Goal: Task Accomplishment & Management: Manage account settings

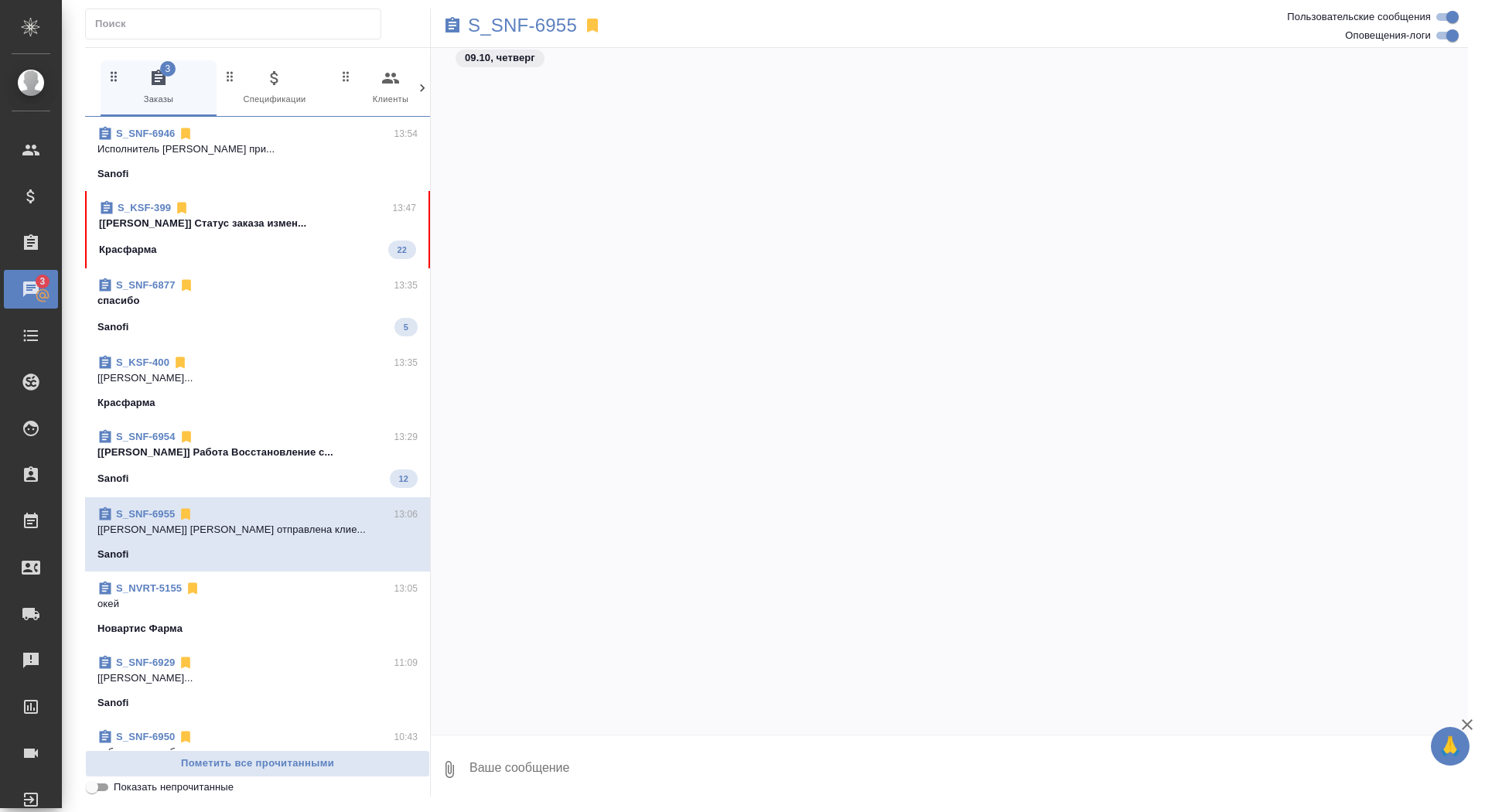
scroll to position [1231, 0]
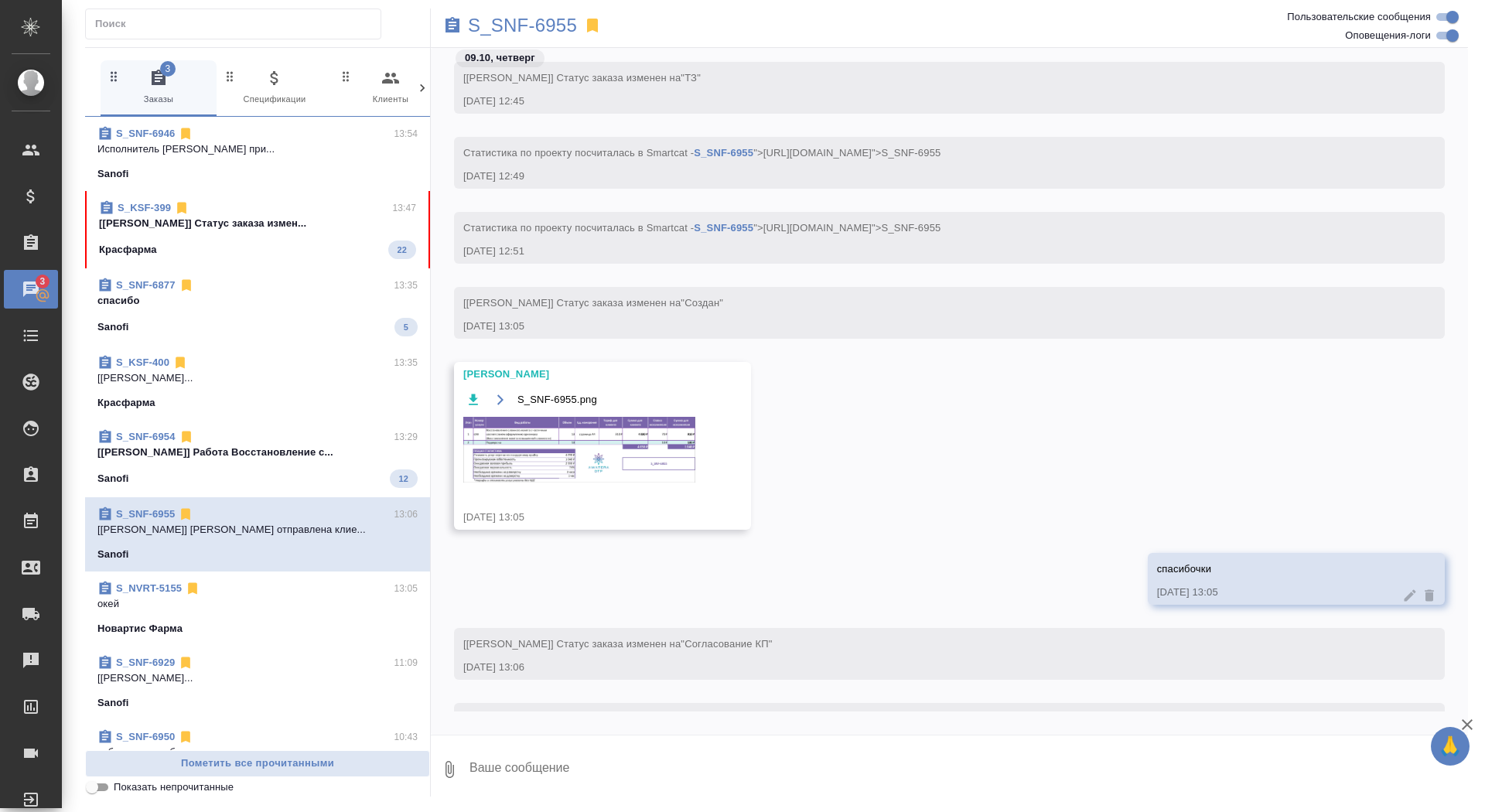
click at [340, 246] on div "Красфарма 22" at bounding box center [257, 249] width 317 height 18
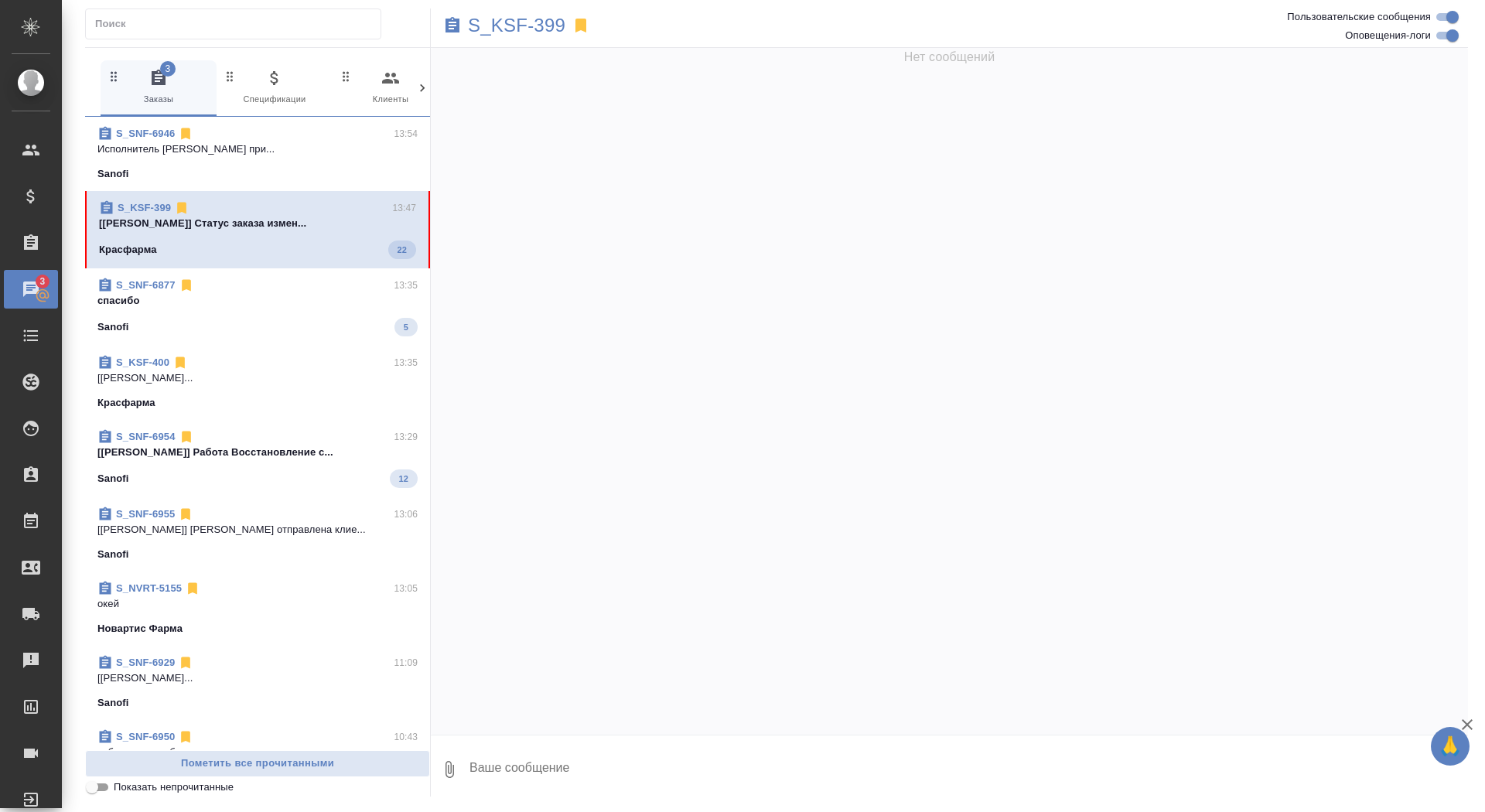
scroll to position [63979, 0]
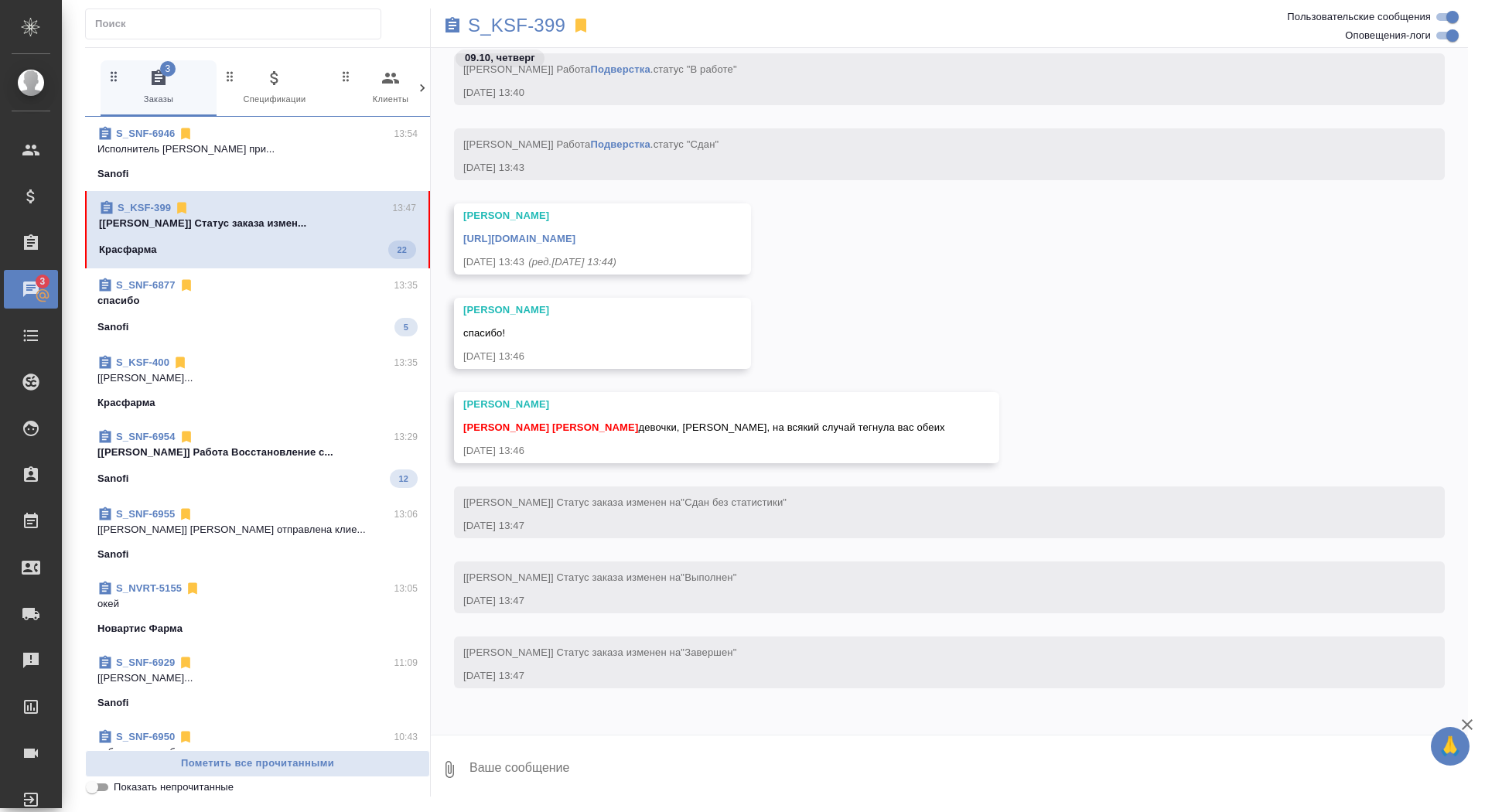
click at [659, 783] on textarea at bounding box center [968, 769] width 1000 height 53
type textarea "забрала, спасибо"
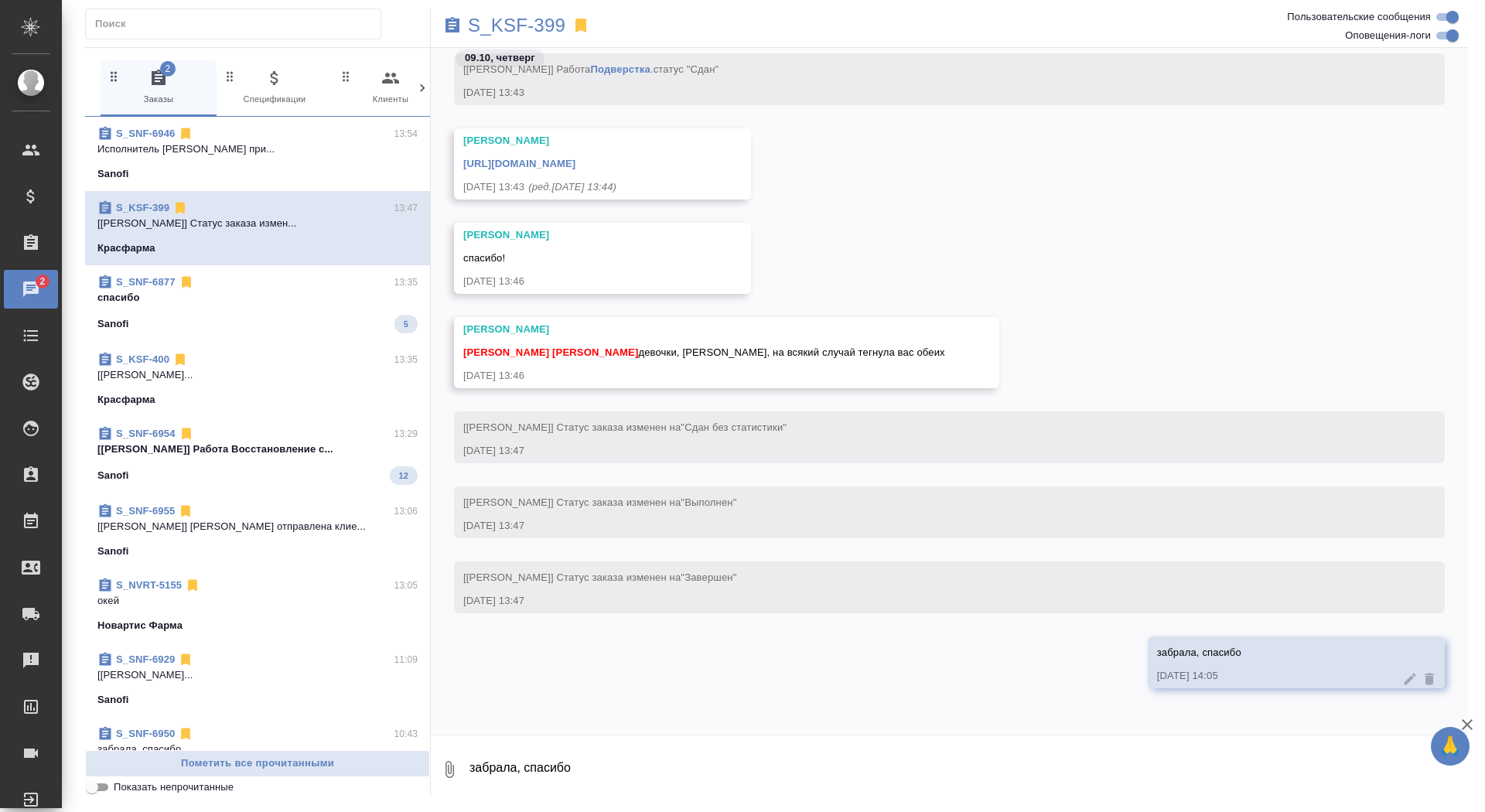
click at [575, 162] on link "https://drive.awatera.com/apps/files/files/10623052?dir=/Shares/%D0%9A%D1%80%D0…" at bounding box center [520, 163] width 112 height 11
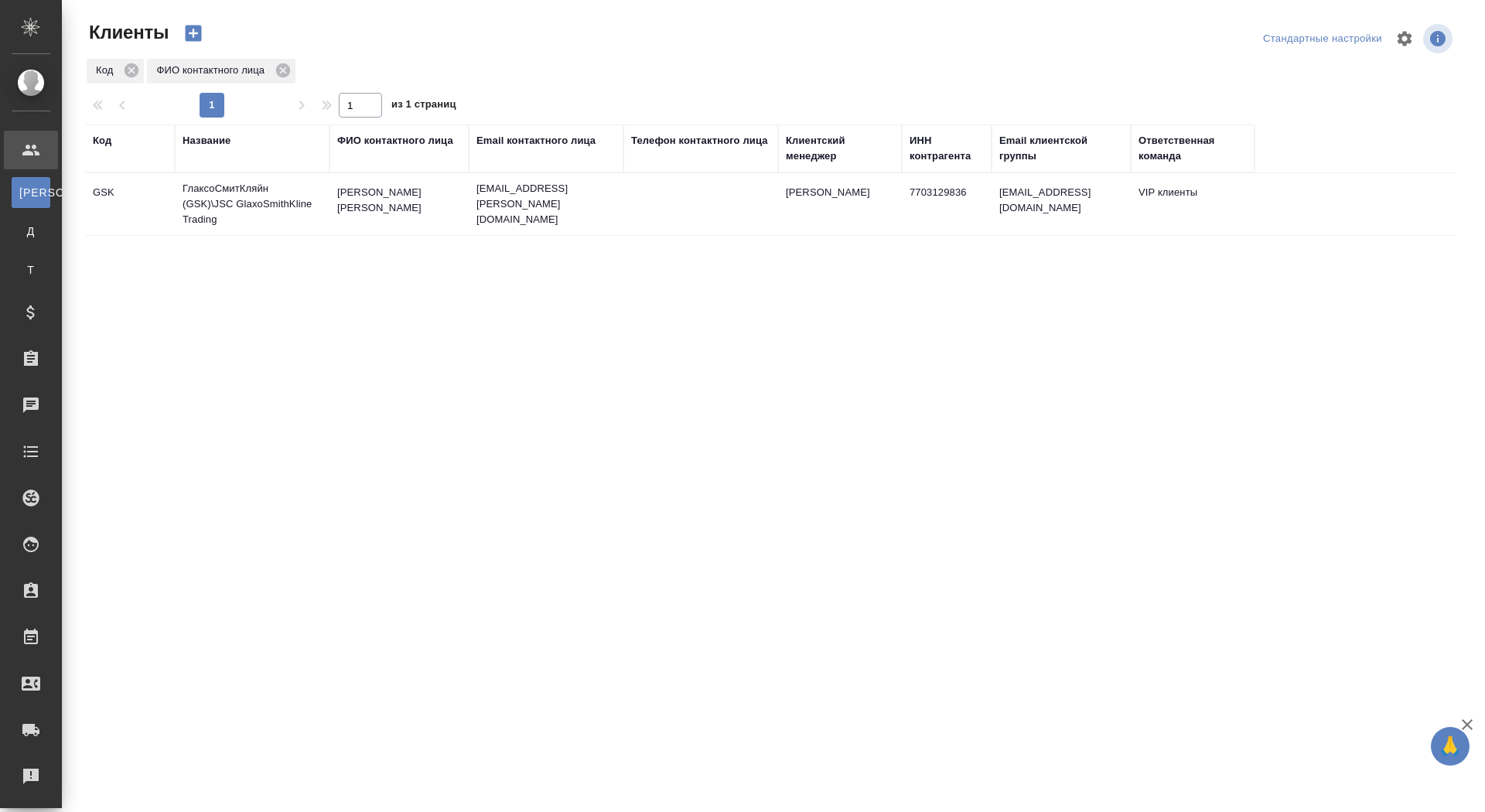
select select "RU"
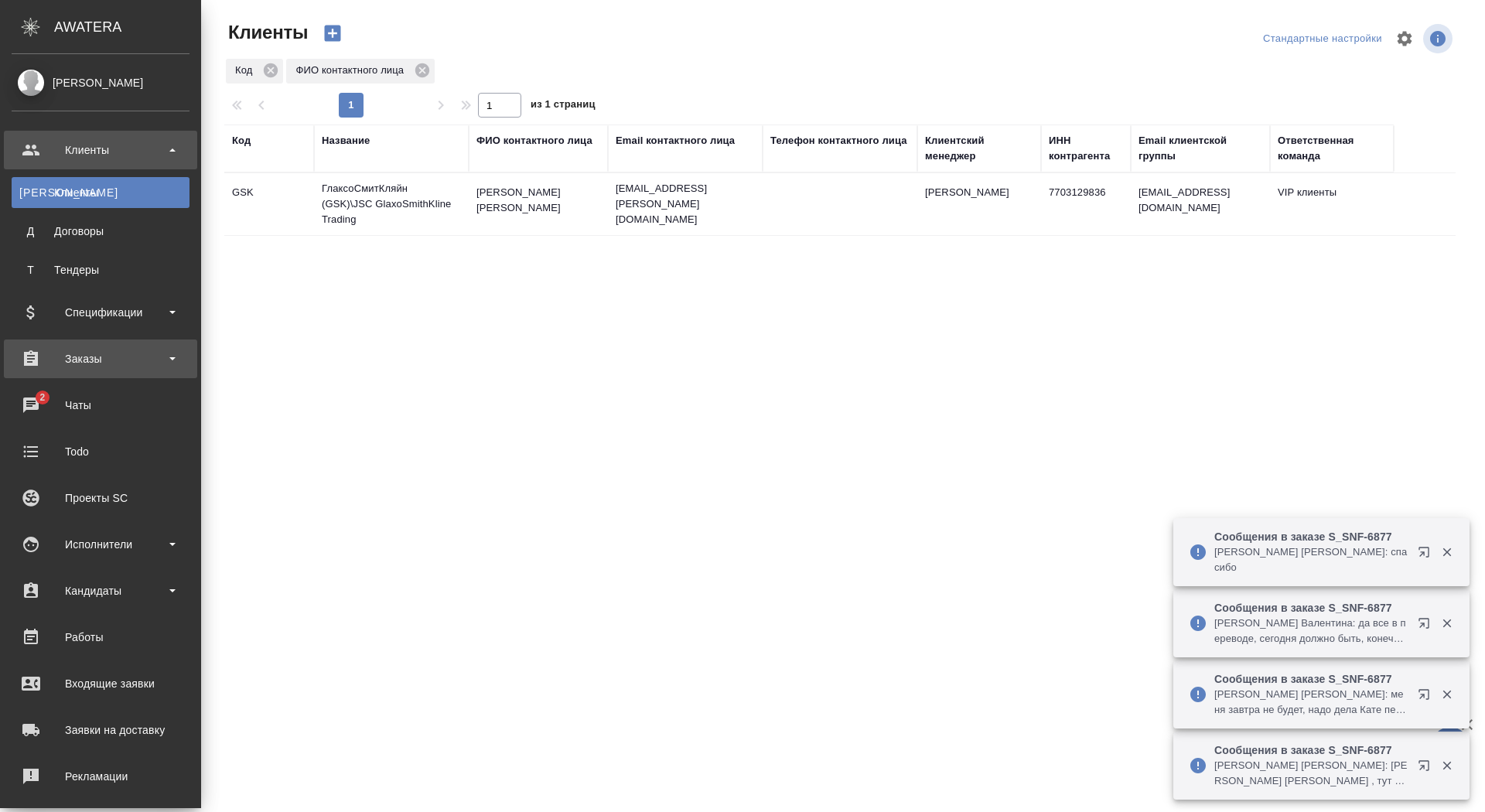
click at [44, 348] on div "Заказы" at bounding box center [100, 358] width 178 height 23
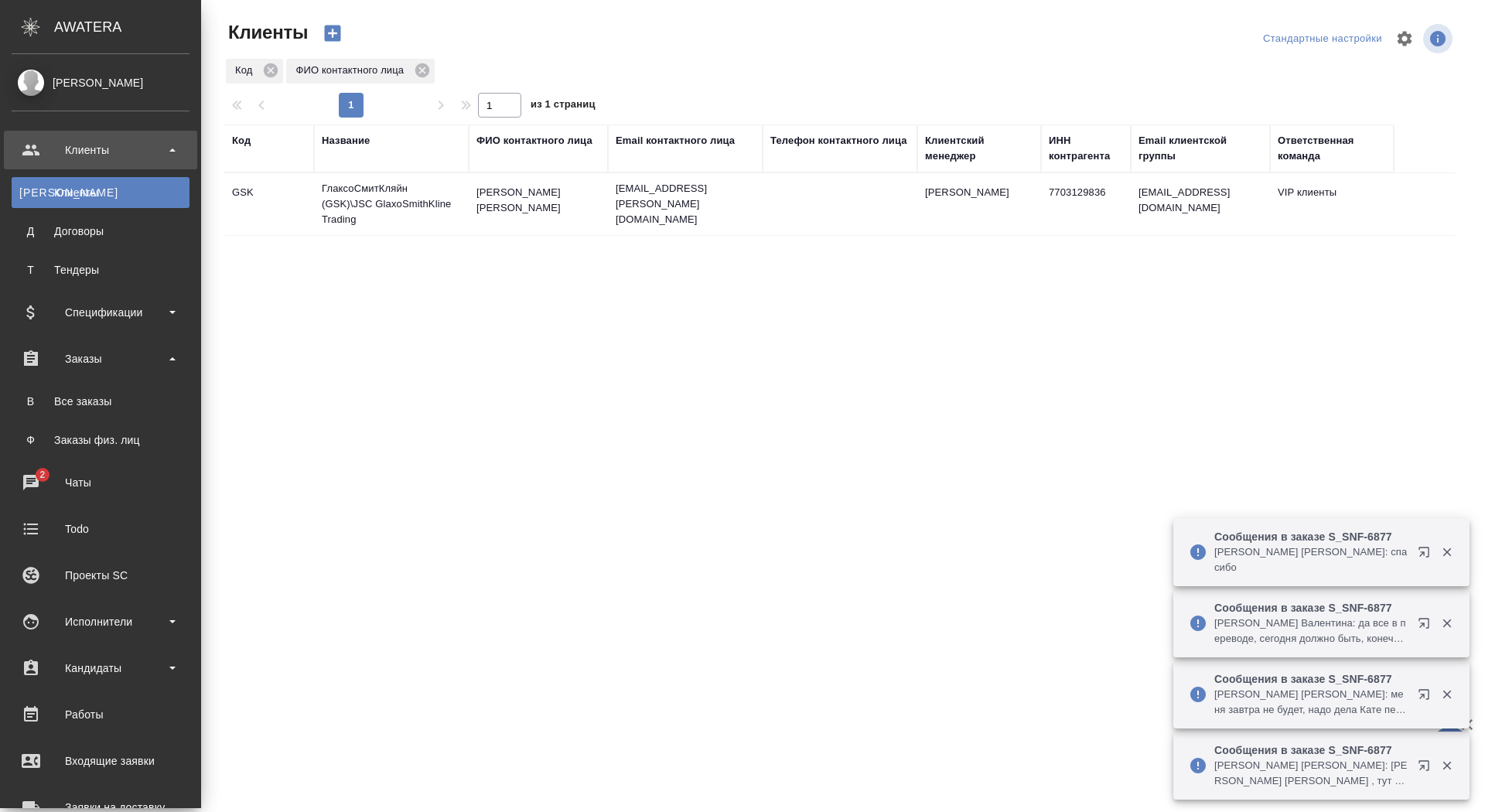
click at [47, 384] on ul "В Все заказы Ф Заказы физ. лиц" at bounding box center [100, 416] width 201 height 77
click at [52, 400] on div "Все заказы" at bounding box center [100, 401] width 163 height 16
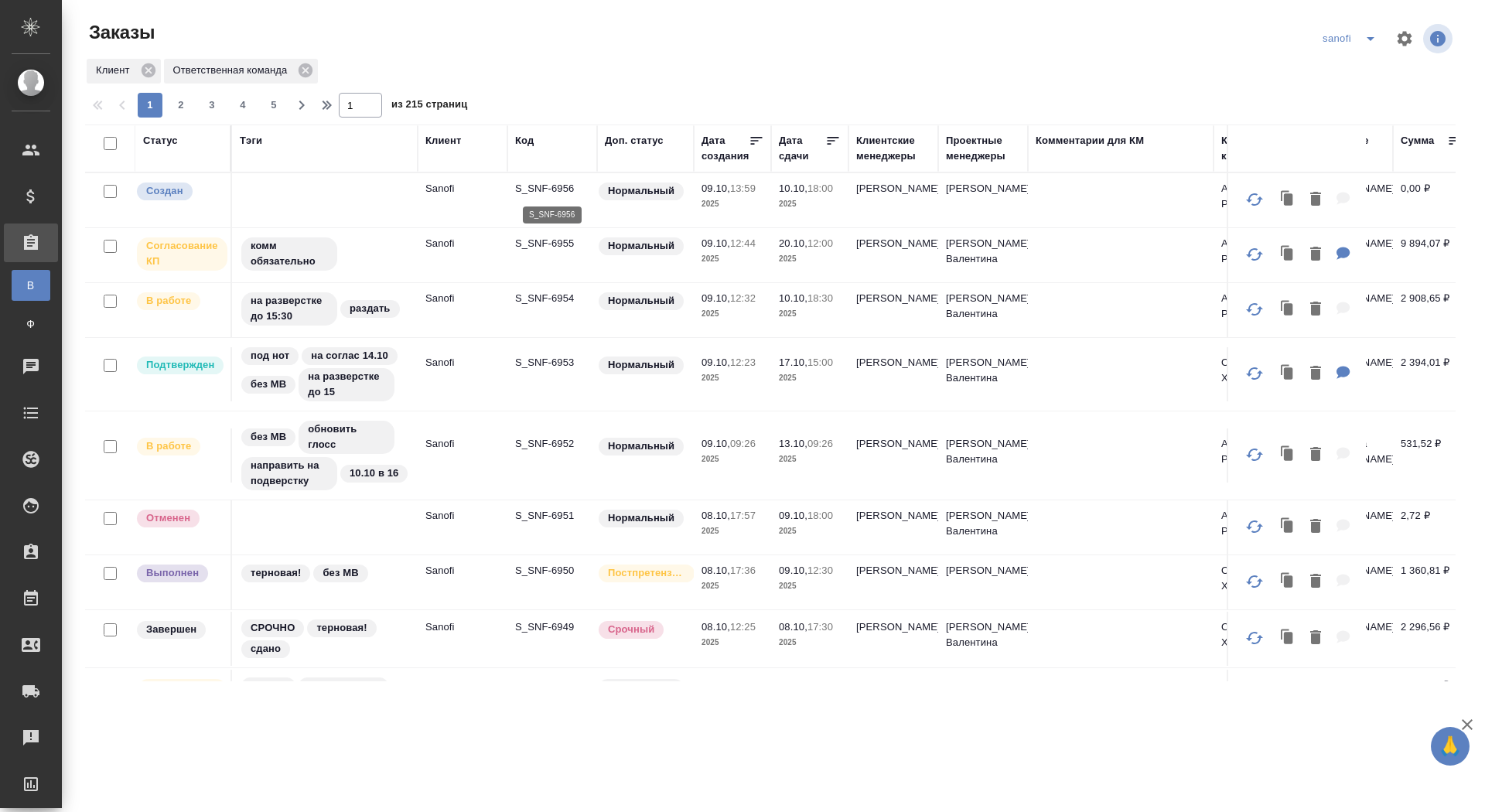
click at [554, 189] on p "S_SNF-6956" at bounding box center [552, 189] width 74 height 16
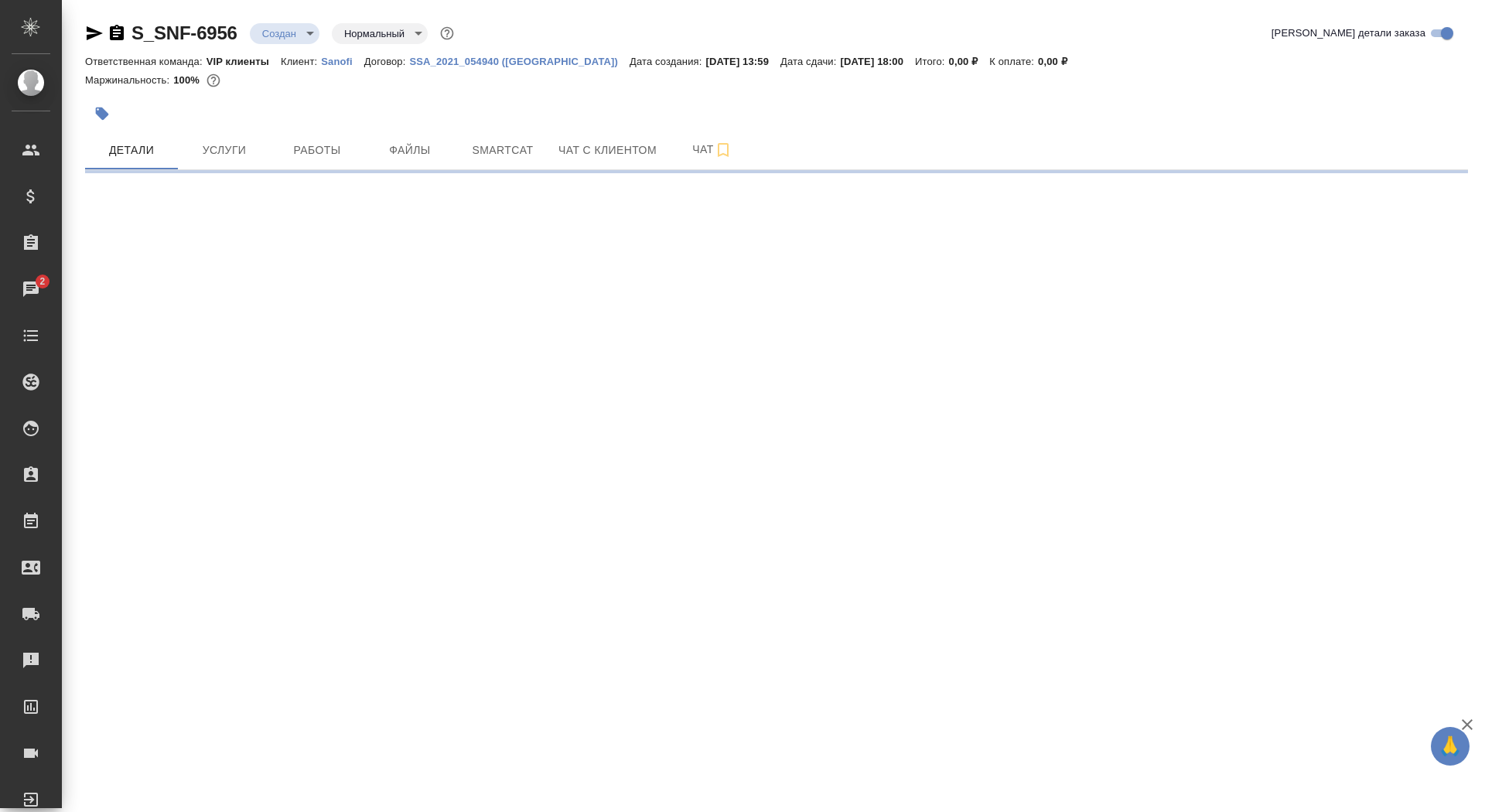
select select "RU"
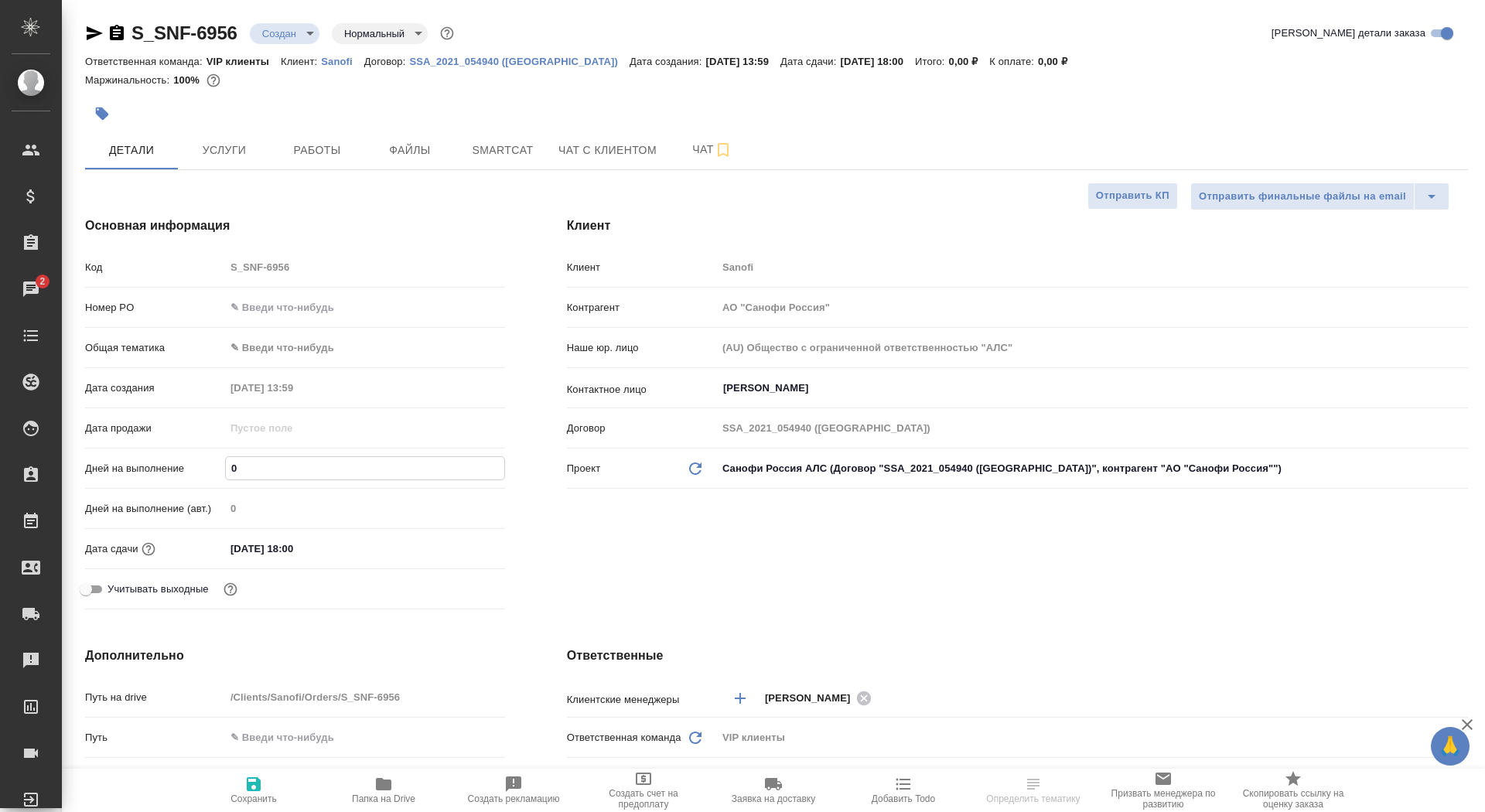
drag, startPoint x: 266, startPoint y: 463, endPoint x: 218, endPoint y: 461, distance: 48.0
click at [218, 461] on div "Дней на выполнение 0" at bounding box center [294, 468] width 419 height 27
type input "1"
type textarea "x"
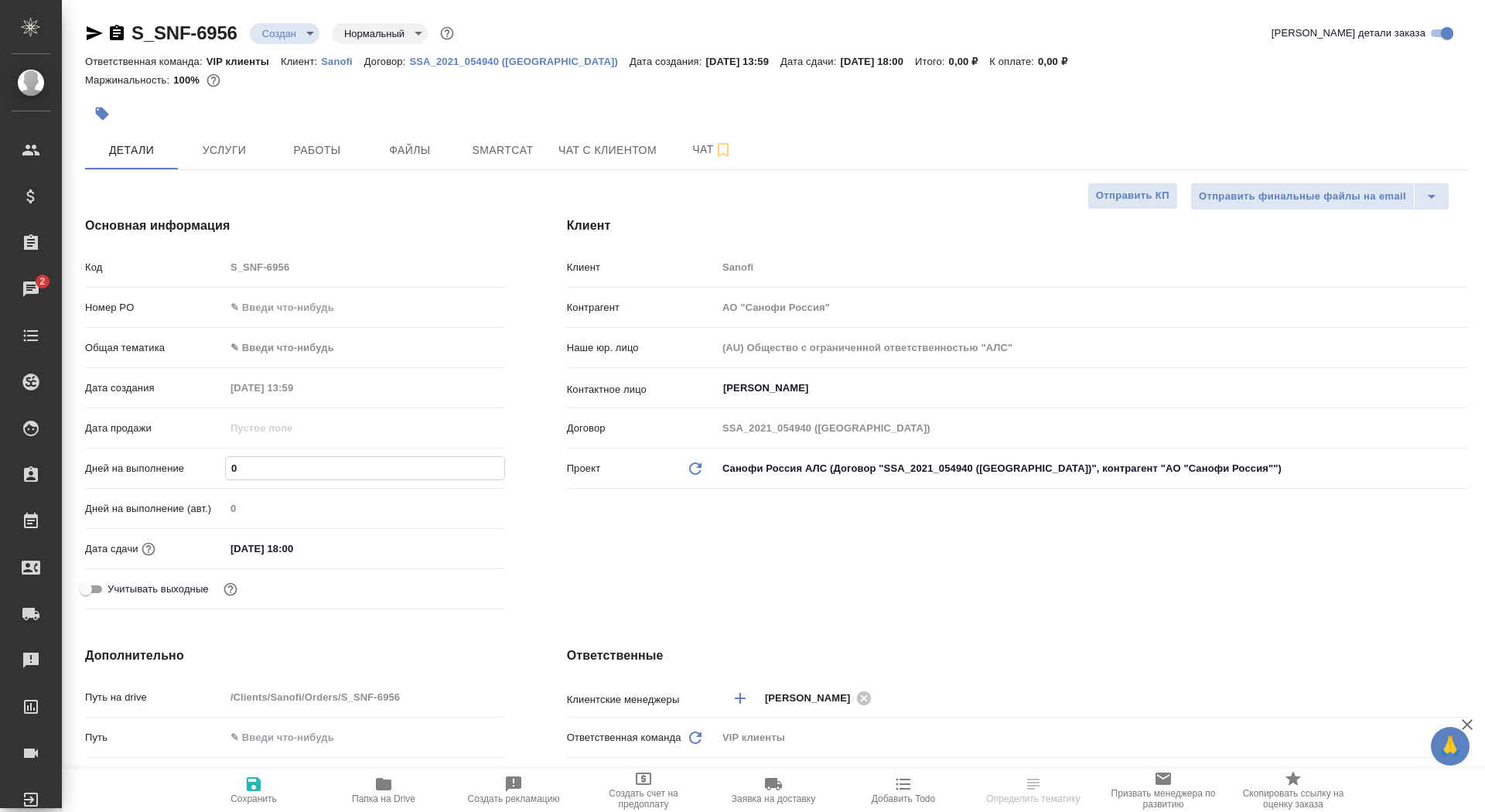
type textarea "x"
type input "1"
click at [266, 796] on span "Сохранить" at bounding box center [253, 798] width 47 height 11
type textarea "x"
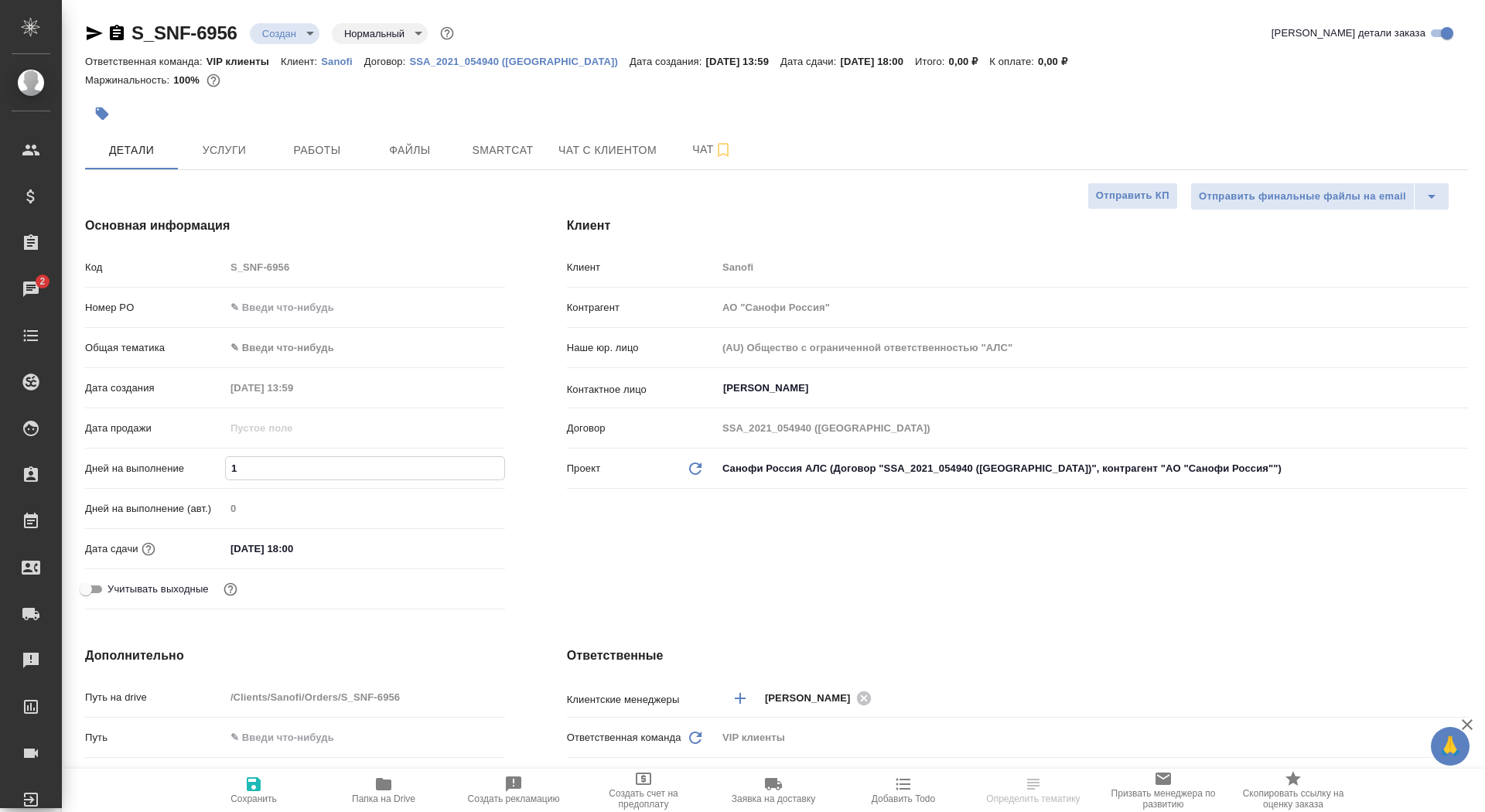
type textarea "x"
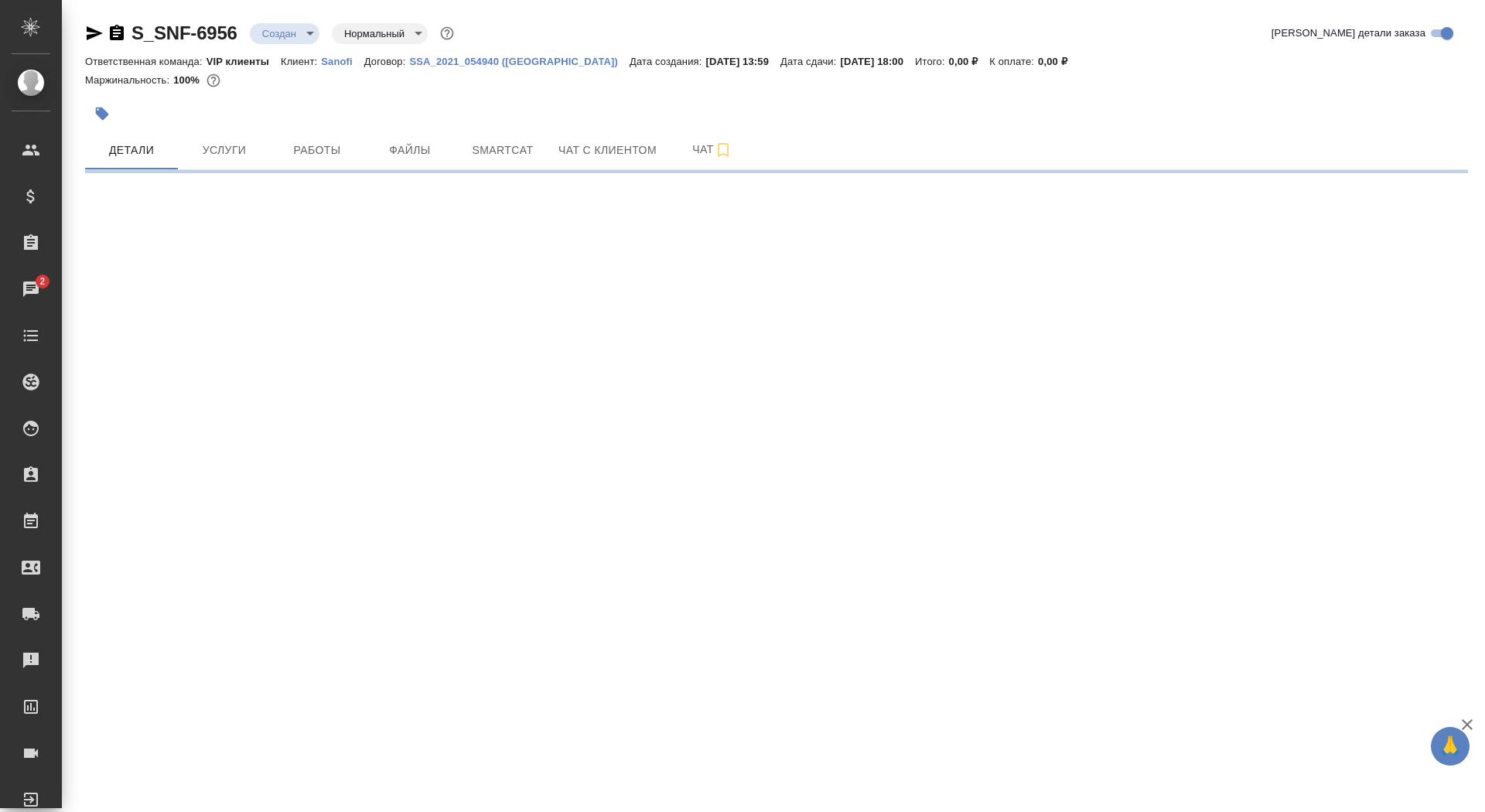
select select "RU"
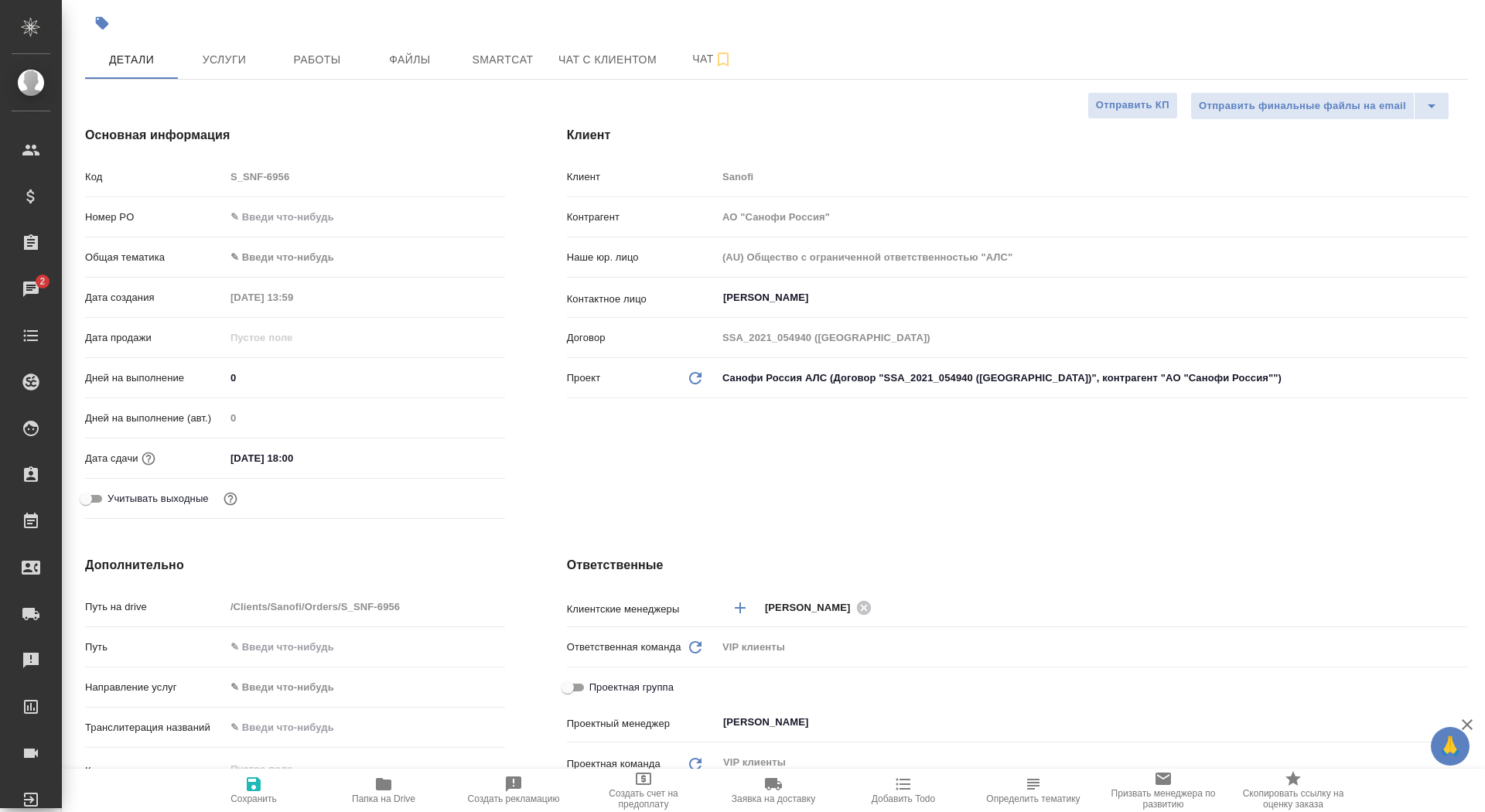
scroll to position [253, 0]
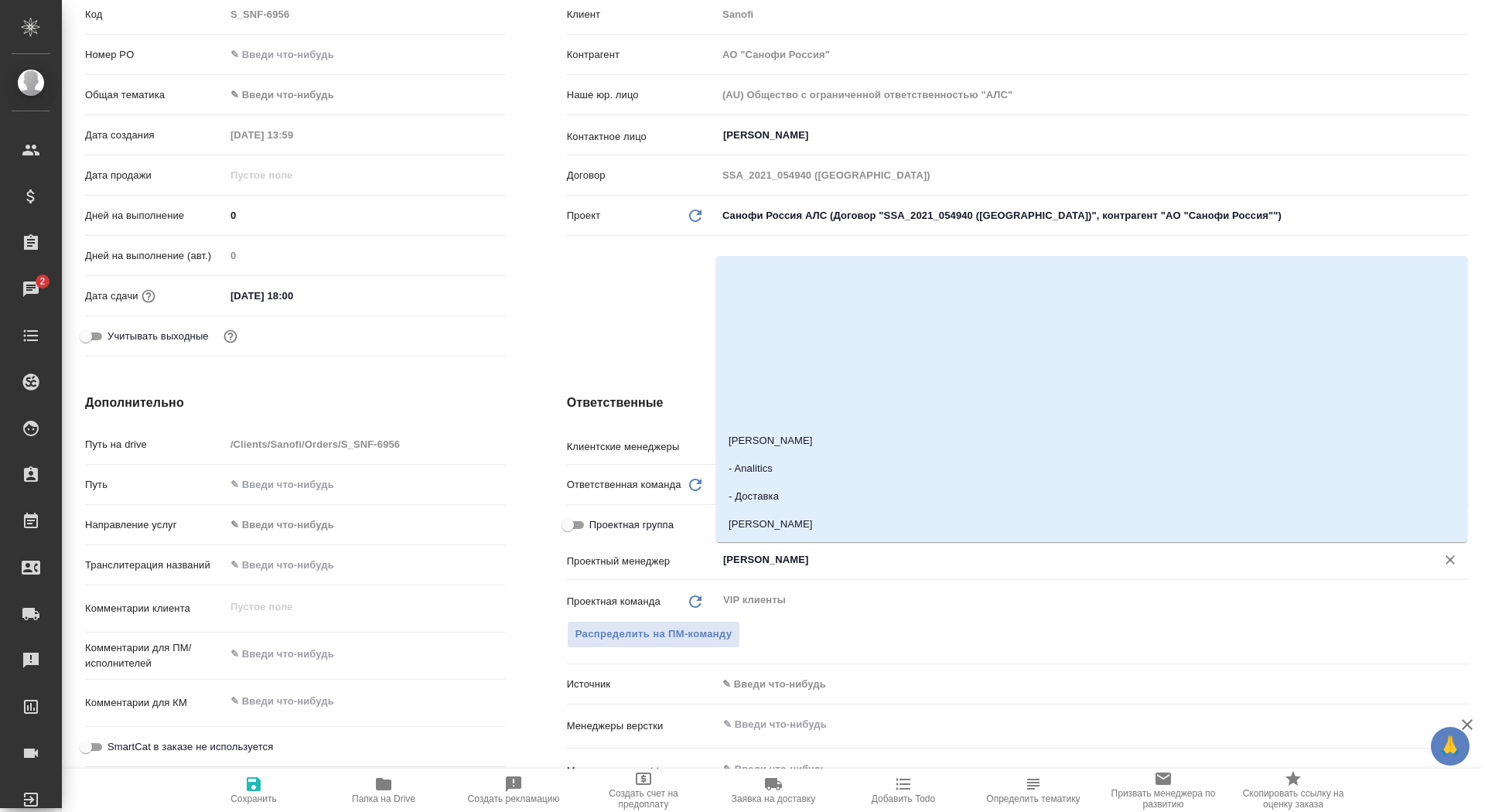
click at [757, 566] on input "[PERSON_NAME]" at bounding box center [1066, 559] width 690 height 18
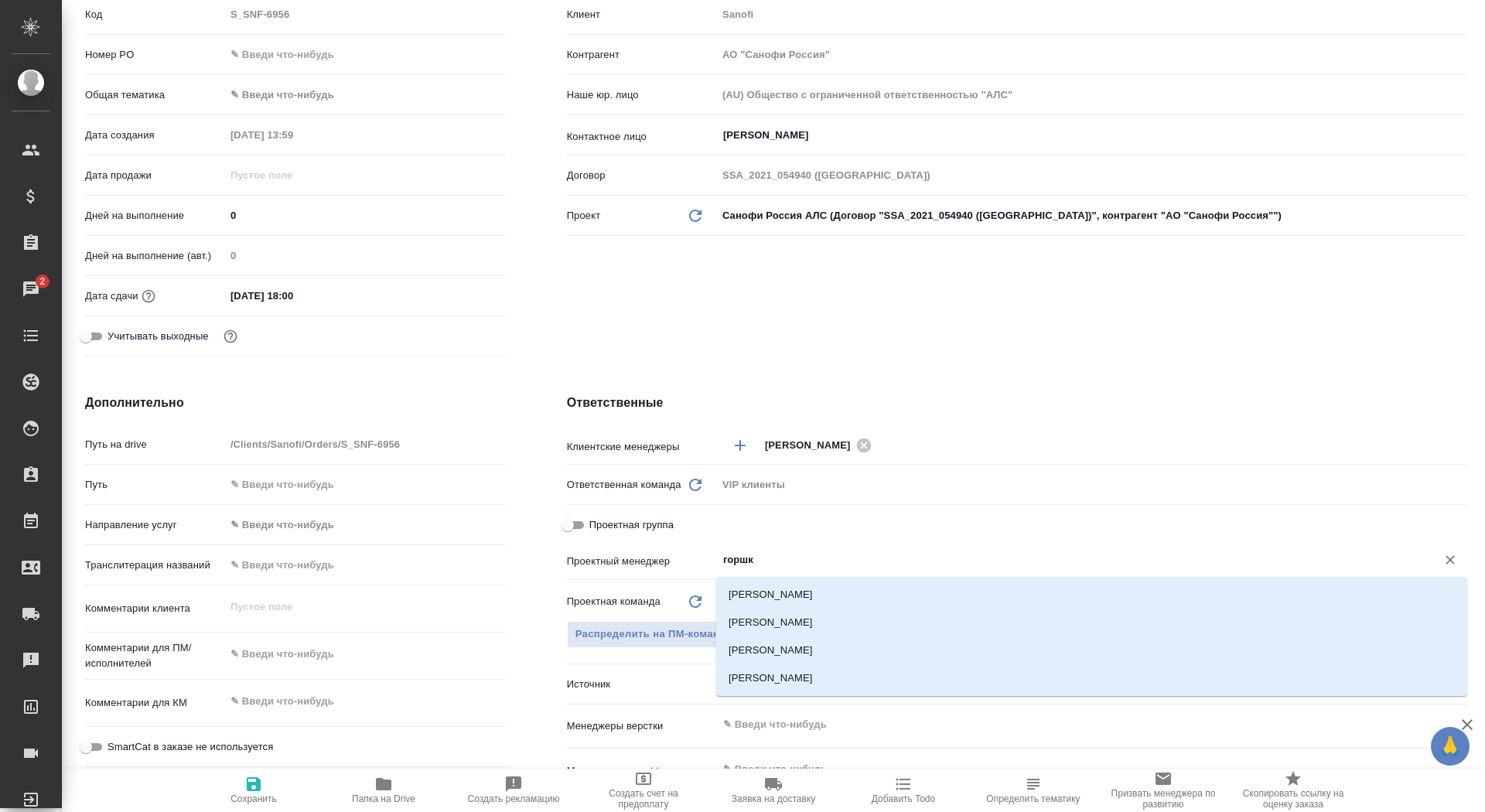
type input "горшко"
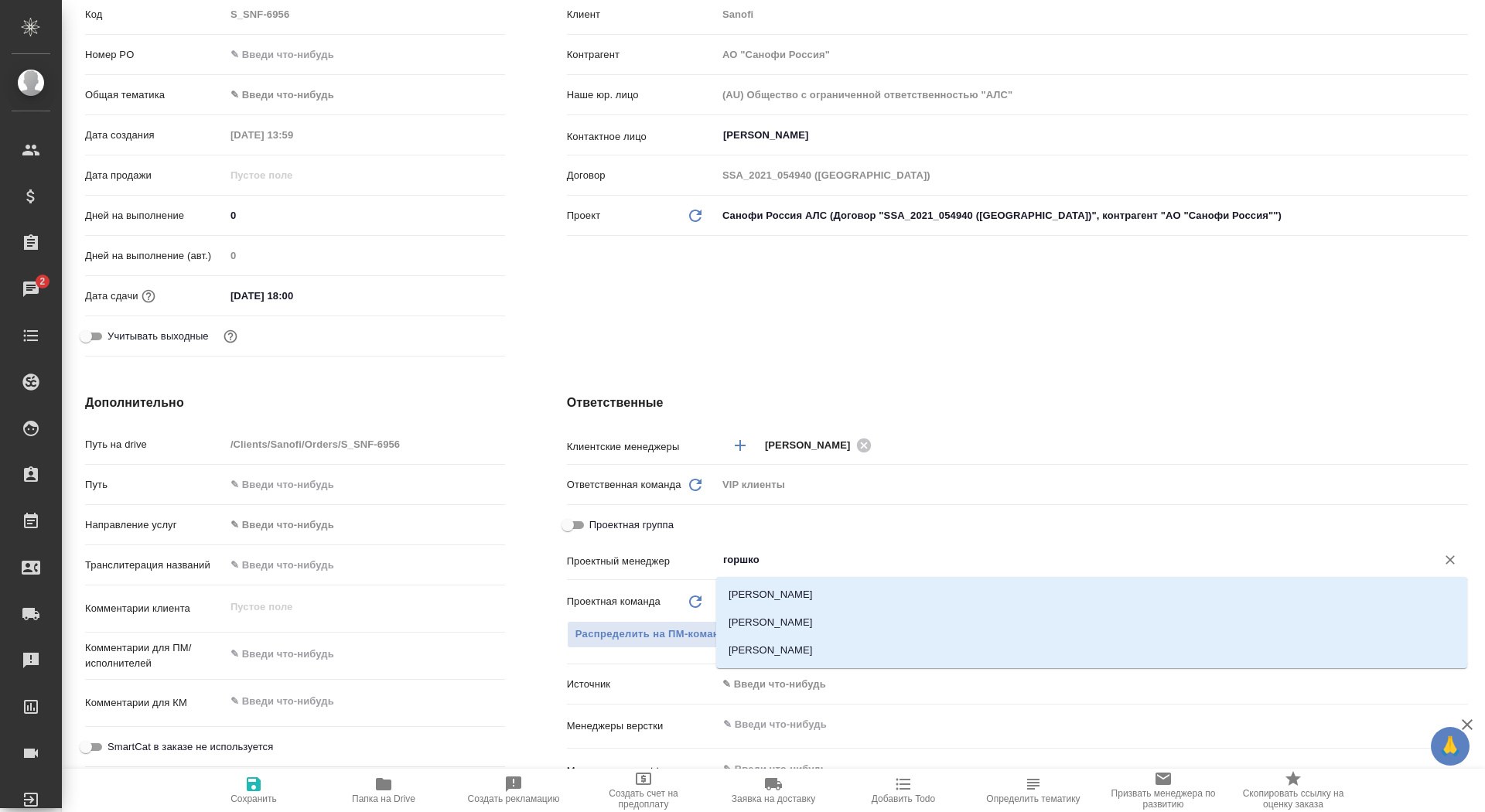
type textarea "x"
click at [788, 611] on li "[PERSON_NAME] Валентина" at bounding box center [1091, 623] width 751 height 28
type textarea "x"
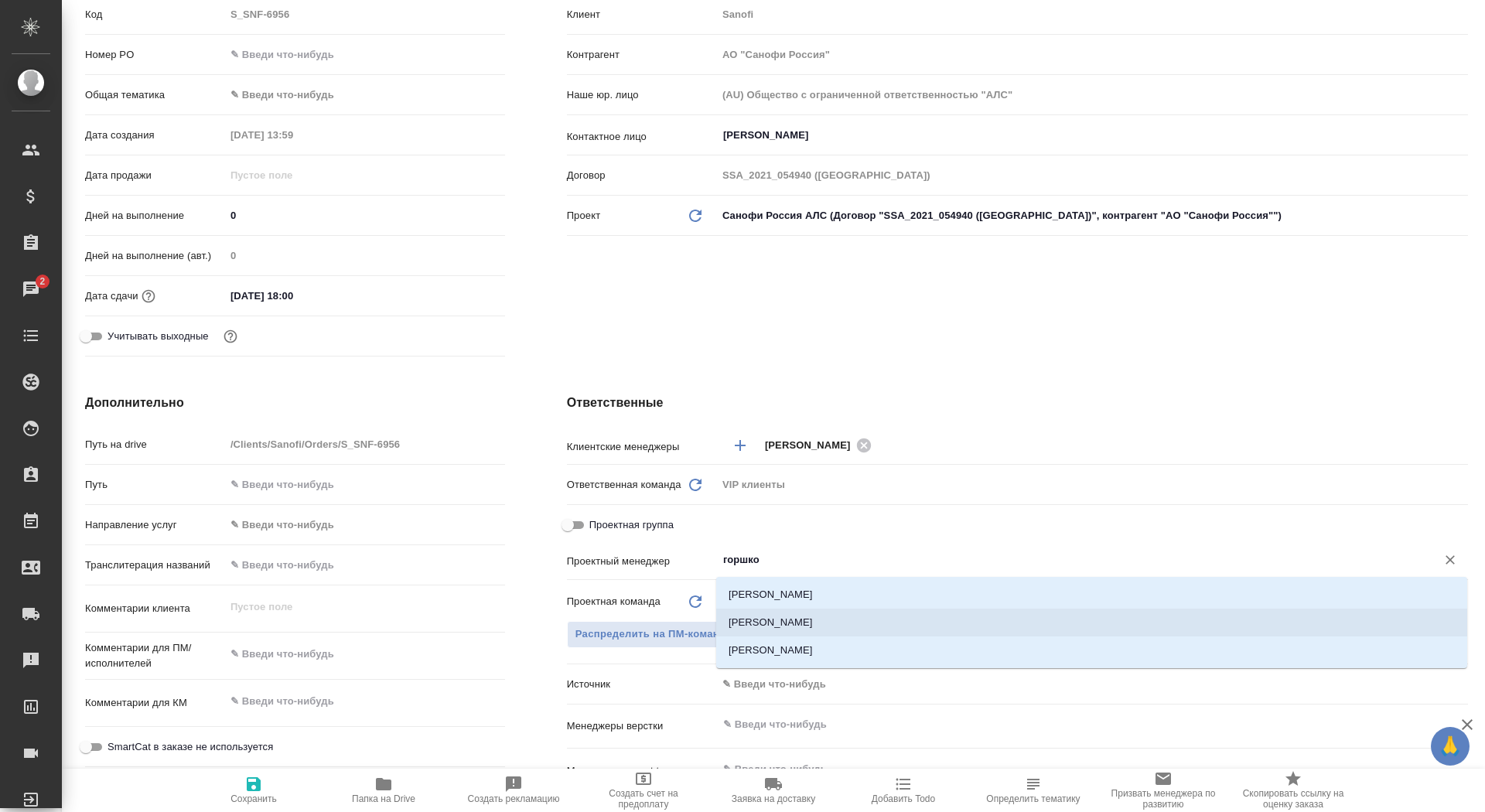
type textarea "x"
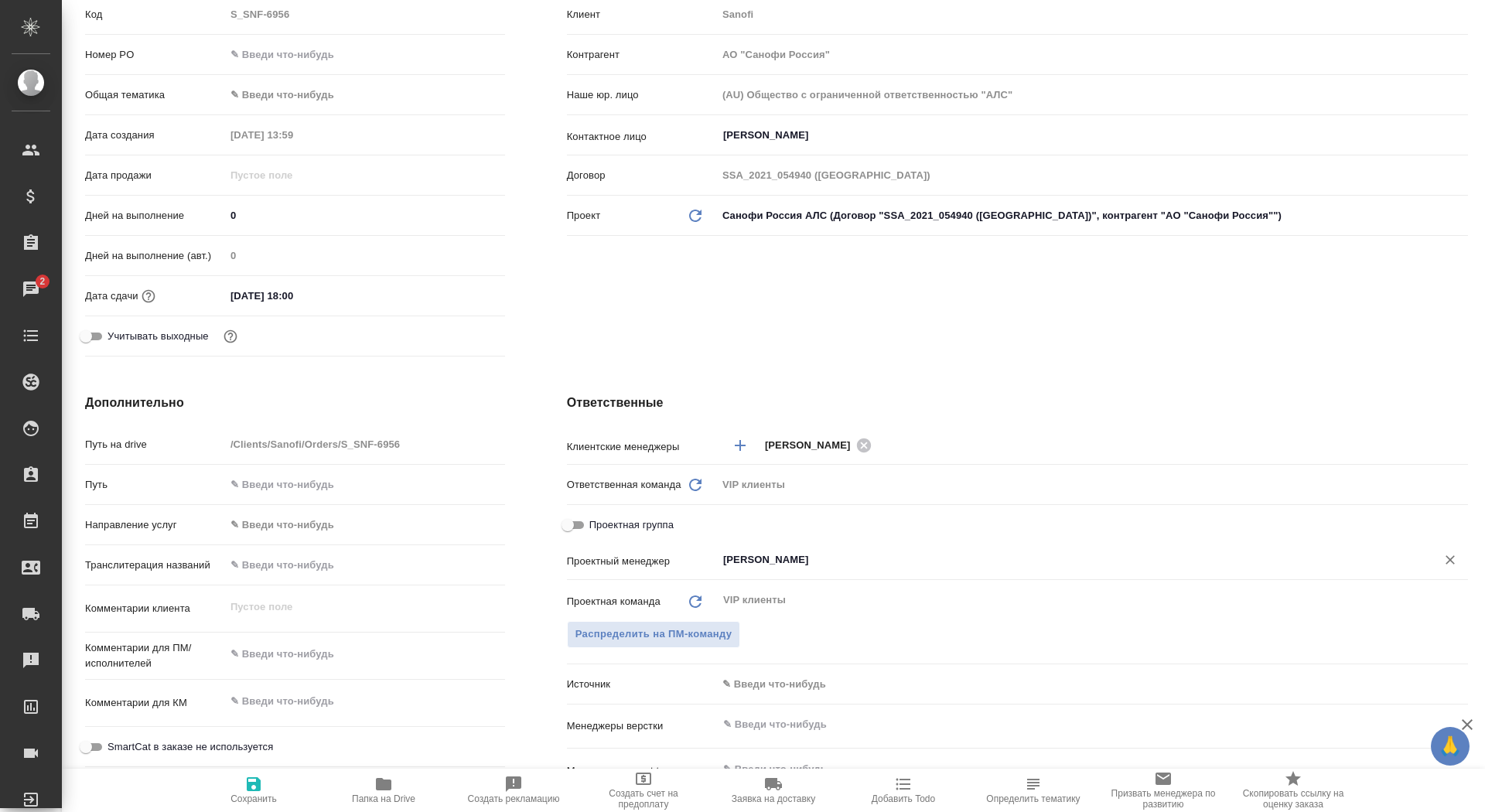
type input "[PERSON_NAME] Валентина"
click at [284, 792] on span "Сохранить" at bounding box center [253, 790] width 112 height 29
type textarea "x"
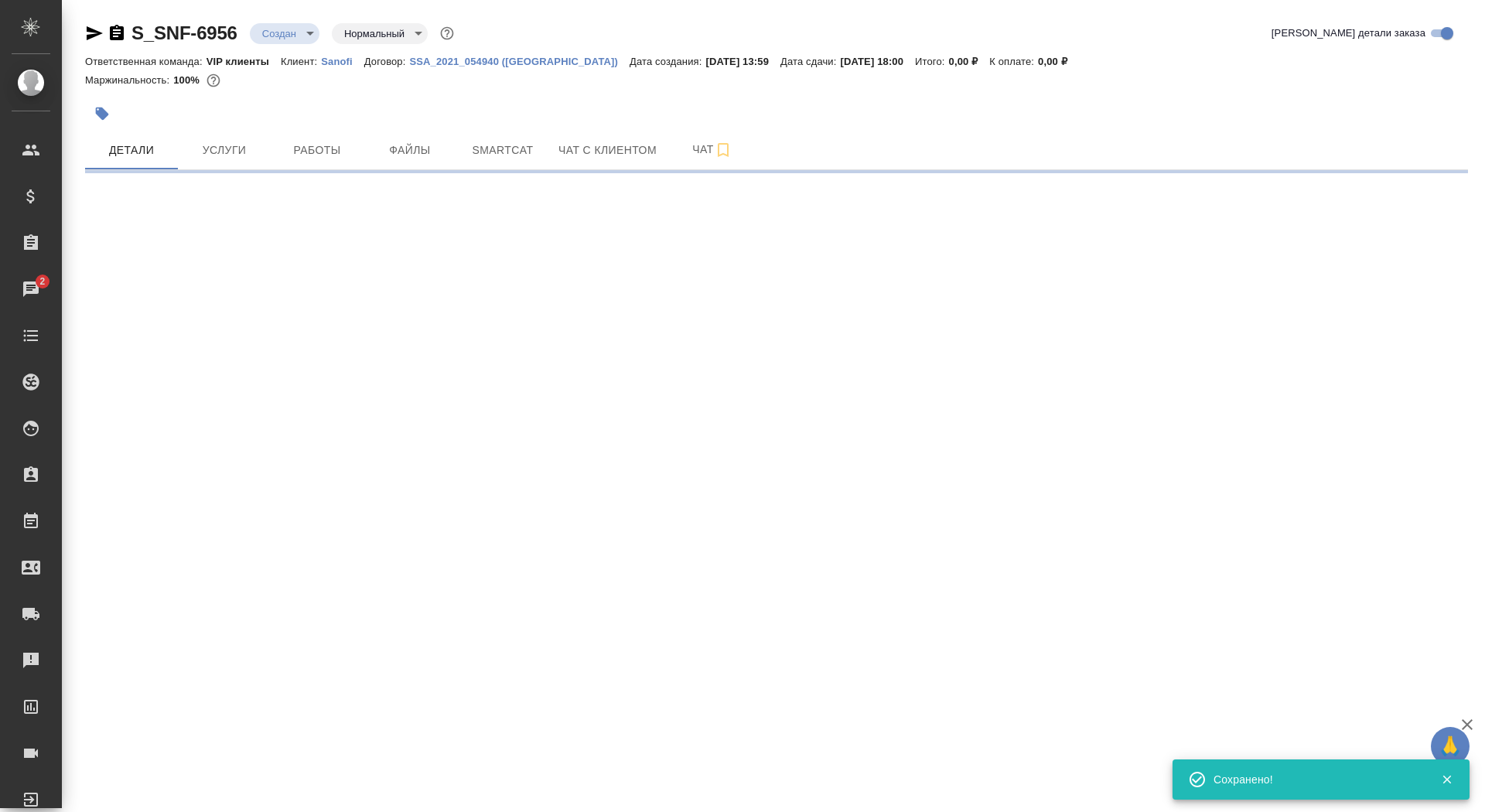
scroll to position [0, 0]
select select "RU"
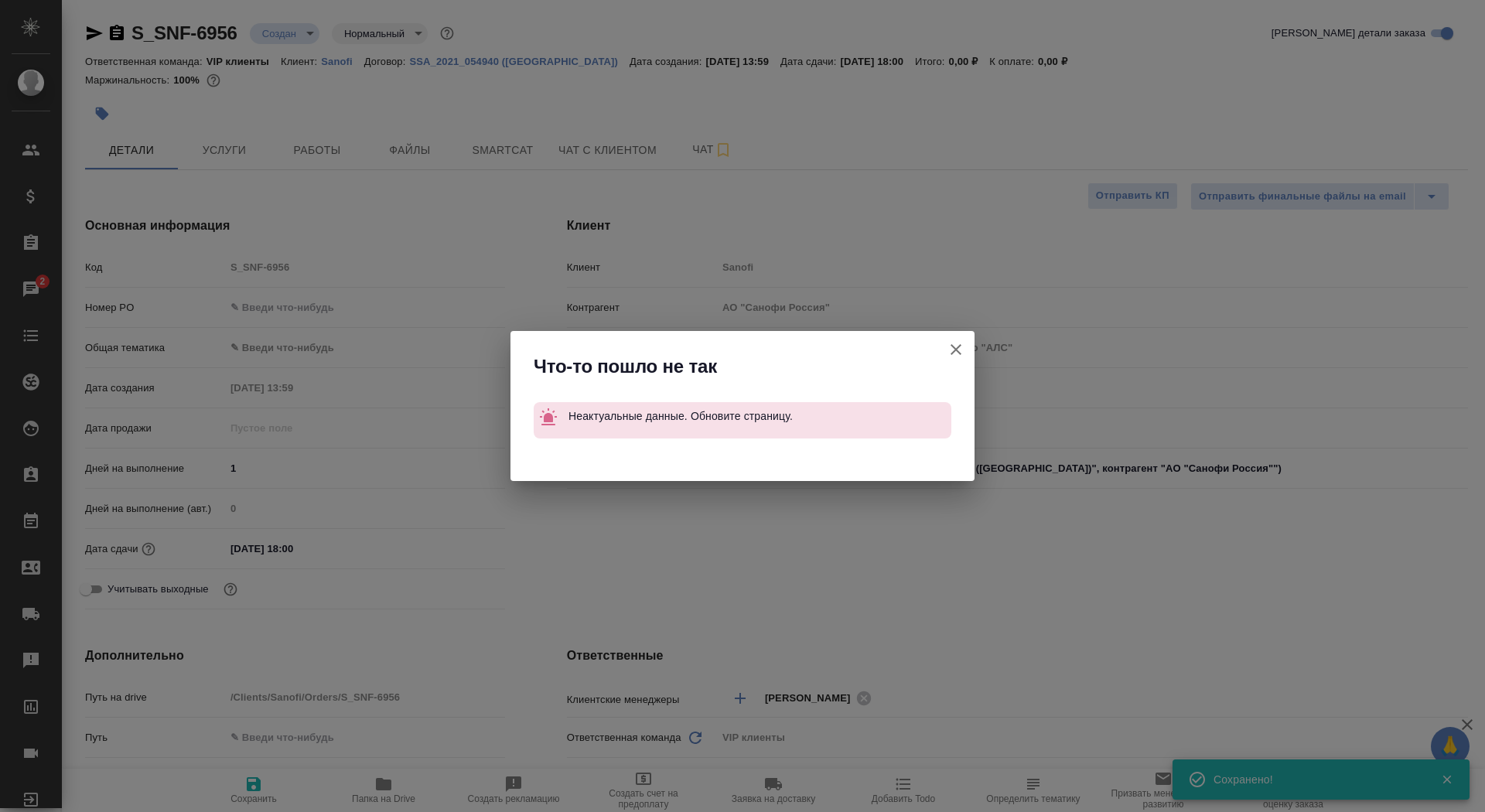
type textarea "x"
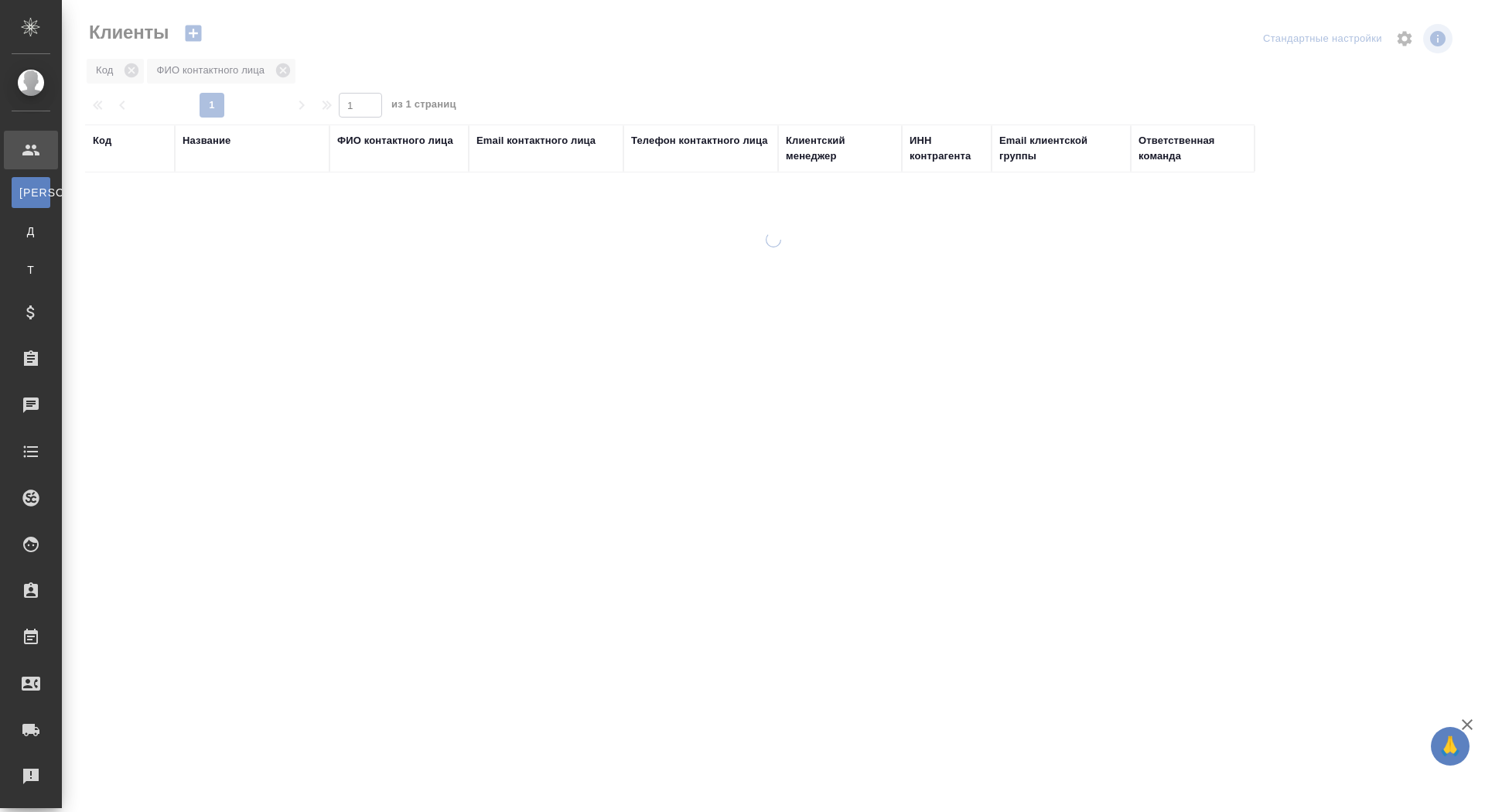
select select "RU"
click at [501, 361] on div "Код Название ФИО контактного лица Email контактного лица Телефон контактного ли…" at bounding box center [770, 403] width 1370 height 557
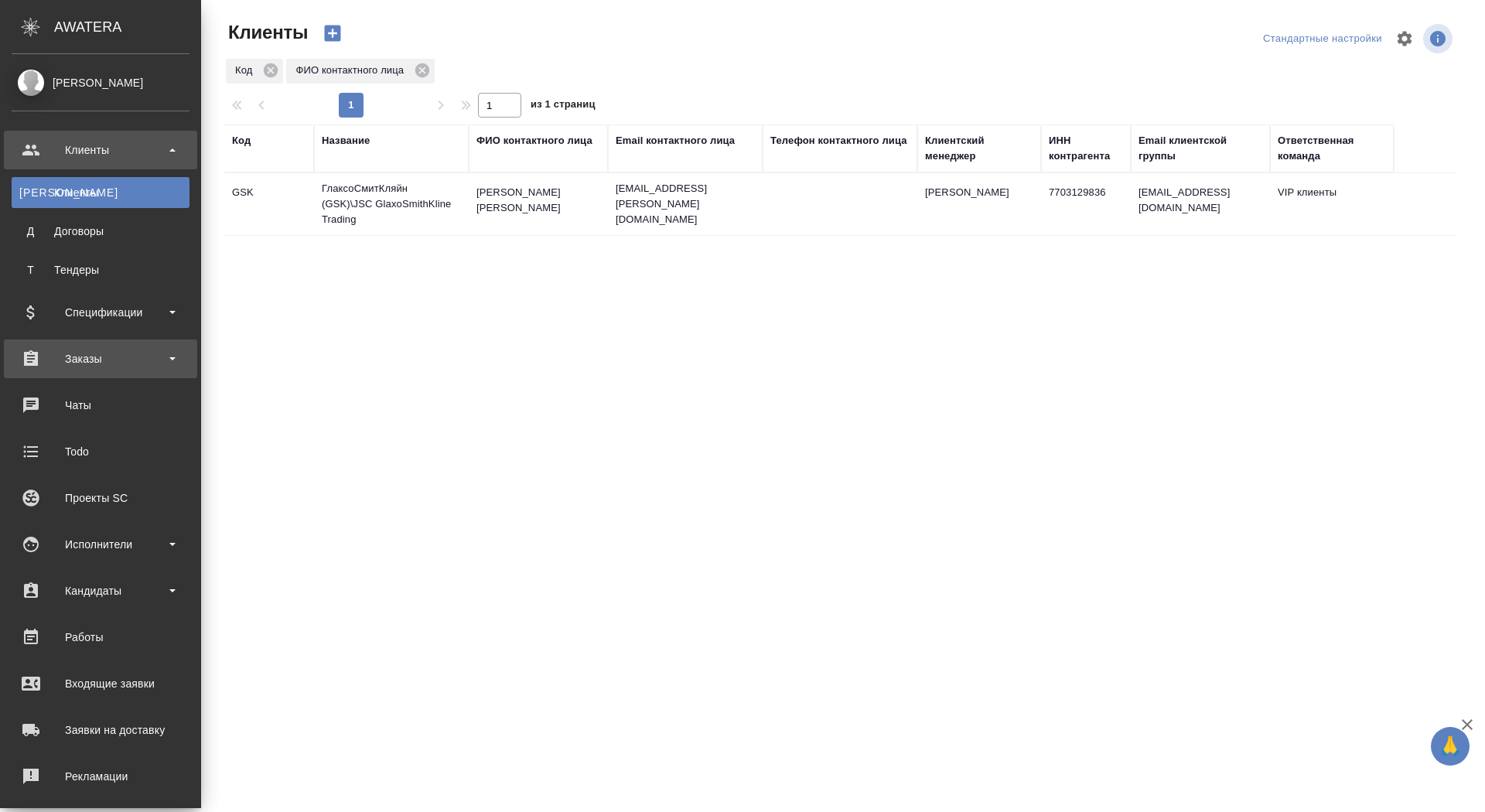
click at [48, 360] on div "Заказы" at bounding box center [100, 358] width 178 height 23
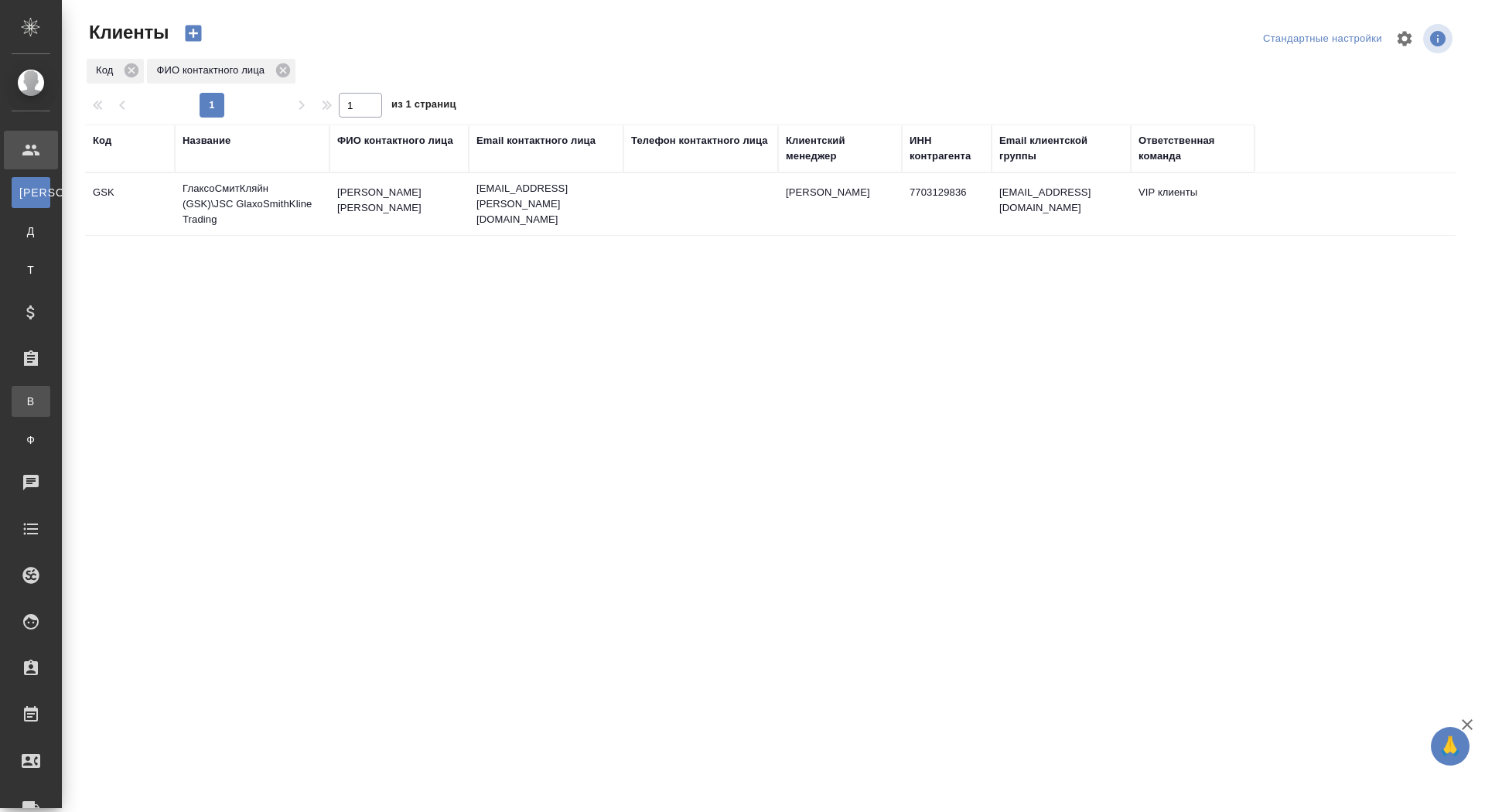
click at [23, 406] on div "Все заказы" at bounding box center [11, 401] width 23 height 16
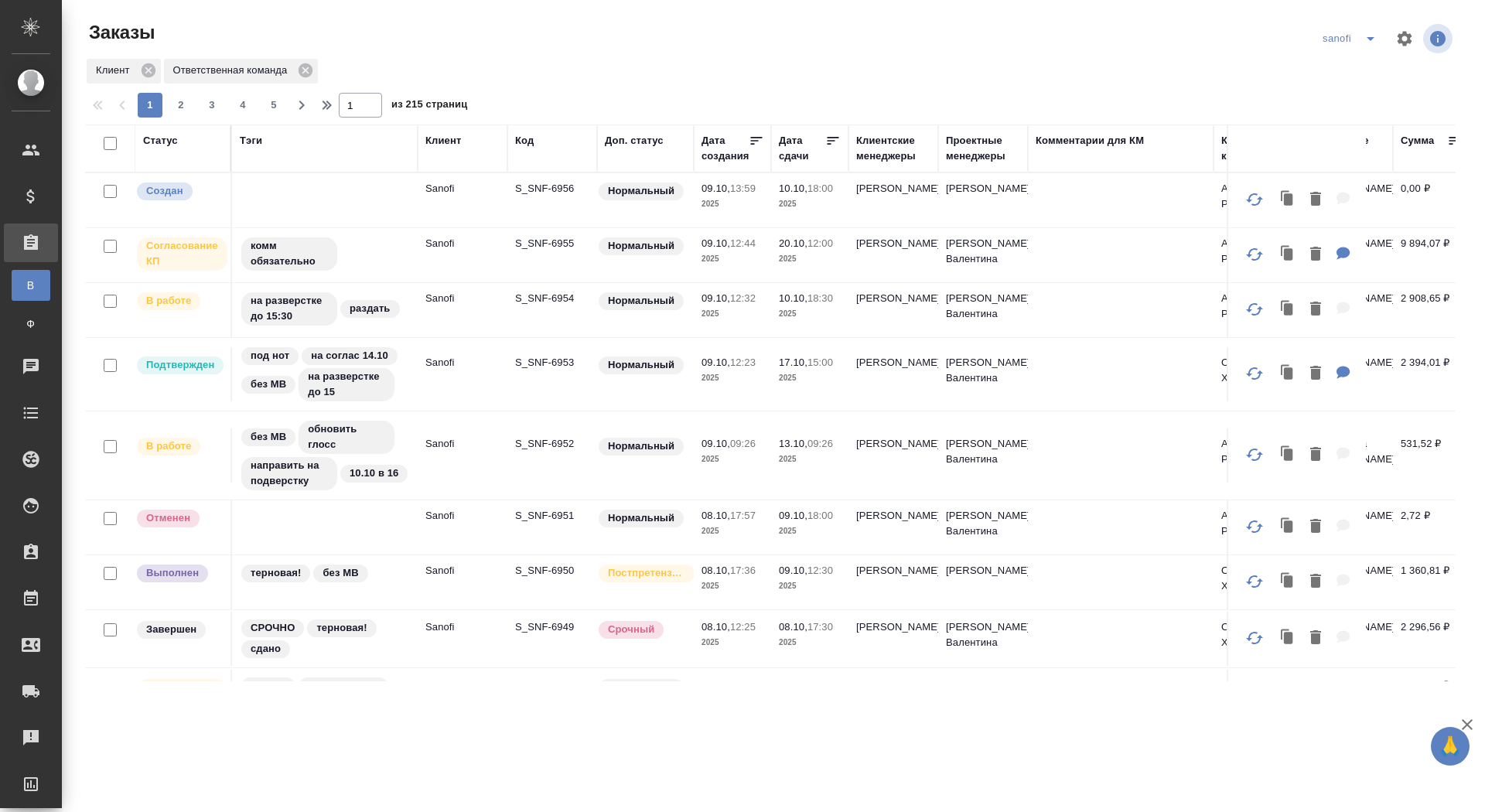
click at [524, 186] on p "S_SNF-6956" at bounding box center [552, 189] width 74 height 16
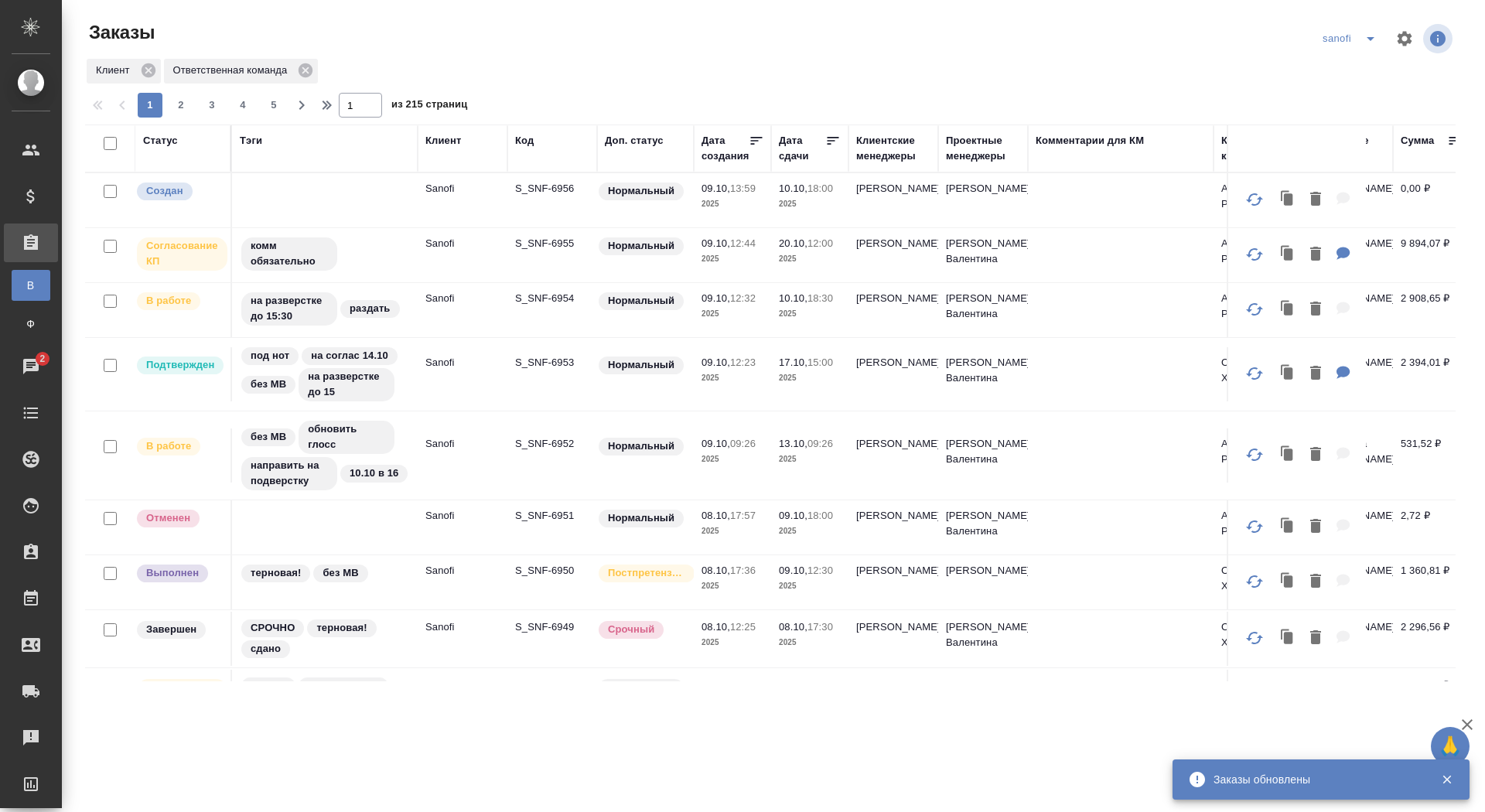
click at [1352, 35] on div "sanofi" at bounding box center [1352, 38] width 67 height 25
click at [1369, 39] on icon "split button" at bounding box center [1370, 39] width 8 height 3
click at [1342, 138] on li "новартис" at bounding box center [1352, 144] width 81 height 25
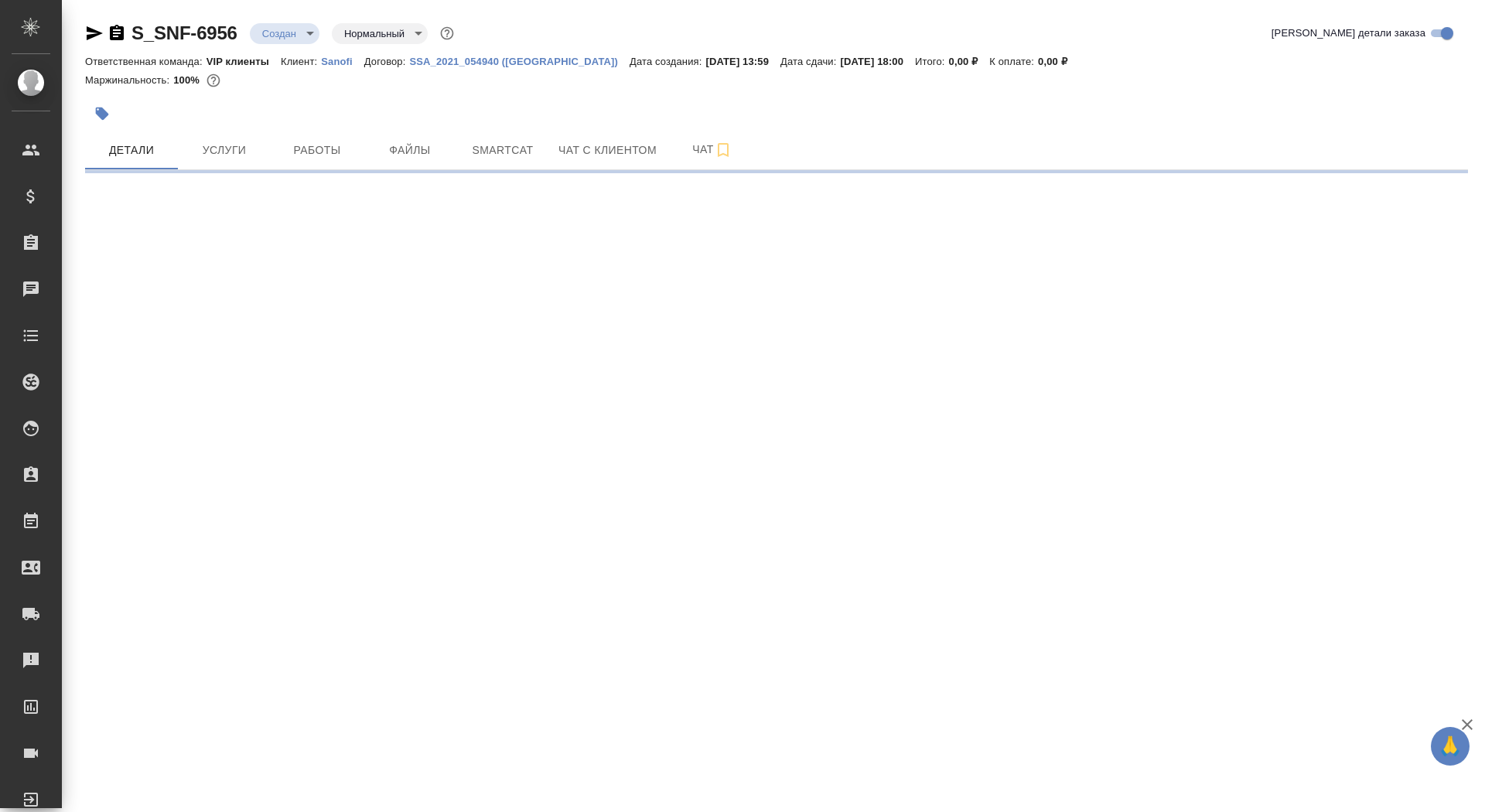
select select "RU"
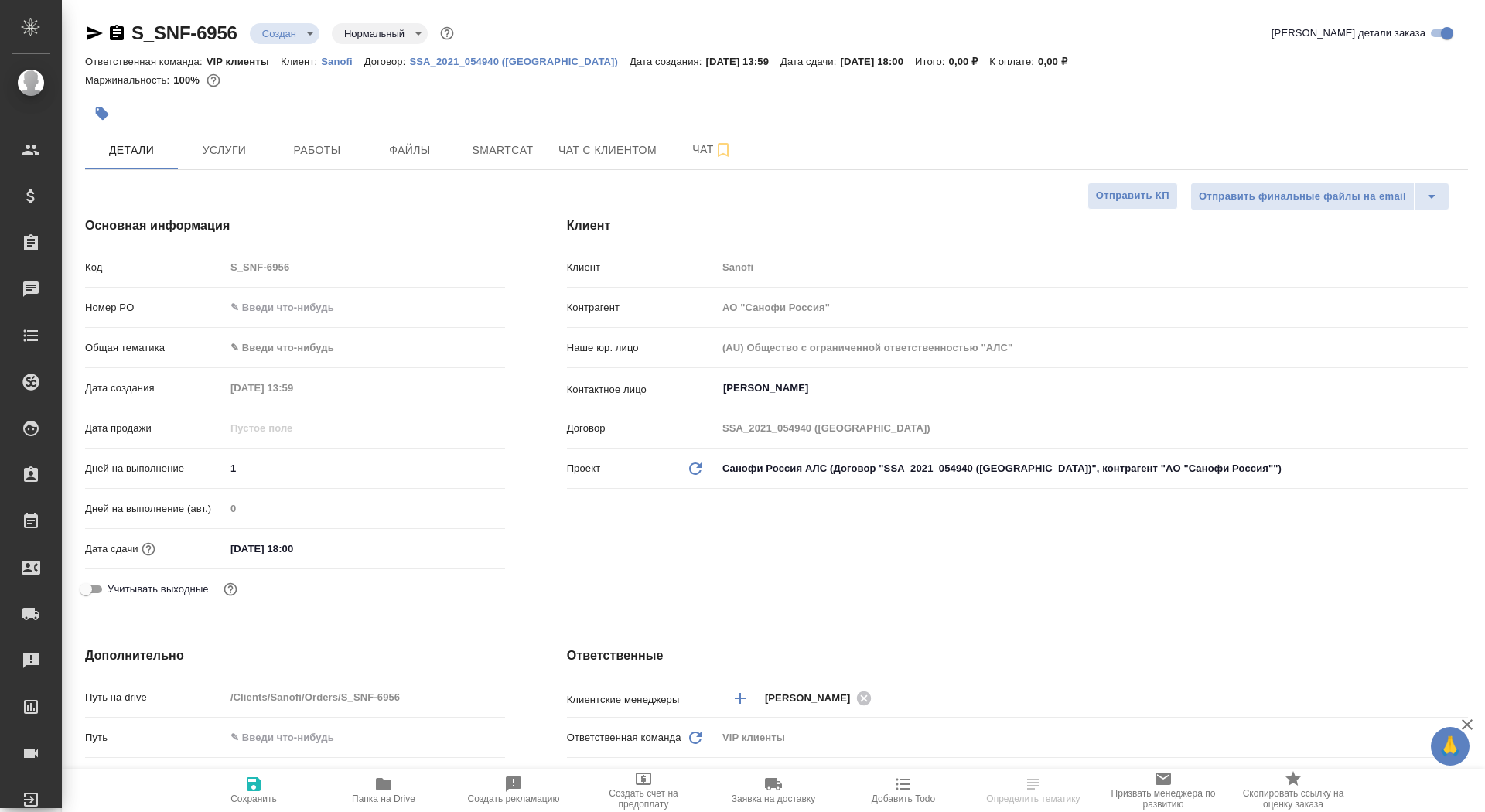
type textarea "x"
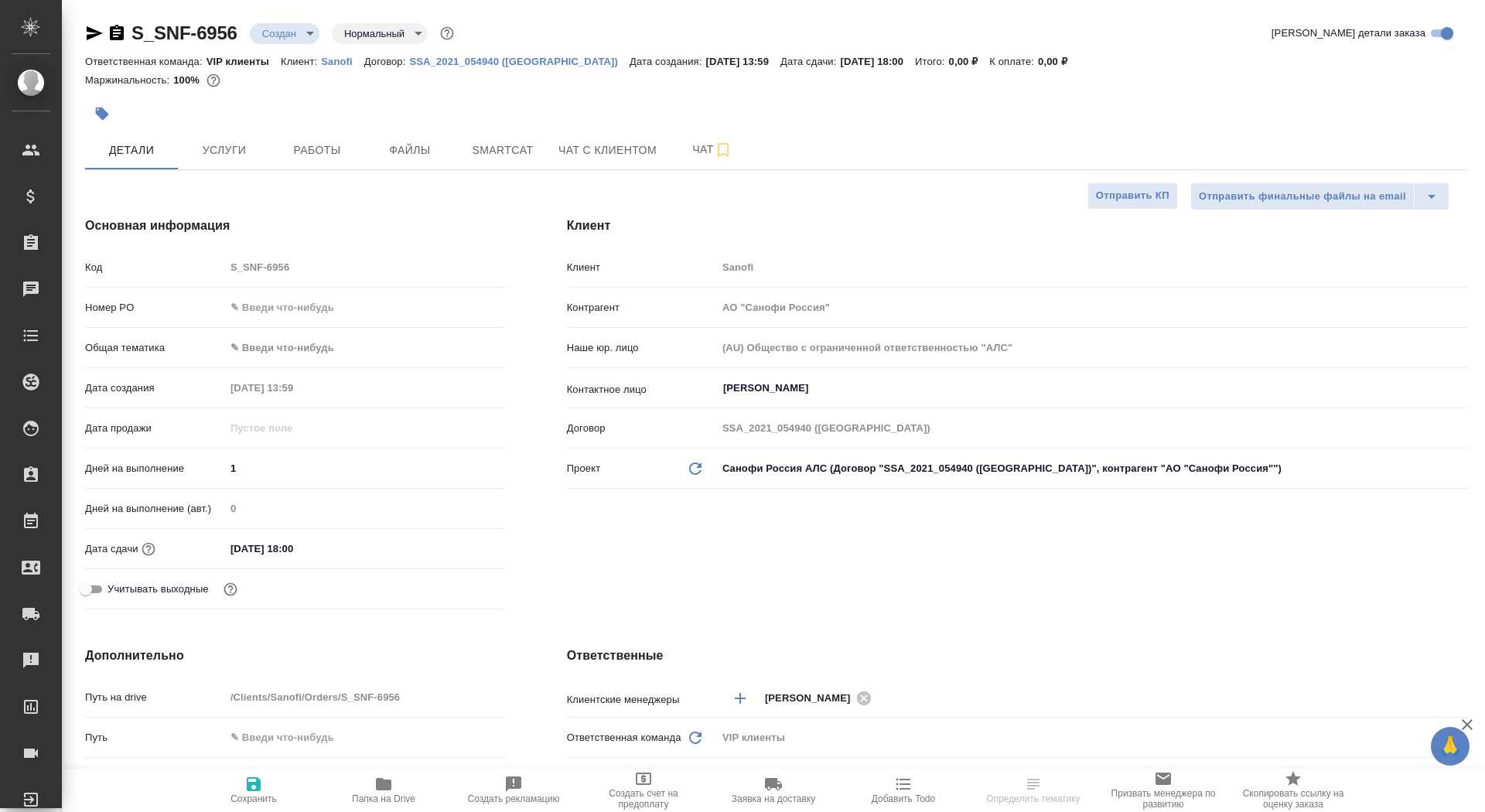
type textarea "x"
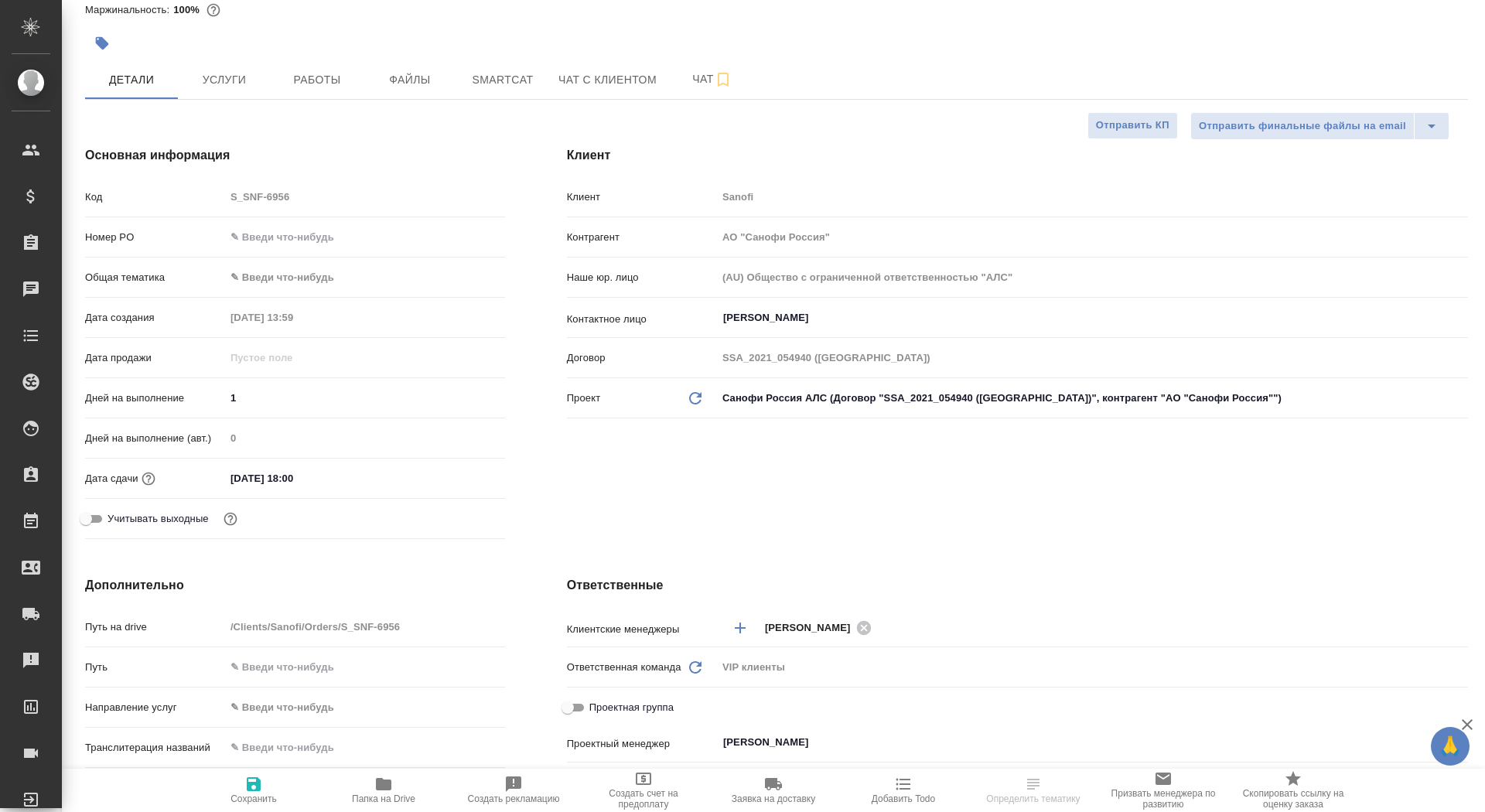
scroll to position [157, 0]
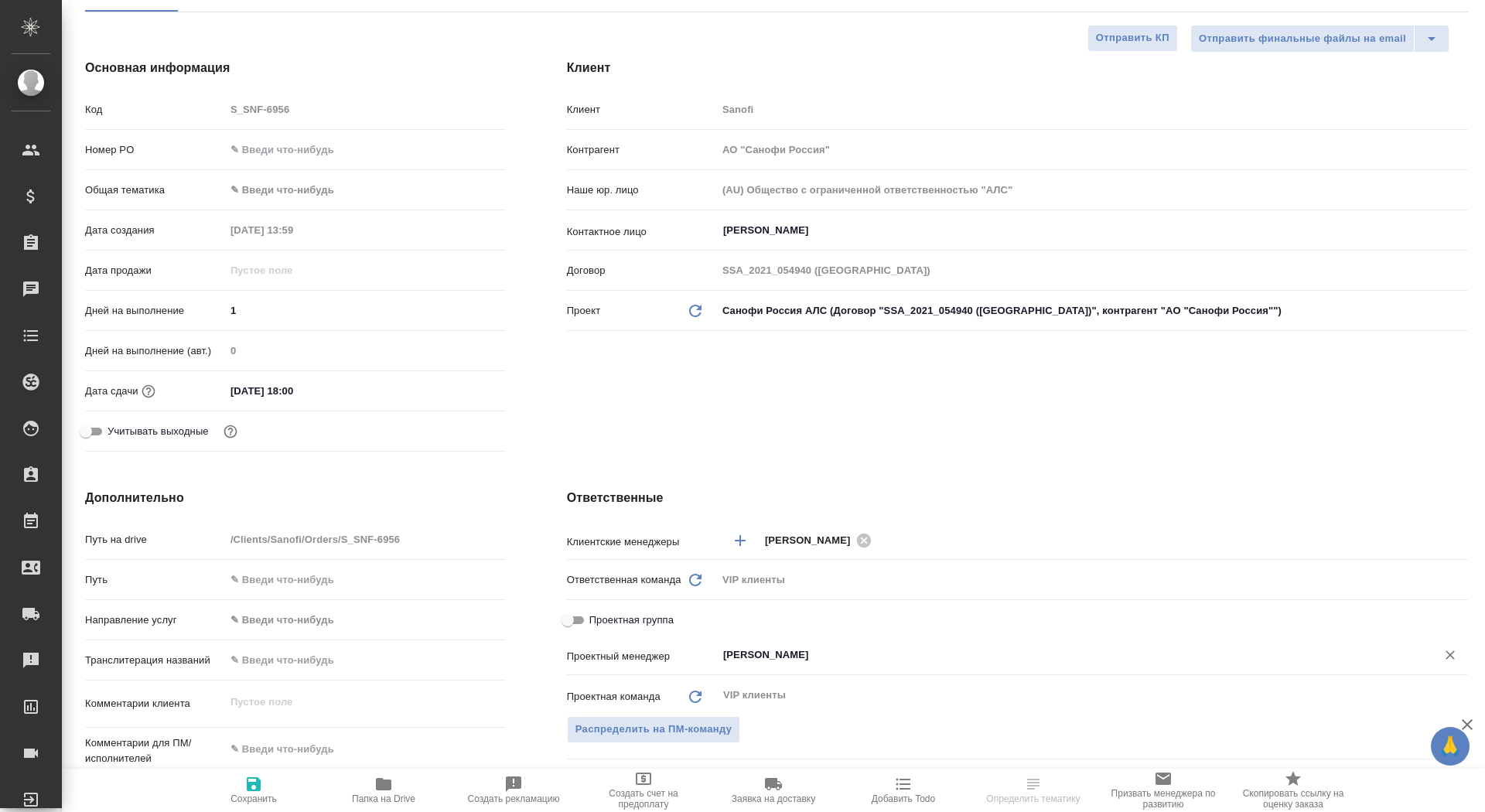
click at [756, 648] on input "Сайдашева Диляра" at bounding box center [1066, 655] width 690 height 18
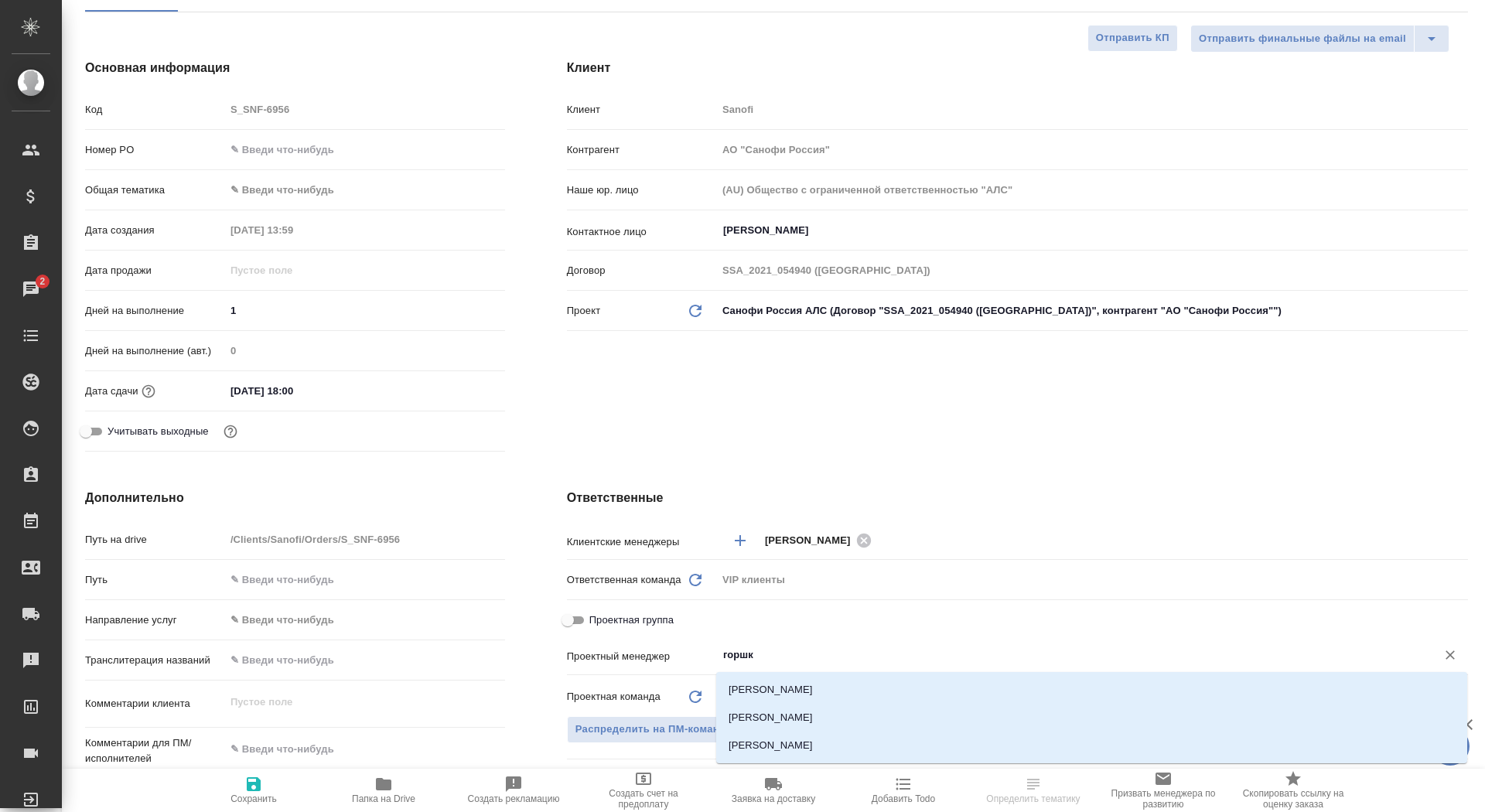
type input "горшко"
click at [844, 712] on li "Горшкова Валентина" at bounding box center [1091, 718] width 751 height 28
type textarea "x"
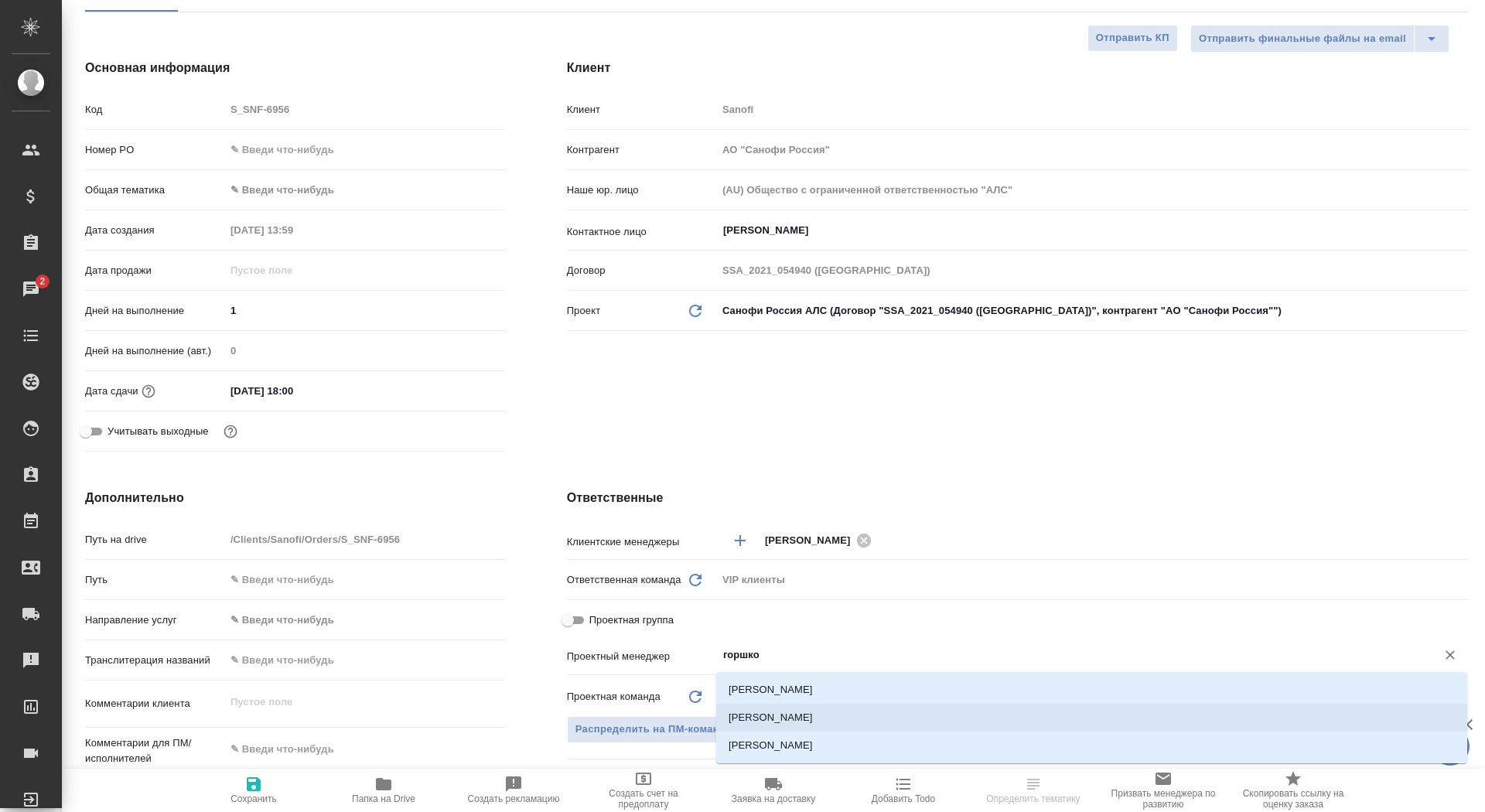
type input "[PERSON_NAME] Валентина"
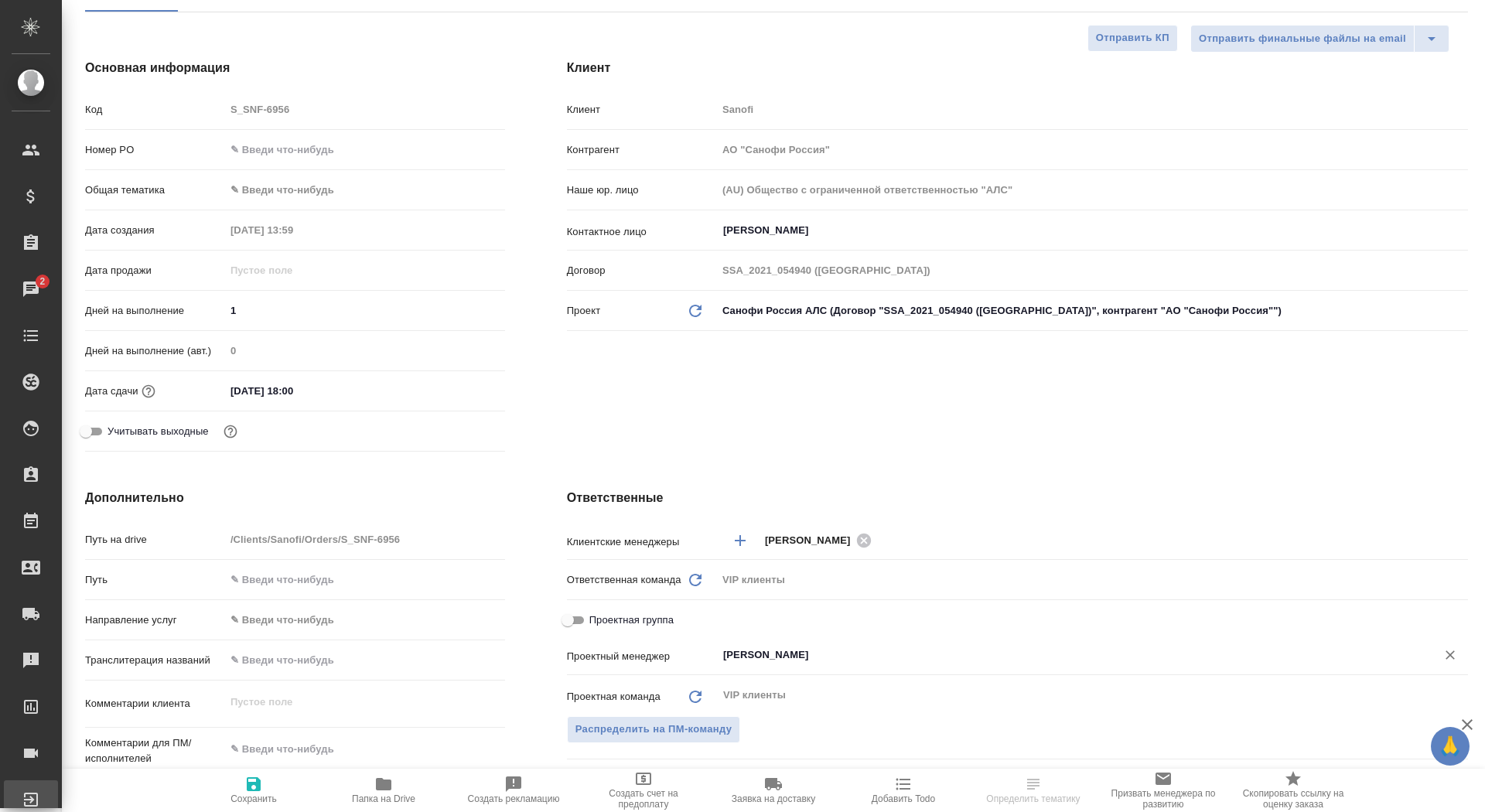
type textarea "x"
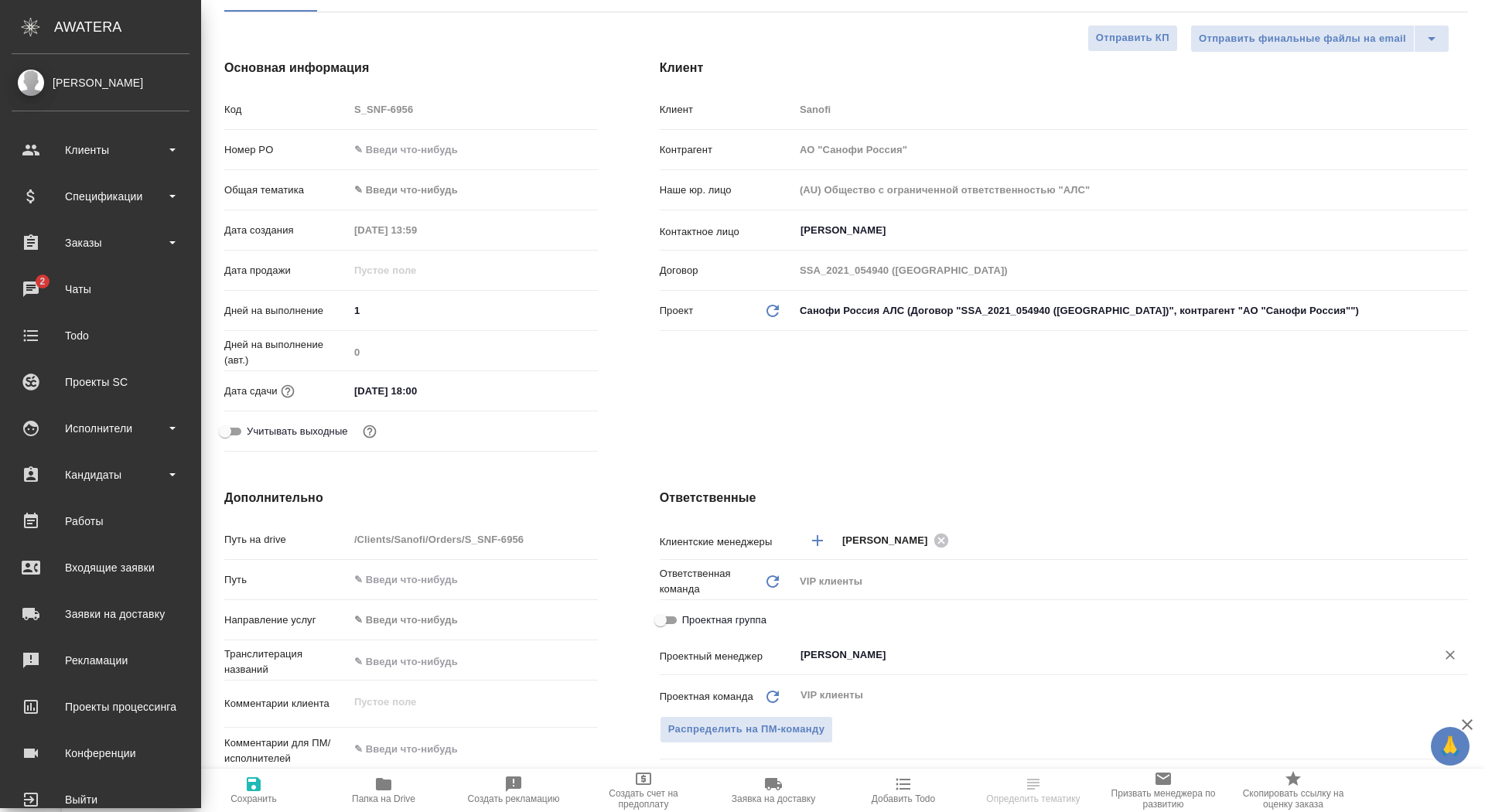
type textarea "x"
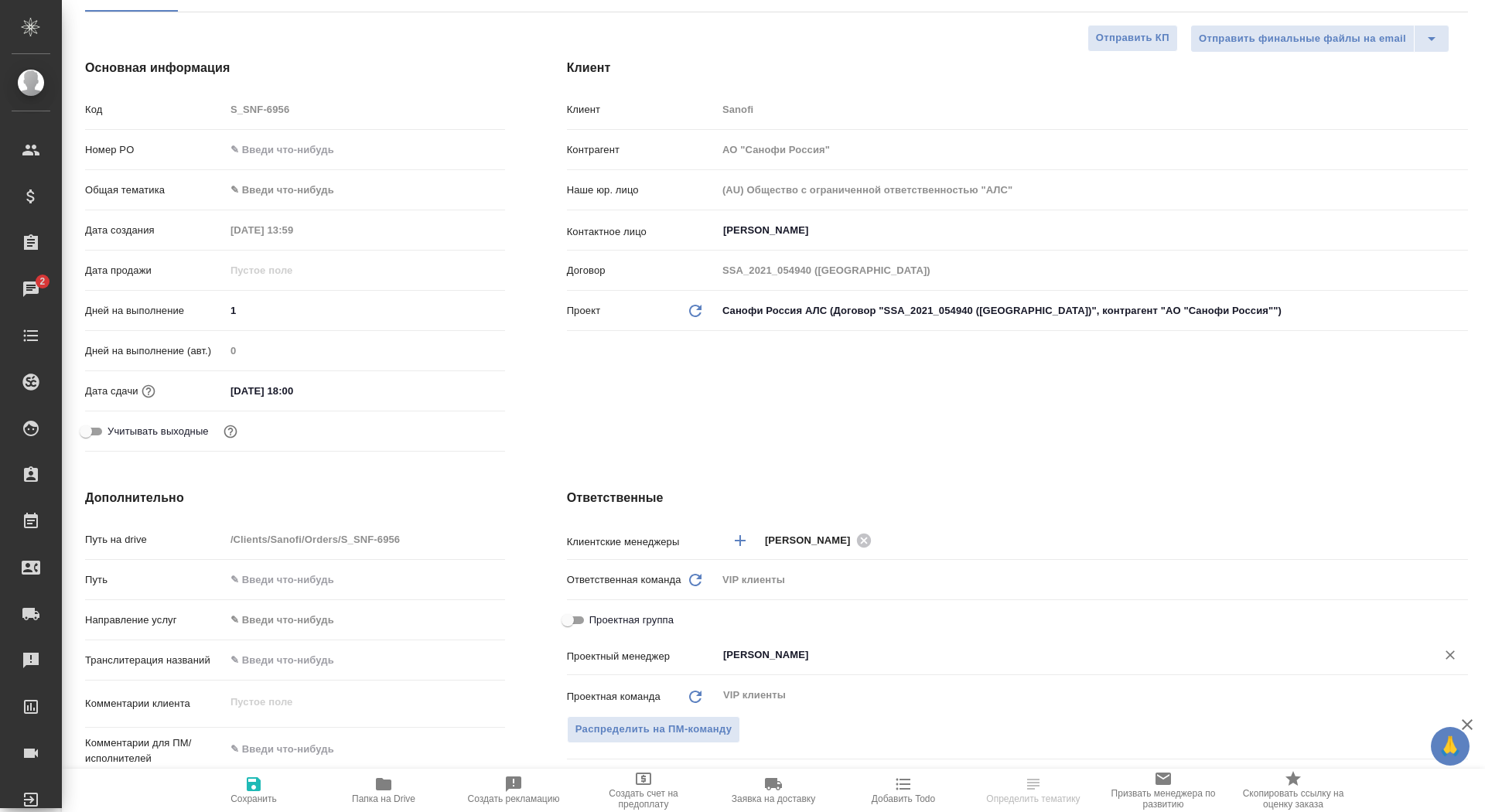
type input "[PERSON_NAME]"
click at [237, 787] on span "Сохранить" at bounding box center [253, 790] width 112 height 29
type textarea "x"
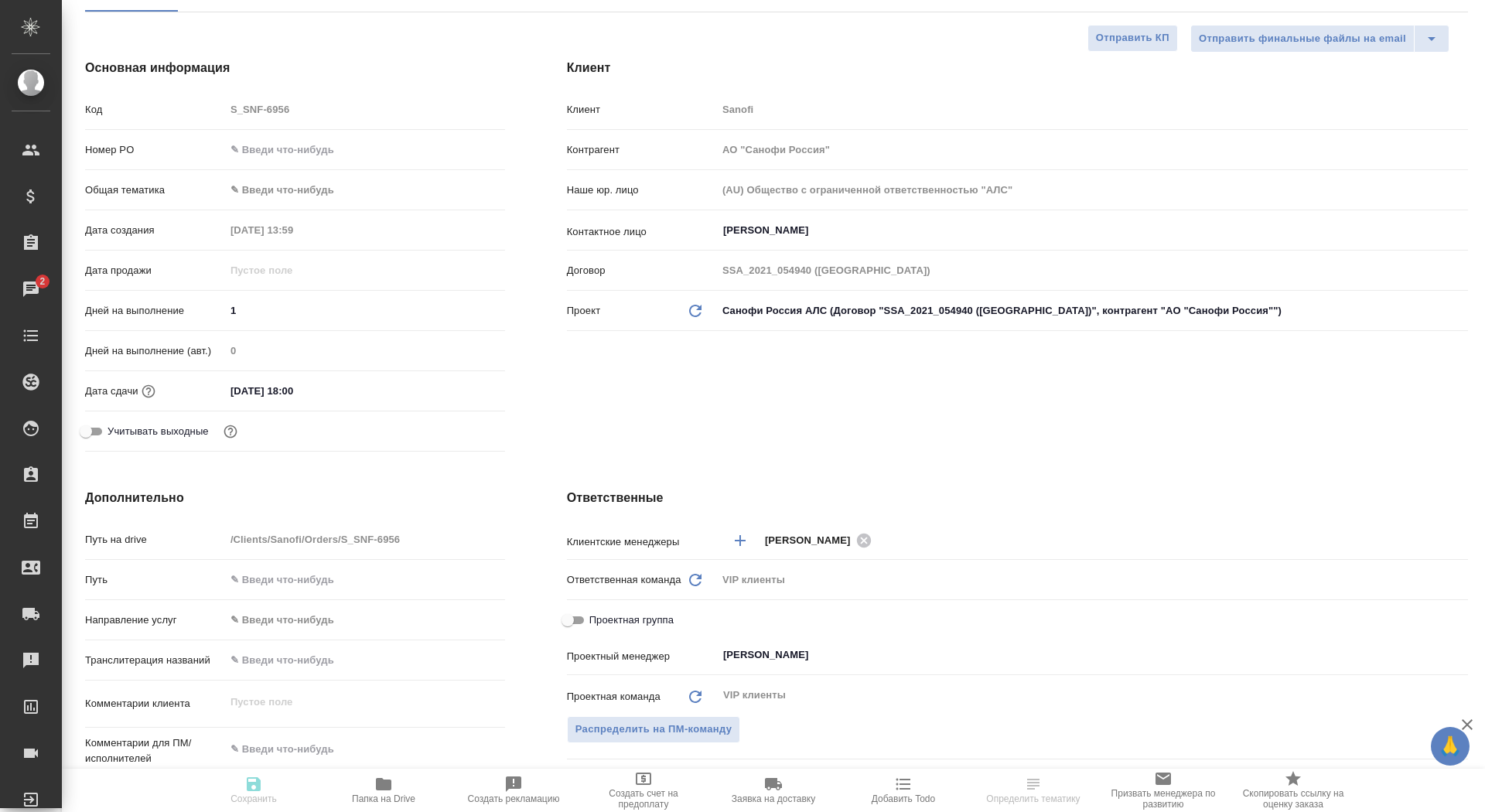
type textarea "x"
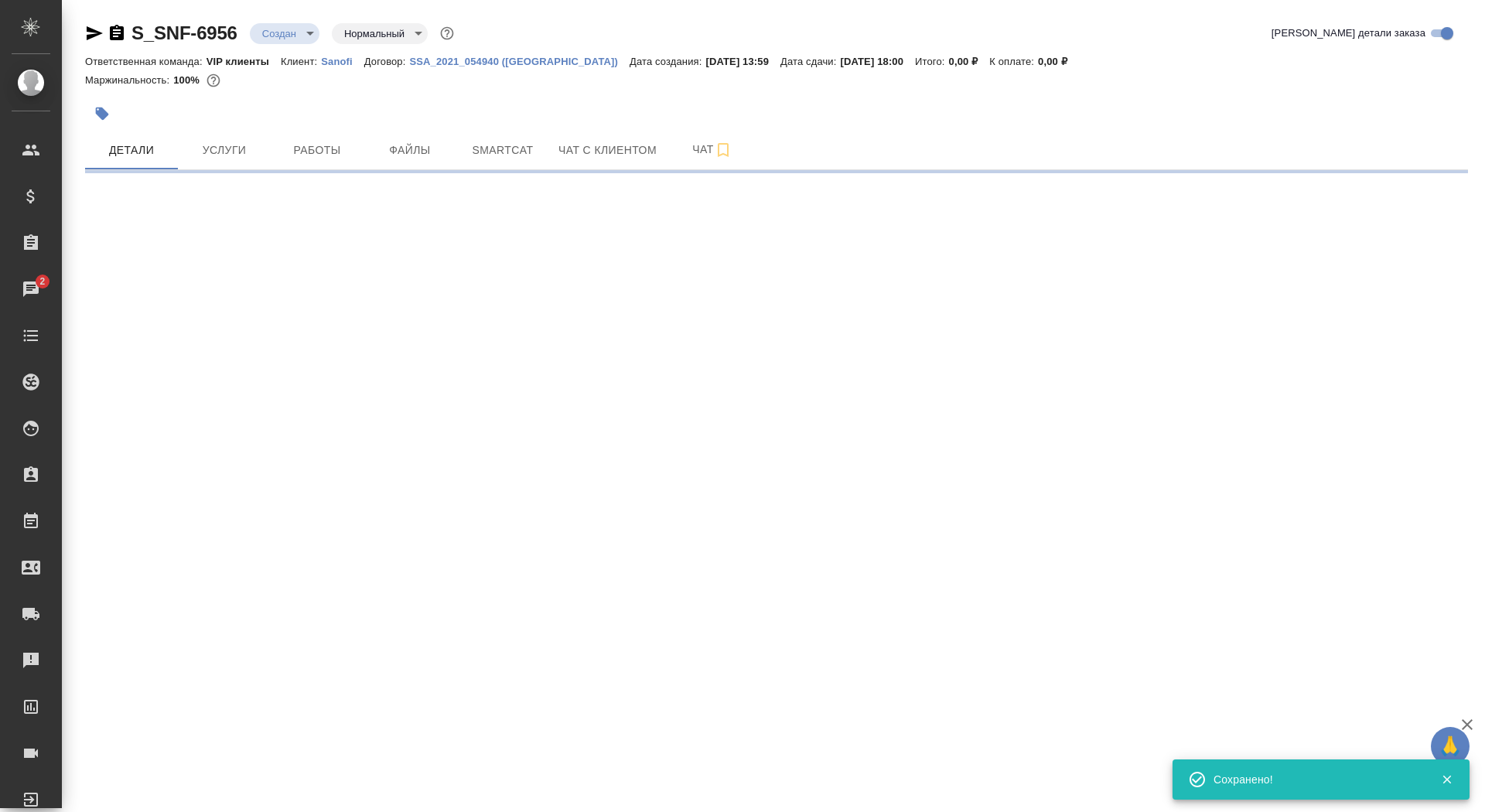
scroll to position [0, 0]
select select "RU"
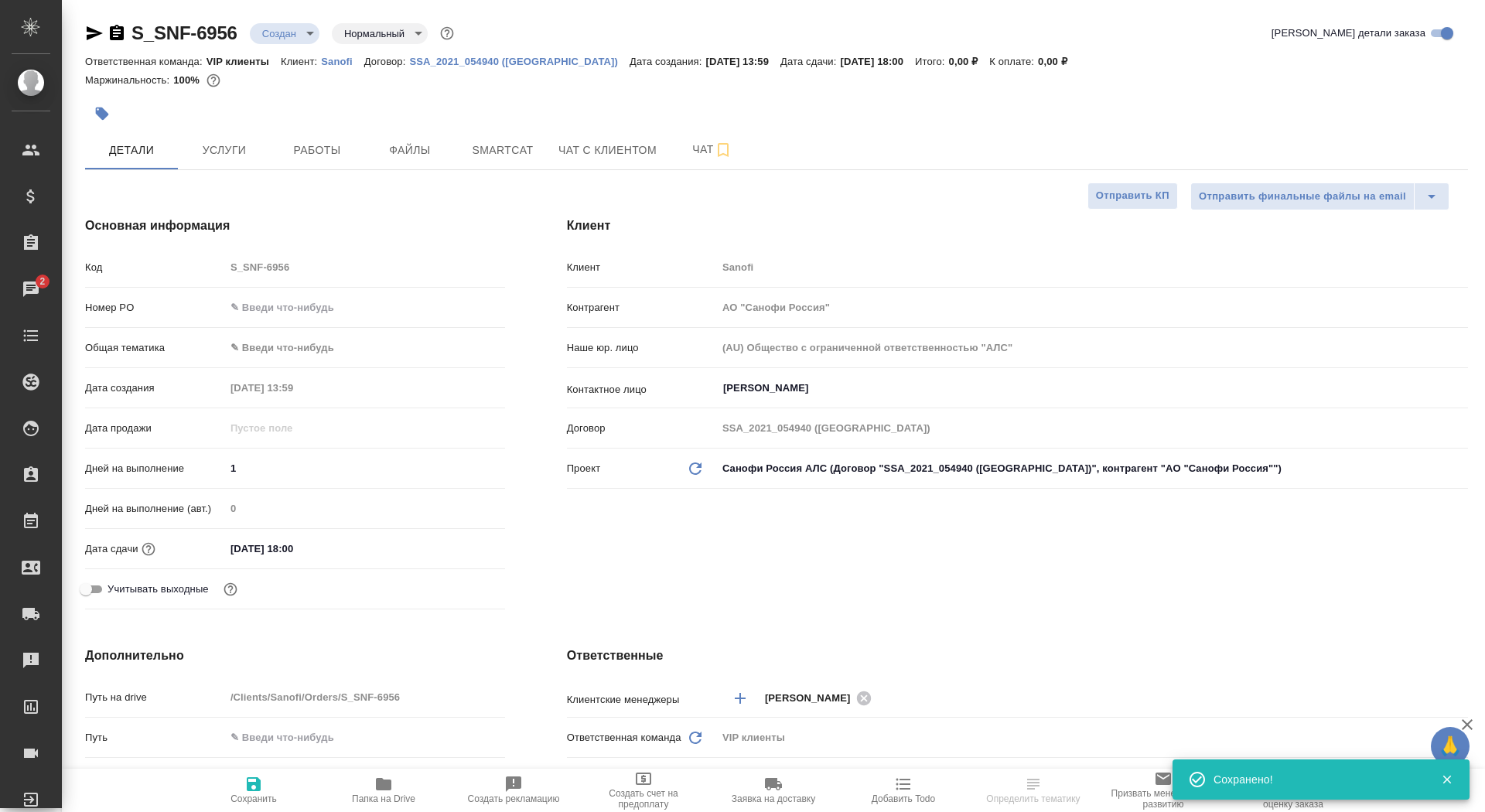
type textarea "x"
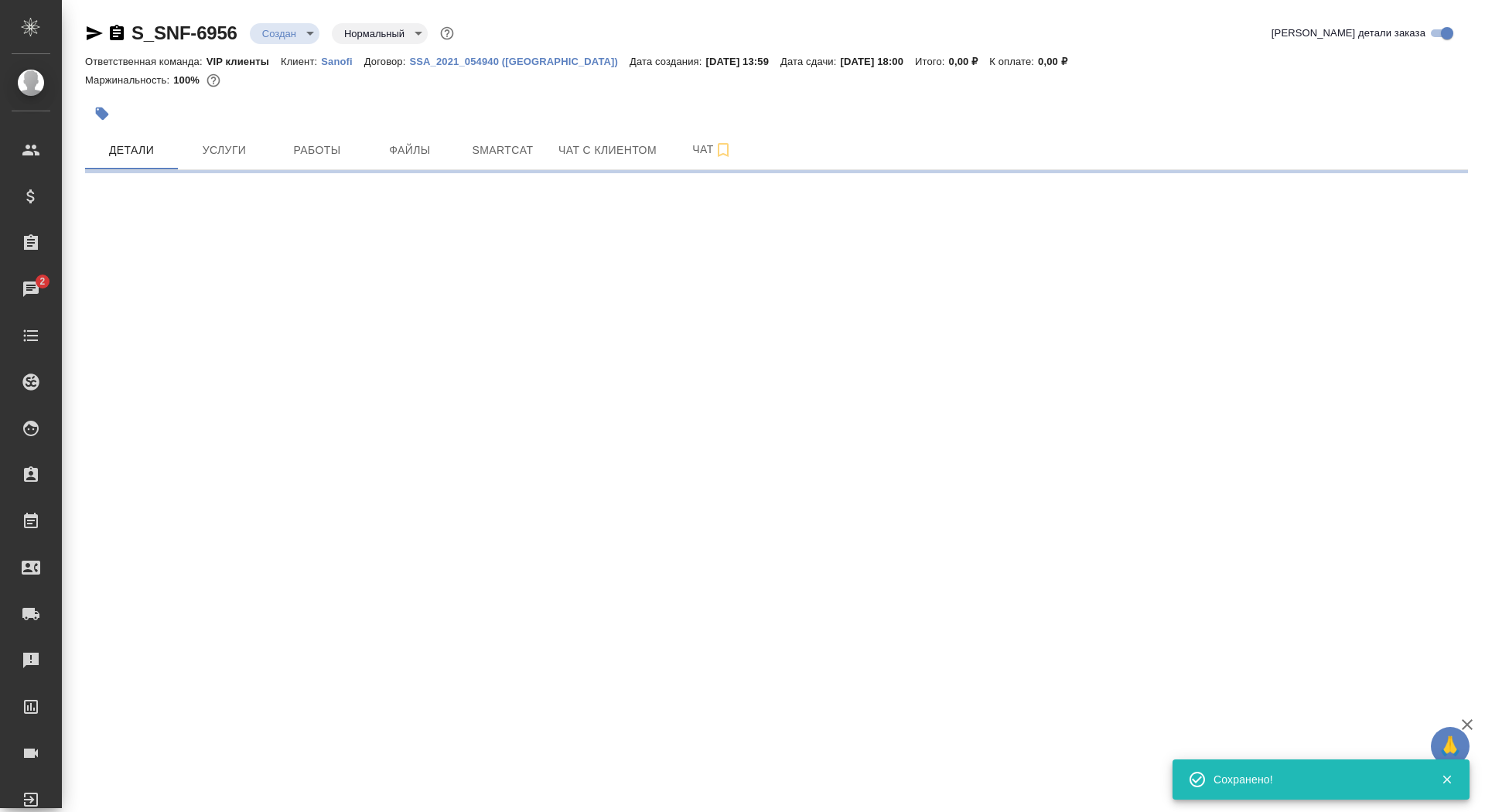
click at [385, 783] on div ".cls-1 fill:#fff; AWATERA Saydasheva Dilyara Клиенты Спецификации Заказы 2 Чаты…" at bounding box center [742, 406] width 1485 height 812
select select "RU"
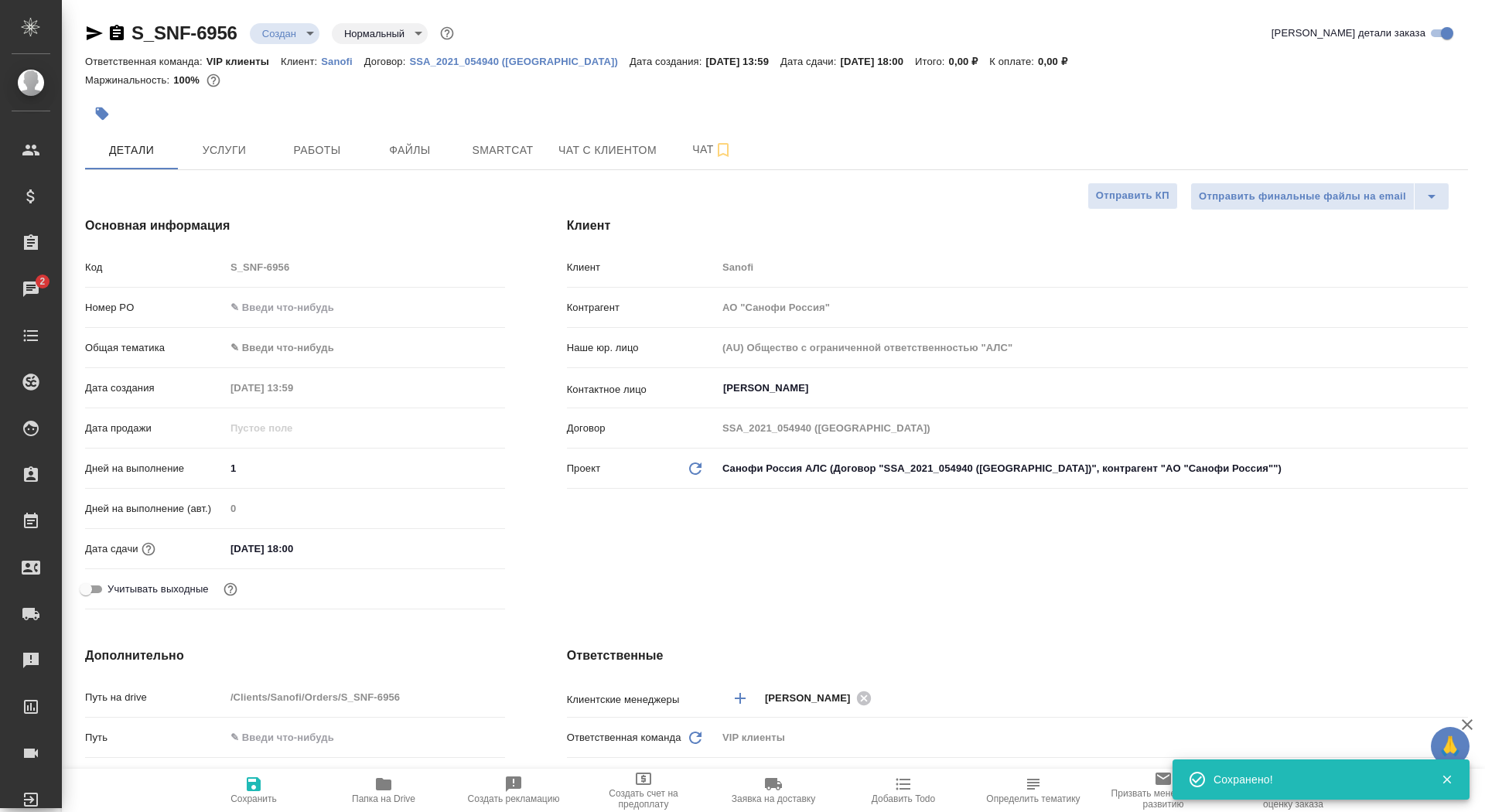
type textarea "x"
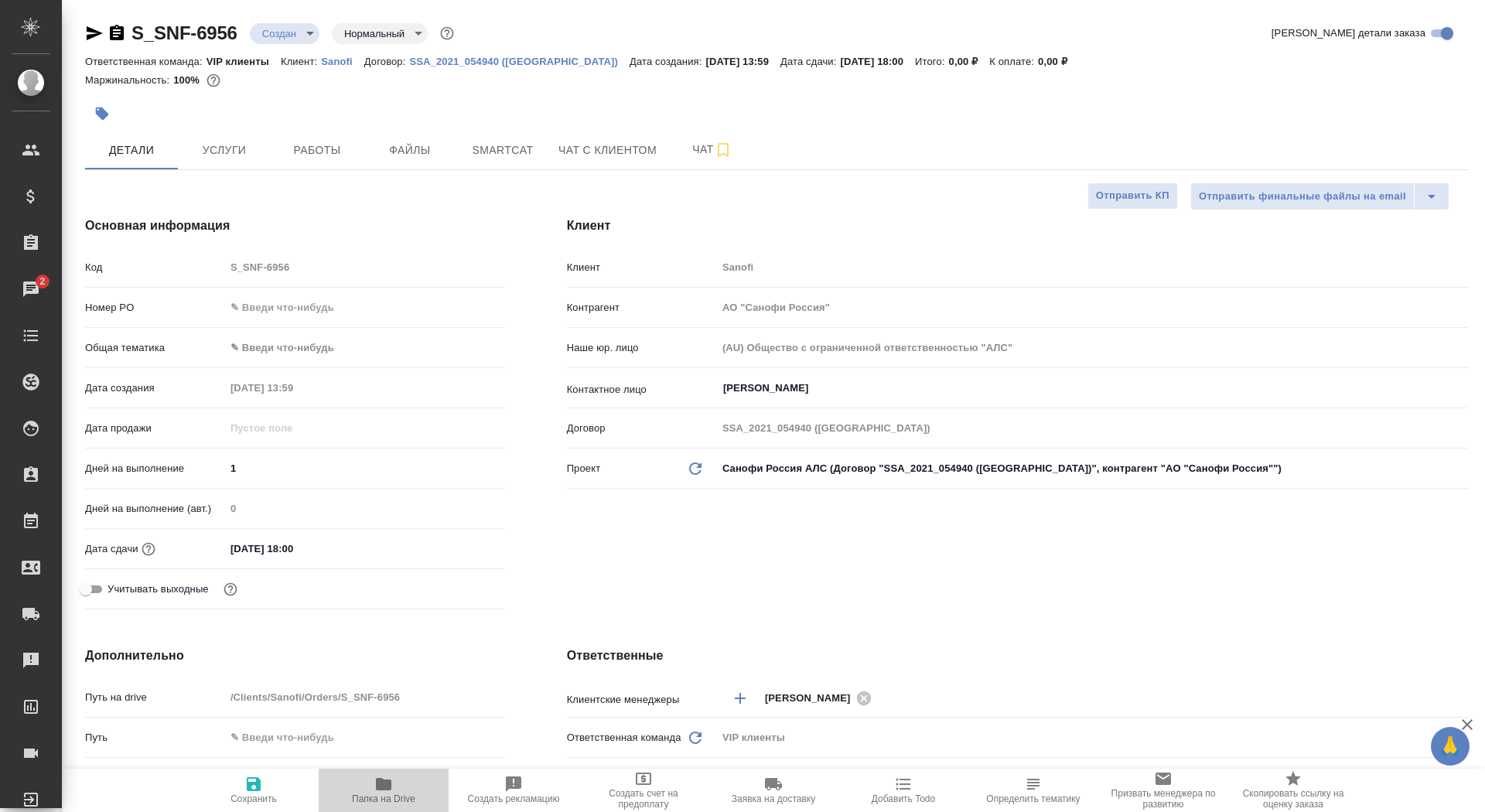
click at [378, 796] on span "Папка на Drive" at bounding box center [383, 798] width 63 height 11
type textarea "x"
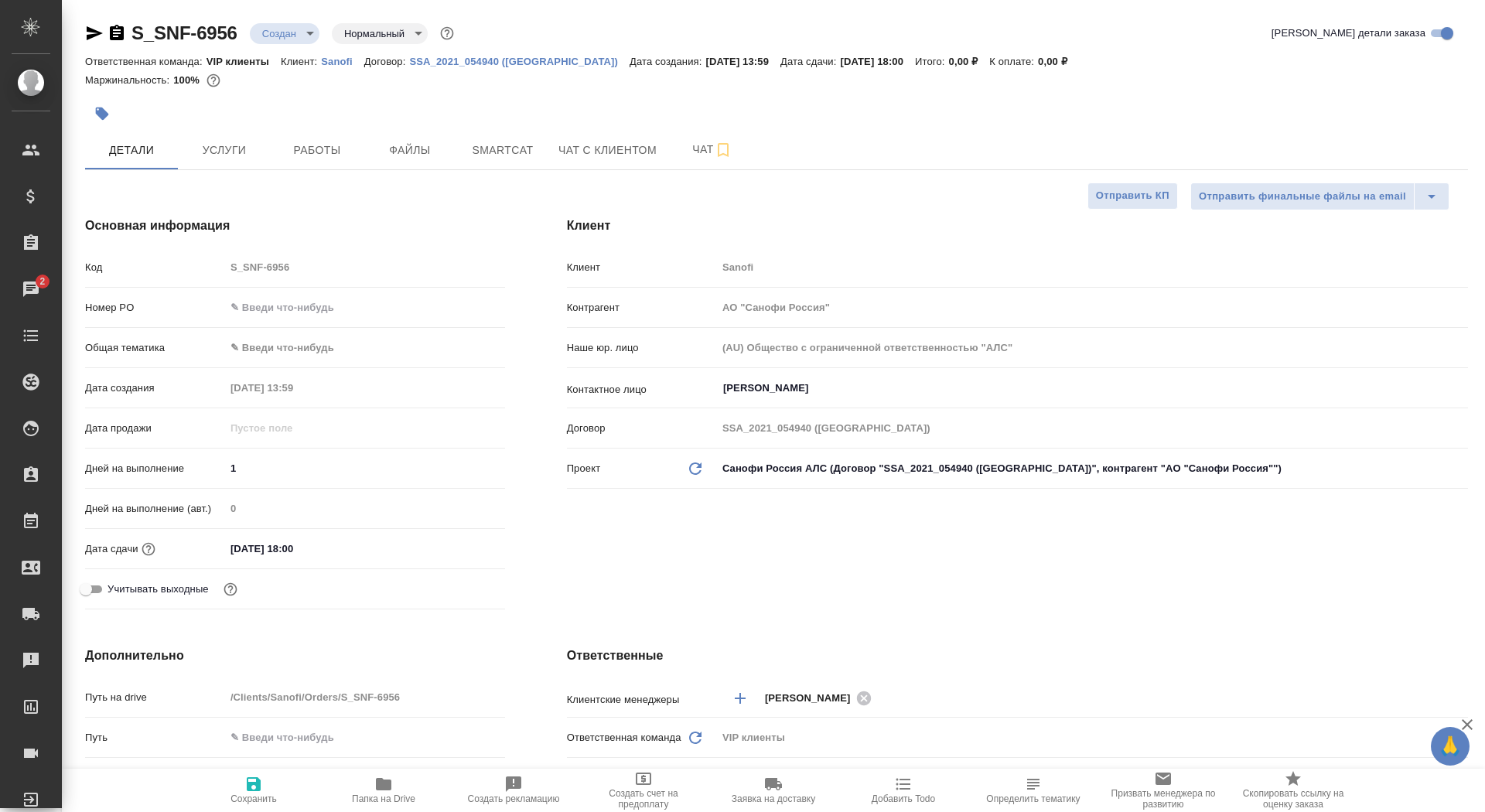
type textarea "x"
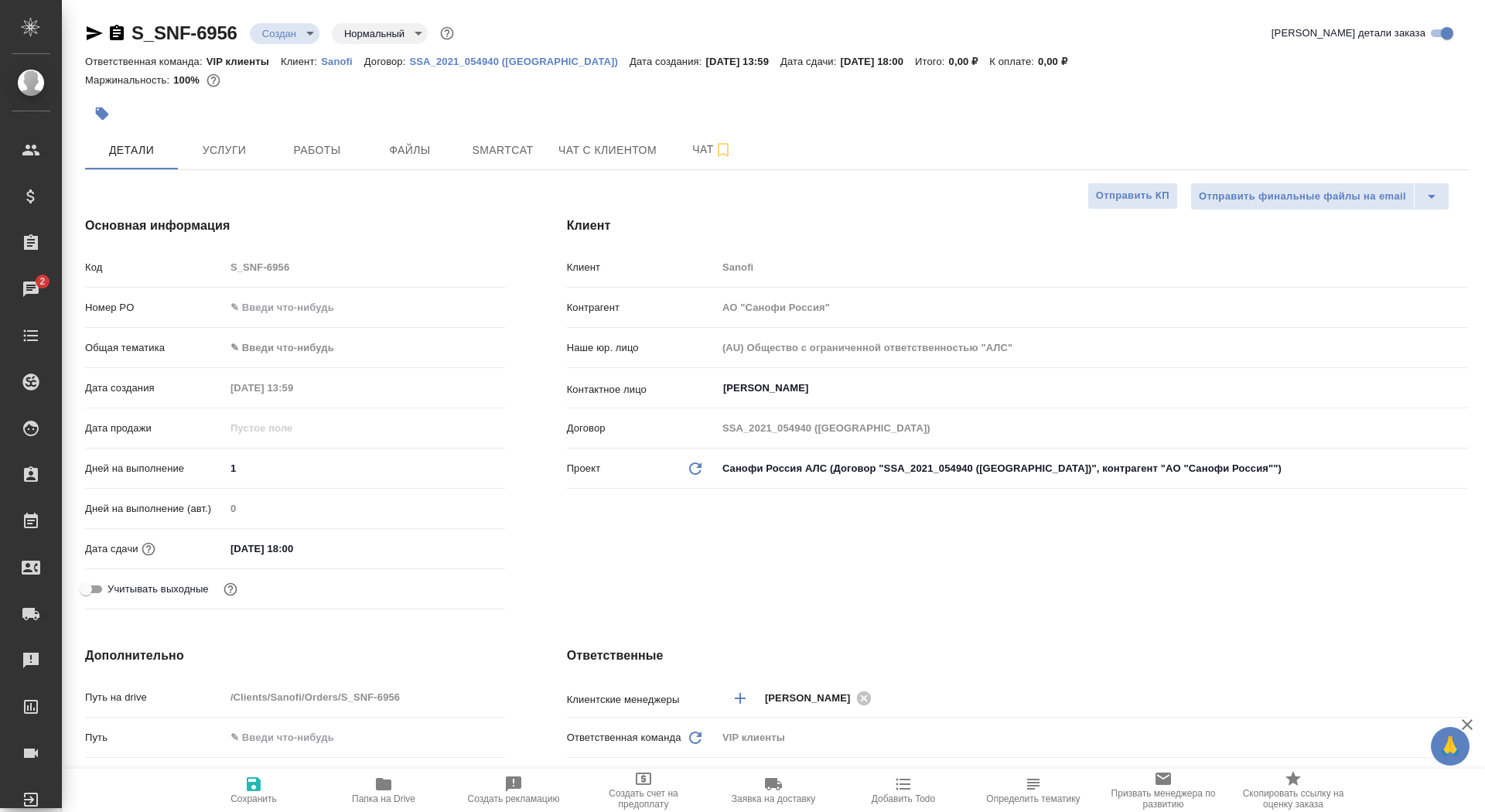
type textarea "x"
click at [281, 38] on body "🙏 .cls-1 fill:#fff; AWATERA Saydasheva Dilyara Клиенты Спецификации Заказы 2 Ча…" at bounding box center [742, 406] width 1485 height 812
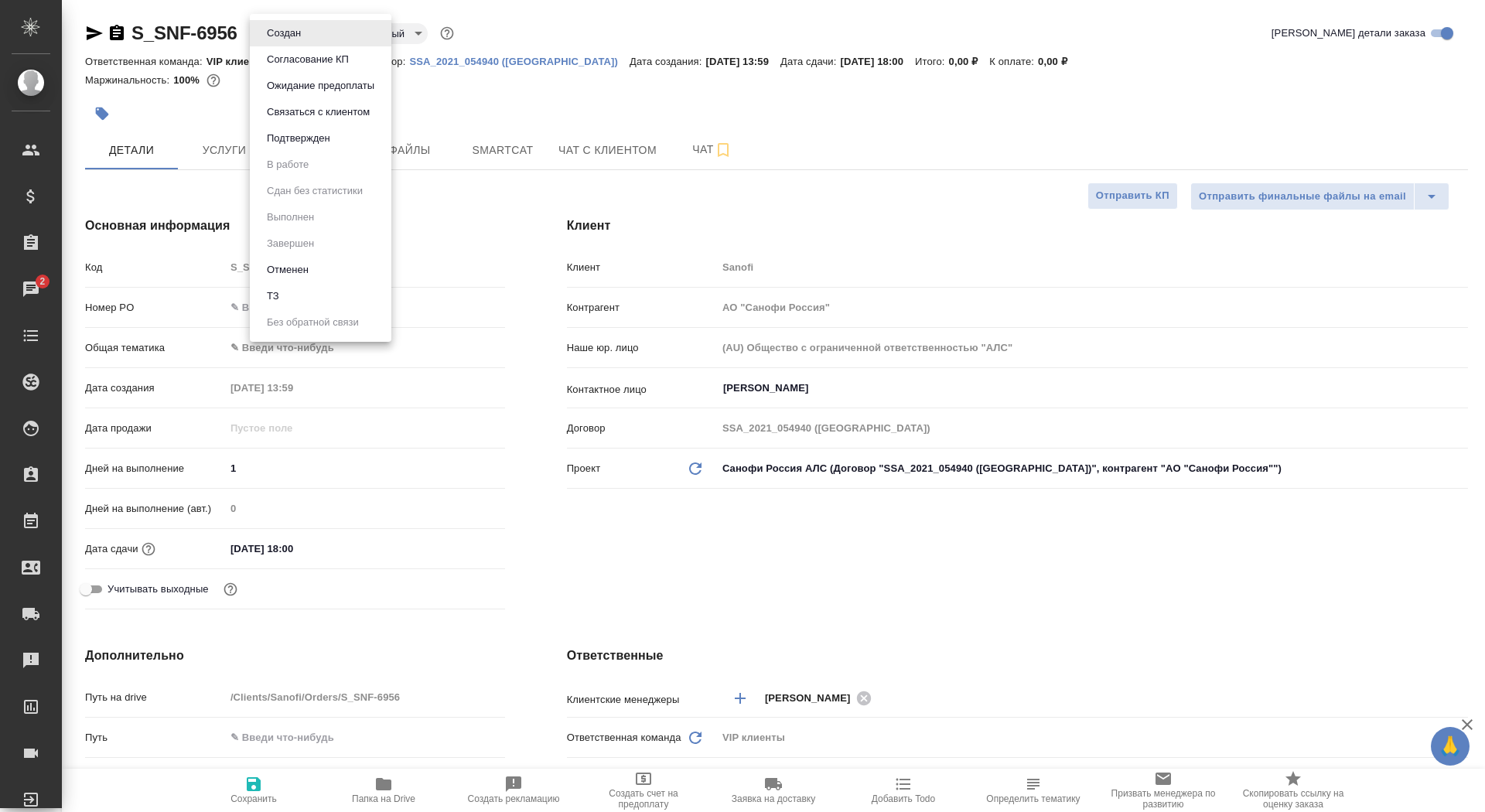
click at [320, 301] on li "ТЗ" at bounding box center [321, 296] width 142 height 26
type textarea "x"
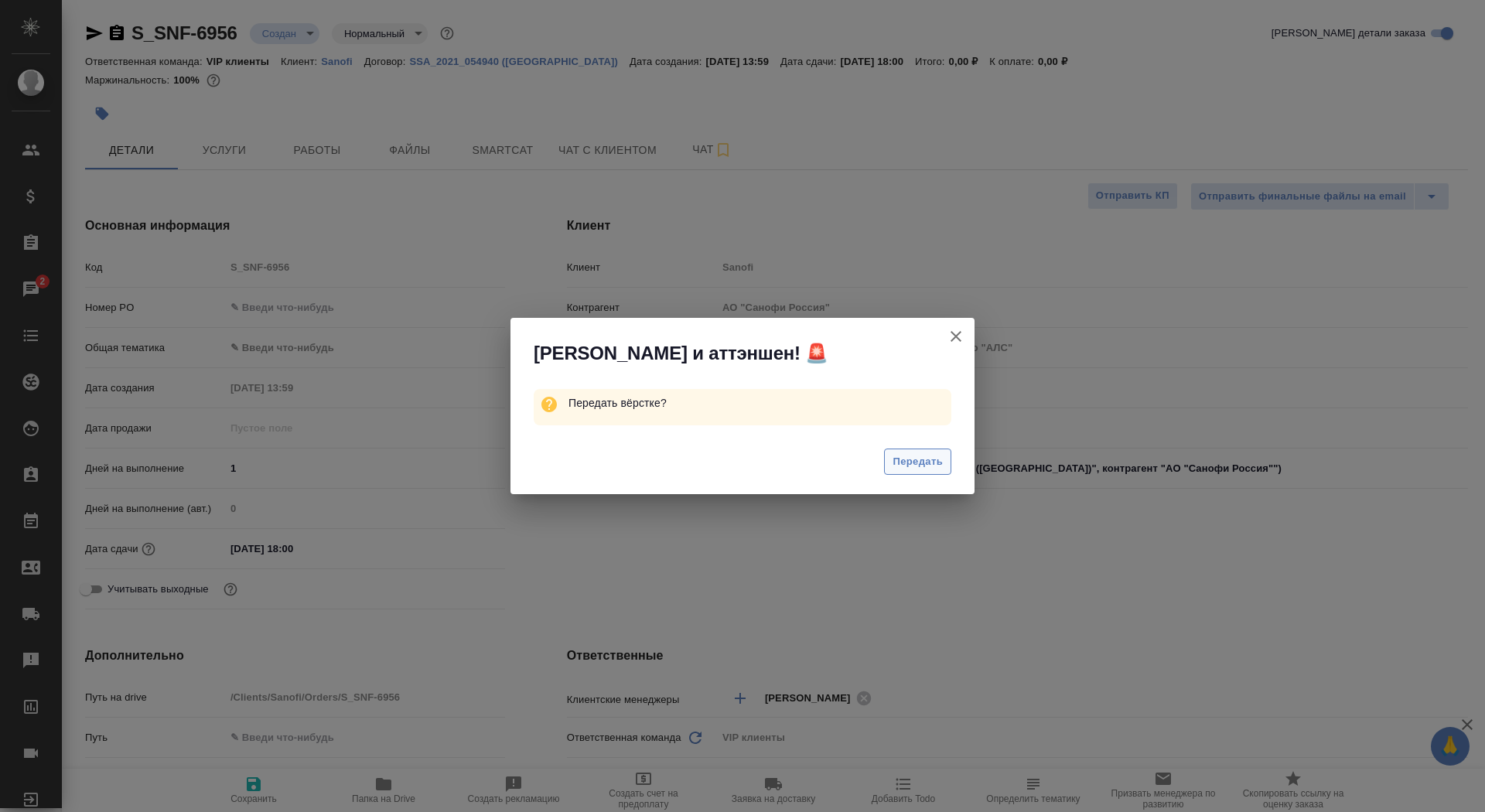
click at [924, 464] on span "Передать" at bounding box center [918, 462] width 50 height 18
type textarea "x"
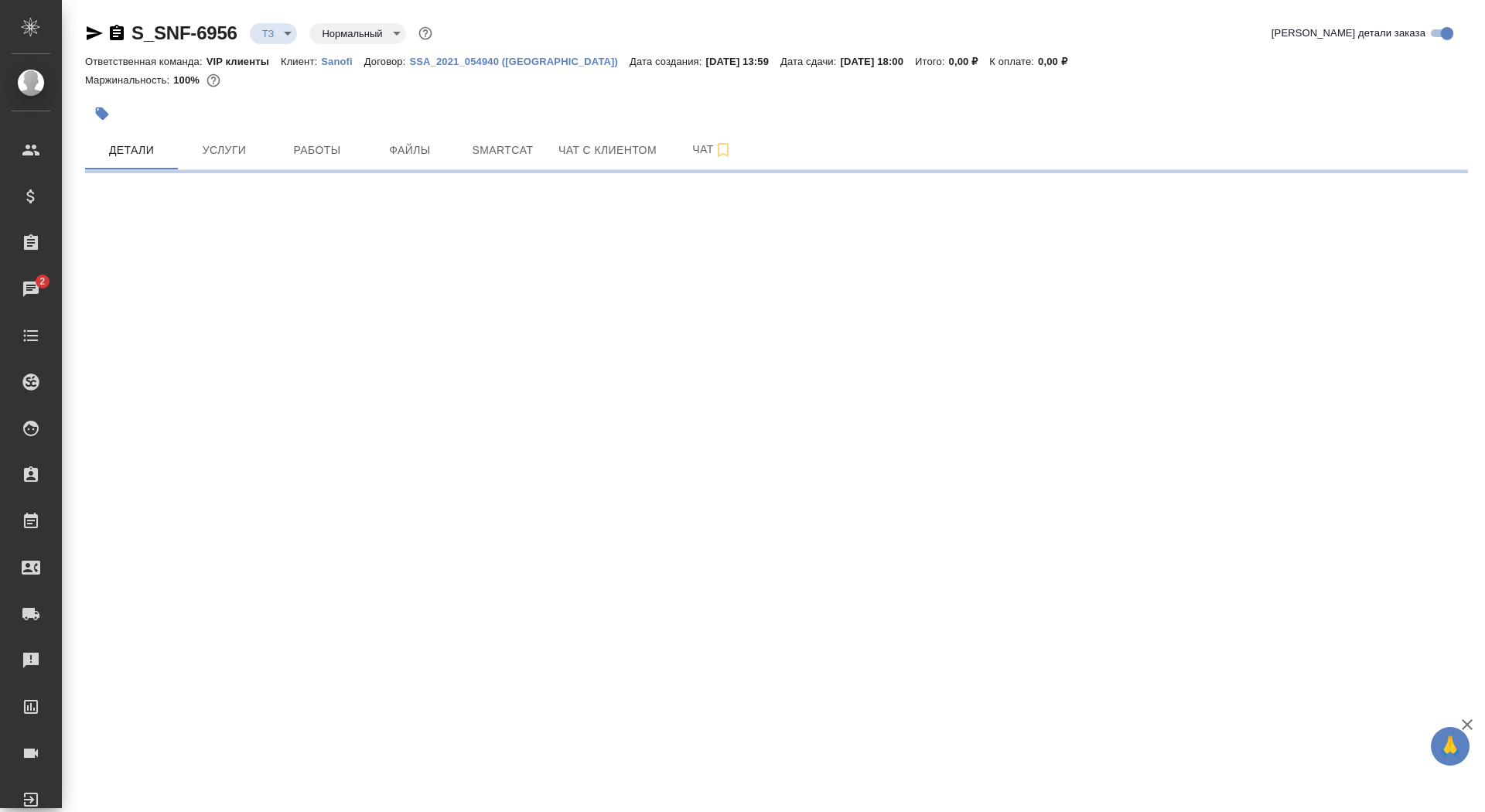
select select "RU"
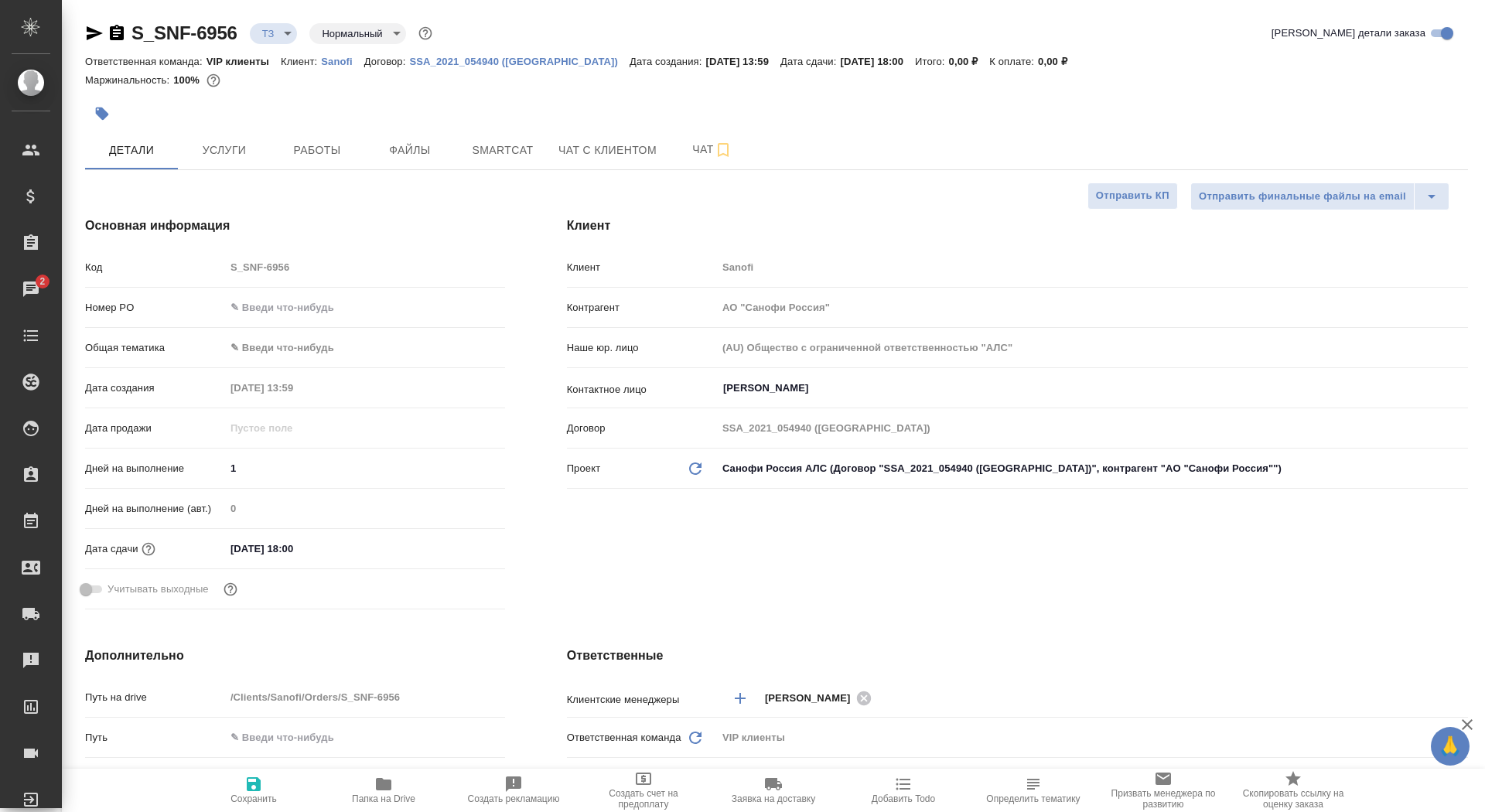
type textarea "x"
click at [232, 142] on span "Услуги" at bounding box center [224, 150] width 74 height 19
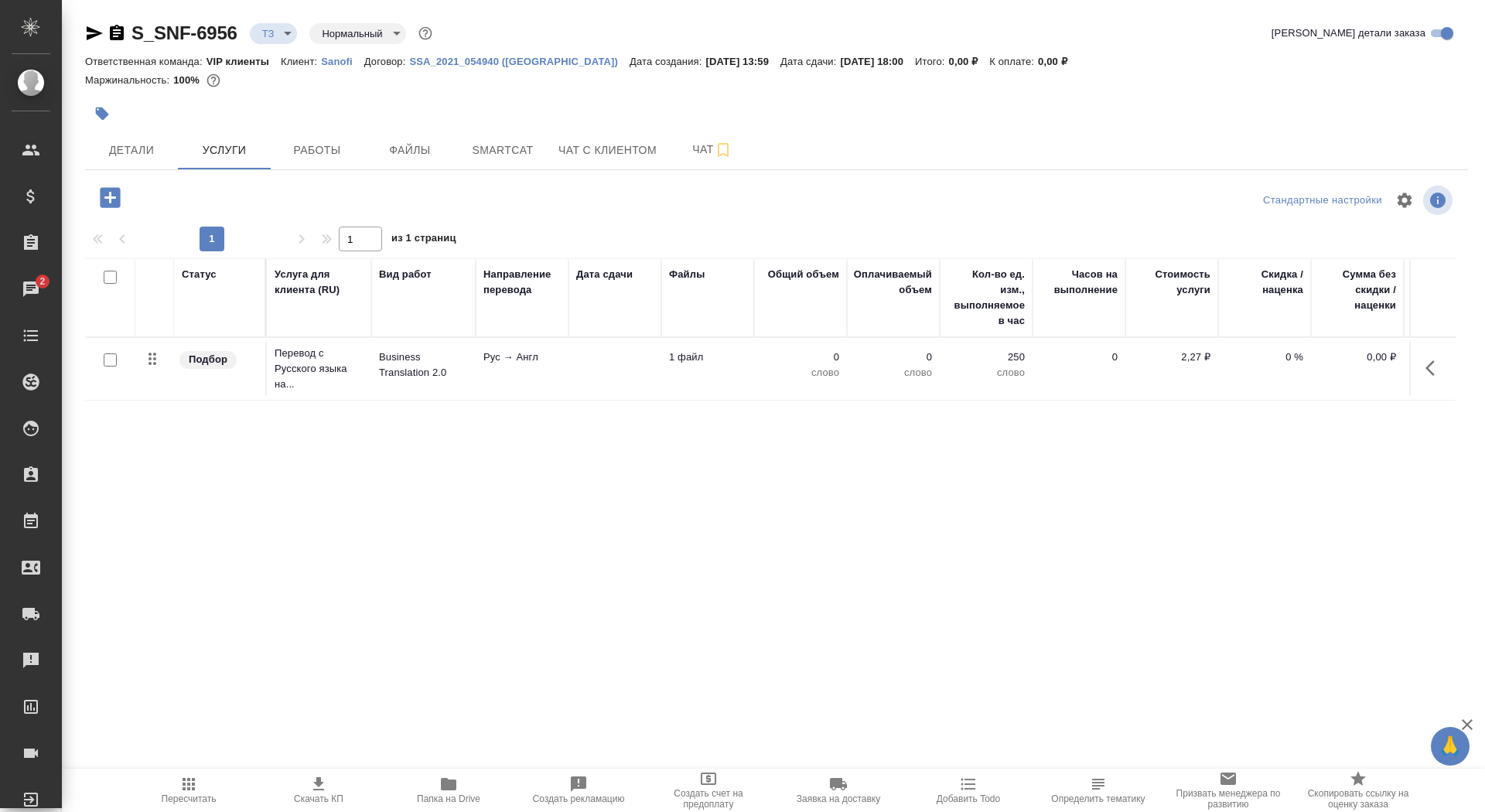
click at [109, 363] on input "checkbox" at bounding box center [110, 360] width 13 height 13
checkbox input "true"
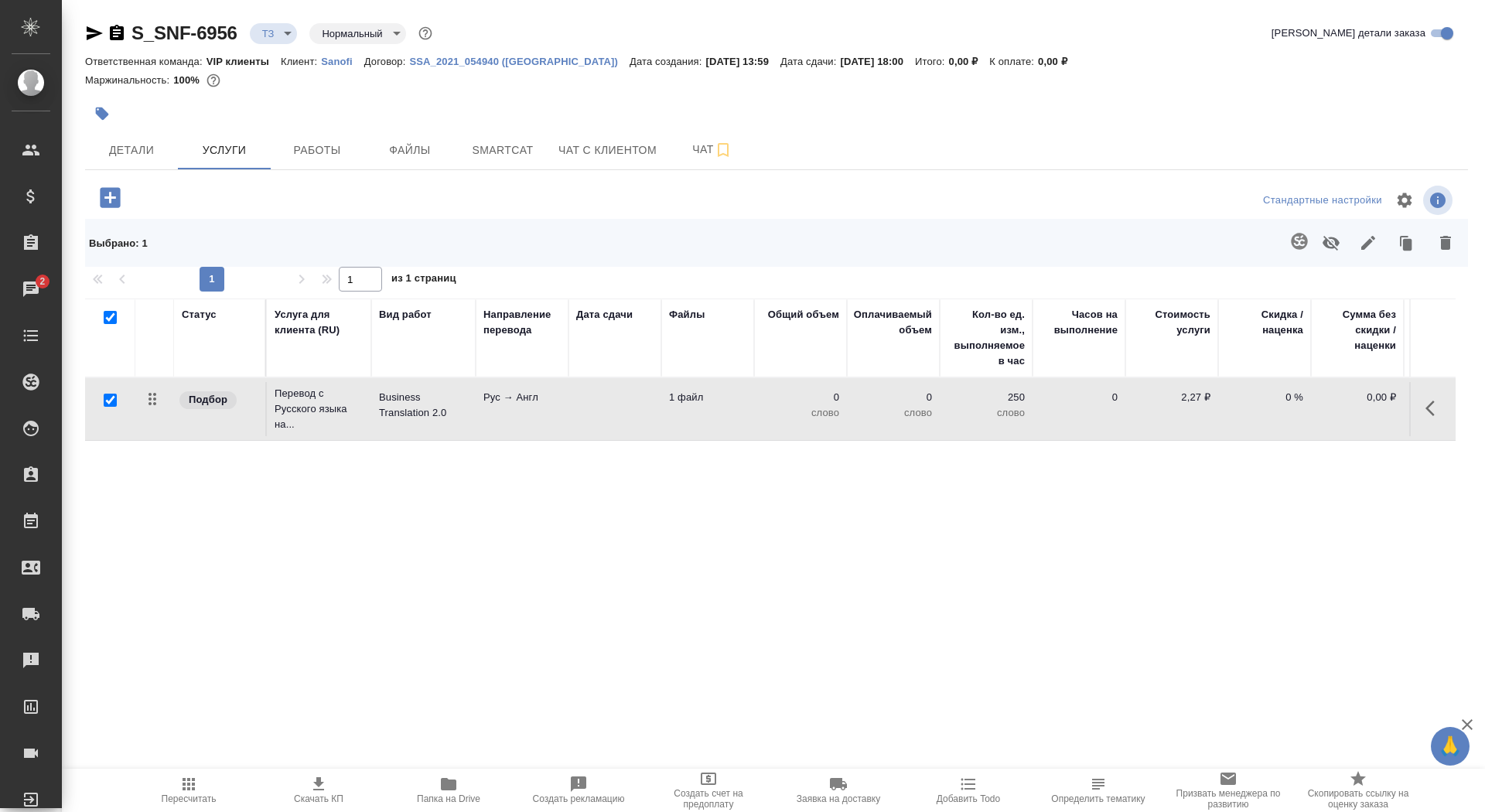
click at [626, 402] on td at bounding box center [614, 409] width 93 height 54
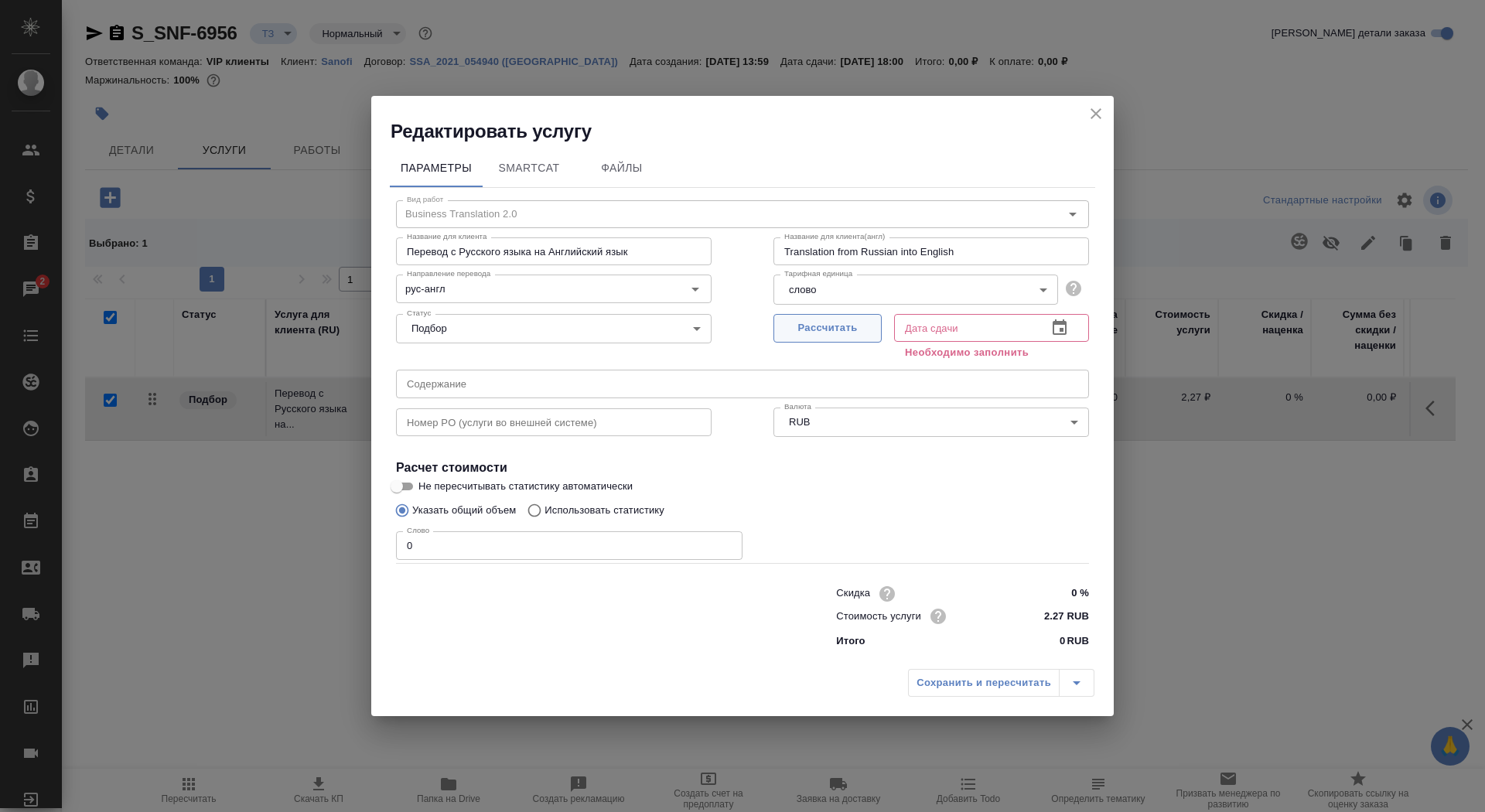
click at [799, 316] on button "Рассчитать" at bounding box center [827, 328] width 108 height 29
type input "[DATE] 18:00"
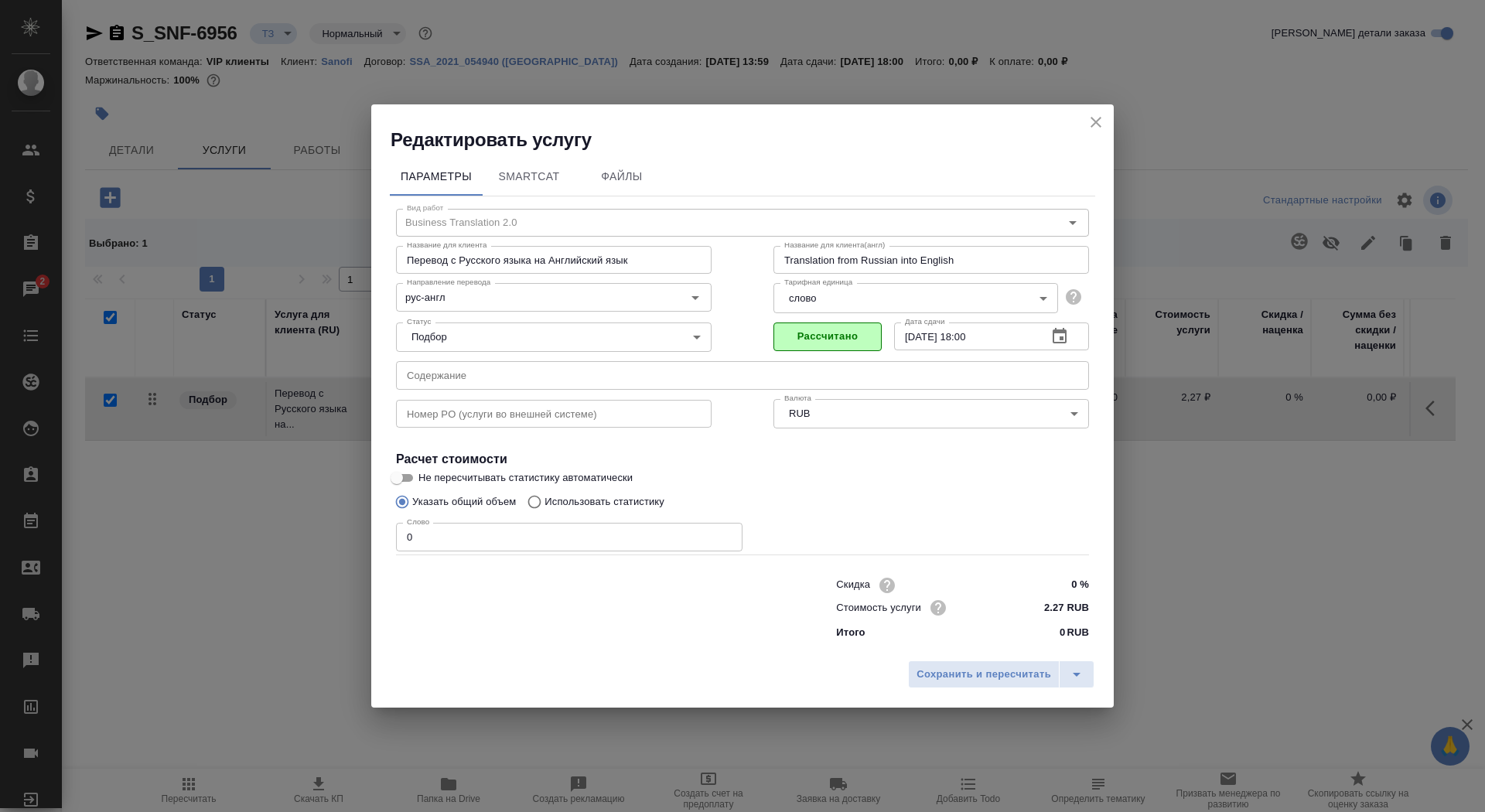
click at [404, 485] on input "Не пересчитывать статистику автоматически" at bounding box center [396, 477] width 55 height 18
checkbox input "true"
click at [441, 534] on input "0" at bounding box center [569, 536] width 347 height 28
type input "01"
click at [939, 672] on span "Сохранить и пересчитать" at bounding box center [984, 675] width 135 height 18
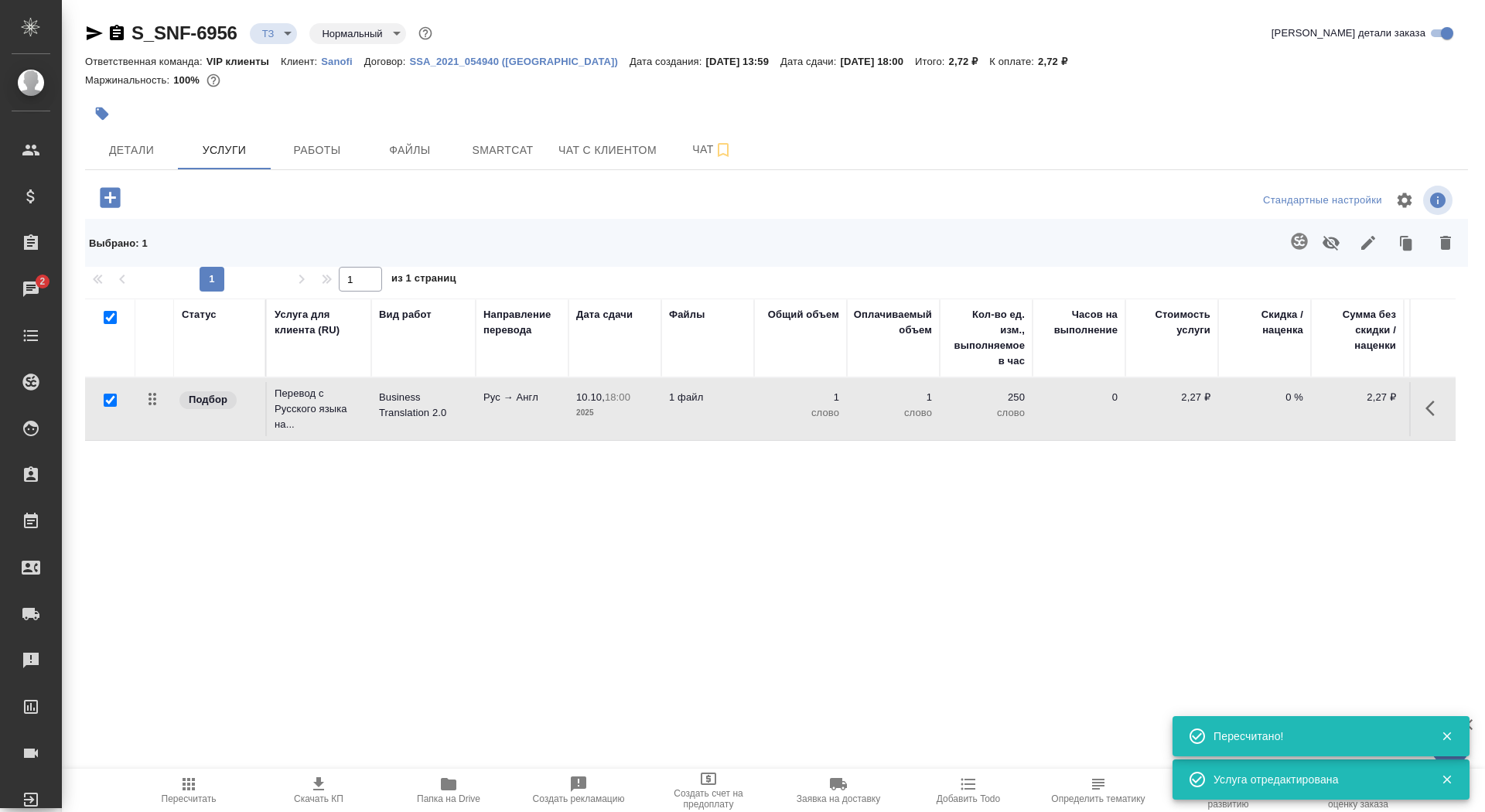
click at [1300, 239] on icon "button" at bounding box center [1298, 240] width 16 height 16
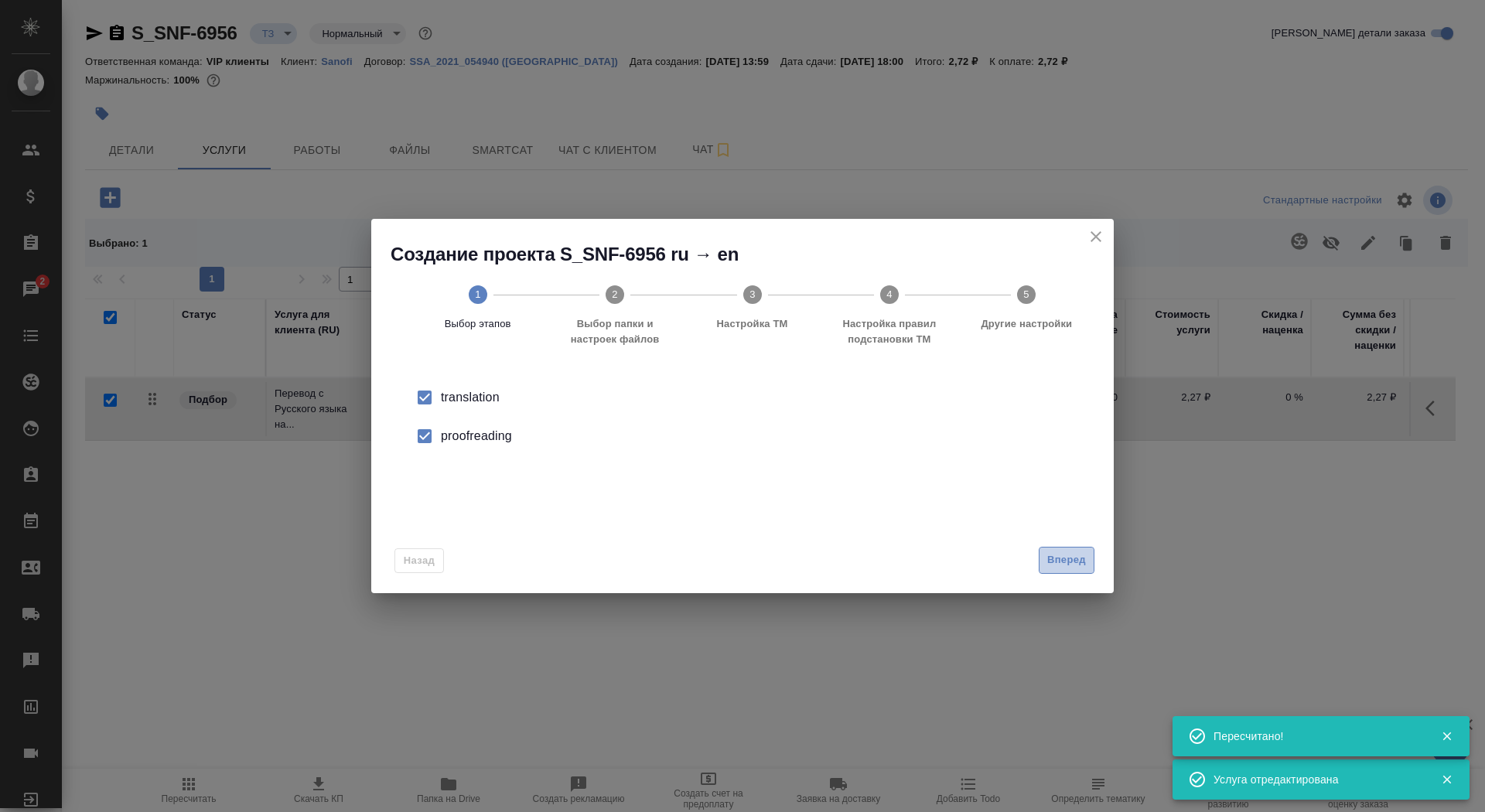
click at [1065, 559] on span "Вперед" at bounding box center [1066, 559] width 39 height 18
click at [855, 393] on div "Папка с файлами для перевода" at bounding box center [742, 400] width 693 height 32
click at [855, 417] on div "Папка с файлами для перевода" at bounding box center [742, 398] width 693 height 41
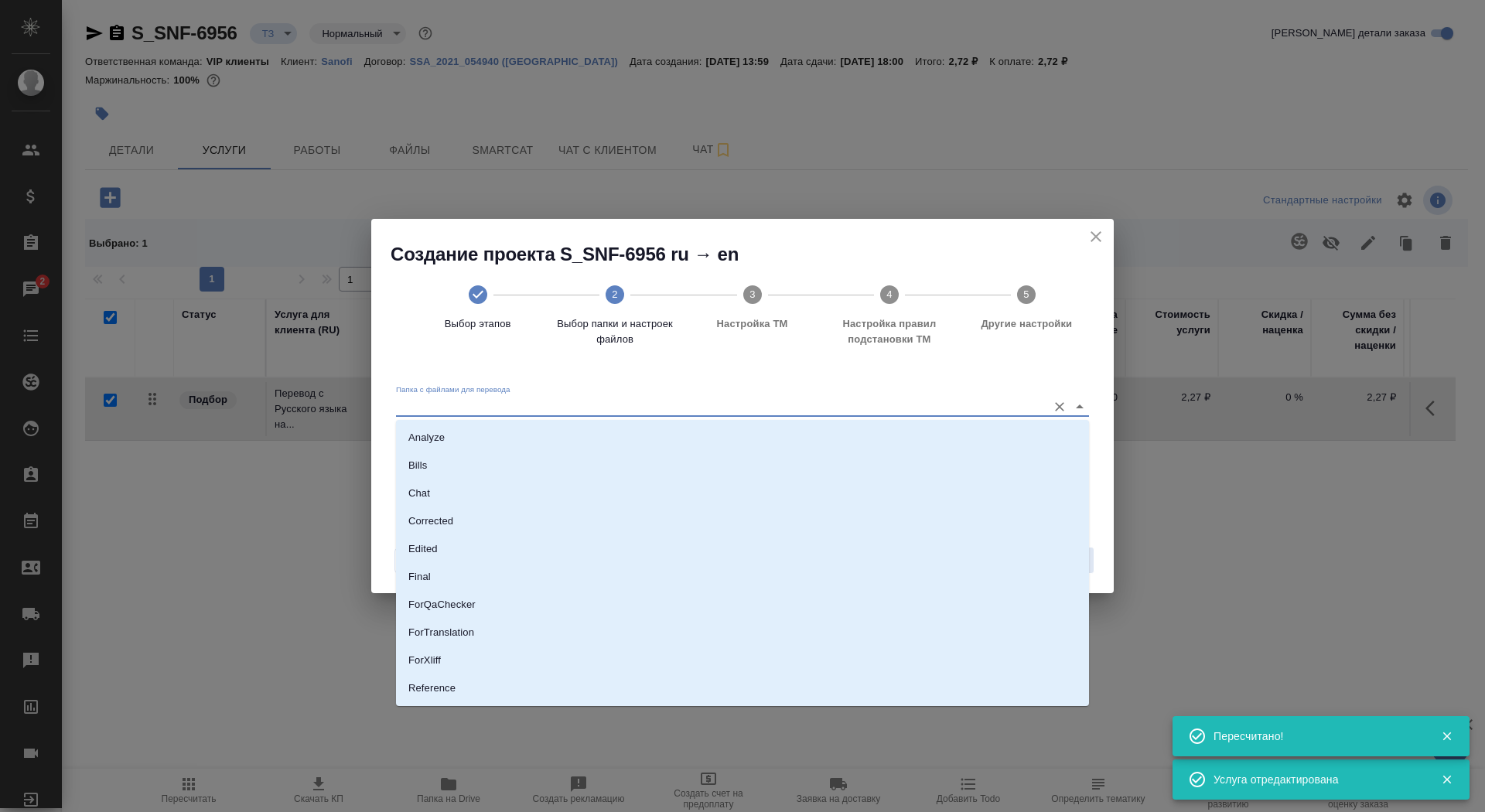
click at [852, 405] on input "Папка с файлами для перевода" at bounding box center [718, 406] width 643 height 18
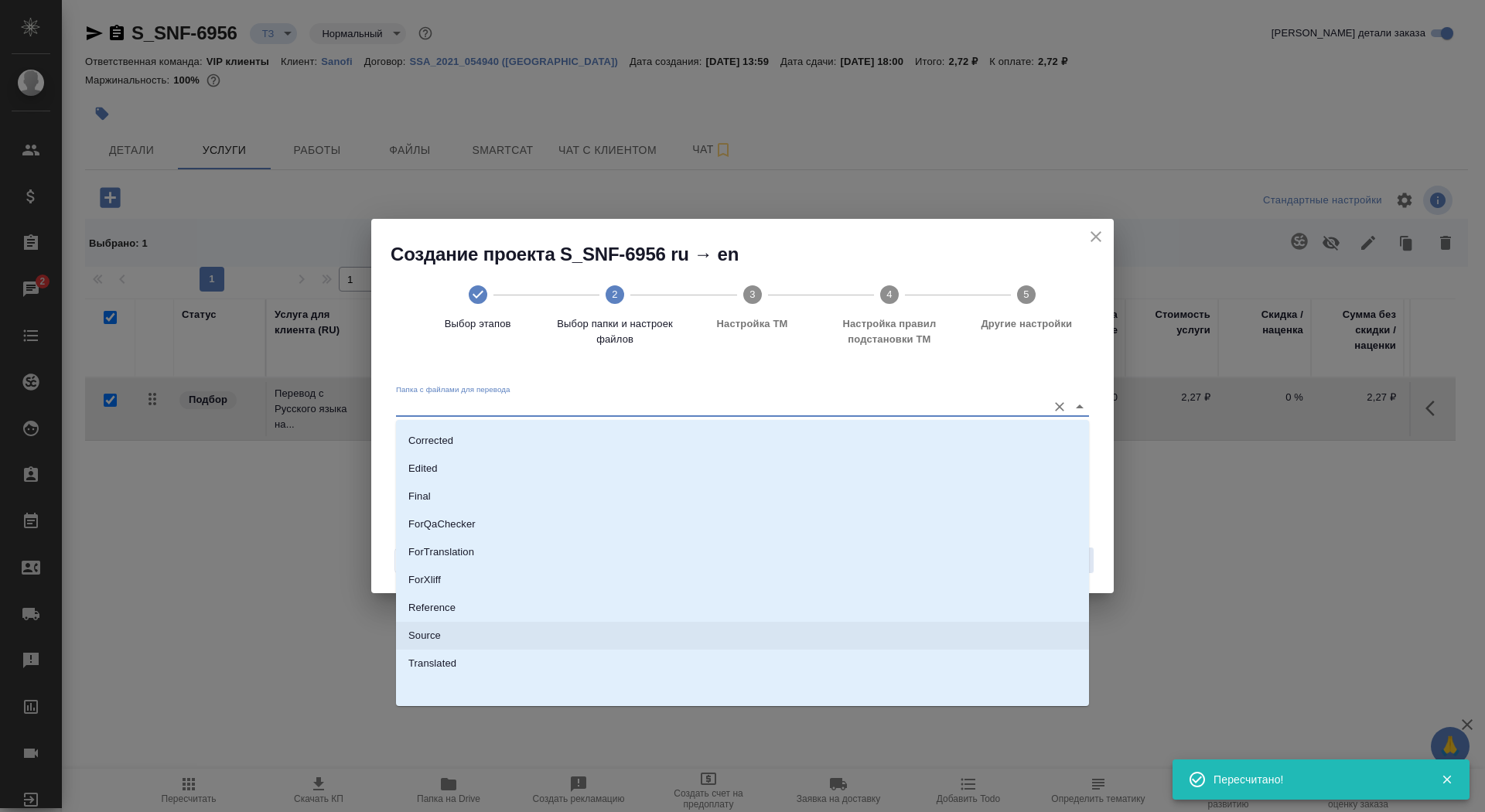
click at [792, 624] on li "Source" at bounding box center [742, 636] width 693 height 28
type input "Source"
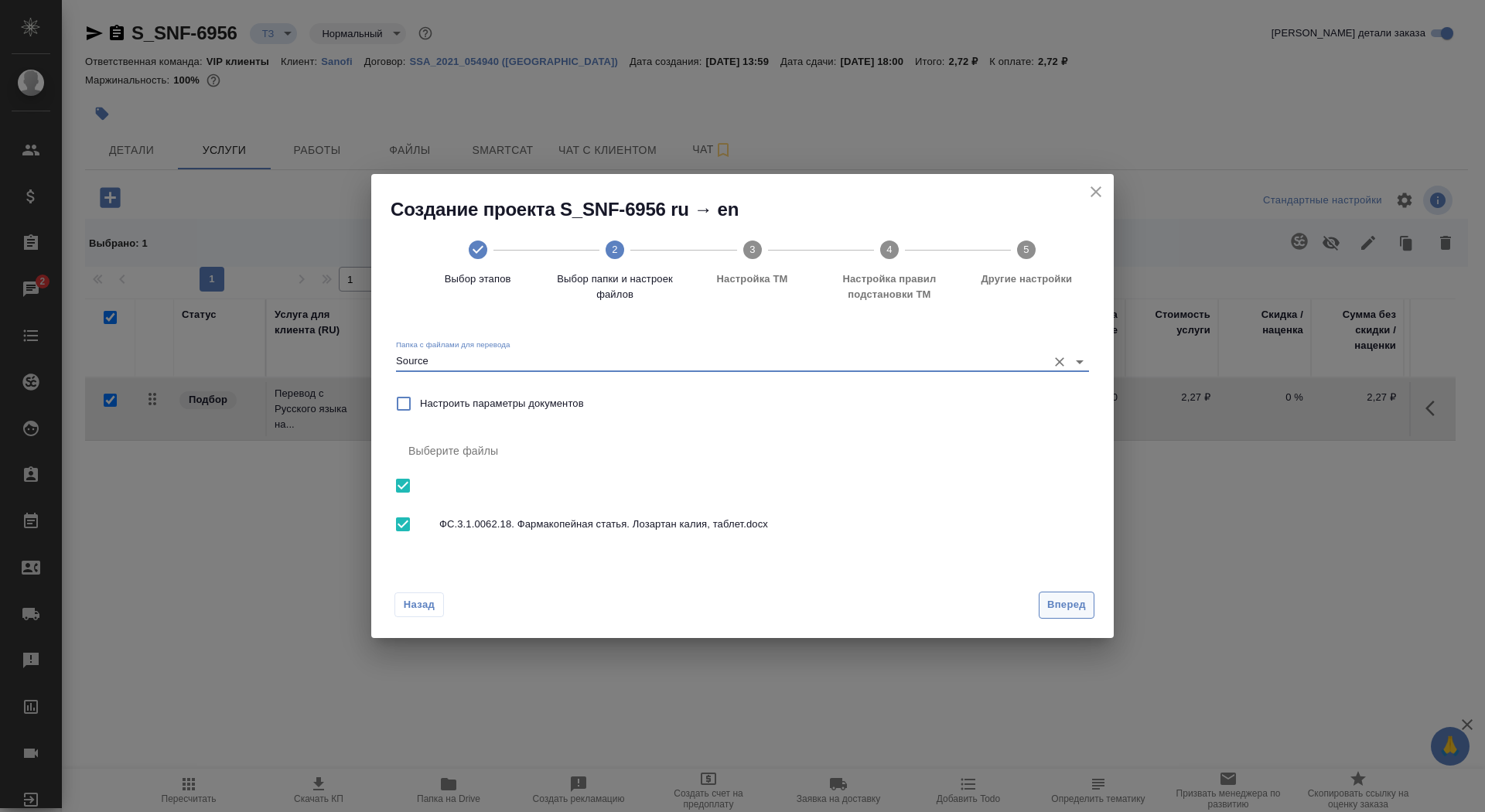
click at [1081, 597] on span "Вперед" at bounding box center [1066, 604] width 39 height 18
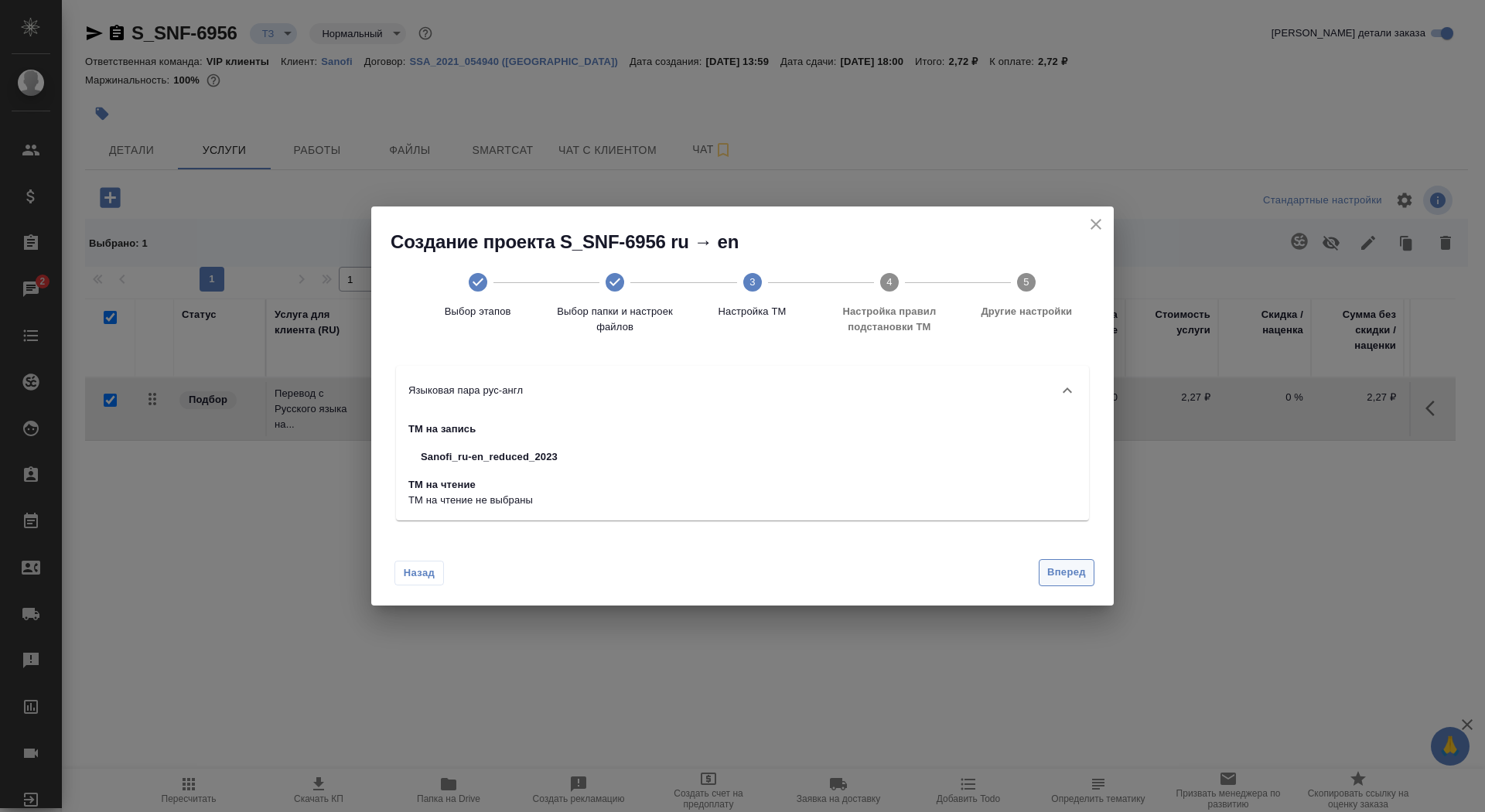
click at [1069, 572] on span "Вперед" at bounding box center [1066, 572] width 39 height 18
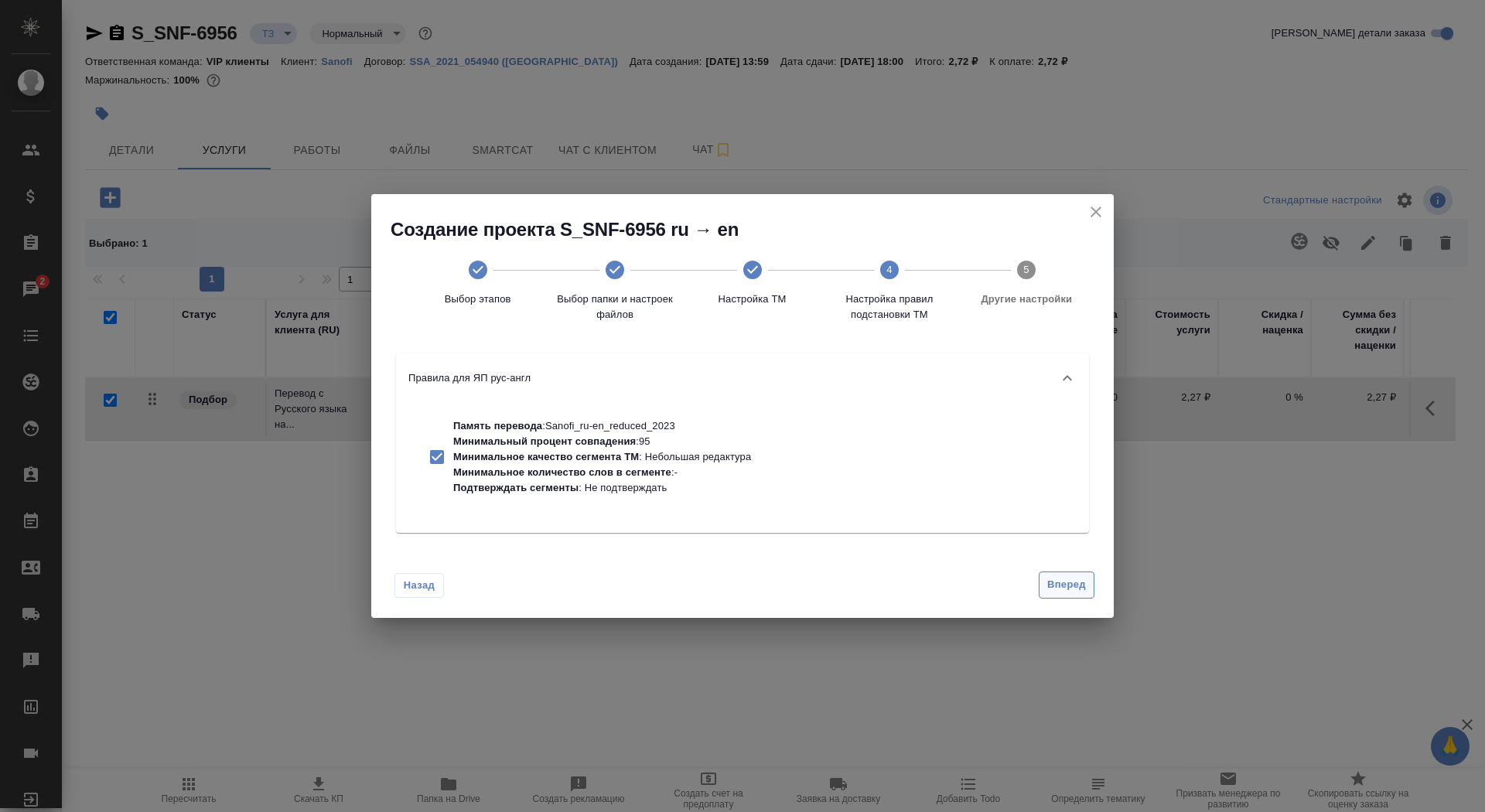
click at [1069, 572] on button "Вперед" at bounding box center [1066, 585] width 55 height 27
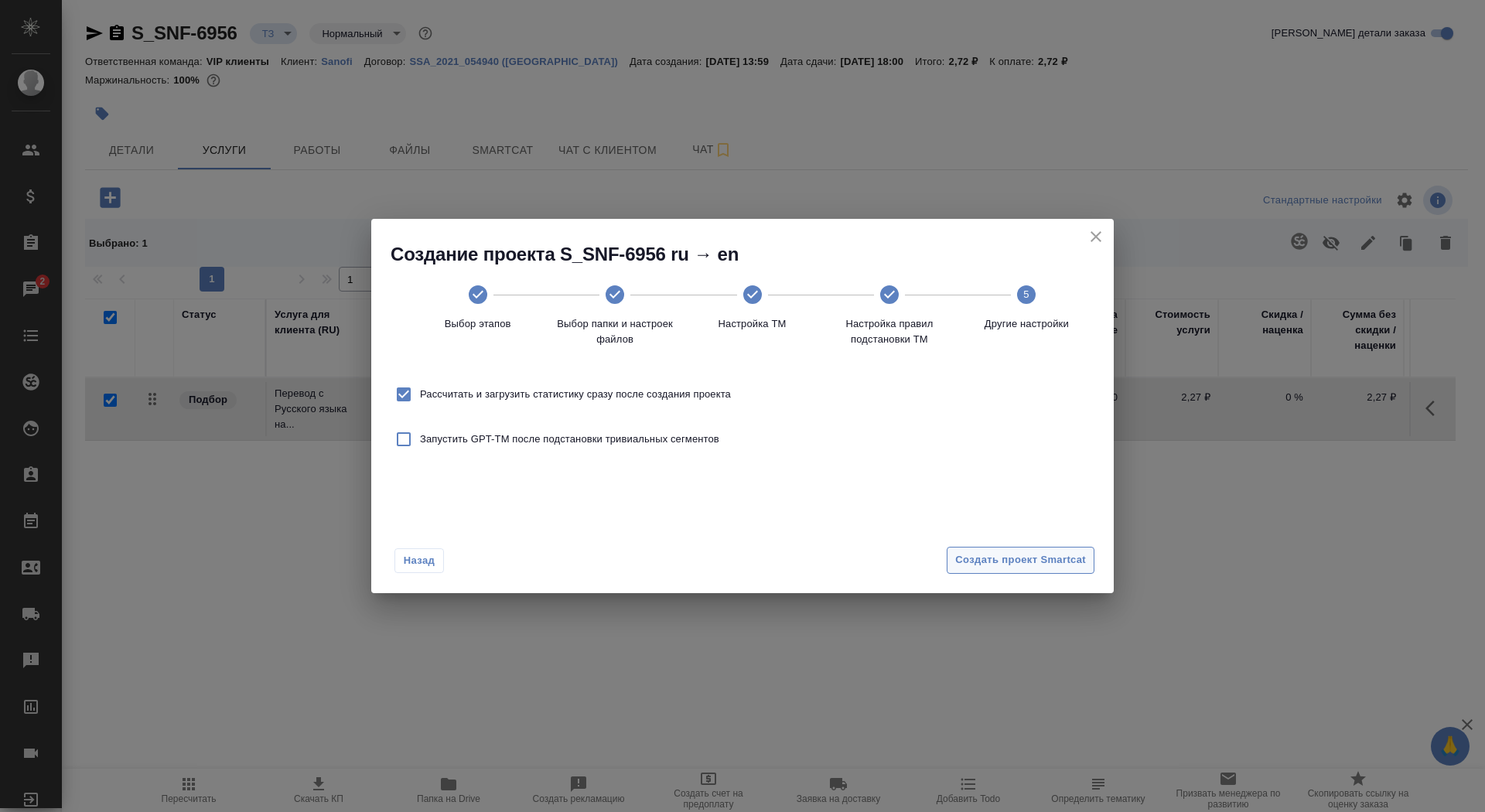
click at [1055, 553] on span "Создать проект Smartcat" at bounding box center [1020, 559] width 131 height 18
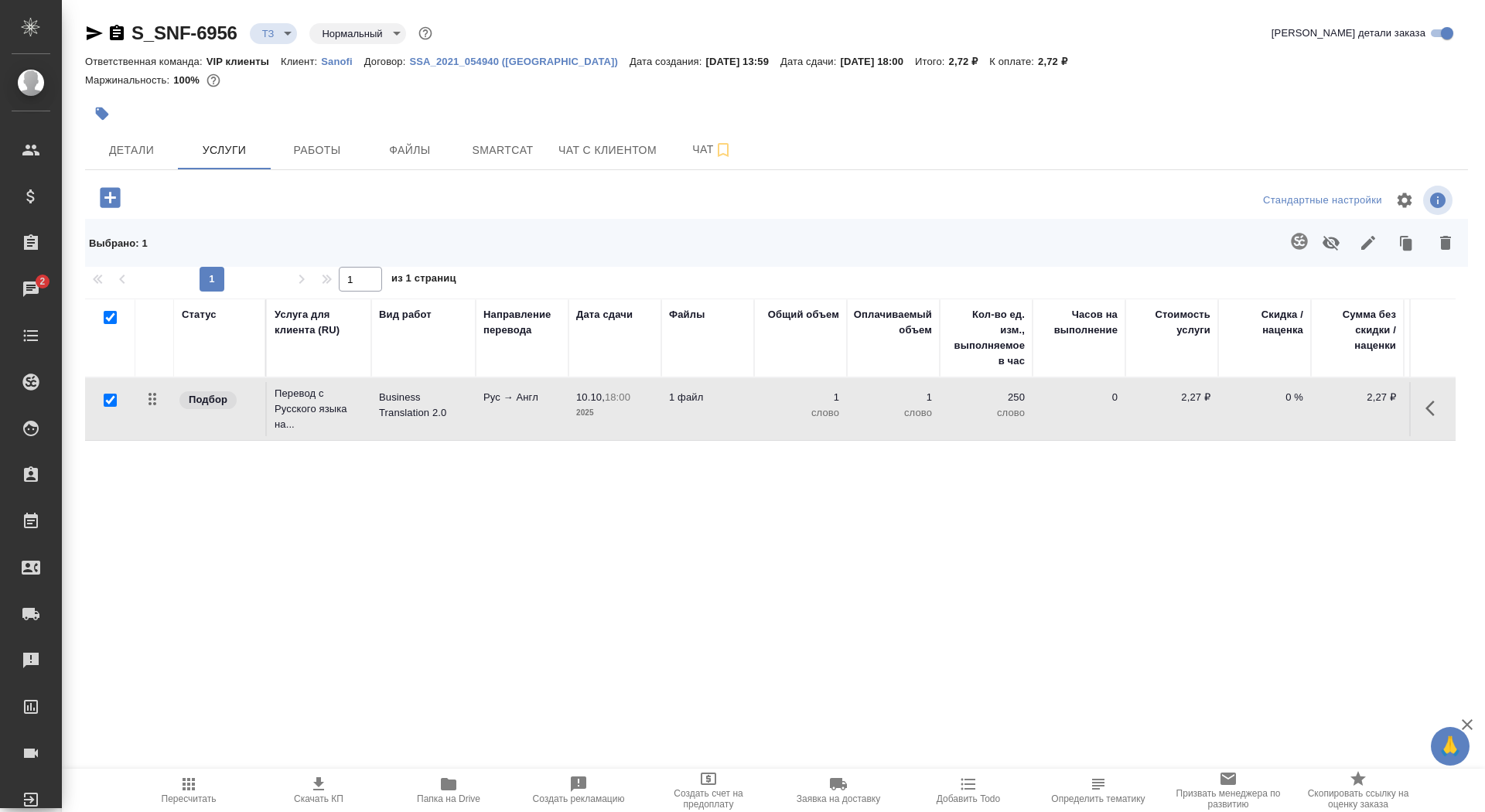
click at [477, 419] on td "Рус → Англ" at bounding box center [522, 409] width 93 height 54
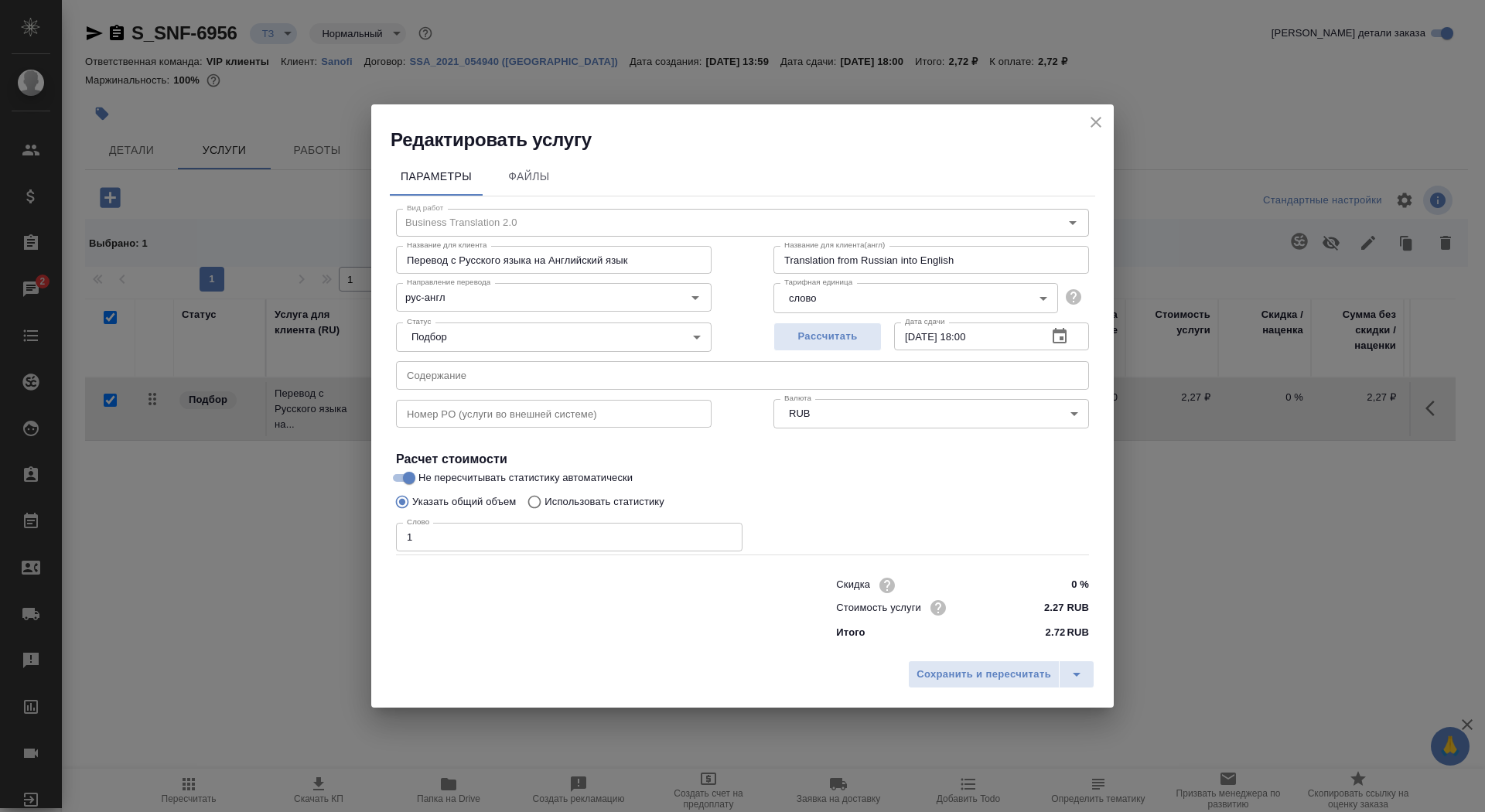
click at [618, 502] on p "Использовать статистику" at bounding box center [604, 502] width 120 height 16
click at [544, 502] on input "Использовать статистику" at bounding box center [532, 502] width 25 height 29
radio input "true"
radio input "false"
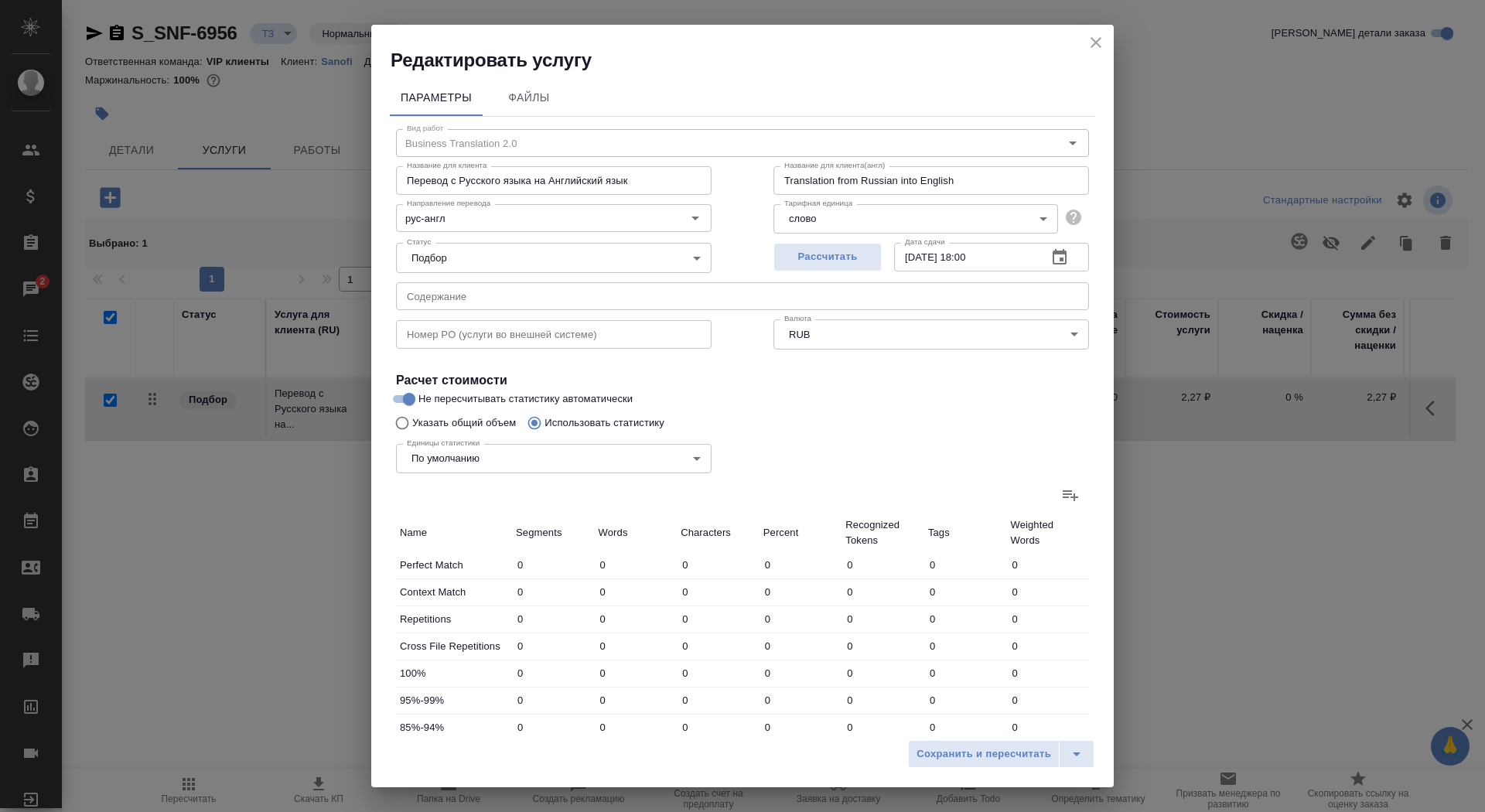
click at [1077, 497] on icon at bounding box center [1070, 496] width 16 height 11
click at [0, 0] on input "file" at bounding box center [0, 0] width 0 height 0
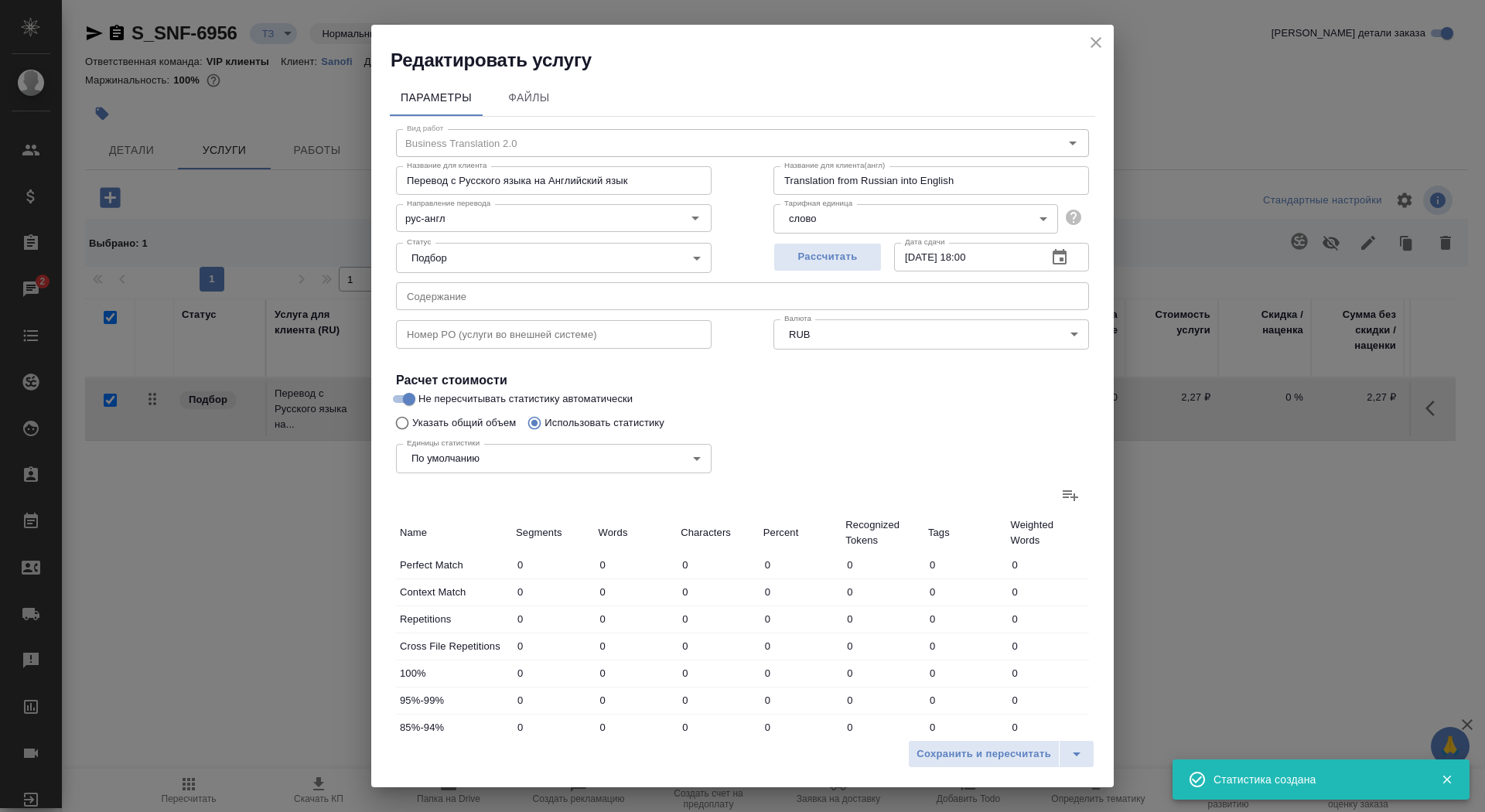
type input "7"
type input "16"
type input "159"
type input "29"
type input "185"
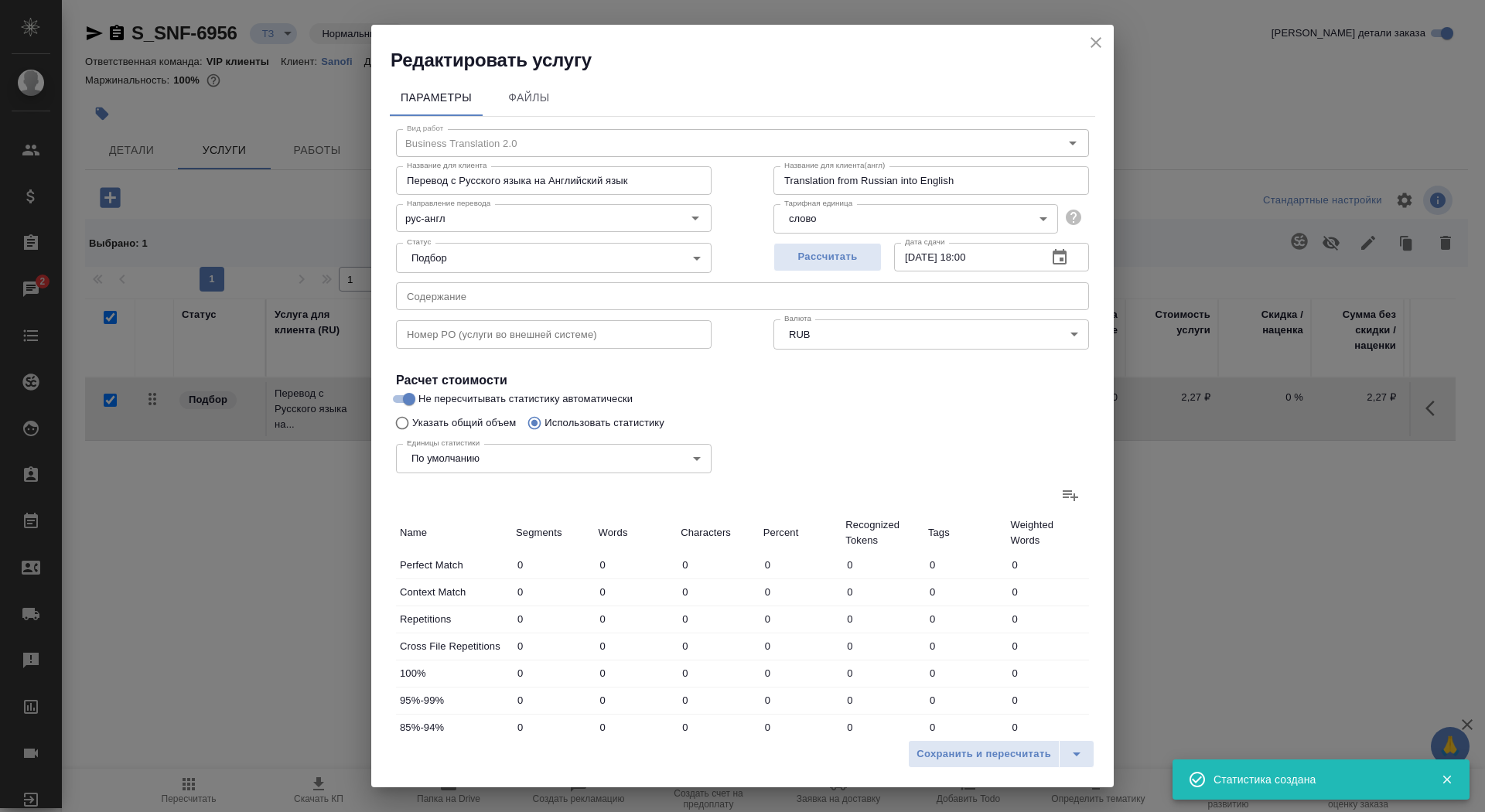
type input "1426"
type input "21"
type input "40"
type input "366"
type input "24"
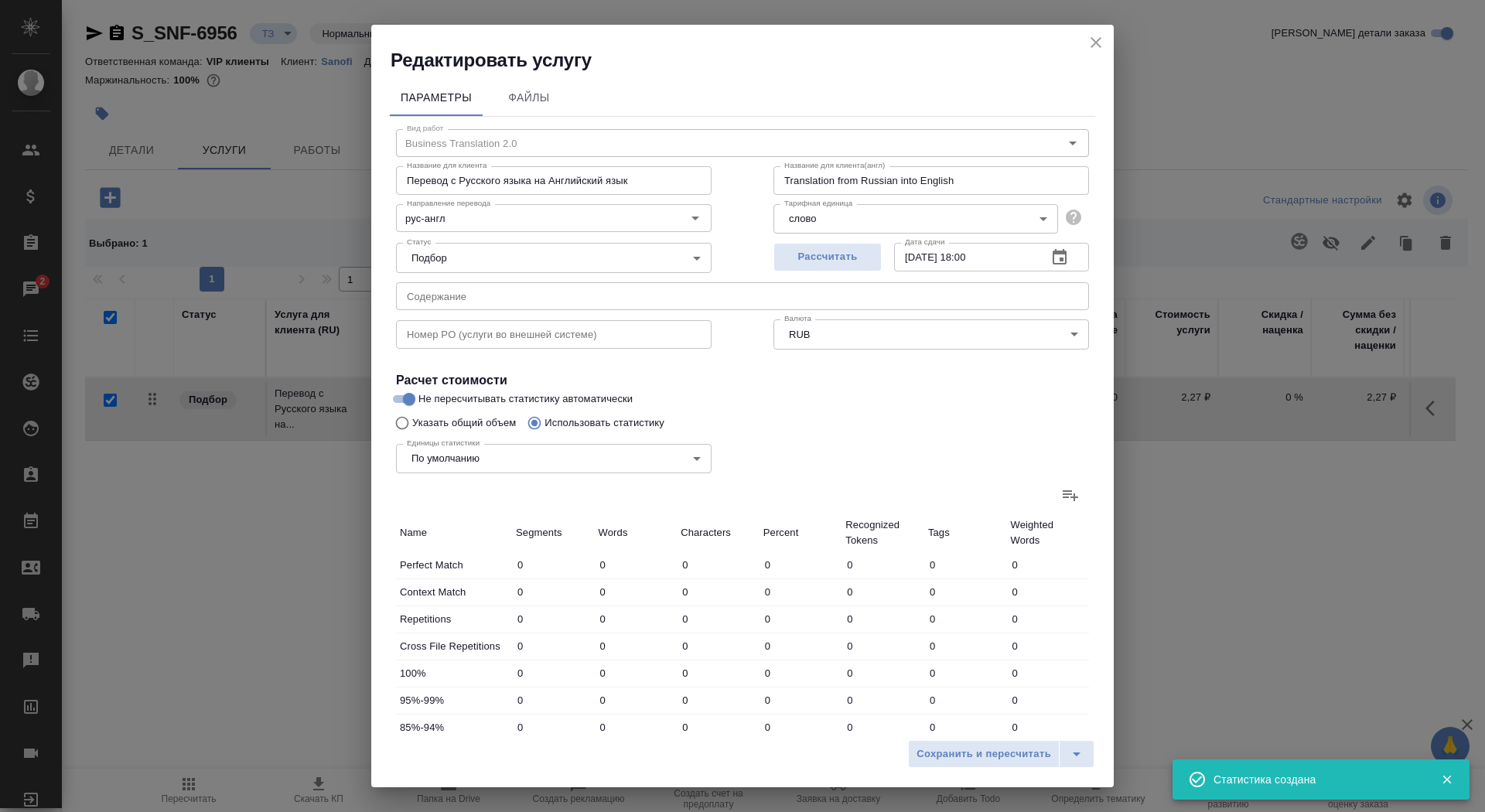
type input "43"
type input "293"
type input "4"
type input "17"
type input "151"
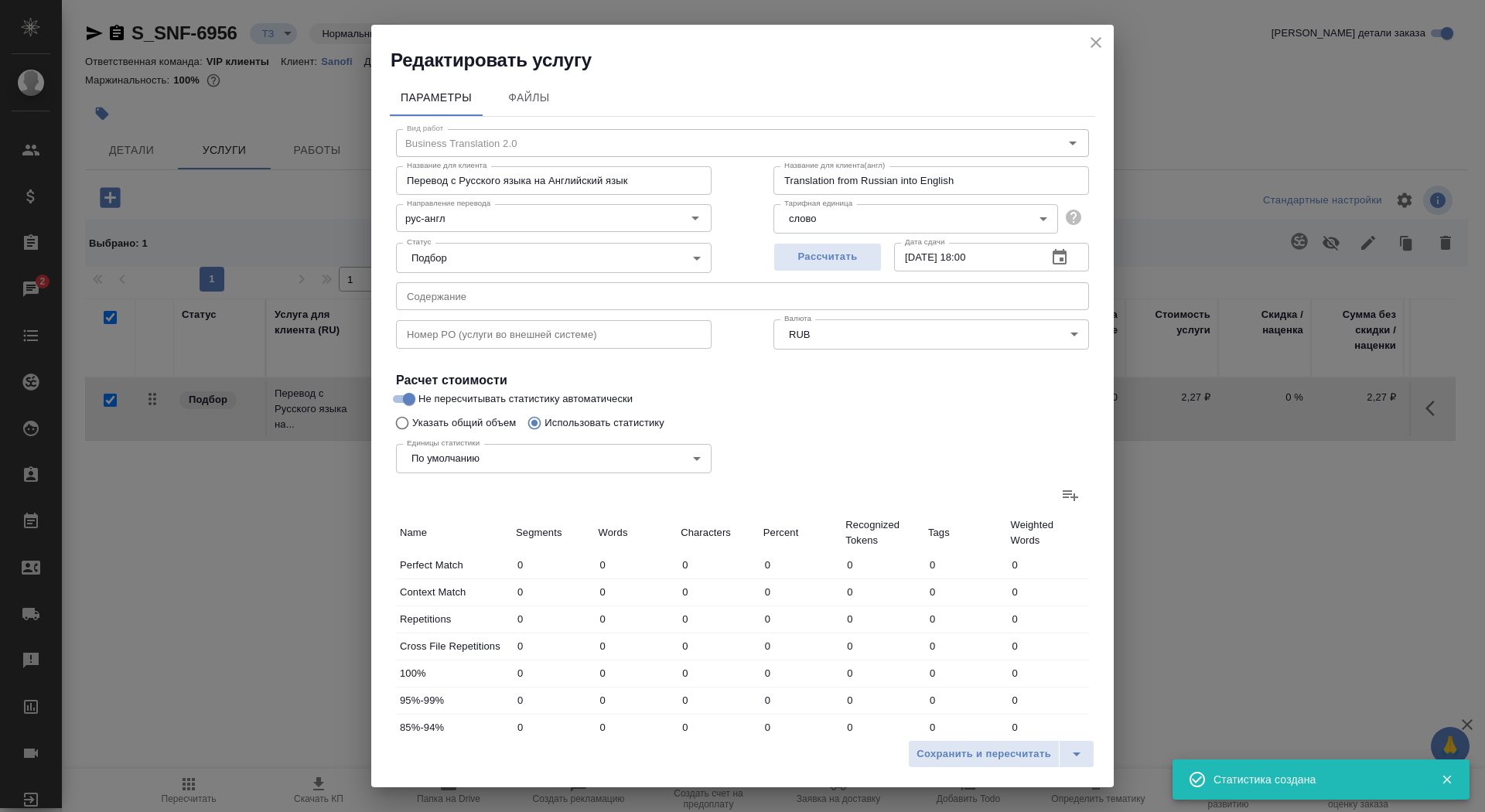
type input "7"
type input "27"
type input "179"
type input "110"
type input "1399"
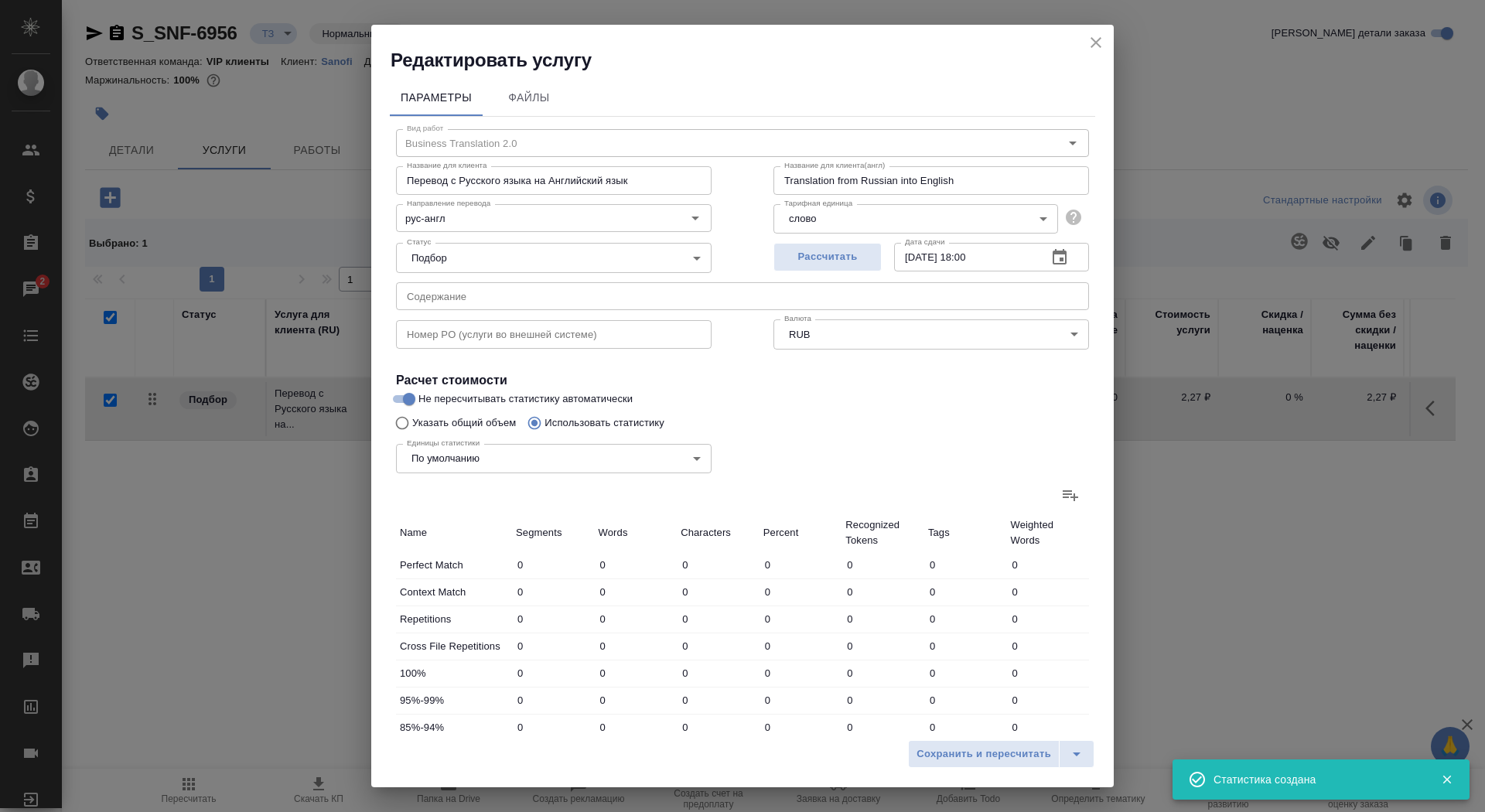
type input "10096"
type input "171"
type input "1539"
type input "11241"
type input "200"
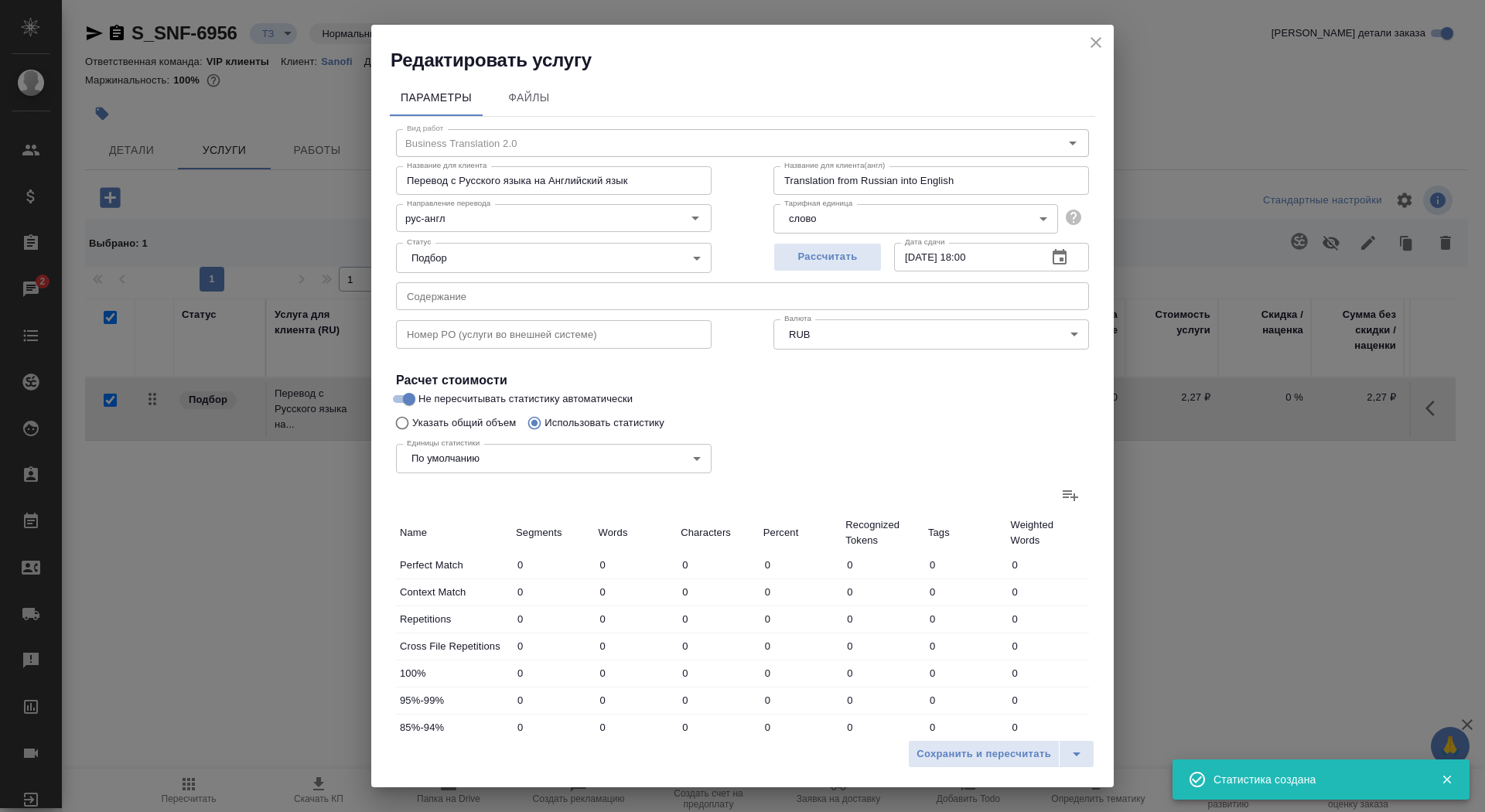
type input "1724"
type input "12667"
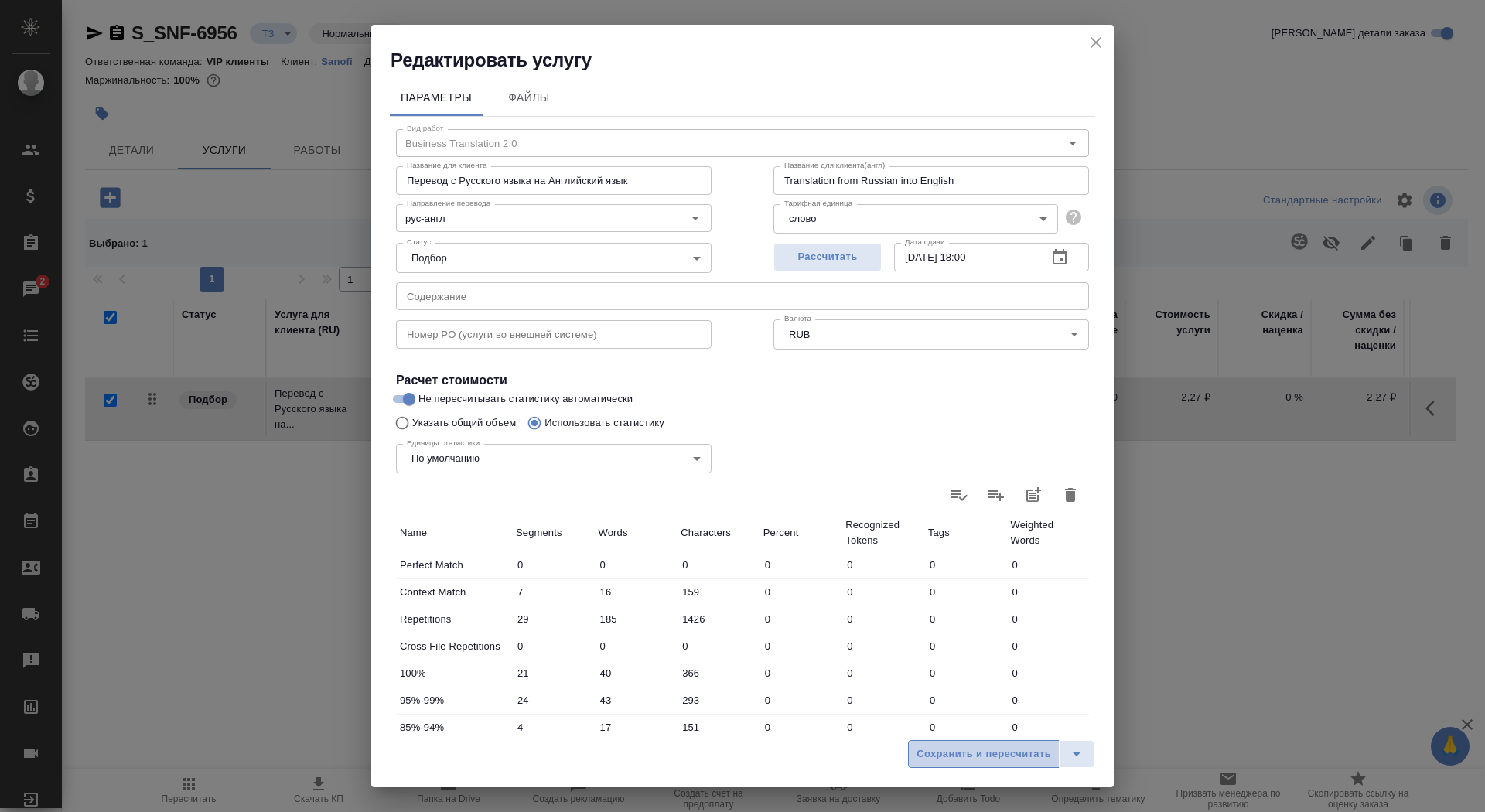
click at [948, 756] on span "Сохранить и пересчитать" at bounding box center [984, 754] width 135 height 18
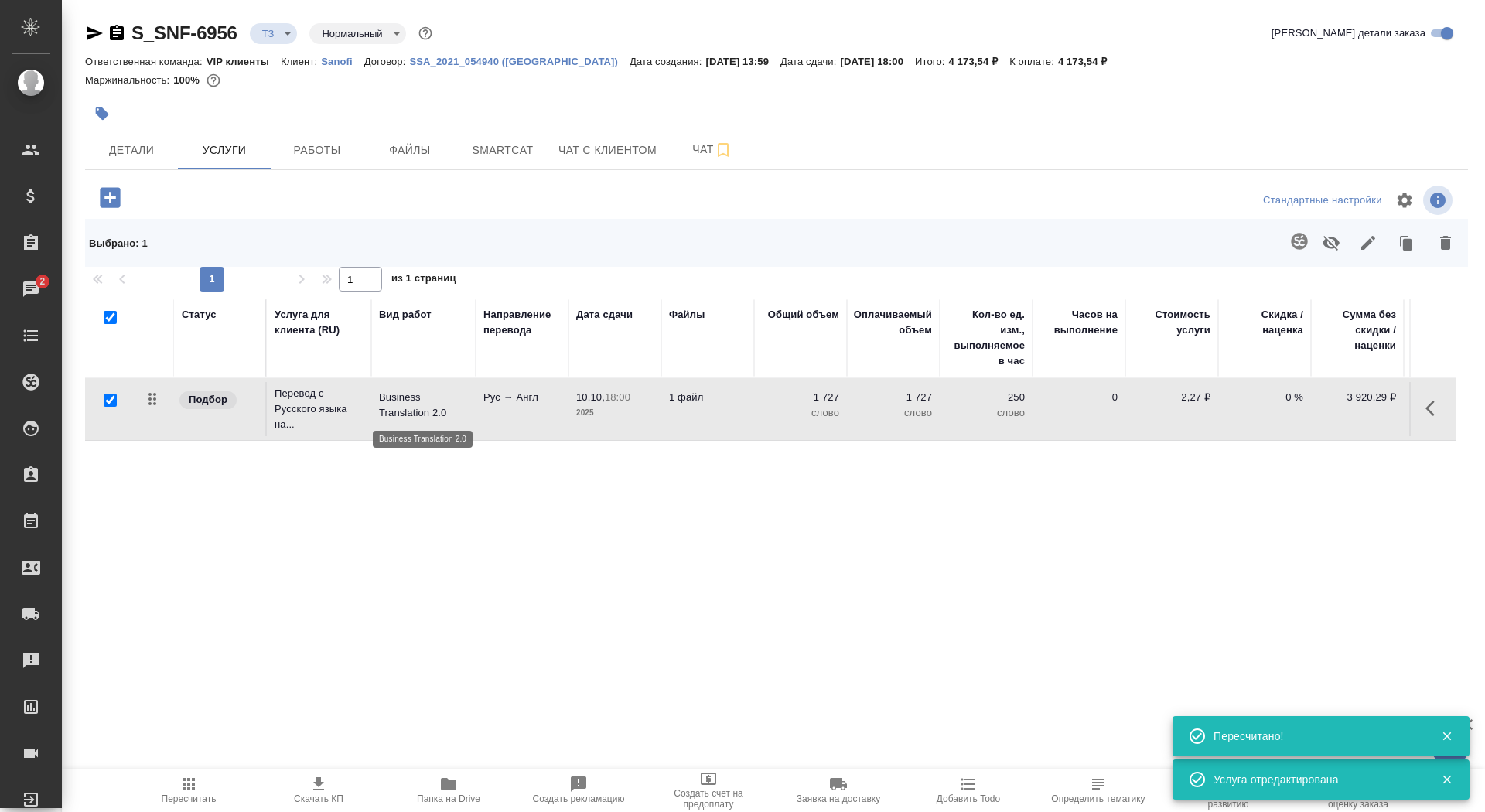
click at [411, 398] on p "Business Translation 2.0" at bounding box center [423, 406] width 89 height 31
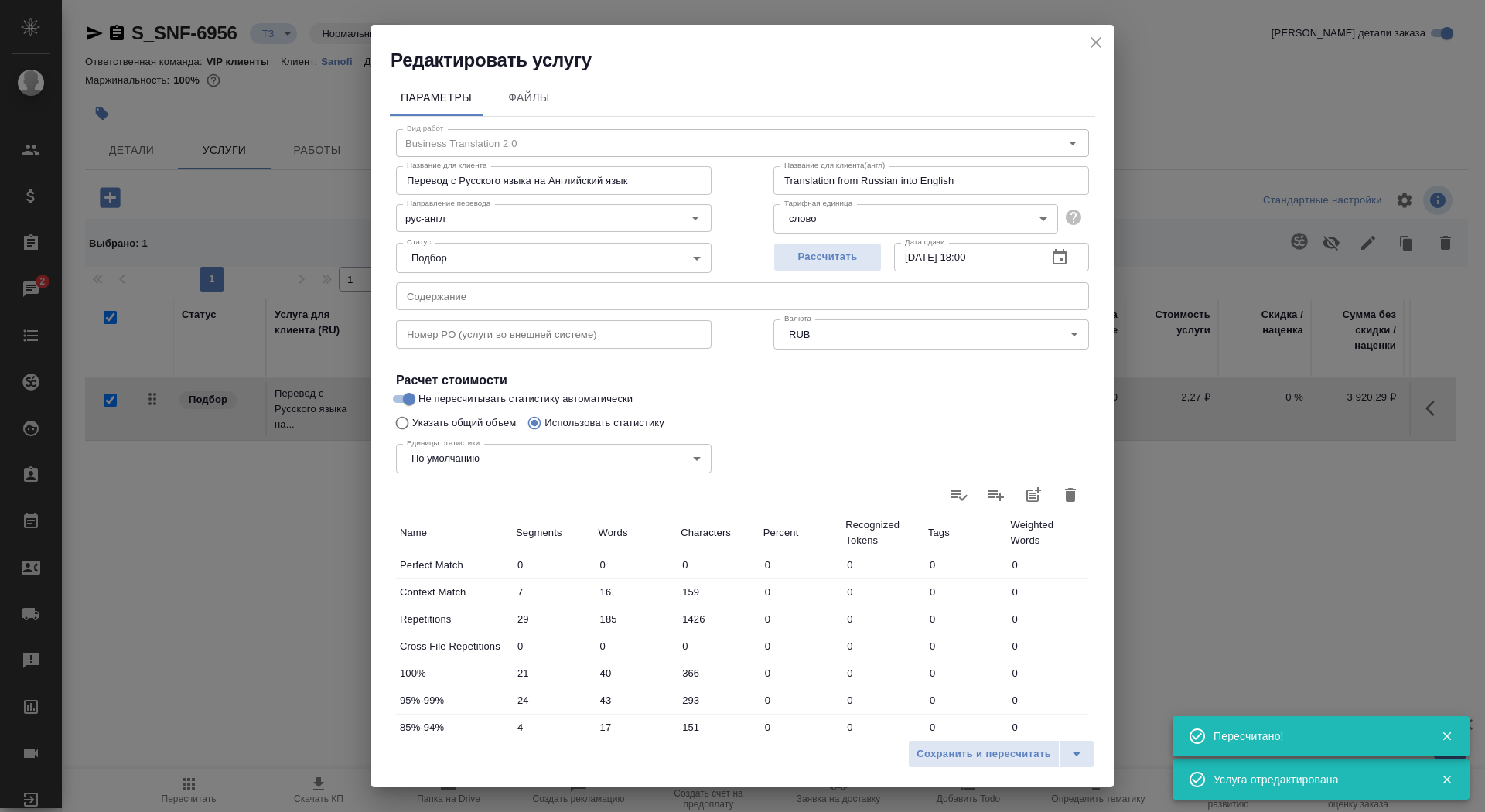
scroll to position [240, 0]
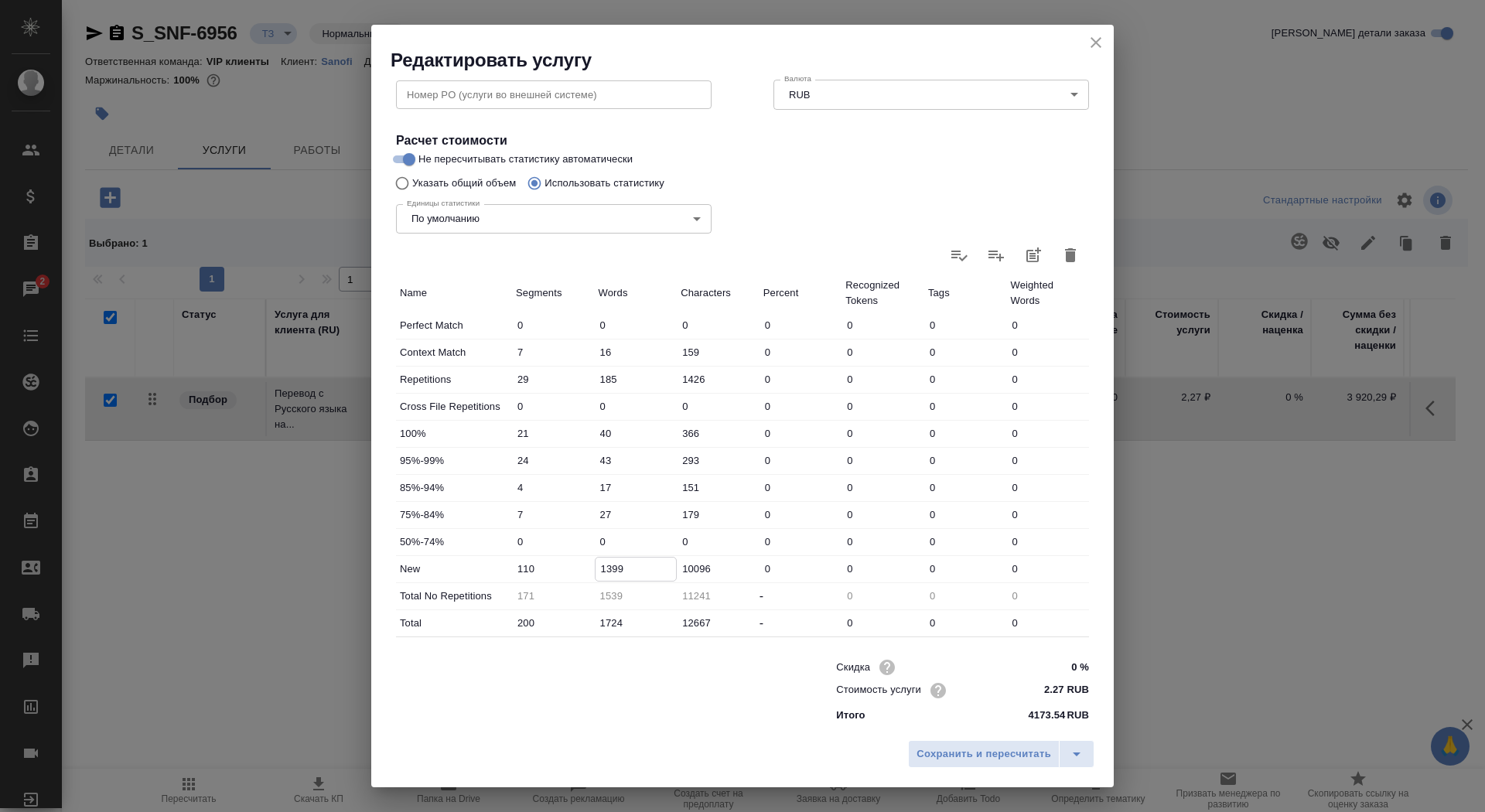
click at [610, 565] on input "1399" at bounding box center [636, 569] width 81 height 22
type input "1699"
click at [960, 765] on button "Сохранить и пересчитать" at bounding box center [983, 754] width 151 height 28
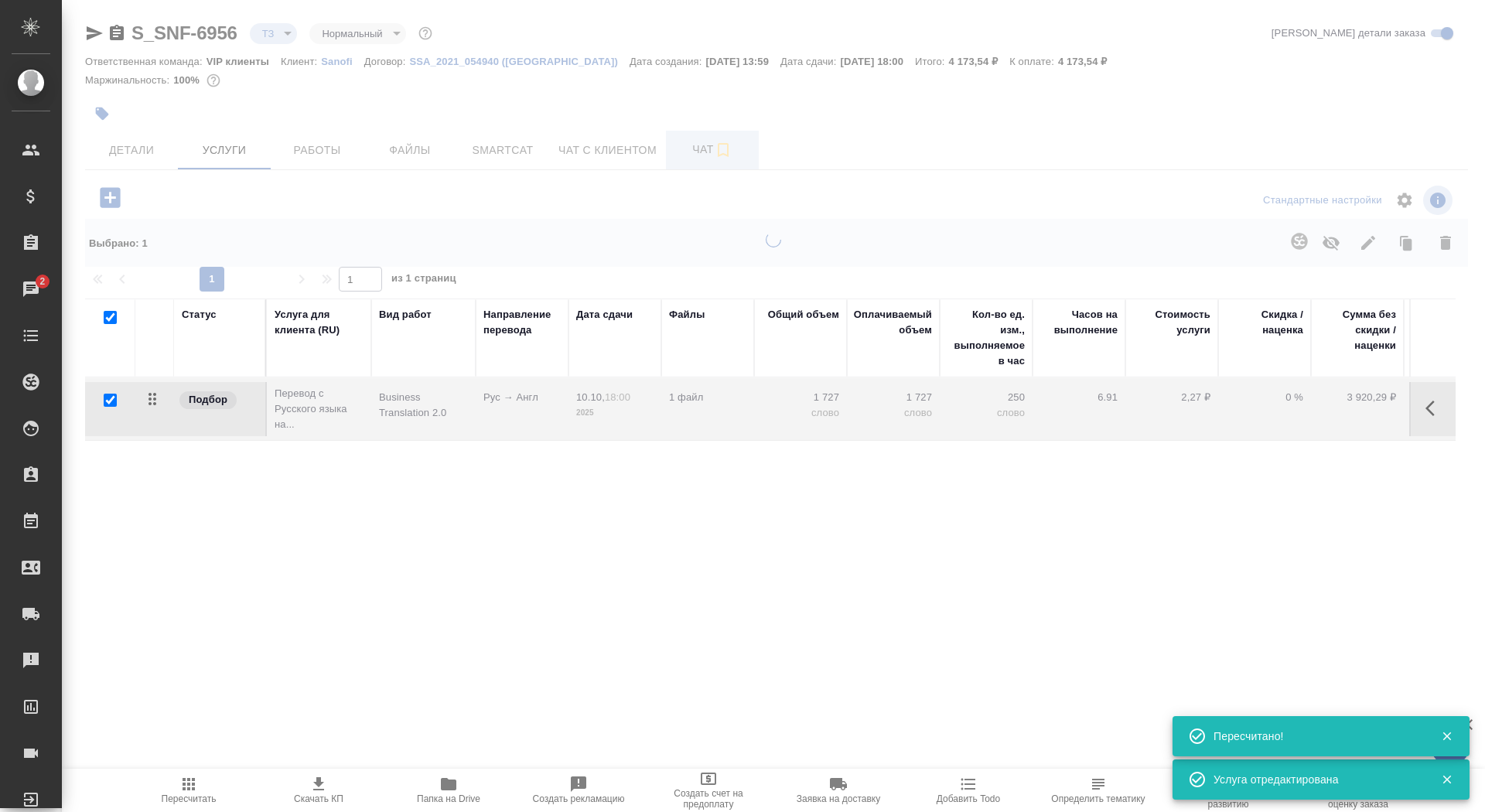
type input "new"
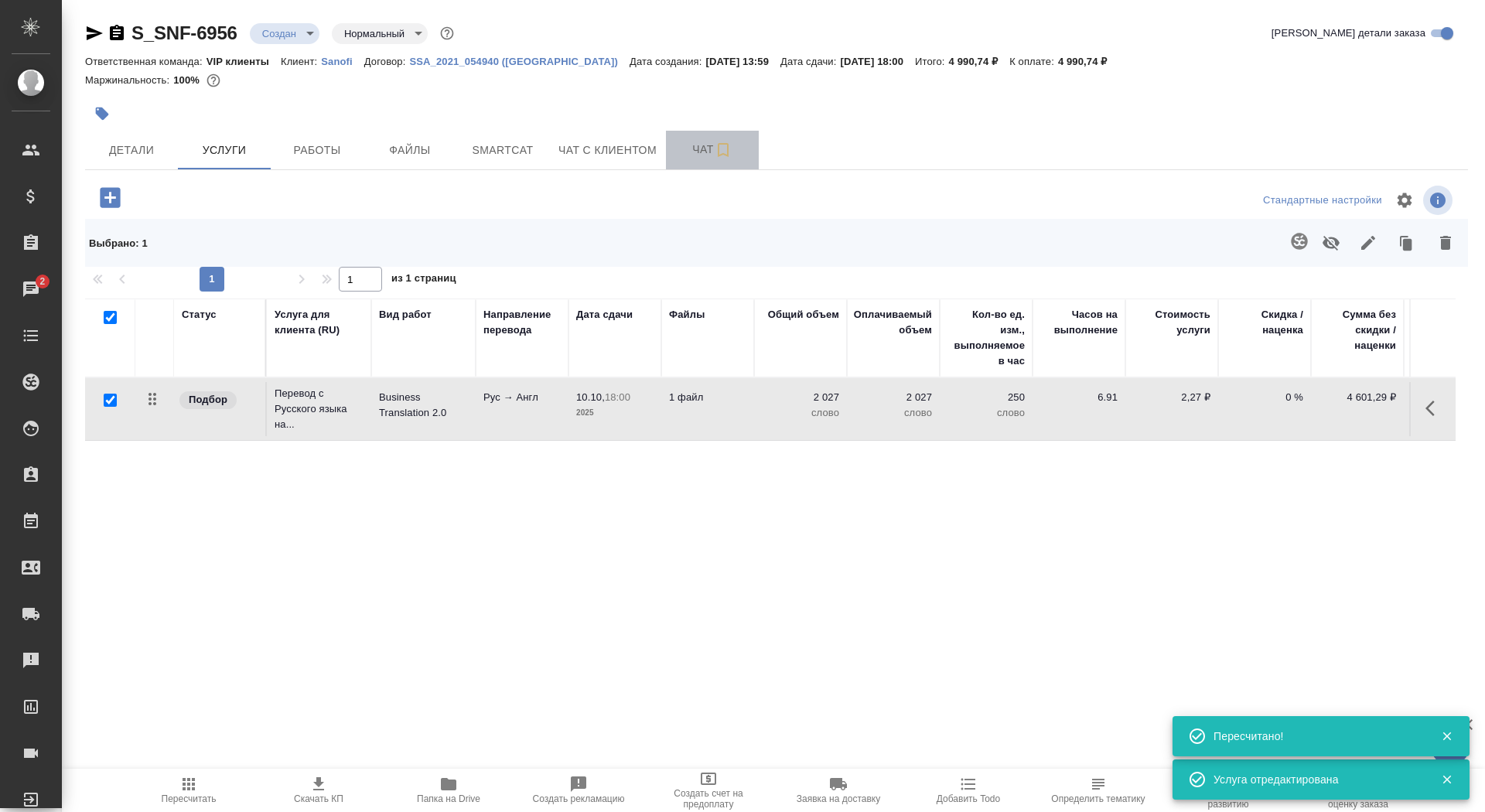
click at [681, 161] on button "Чат" at bounding box center [712, 150] width 93 height 39
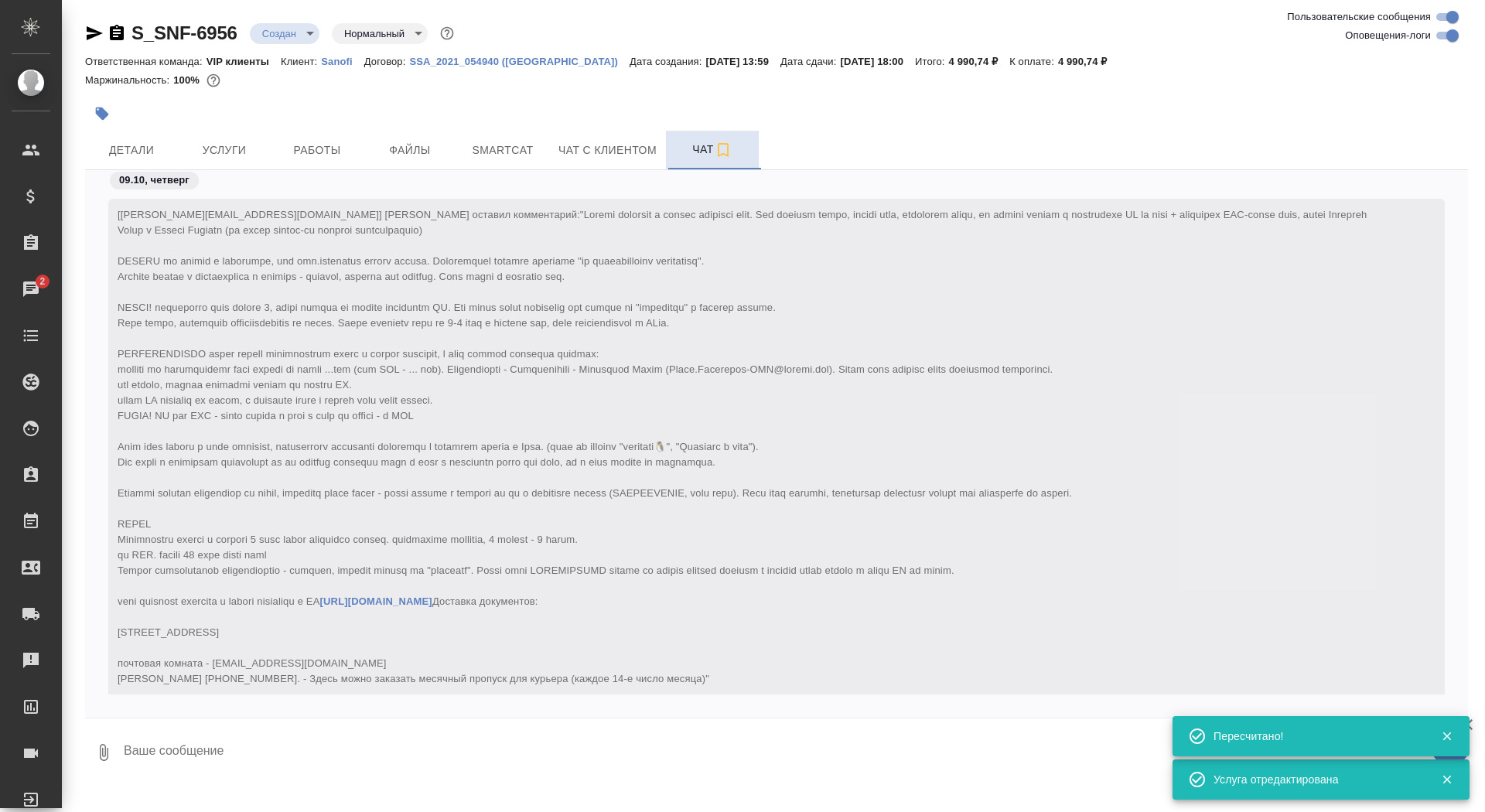
scroll to position [329, 0]
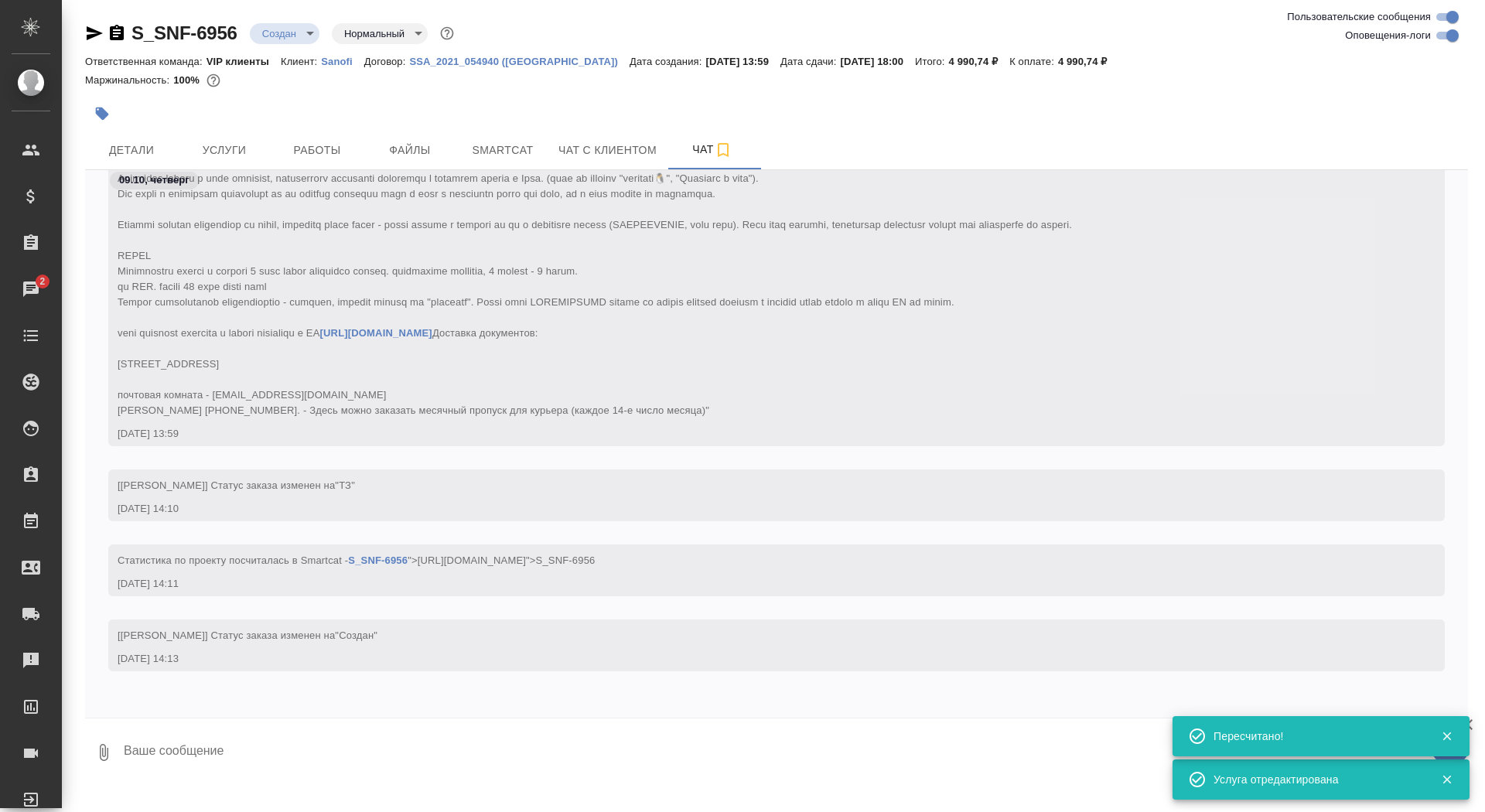
click at [392, 726] on textarea at bounding box center [795, 752] width 1346 height 53
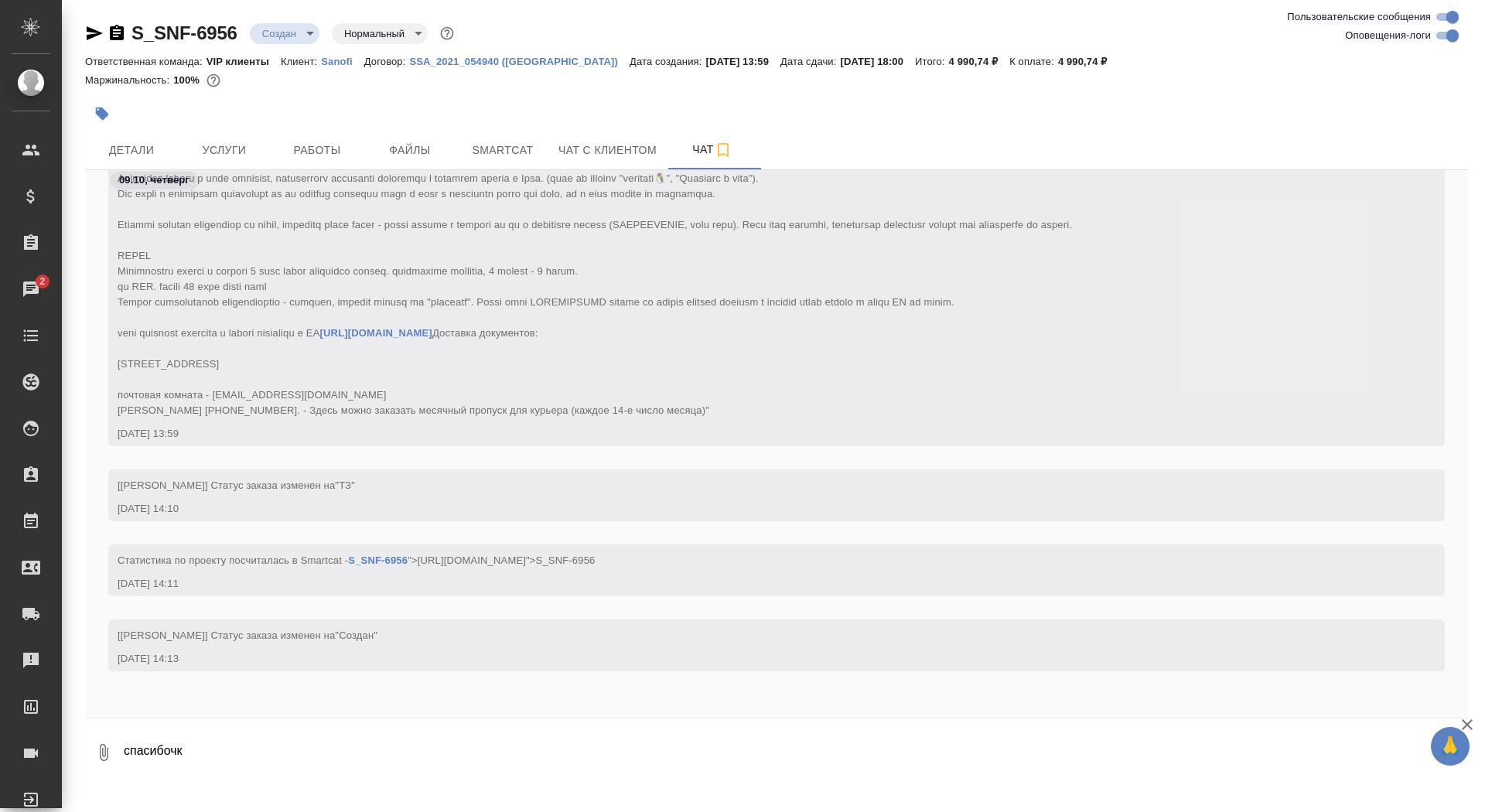
type textarea "спасибочки"
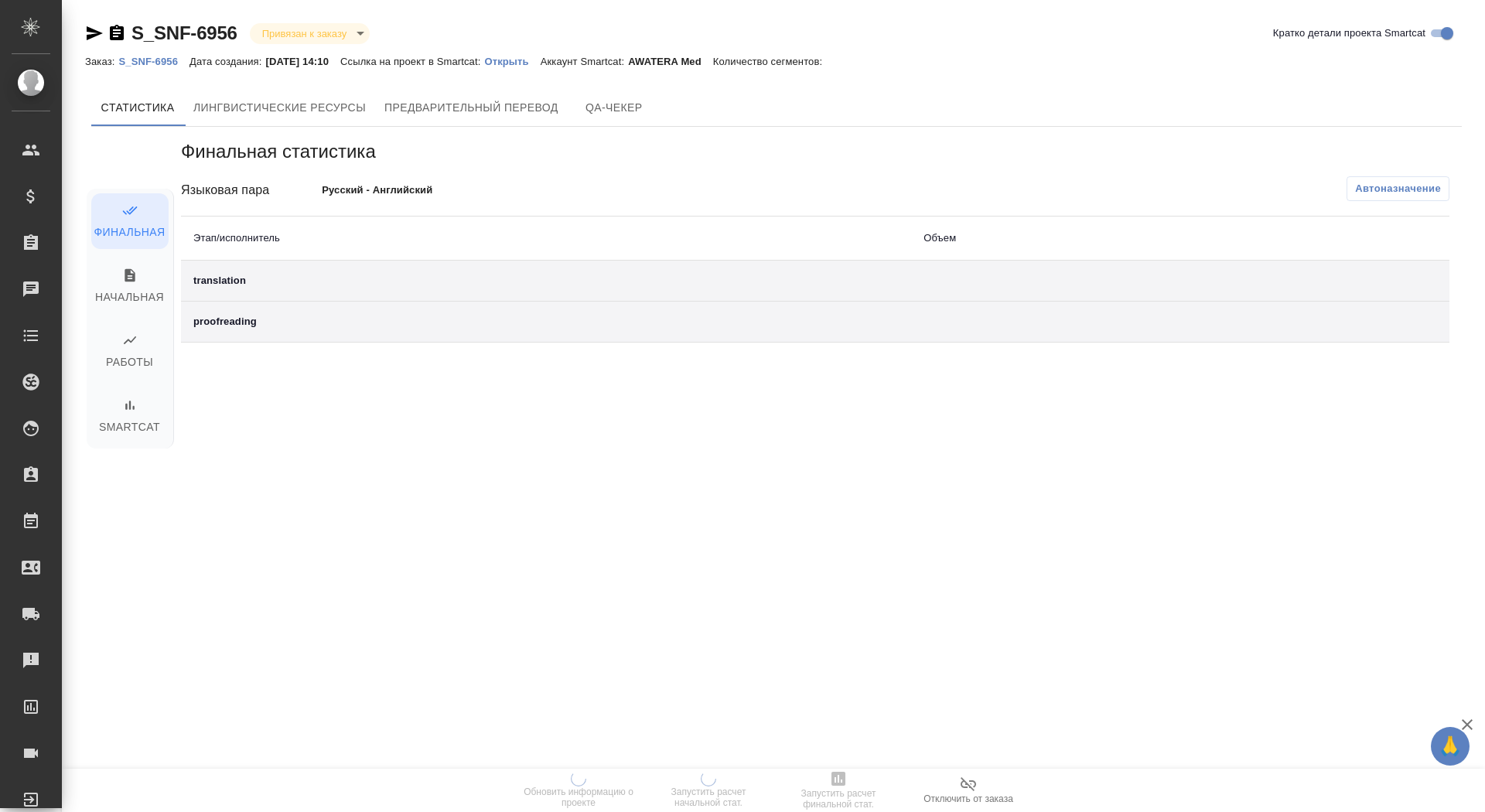
click at [540, 61] on p "Открыть" at bounding box center [512, 61] width 55 height 11
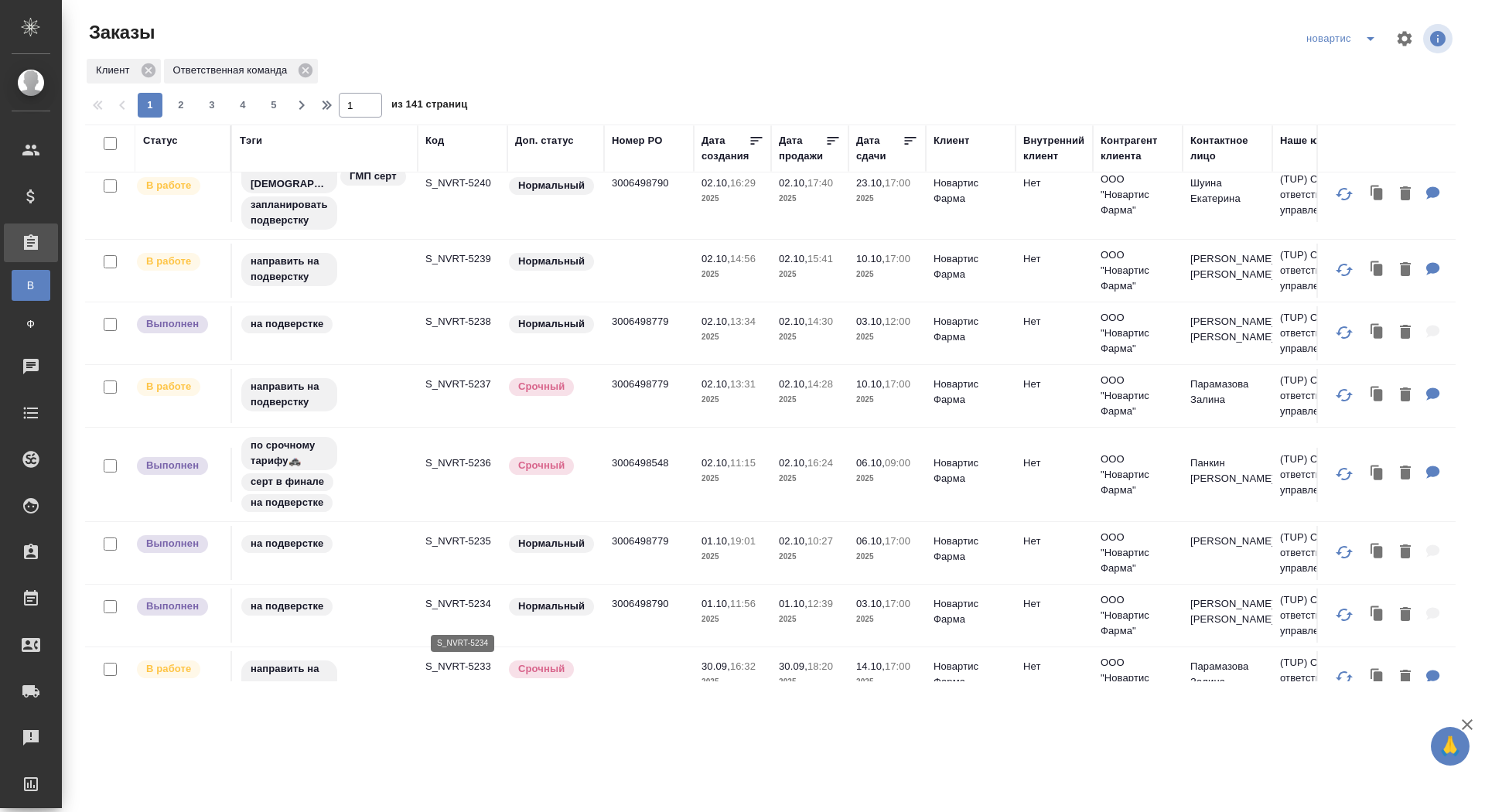
scroll to position [662, 0]
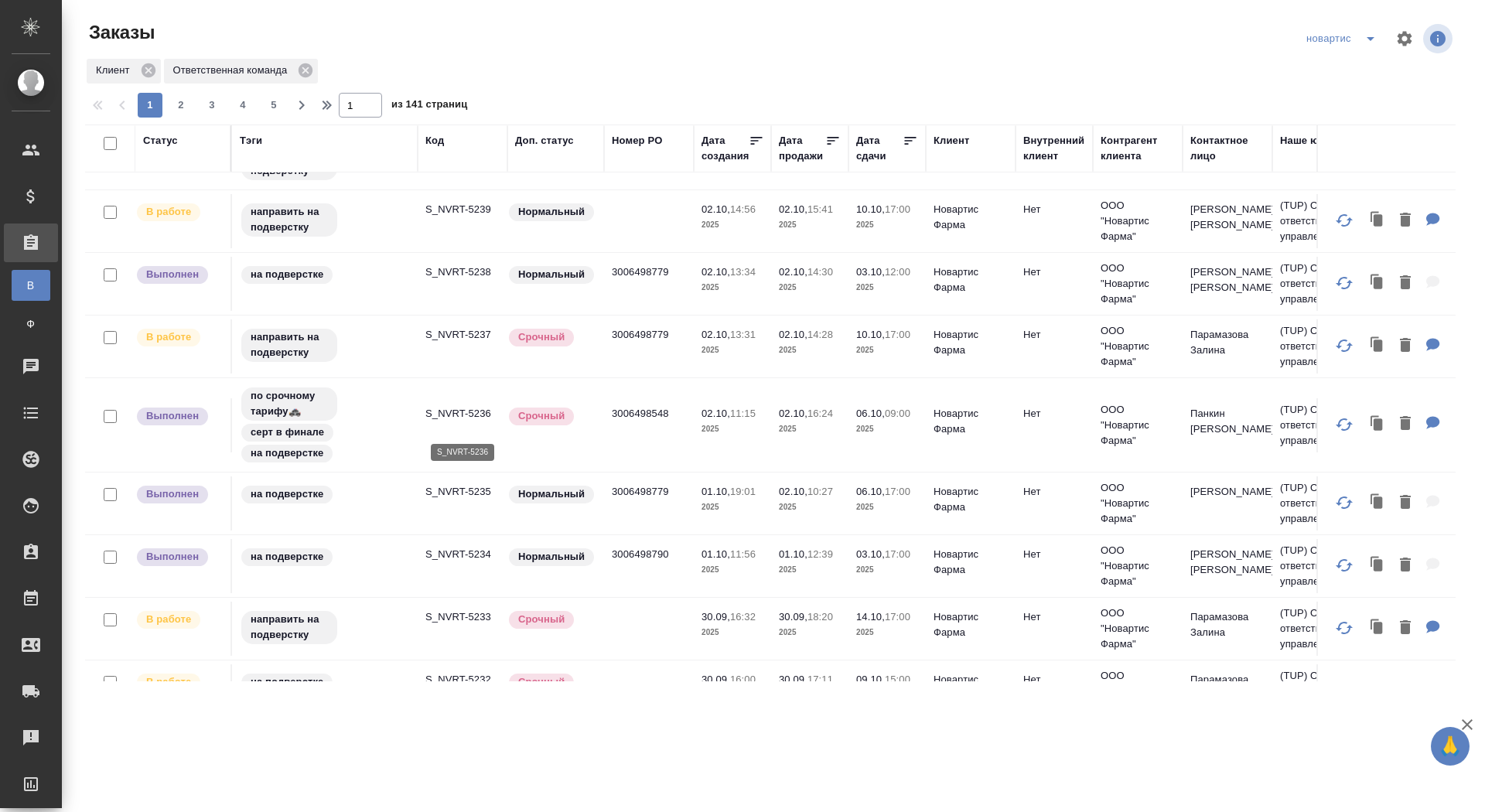
click at [462, 421] on p "S_NVRT-5236" at bounding box center [463, 413] width 74 height 16
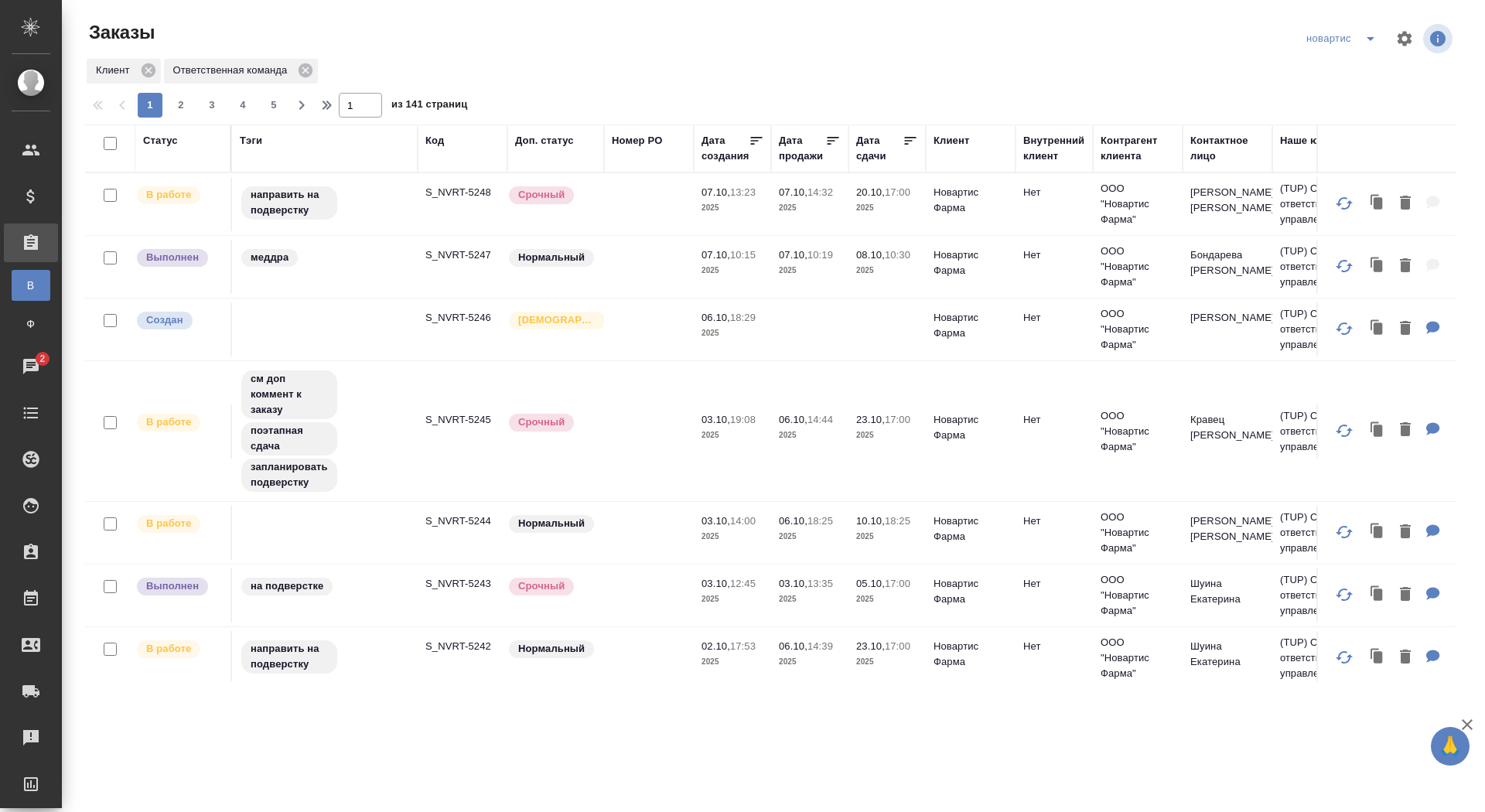
click at [1375, 46] on icon "split button" at bounding box center [1370, 38] width 18 height 18
click at [1335, 92] on li "sanofi" at bounding box center [1343, 94] width 85 height 25
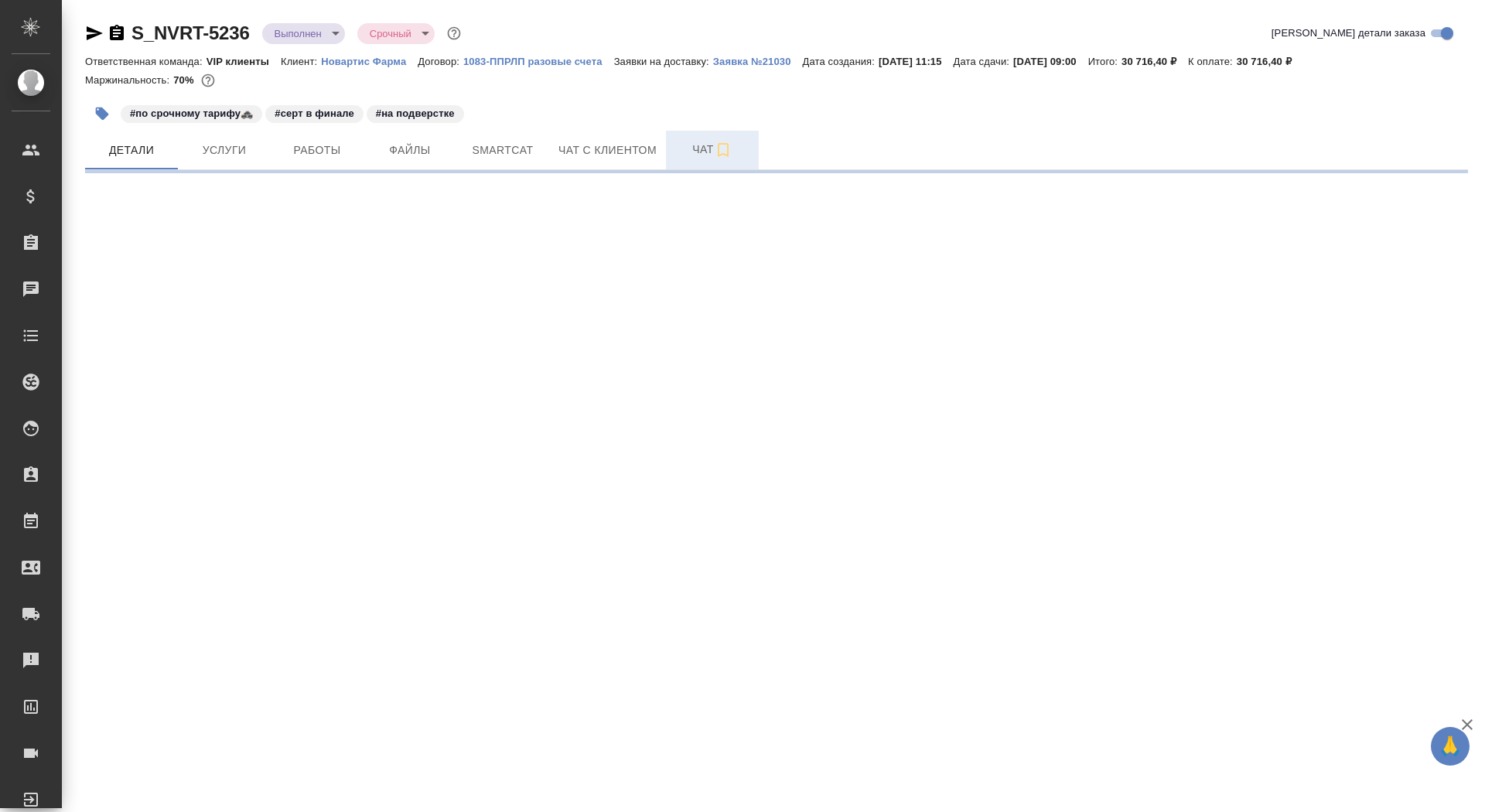
select select "RU"
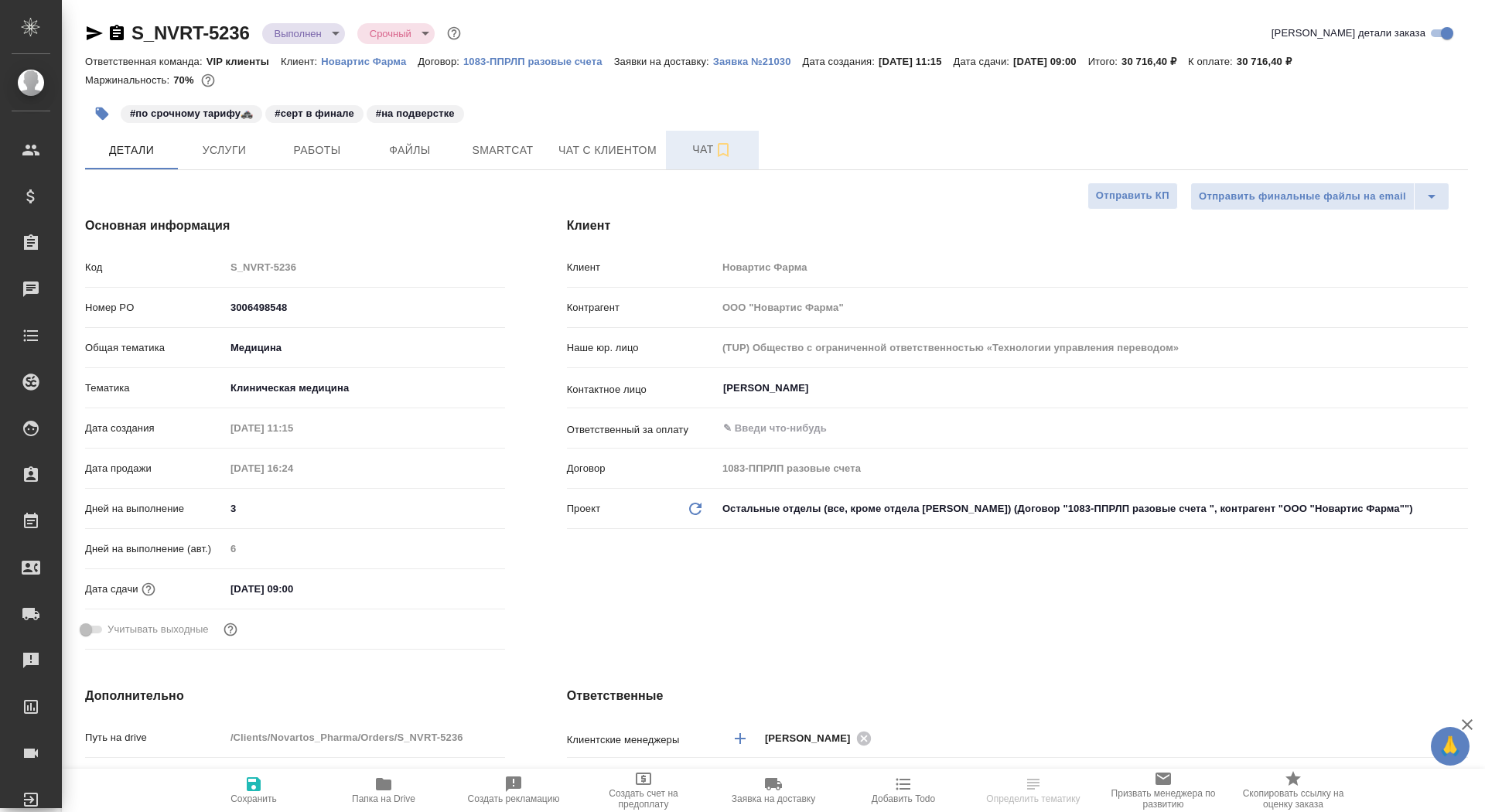
click at [682, 152] on span "Чат" at bounding box center [713, 150] width 74 height 19
type textarea "x"
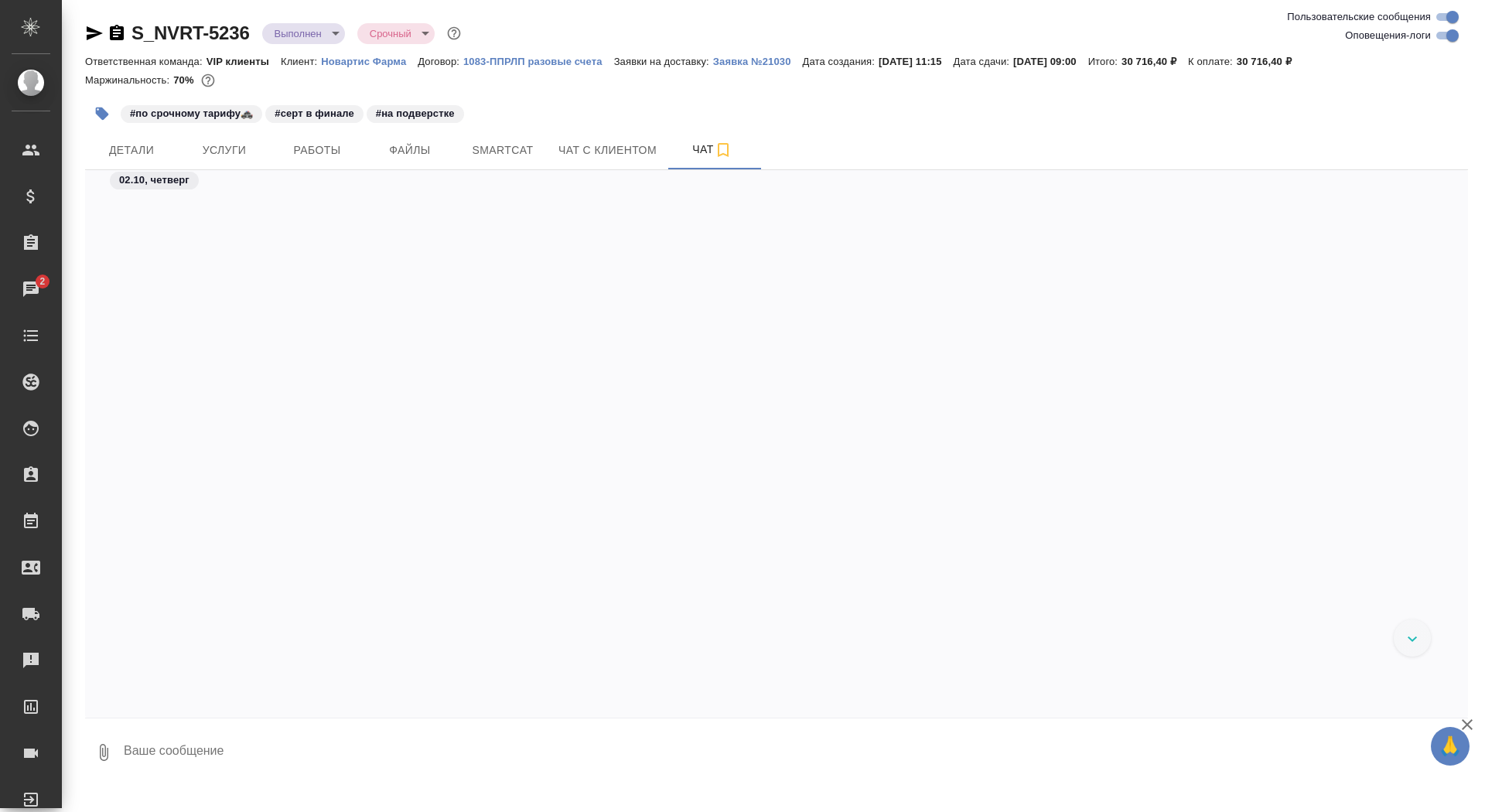
scroll to position [1218, 0]
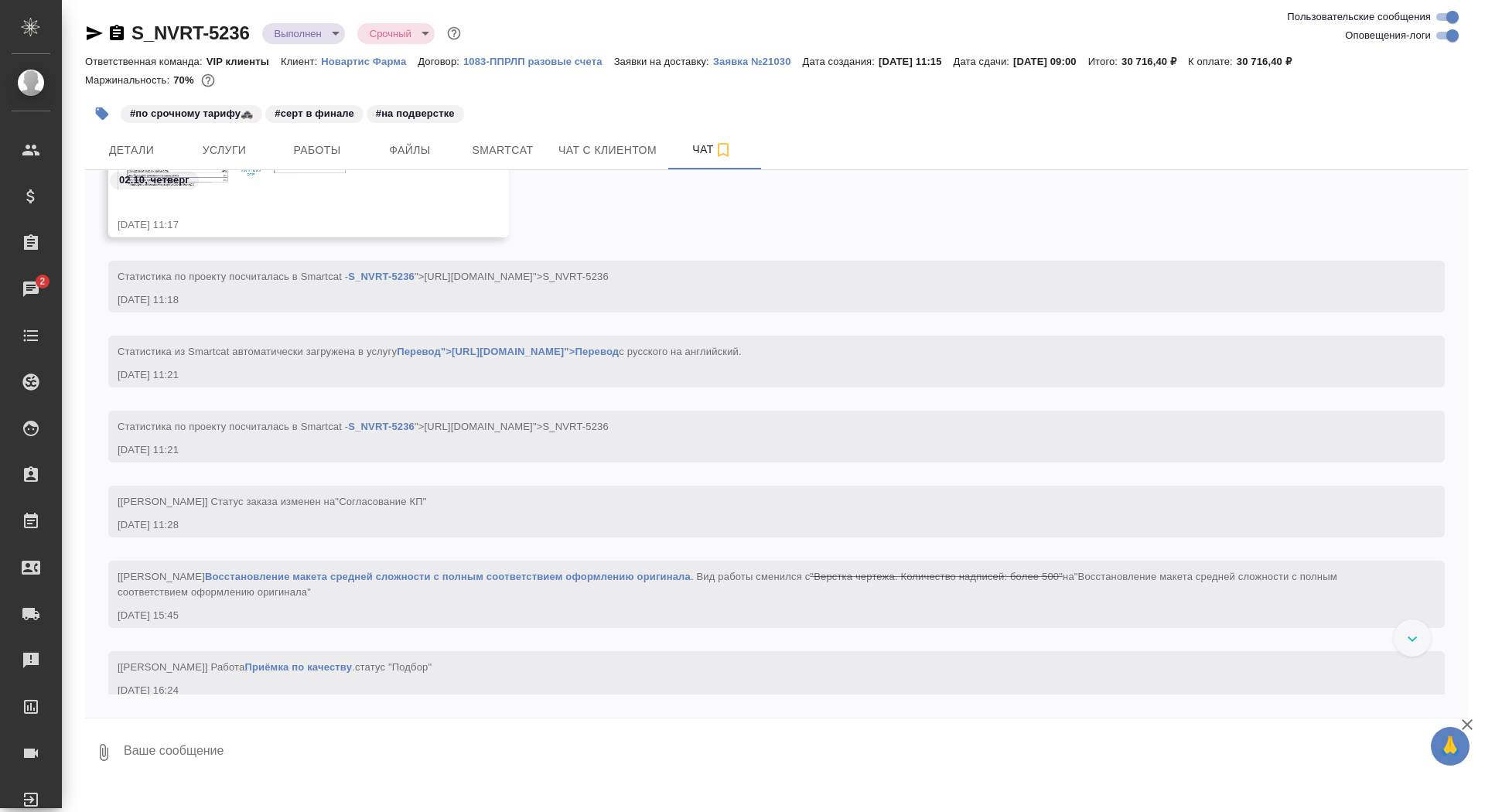
click at [288, 756] on textarea at bounding box center [795, 752] width 1346 height 53
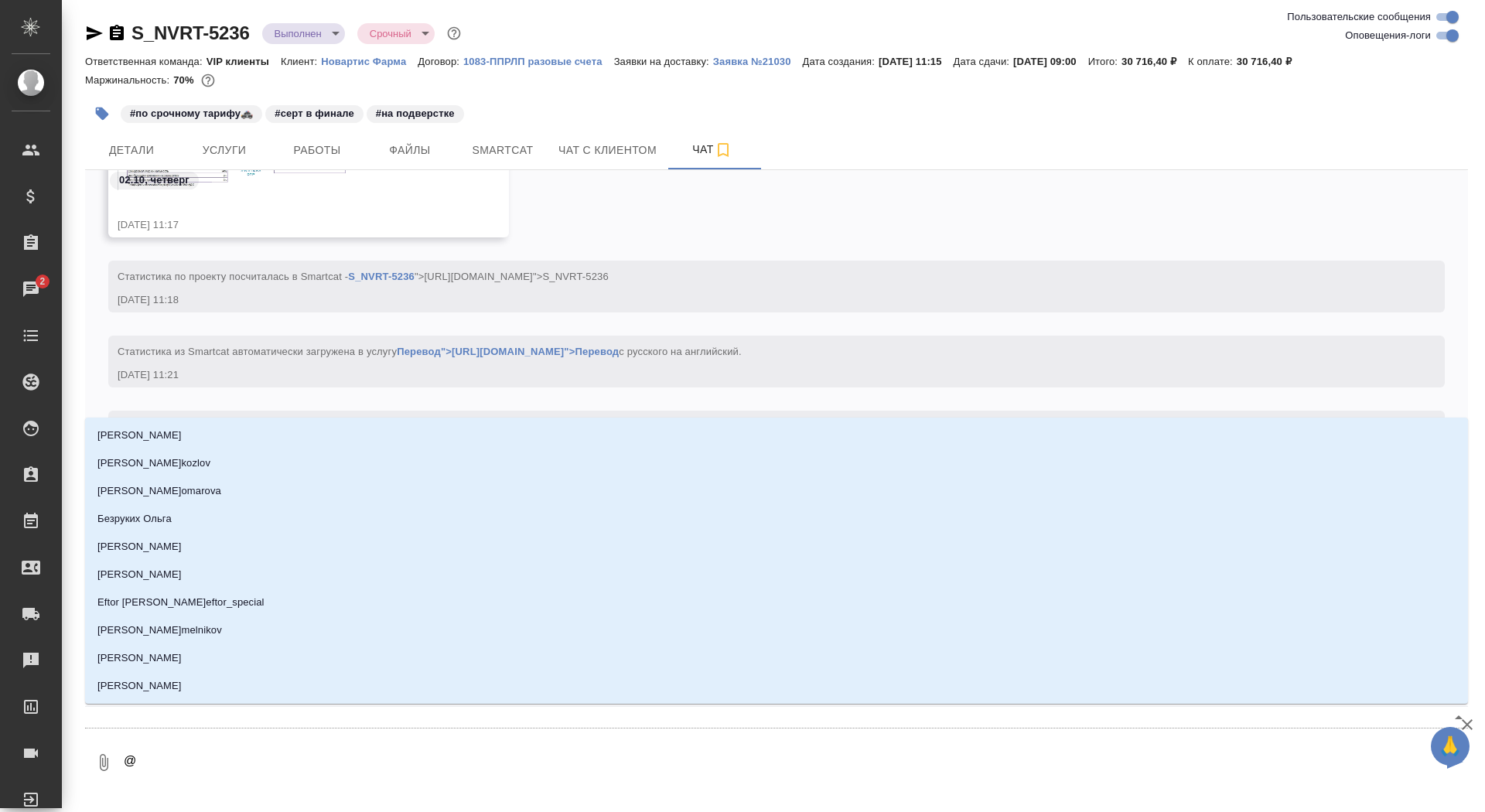
type textarea "@г"
type input "г"
type textarea "@гр"
type input "гр"
type textarea "@гра"
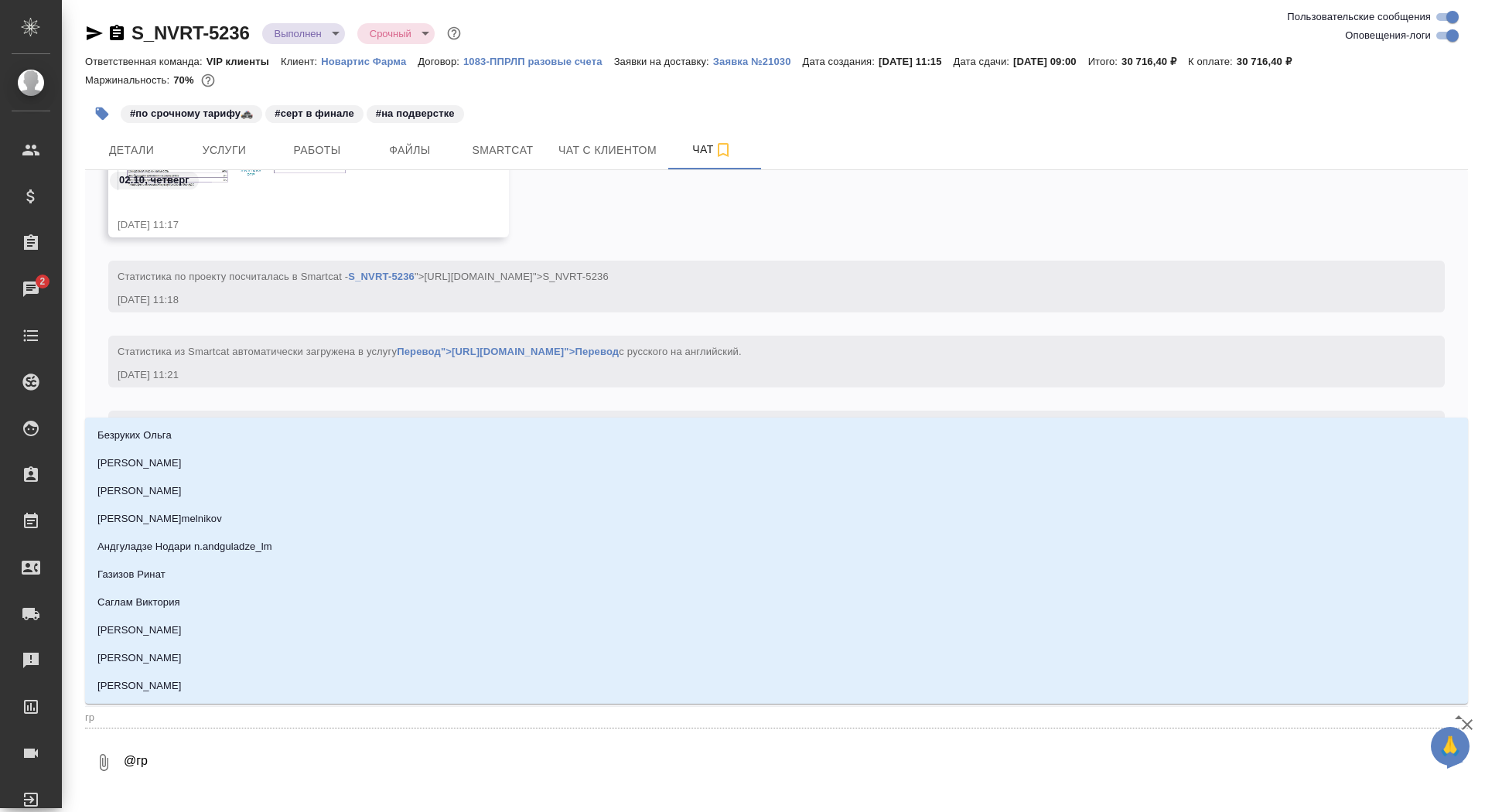
type input "гра"
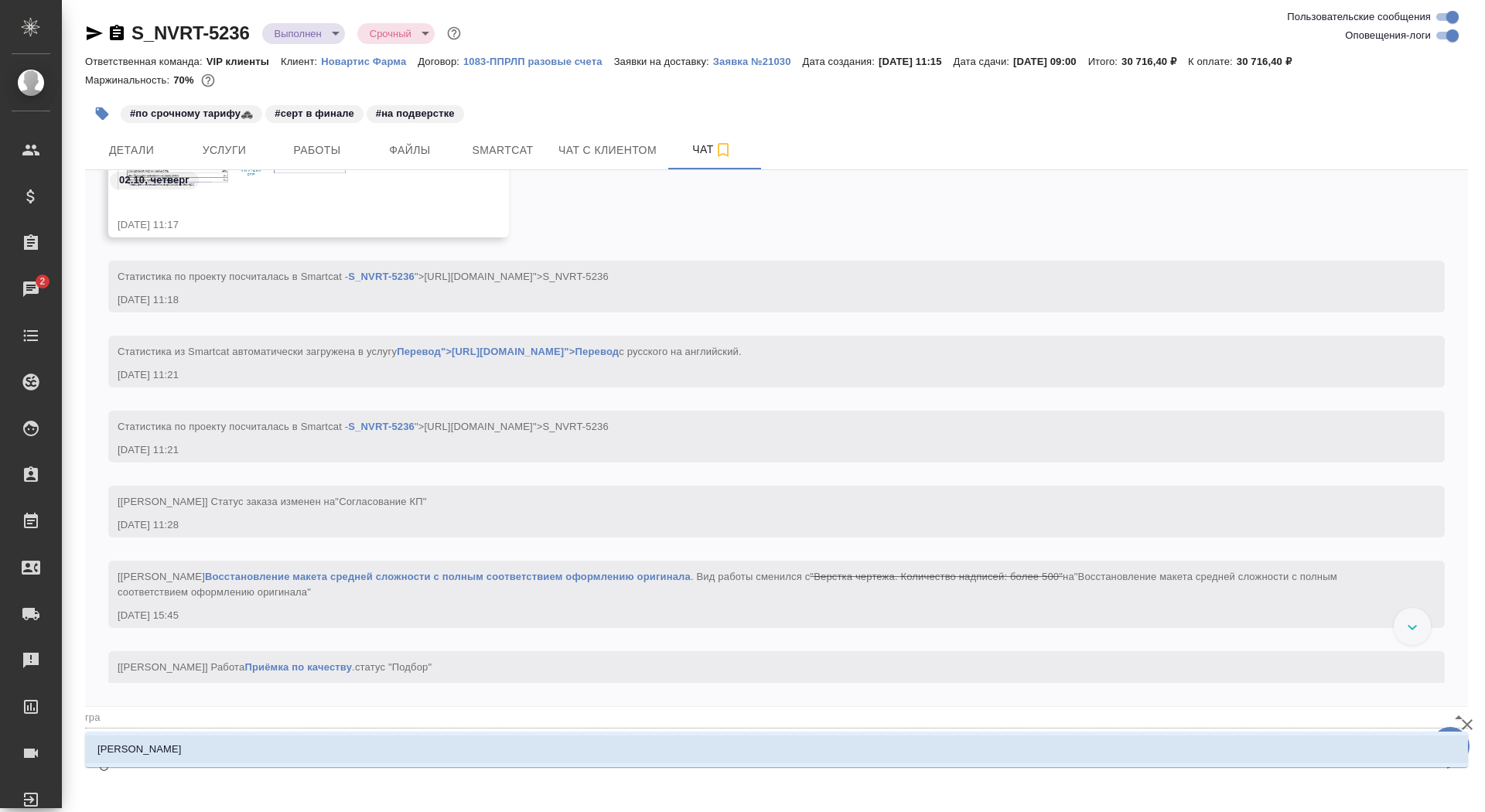
type textarea "@граб"
type input "граб"
click at [299, 748] on li "[PERSON_NAME]" at bounding box center [776, 749] width 1383 height 28
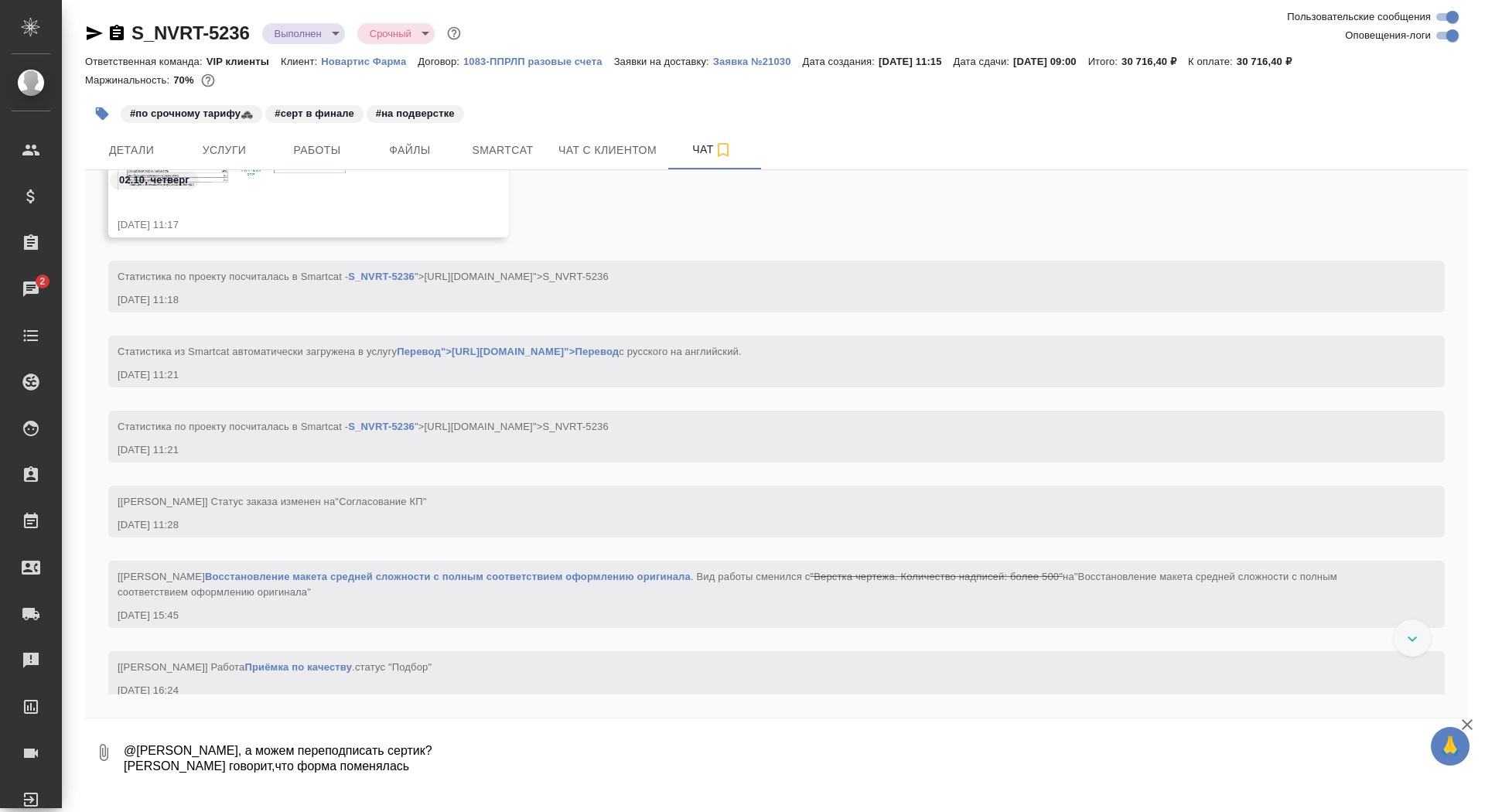
click at [88, 754] on button "0" at bounding box center [103, 752] width 37 height 53
click at [135, 672] on span "С локального диска" at bounding box center [99, 670] width 106 height 19
click at [0, 0] on input "С локального диска" at bounding box center [0, 0] width 0 height 0
click at [556, 783] on div "S_NVRT-5236 Выполнен completed Срочный urgent Ответственная команда: VIP клиент…" at bounding box center [777, 393] width 1399 height 788
click at [552, 770] on textarea "@[PERSON_NAME], а можем переподписать сертик? [PERSON_NAME] говорит,что форма п…" at bounding box center [782, 752] width 1320 height 53
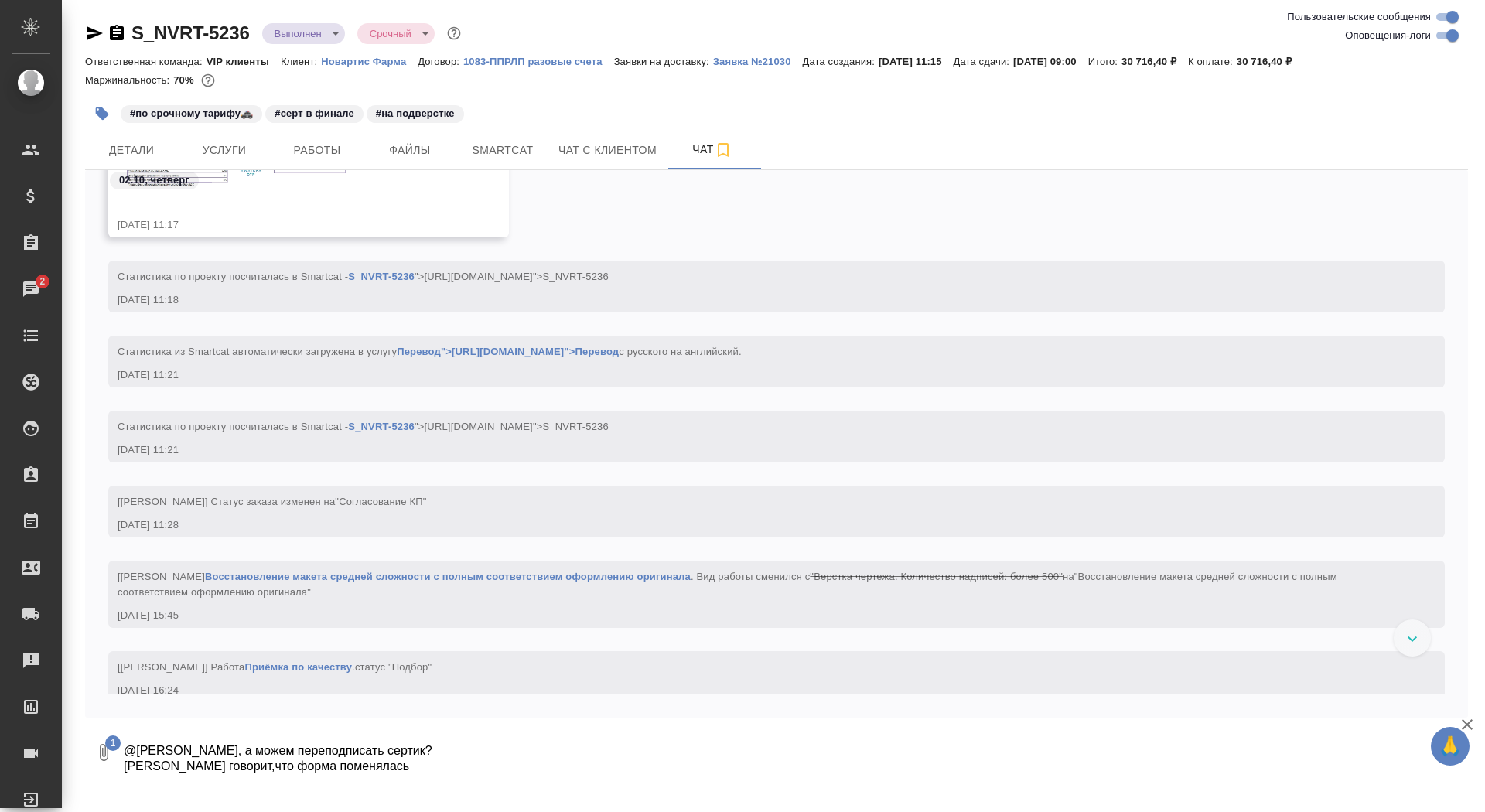
type textarea "@[PERSON_NAME], а можем переподписать сертик? [PERSON_NAME] говорит,что форма п…"
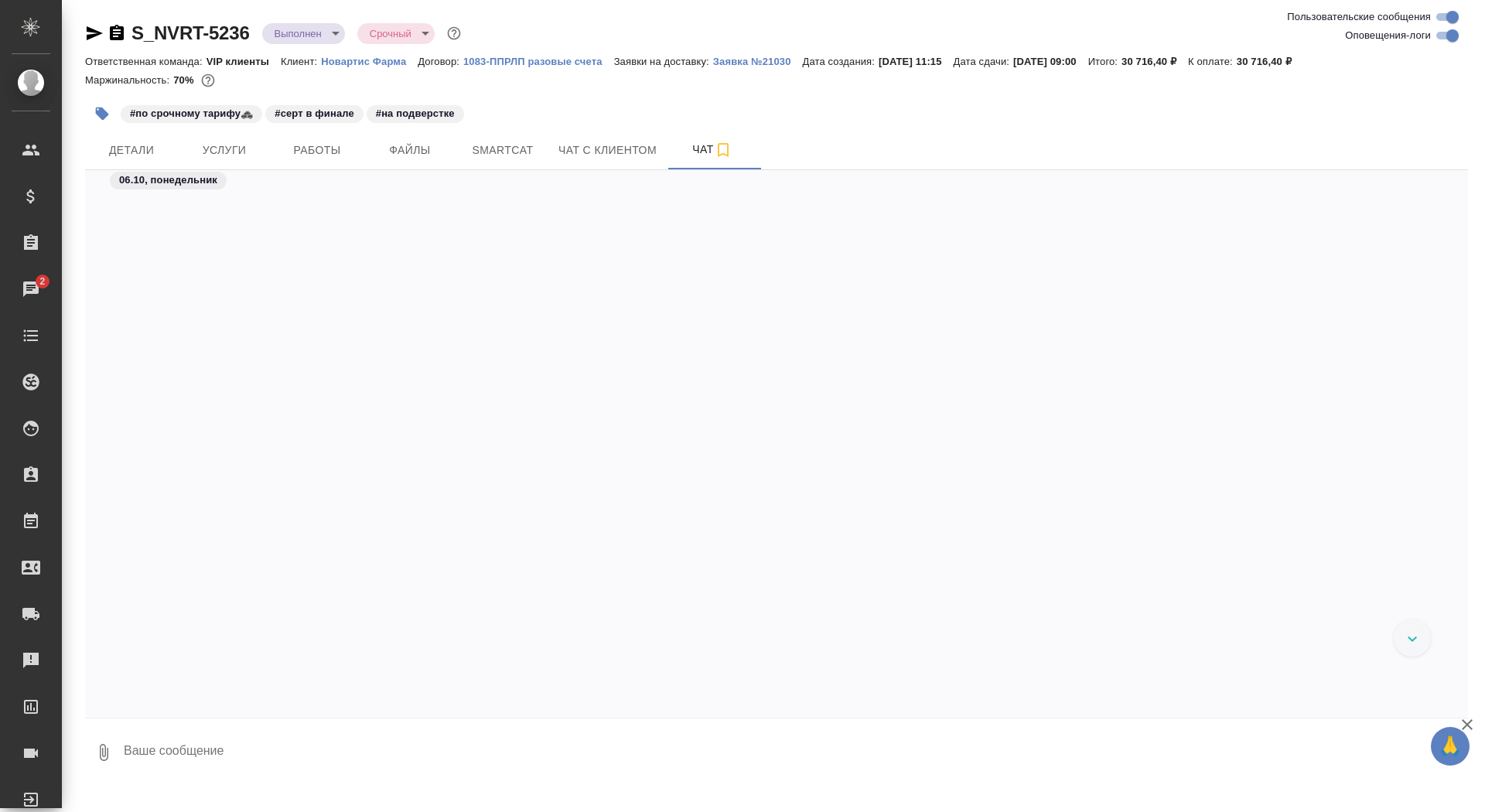
scroll to position [71370, 0]
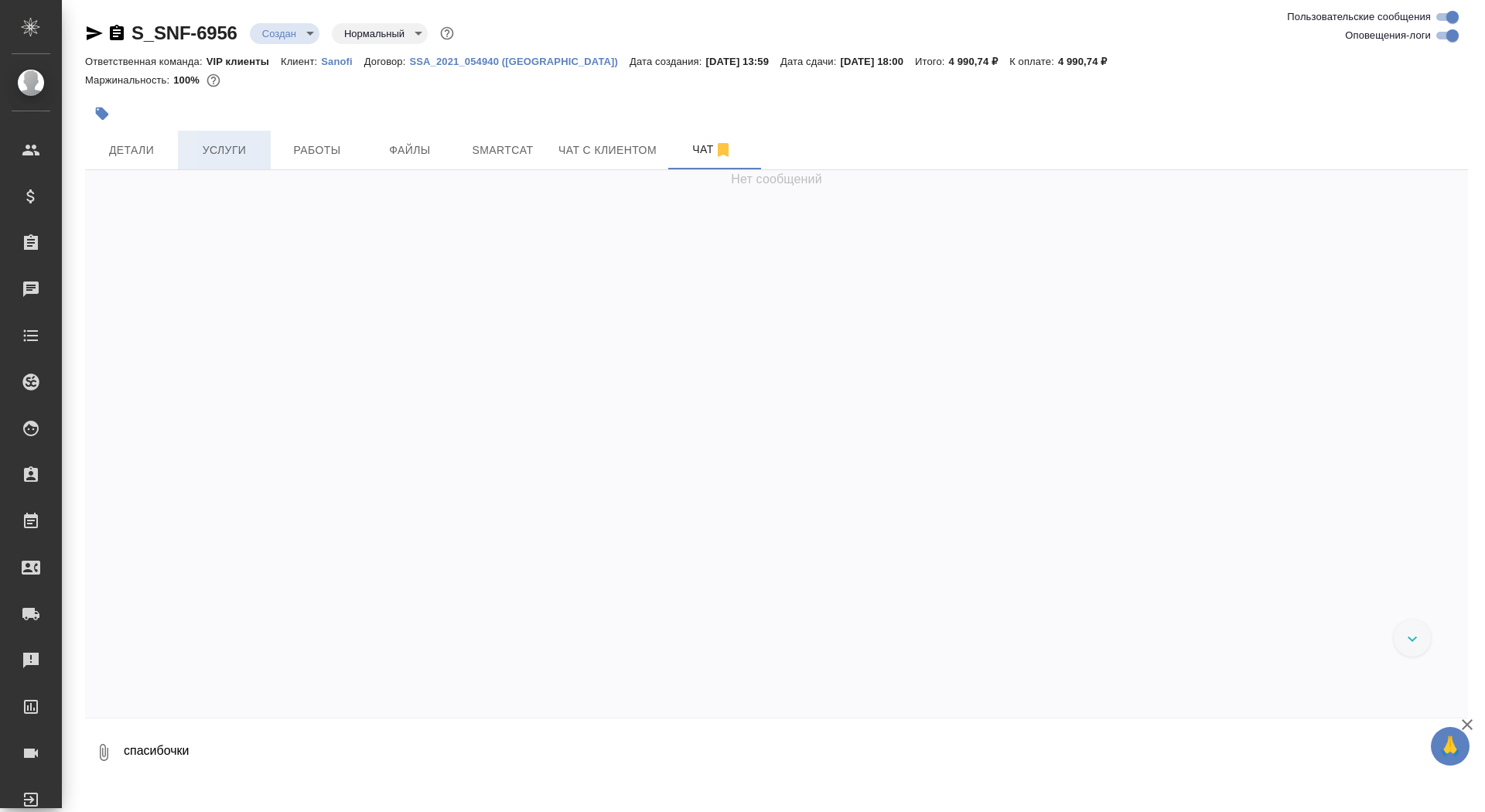
scroll to position [530, 0]
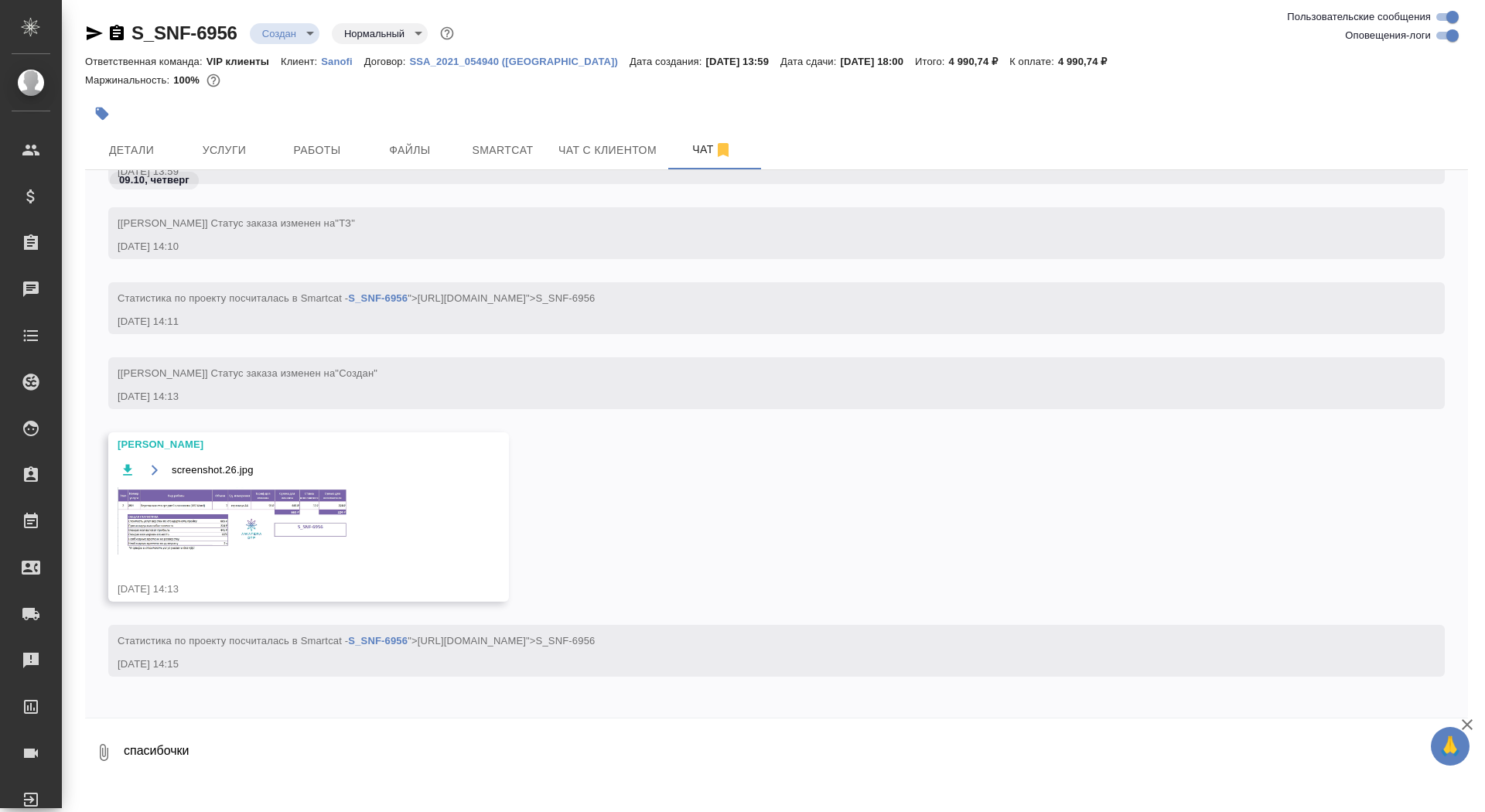
click at [226, 751] on textarea "спасибочки" at bounding box center [795, 752] width 1346 height 53
type textarea "спасибочки"
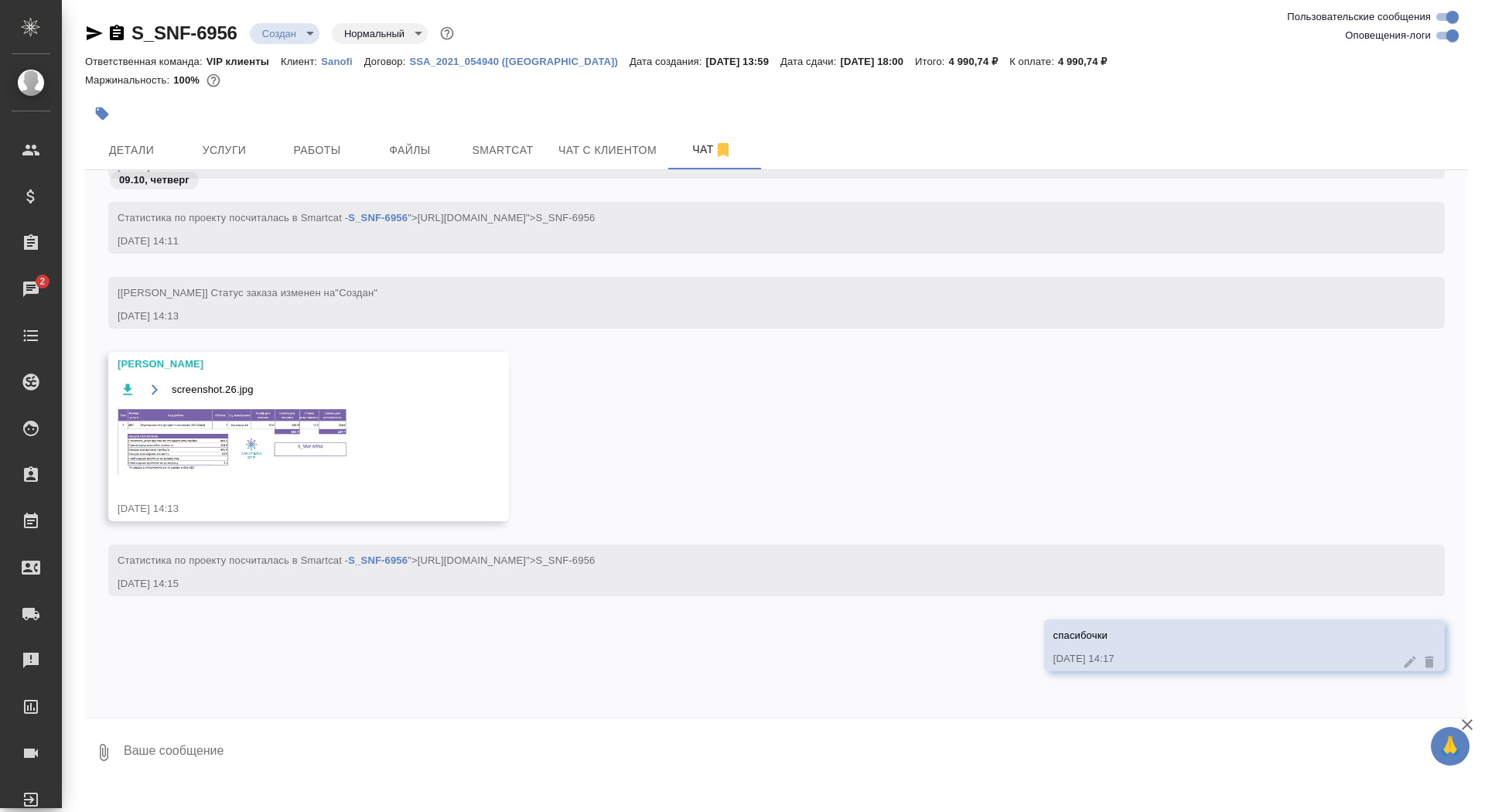
click at [199, 461] on img at bounding box center [234, 440] width 232 height 67
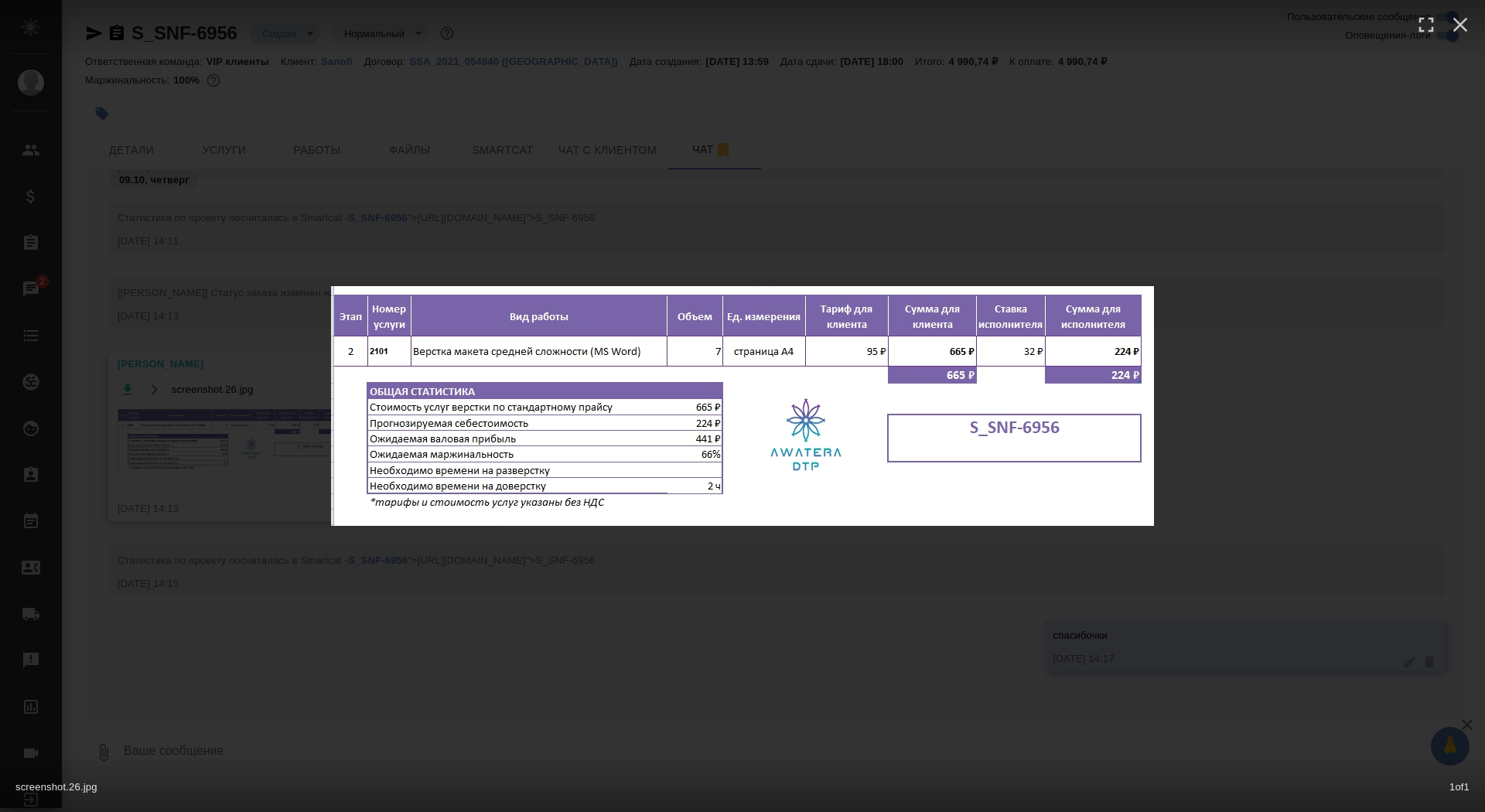
click at [195, 436] on div "screenshot.26.jpg 1 of 1" at bounding box center [742, 406] width 1485 height 812
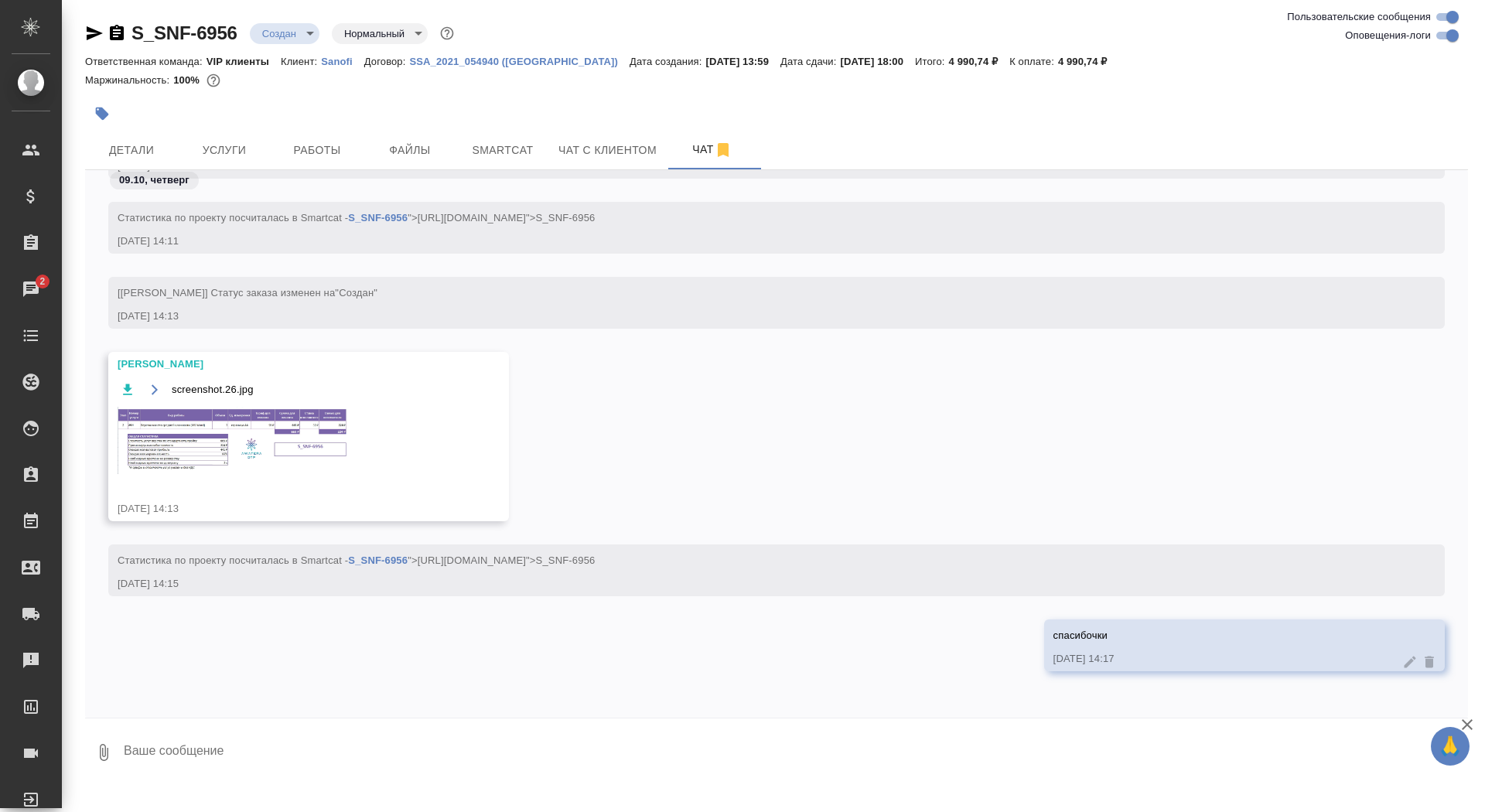
click at [221, 180] on div "09.10, четверг" at bounding box center [776, 184] width 1383 height 29
click at [221, 152] on span "Услуги" at bounding box center [224, 150] width 74 height 19
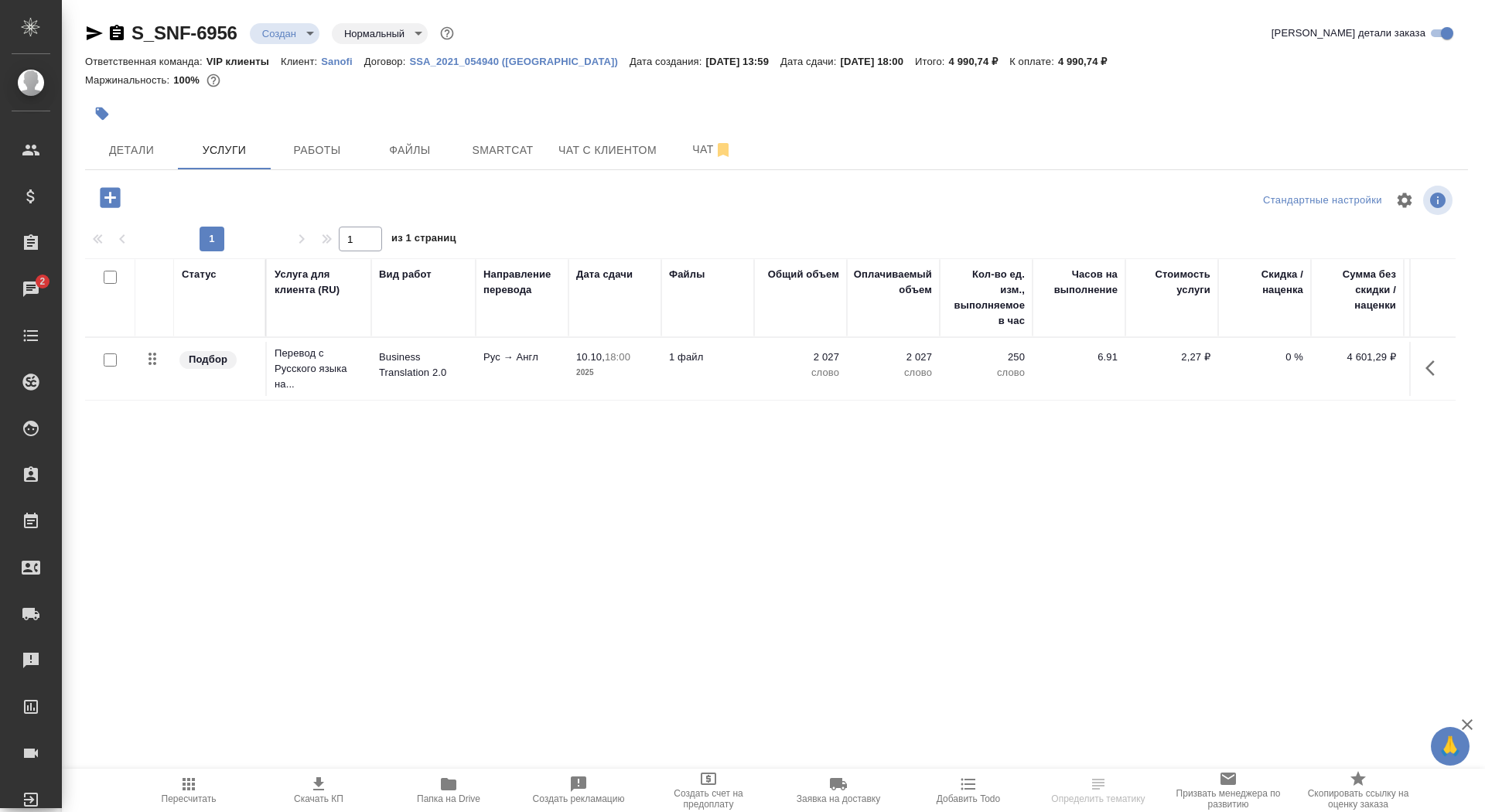
click at [109, 191] on icon "button" at bounding box center [109, 196] width 20 height 20
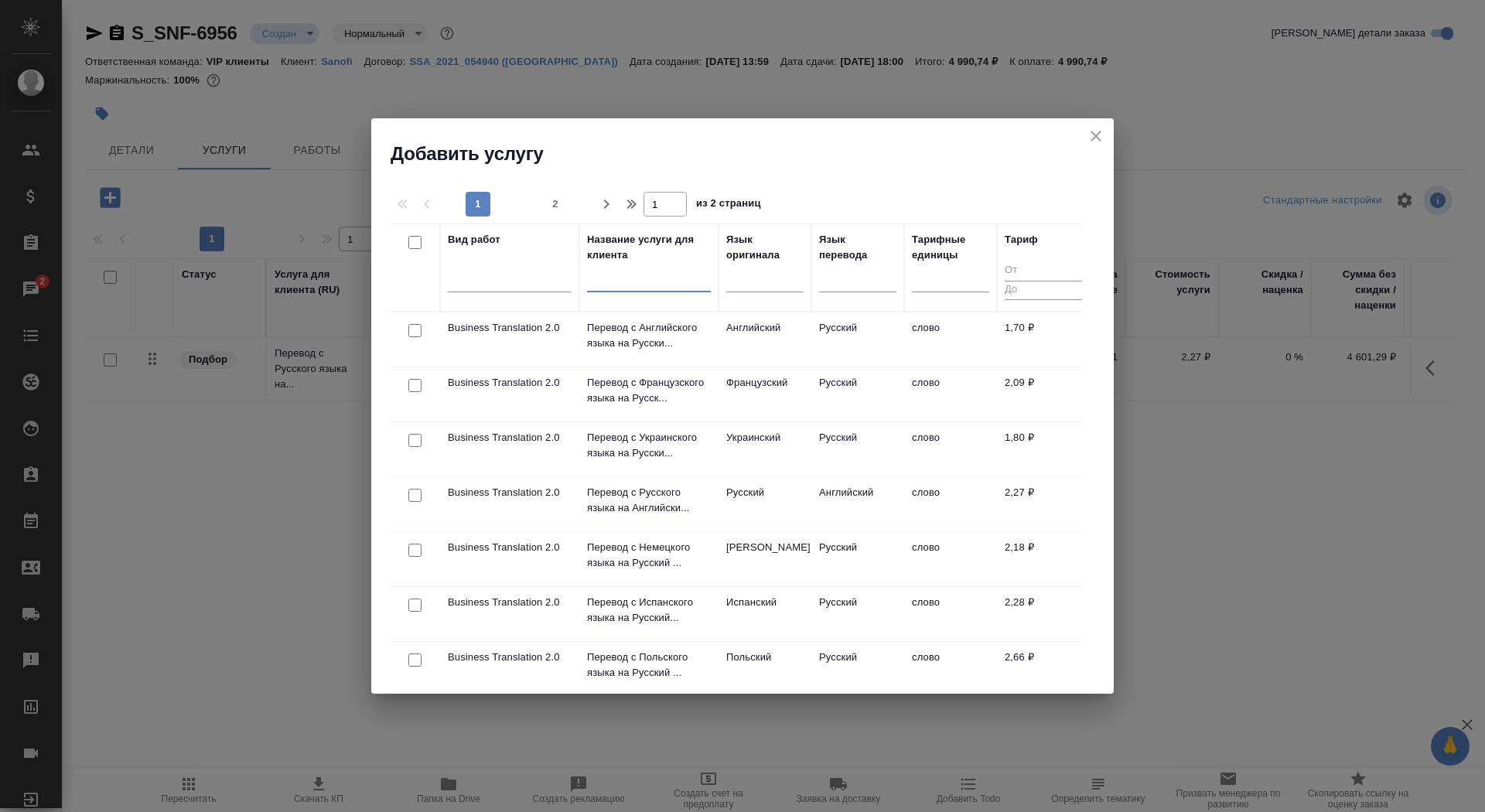
click at [610, 288] on input "text" at bounding box center [649, 283] width 124 height 19
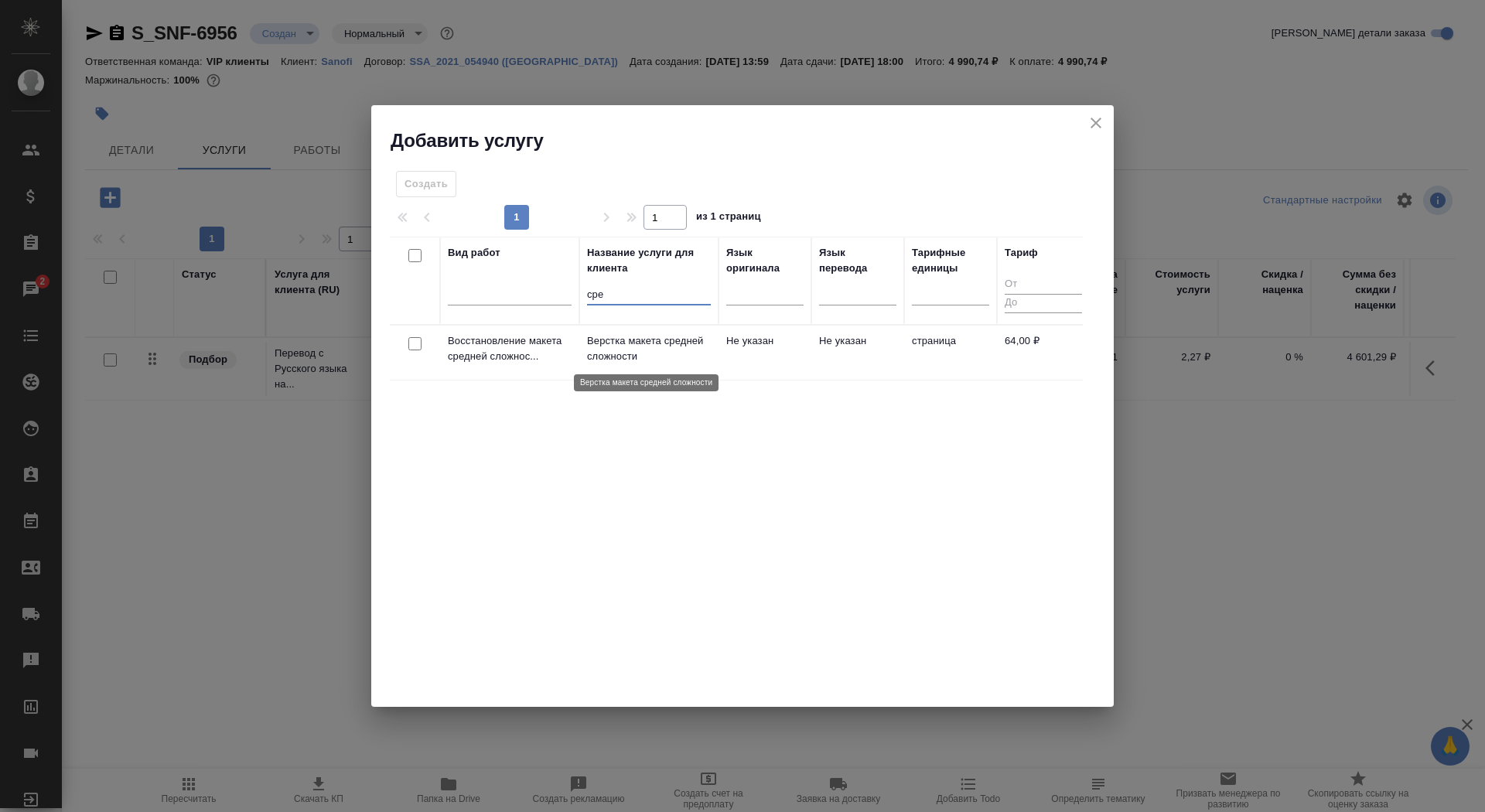
type input "сре"
click at [650, 336] on p "Верстка макета средней сложности" at bounding box center [649, 348] width 124 height 31
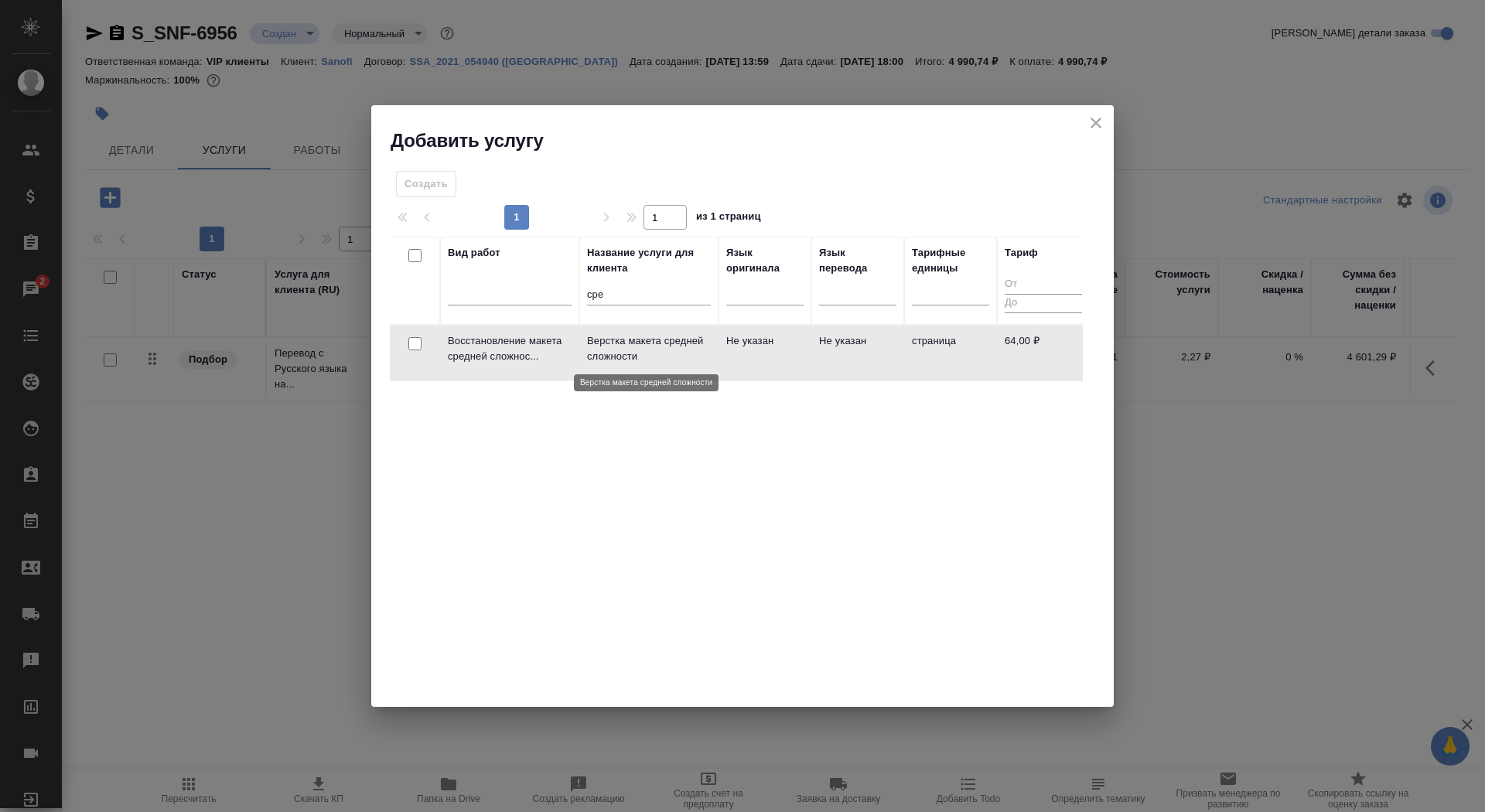
click at [650, 336] on p "Верстка макета средней сложности" at bounding box center [649, 348] width 124 height 31
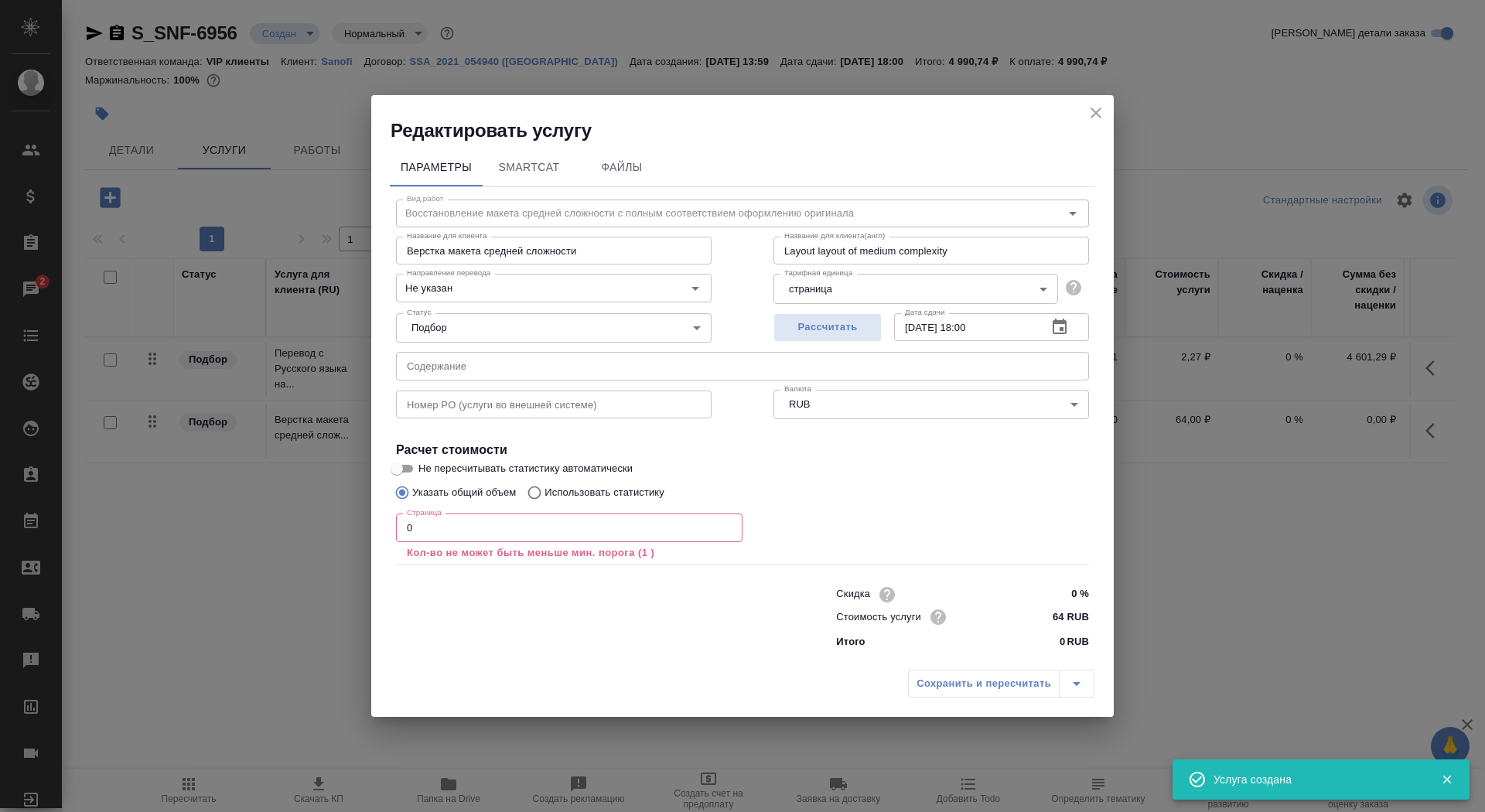
click at [548, 529] on input "0" at bounding box center [569, 527] width 347 height 28
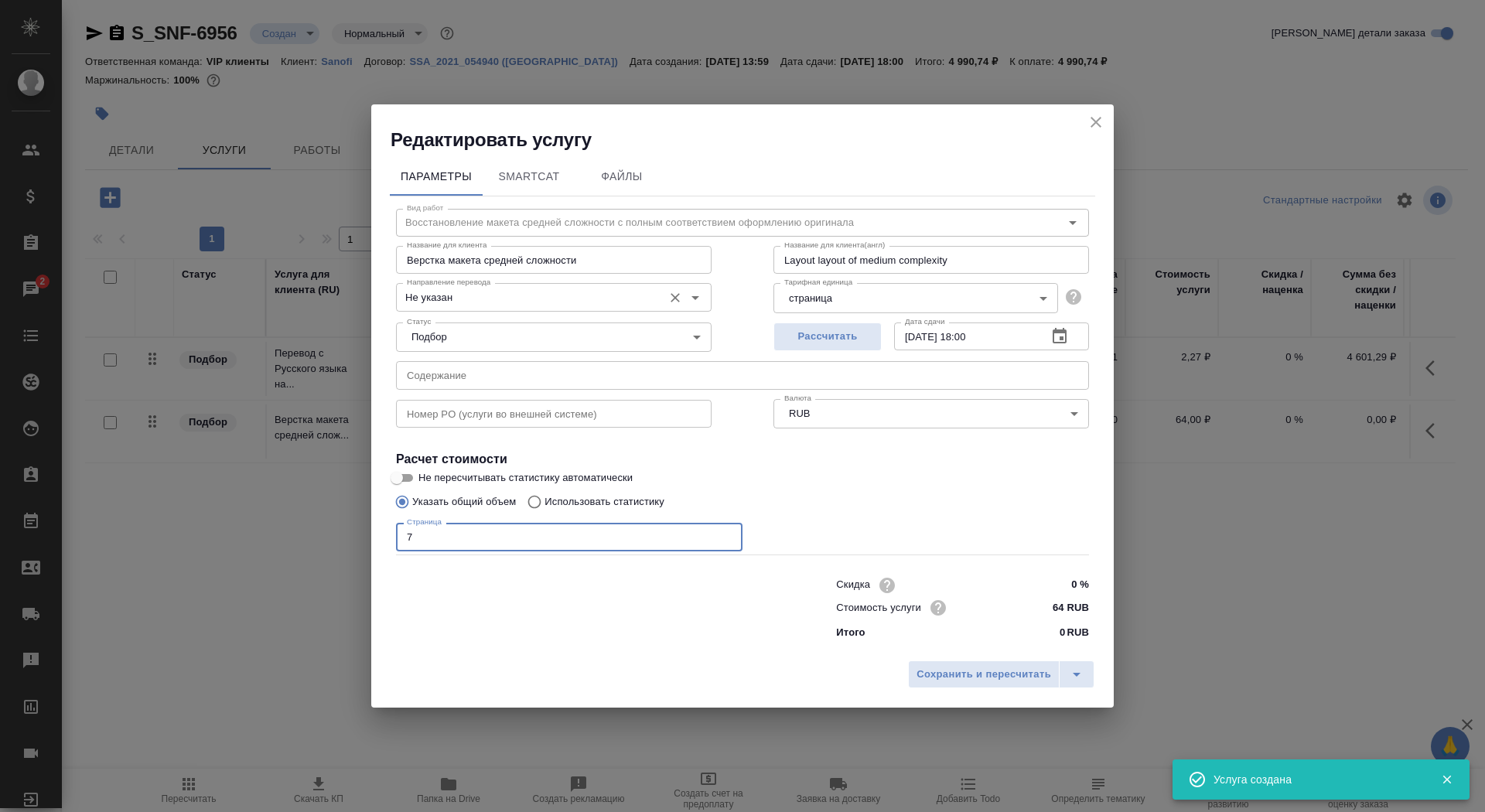
type input "7"
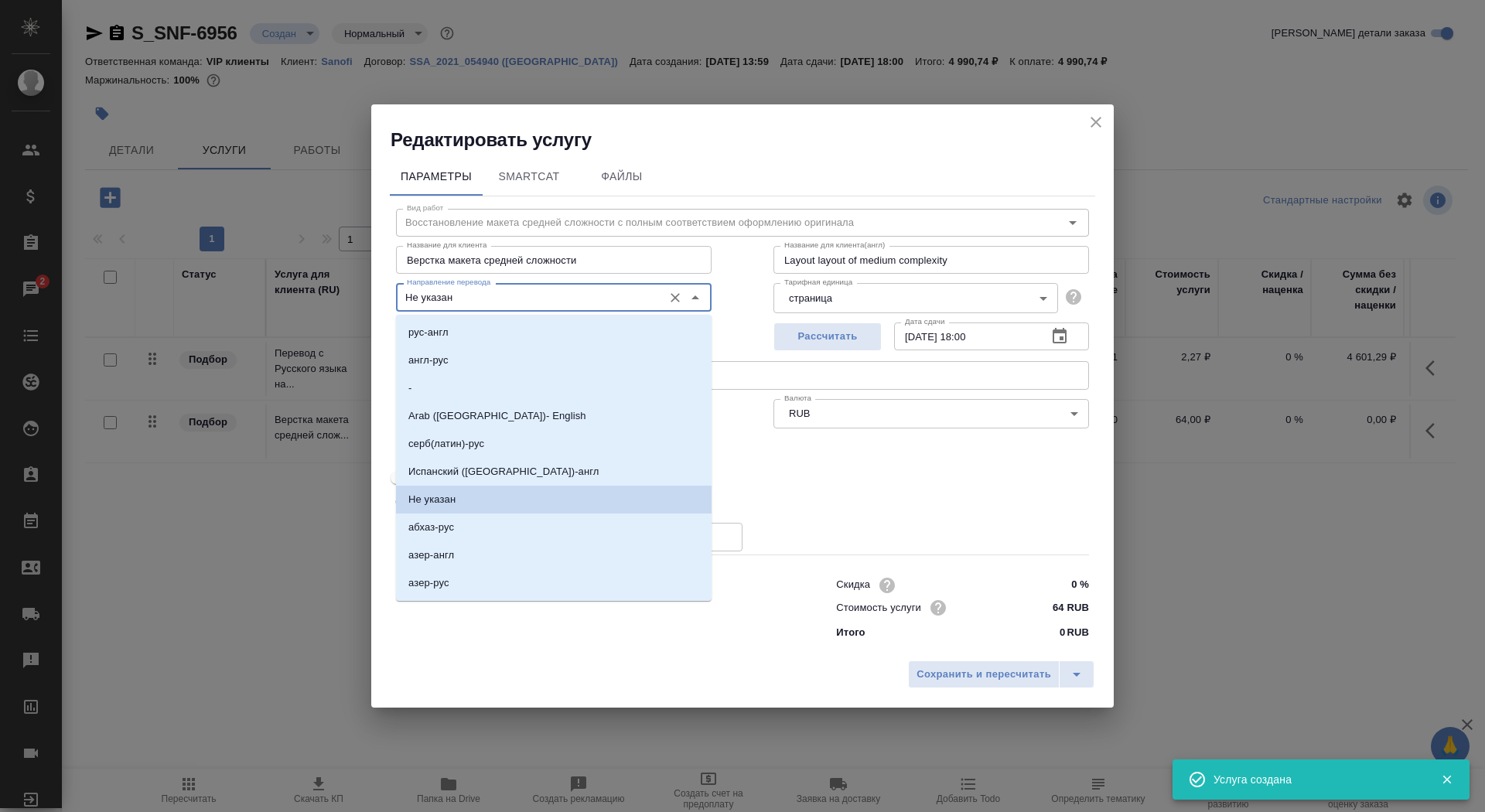
click at [453, 291] on input "Не указан" at bounding box center [528, 297] width 254 height 18
click at [454, 361] on li "англ-рус" at bounding box center [554, 361] width 316 height 28
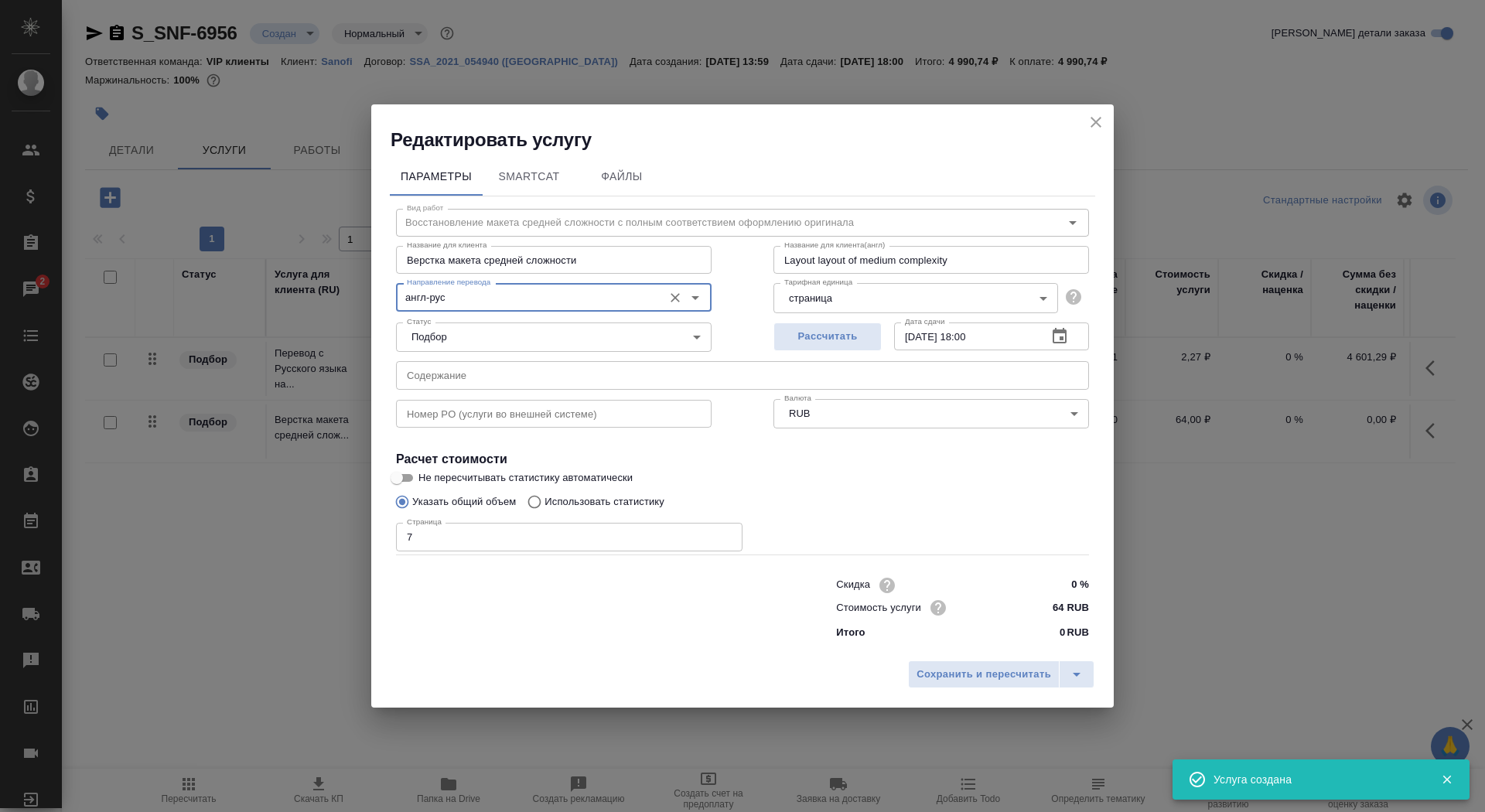
click at [552, 291] on input "англ-рус" at bounding box center [528, 297] width 254 height 18
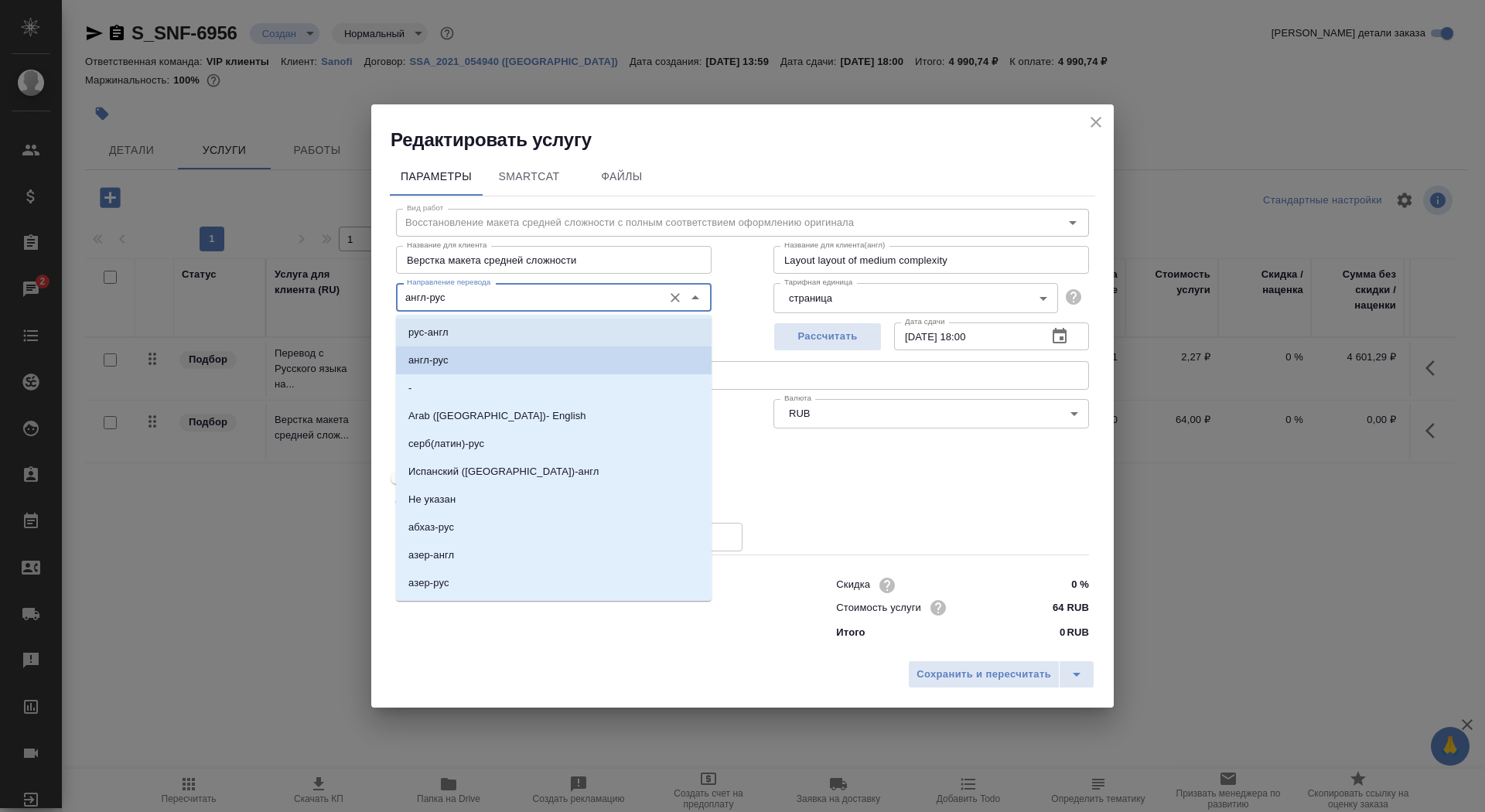
click at [554, 329] on li "рус-англ" at bounding box center [554, 332] width 316 height 28
type input "рус-англ"
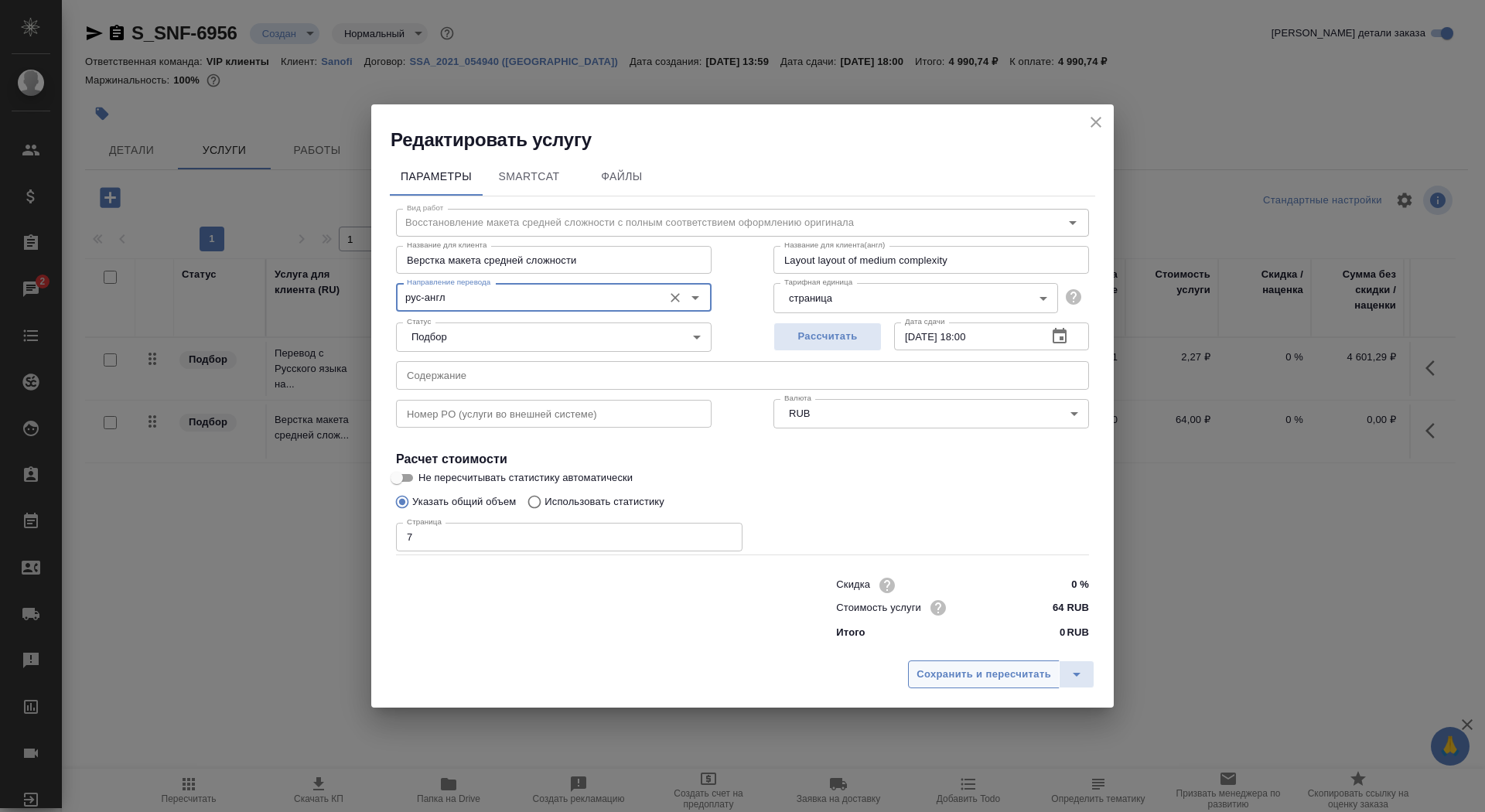
click at [997, 685] on button "Сохранить и пересчитать" at bounding box center [983, 675] width 151 height 28
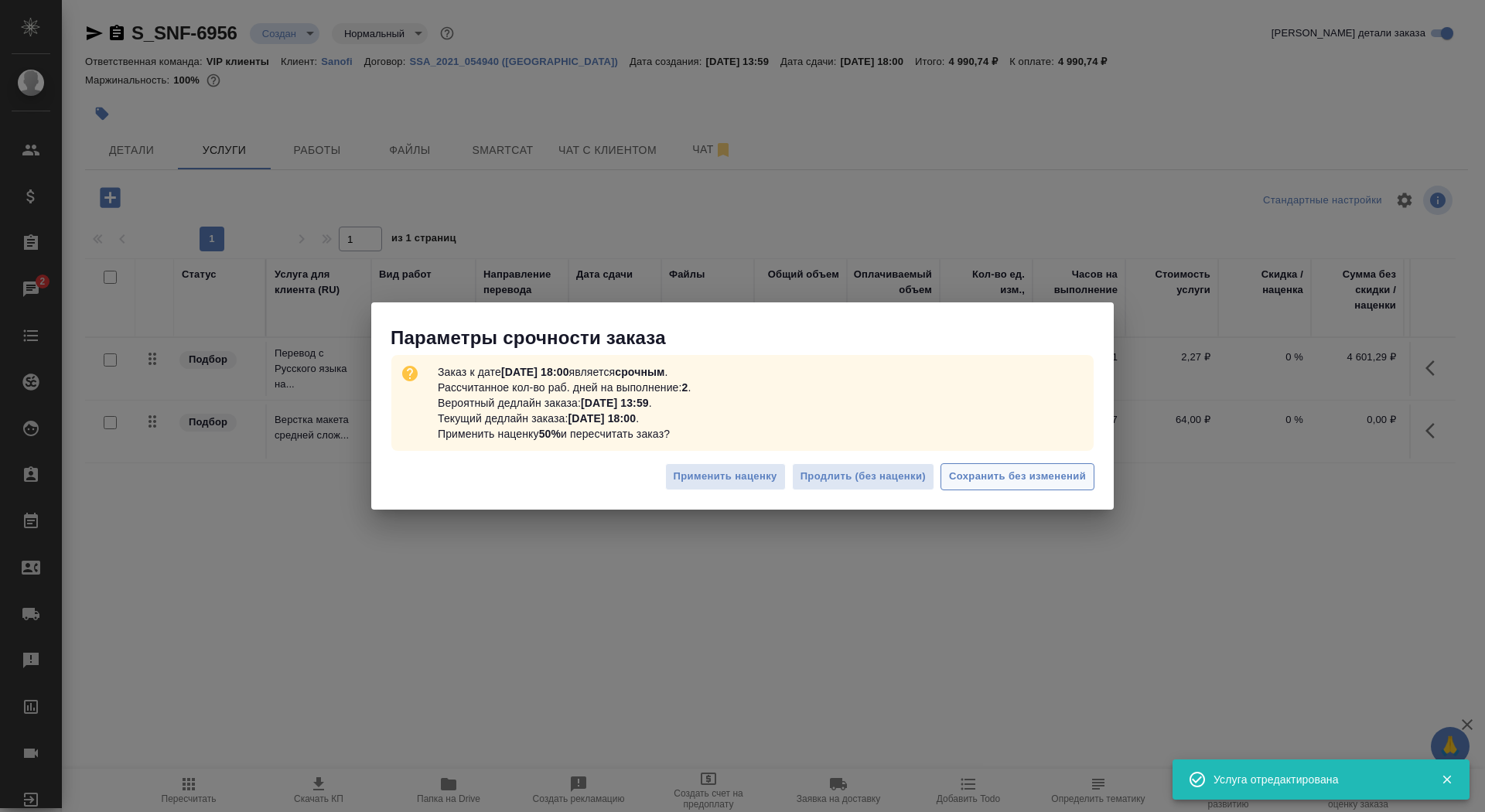
click at [1077, 472] on span "Сохранить без изменений" at bounding box center [1017, 476] width 137 height 18
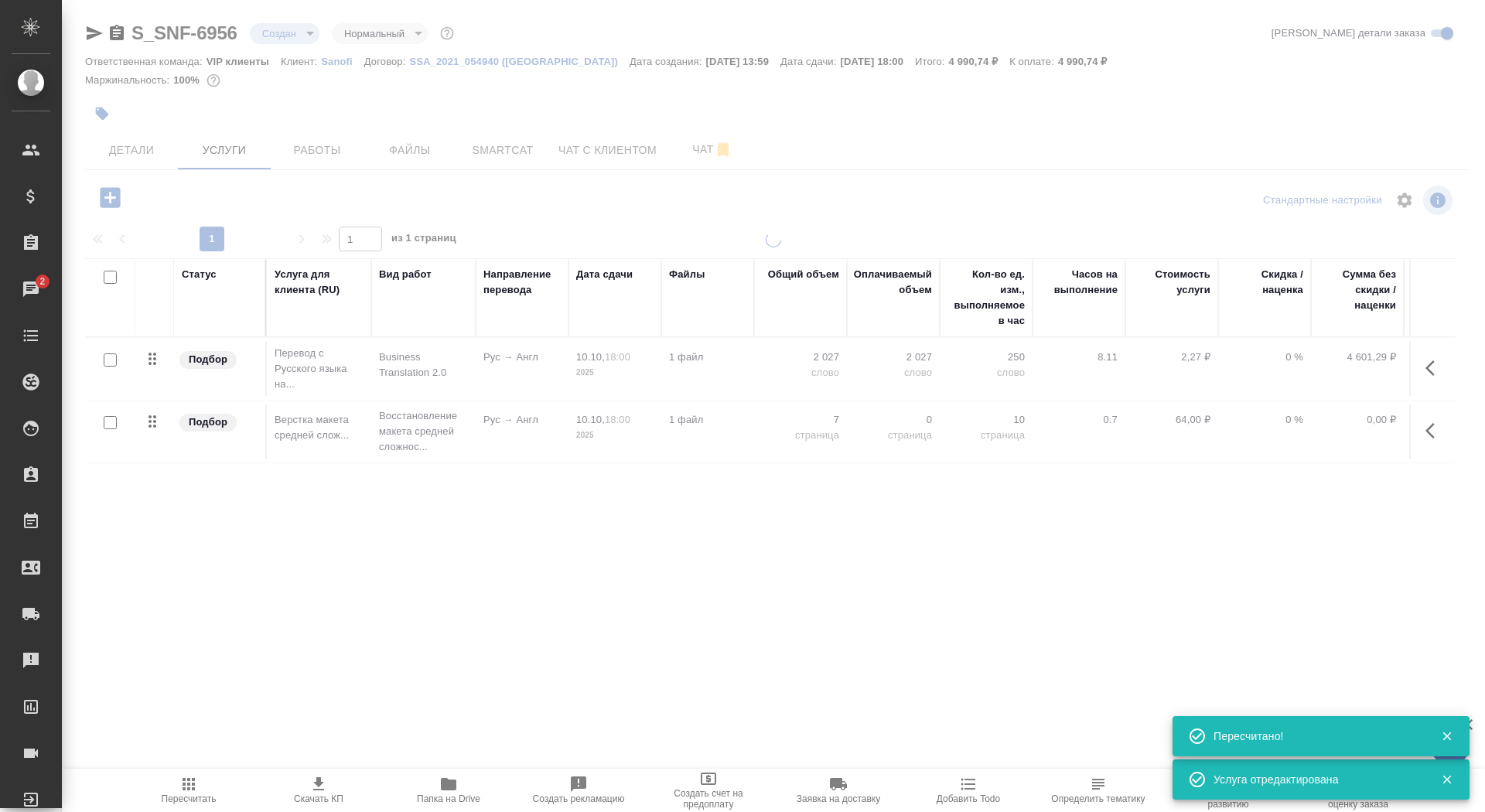
type input "urgent"
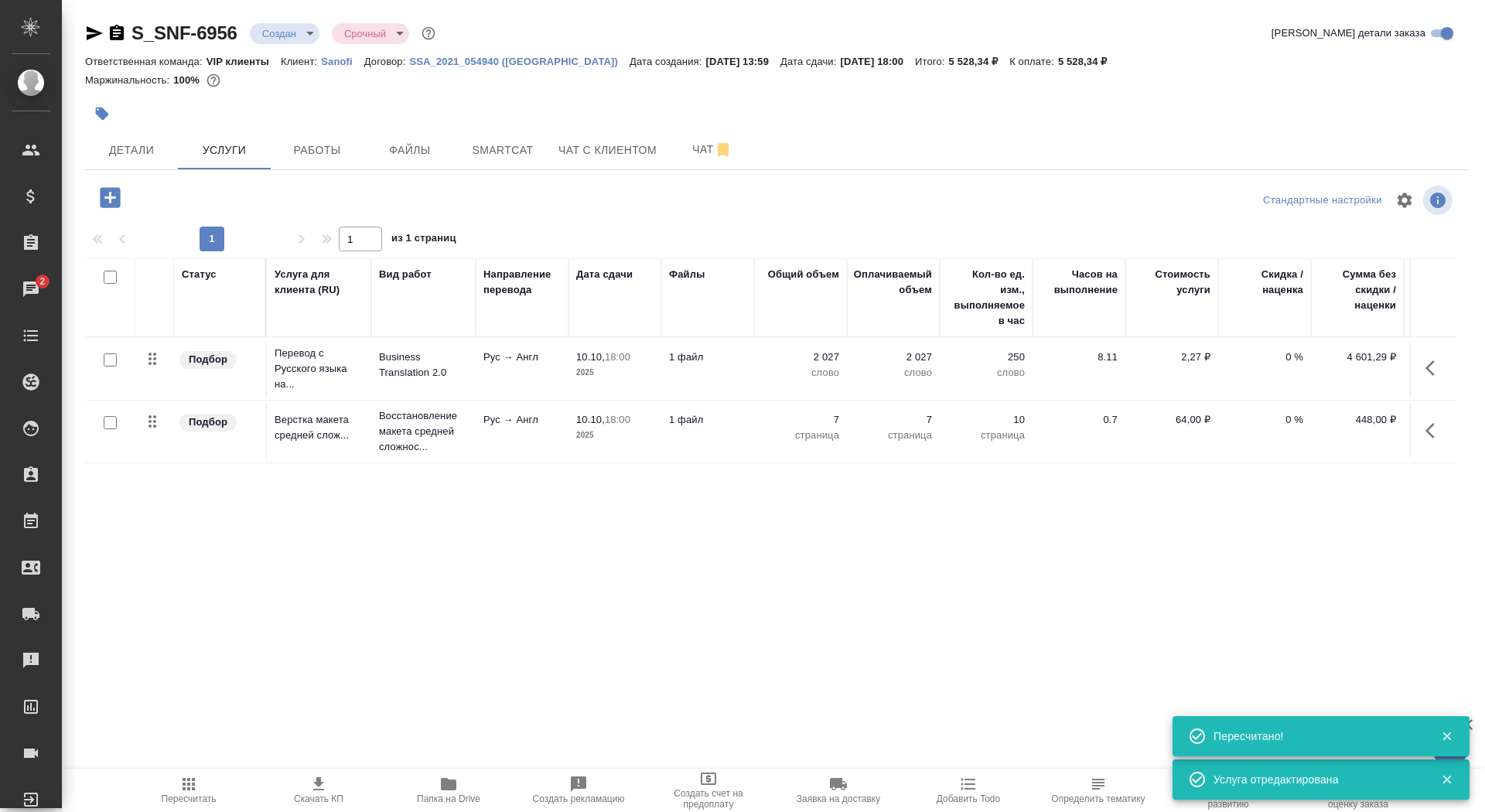
click at [305, 797] on span "Скачать КП" at bounding box center [318, 798] width 49 height 11
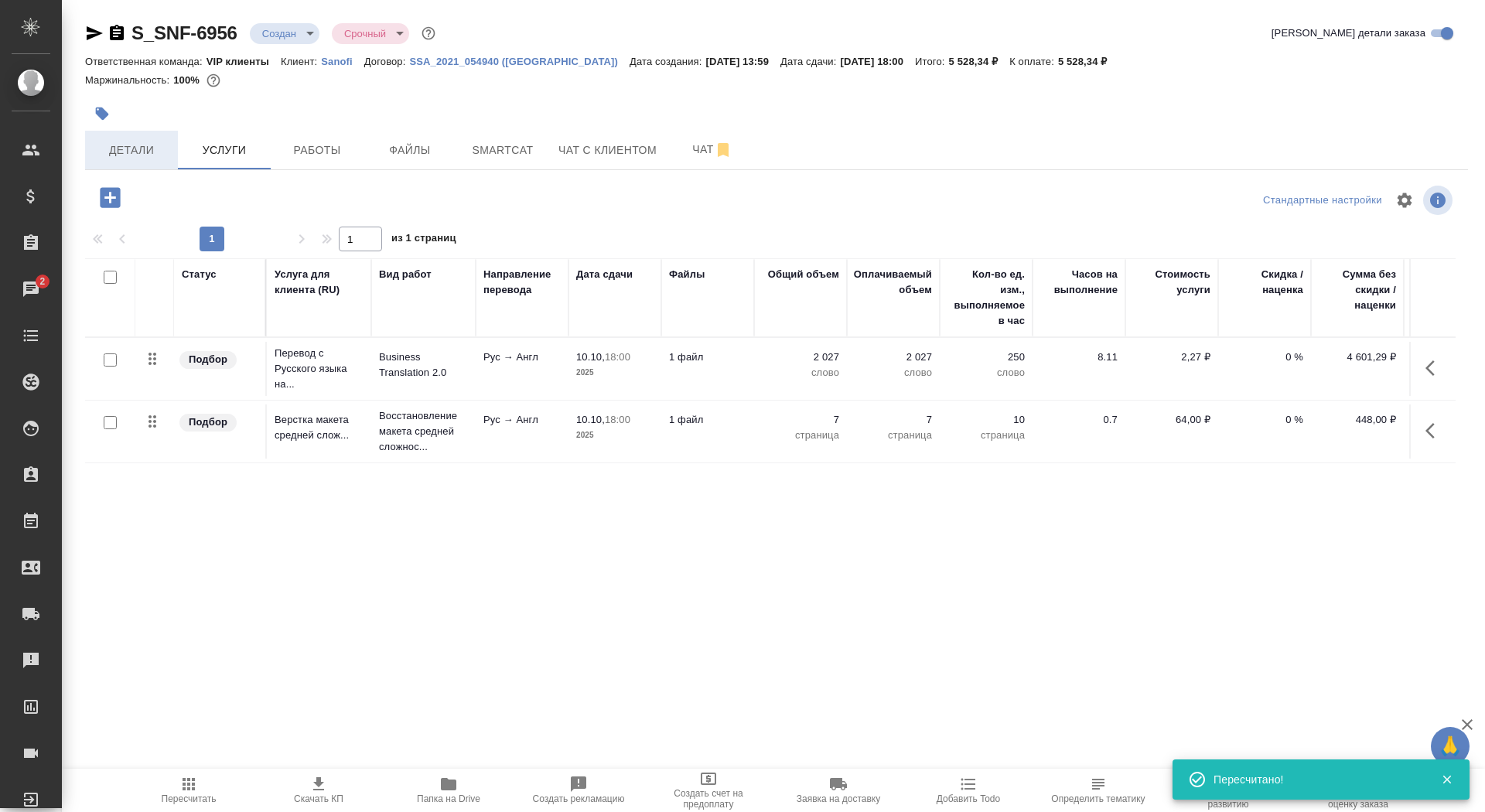
click at [129, 141] on span "Детали" at bounding box center [131, 150] width 74 height 19
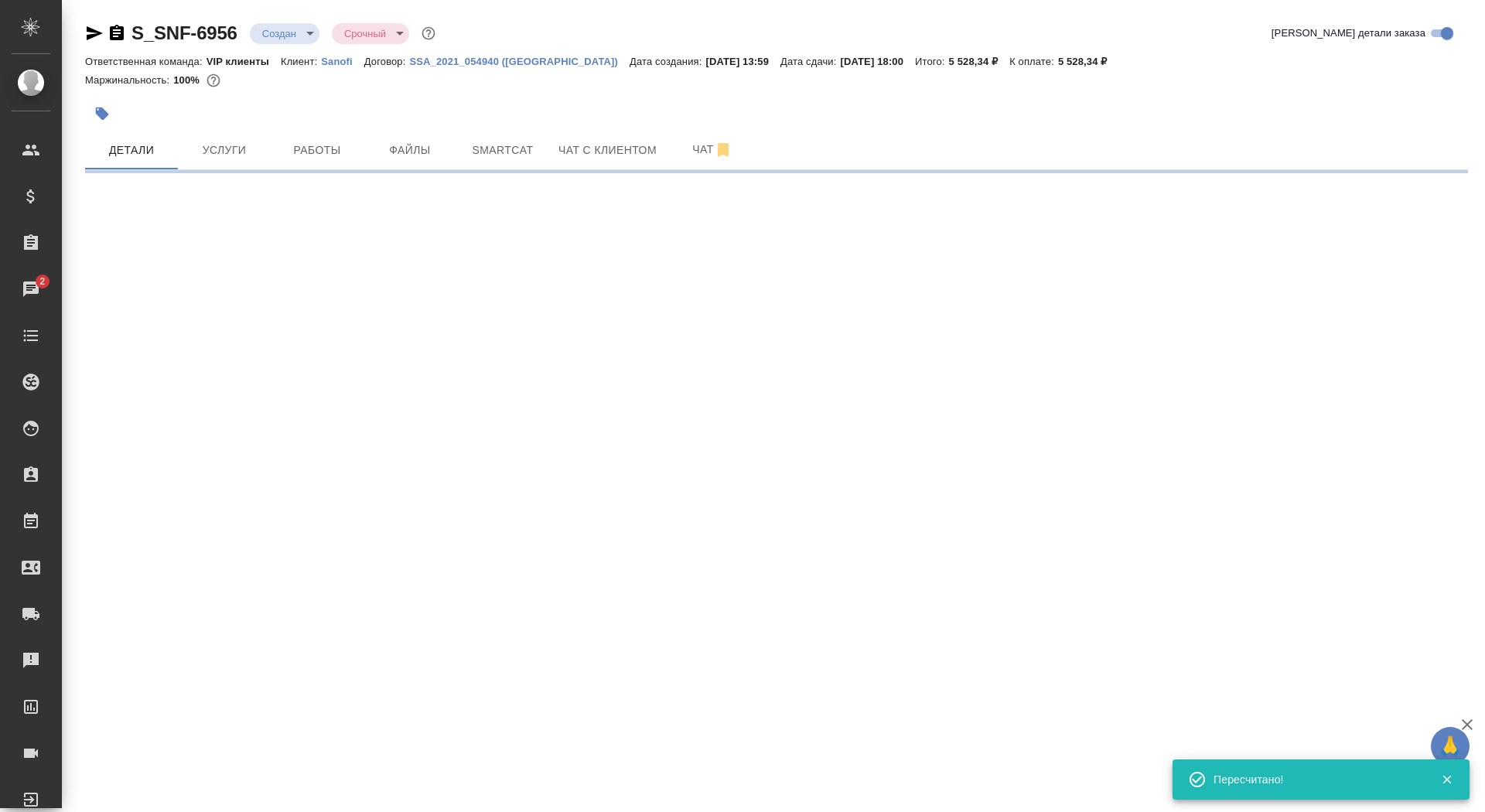
select select "RU"
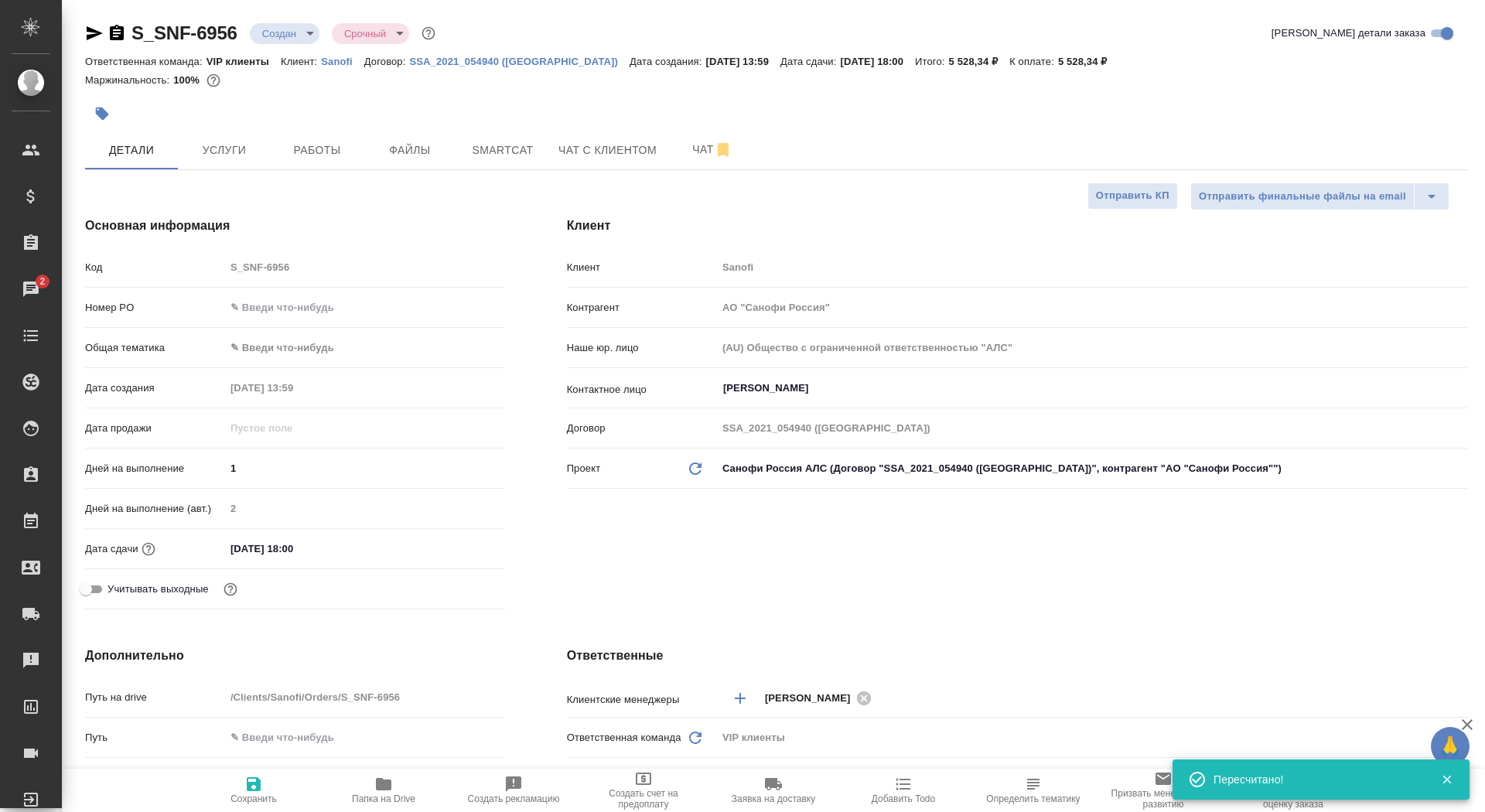
type textarea "x"
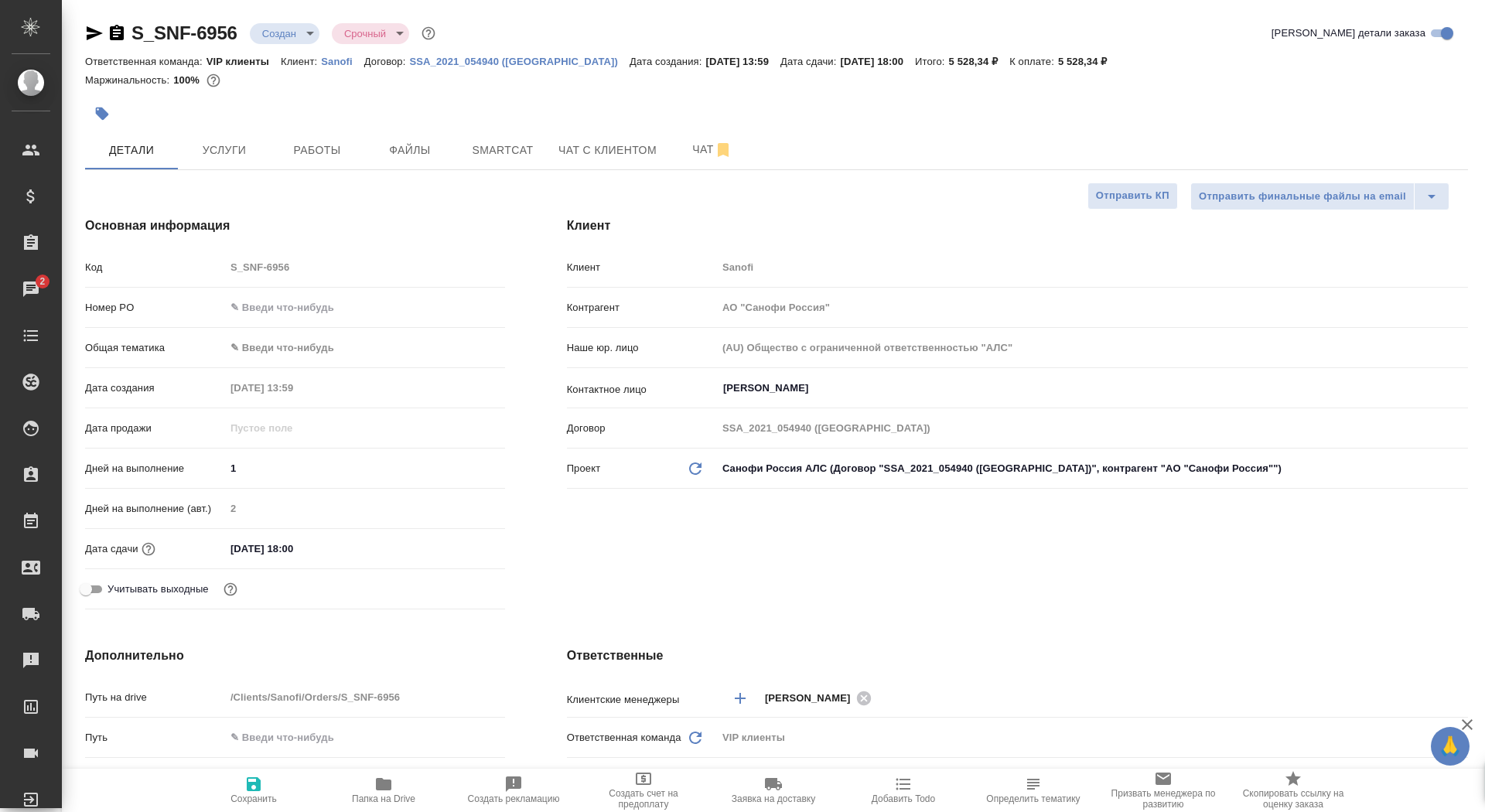
click at [1144, 213] on div "Клиент Клиент Sanofi Контрагент АО "Санофи Россия" Наше юр. лицо (AU) Общество …" at bounding box center [1017, 416] width 963 height 461
click at [1140, 202] on span "Отправить КП" at bounding box center [1132, 195] width 74 height 18
type textarea "x"
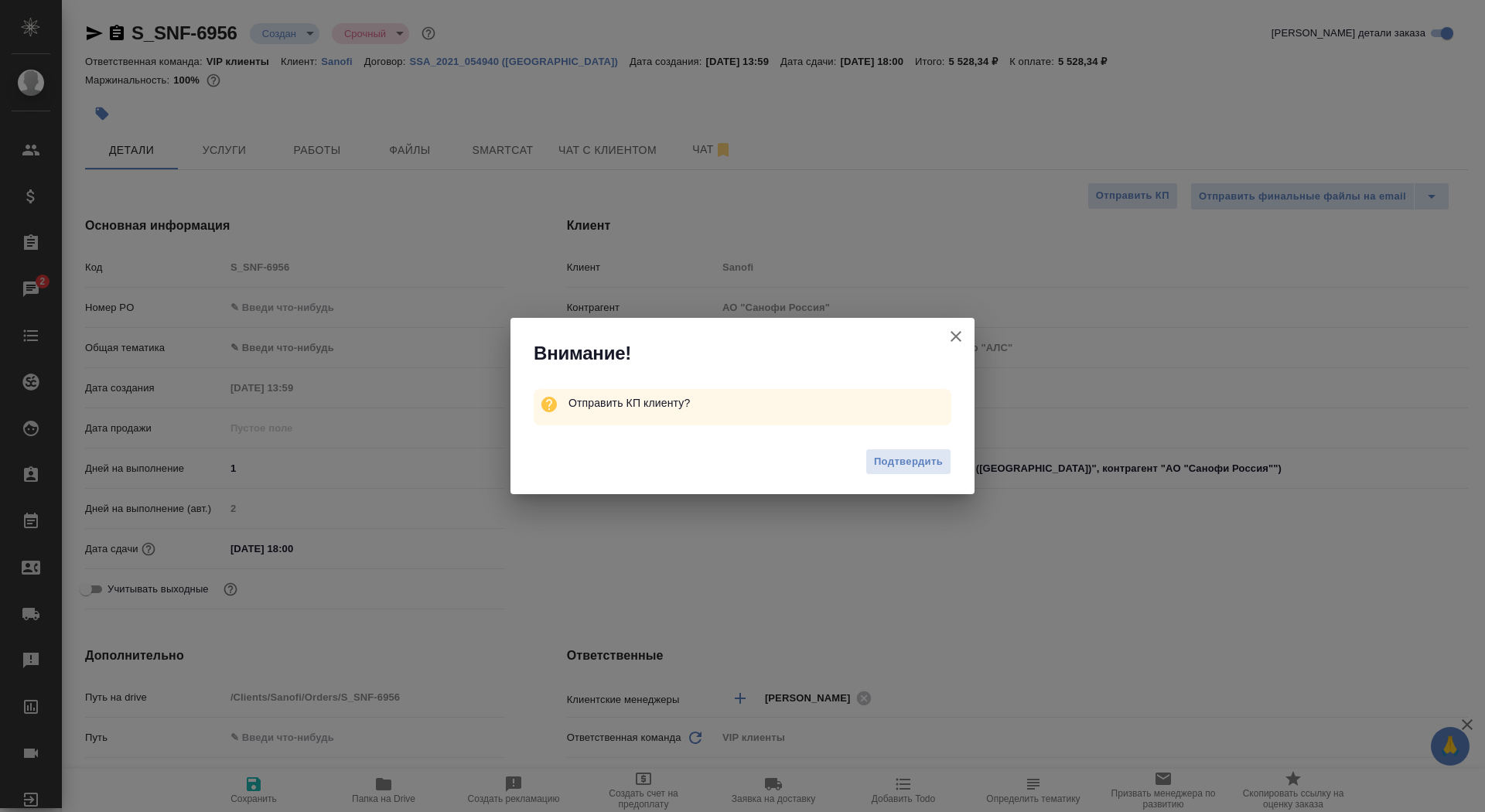
click at [887, 480] on div "Подтвердить" at bounding box center [742, 464] width 464 height 62
click at [894, 461] on span "Подтвердить" at bounding box center [908, 462] width 69 height 18
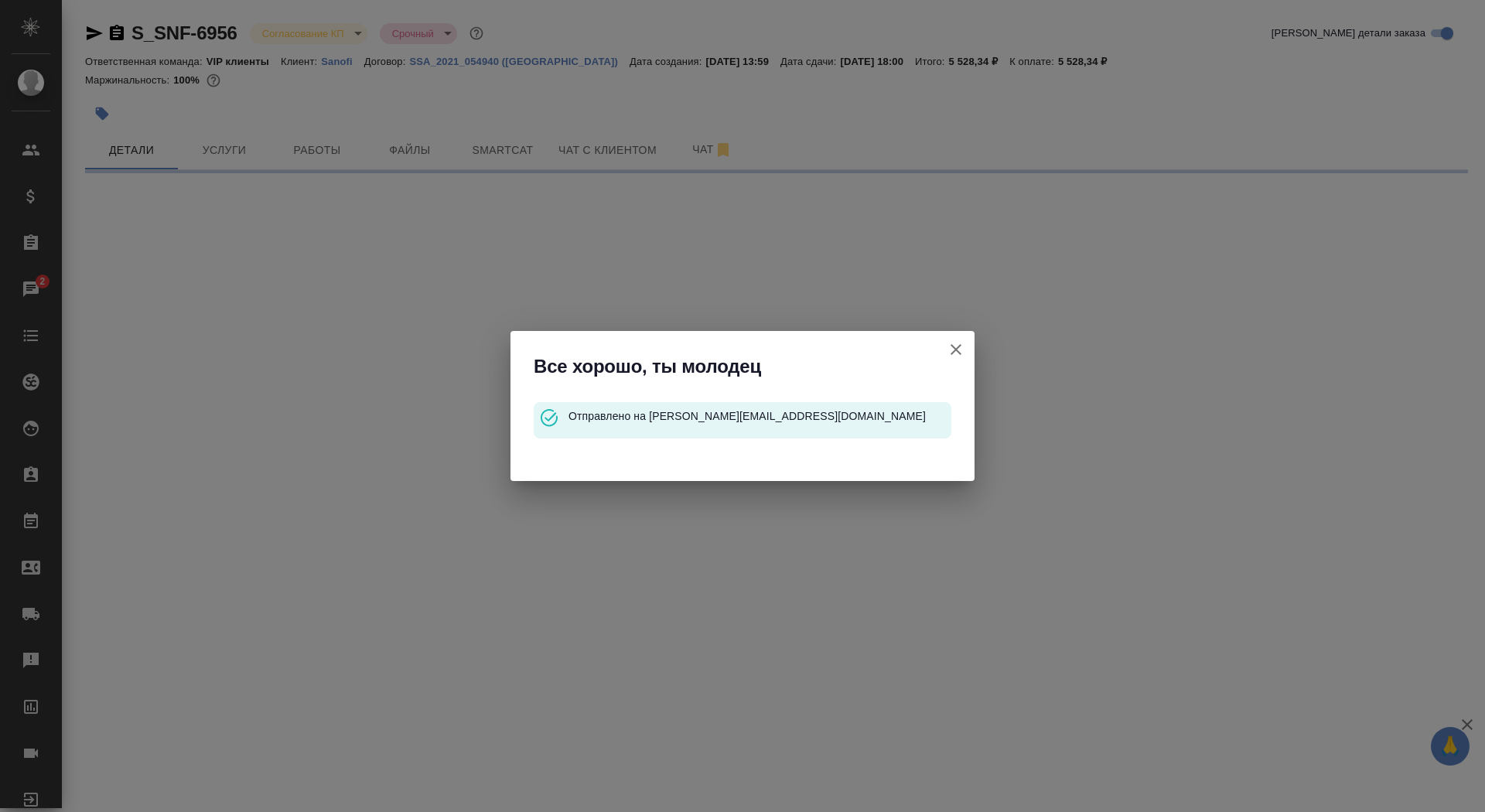
select select "RU"
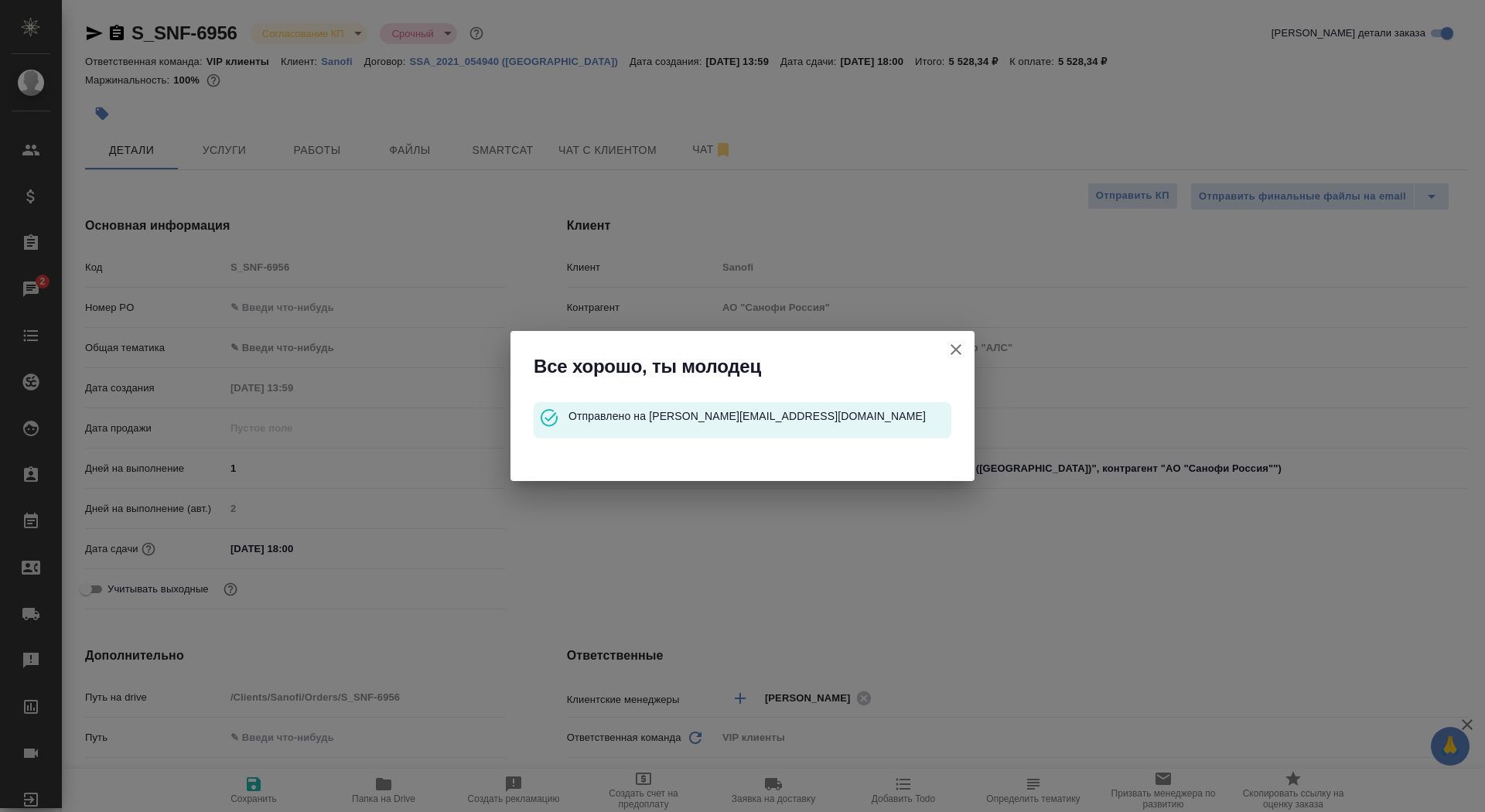
type textarea "x"
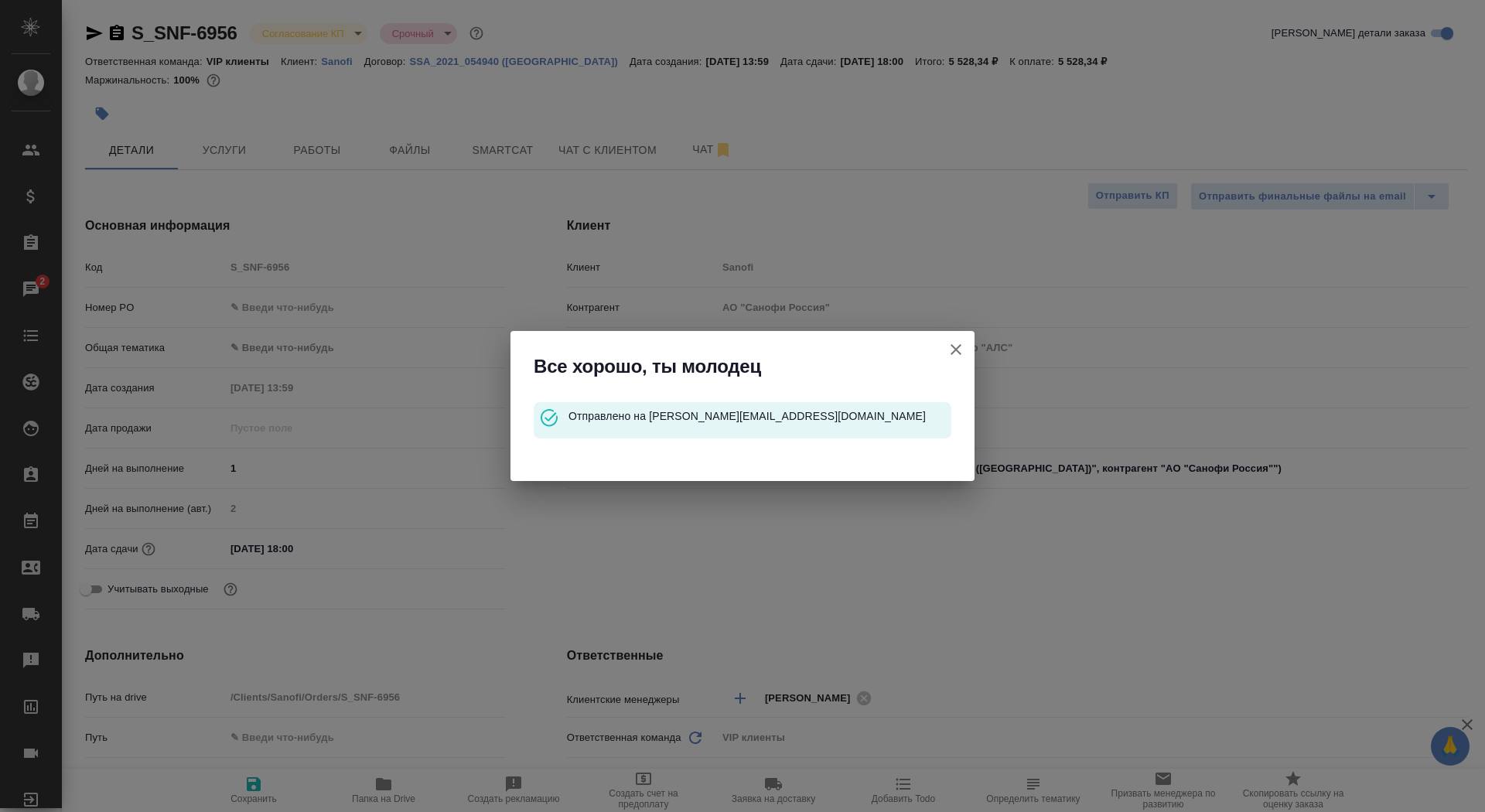
type textarea "x"
click at [957, 351] on icon "button" at bounding box center [956, 349] width 11 height 11
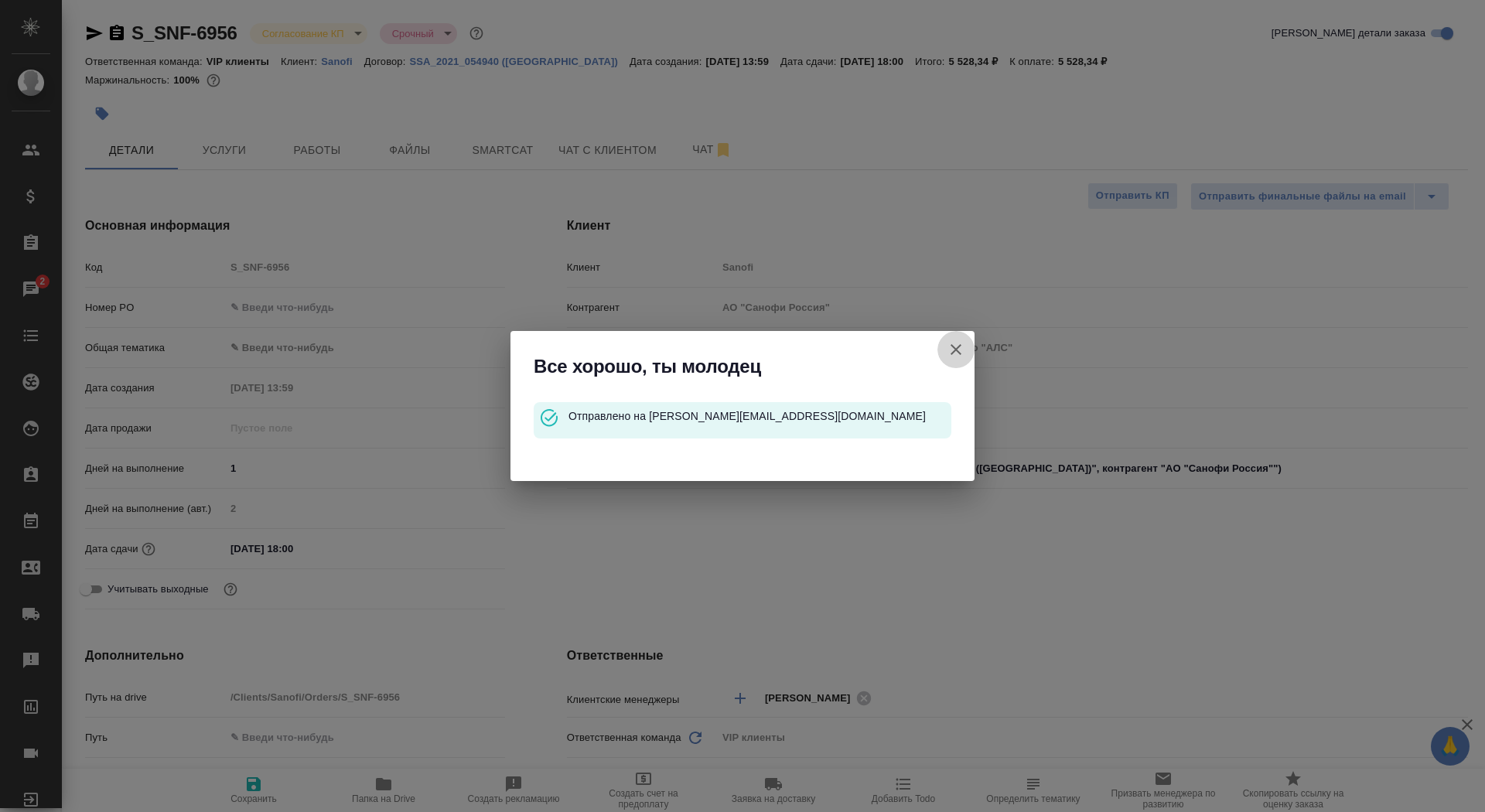
type textarea "x"
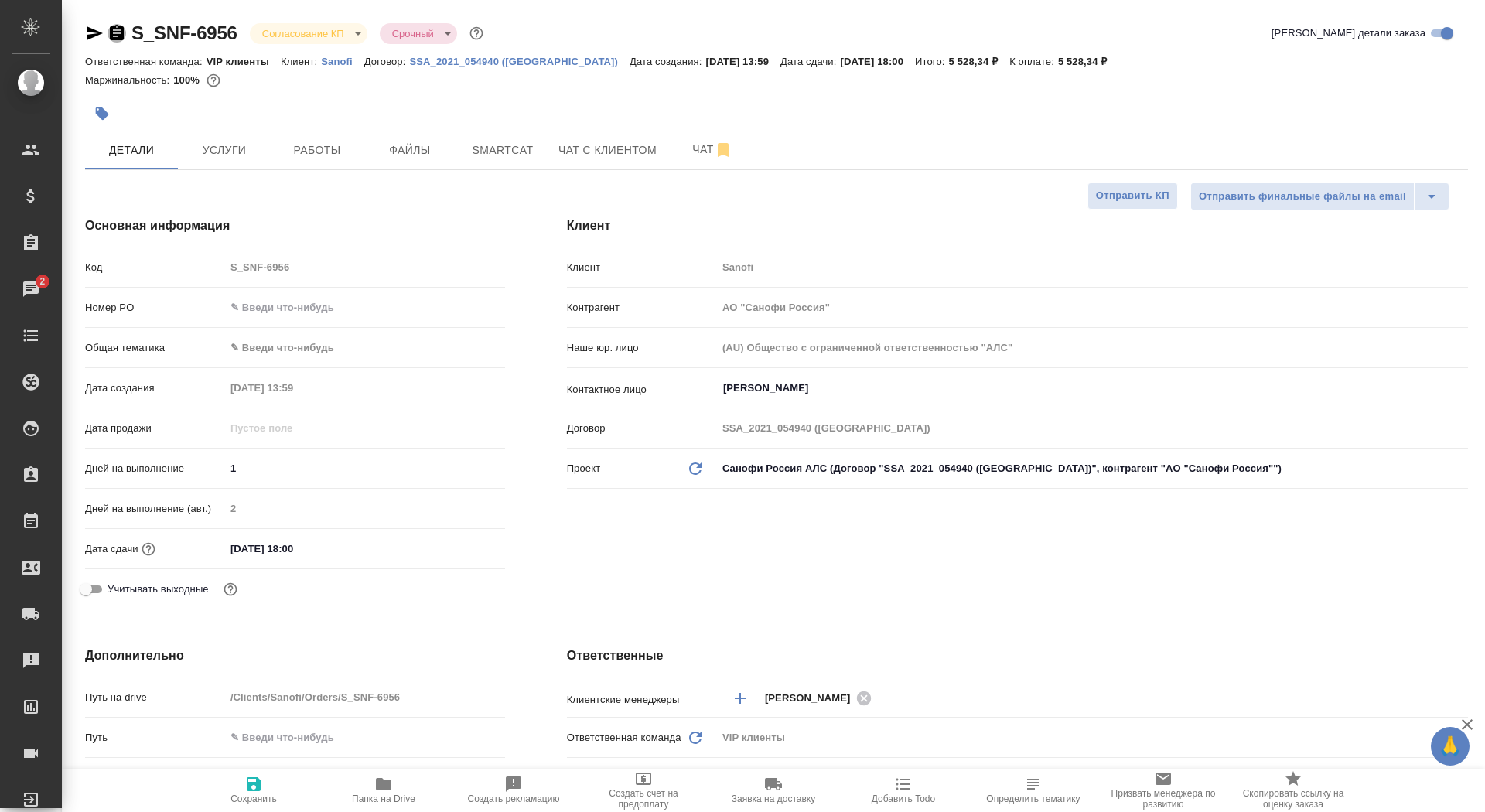
click at [113, 35] on icon "button" at bounding box center [116, 33] width 18 height 18
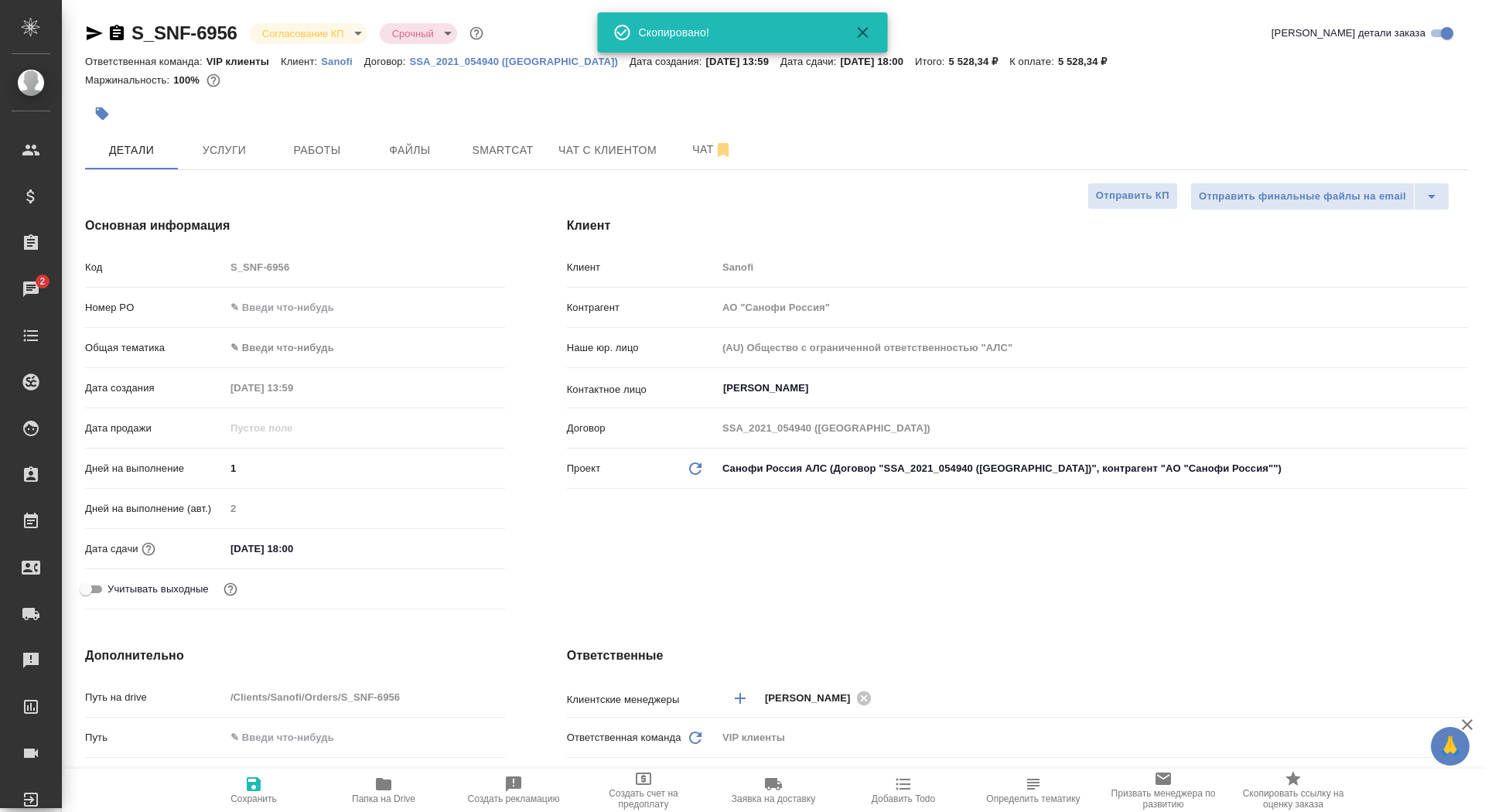
type textarea "x"
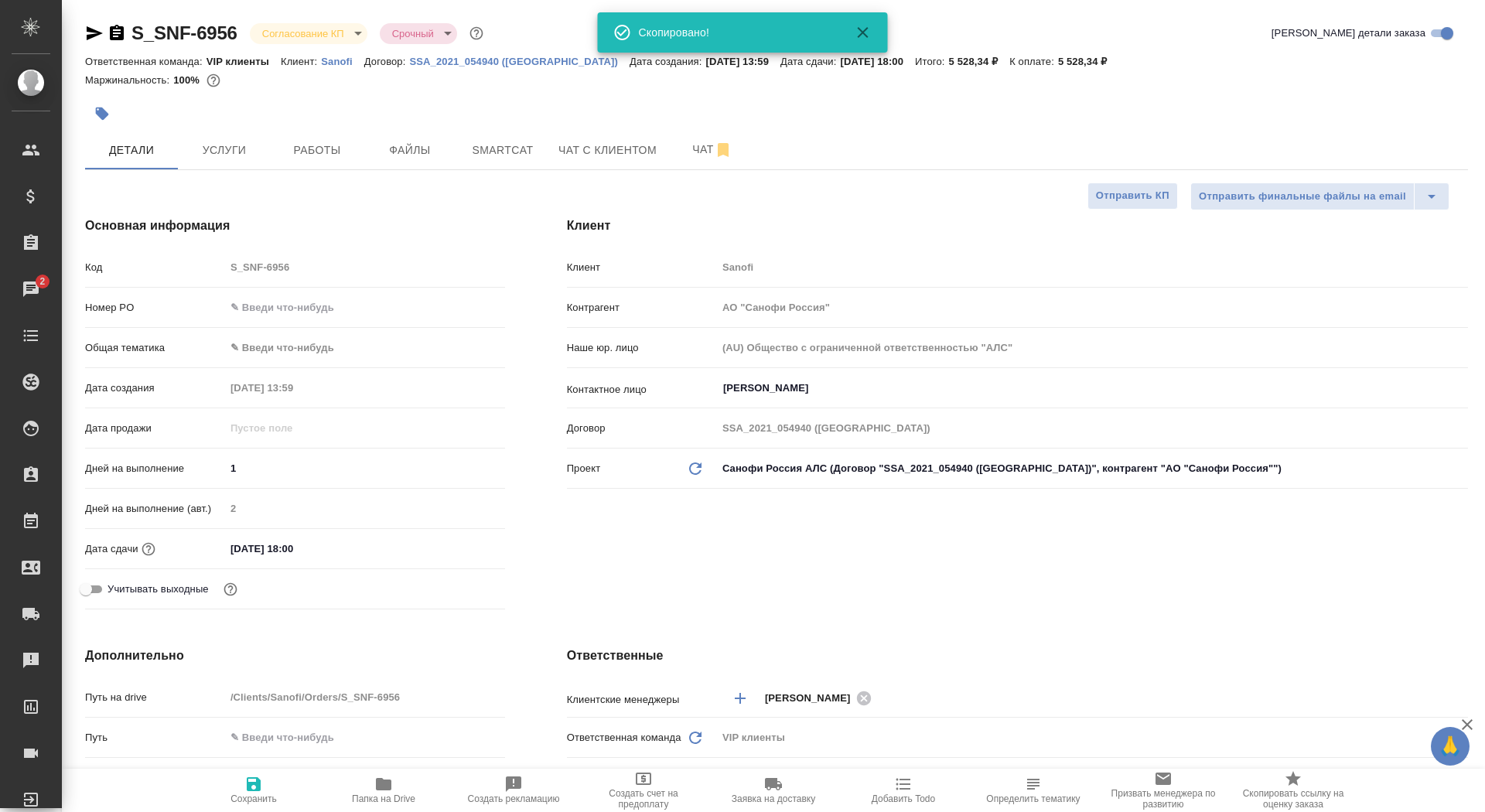
type textarea "x"
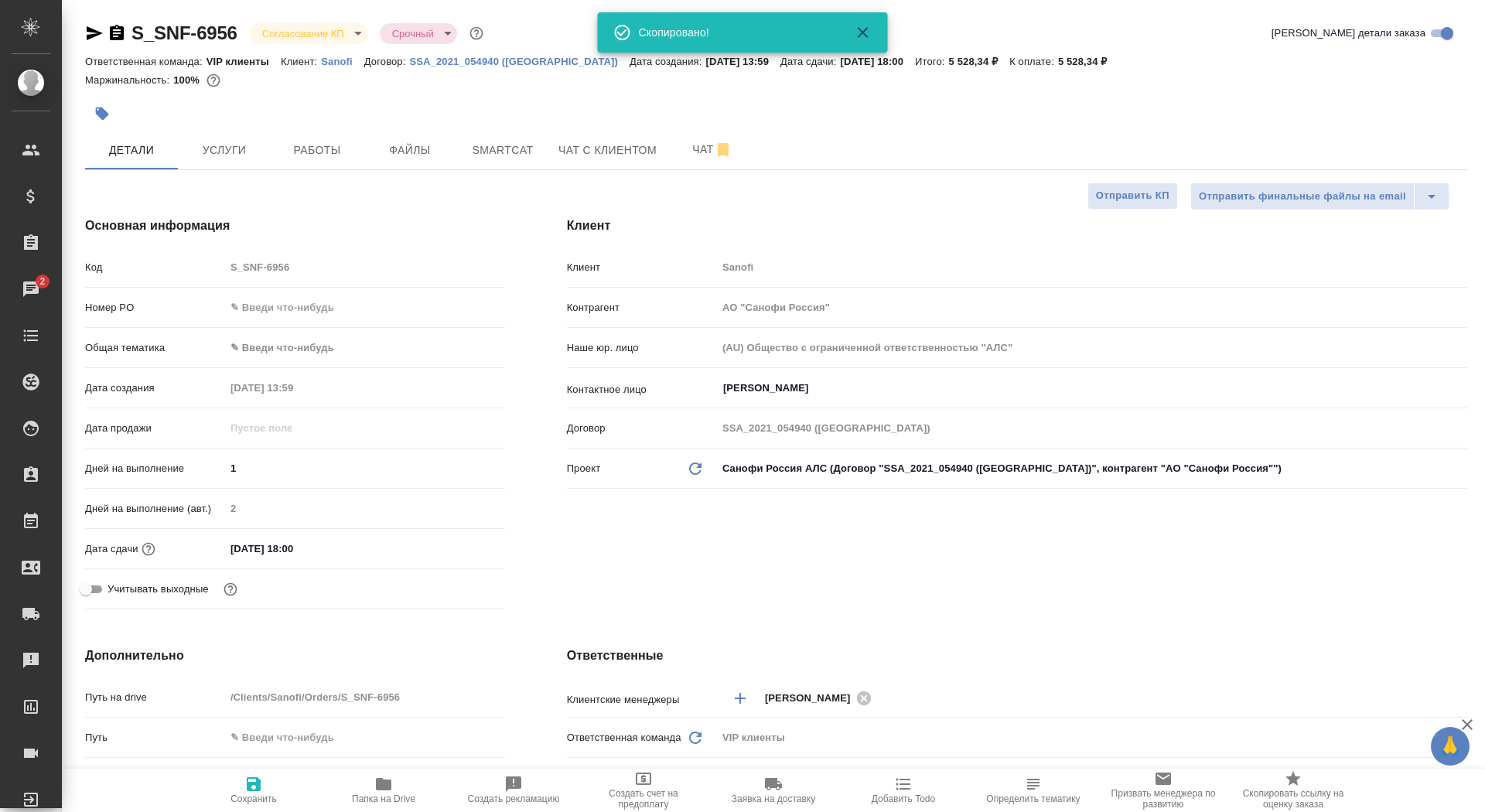
type textarea "x"
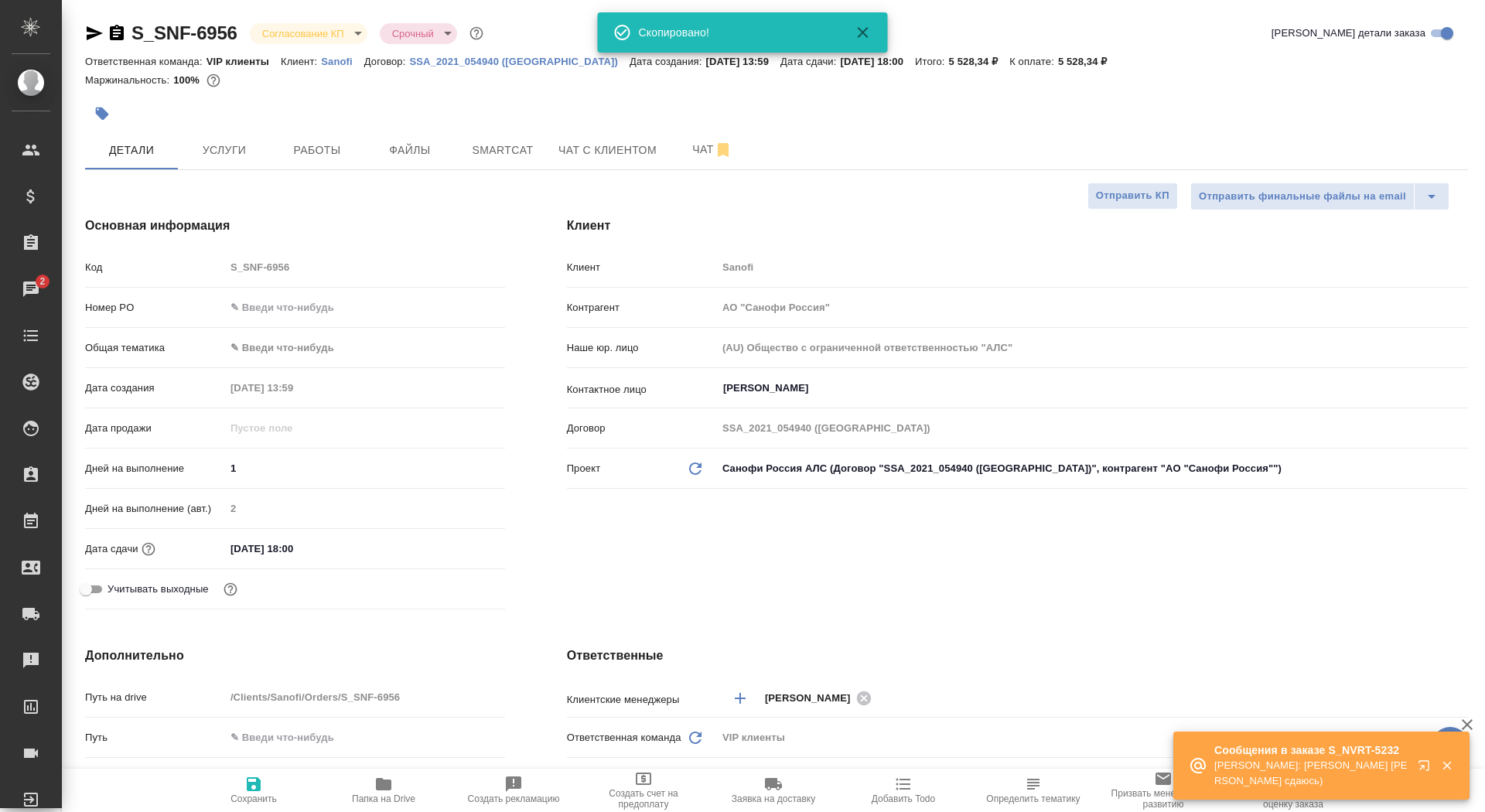
type textarea "x"
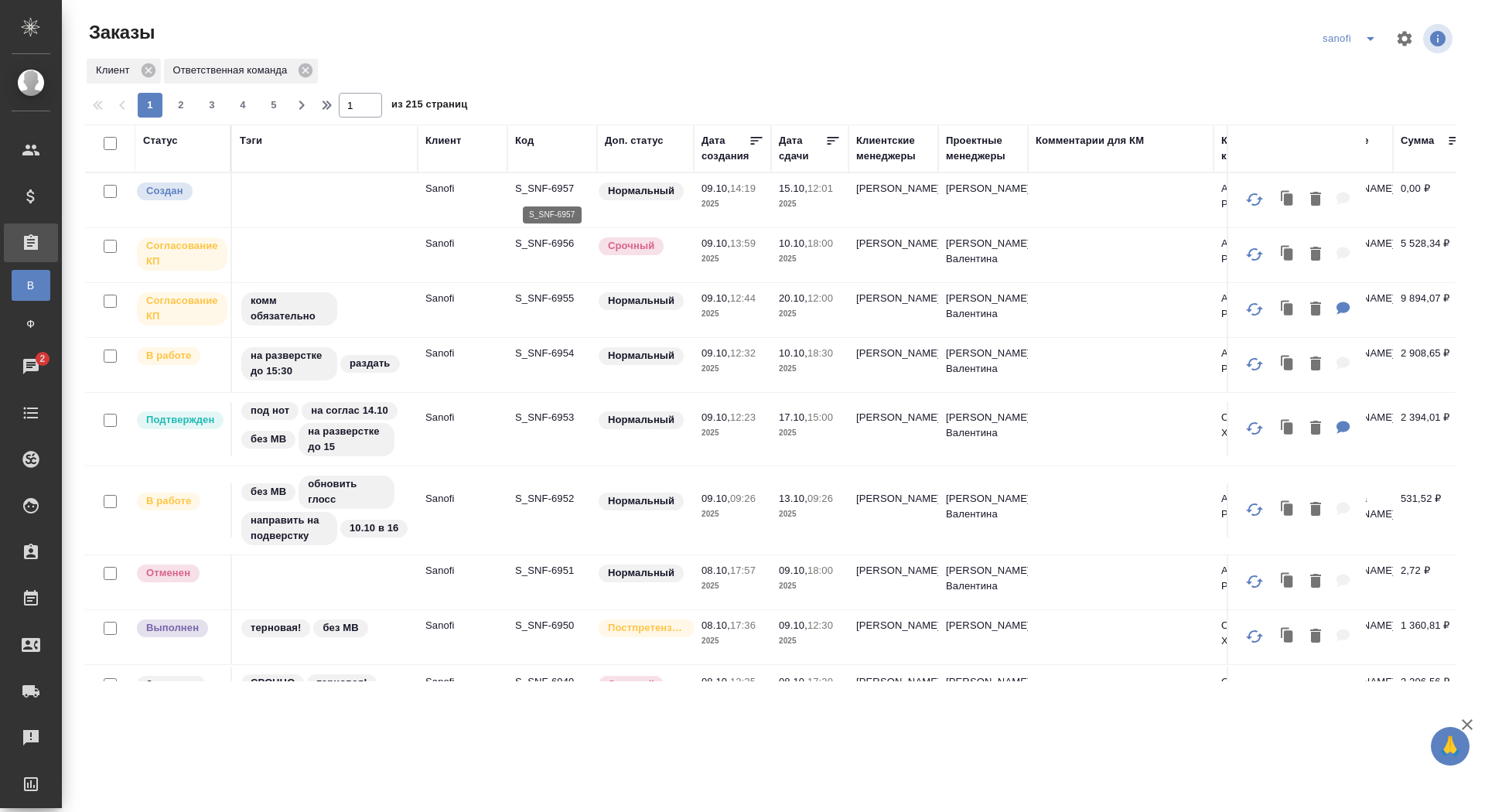
click at [551, 187] on p "S_SNF-6957" at bounding box center [552, 189] width 74 height 16
click at [527, 144] on div "Код" at bounding box center [523, 141] width 18 height 16
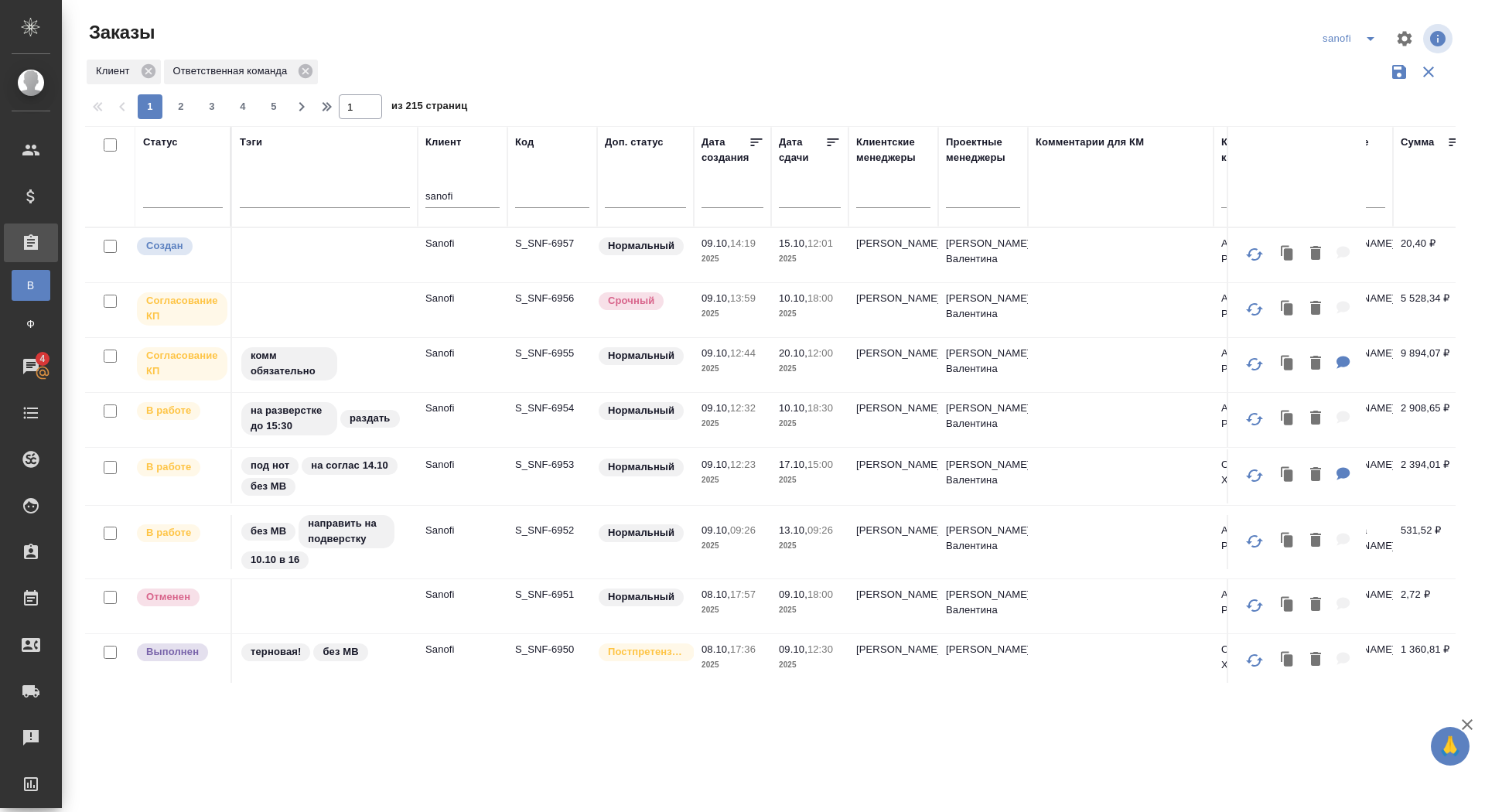
click at [533, 196] on input "text" at bounding box center [552, 197] width 74 height 19
paste input "S_SNF-6845"
type input "S_SNF-6845"
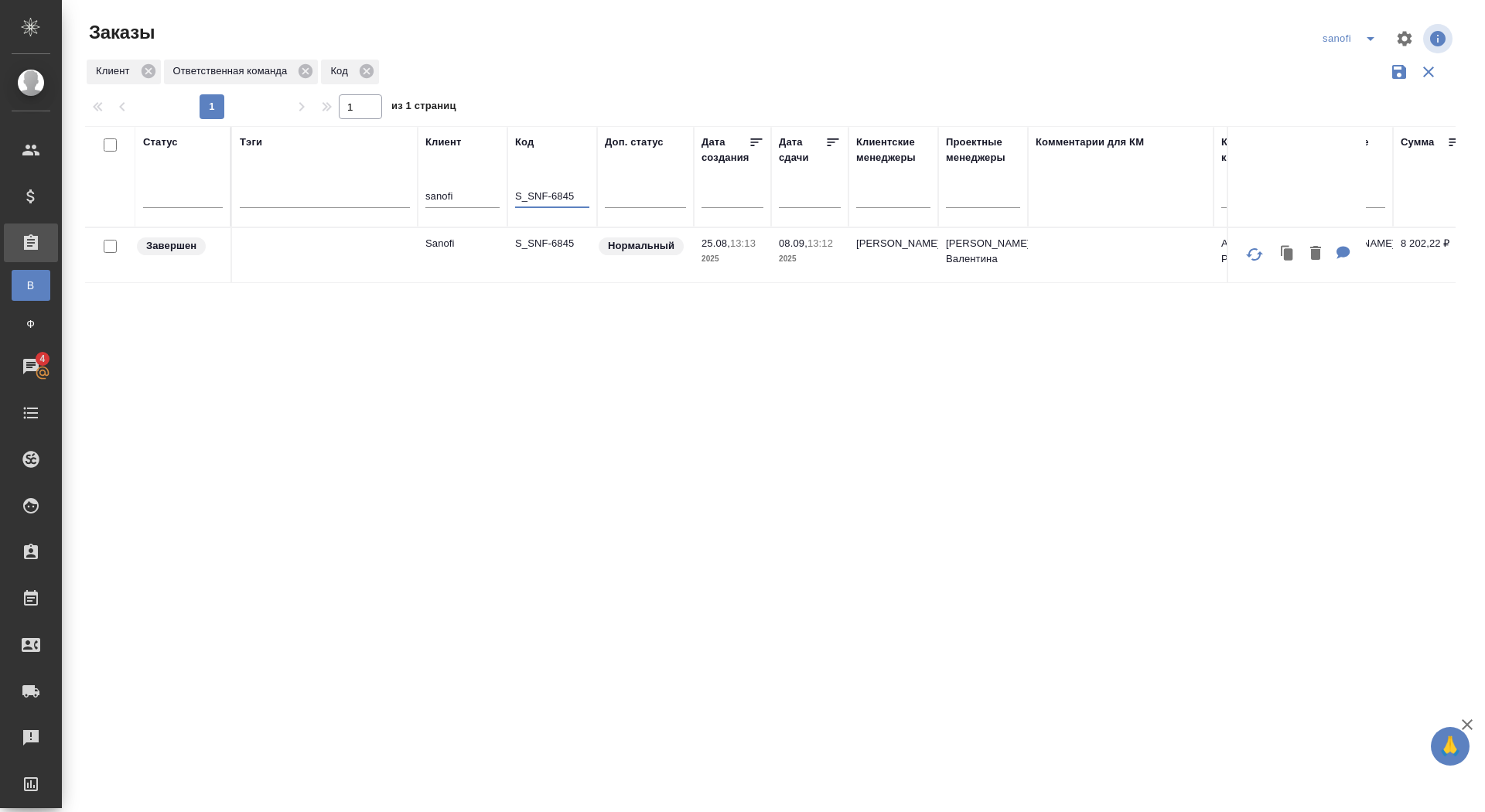
click at [534, 236] on p "S_SNF-6845" at bounding box center [552, 244] width 74 height 16
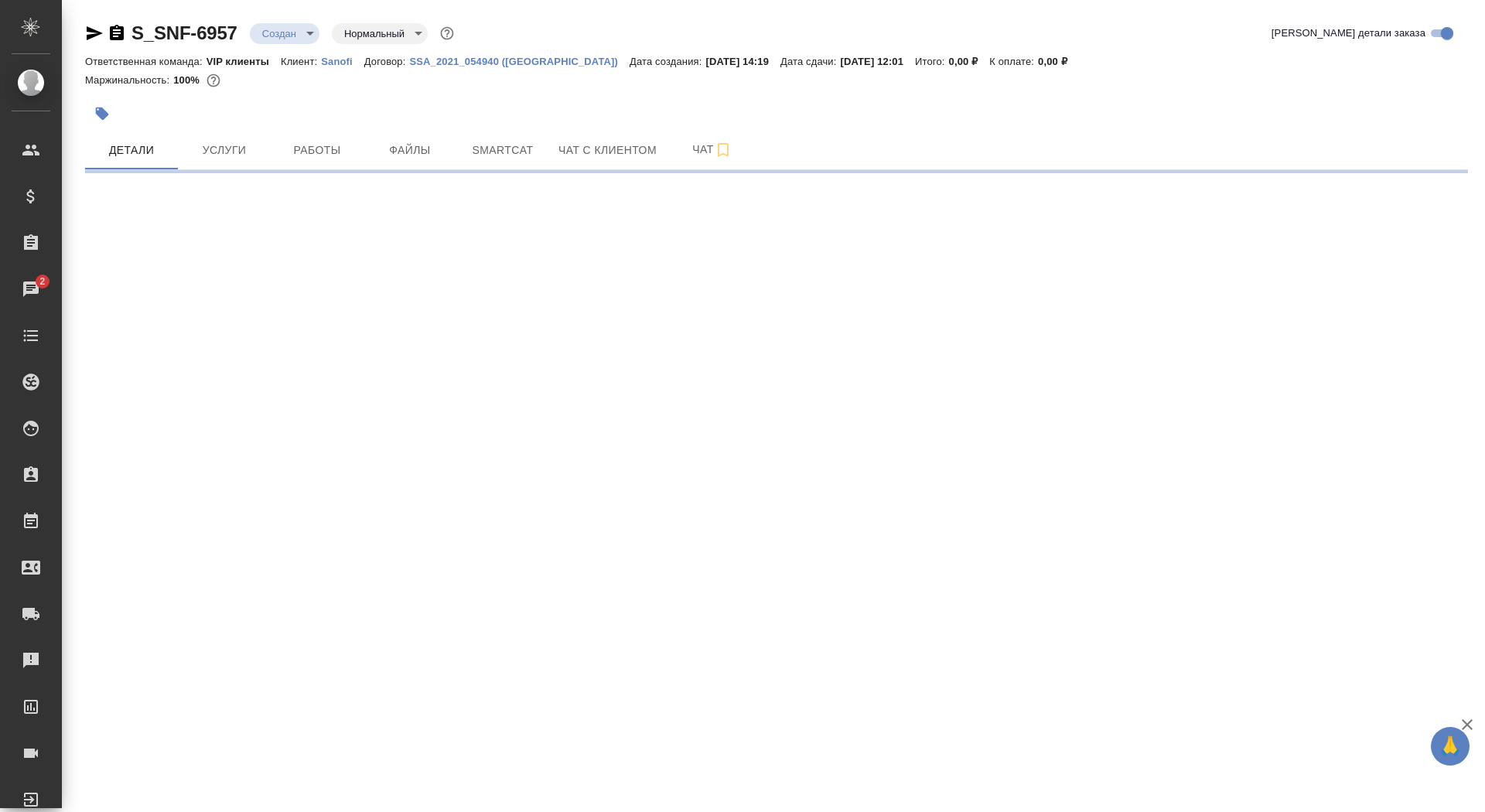
select select "RU"
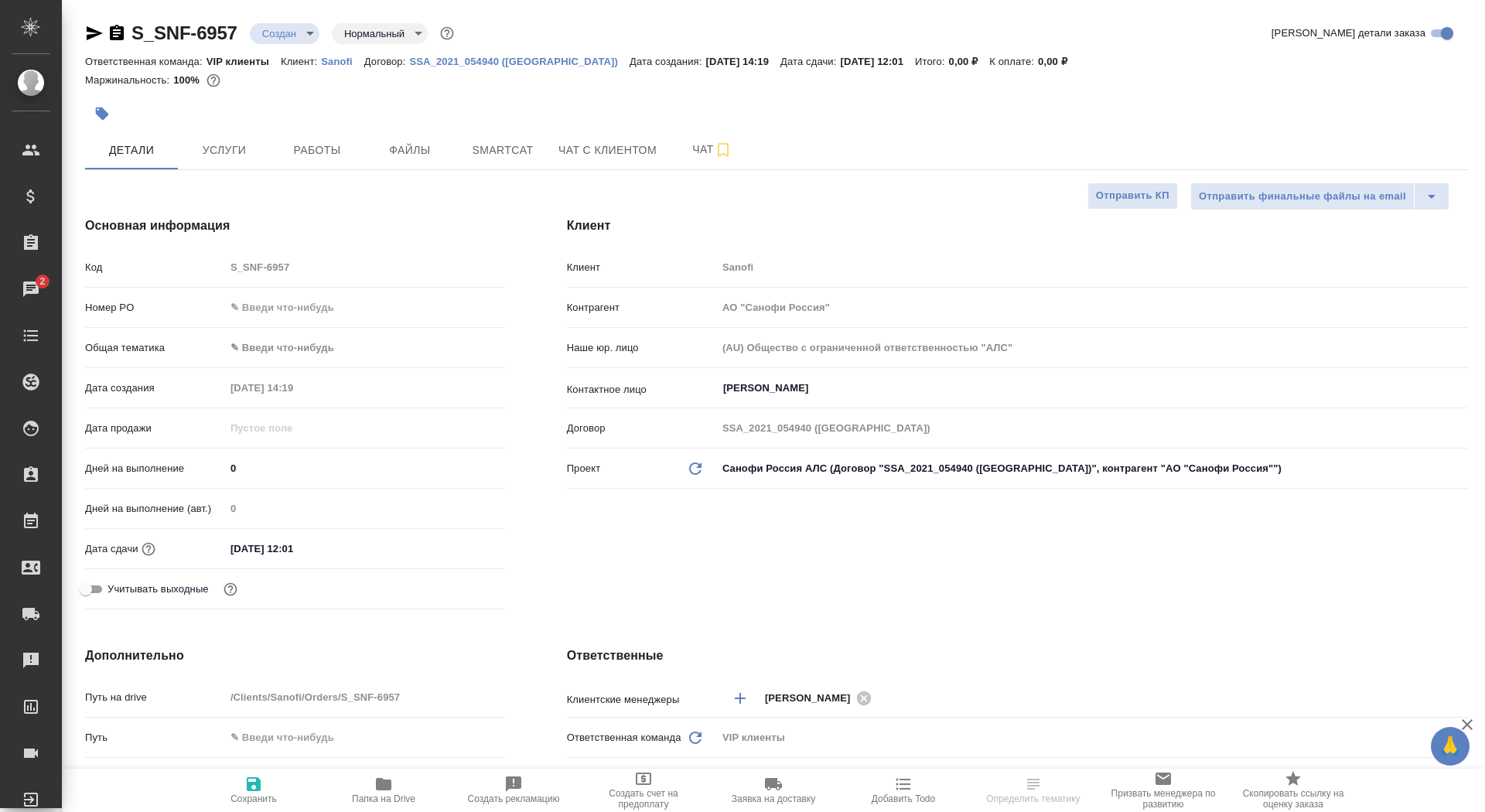
type textarea "x"
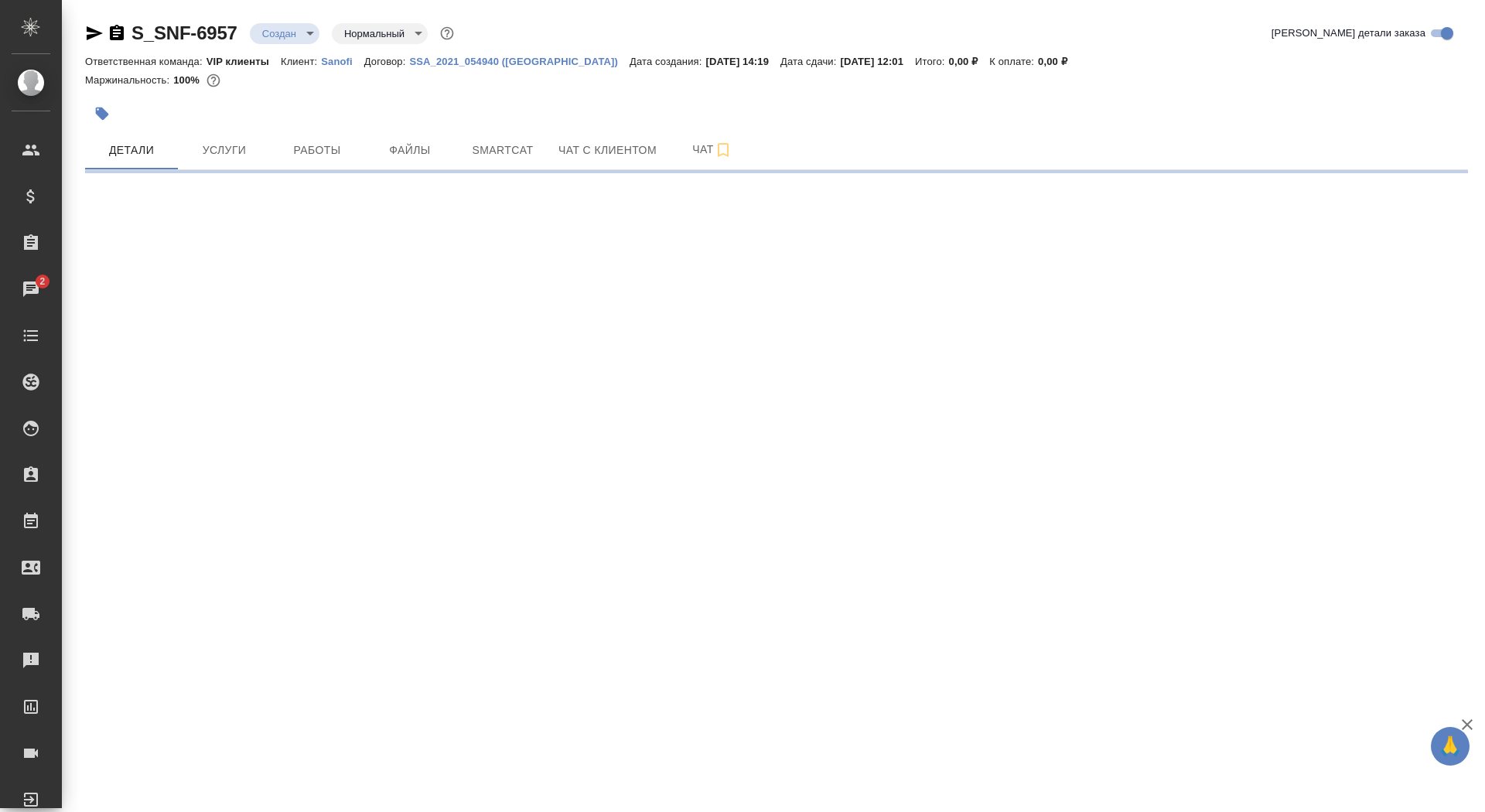
select select "RU"
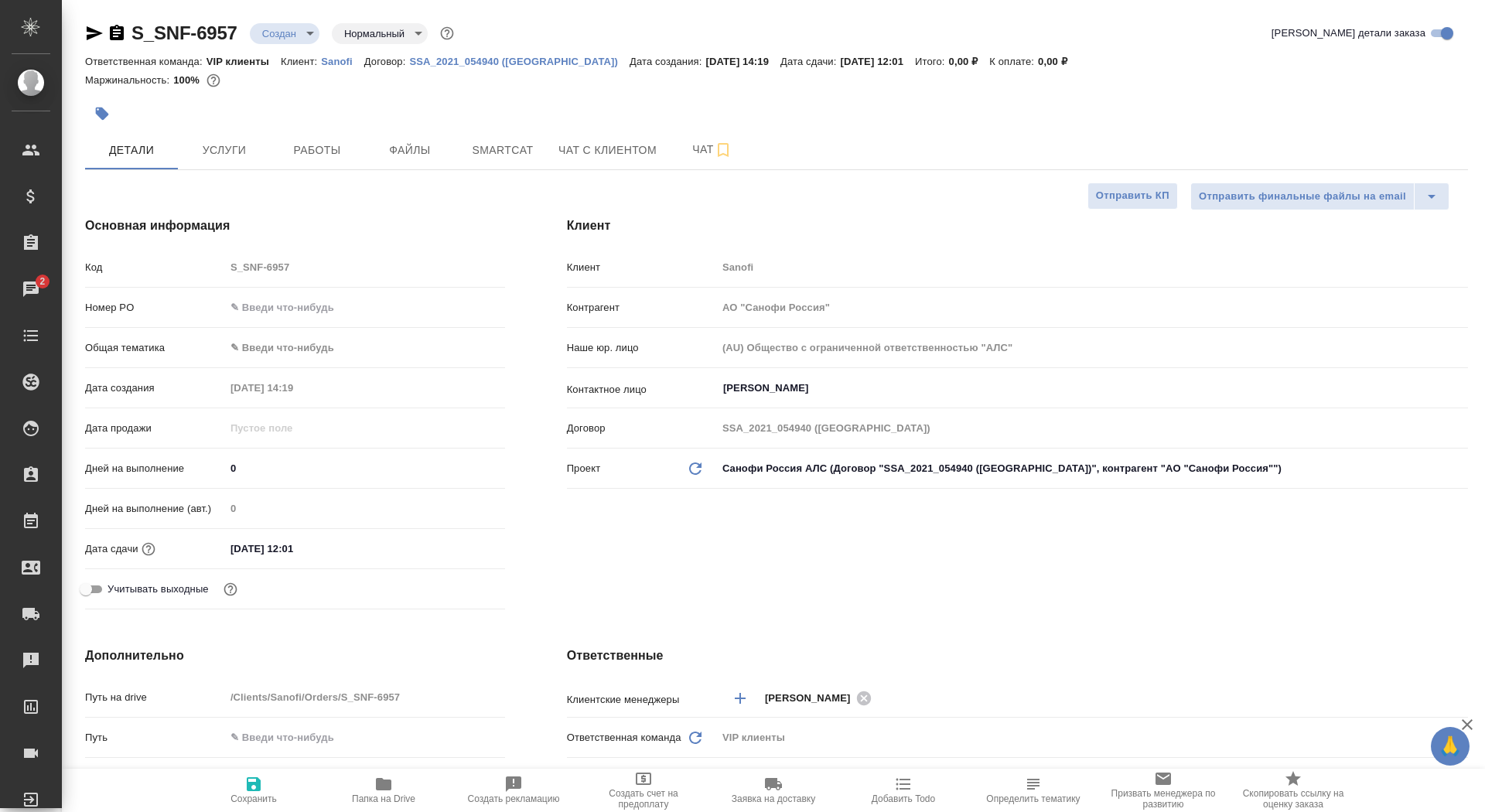
type textarea "x"
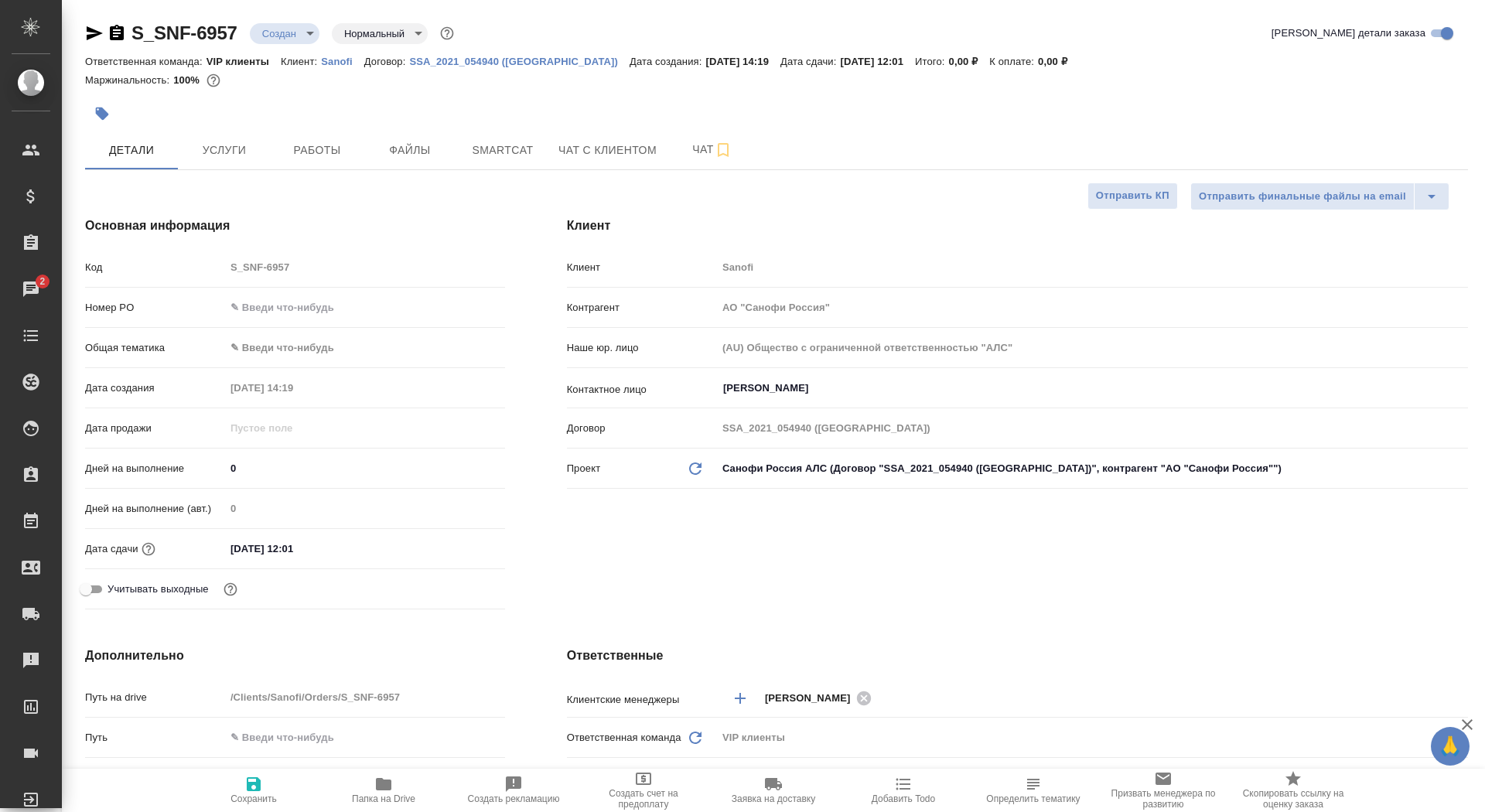
type textarea "x"
drag, startPoint x: 237, startPoint y: 464, endPoint x: 223, endPoint y: 461, distance: 14.3
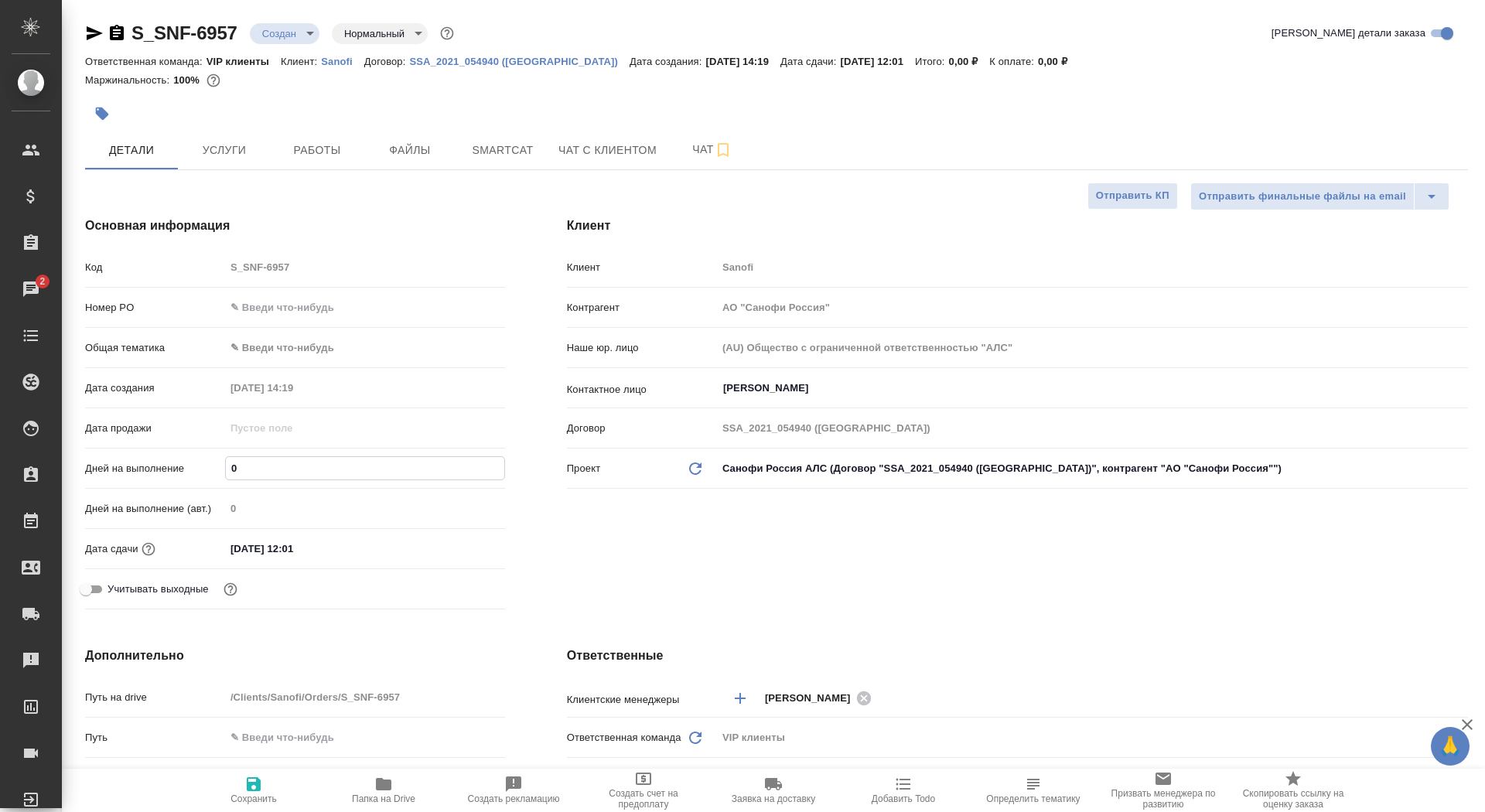
click at [223, 464] on div "Дней на выполнение 0" at bounding box center [294, 468] width 419 height 27
type input "6"
type textarea "x"
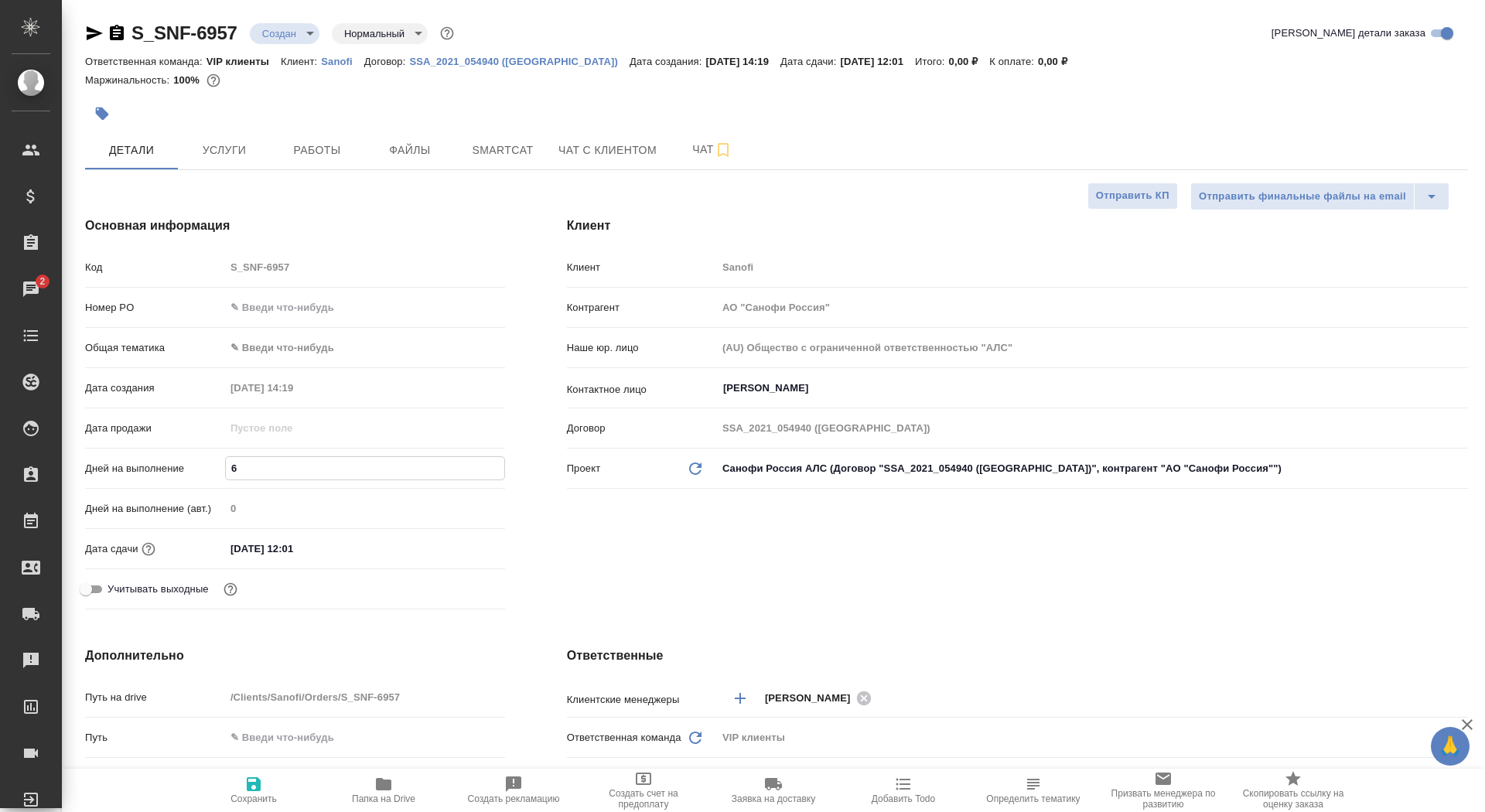
type input "6"
click at [258, 789] on icon "button" at bounding box center [253, 784] width 14 height 14
type textarea "x"
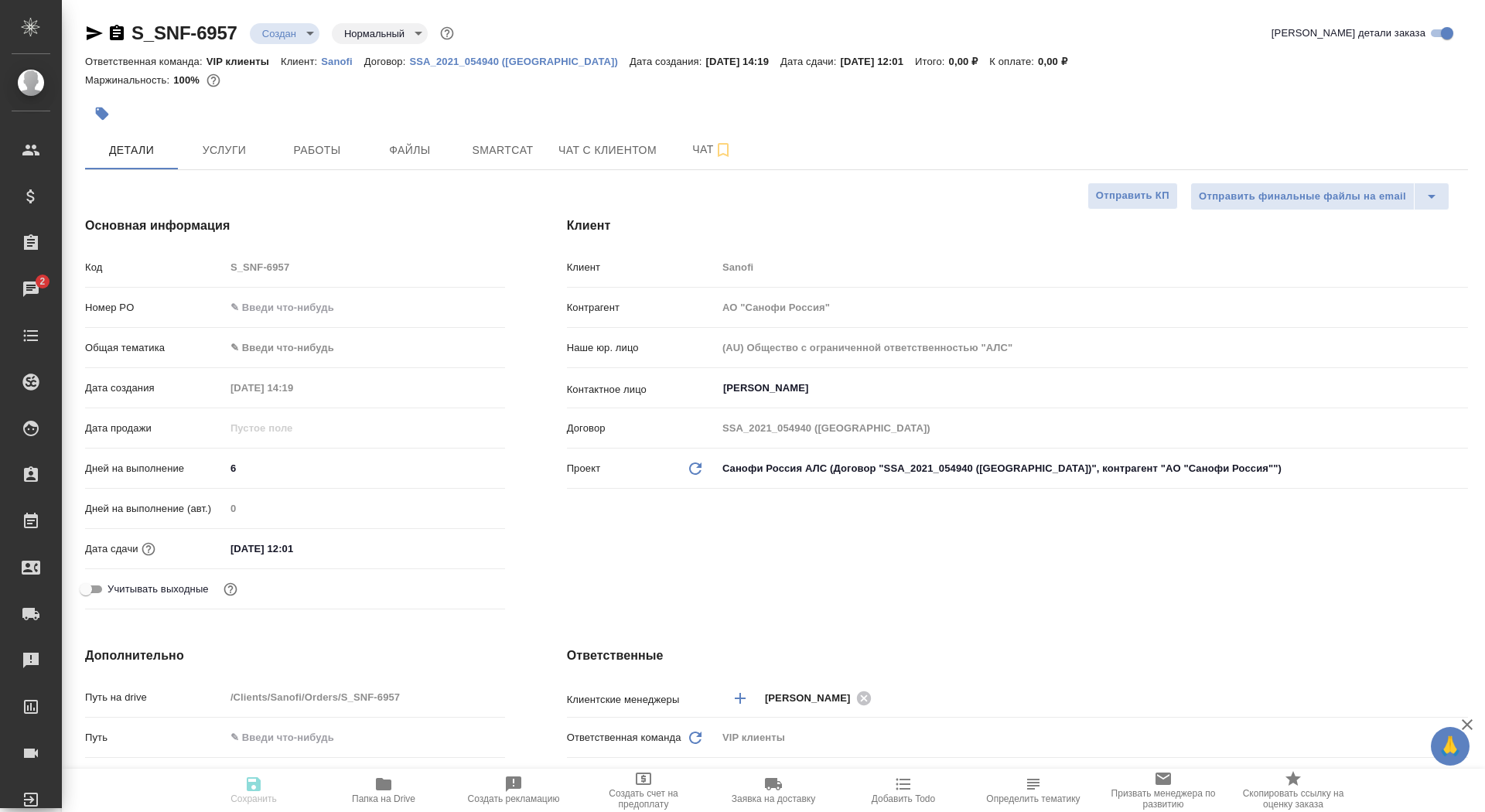
type textarea "x"
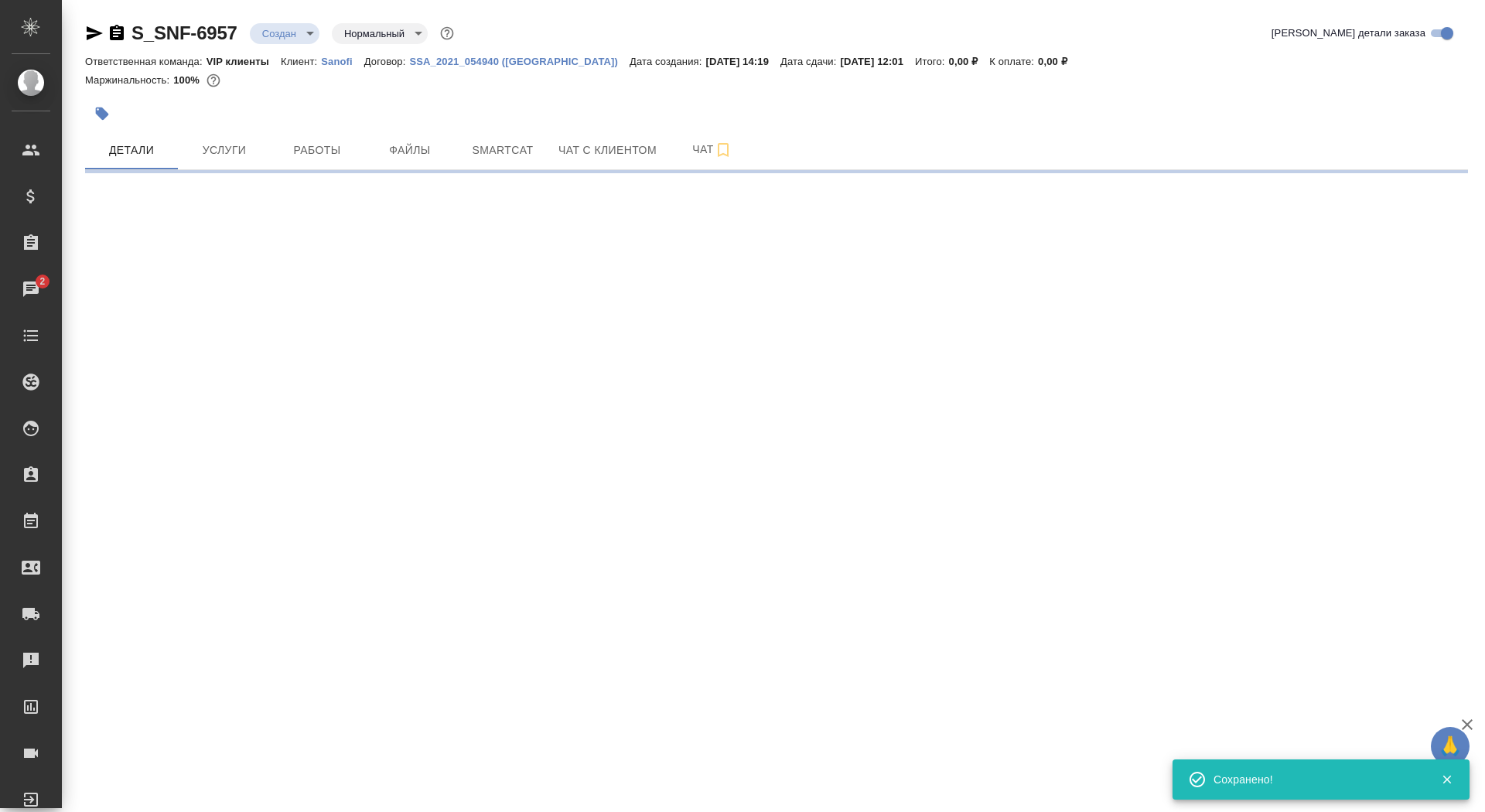
select select "RU"
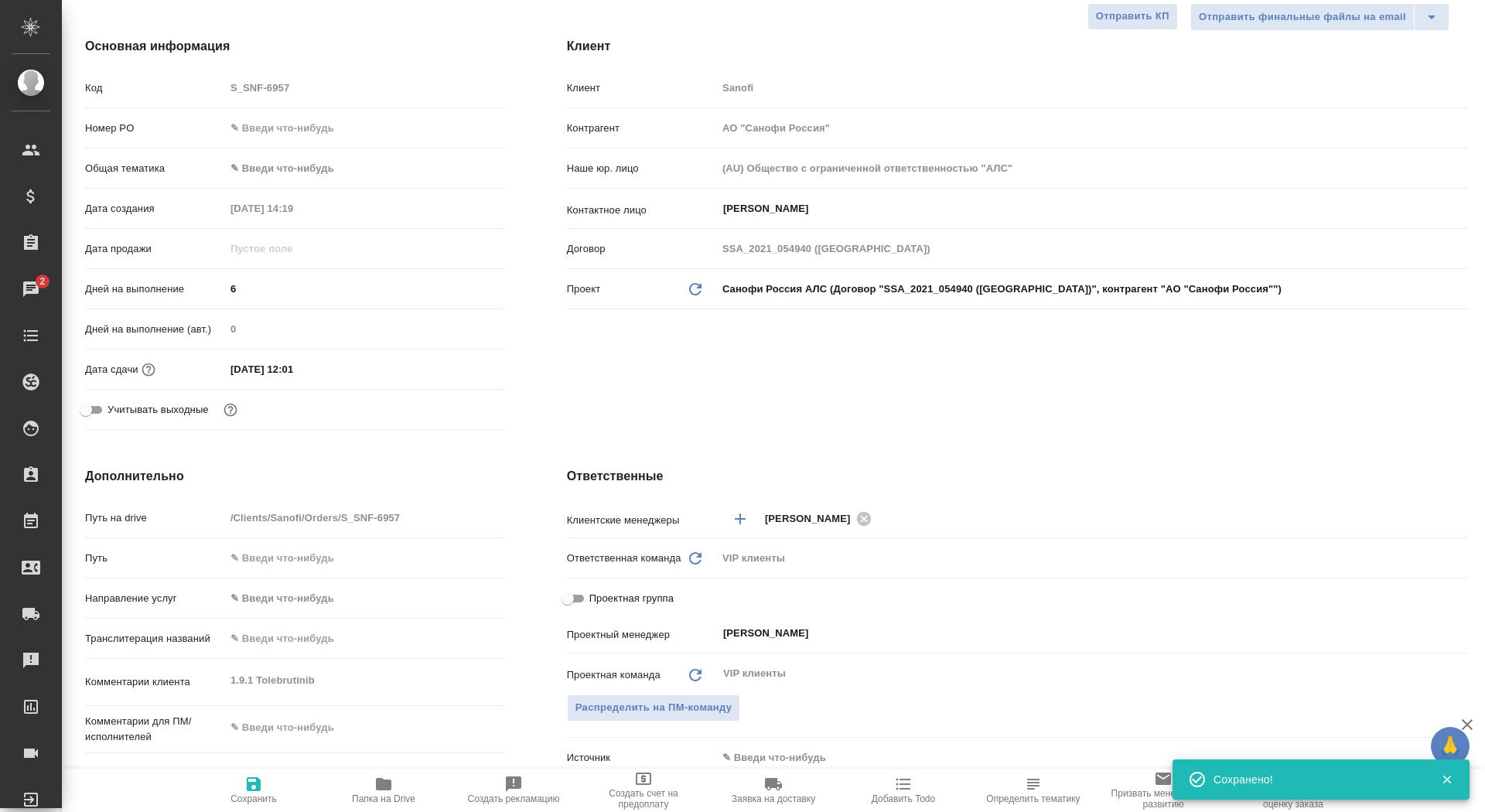
scroll to position [198, 0]
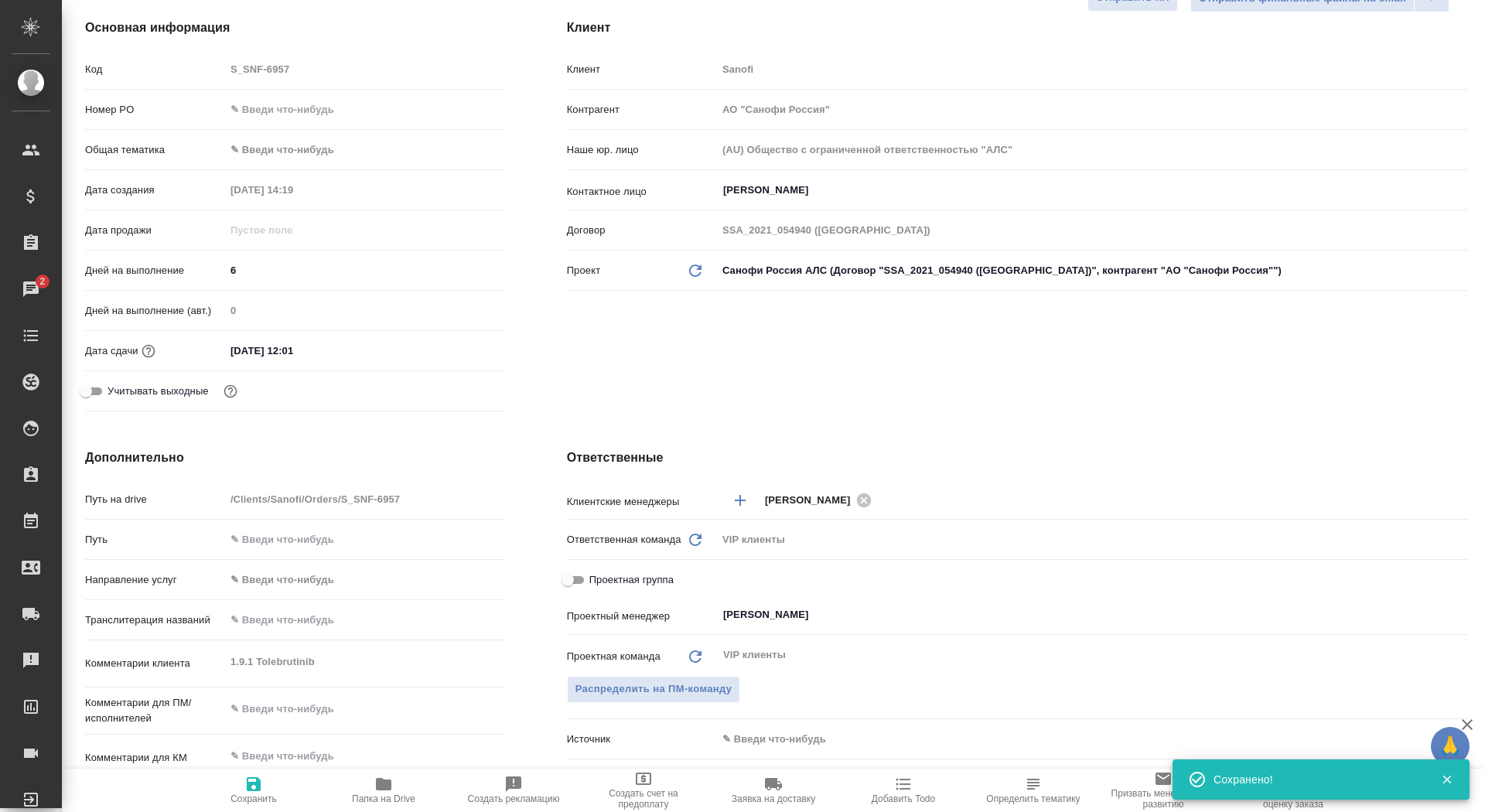
type textarea "x"
click at [754, 611] on input "[PERSON_NAME]" at bounding box center [1066, 614] width 690 height 18
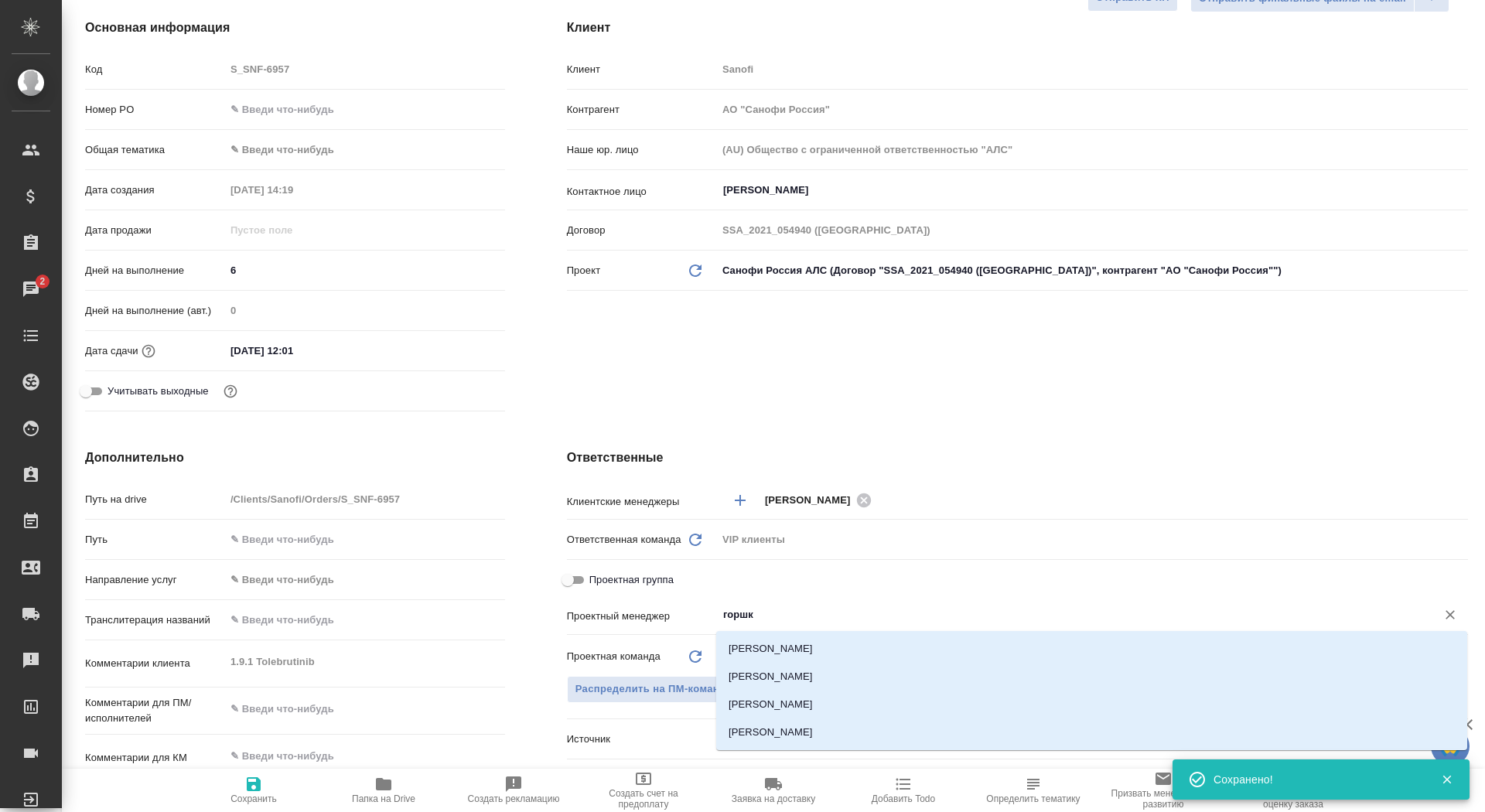
type input "горшко"
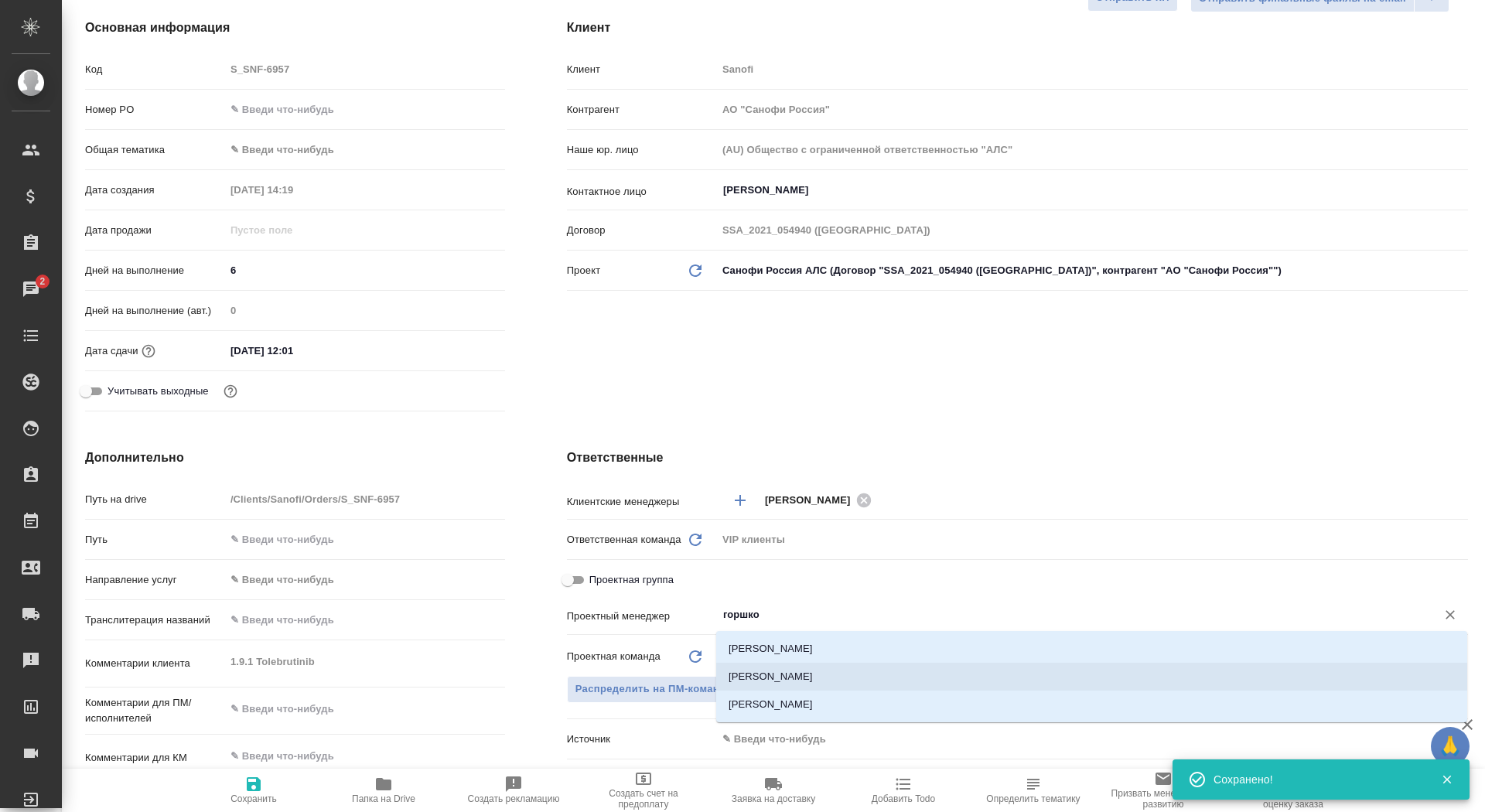
click at [781, 681] on li "[PERSON_NAME]" at bounding box center [1091, 676] width 751 height 28
type textarea "x"
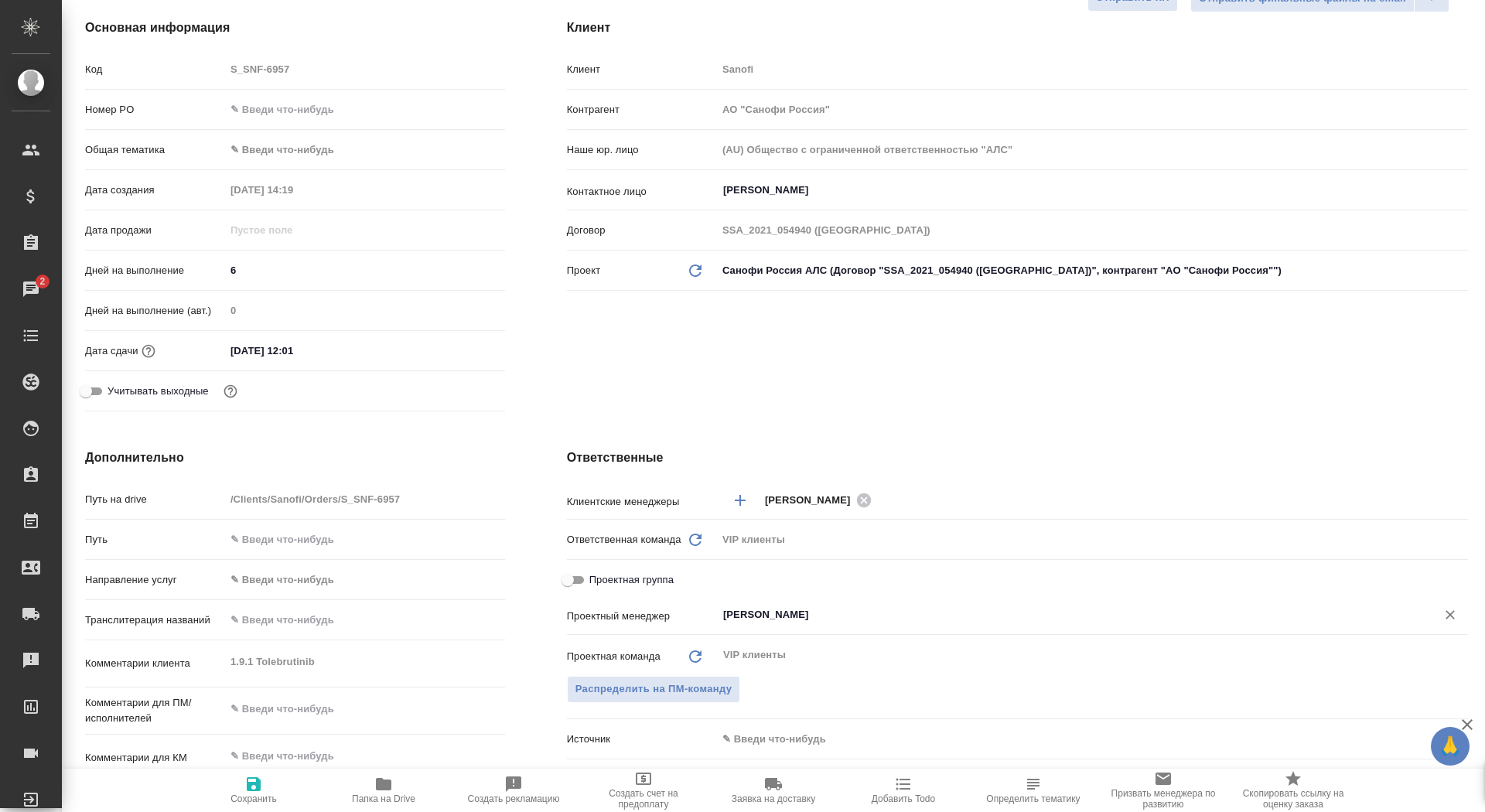
type input "[PERSON_NAME]"
click at [259, 797] on span "Сохранить" at bounding box center [253, 798] width 47 height 11
type textarea "x"
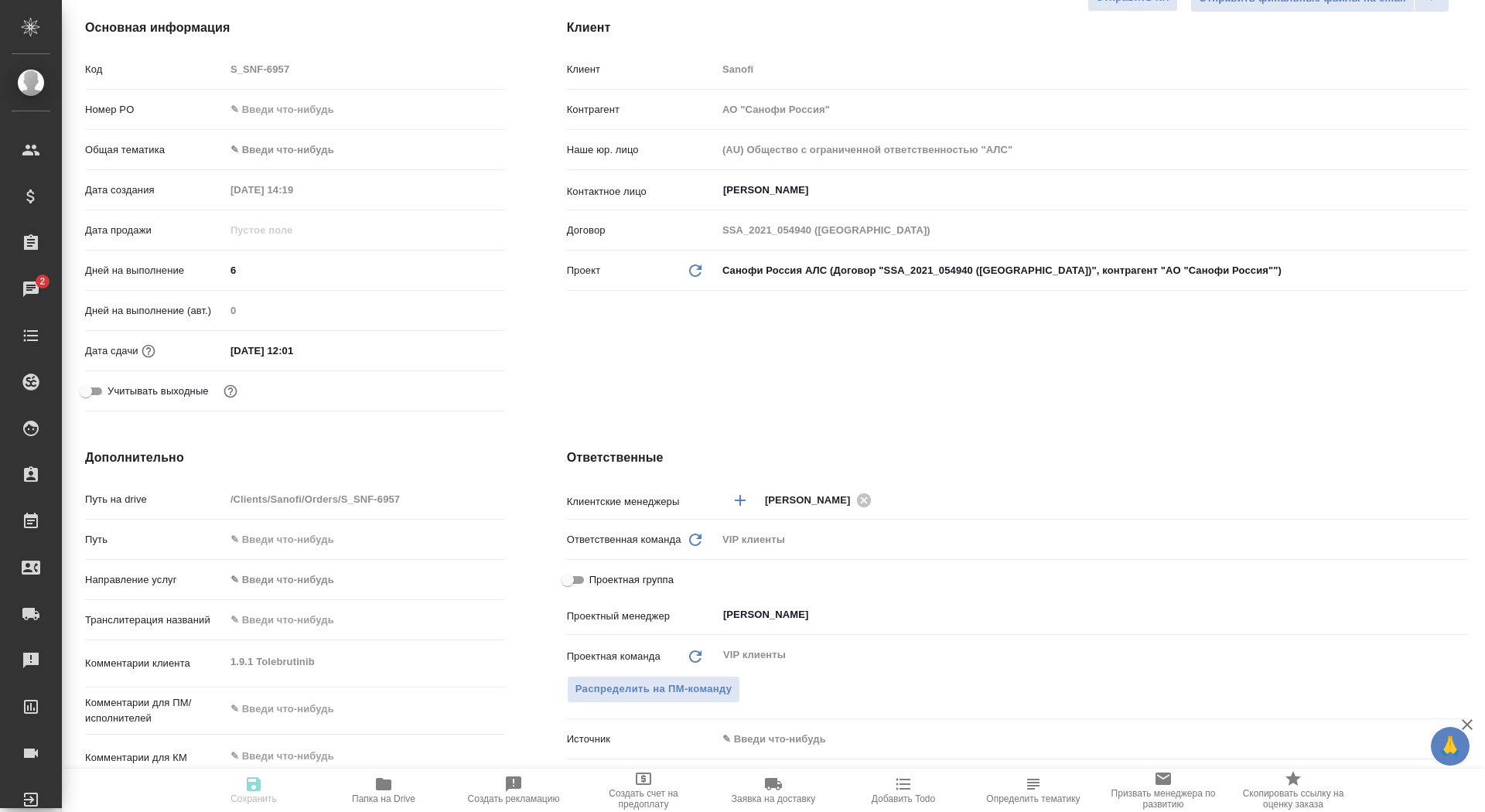
type textarea "x"
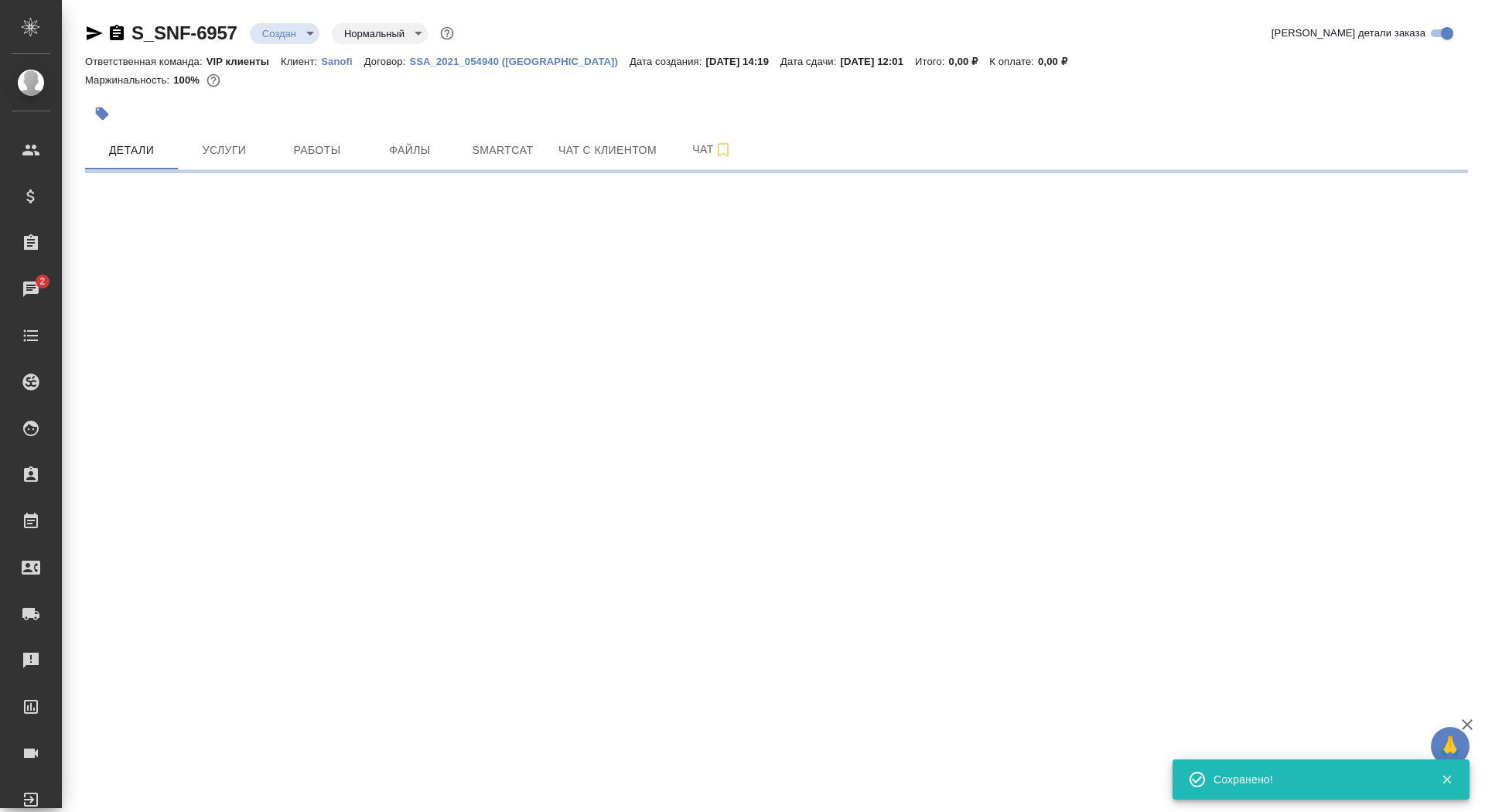
select select "RU"
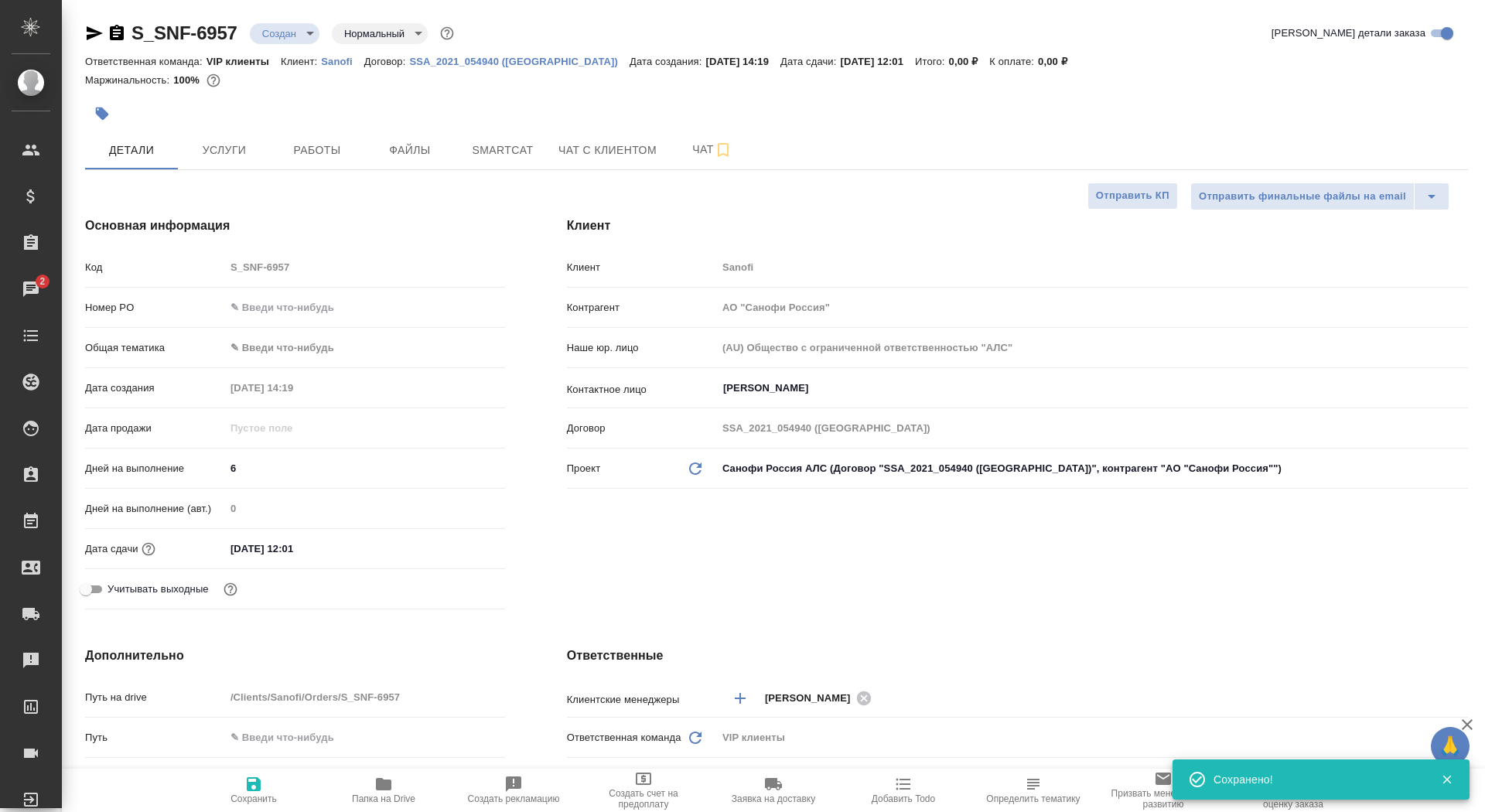
type textarea "x"
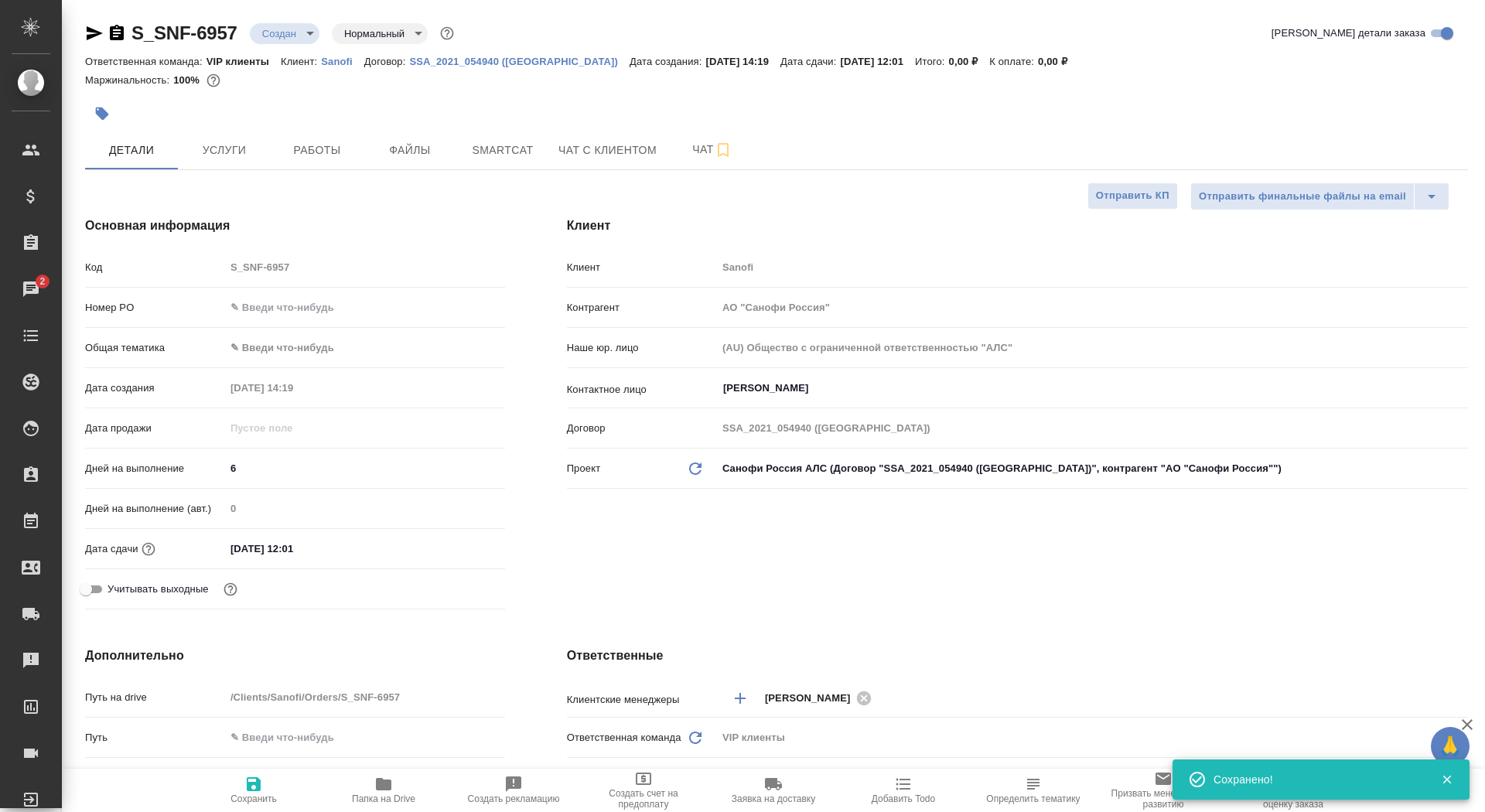
type textarea "x"
click at [406, 793] on span "Папка на Drive" at bounding box center [383, 798] width 63 height 11
type textarea "x"
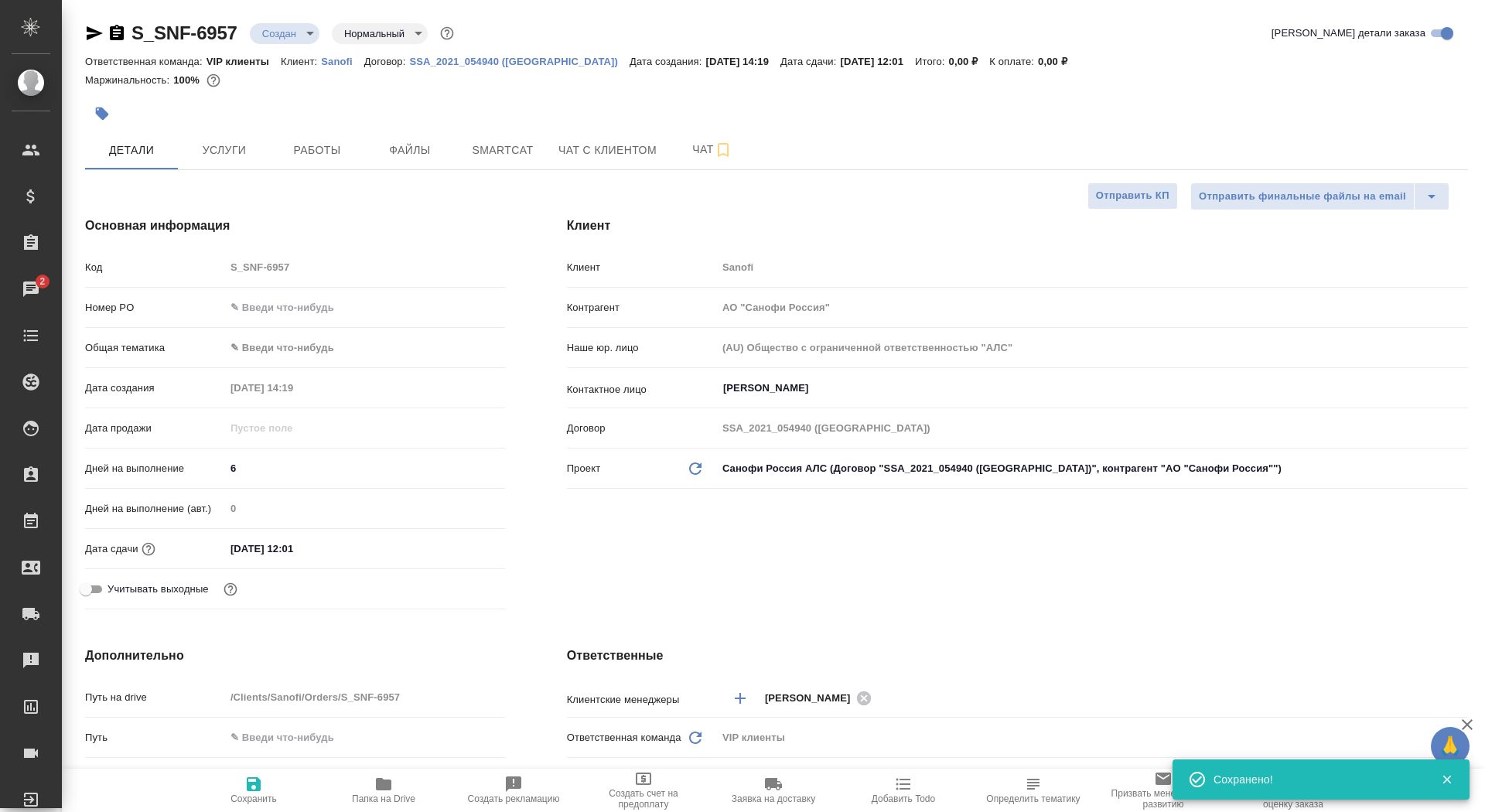
type textarea "x"
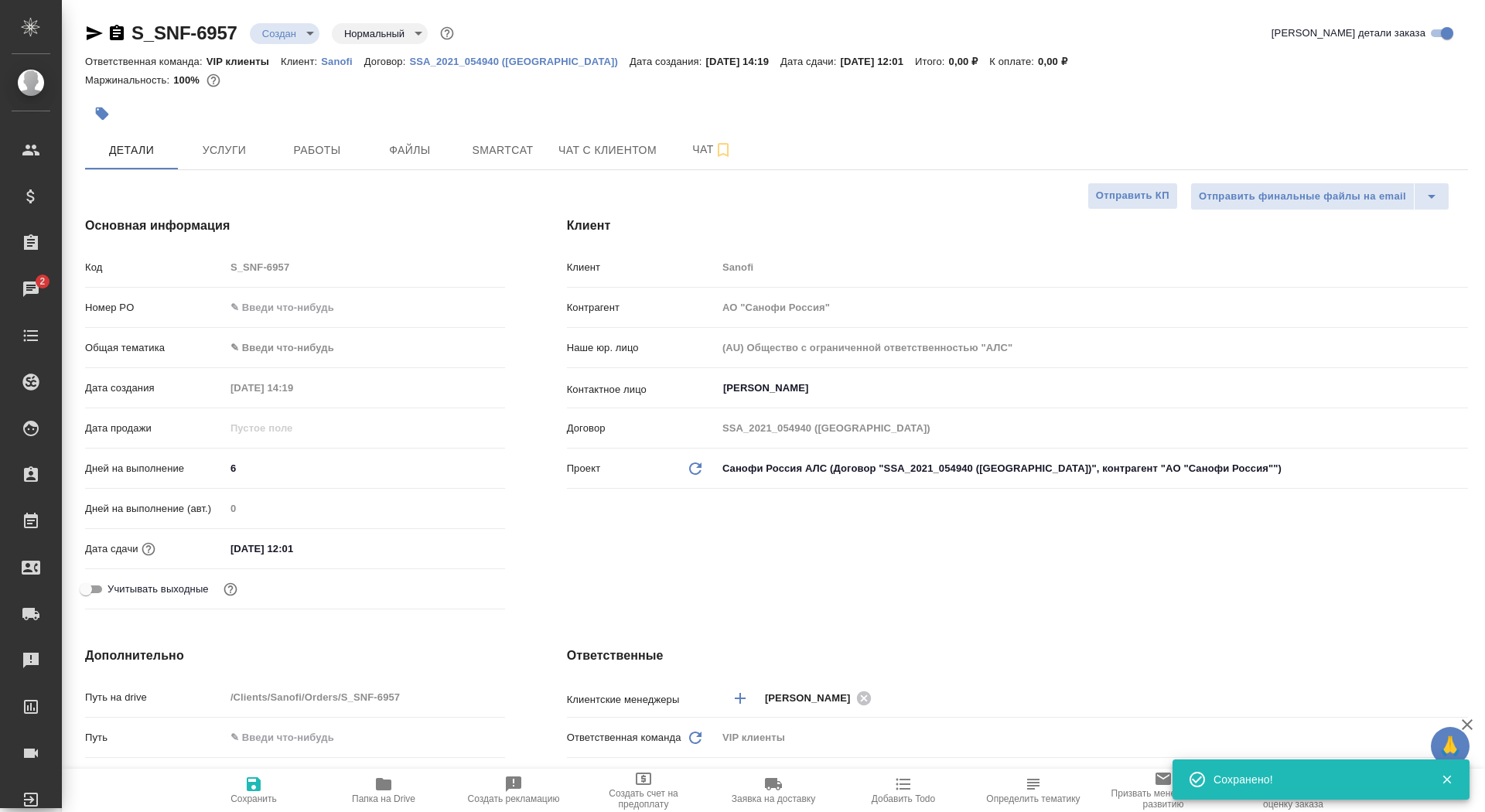
type textarea "x"
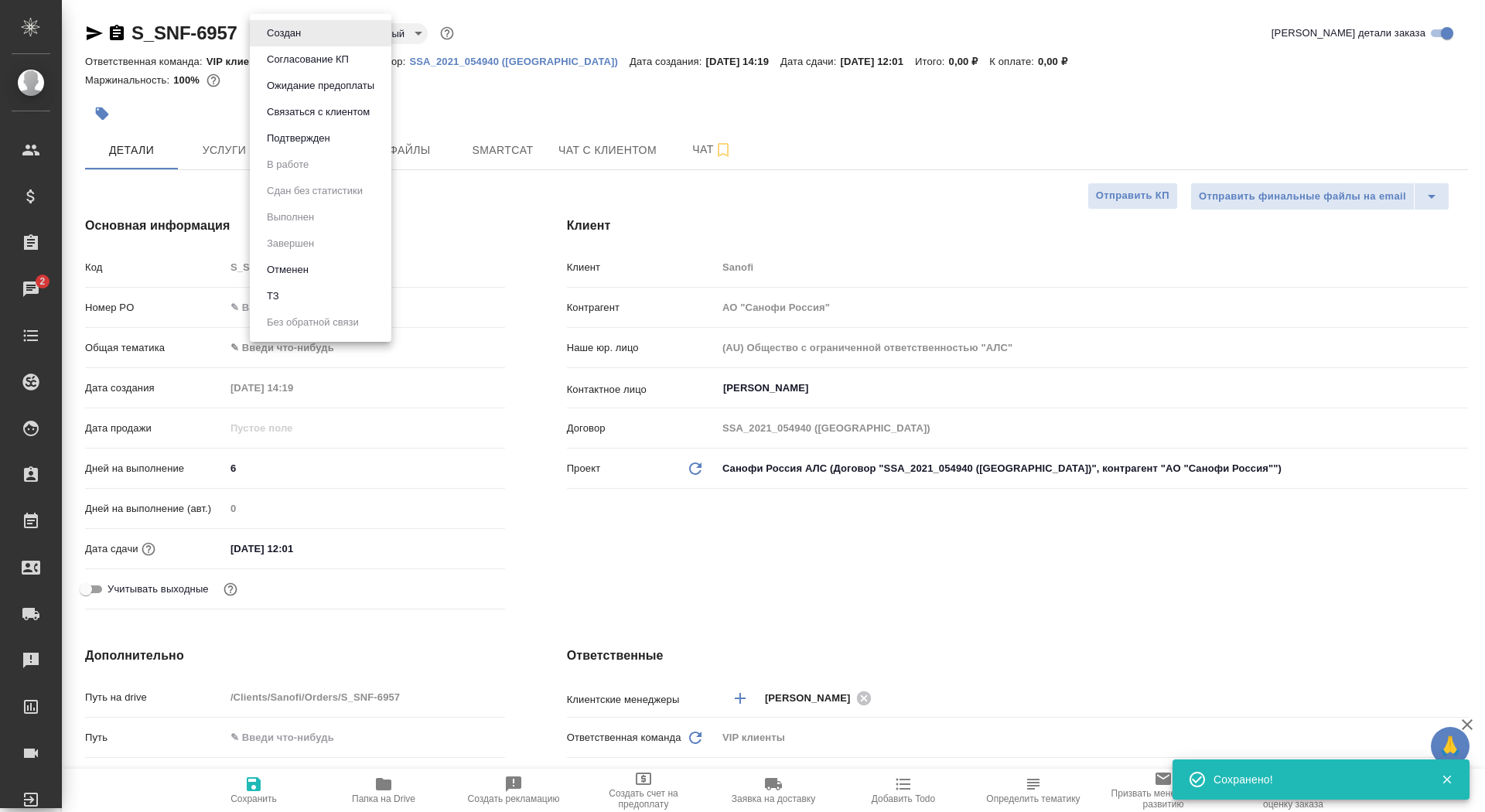
click at [290, 38] on body "🙏 .cls-1 fill:#fff; AWATERA Saydasheva Dilyara Клиенты Спецификации Заказы 2 Ча…" at bounding box center [742, 406] width 1485 height 812
click at [321, 296] on li "ТЗ" at bounding box center [321, 296] width 142 height 26
type textarea "x"
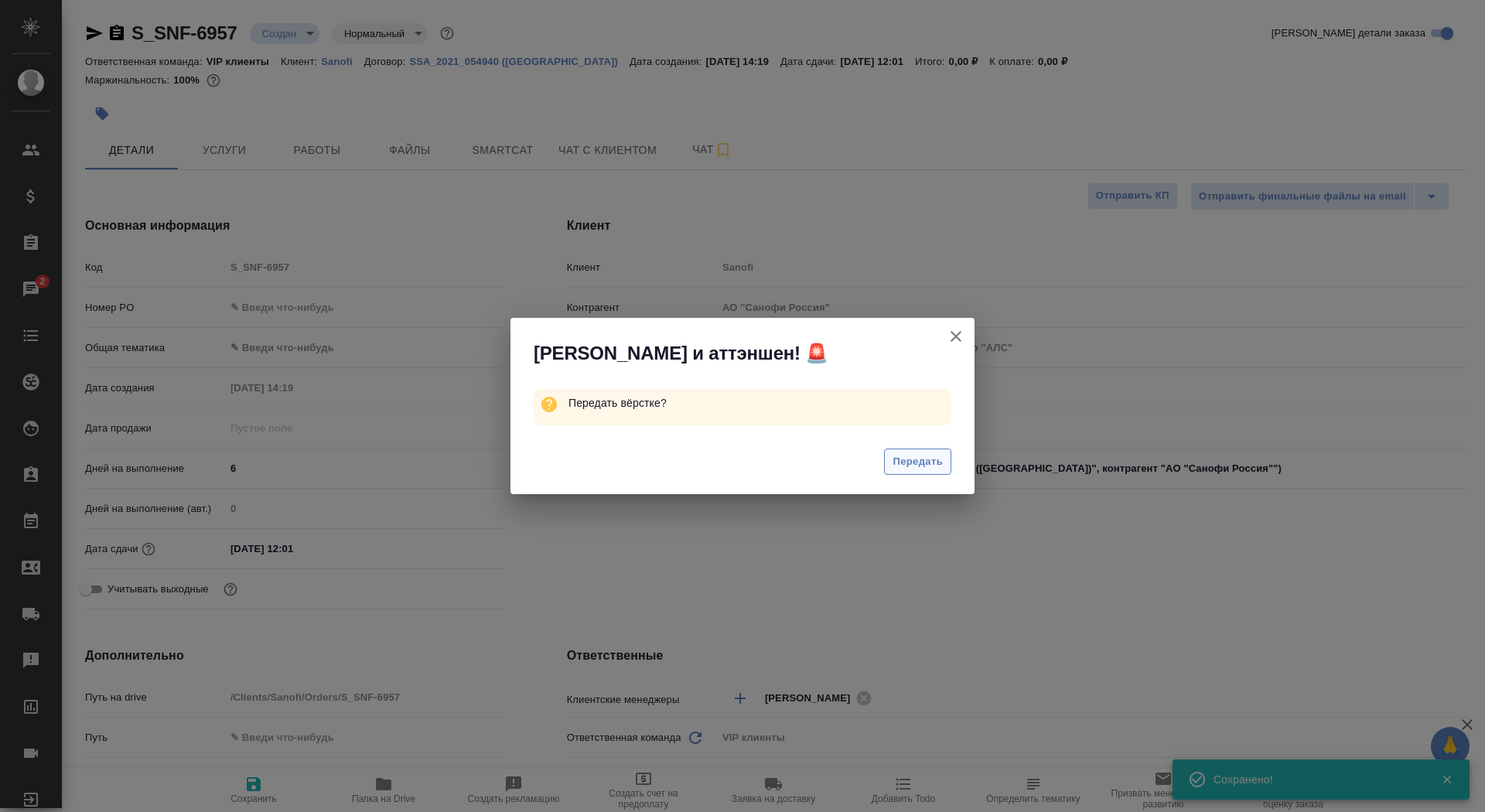
click at [929, 469] on span "Передать" at bounding box center [918, 462] width 50 height 18
type textarea "x"
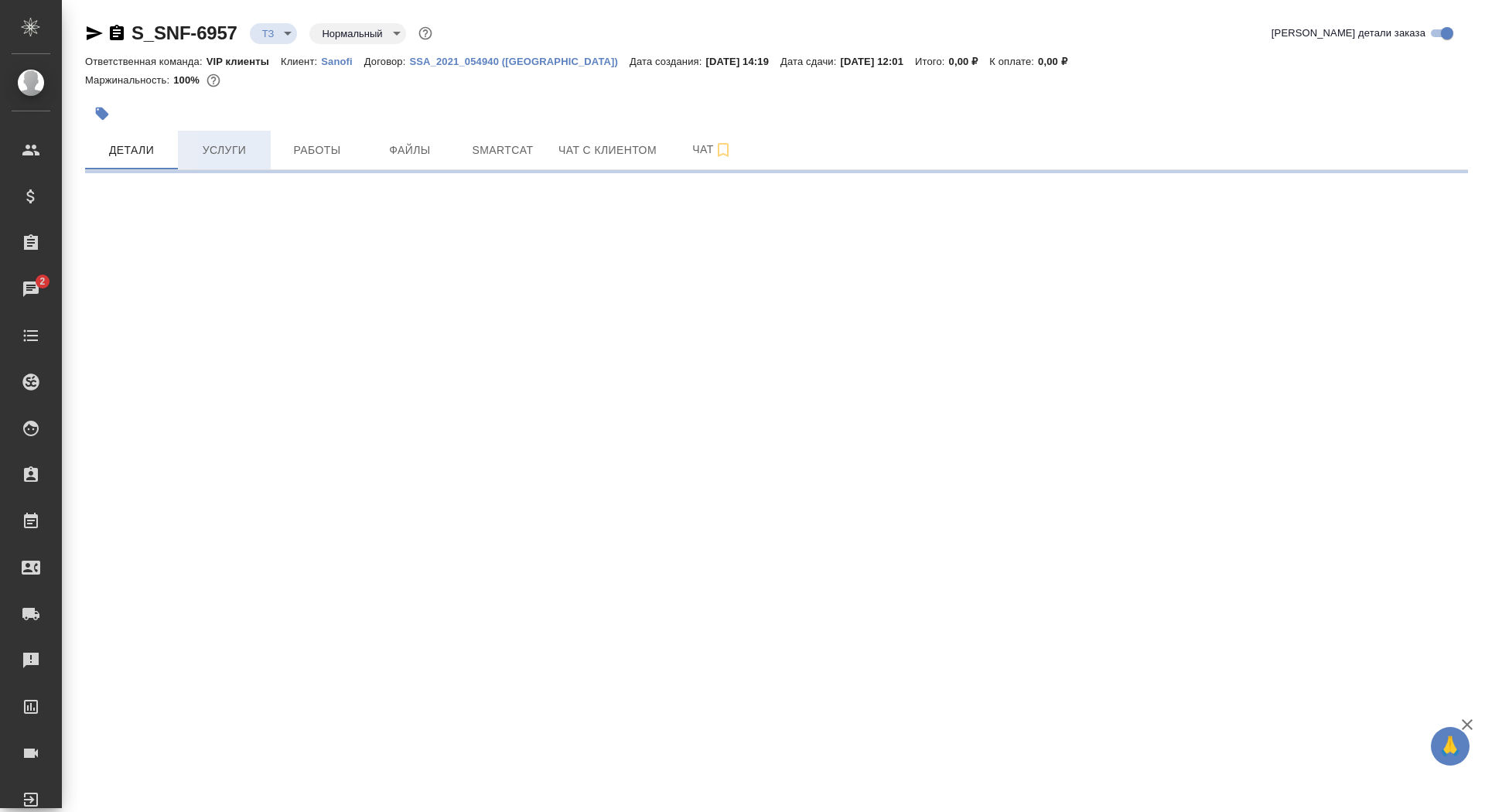
select select "RU"
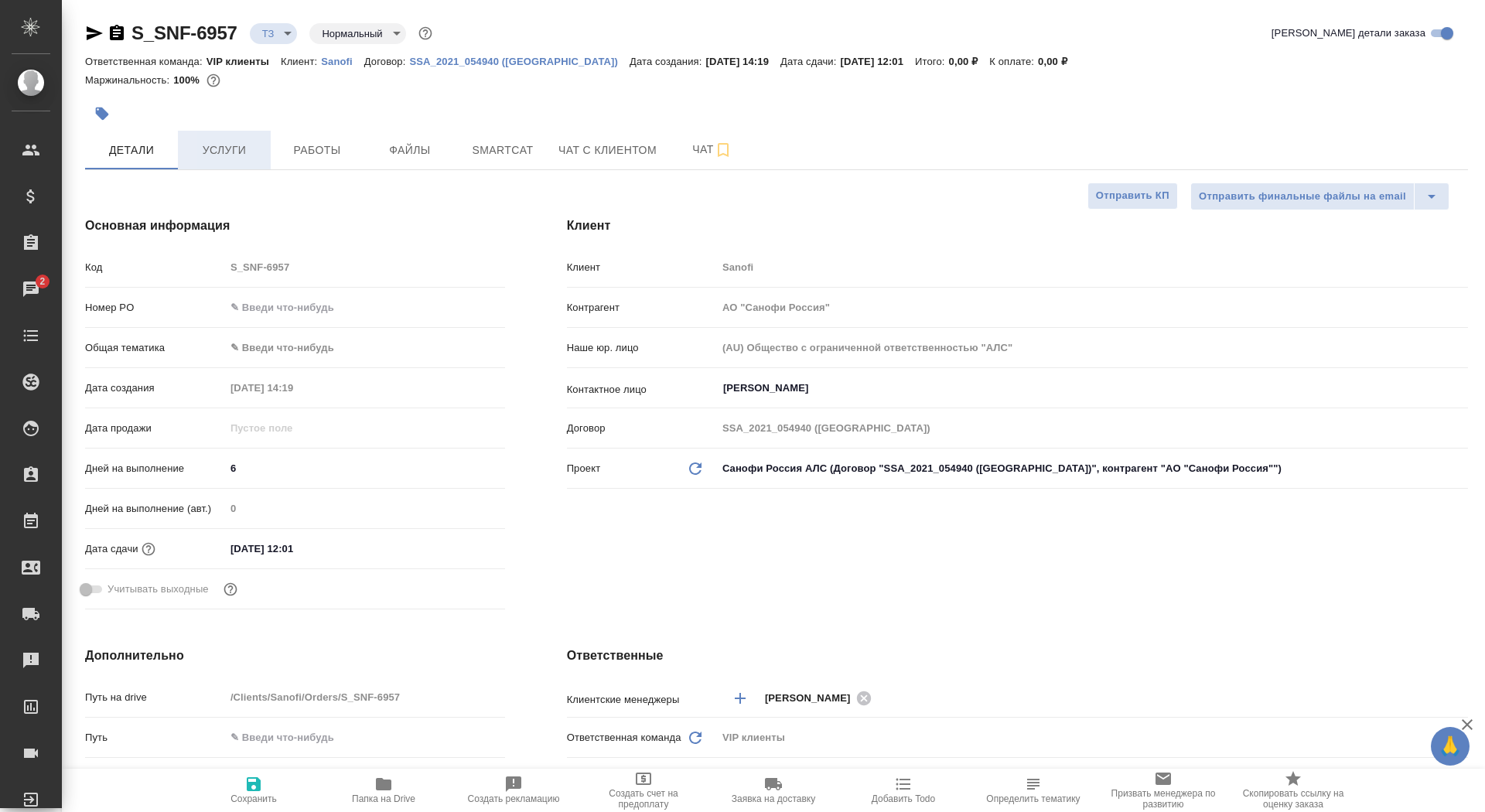
type textarea "x"
click at [226, 150] on span "Услуги" at bounding box center [224, 150] width 74 height 19
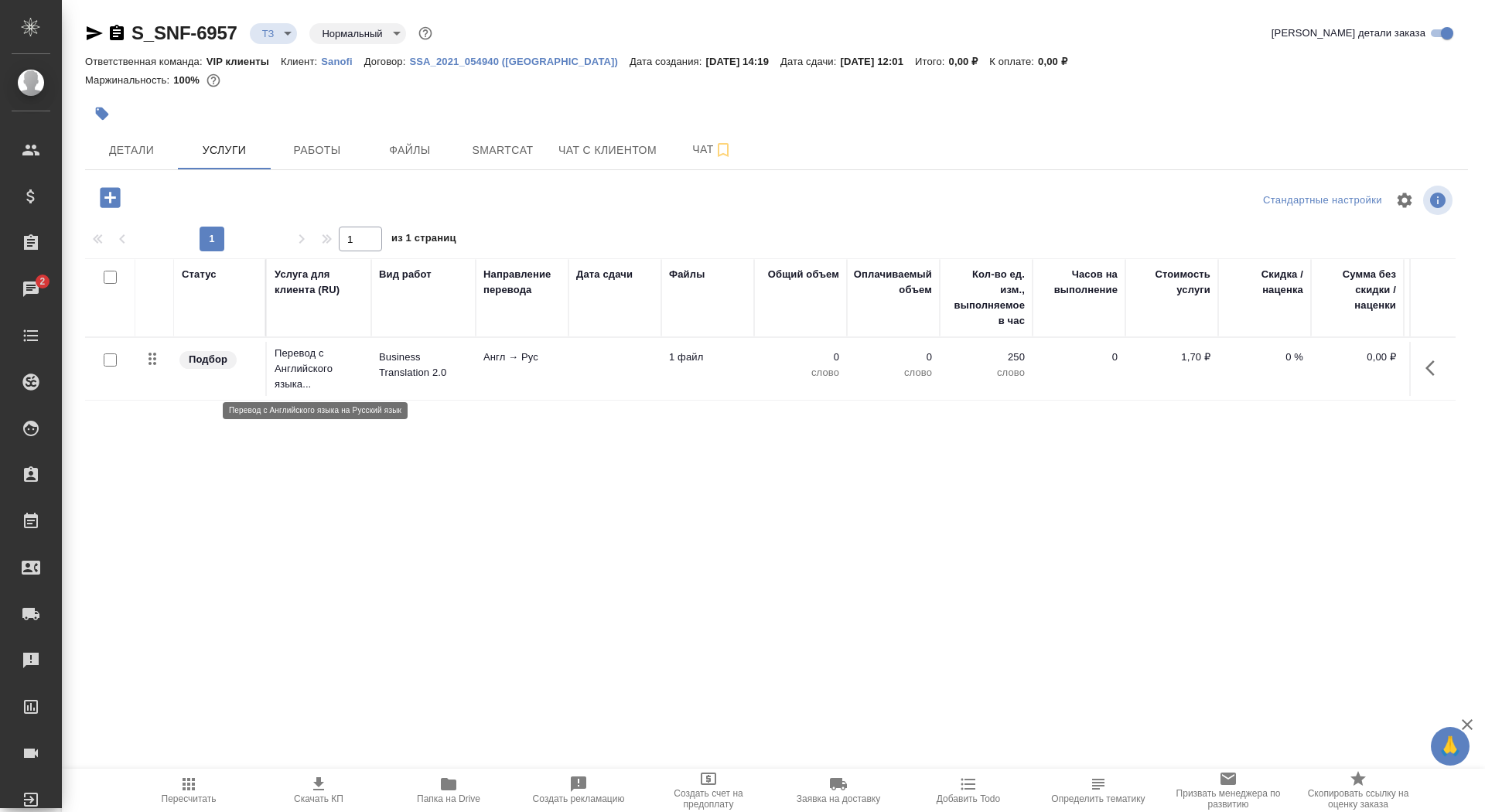
click at [348, 361] on p "Перевод с Английского языка..." at bounding box center [318, 369] width 89 height 47
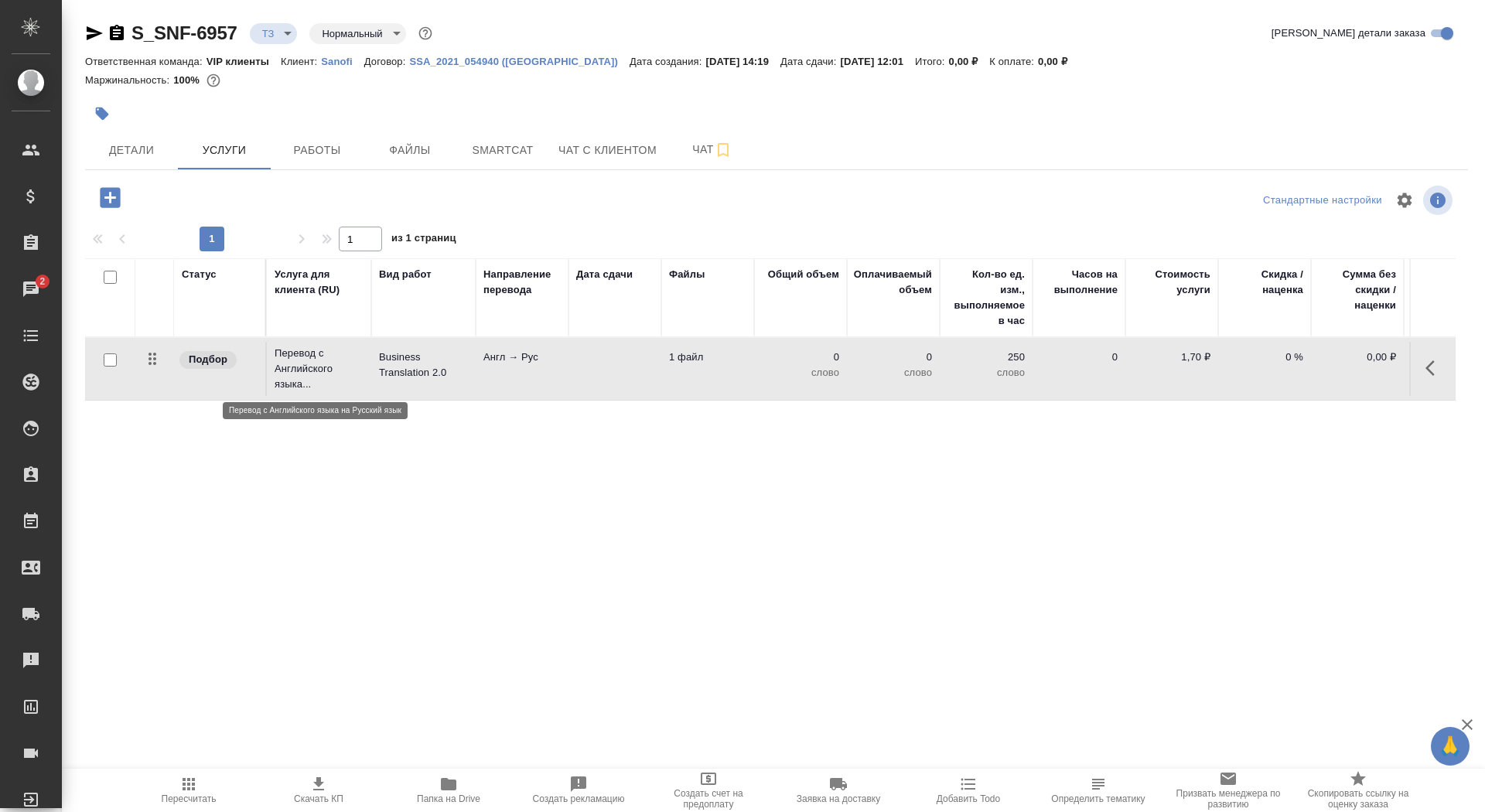
click at [348, 361] on p "Перевод с Английского языка..." at bounding box center [318, 369] width 89 height 47
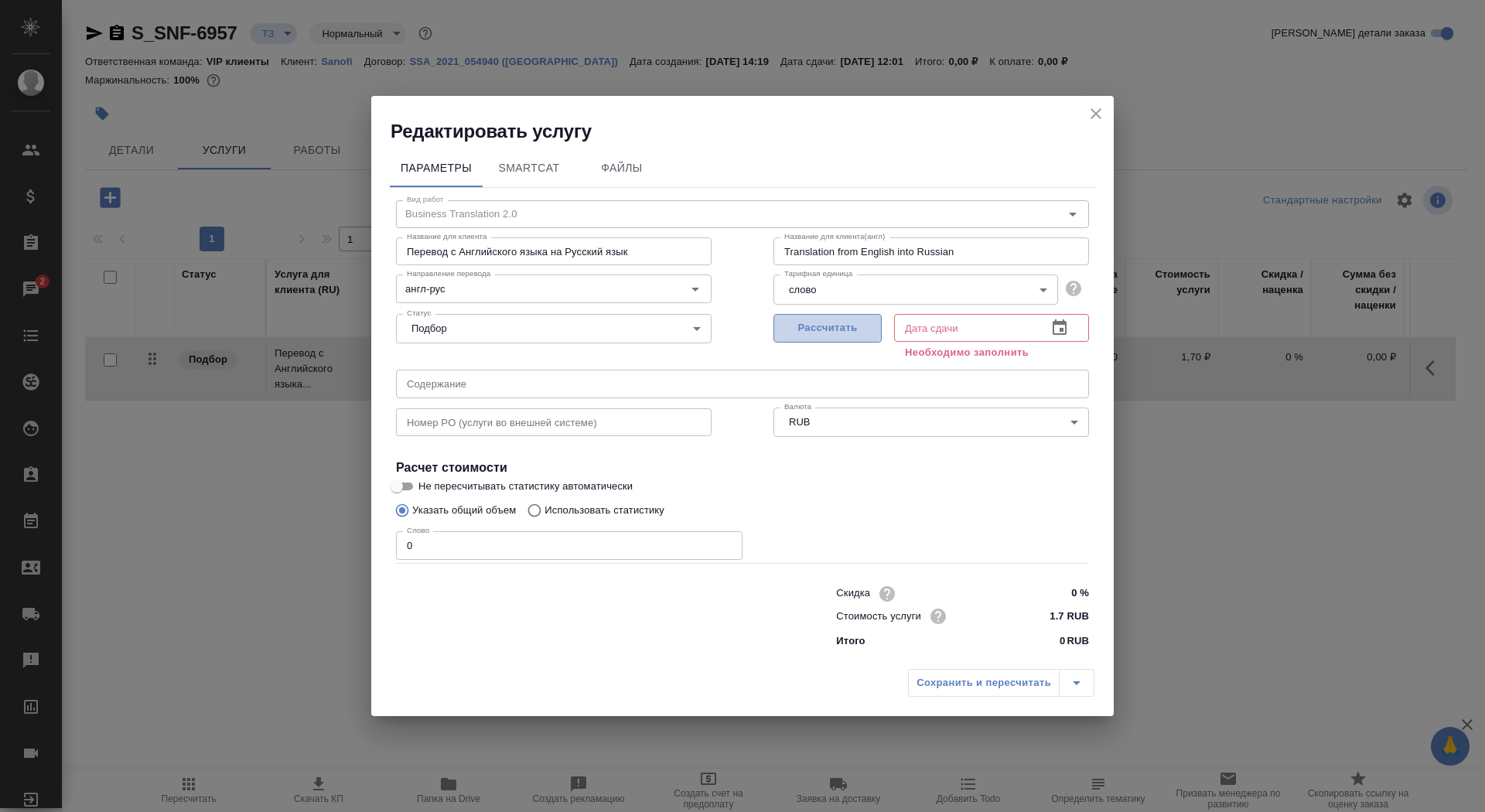
click at [801, 335] on span "Рассчитать" at bounding box center [828, 328] width 92 height 18
type input "15.10.2025 12:01"
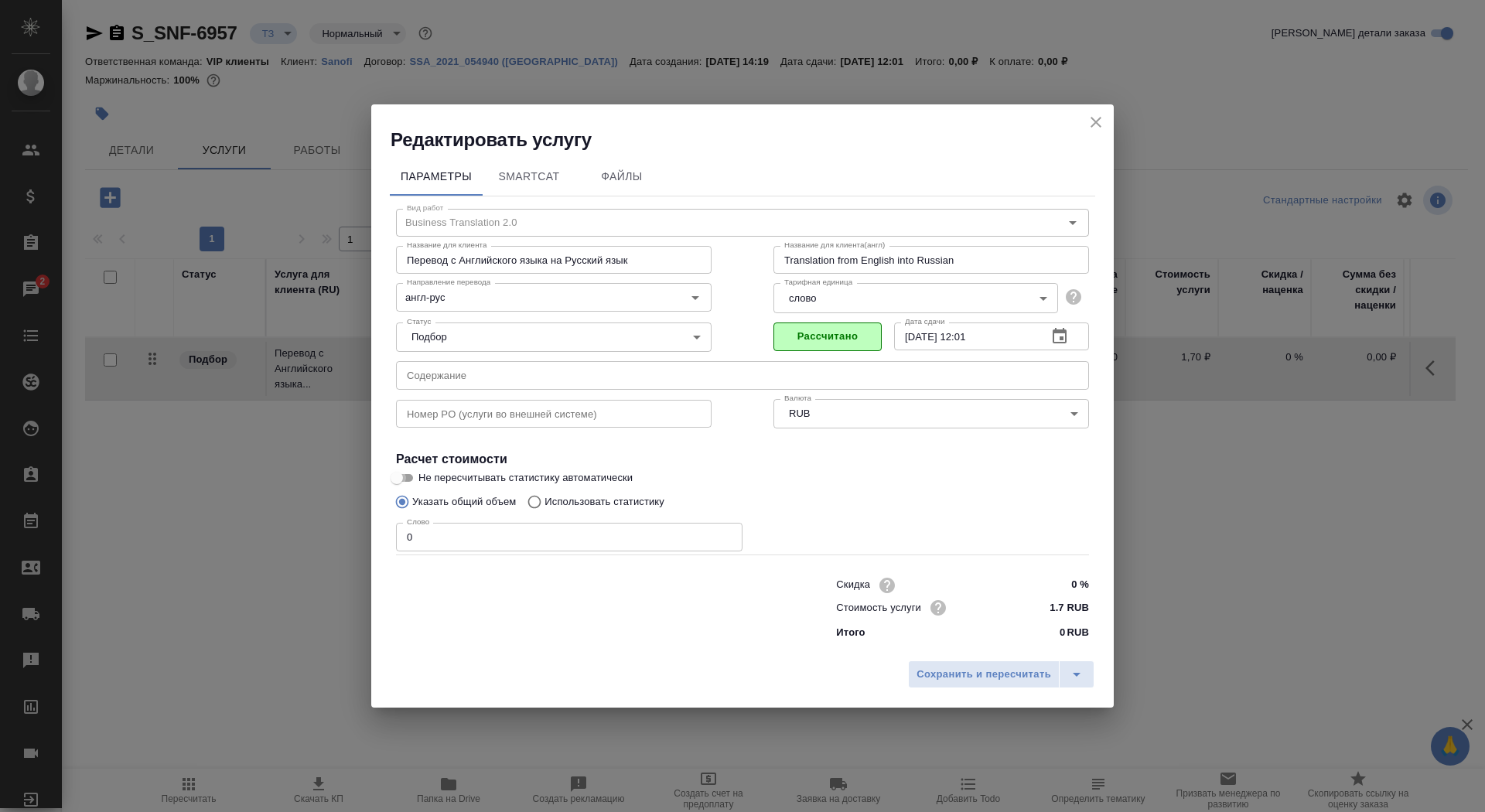
click at [405, 475] on input "Не пересчитывать статистику автоматически" at bounding box center [396, 477] width 55 height 18
checkbox input "true"
click at [451, 521] on div "Слово 0 Слово" at bounding box center [569, 534] width 347 height 37
click at [458, 530] on input "0" at bounding box center [569, 536] width 347 height 28
type input "10"
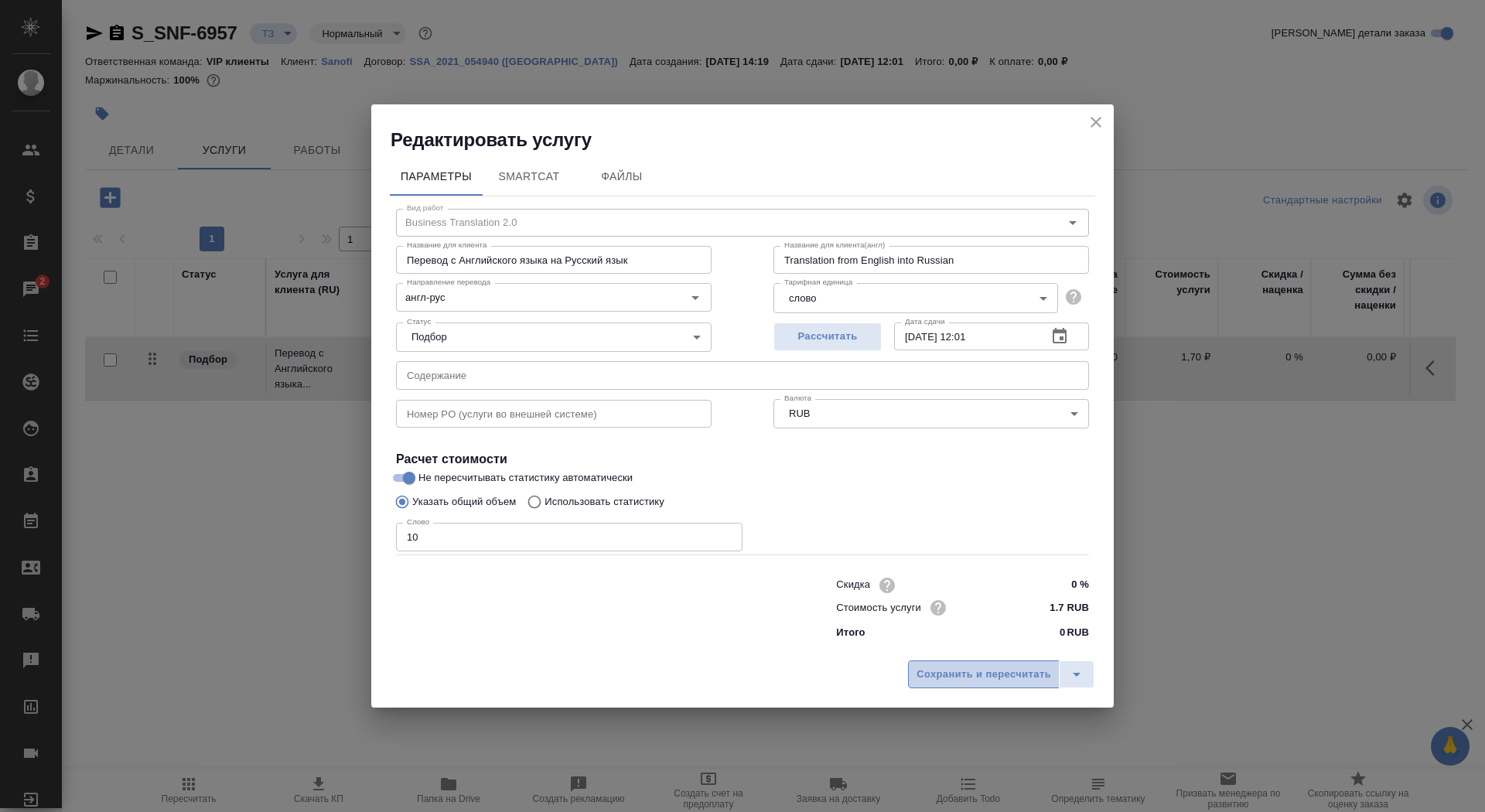
click at [983, 684] on button "Сохранить и пересчитать" at bounding box center [983, 675] width 151 height 28
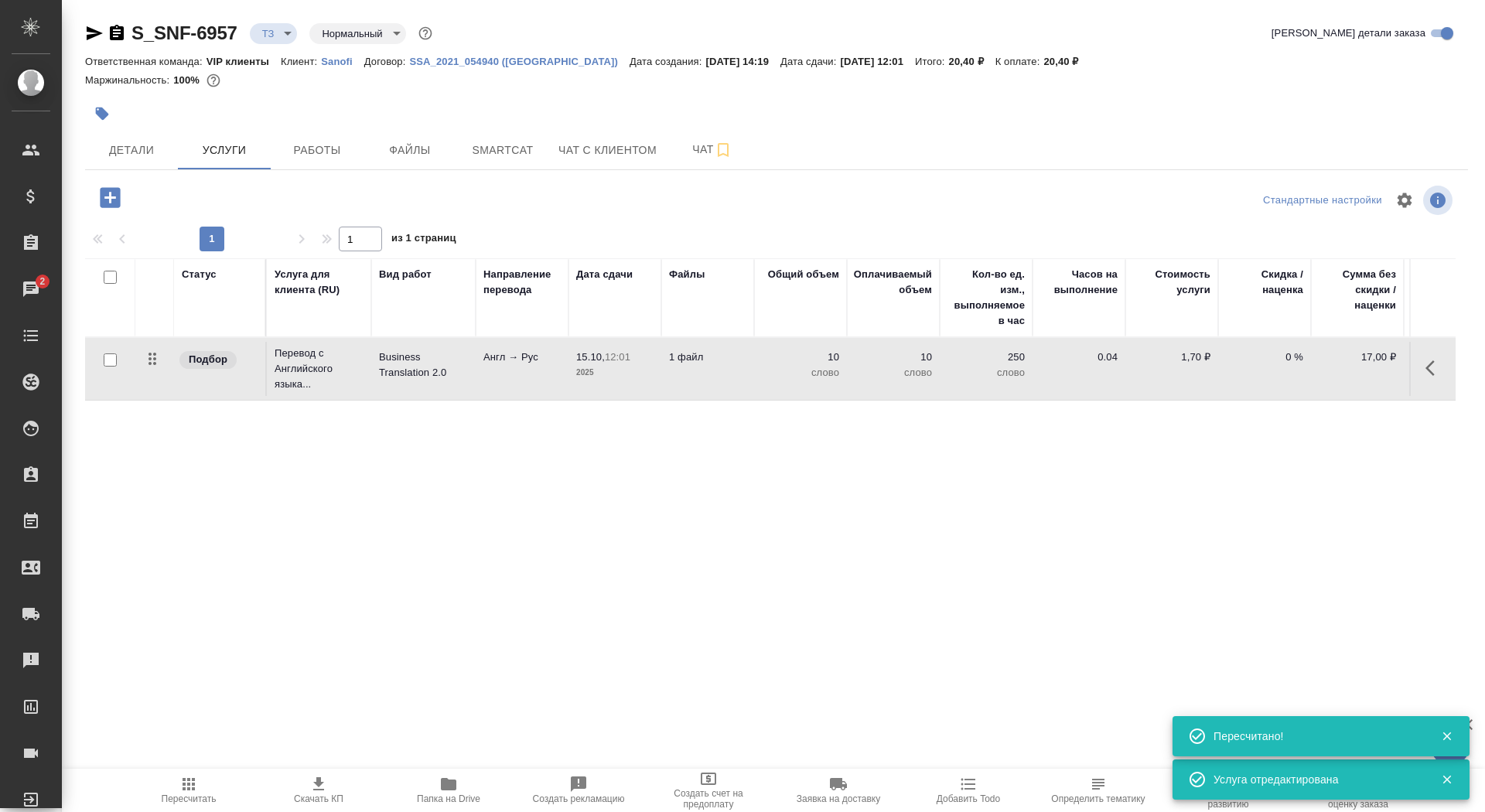
click at [115, 368] on div at bounding box center [110, 360] width 35 height 22
click at [112, 363] on input "checkbox" at bounding box center [110, 360] width 13 height 13
checkbox input "true"
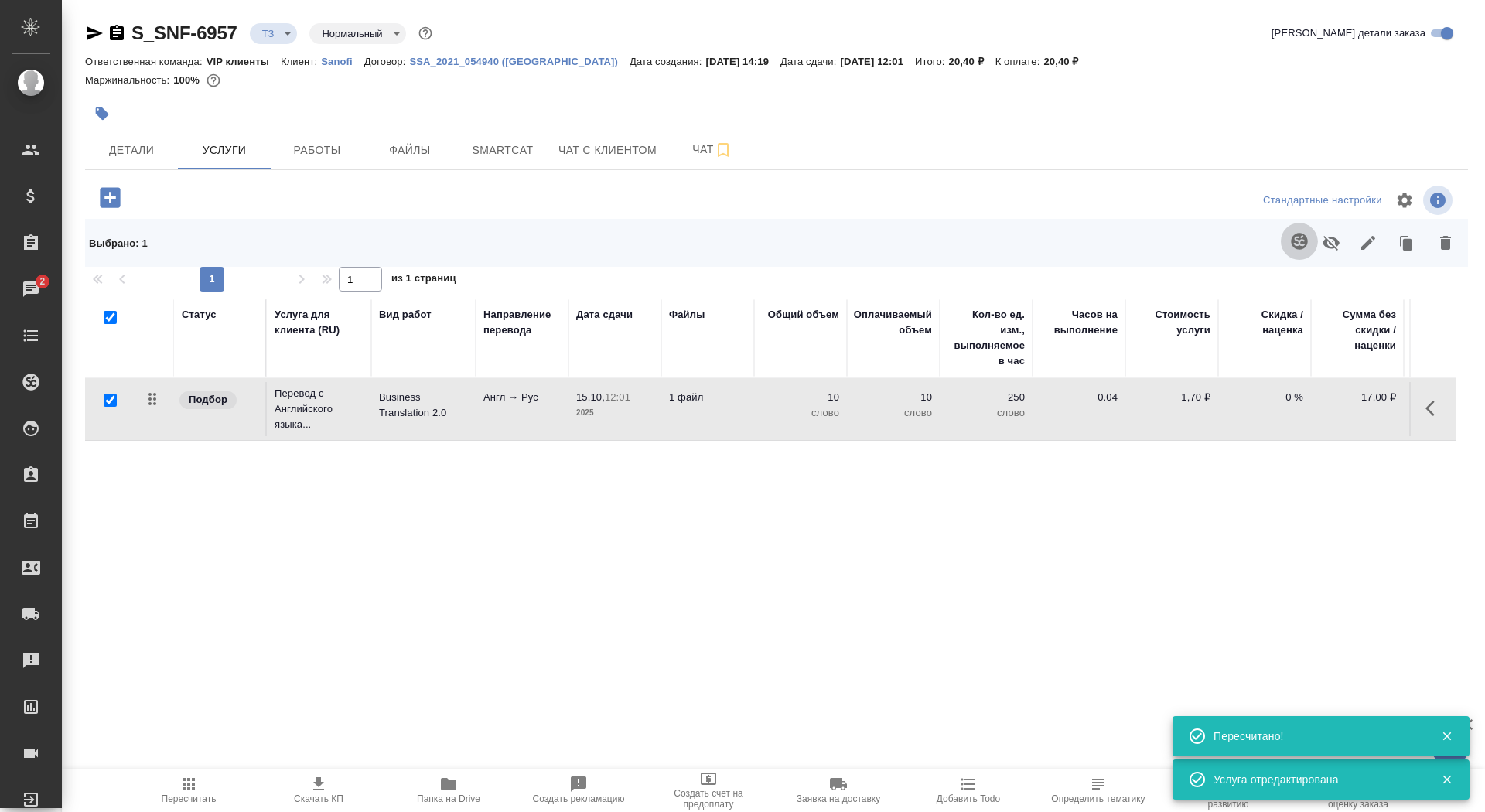
click at [1303, 229] on button "button" at bounding box center [1299, 241] width 37 height 37
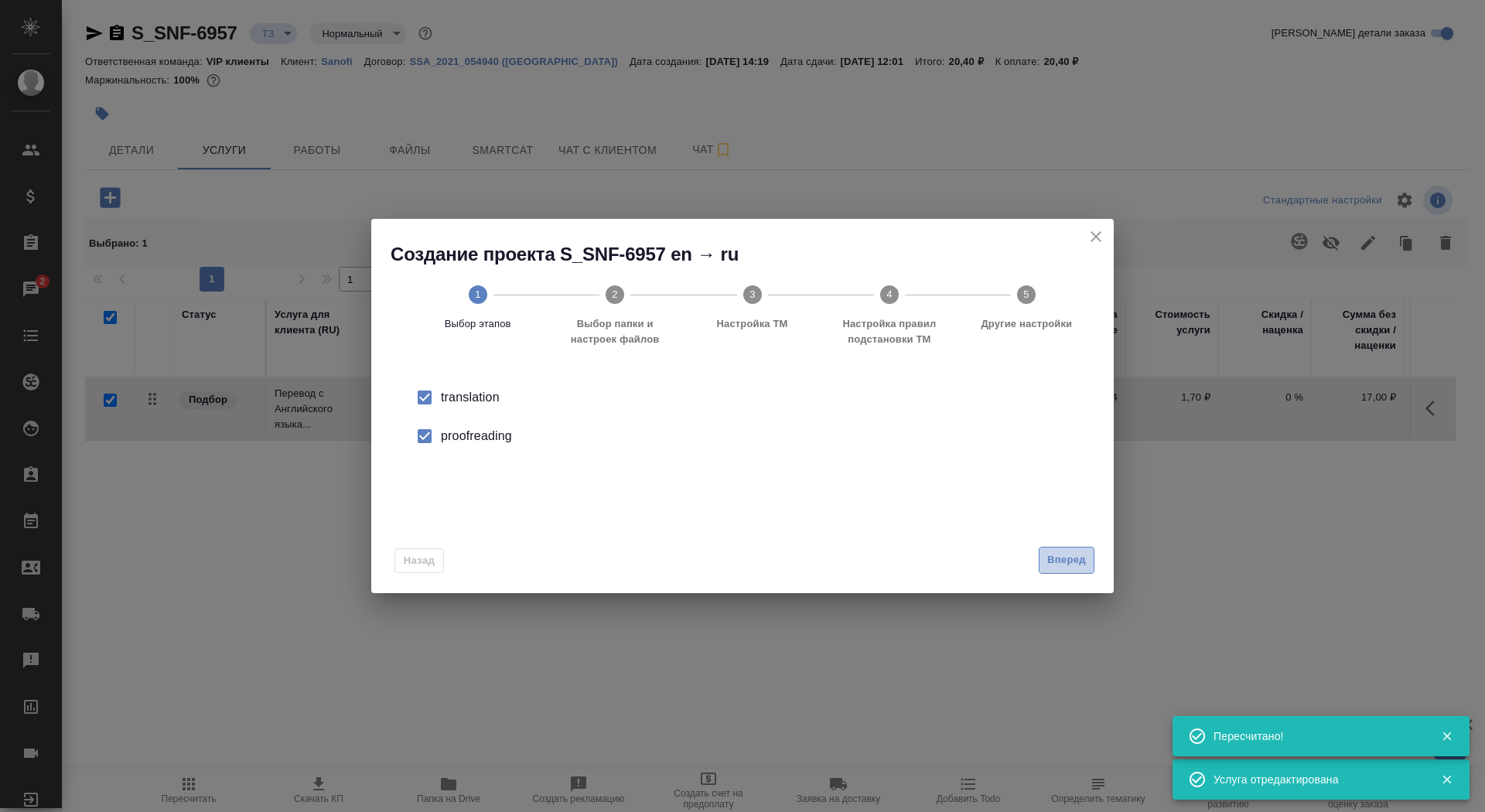
click at [1069, 556] on span "Вперед" at bounding box center [1066, 559] width 39 height 18
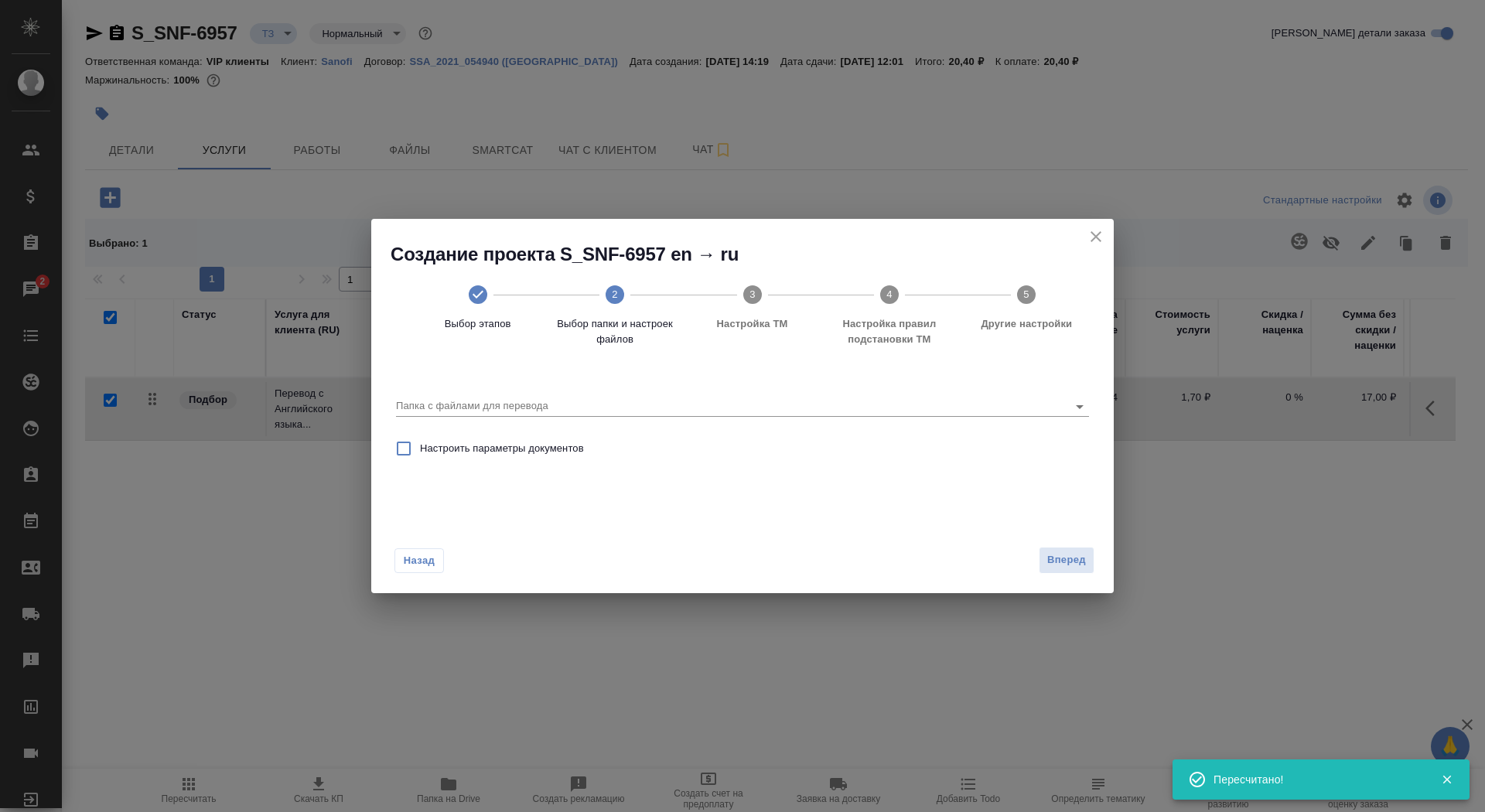
click at [530, 419] on div "Папка с файлами для перевода" at bounding box center [742, 399] width 705 height 54
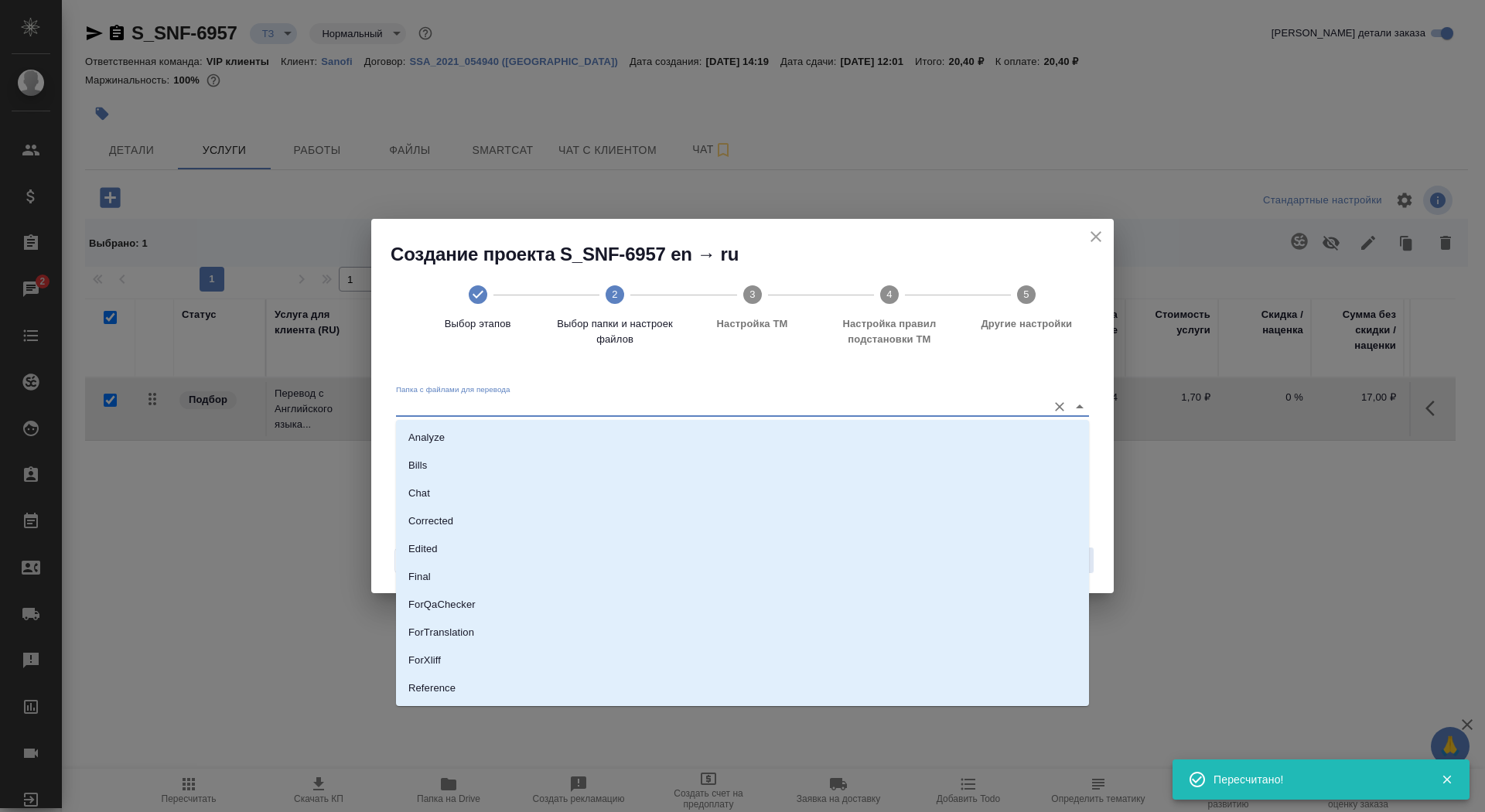
click at [528, 412] on input "Папка с файлами для перевода" at bounding box center [718, 406] width 643 height 18
click at [543, 678] on li "Source" at bounding box center [742, 692] width 693 height 28
type input "Source"
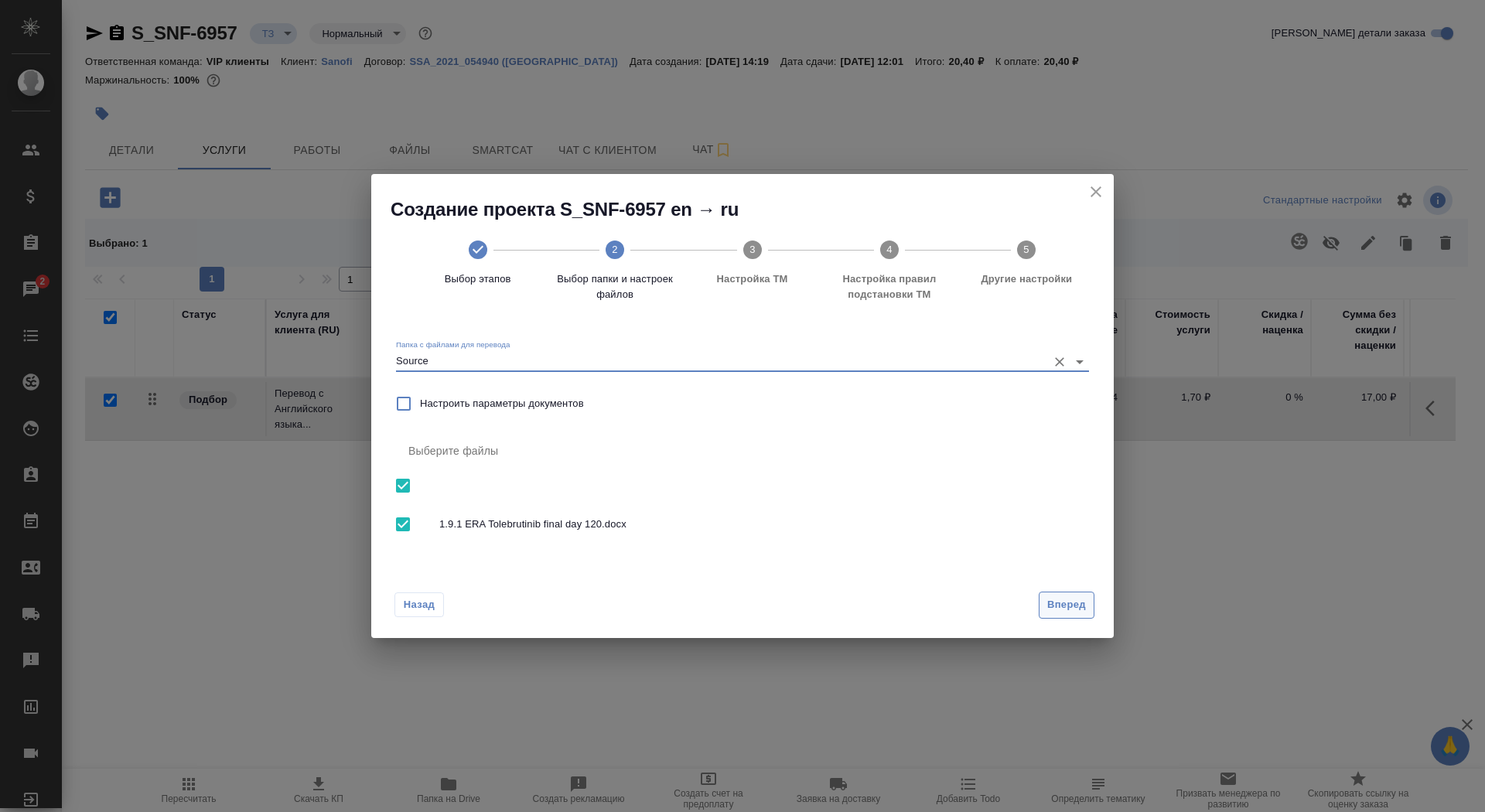
click at [1063, 610] on span "Вперед" at bounding box center [1066, 604] width 39 height 18
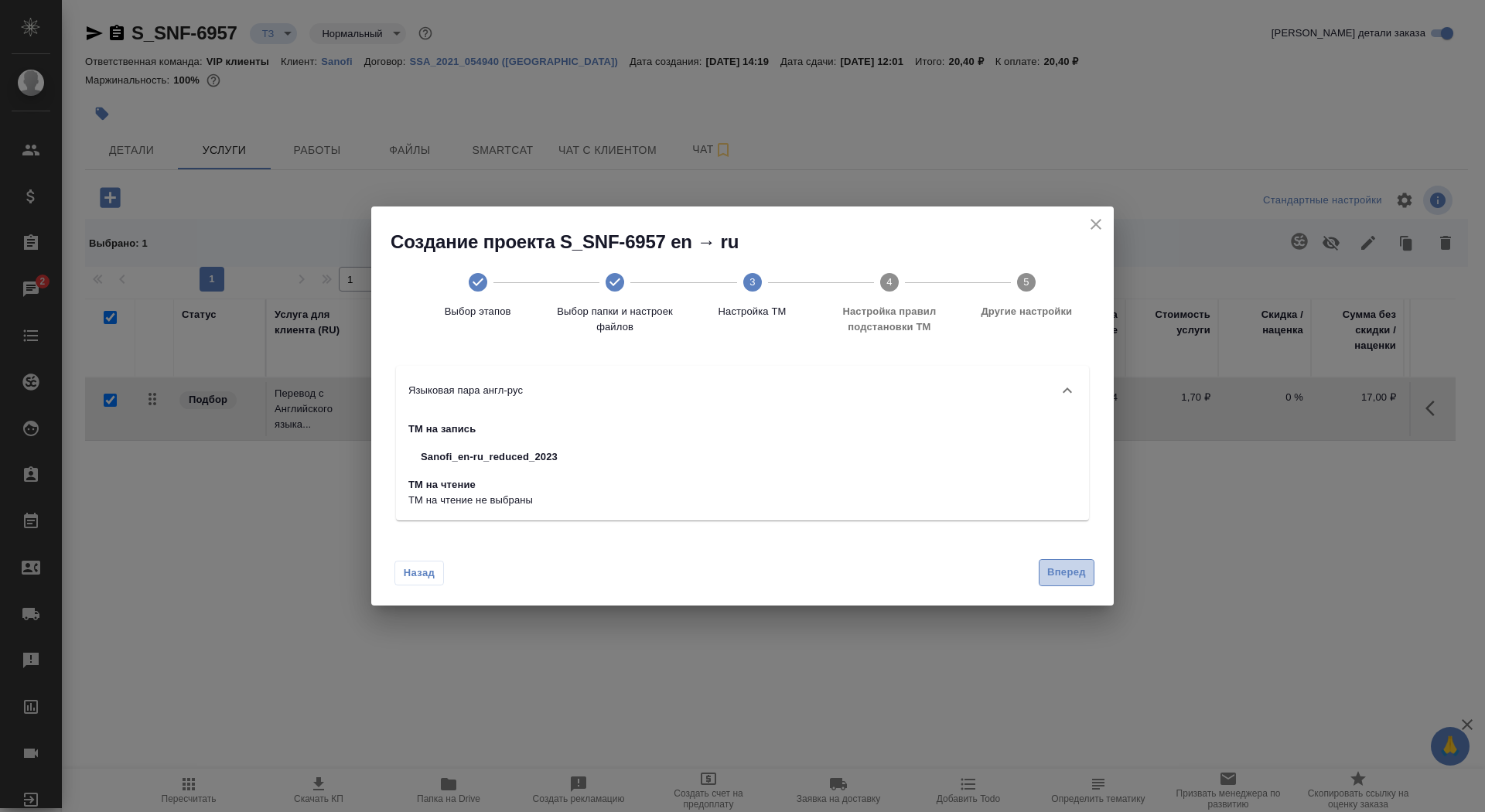
click at [1053, 572] on span "Вперед" at bounding box center [1066, 572] width 39 height 18
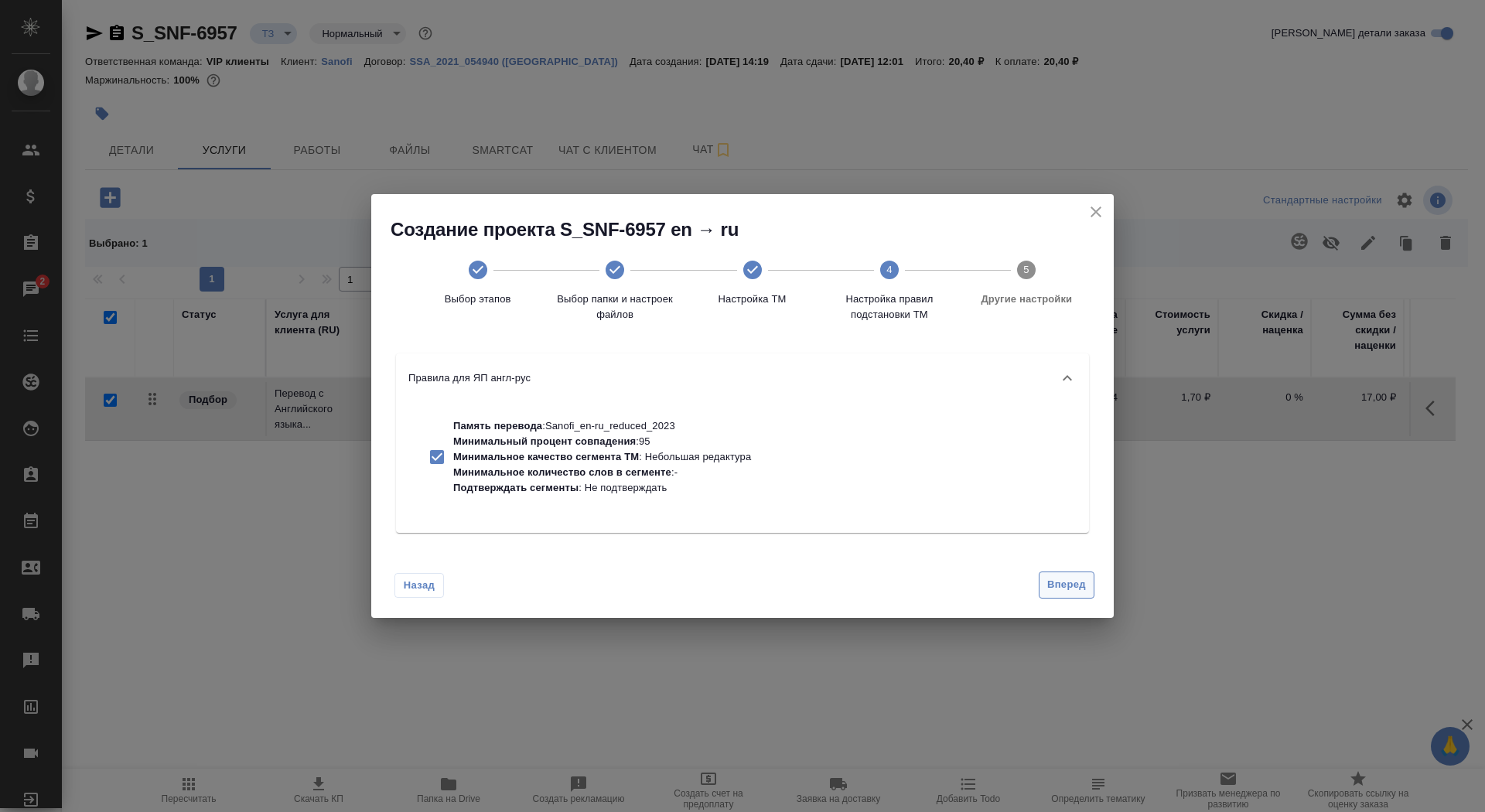
click at [1055, 579] on span "Вперед" at bounding box center [1066, 585] width 39 height 18
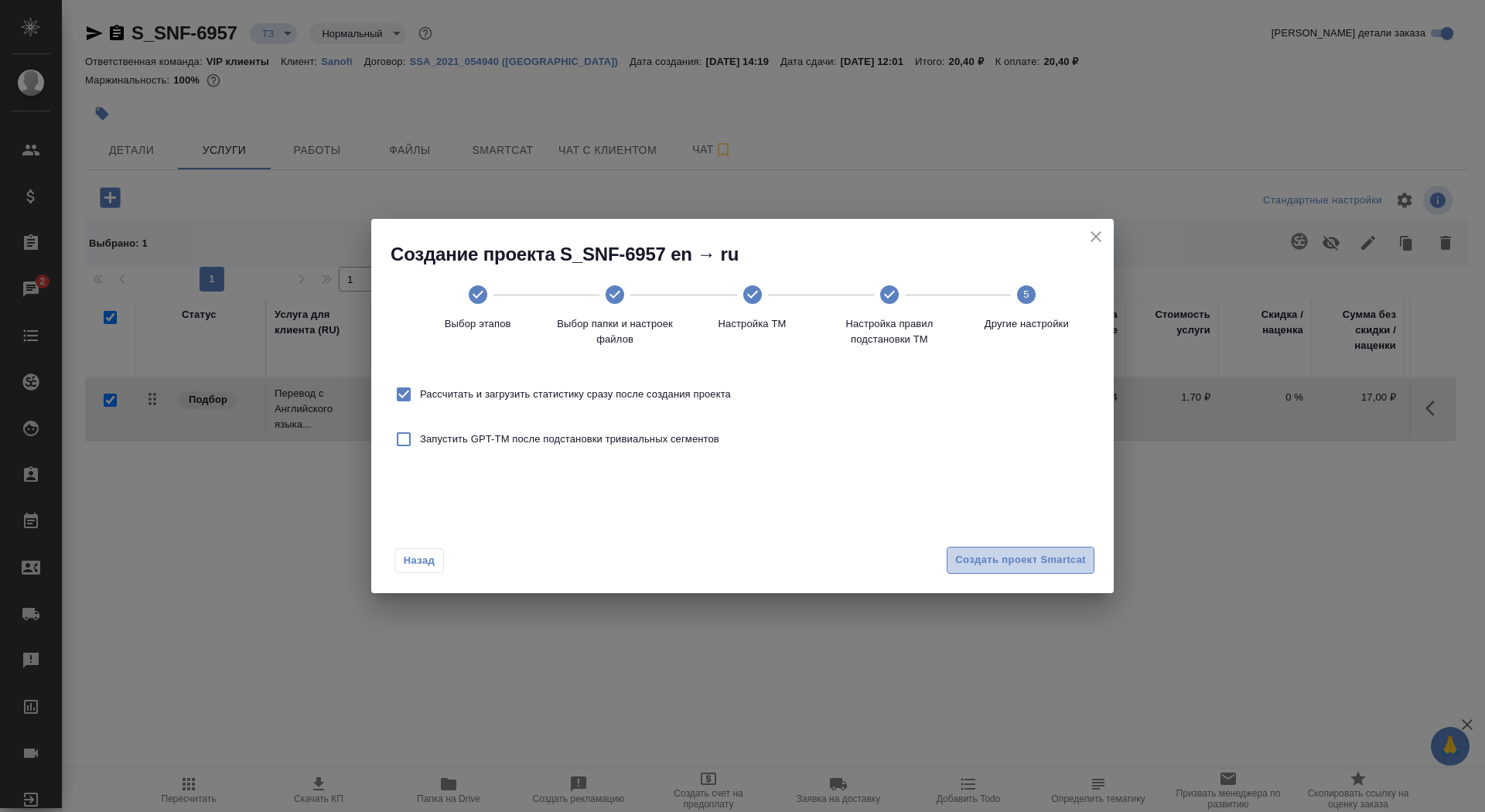
click at [1040, 563] on span "Создать проект Smartcat" at bounding box center [1020, 559] width 131 height 18
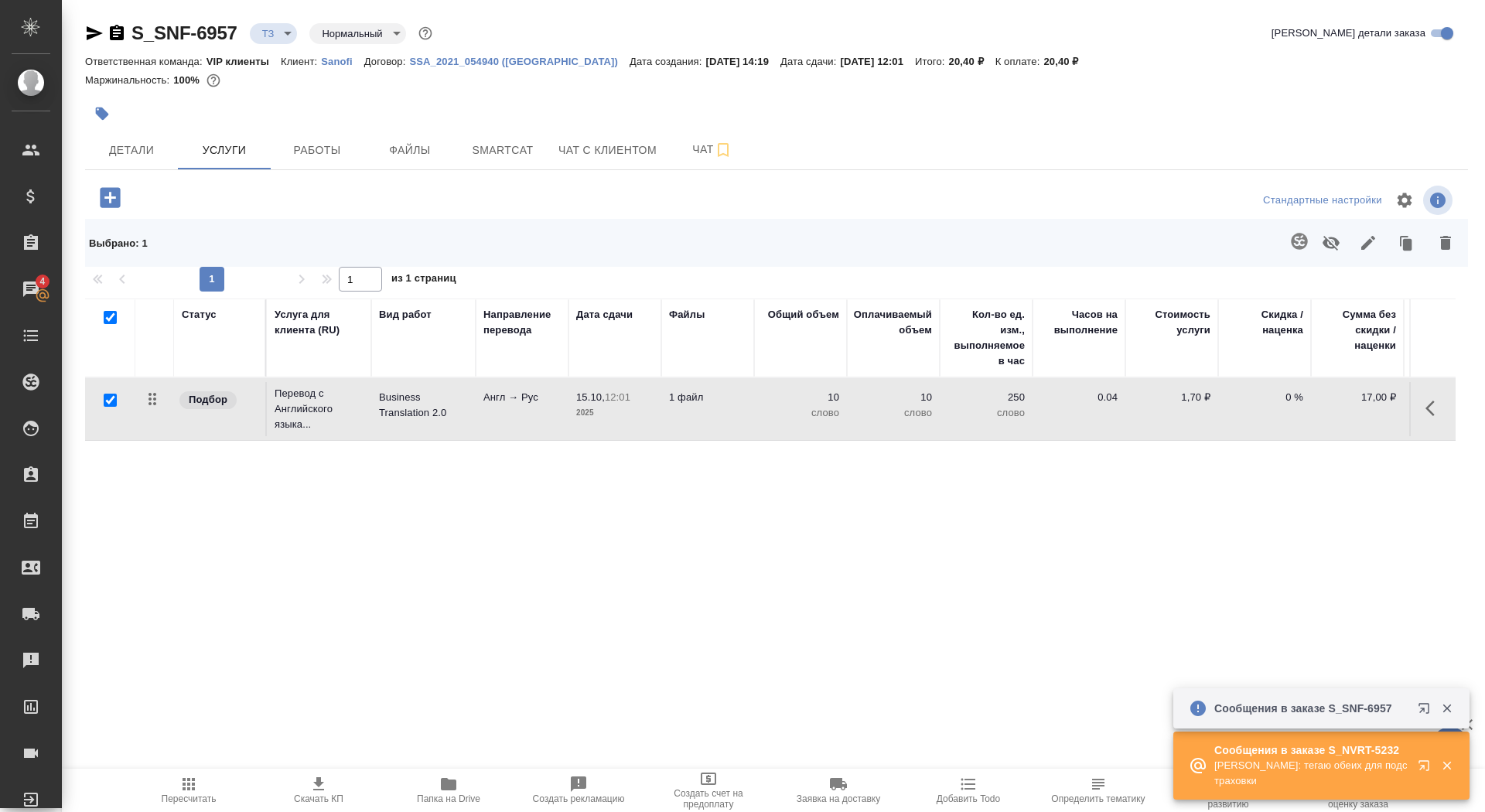
click at [463, 788] on span "Папка на Drive" at bounding box center [448, 790] width 112 height 29
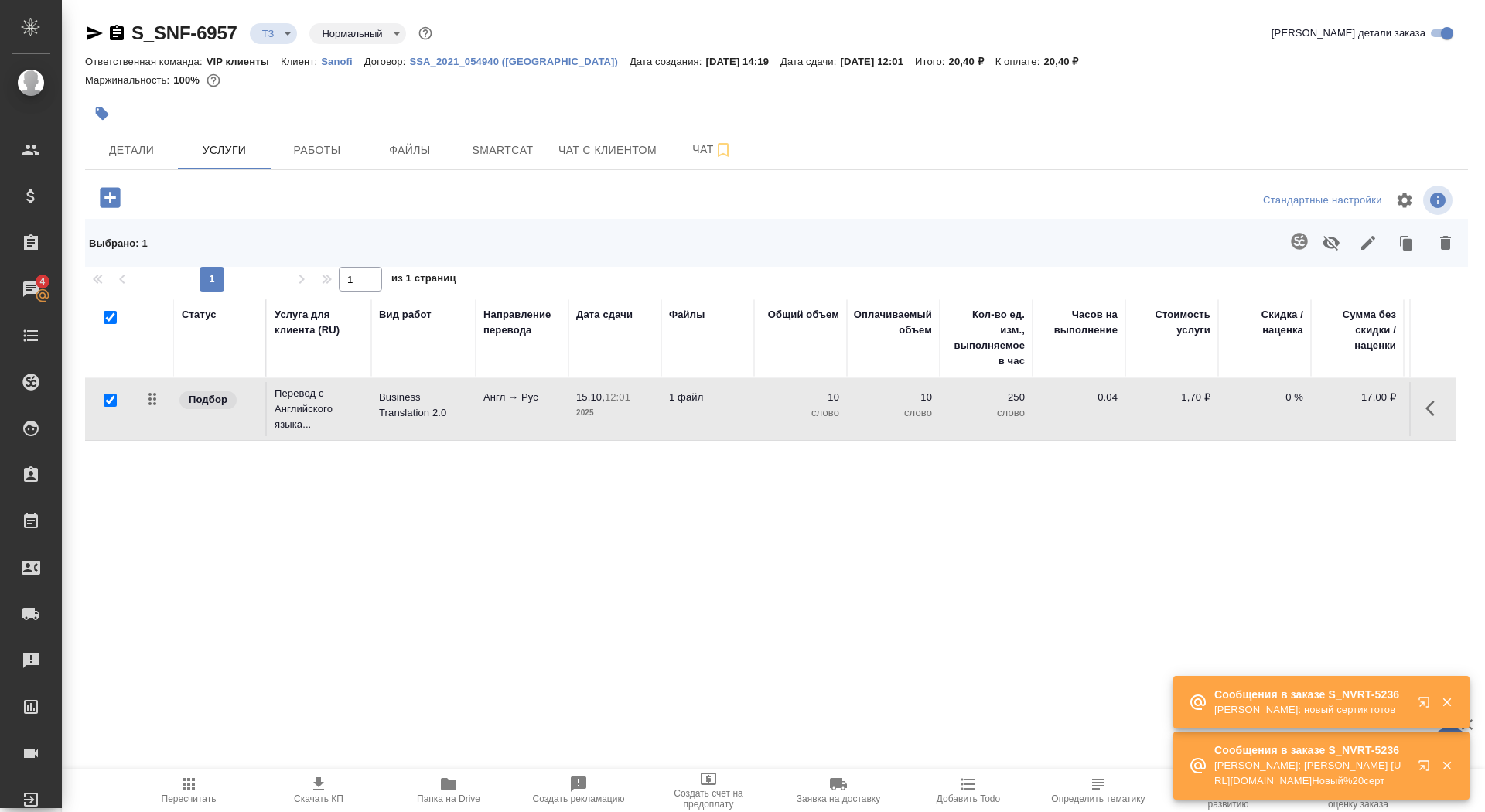
click at [131, 33] on link "S_SNF-6957" at bounding box center [184, 33] width 106 height 21
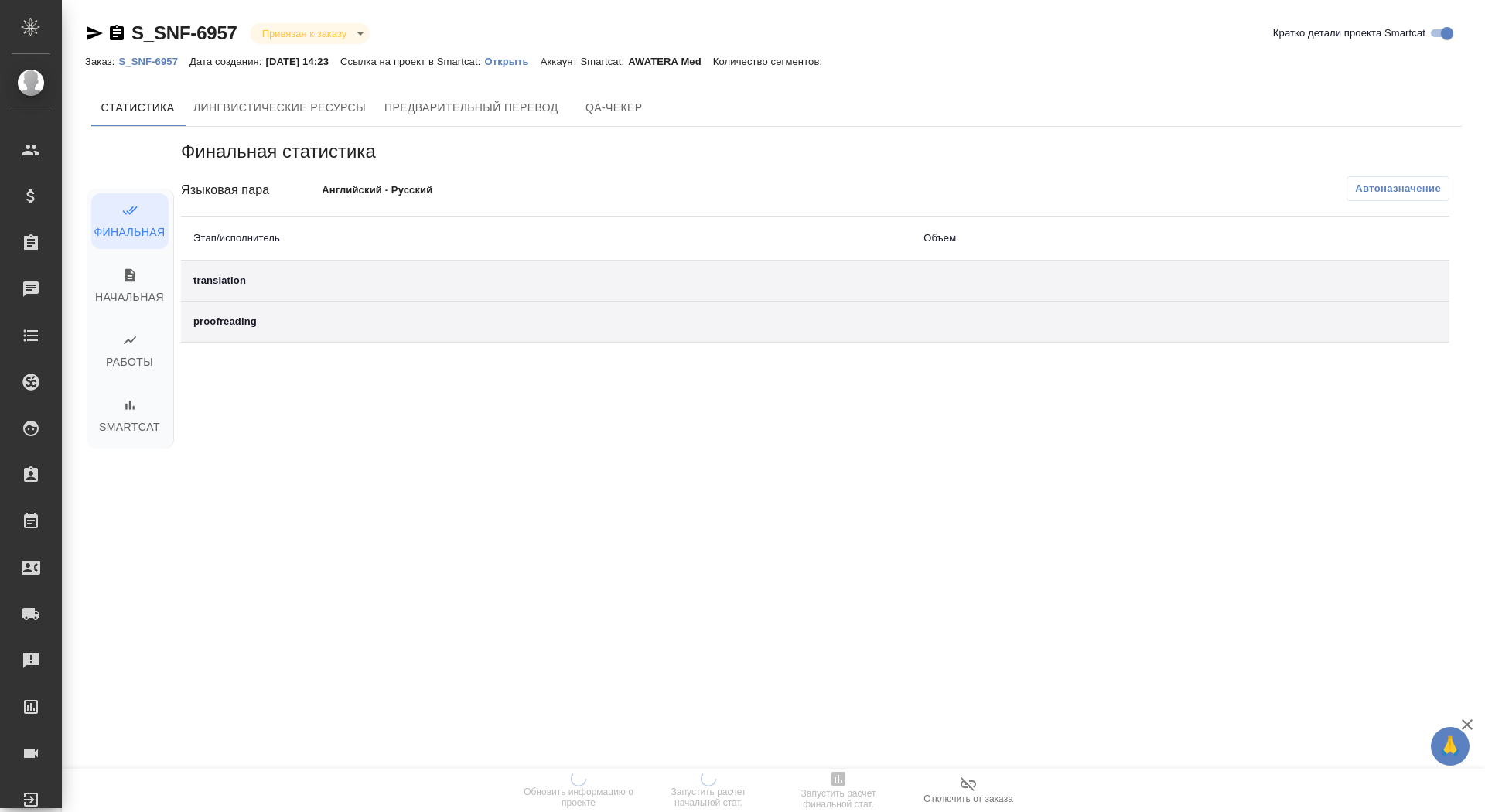
click at [537, 59] on p "Открыть" at bounding box center [512, 61] width 55 height 11
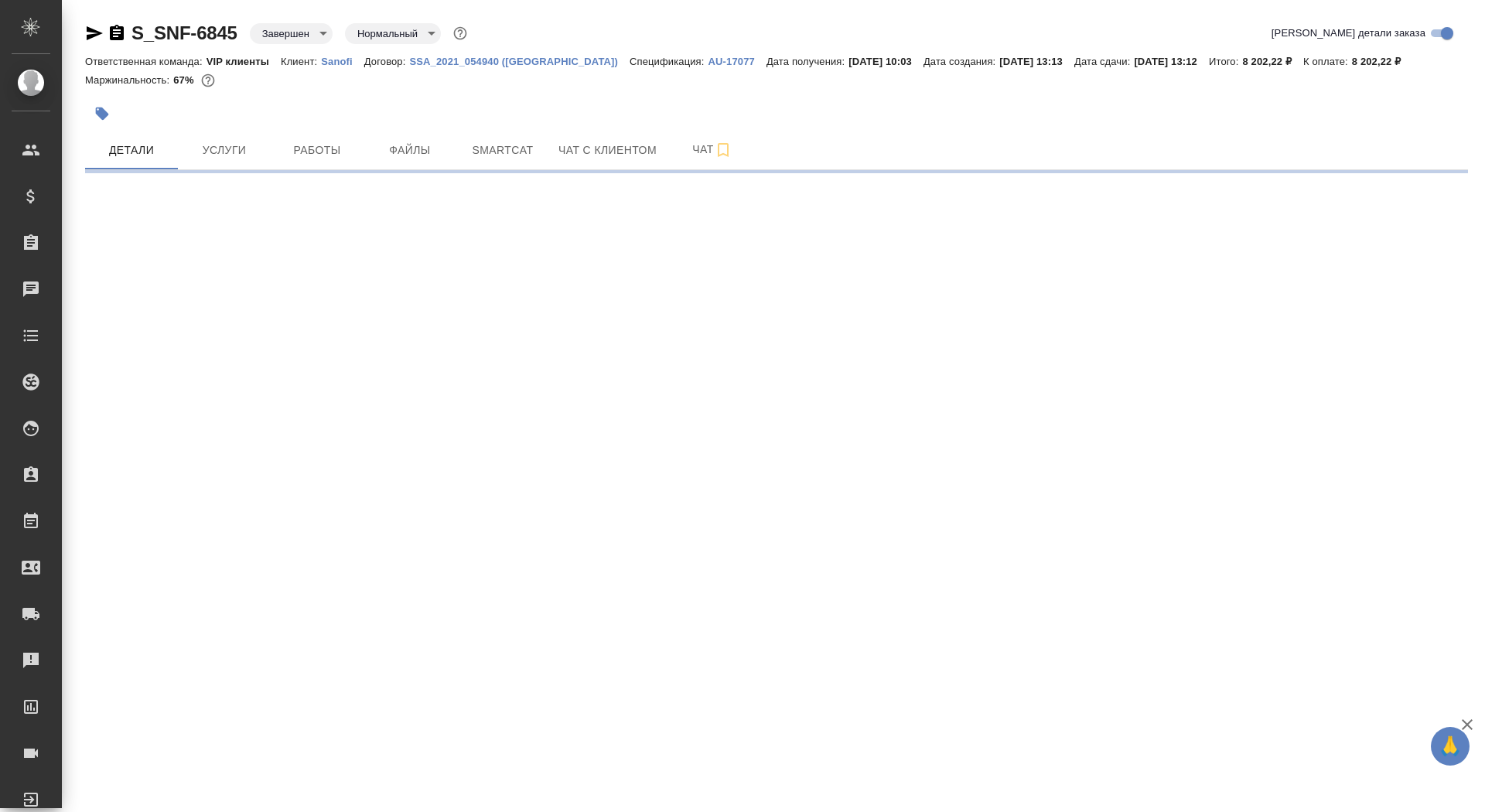
select select "RU"
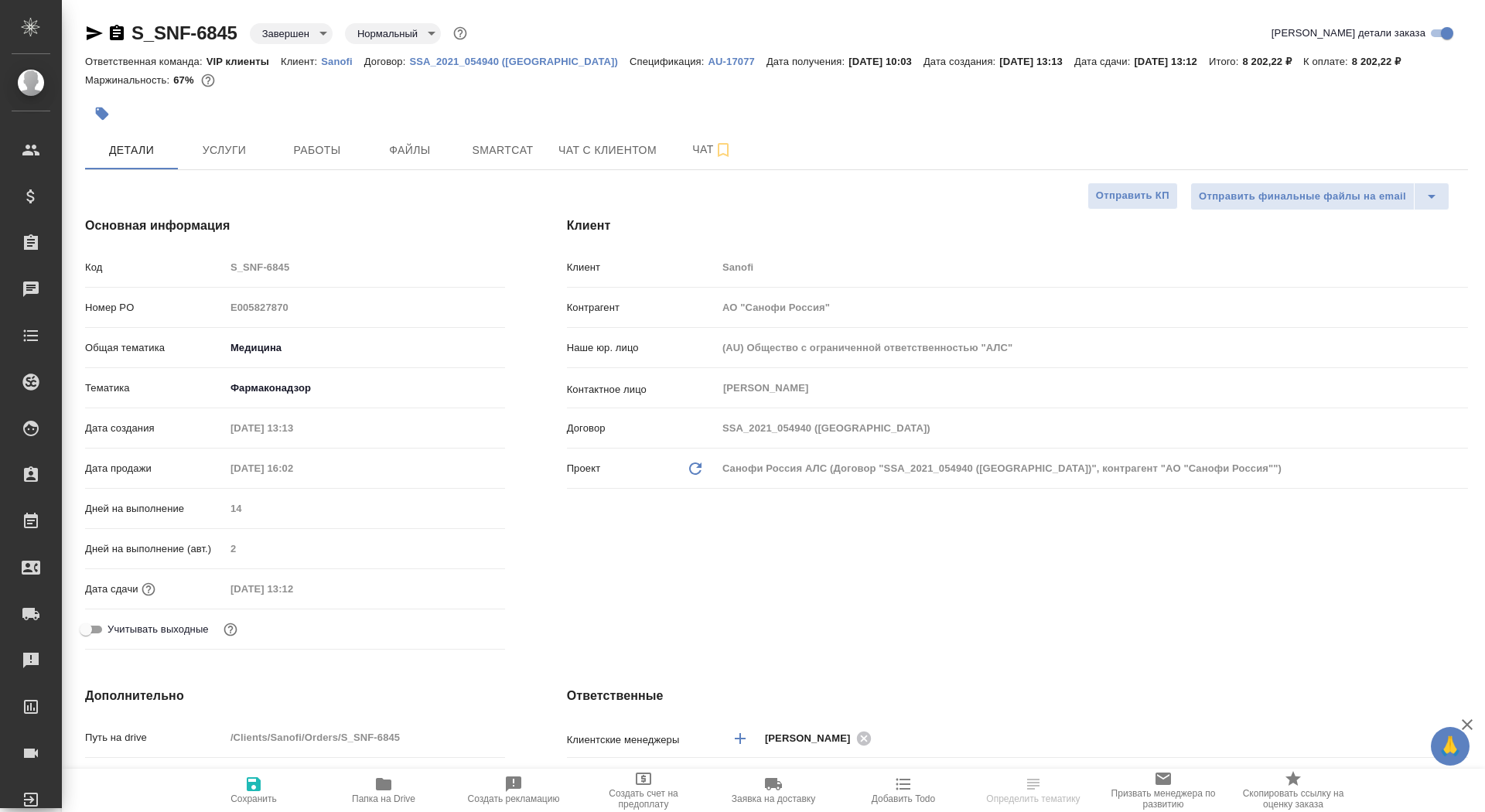
type textarea "x"
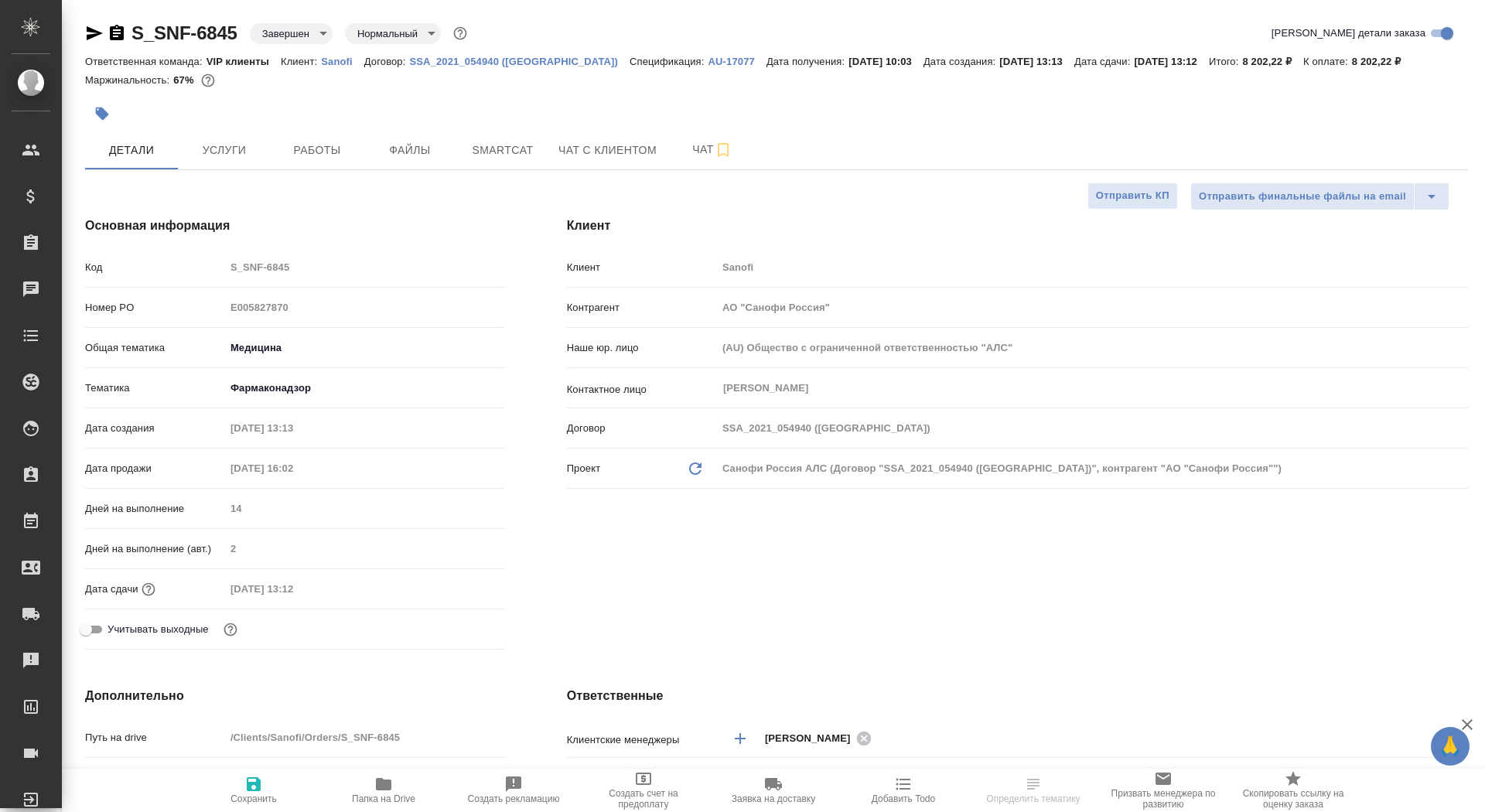
type textarea "x"
click at [395, 789] on span "Папка на Drive" at bounding box center [383, 790] width 112 height 29
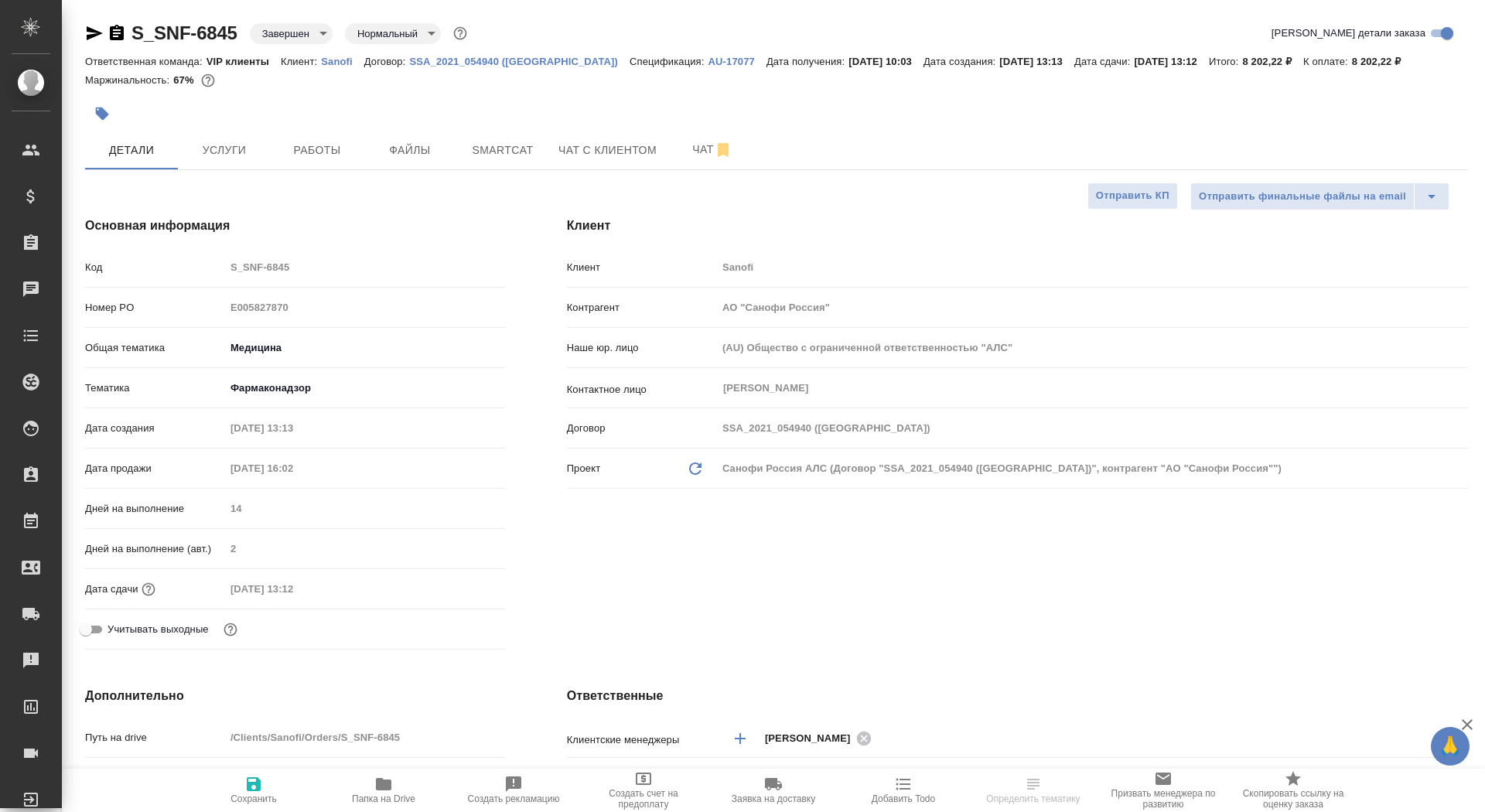
type textarea "x"
select select "RU"
type textarea "x"
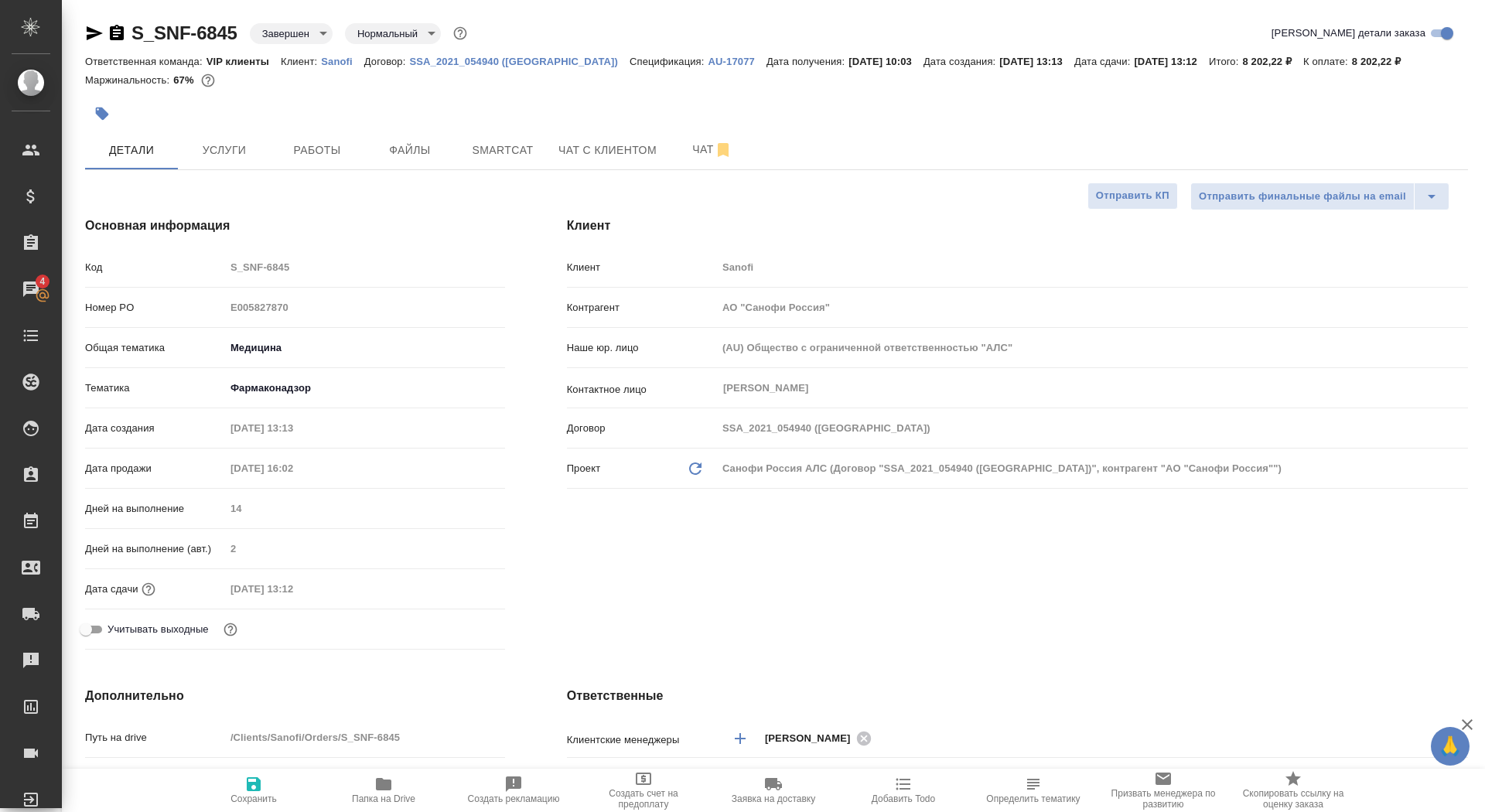
type textarea "x"
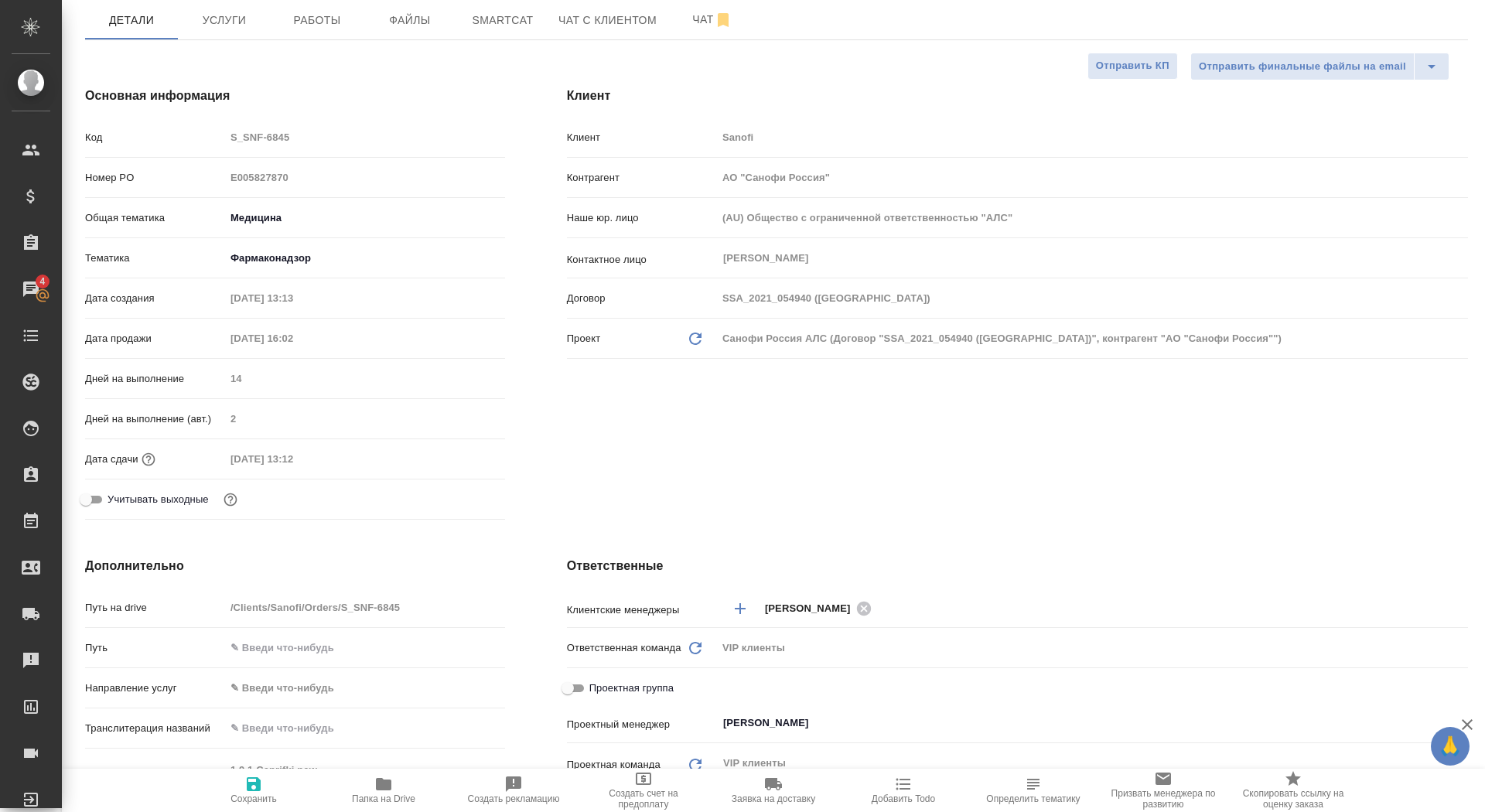
scroll to position [529, 0]
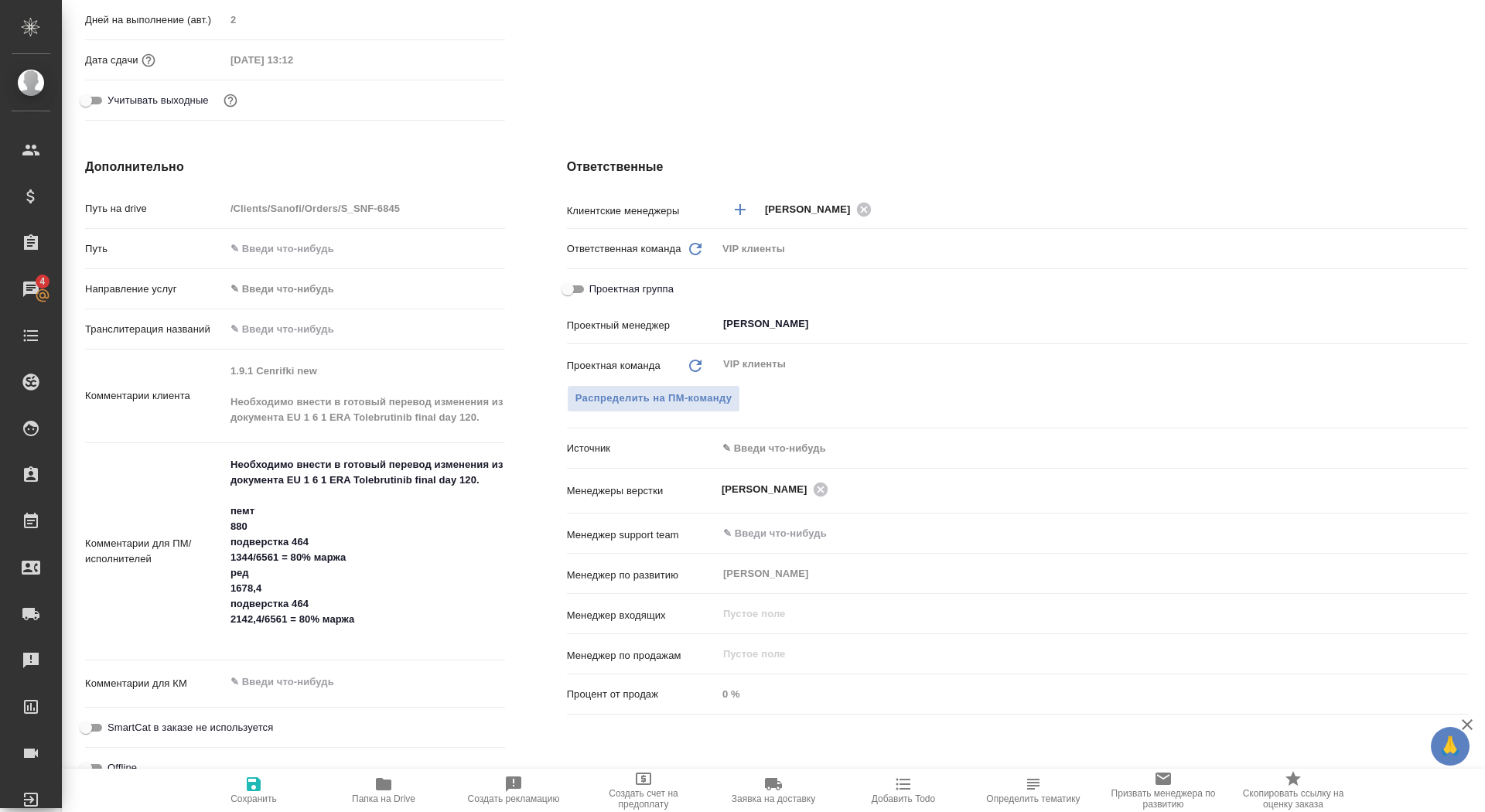
type textarea "x"
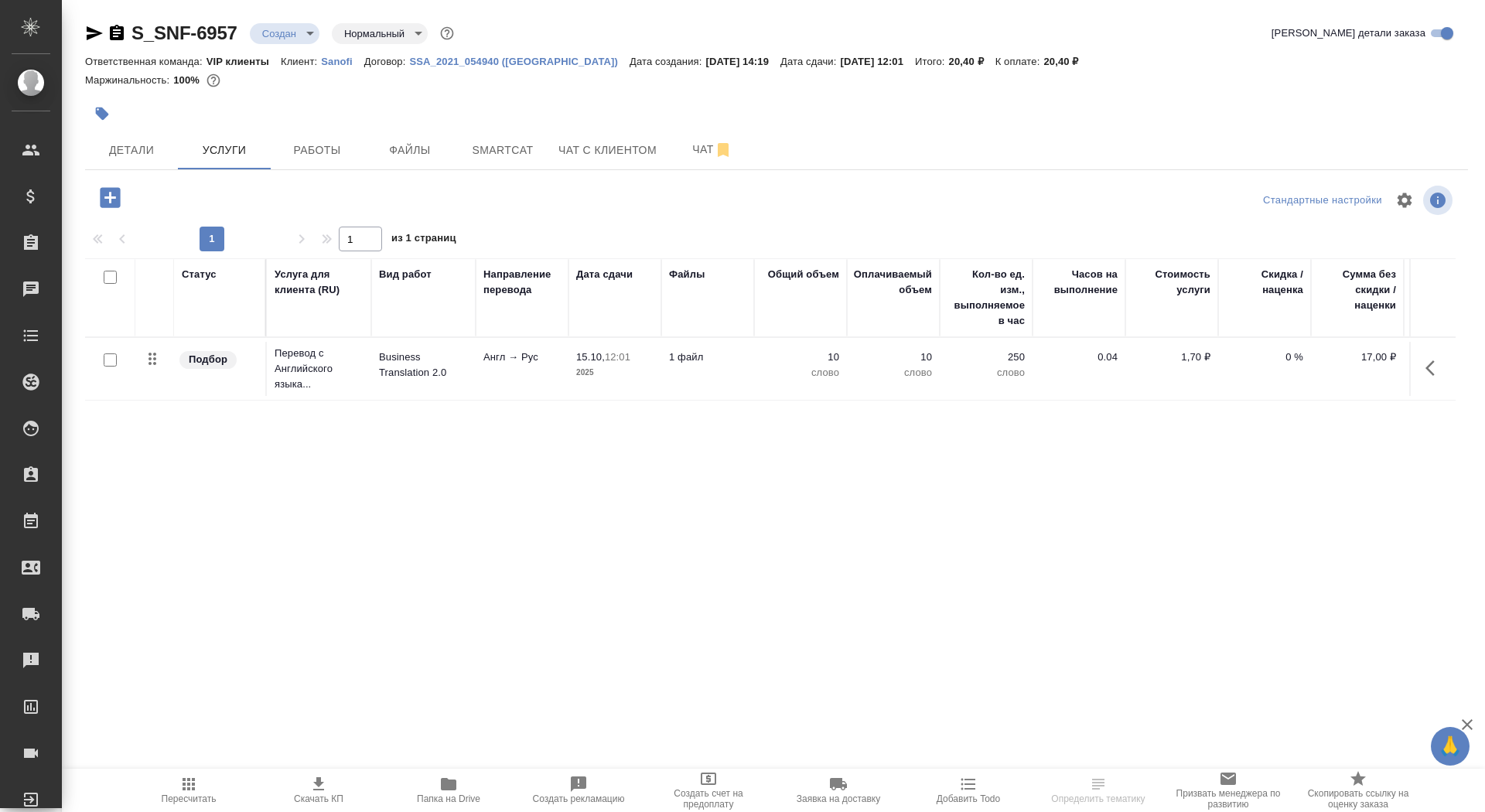
click at [112, 35] on icon "button" at bounding box center [117, 33] width 14 height 16
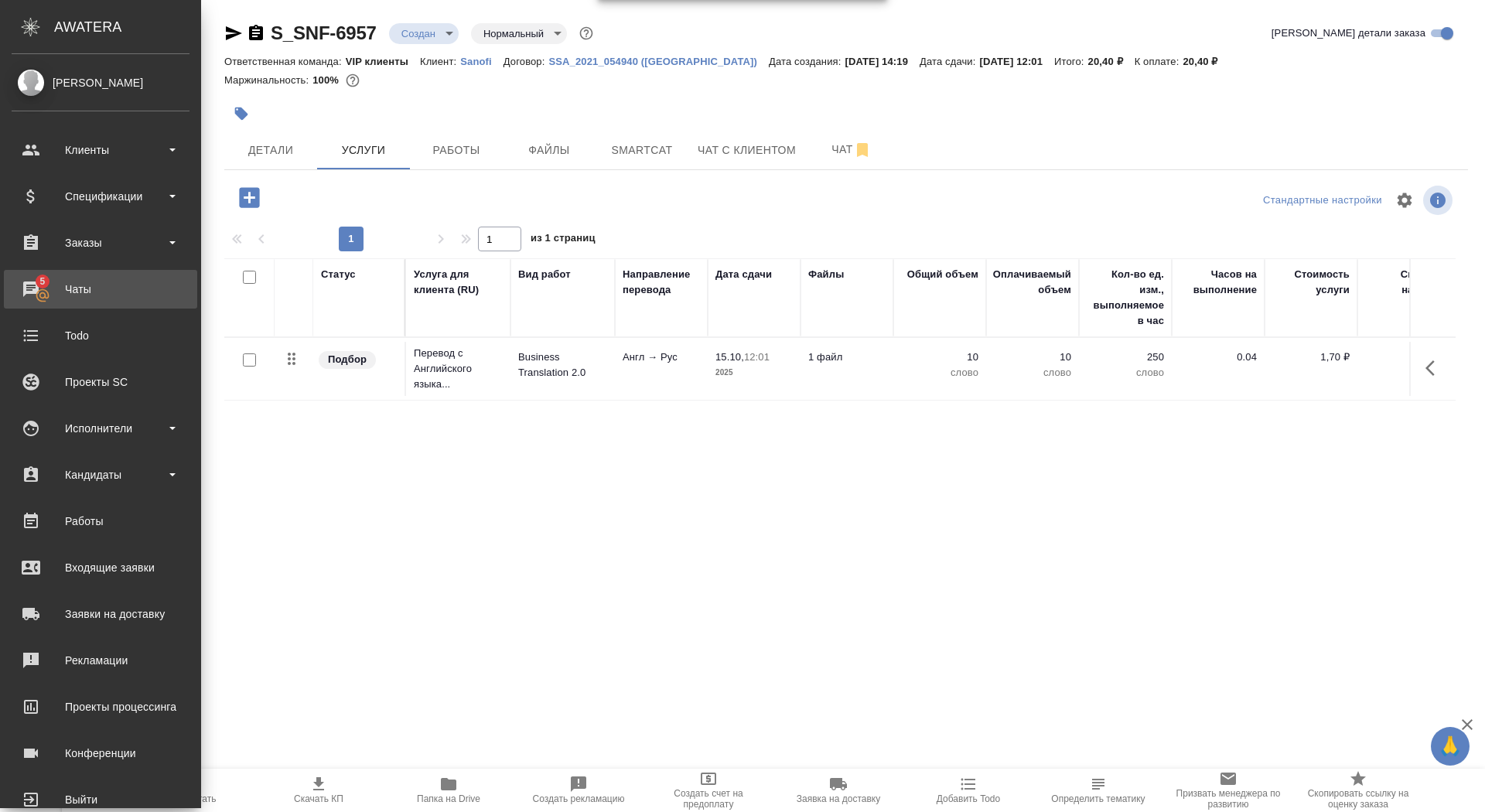
click at [23, 290] on div "Чаты" at bounding box center [100, 289] width 178 height 23
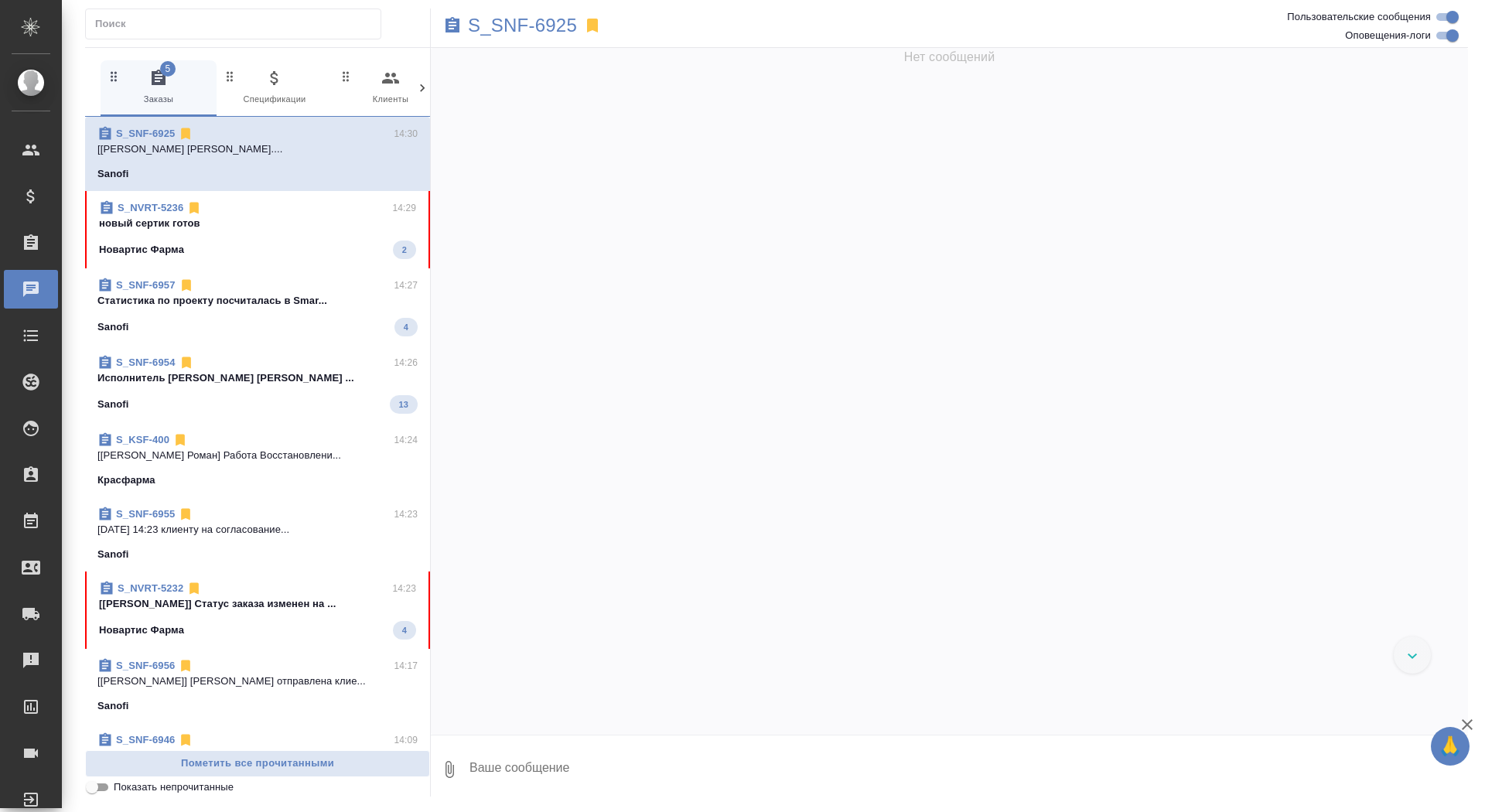
scroll to position [42912, 0]
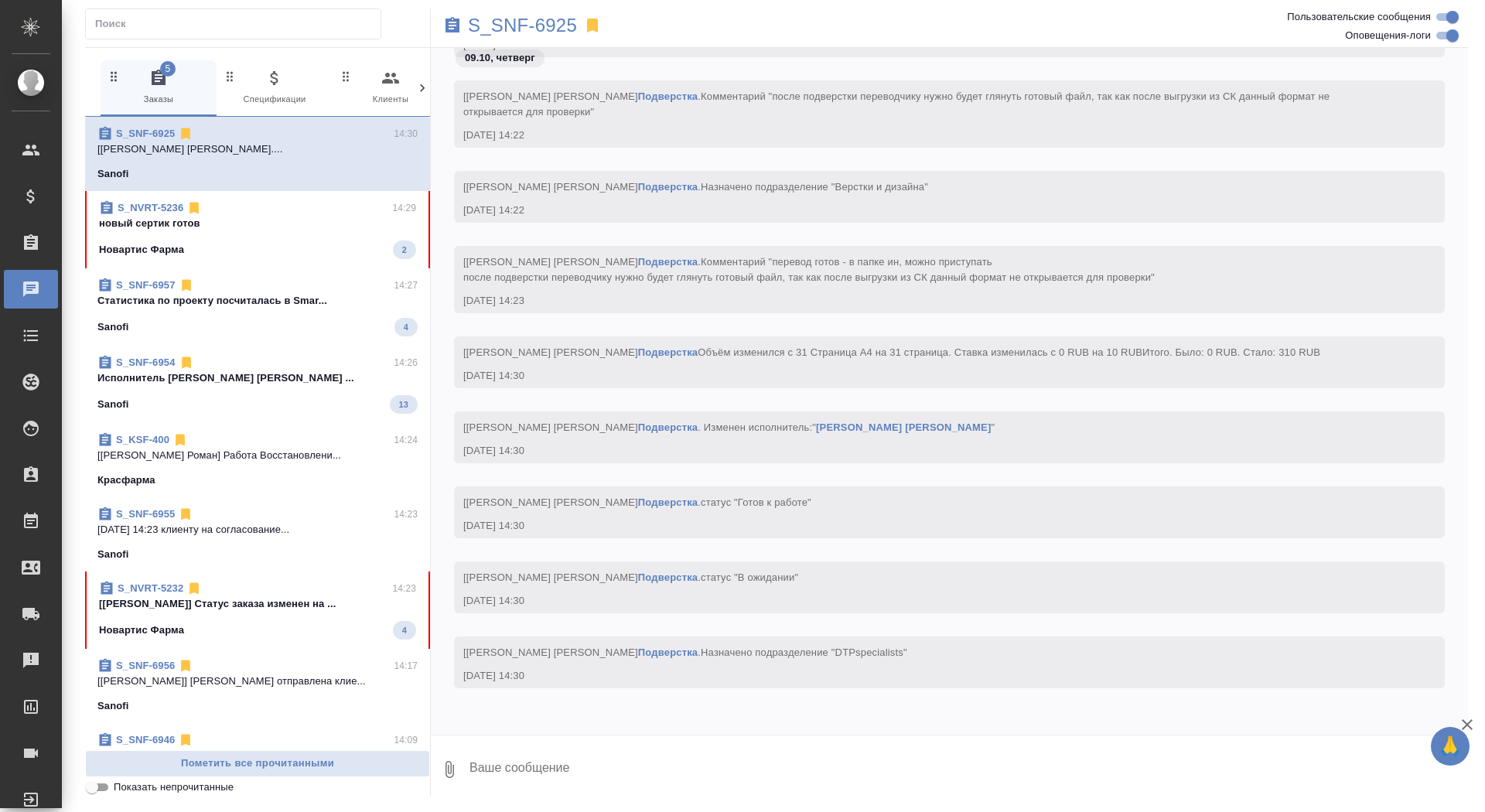
click at [241, 225] on p "новый сертик готов" at bounding box center [257, 223] width 317 height 16
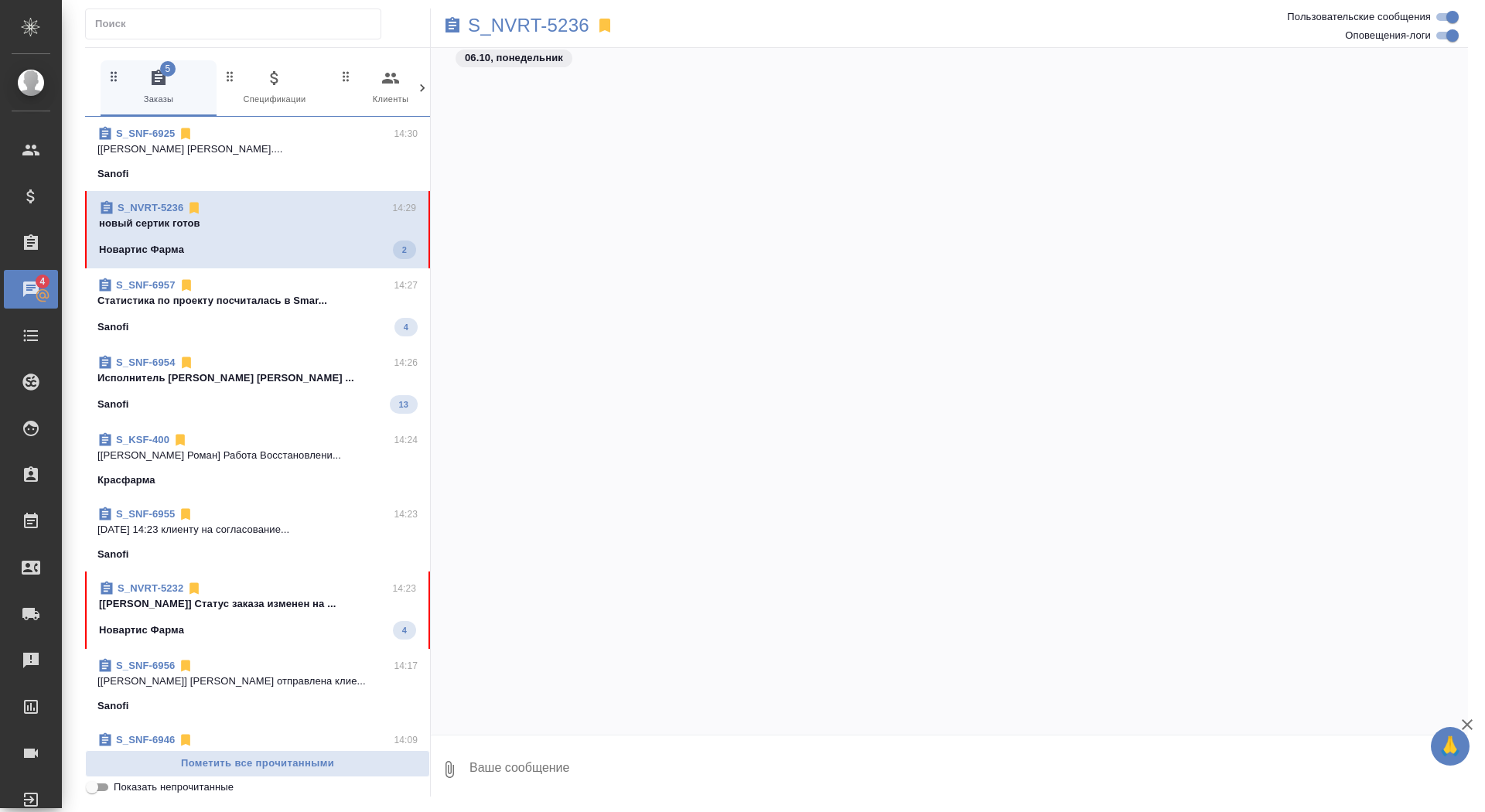
scroll to position [65099, 0]
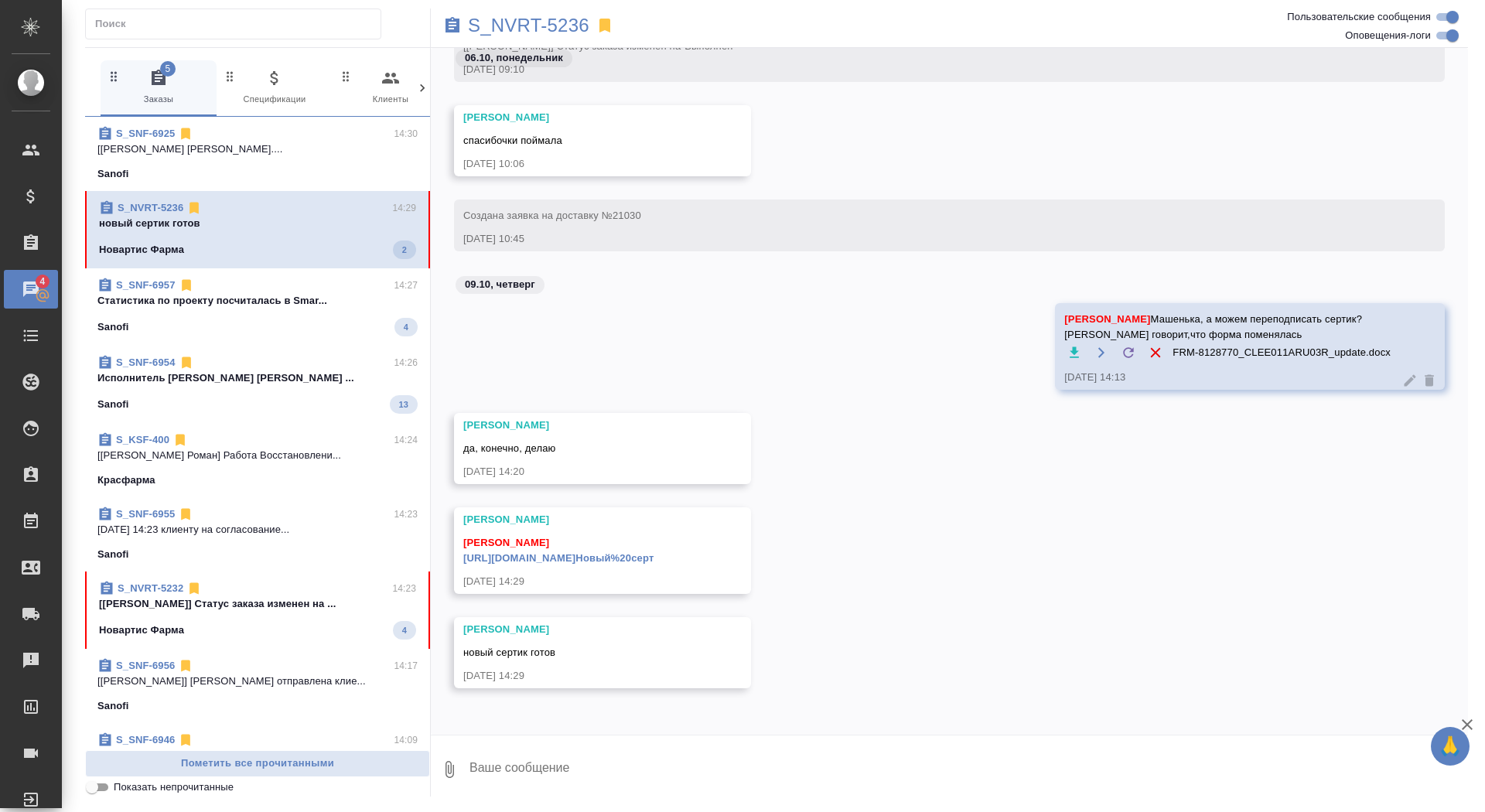
click at [707, 781] on textarea at bounding box center [968, 769] width 1000 height 53
type textarea "спасибо большое)"
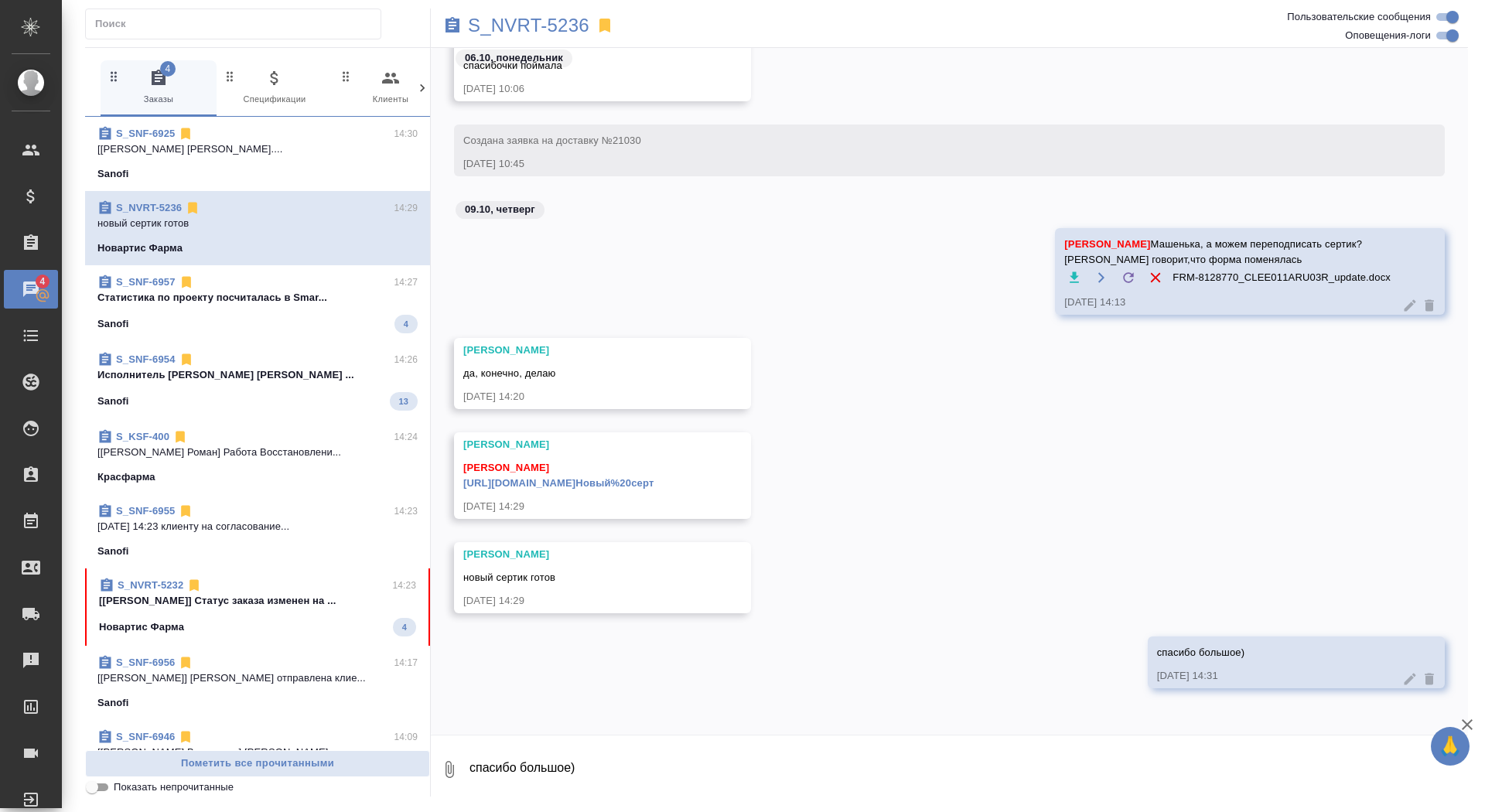
click at [654, 484] on link "[URL][DOMAIN_NAME]Новый%20серт" at bounding box center [559, 483] width 190 height 11
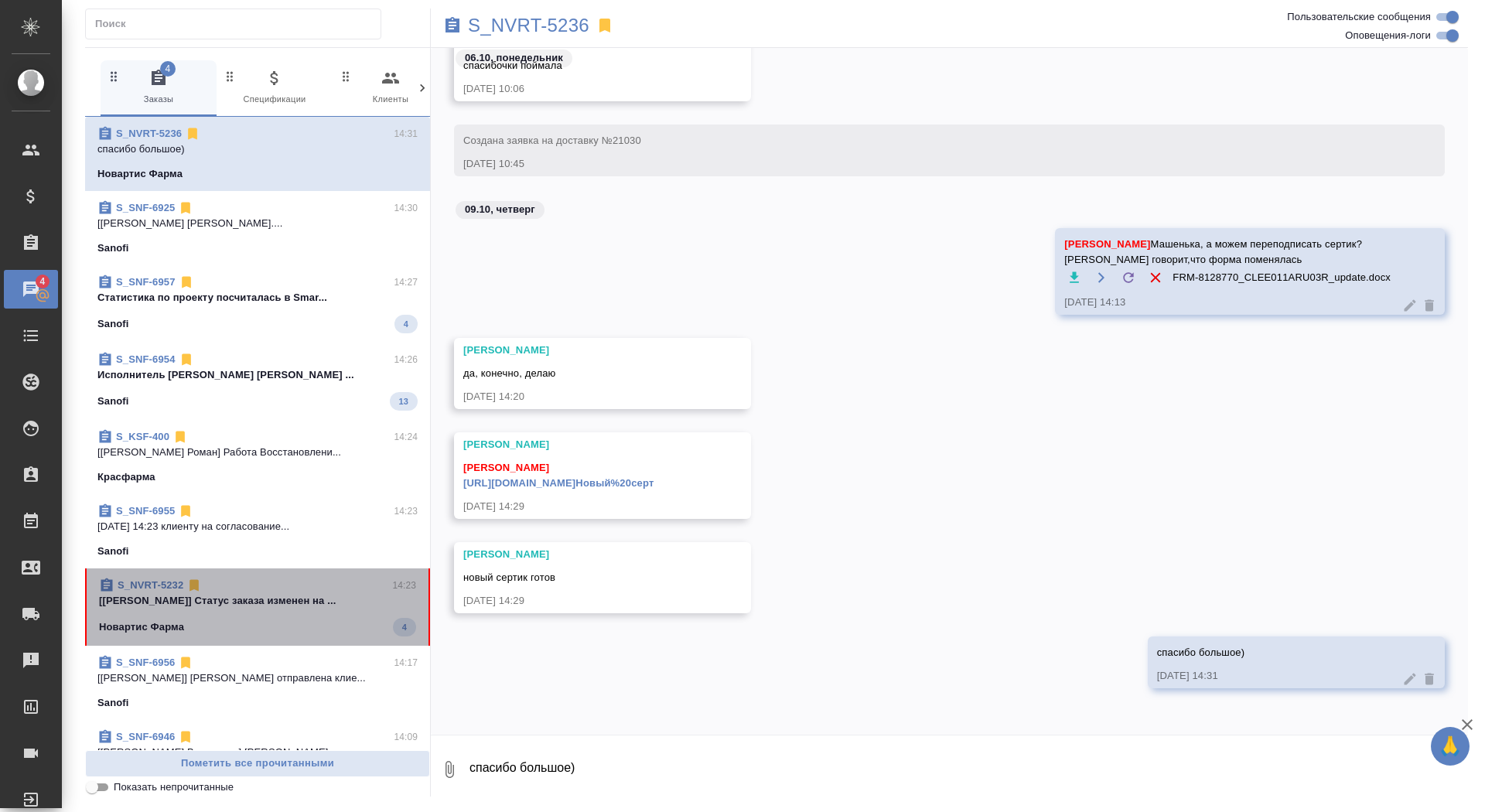
click at [265, 633] on div "Новартис Фарма 4" at bounding box center [257, 626] width 317 height 18
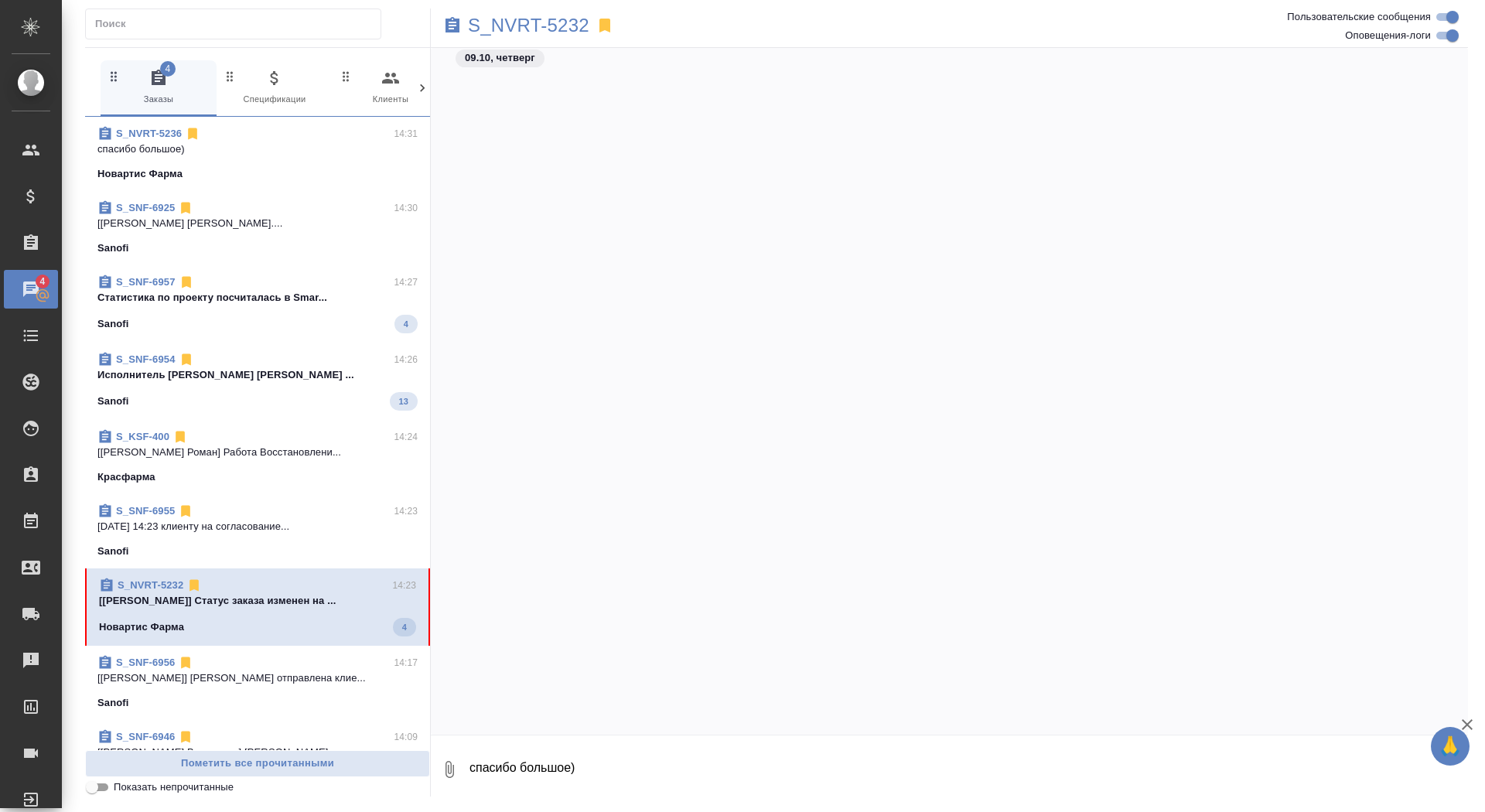
scroll to position [43751, 0]
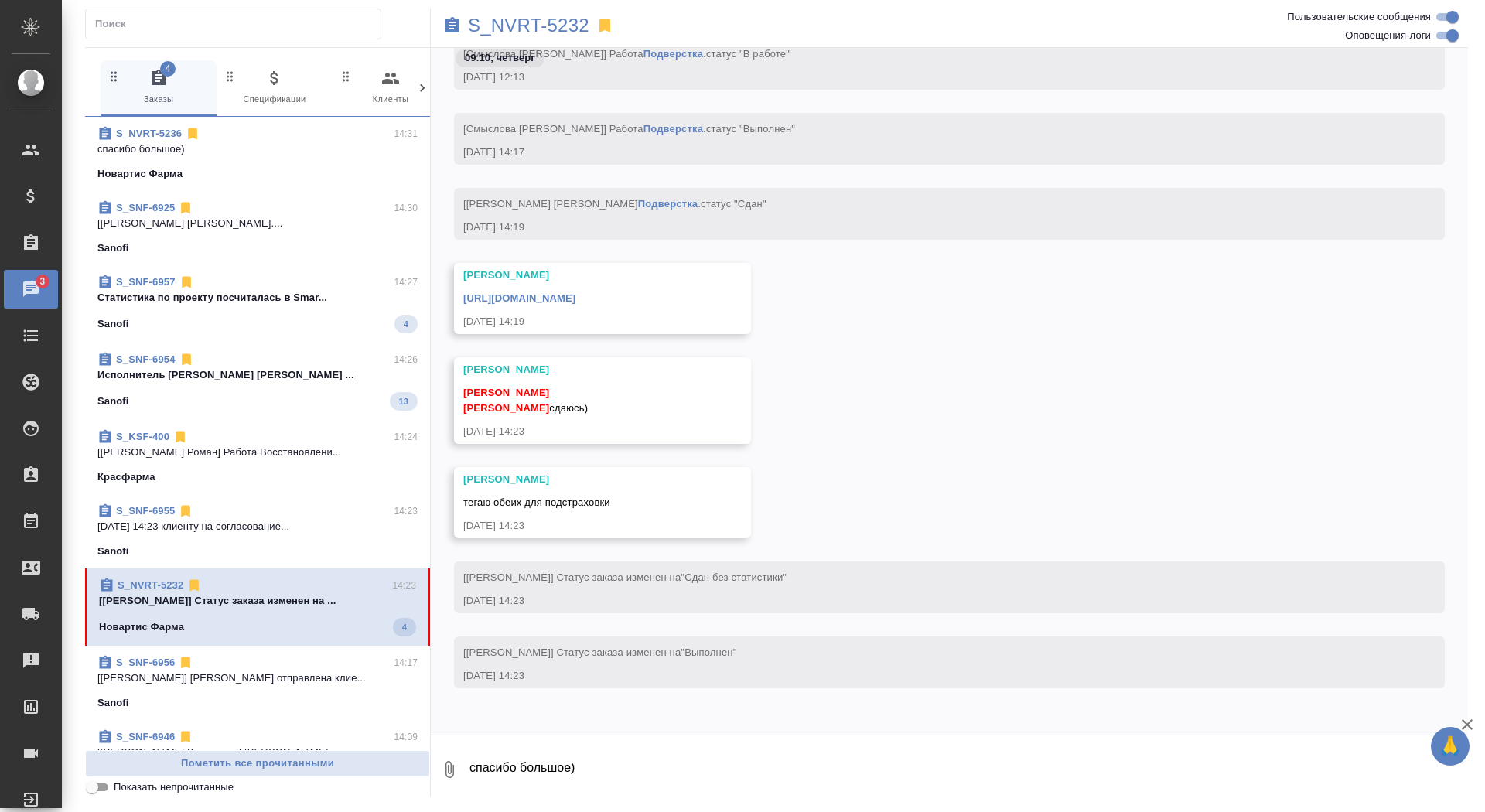
click at [591, 766] on textarea "спасибо большое)" at bounding box center [968, 769] width 1000 height 53
type textarea "забрала, спасибо)"
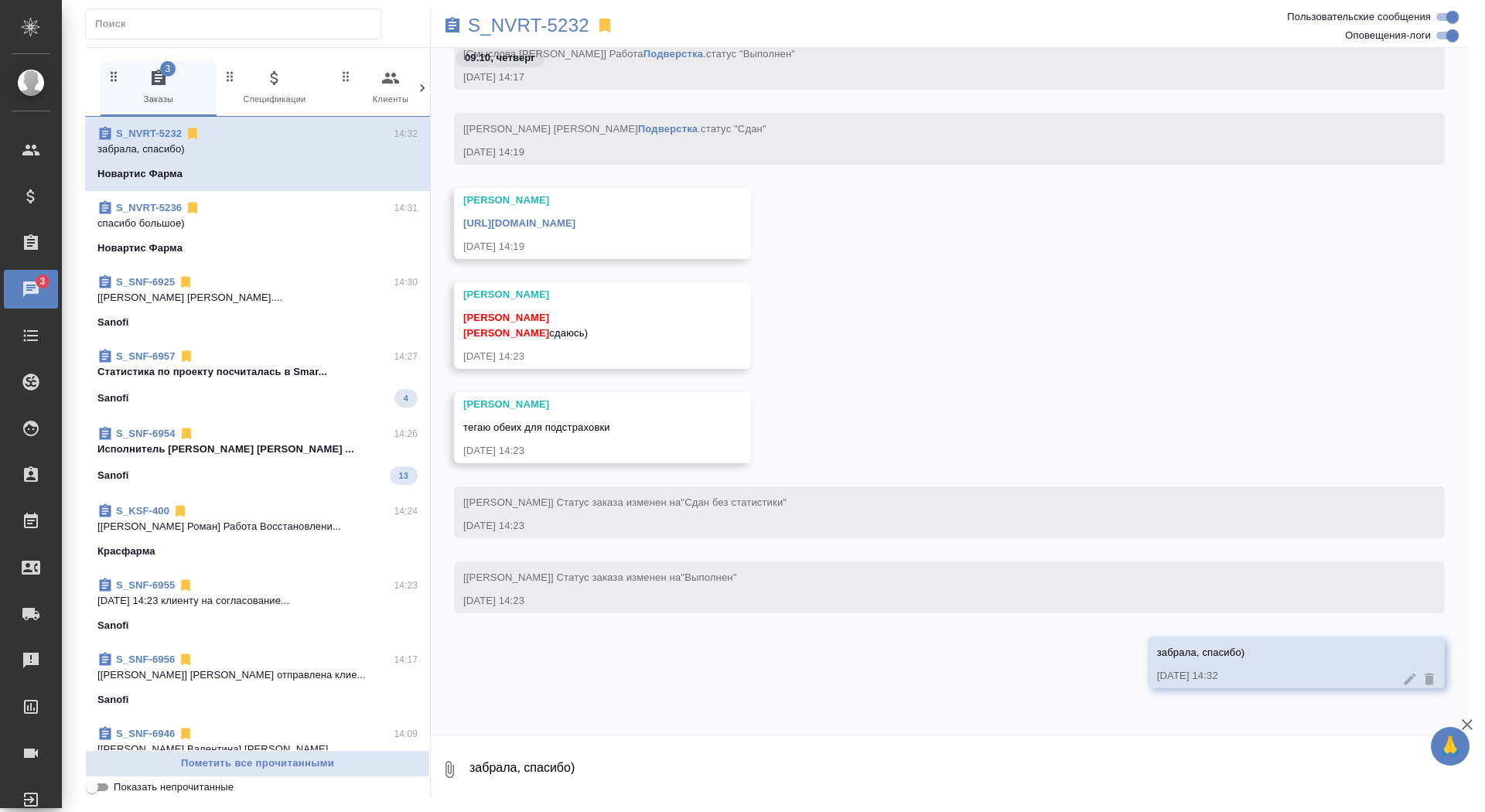
click at [575, 217] on link "[URL][DOMAIN_NAME]" at bounding box center [520, 222] width 112 height 11
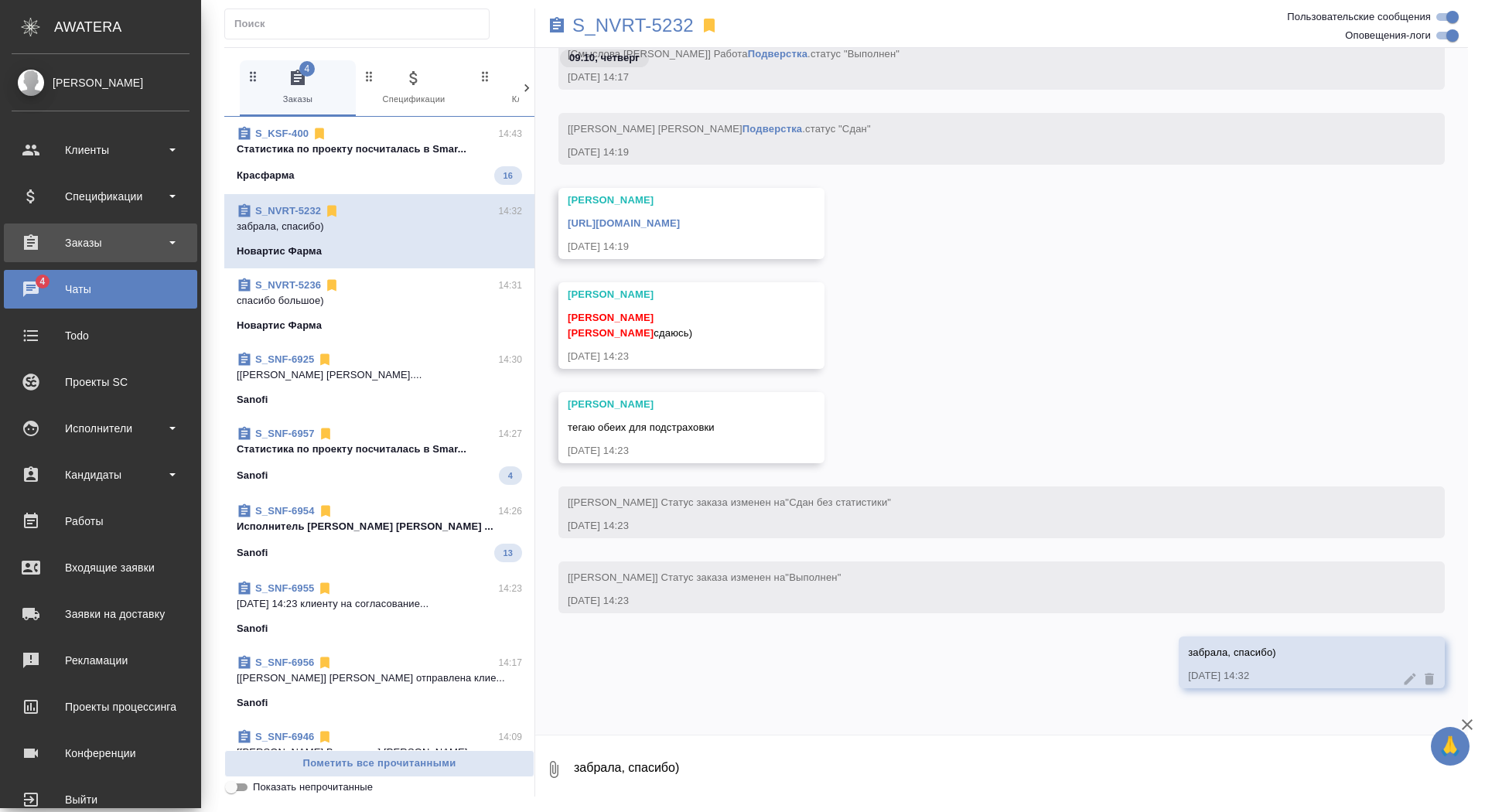
click at [80, 252] on div "Заказы" at bounding box center [100, 242] width 178 height 23
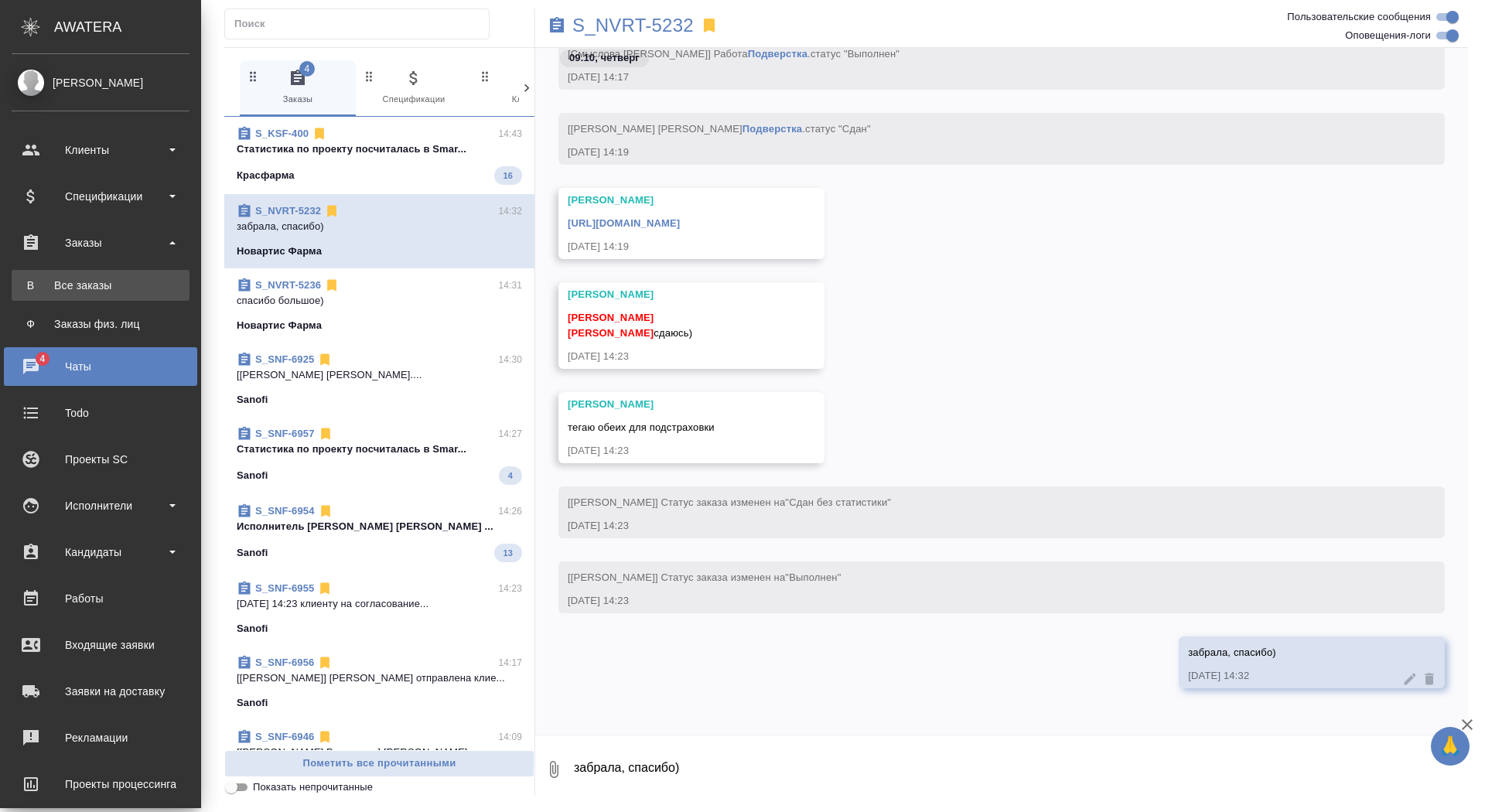
click at [83, 296] on link "В Все заказы" at bounding box center [100, 285] width 178 height 31
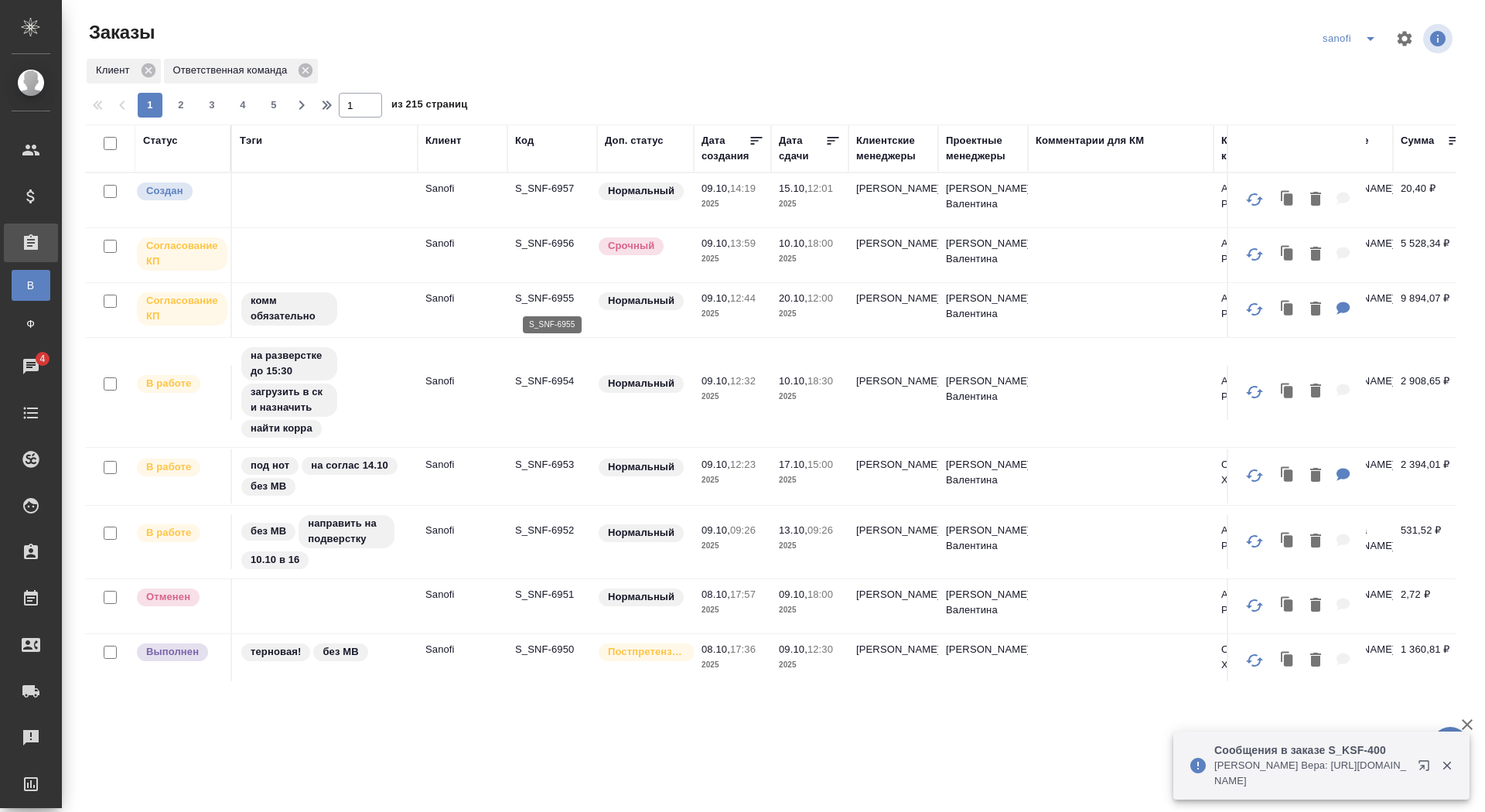
click at [533, 297] on p "S_SNF-6955" at bounding box center [552, 298] width 74 height 16
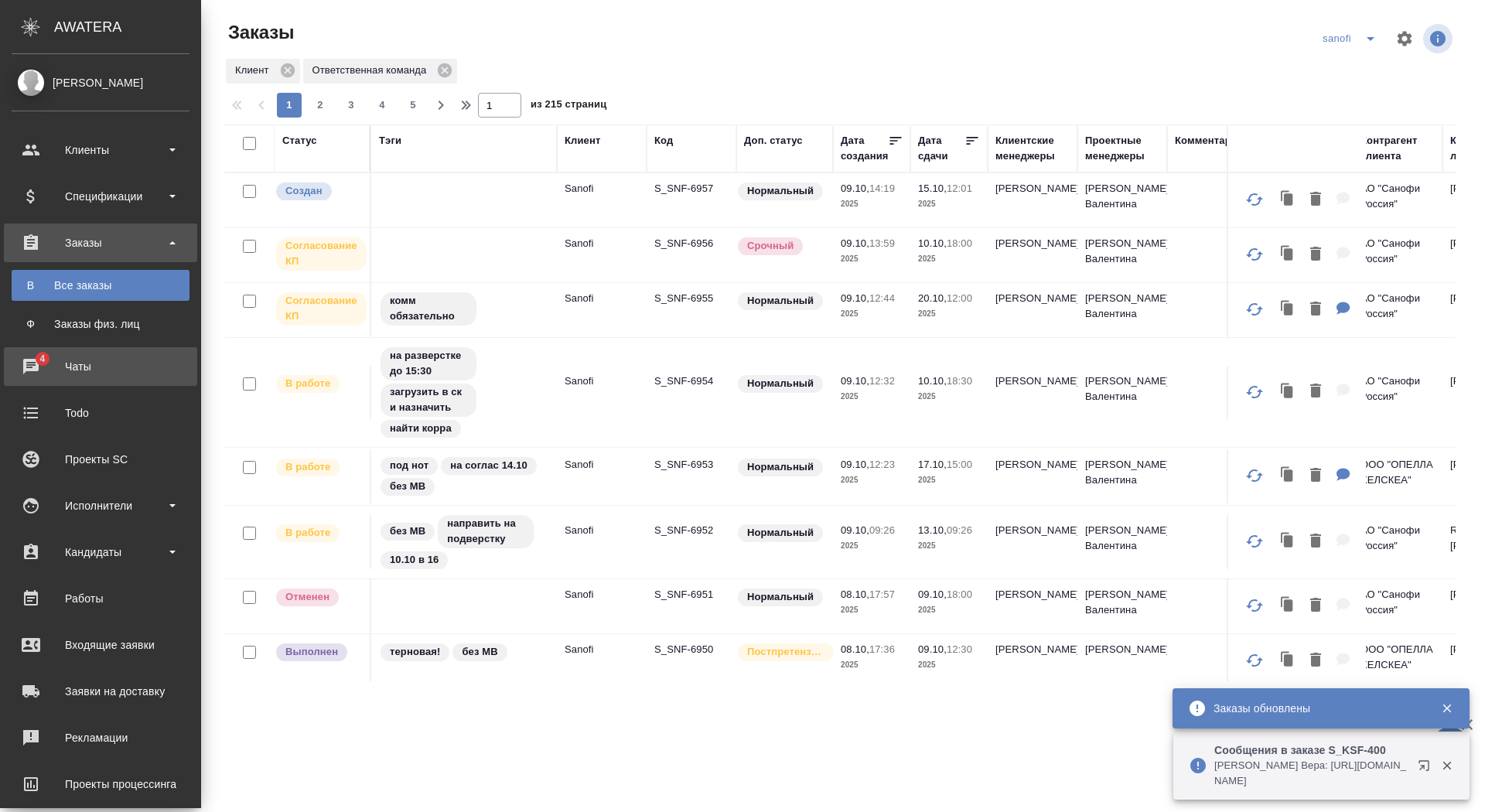
click at [41, 368] on div "Чаты" at bounding box center [100, 366] width 178 height 23
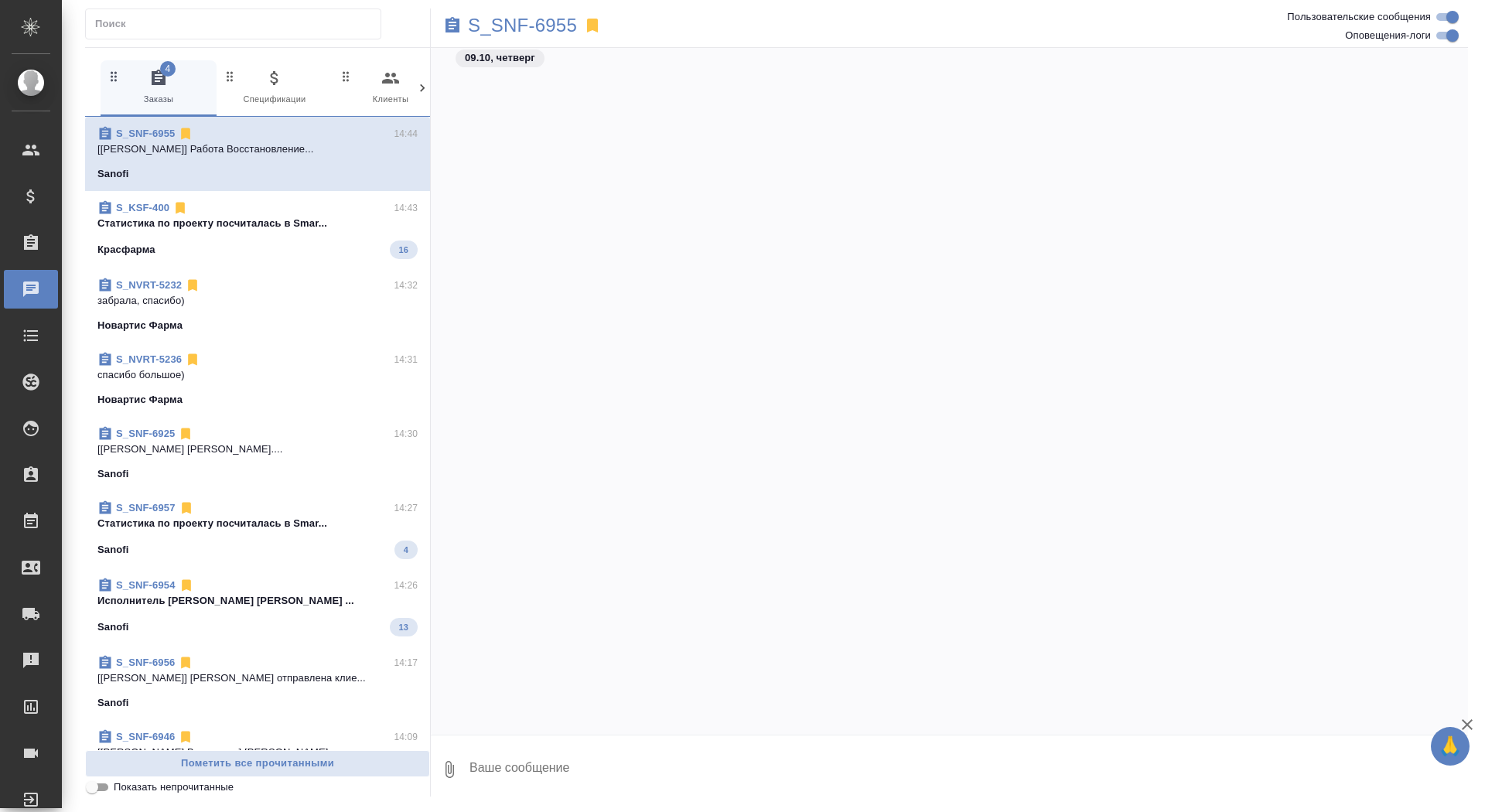
scroll to position [8499, 0]
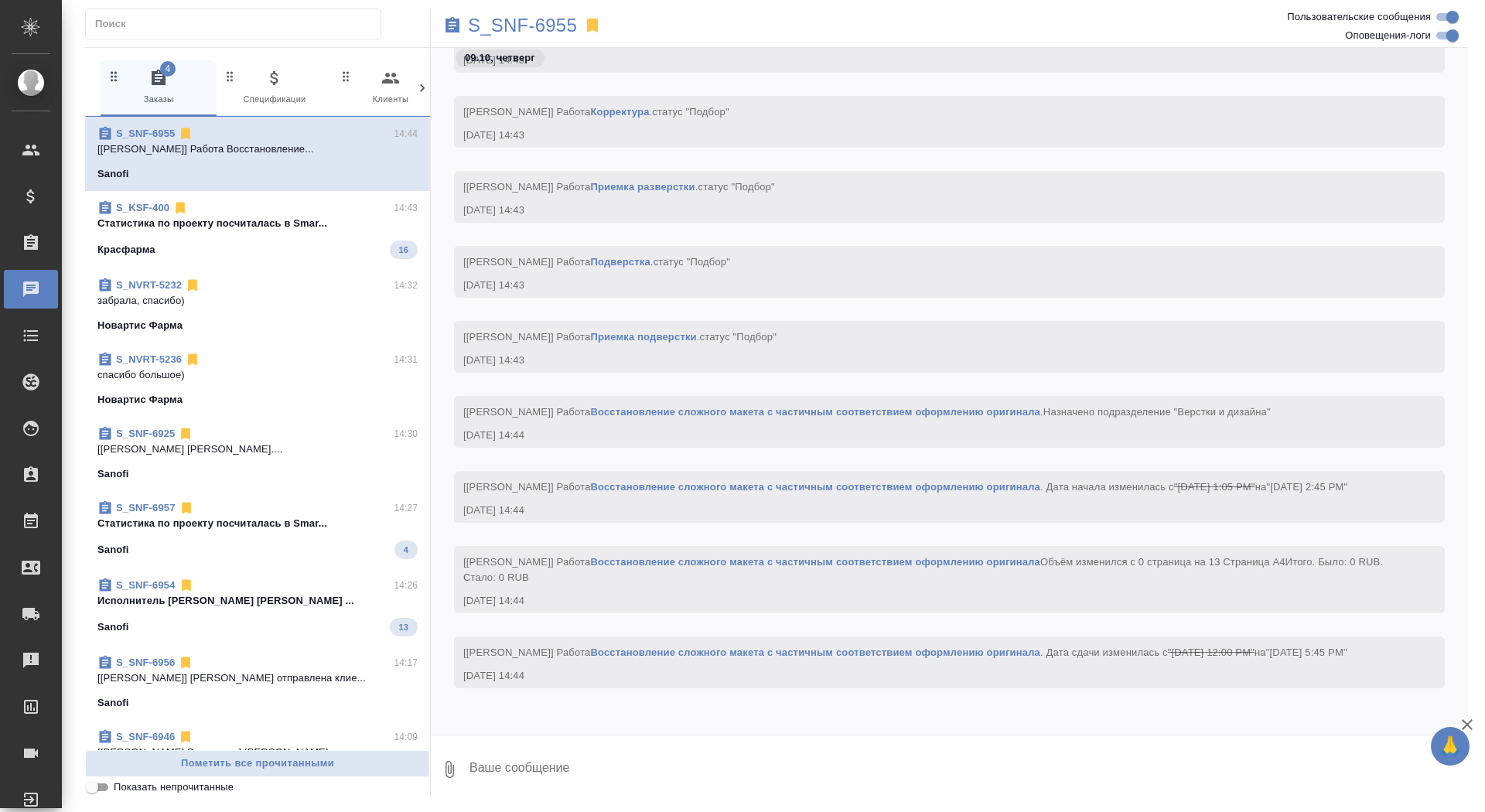
click at [239, 397] on div "Новартис Фарма" at bounding box center [258, 400] width 320 height 16
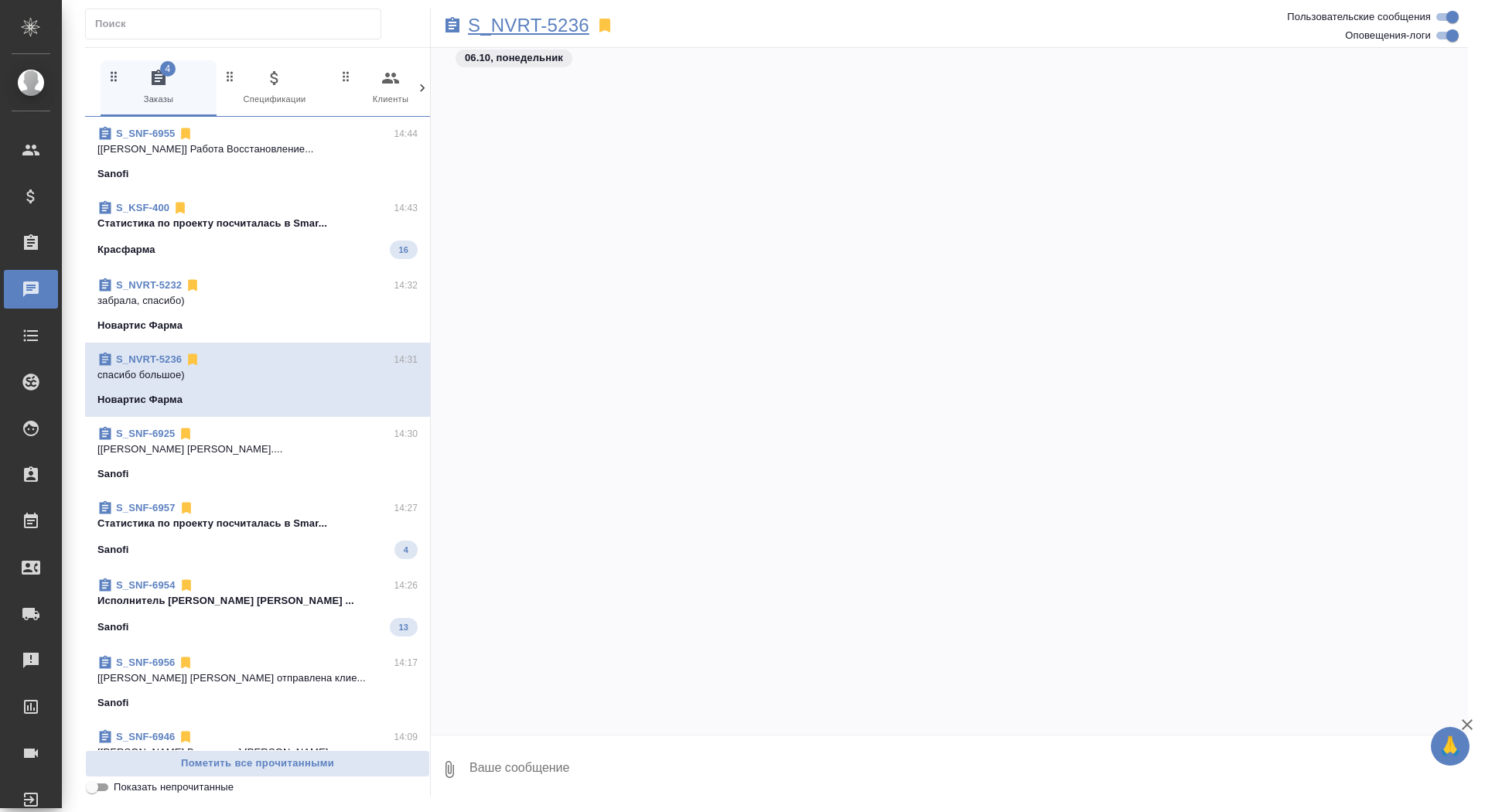
scroll to position [65746, 0]
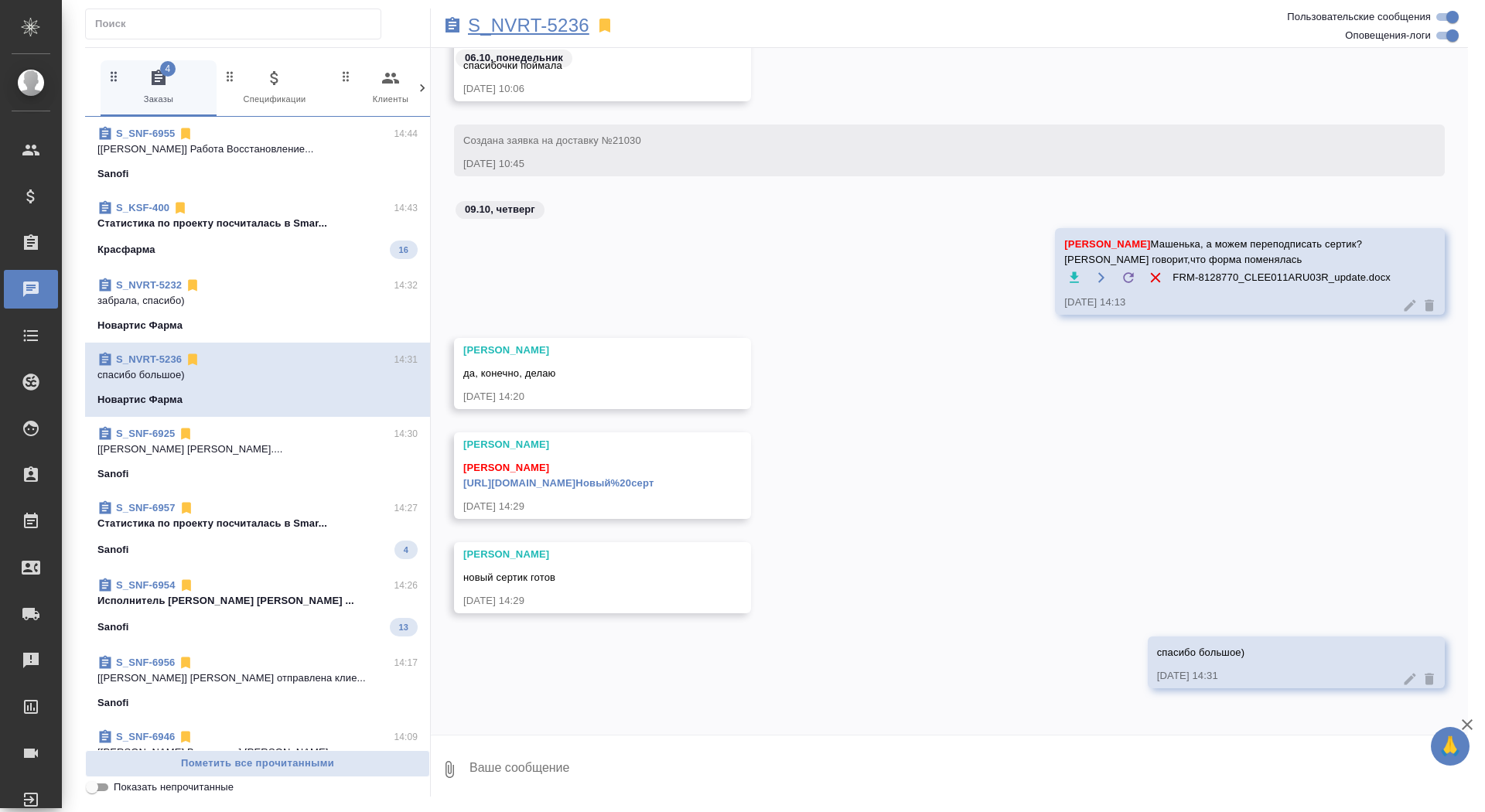
click at [515, 29] on p "S_NVRT-5236" at bounding box center [528, 26] width 121 height 16
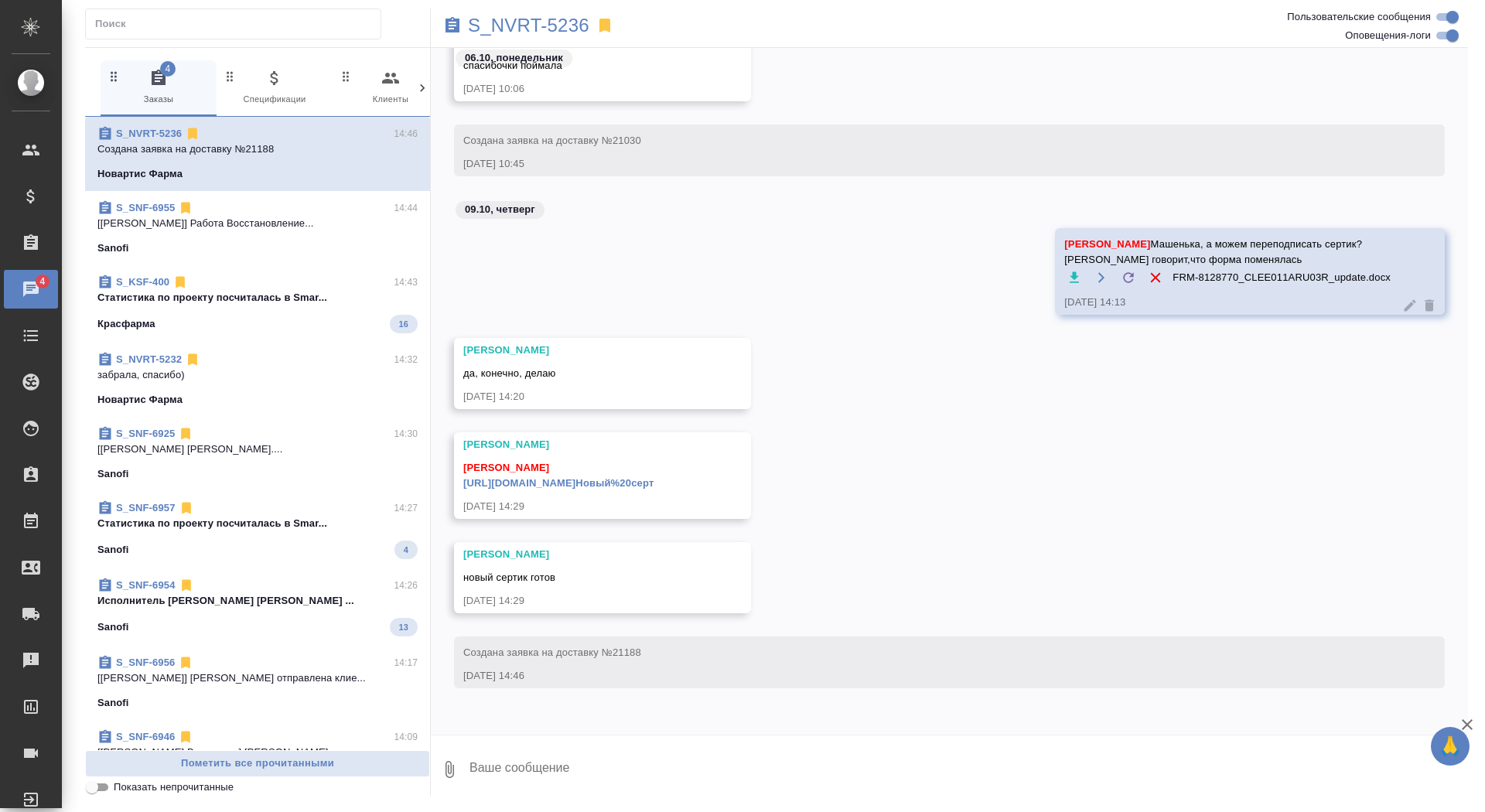
click at [224, 315] on div "Красфарма 16" at bounding box center [258, 323] width 320 height 18
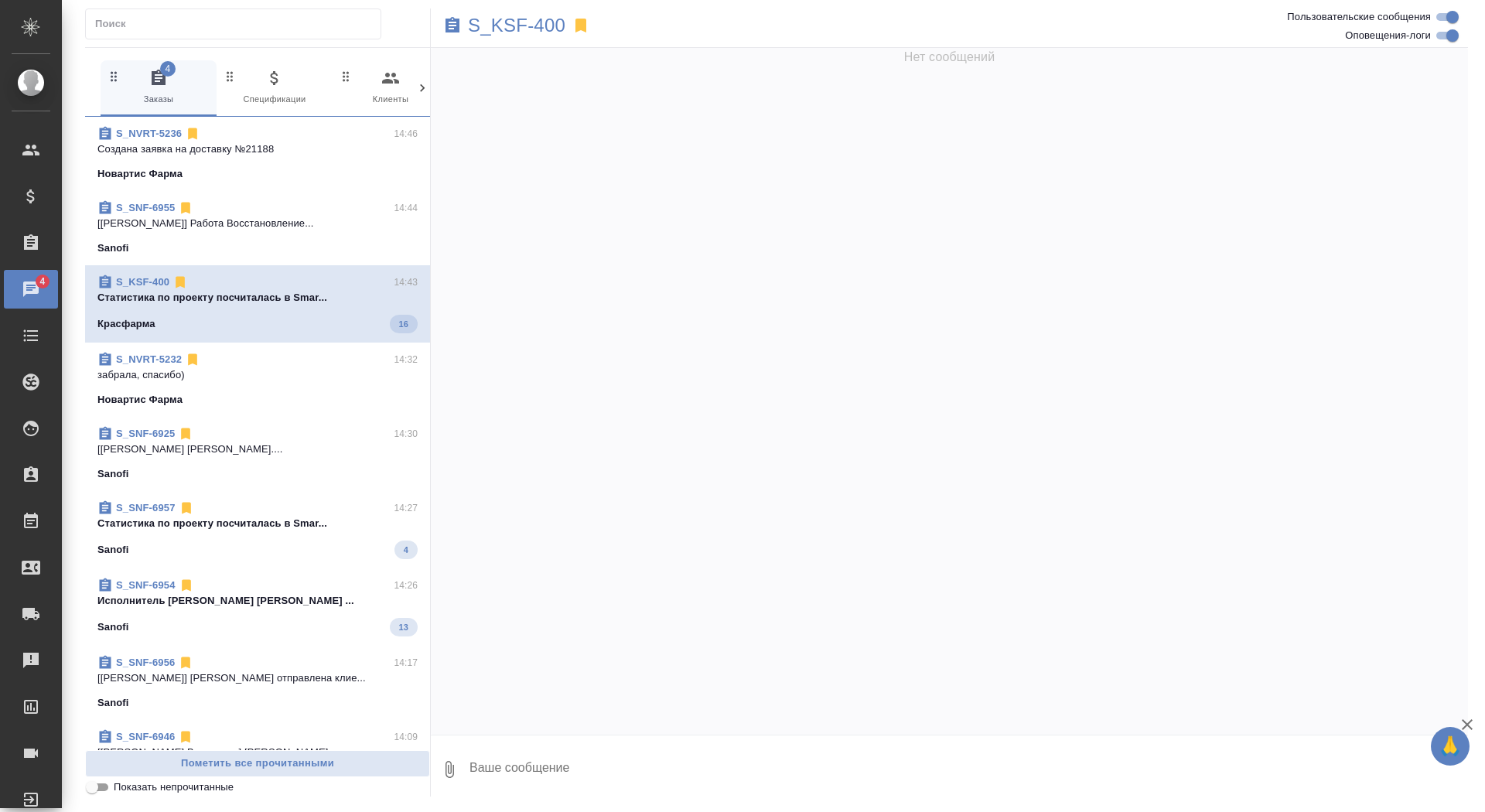
scroll to position [24527, 0]
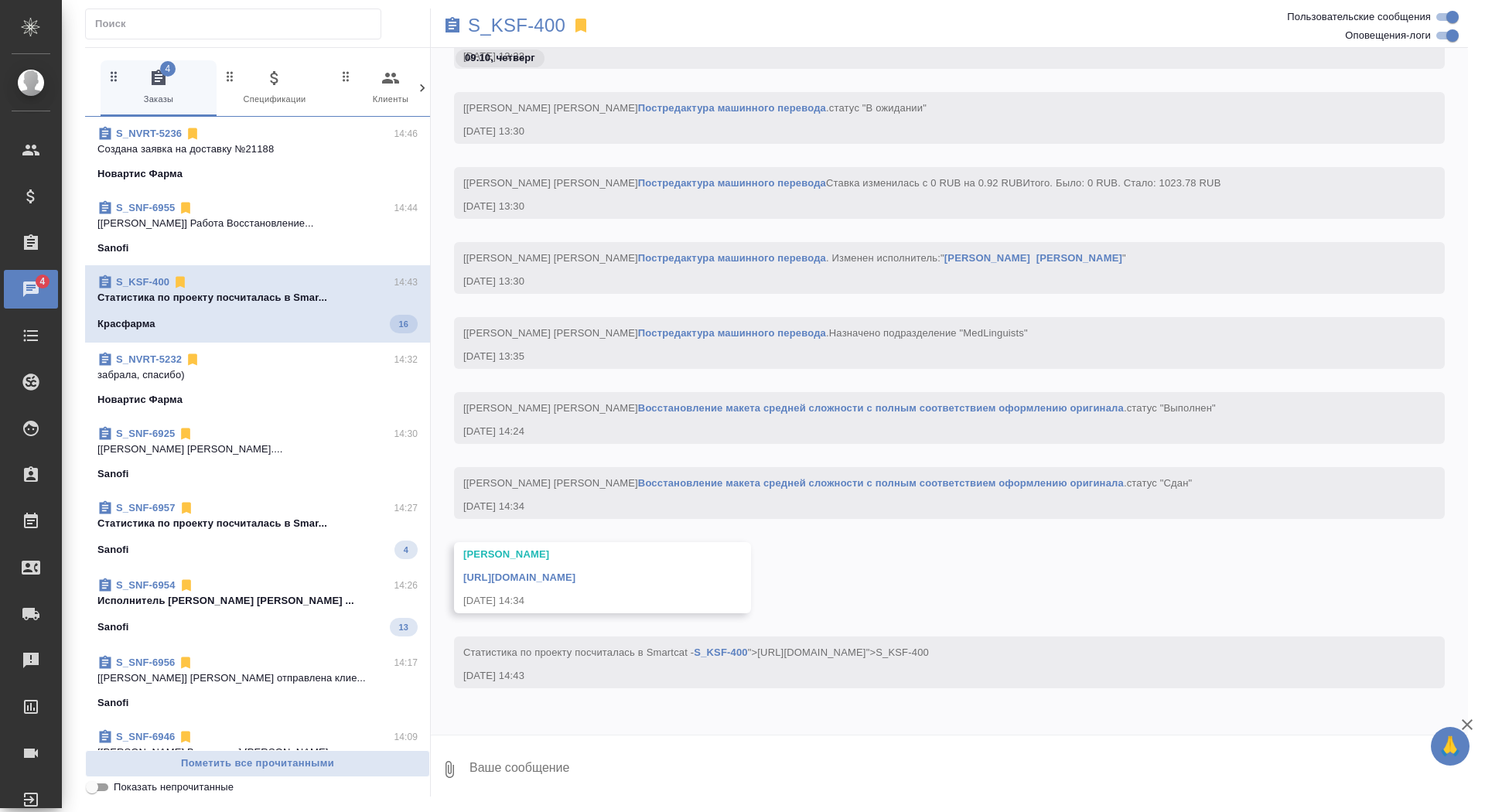
click at [230, 552] on div "Sanofi 4" at bounding box center [258, 549] width 320 height 18
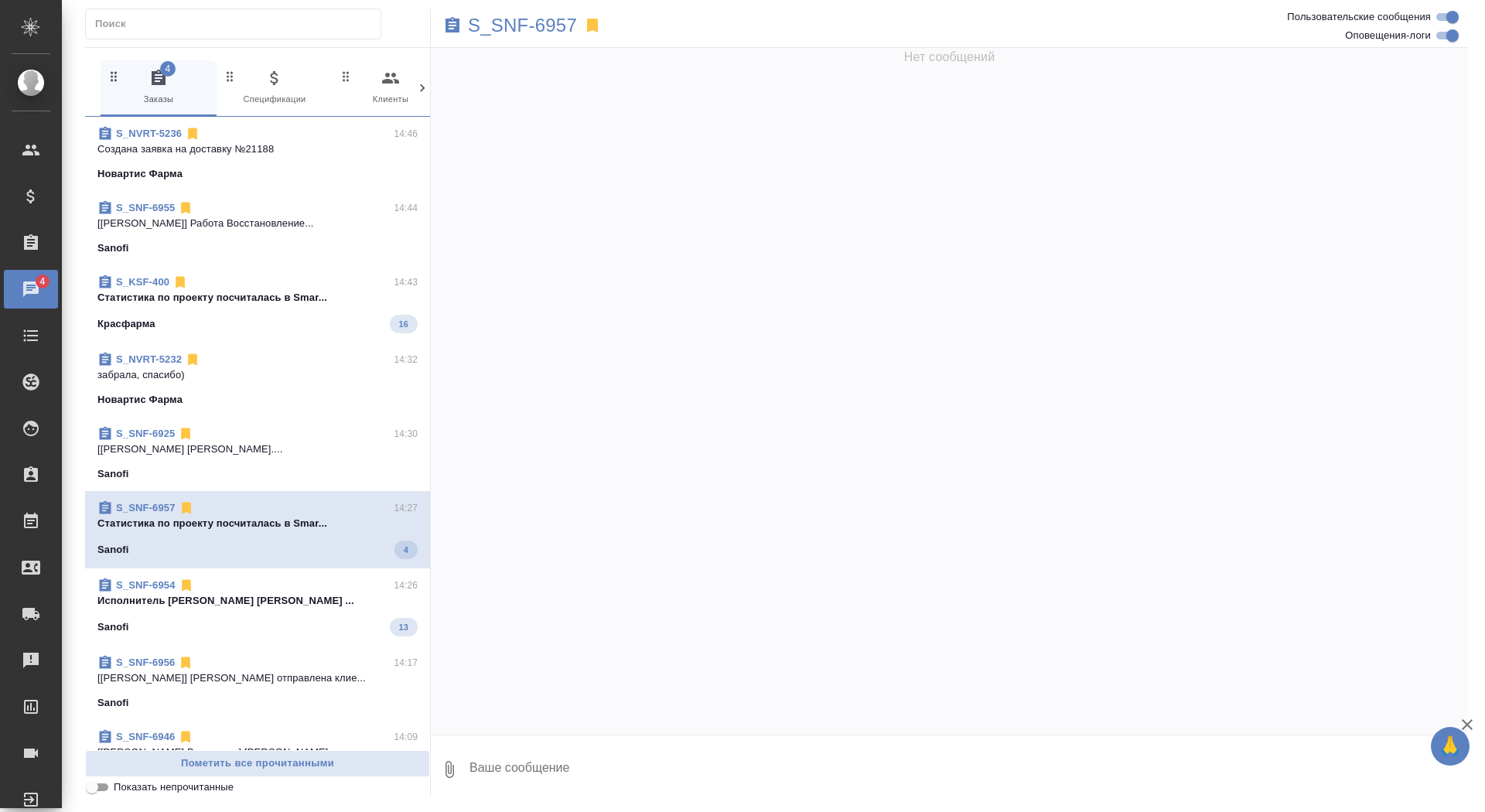
scroll to position [361, 0]
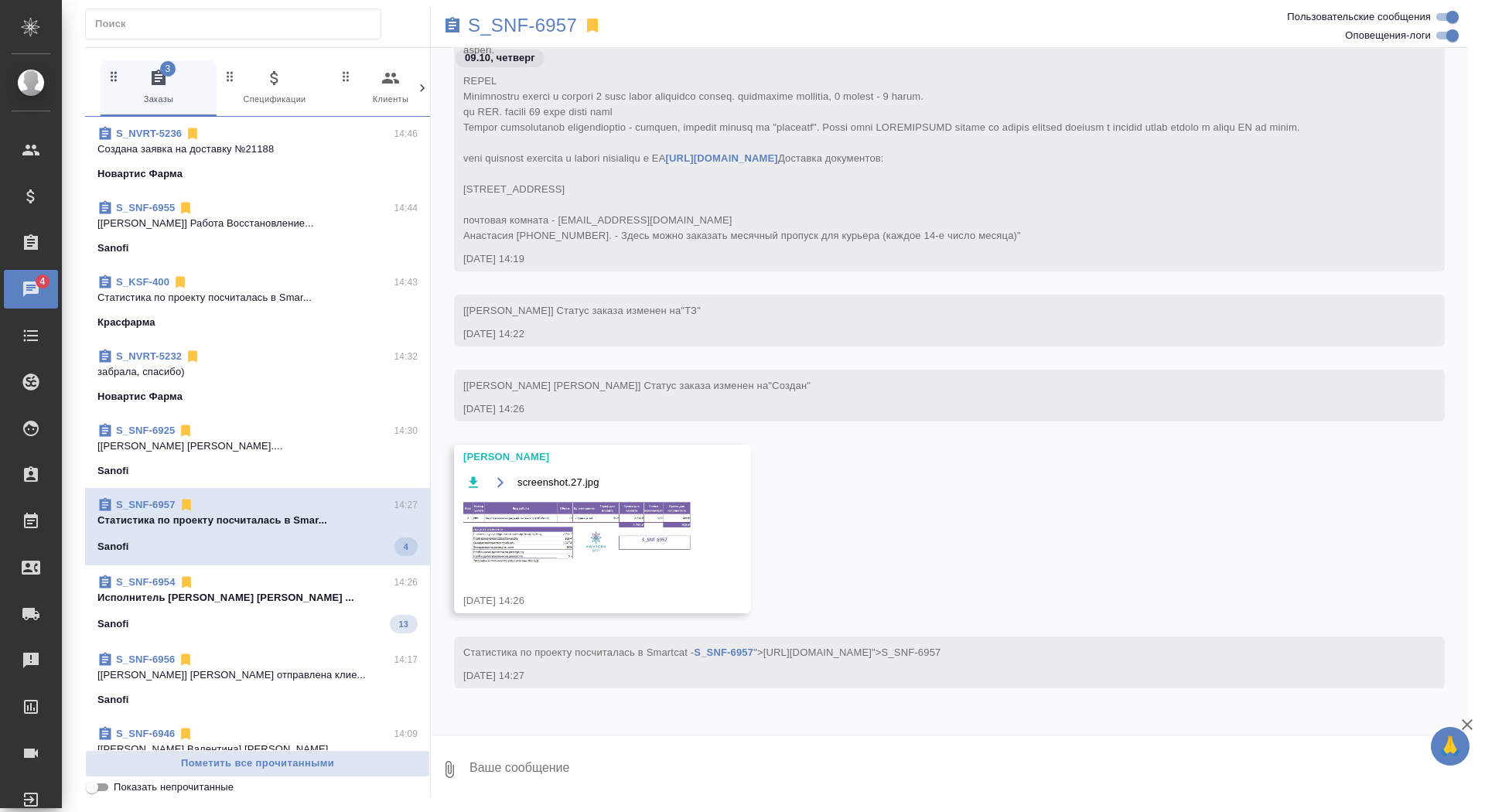
click at [234, 638] on div "S_SNF-6954 14:26 Исполнитель Клешнёва Вера Александровна ... Sanofi 13" at bounding box center [257, 604] width 345 height 77
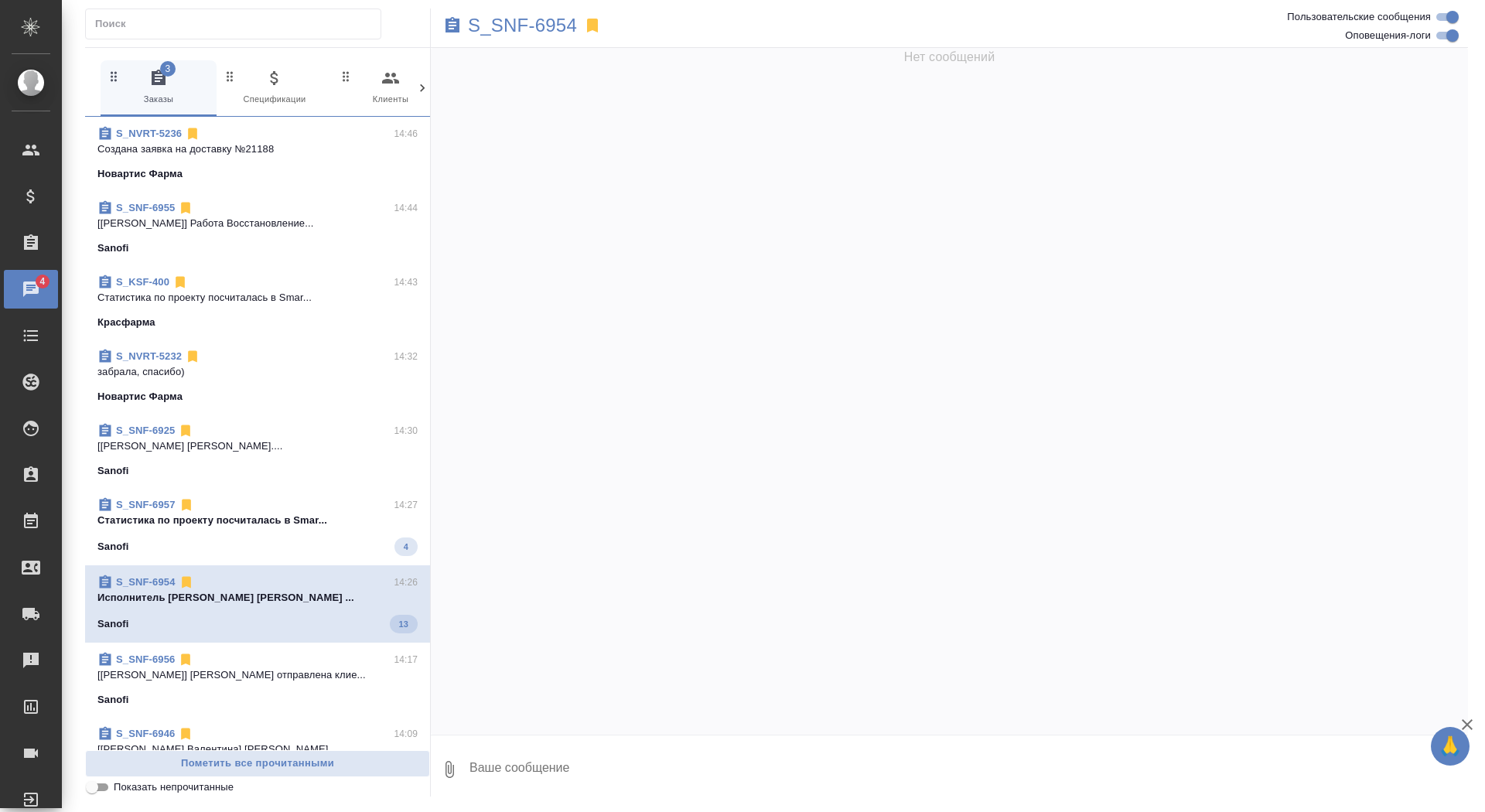
scroll to position [18870, 0]
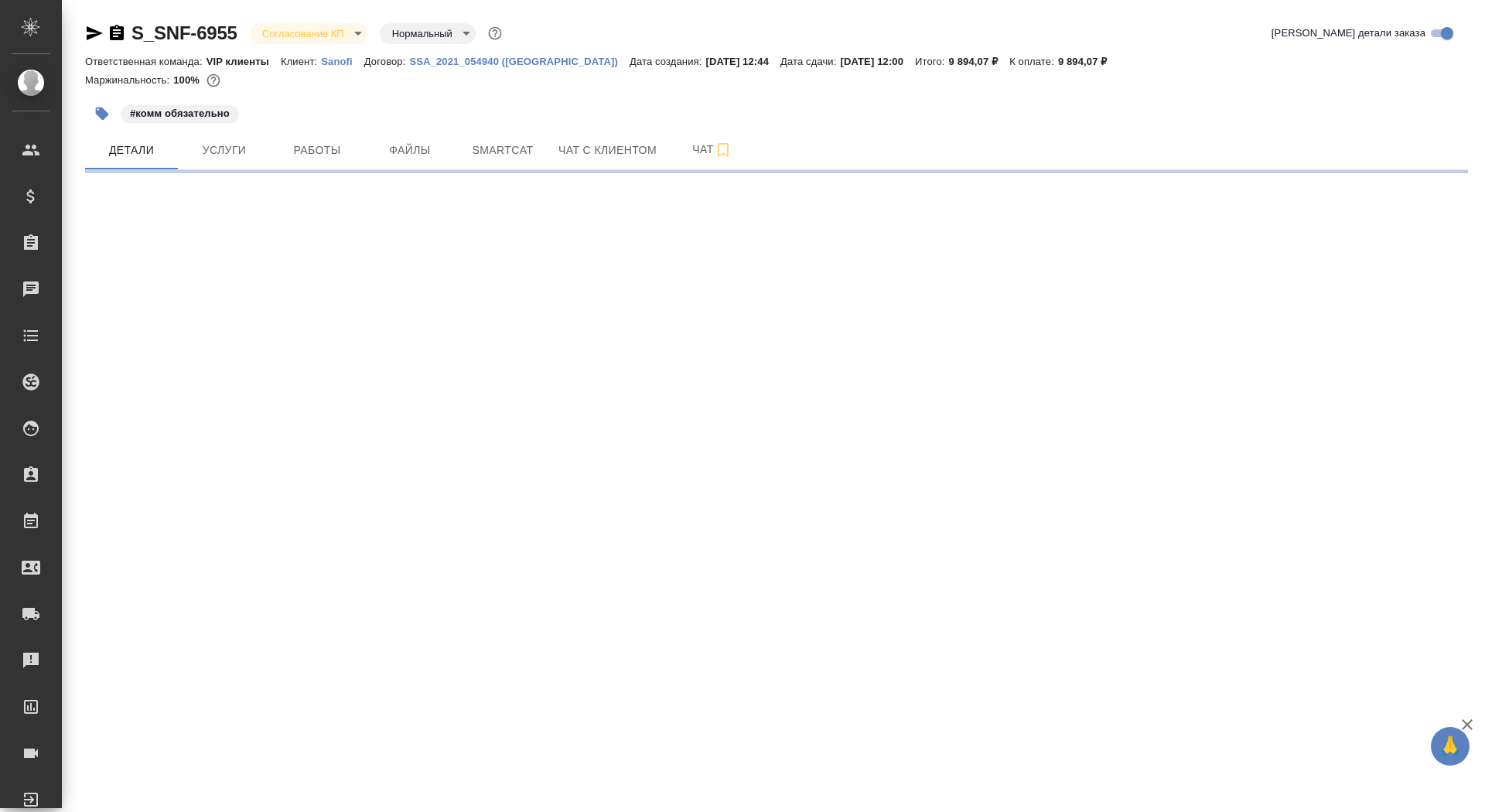
select select "RU"
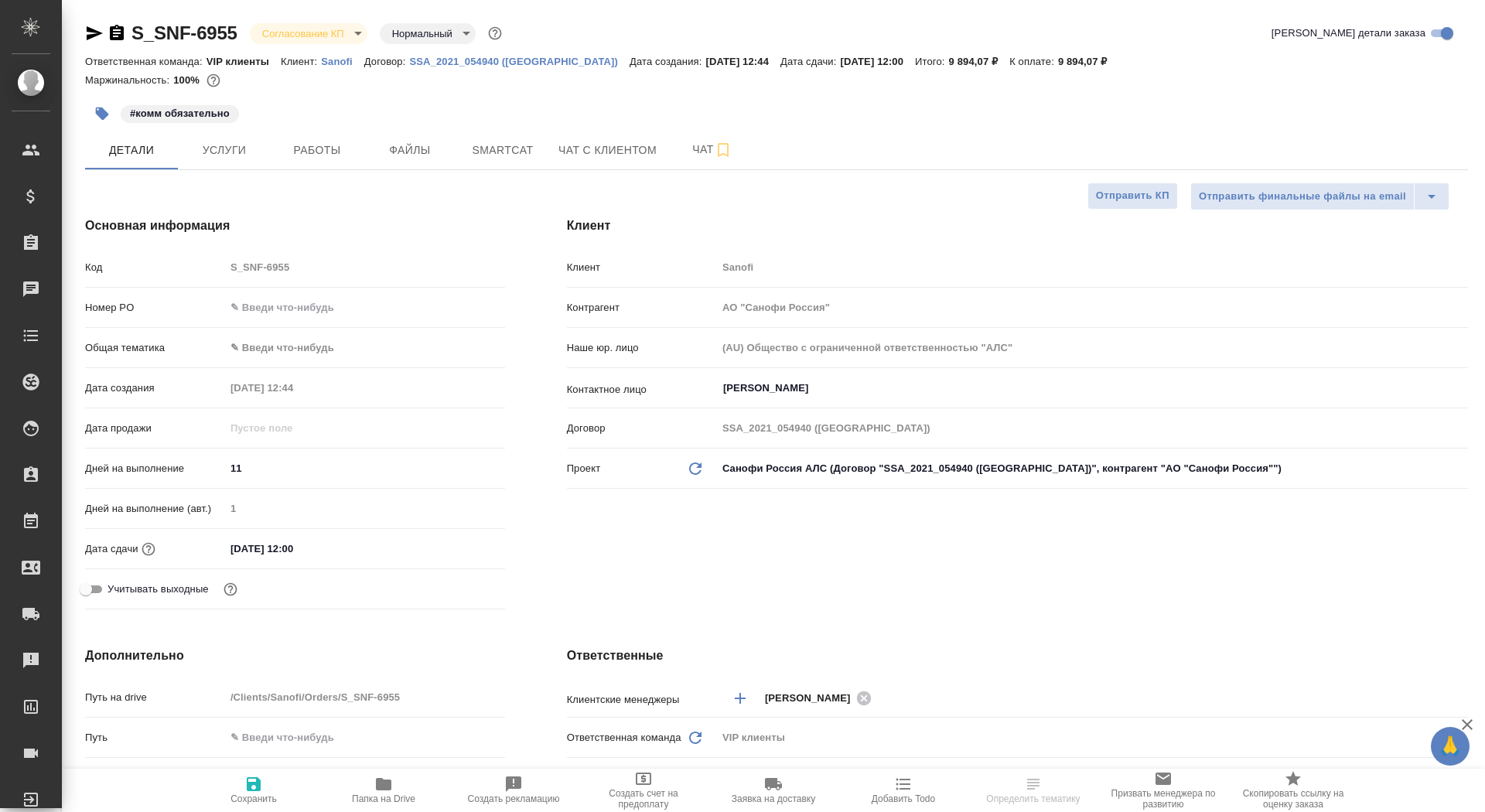
type textarea "x"
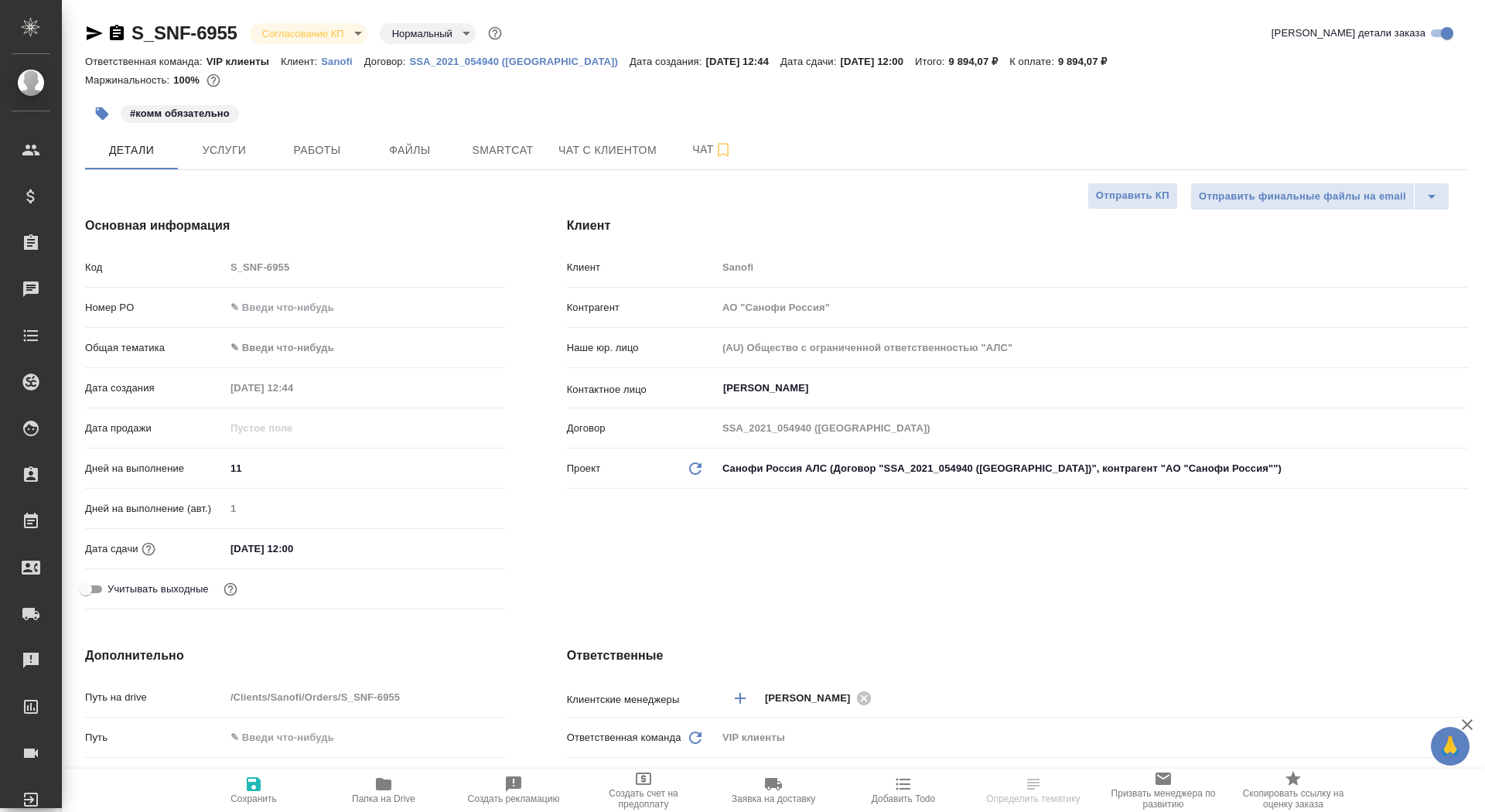
type textarea "x"
click at [264, 317] on div at bounding box center [365, 308] width 280 height 24
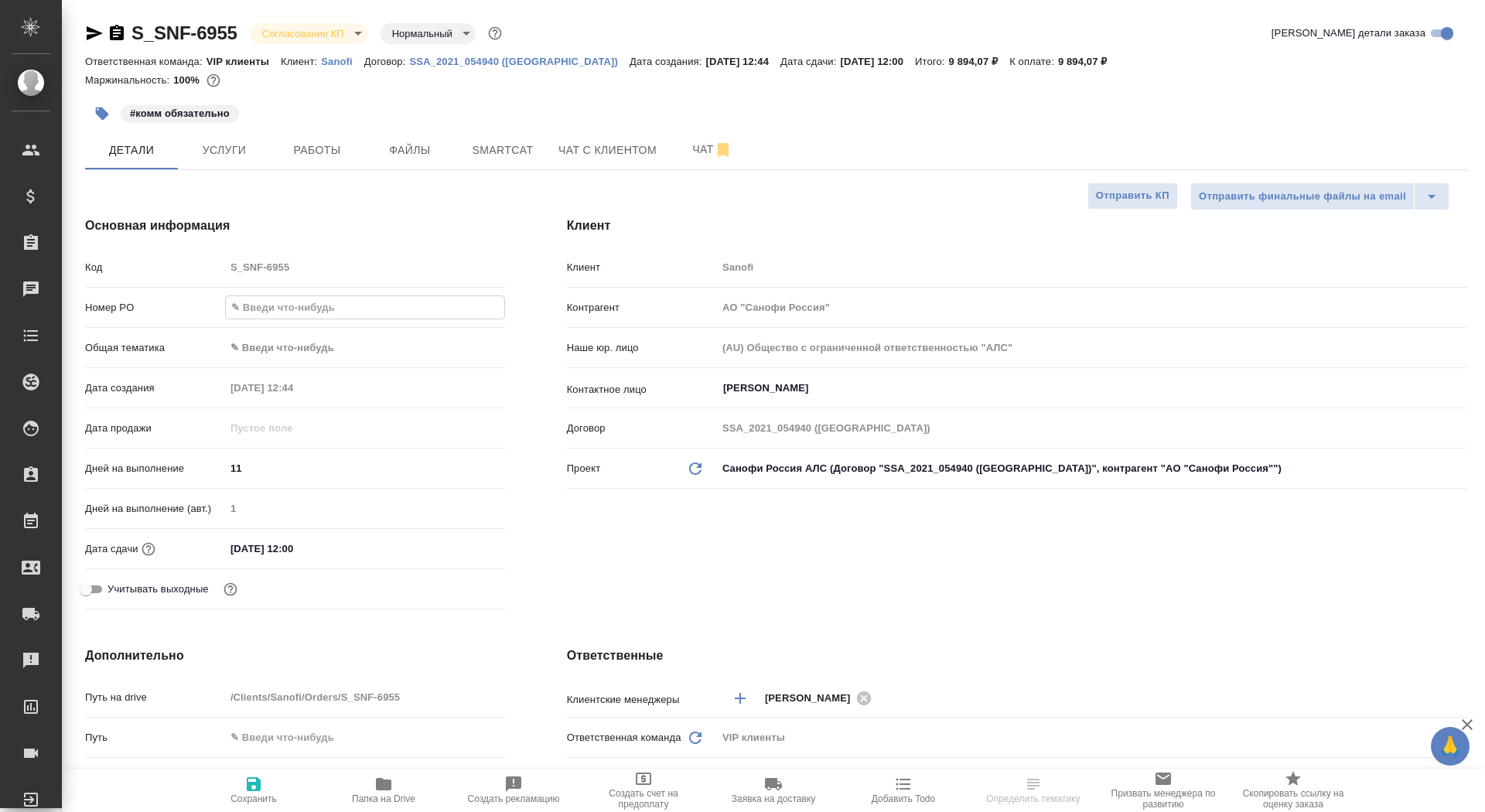
paste input "E005894195"
type input "E005894195"
type textarea "x"
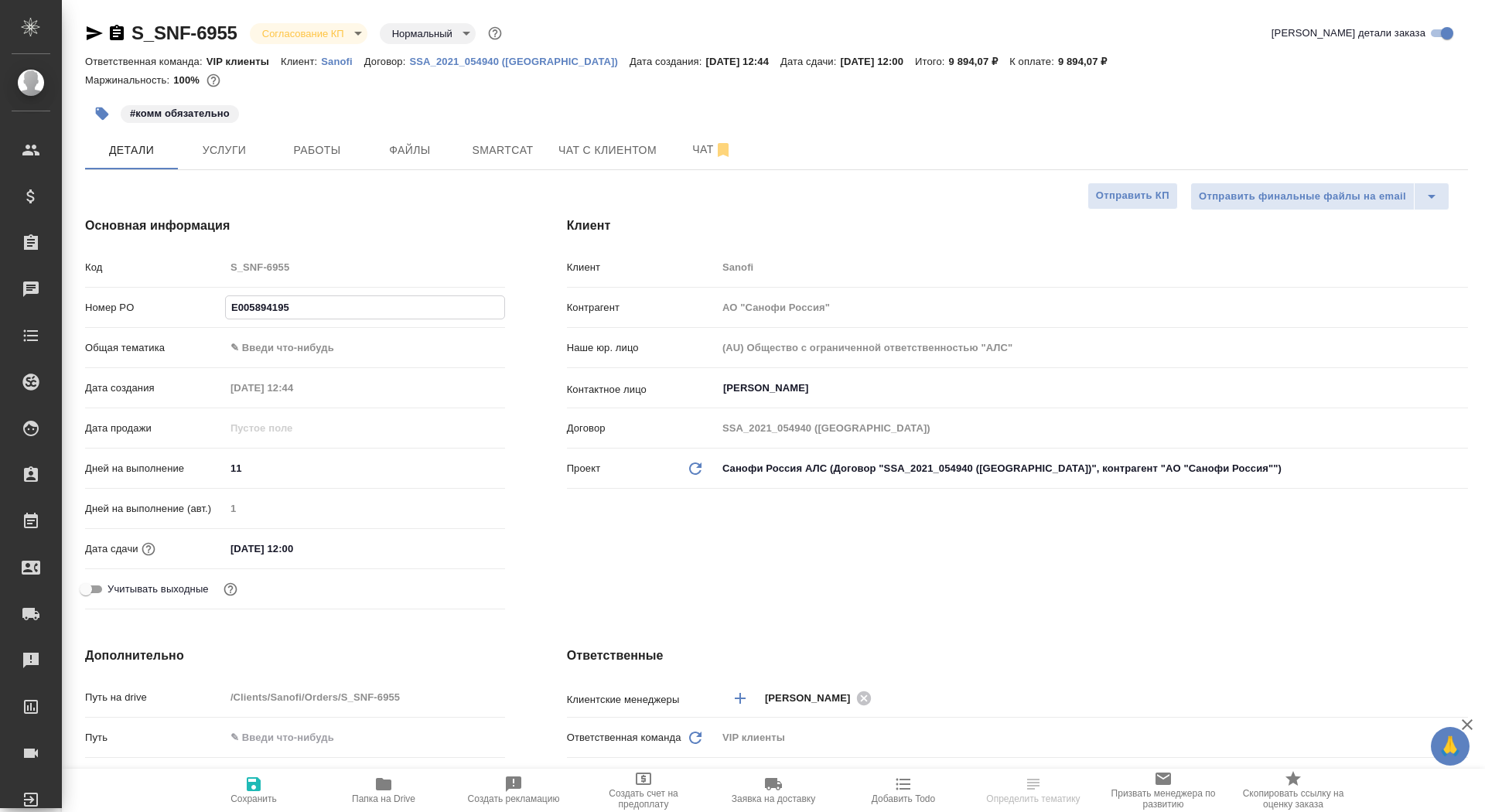
type input "E005894195"
click at [243, 793] on span "Сохранить" at bounding box center [253, 798] width 47 height 11
type textarea "x"
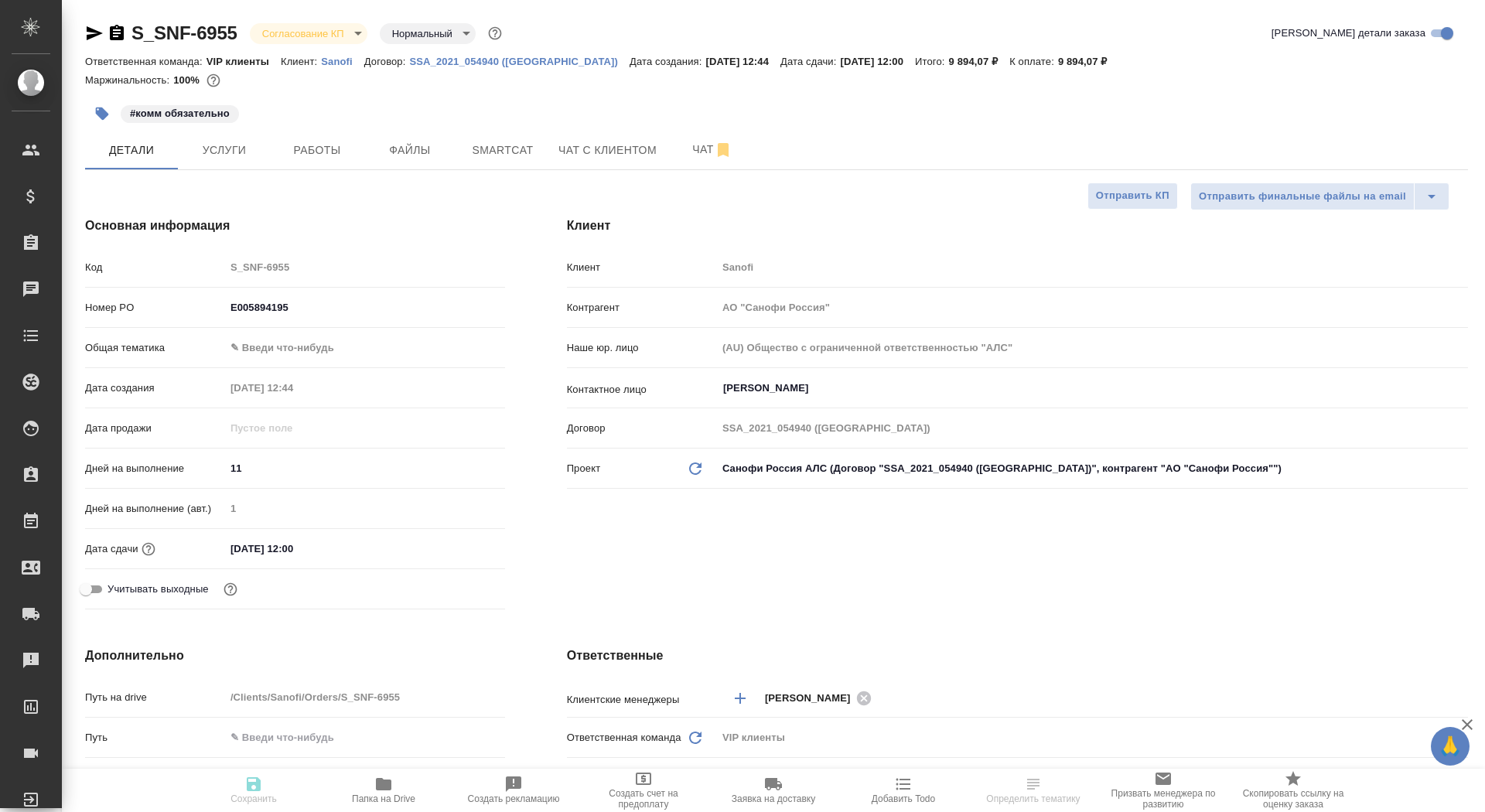
type textarea "x"
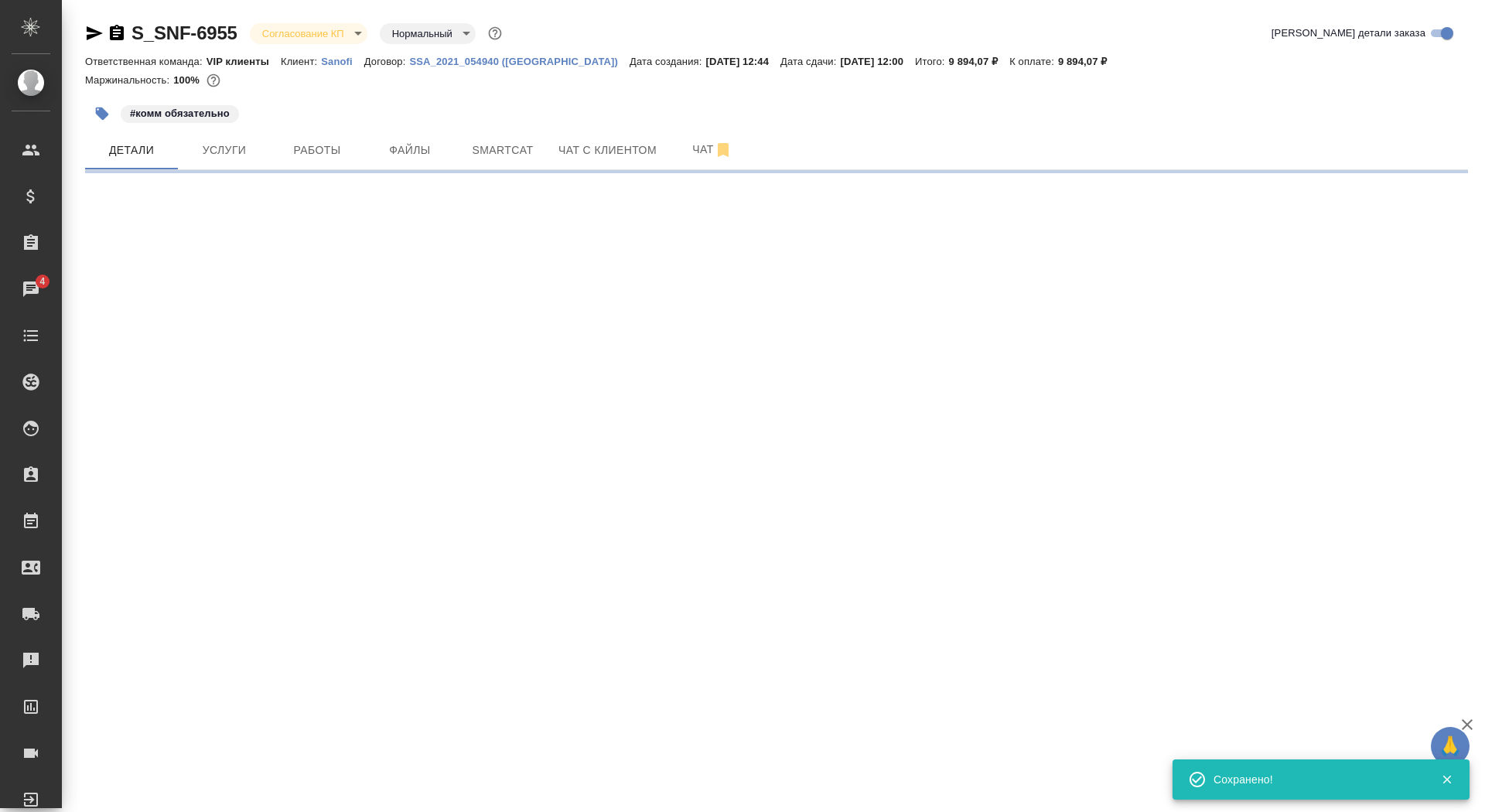
select select "RU"
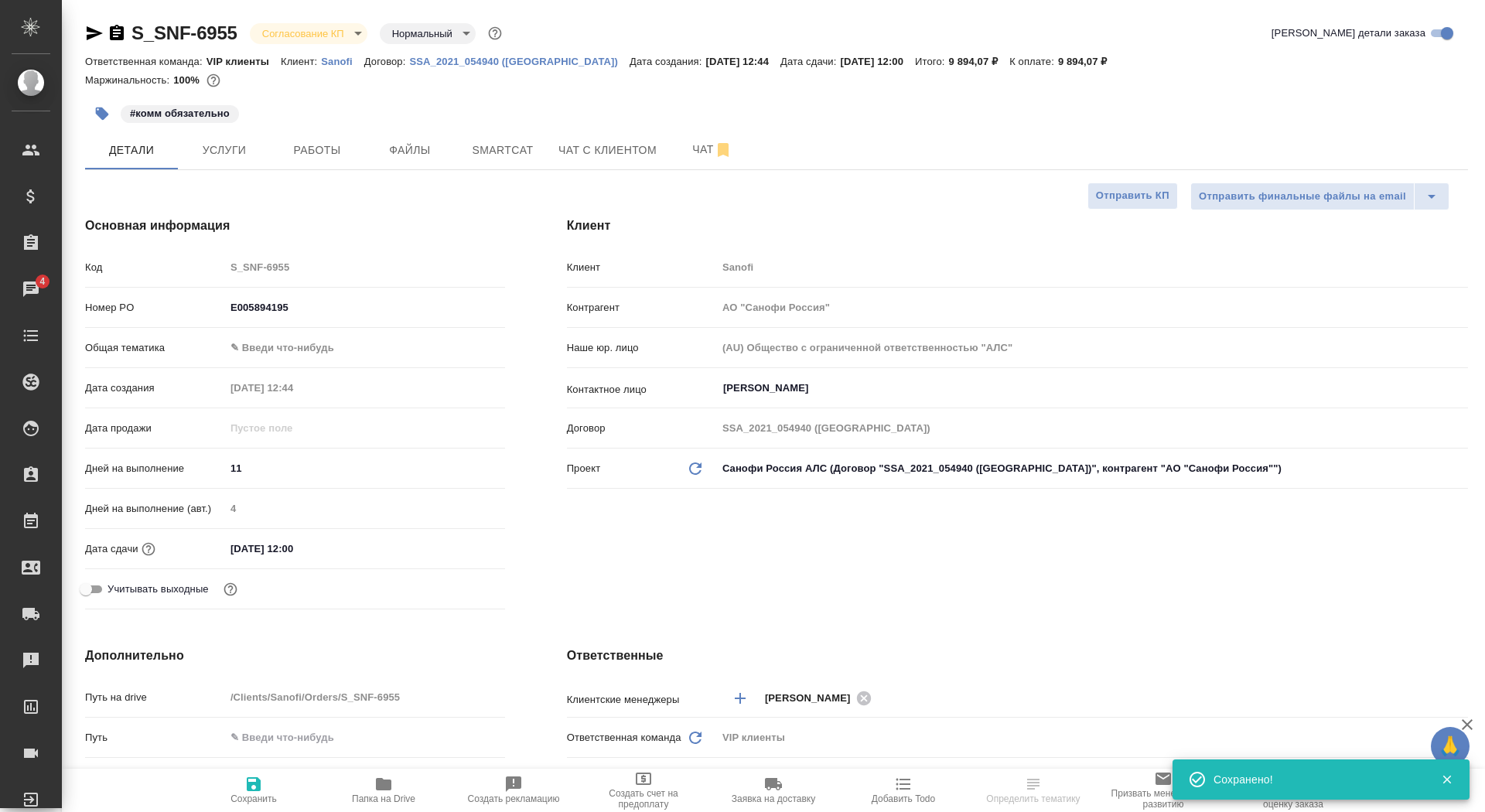
type textarea "x"
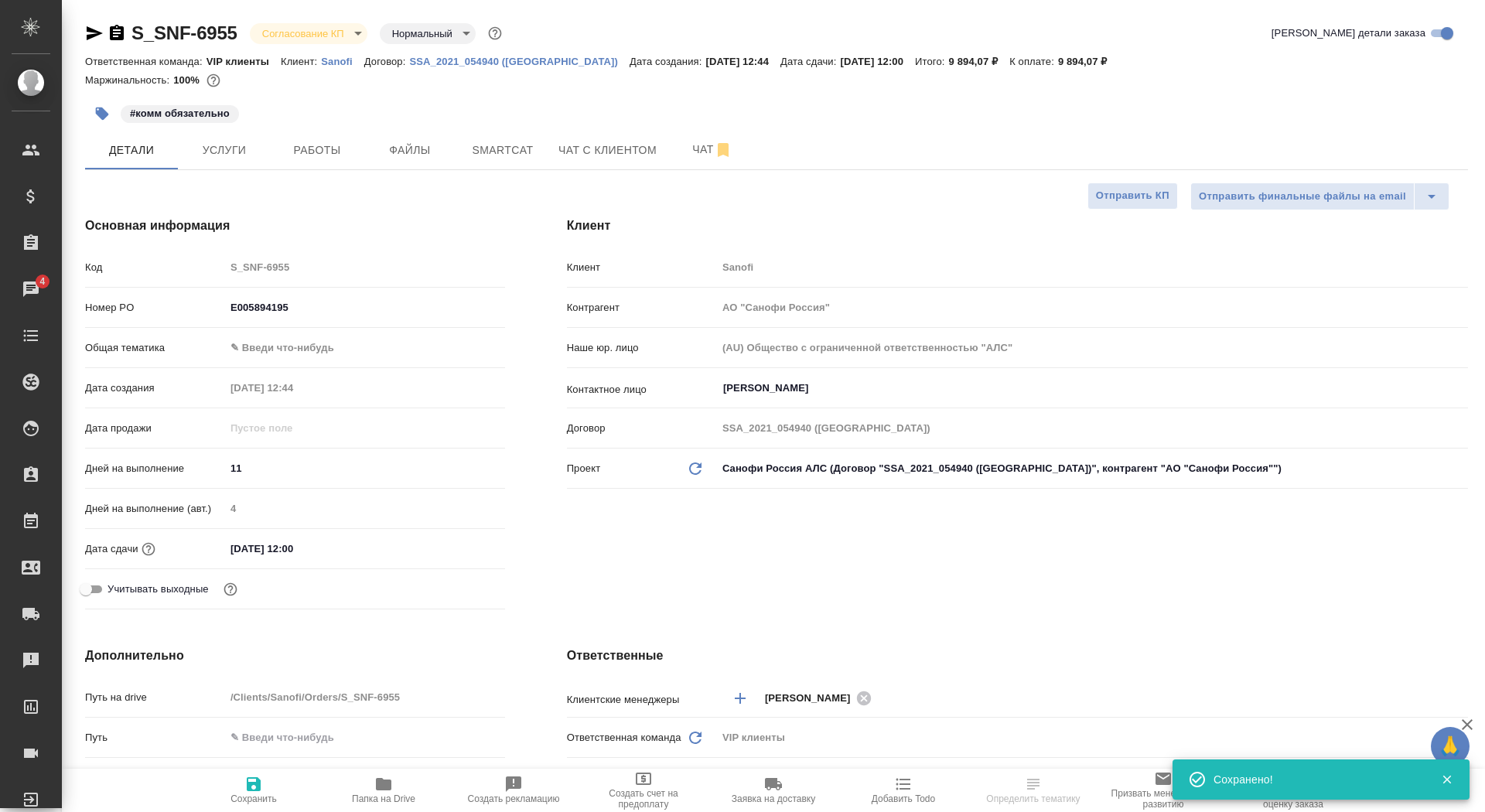
type textarea "x"
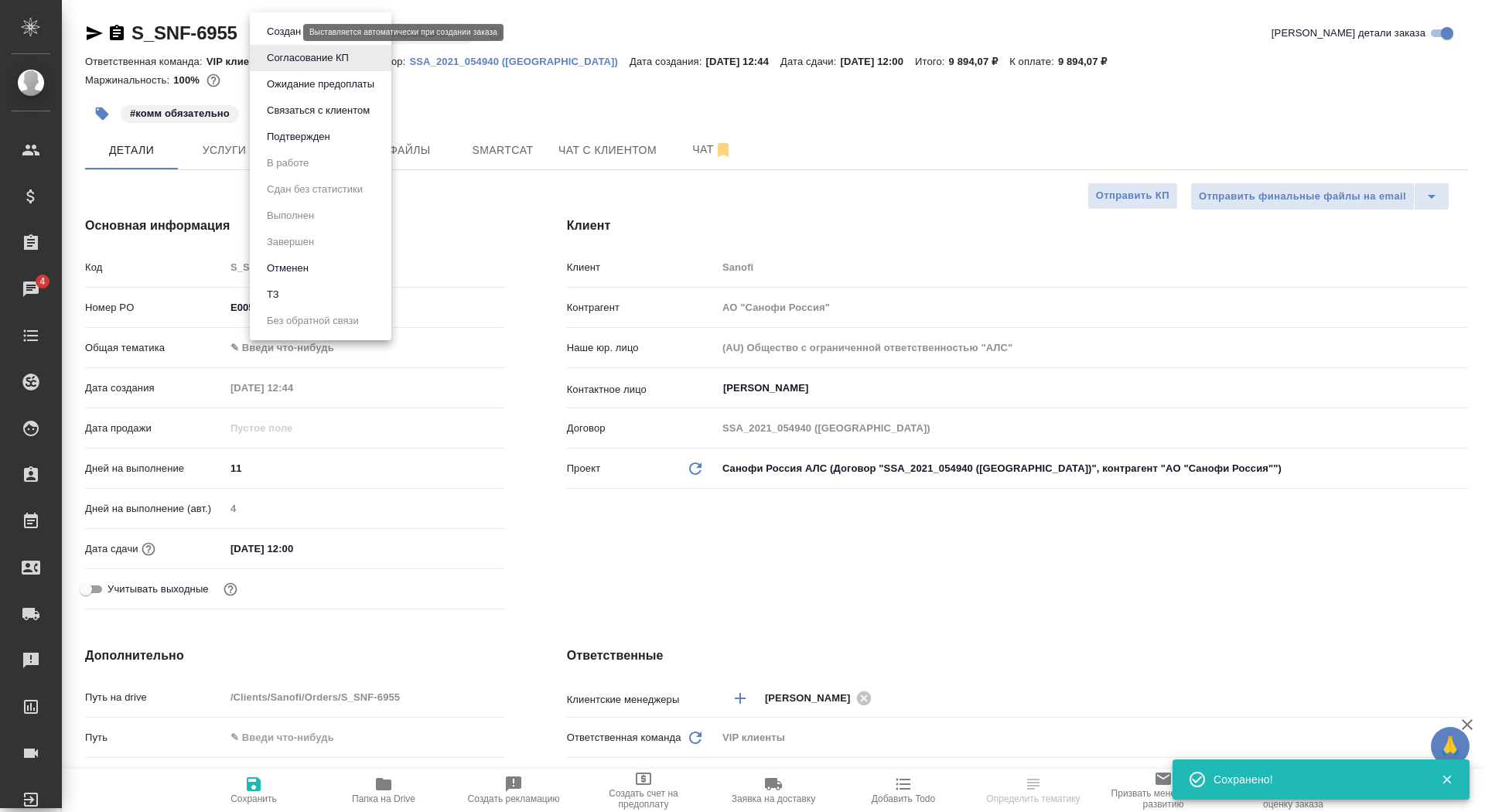
click at [284, 32] on body "🙏 .cls-1 fill:#fff; AWATERA Saydasheva Dilyara Клиенты Спецификации Заказы 4 Ча…" at bounding box center [742, 406] width 1485 height 812
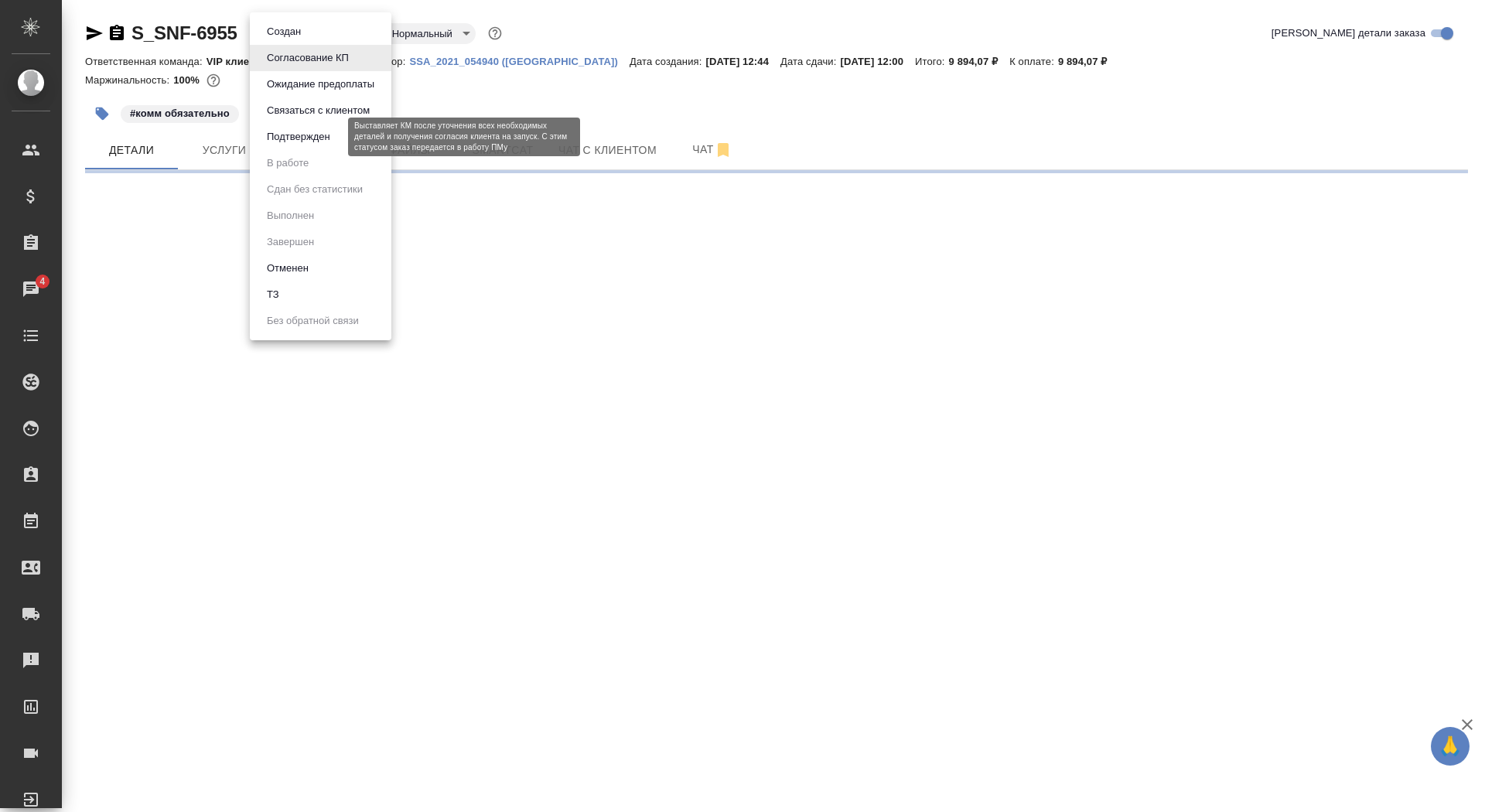
click at [330, 144] on button "Подтвержден" at bounding box center [298, 137] width 73 height 17
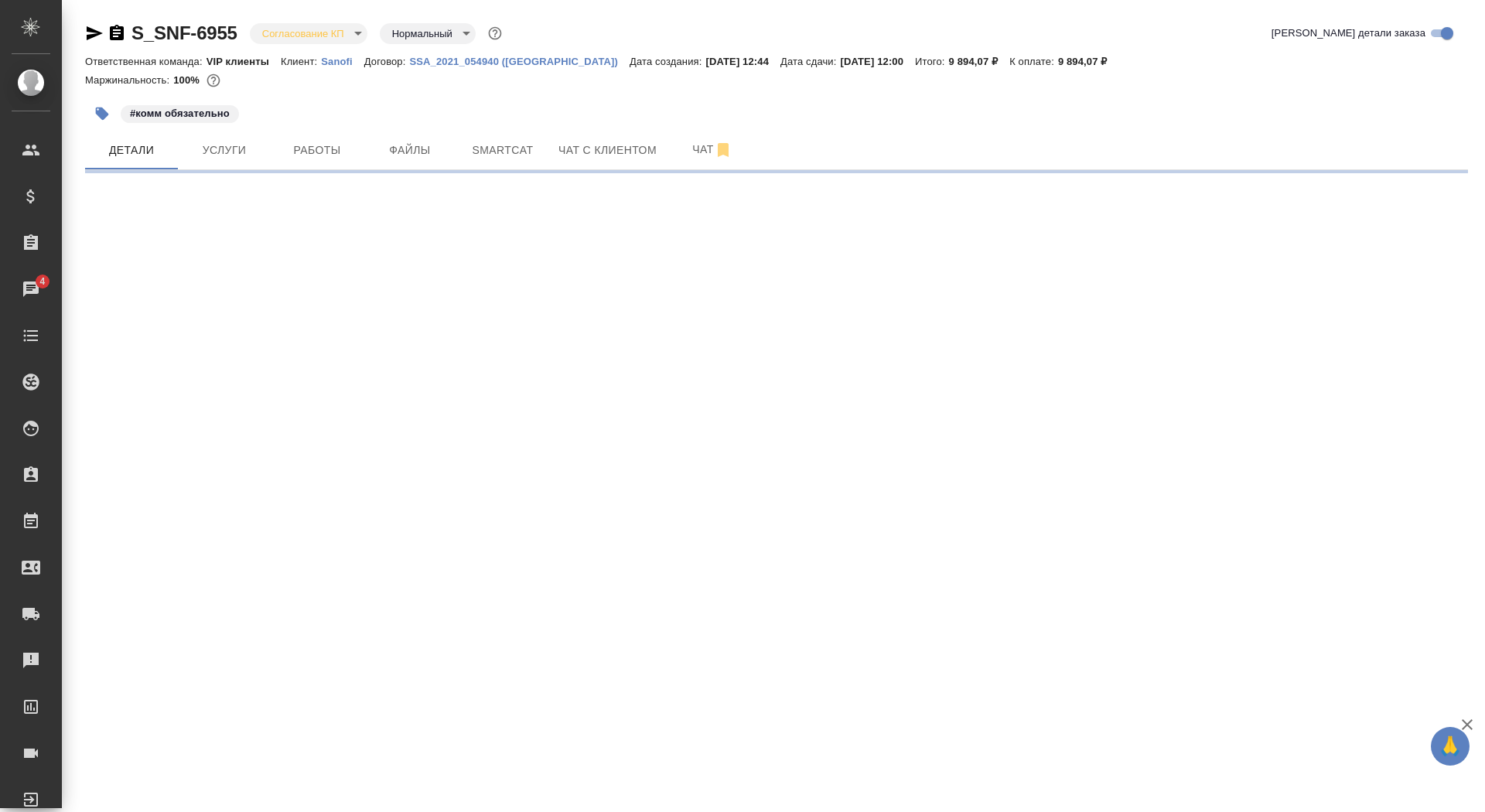
select select "RU"
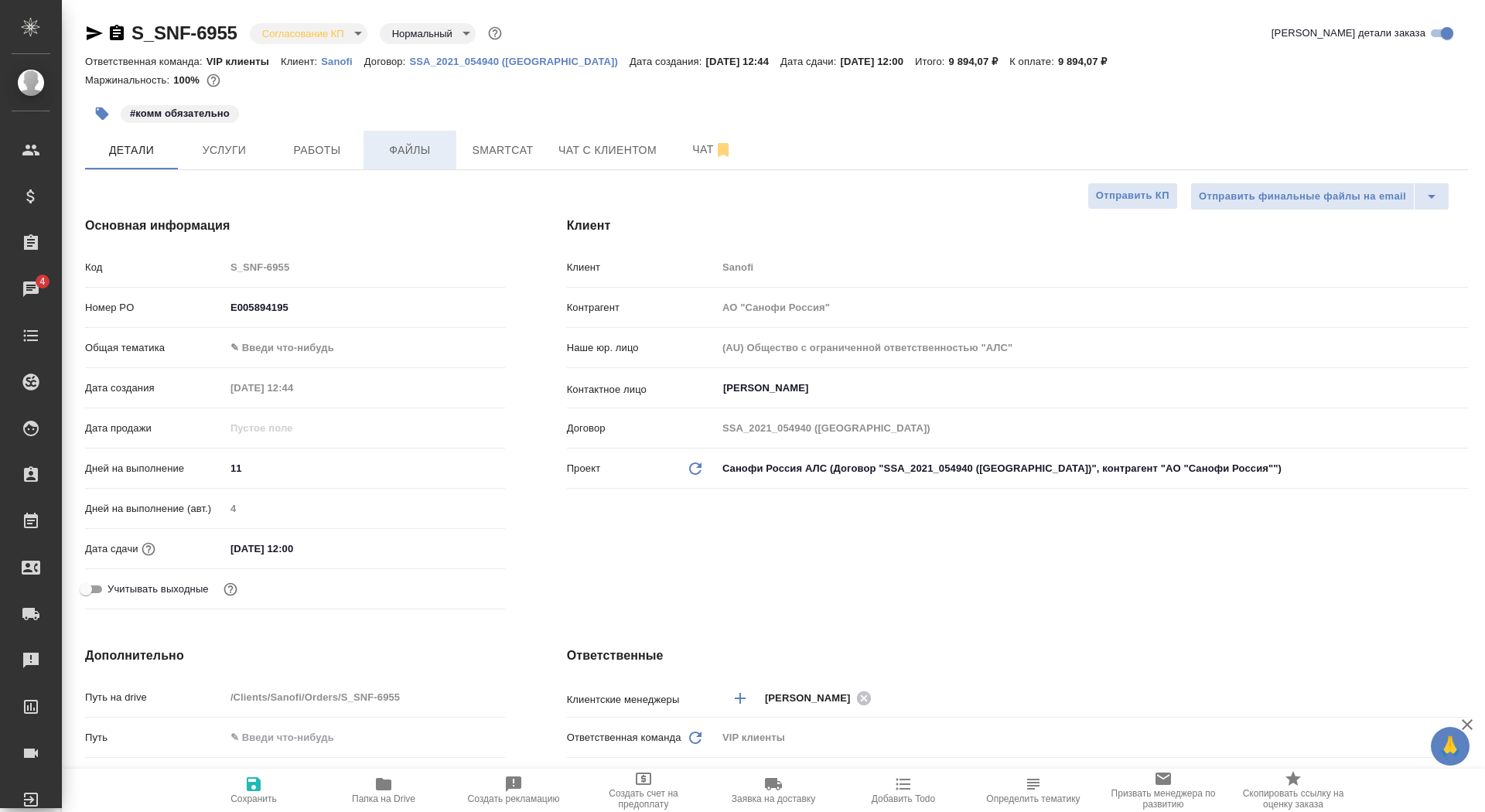
type textarea "x"
click at [317, 31] on body "🙏 .cls-1 fill:#fff; AWATERA Saydasheva Dilyara Клиенты Спецификации Заказы 4 Ча…" at bounding box center [742, 406] width 1485 height 812
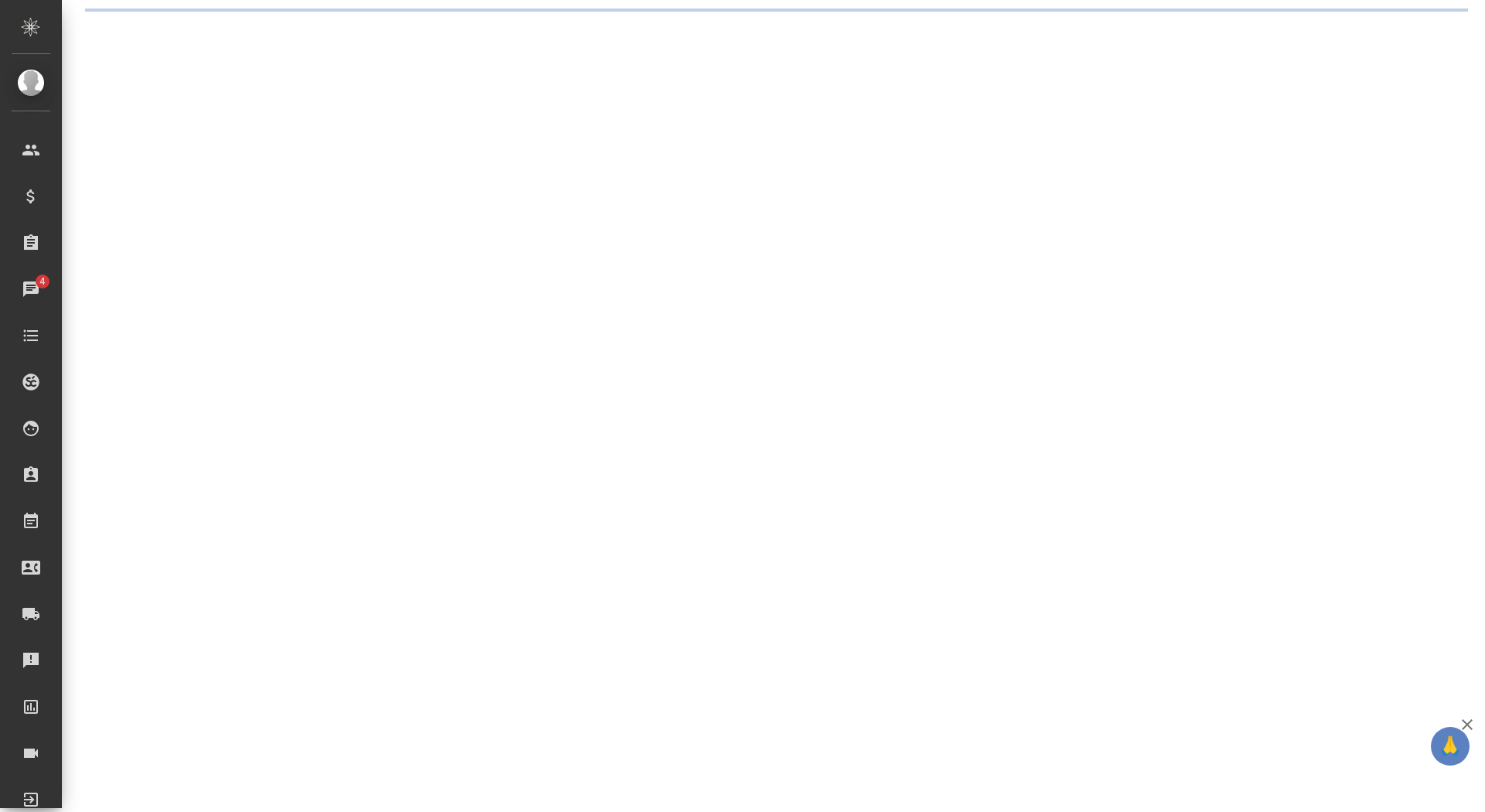
click at [349, 139] on div ".cls-1 fill:#fff; AWATERA Saydasheva Dilyara Клиенты Спецификации Заказы 4 Чаты…" at bounding box center [742, 406] width 1485 height 812
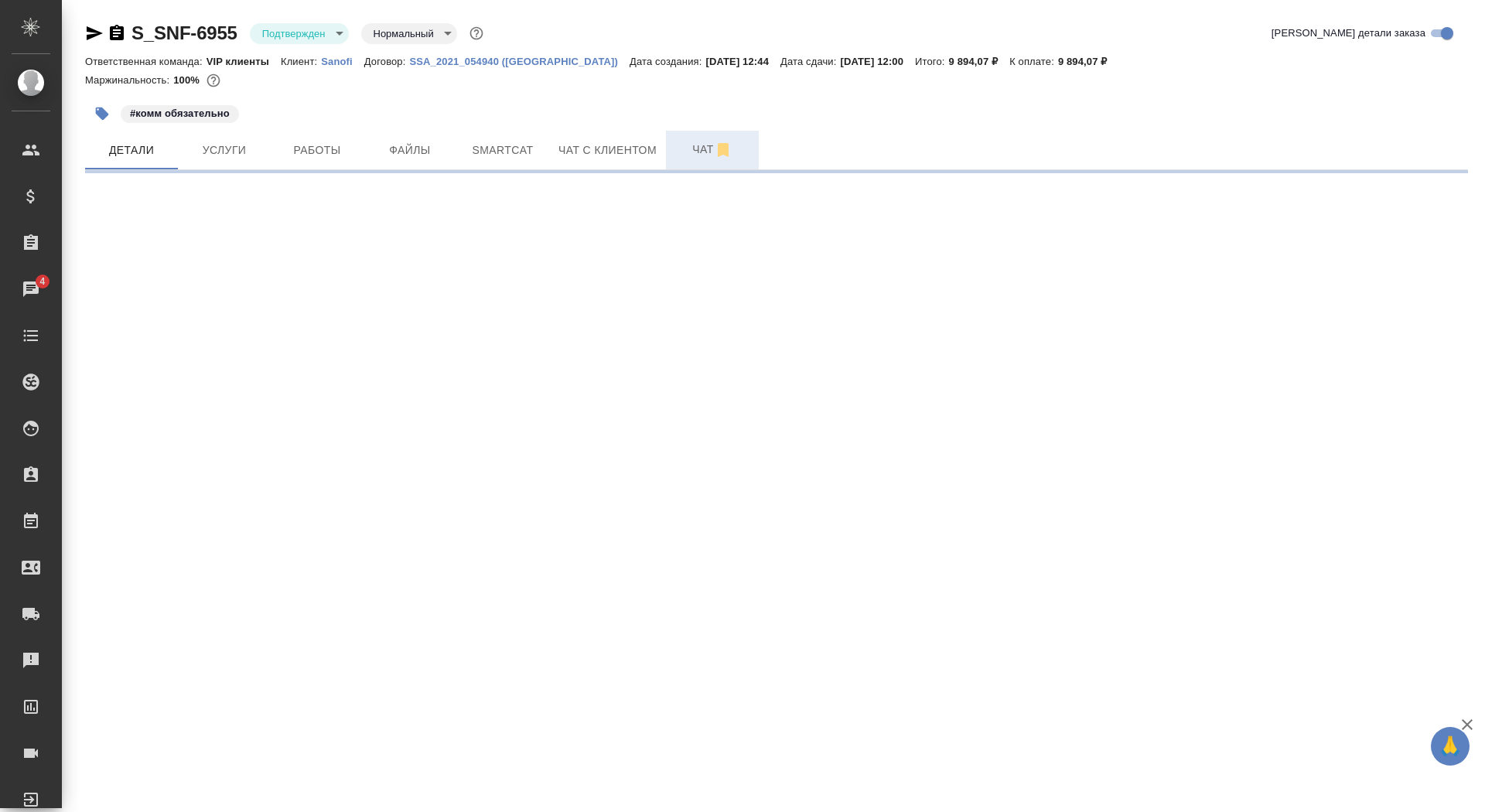
select select "RU"
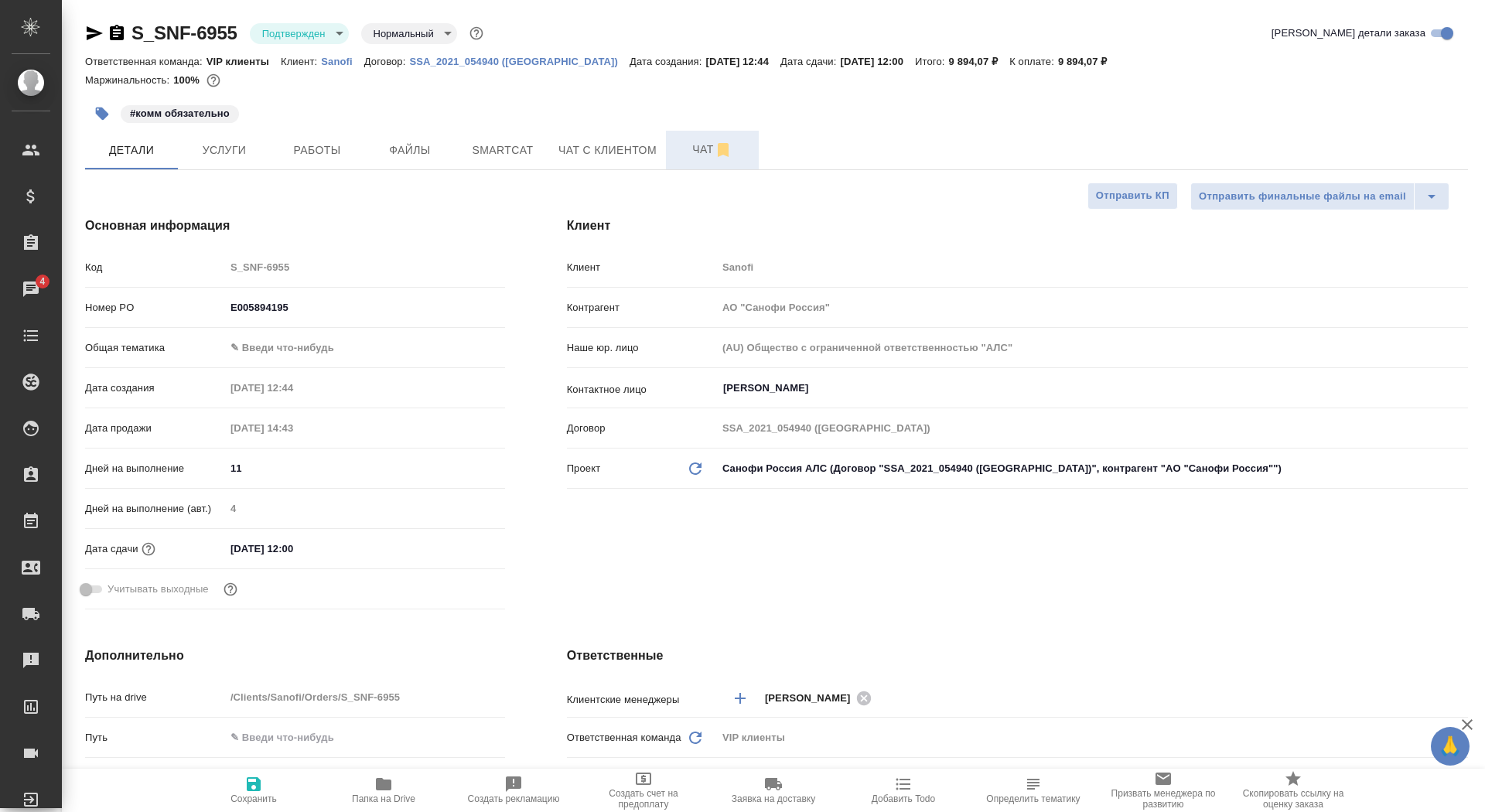
type textarea "x"
click at [693, 143] on span "Чат" at bounding box center [713, 150] width 74 height 19
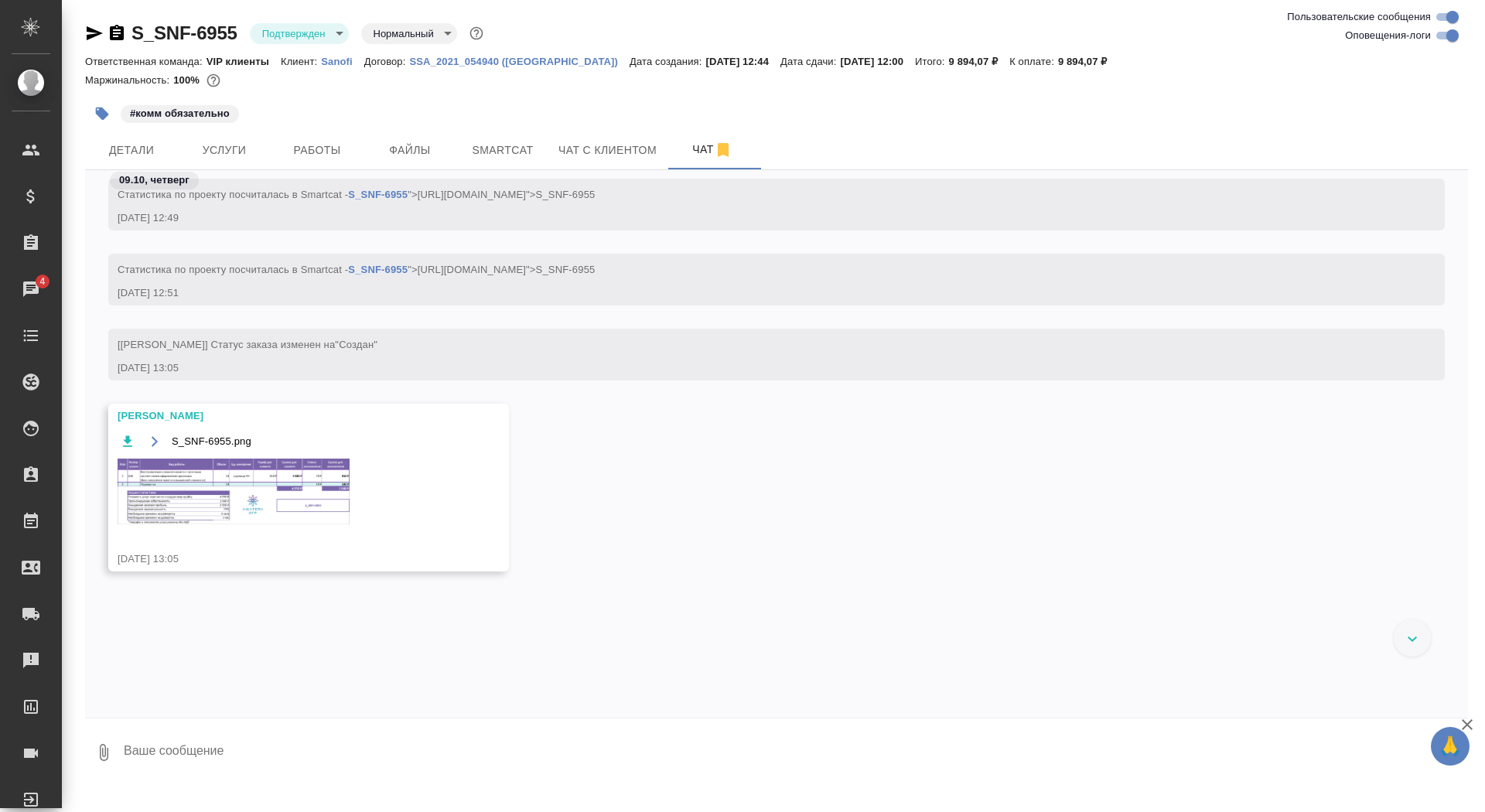
scroll to position [1276, 0]
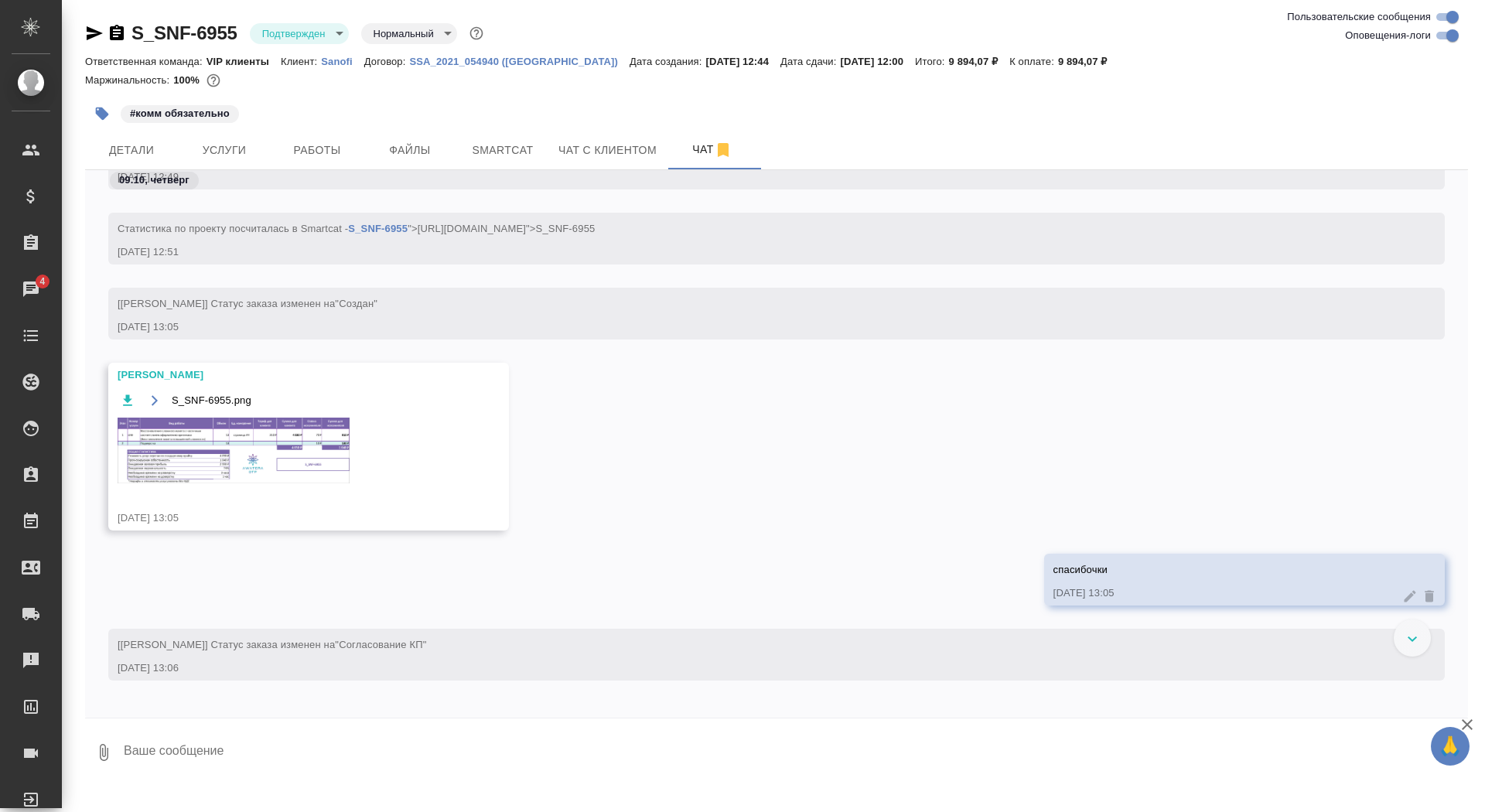
click at [260, 434] on img at bounding box center [234, 451] width 232 height 66
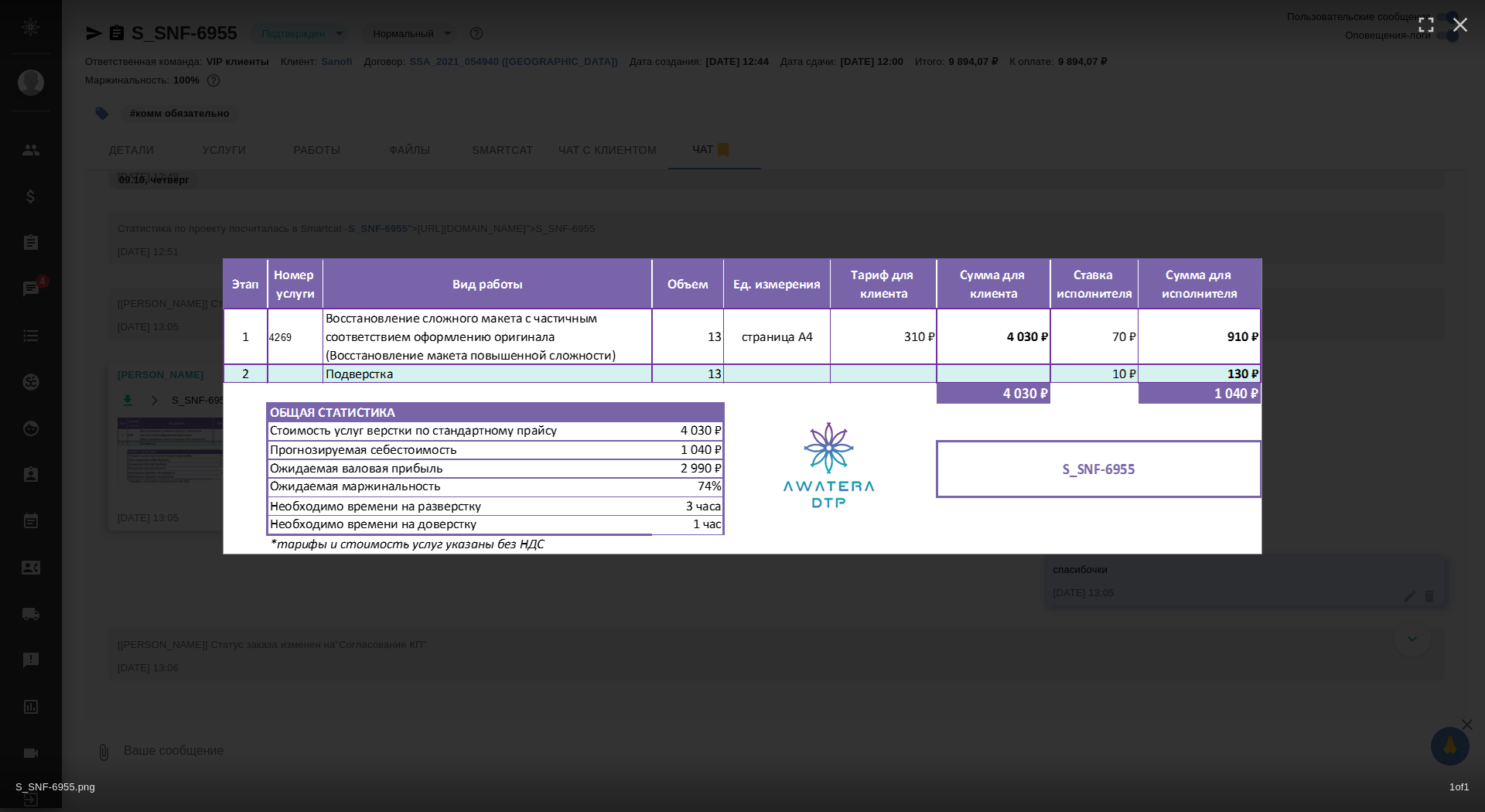
click at [212, 464] on div "S_SNF-6955.png 1 of 1" at bounding box center [742, 406] width 1485 height 812
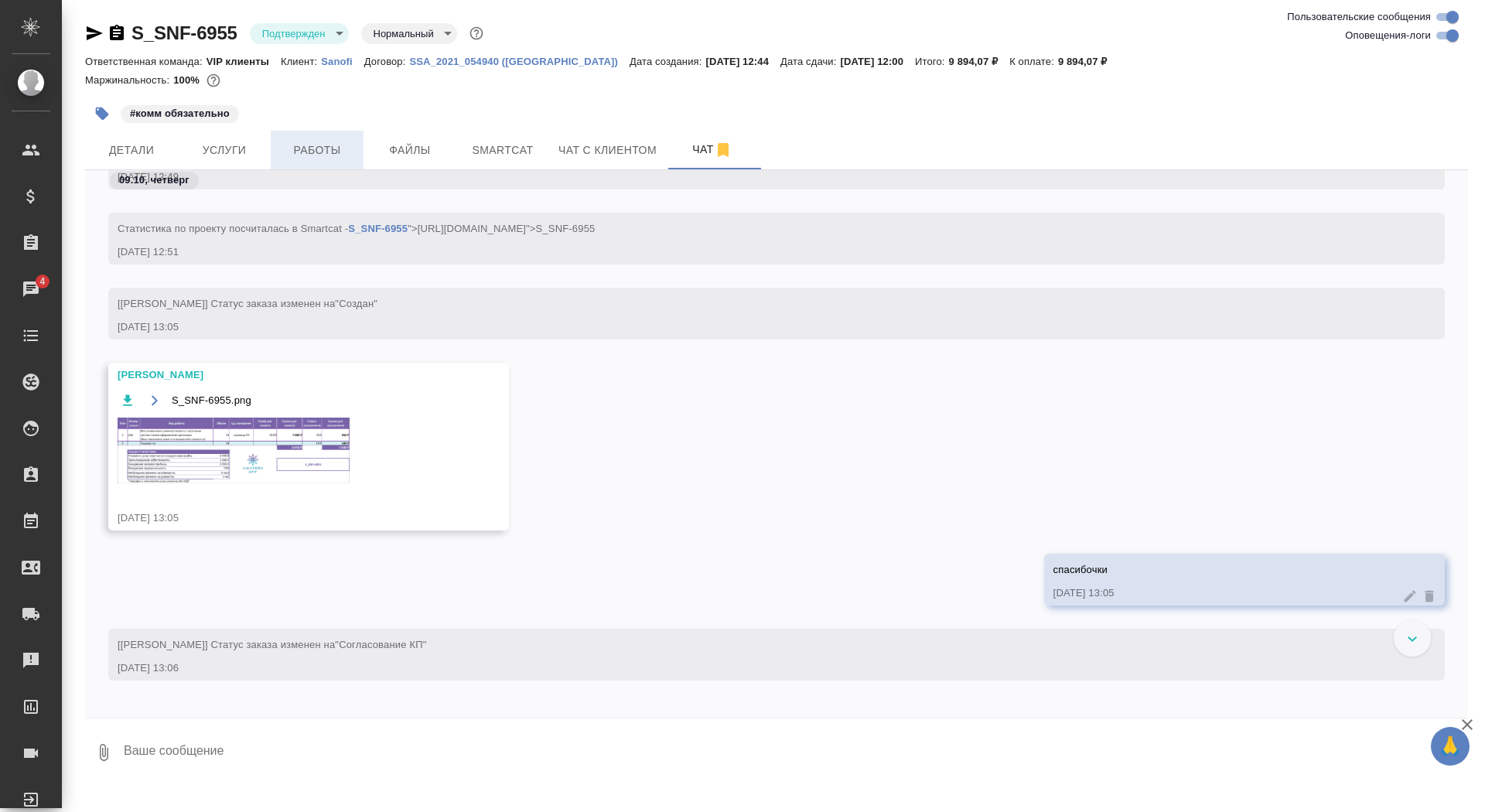
click at [342, 142] on span "Работы" at bounding box center [317, 150] width 74 height 19
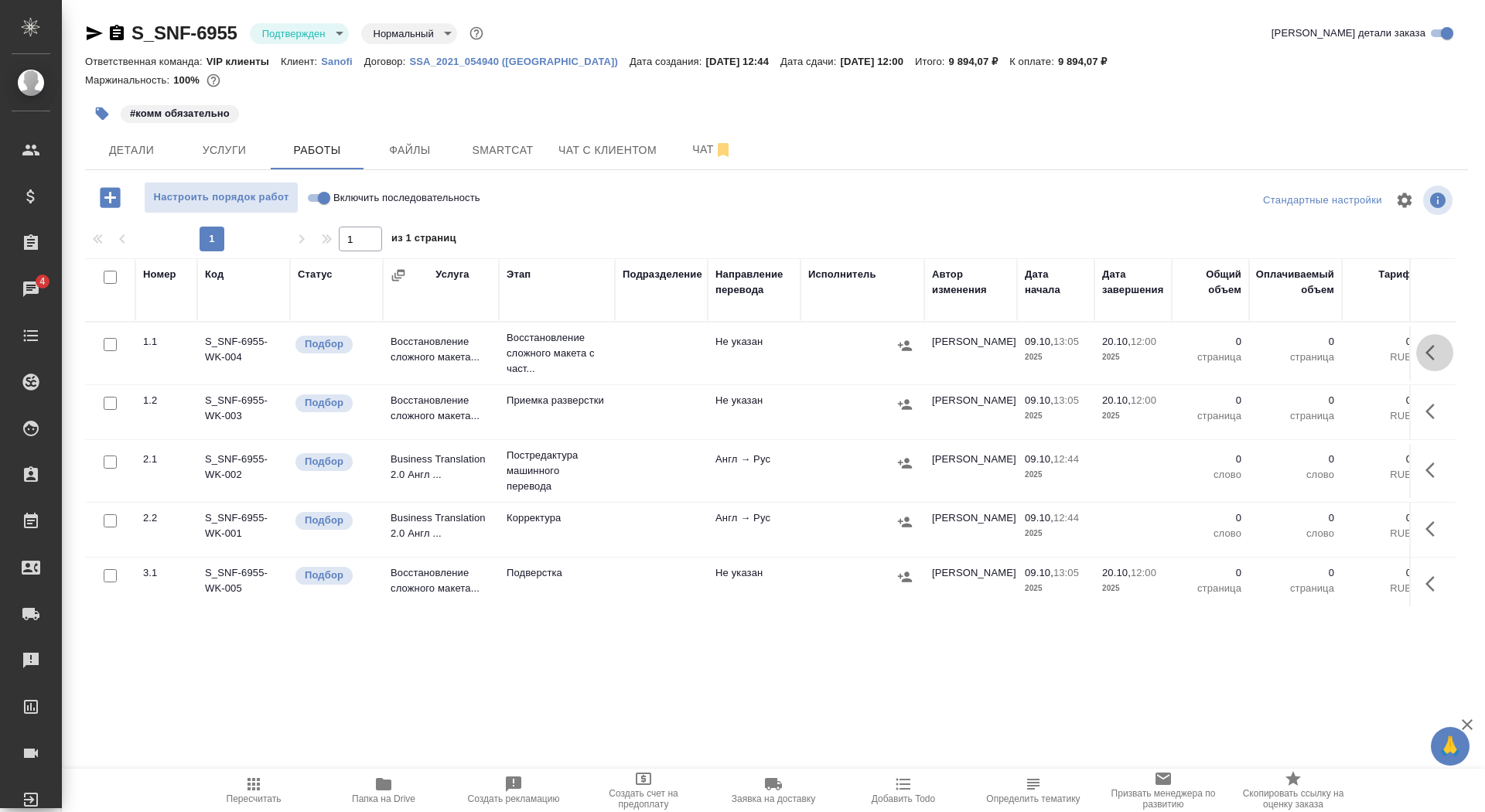
click at [1431, 347] on icon "button" at bounding box center [1430, 353] width 10 height 16
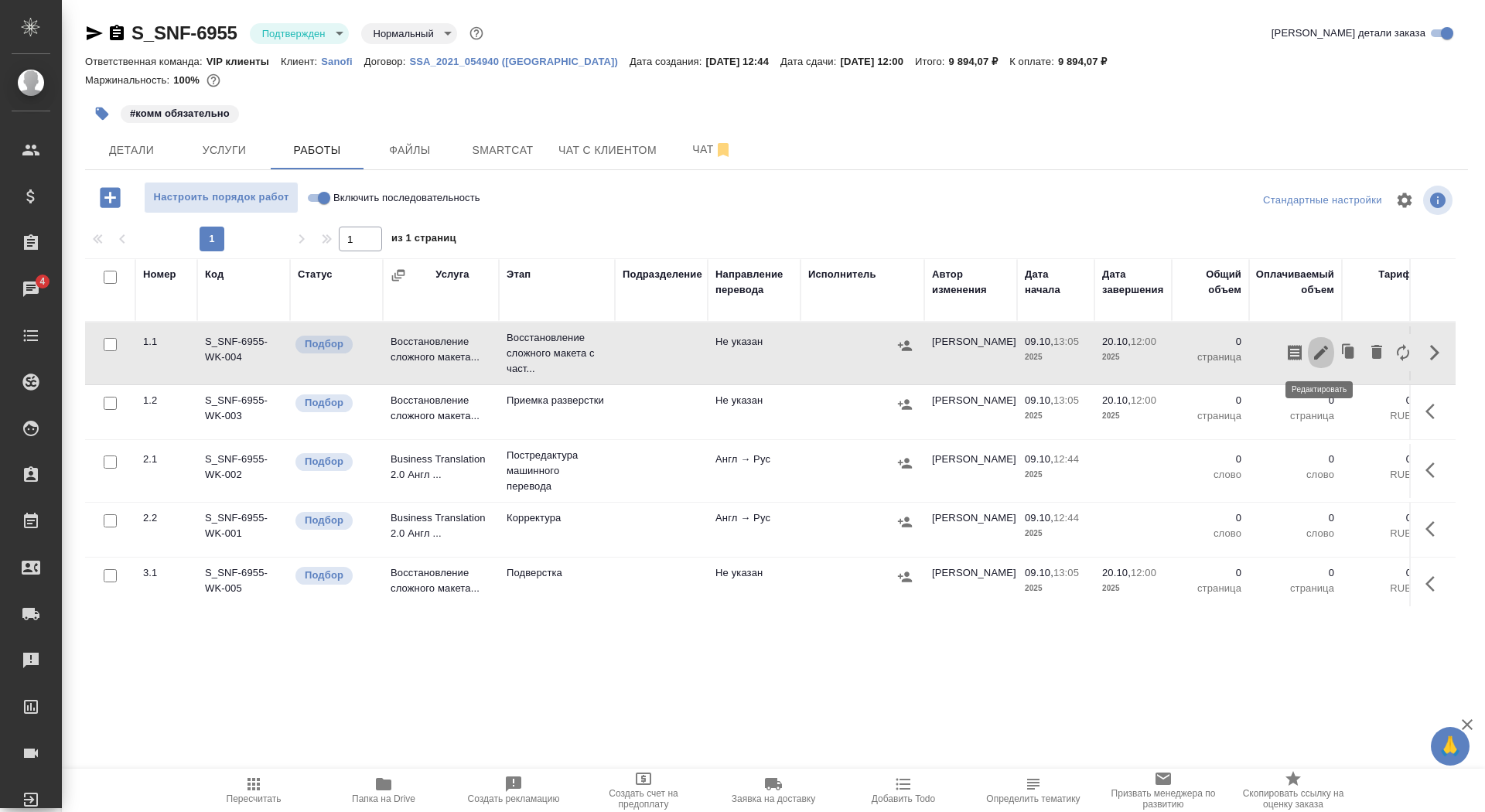
click at [1318, 348] on icon "button" at bounding box center [1320, 352] width 18 height 18
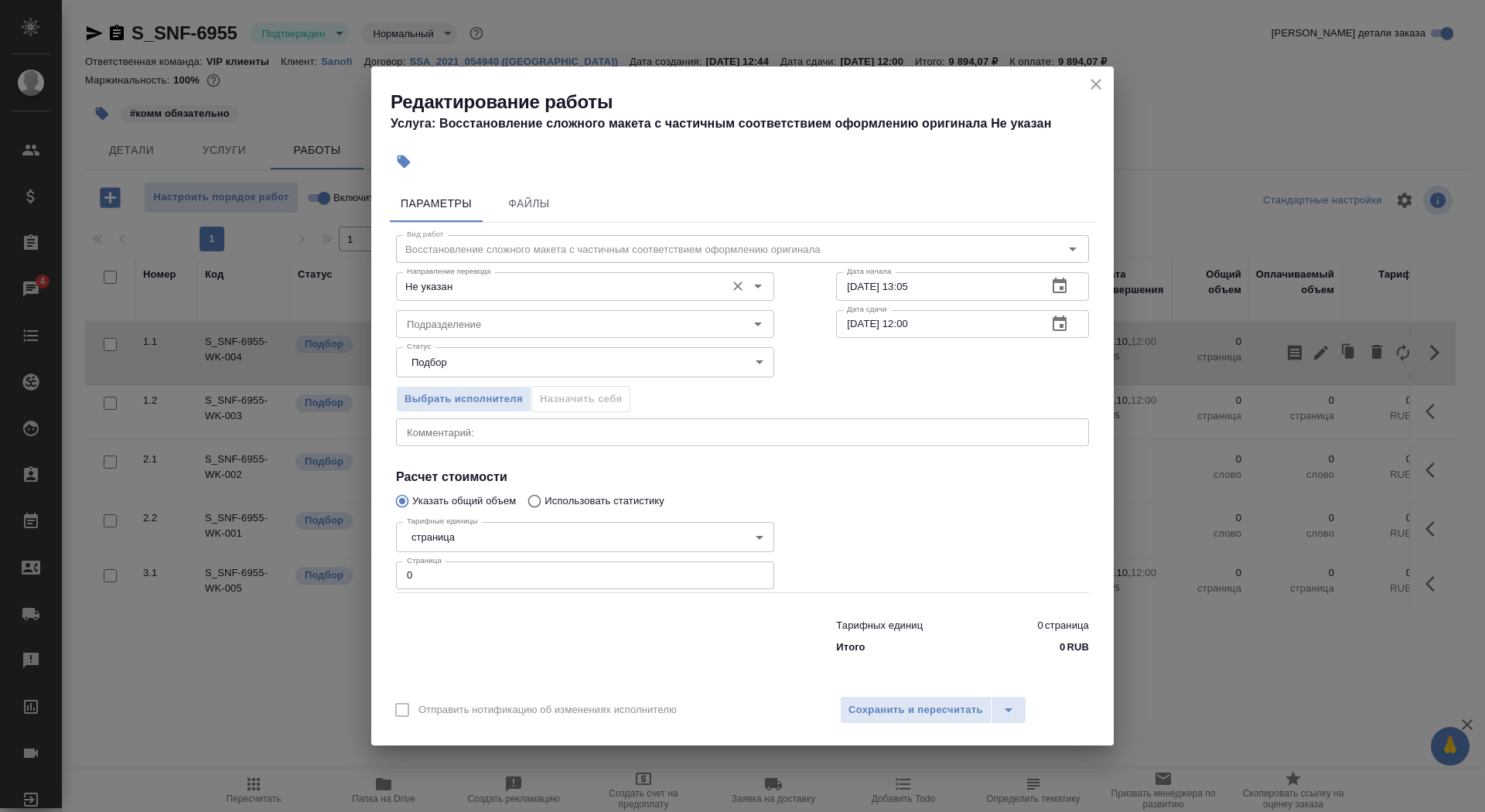
click at [499, 298] on div "Не указан Направление перевода" at bounding box center [585, 286] width 378 height 28
click at [497, 285] on input "Не указан" at bounding box center [559, 285] width 317 height 18
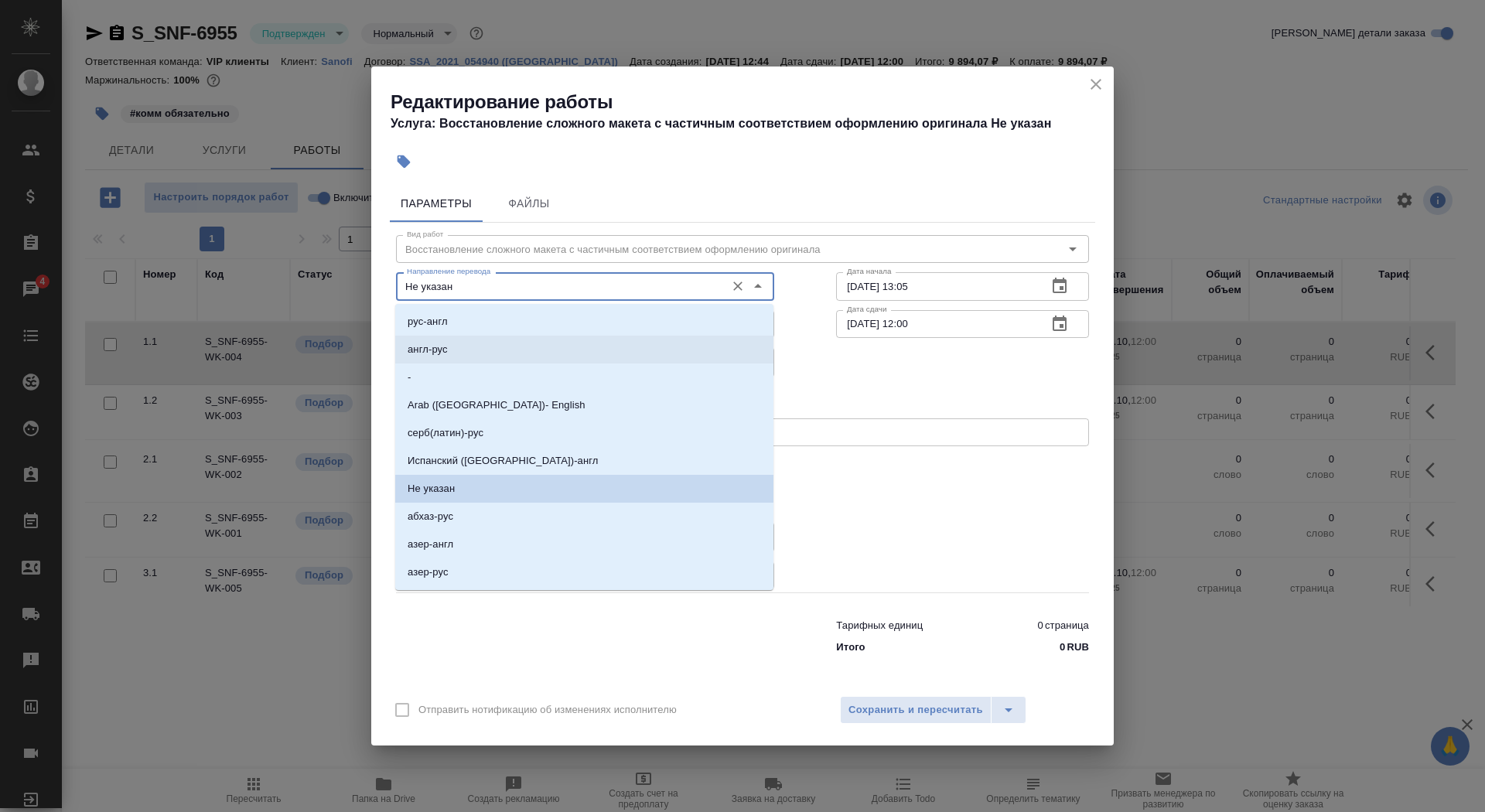
click at [502, 346] on li "англ-рус" at bounding box center [584, 349] width 378 height 28
type input "англ-рус"
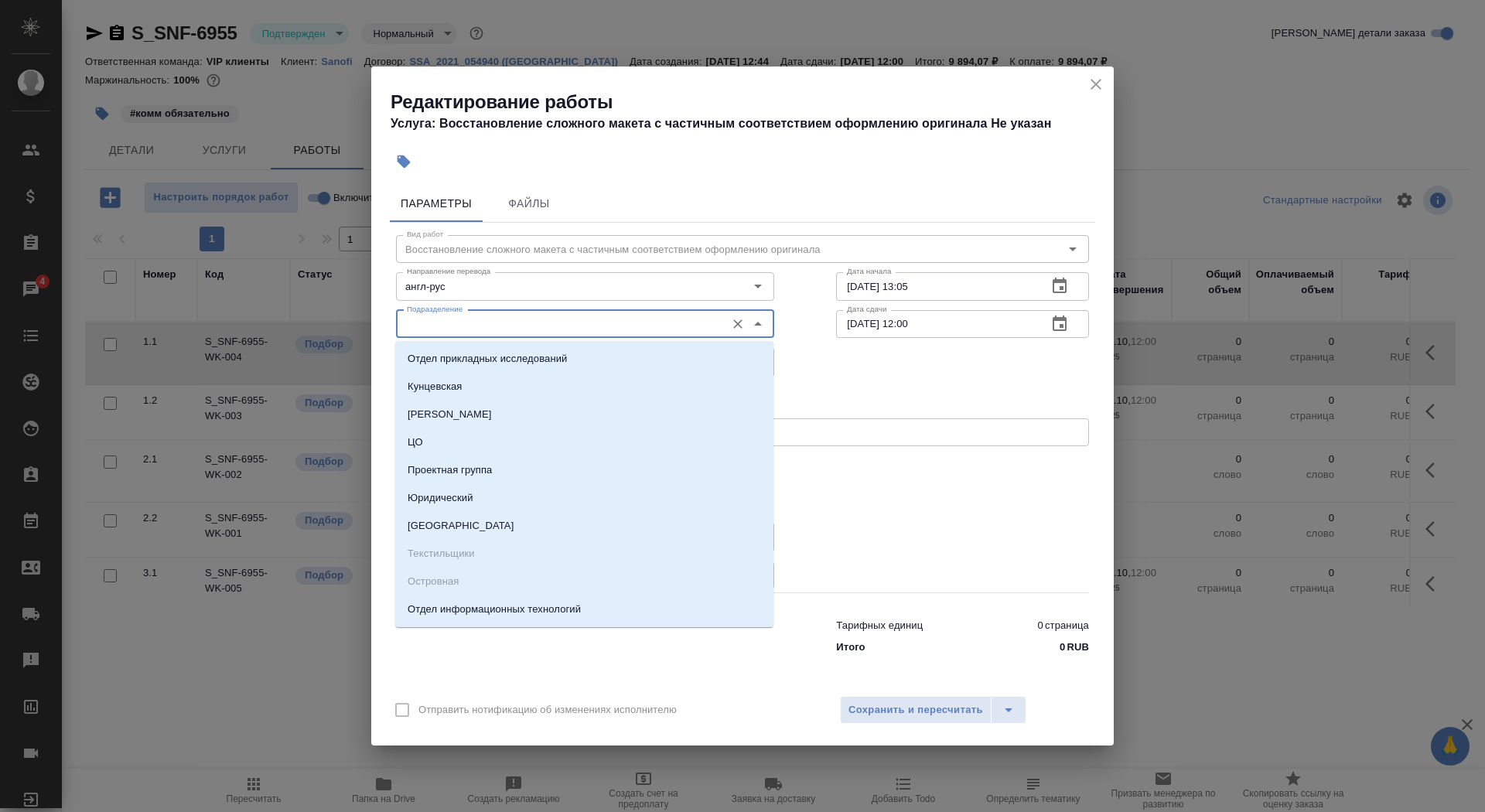
click at [490, 321] on input "Подразделение" at bounding box center [559, 323] width 317 height 18
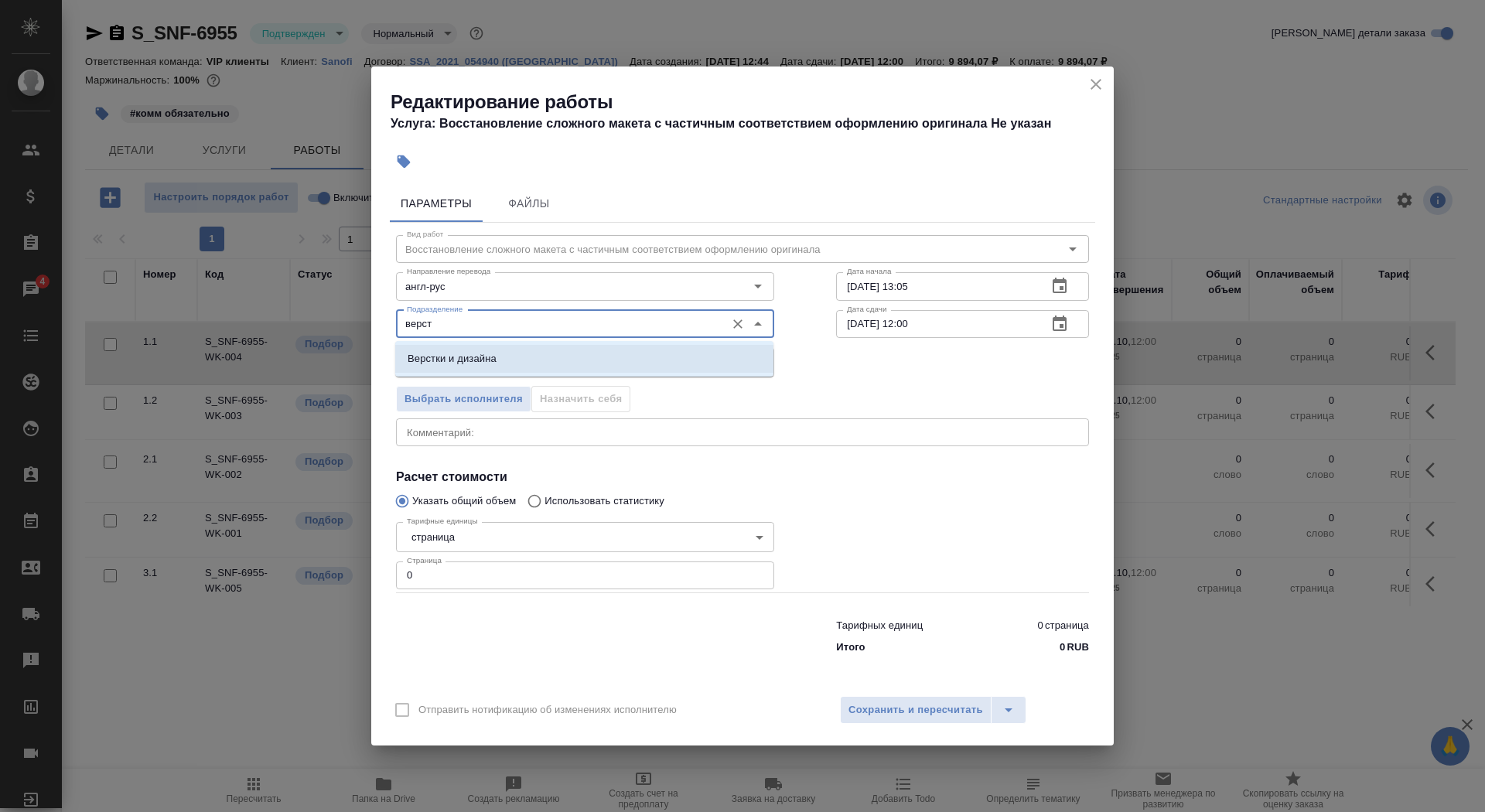
click at [508, 364] on li "Верстки и дизайна" at bounding box center [584, 359] width 378 height 28
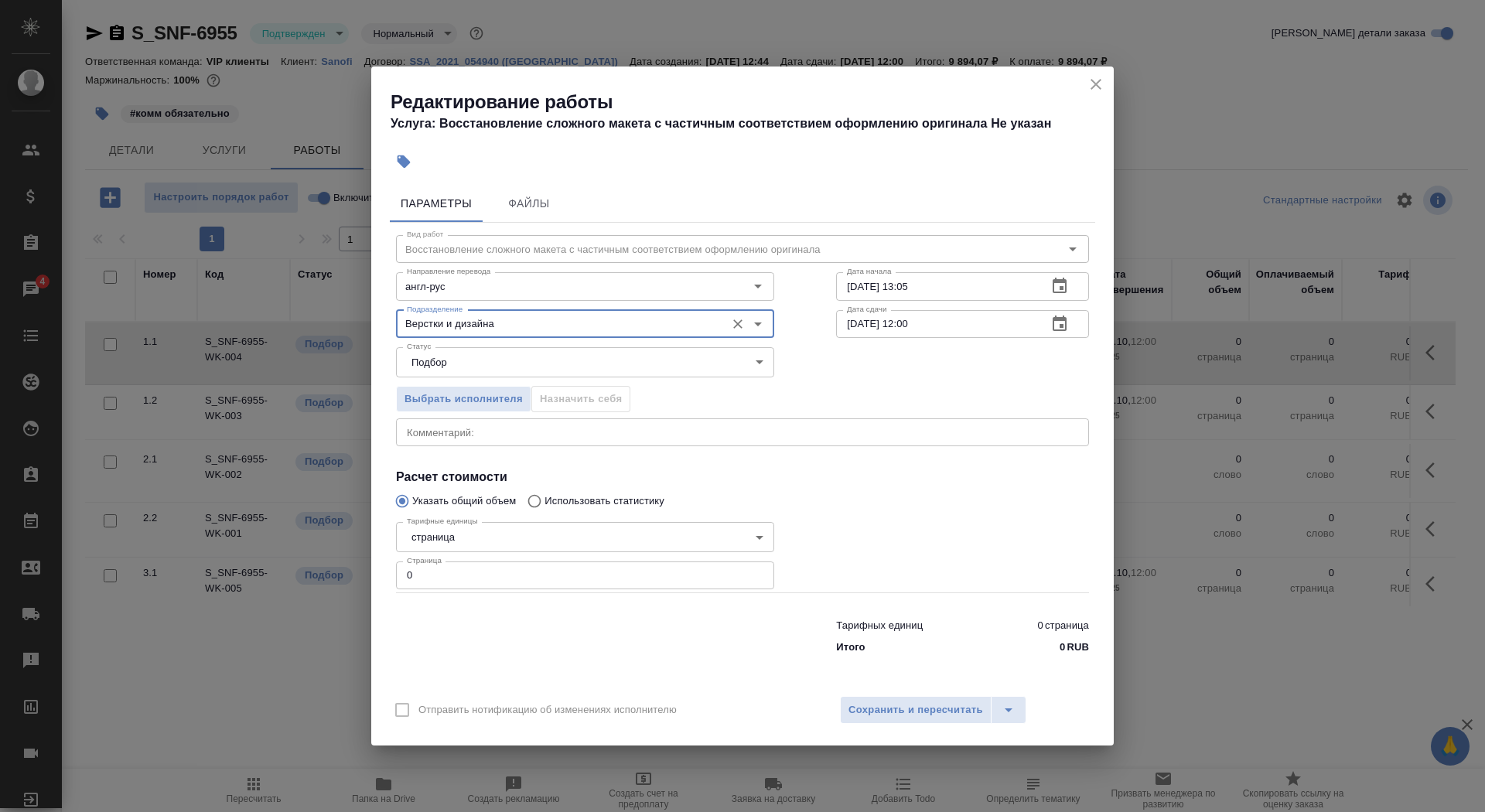
type input "Верстки и дизайна"
click at [472, 538] on body "🙏 .cls-1 fill:#fff; AWATERA Saydasheva Dilyara Клиенты Спецификации Заказы 4 Ча…" at bounding box center [742, 406] width 1485 height 812
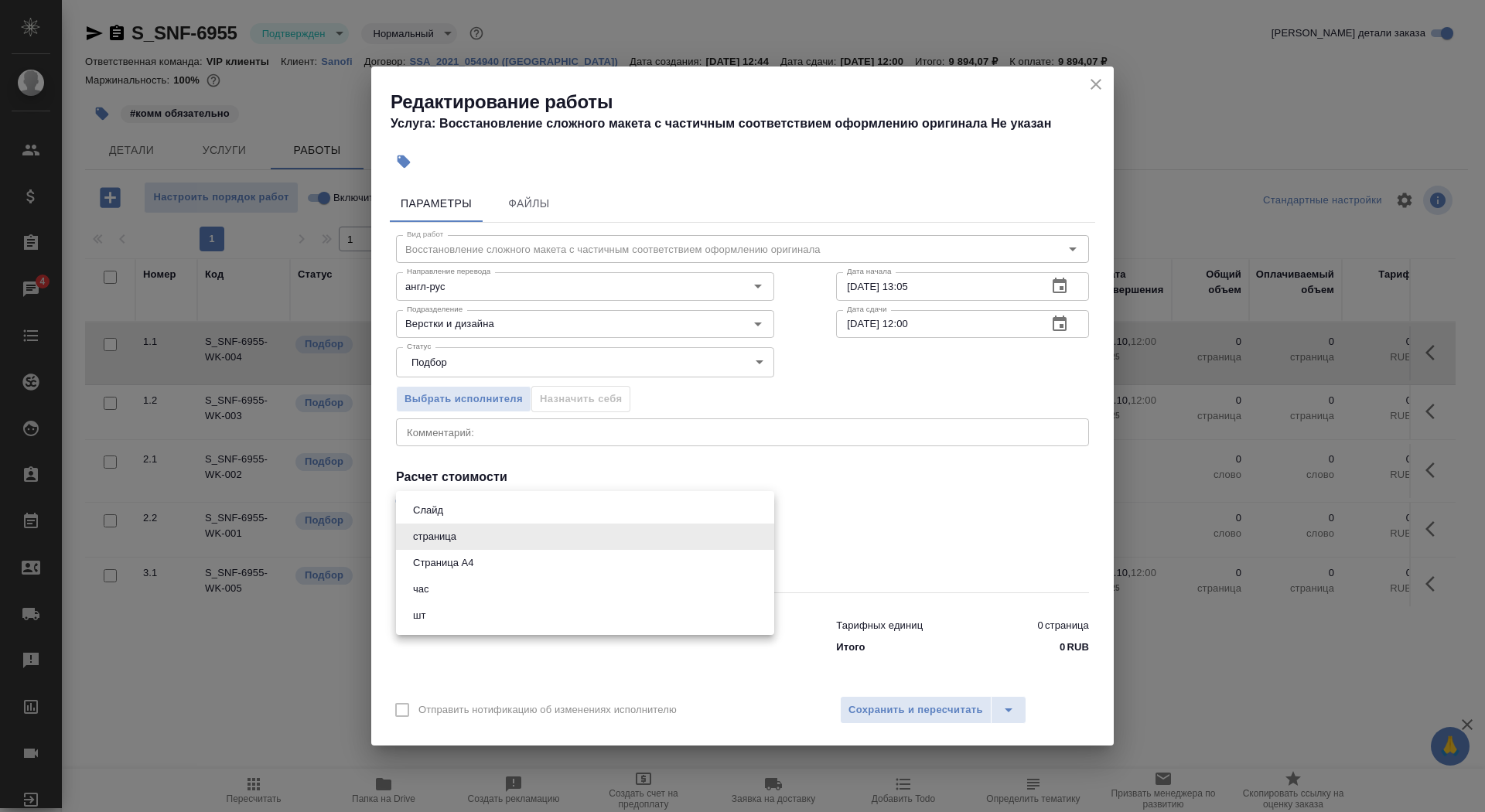
click at [478, 567] on button "Страница А4" at bounding box center [443, 563] width 69 height 17
type input "5f036ec4e16dec2d6b59c8ff"
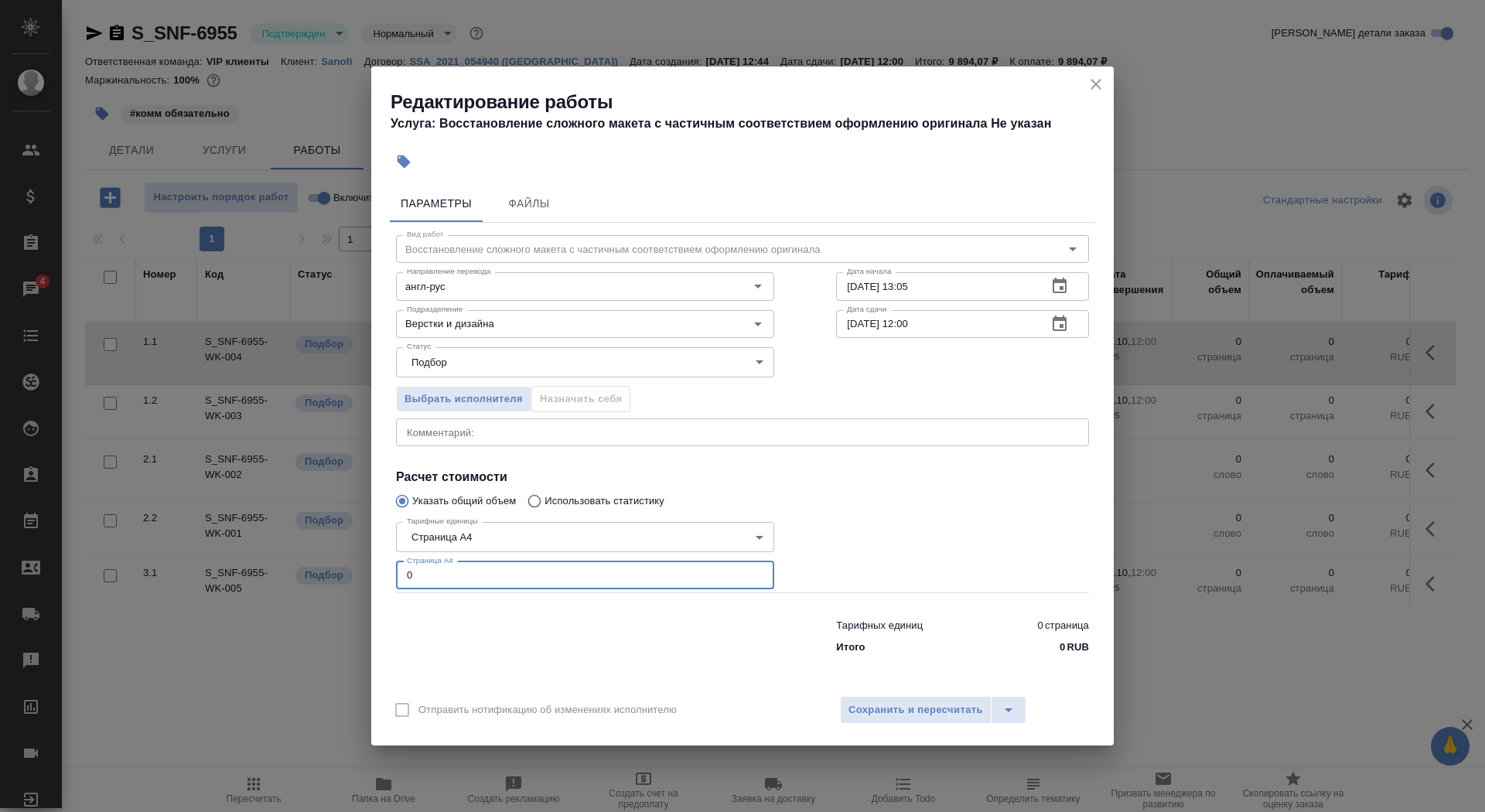
click at [476, 579] on input "0" at bounding box center [585, 575] width 378 height 28
type input "13"
click at [938, 287] on input "09.10.2025 13:05" at bounding box center [936, 286] width 199 height 28
type input "09.10.2025 14:45"
click at [1056, 326] on icon "button" at bounding box center [1059, 323] width 18 height 18
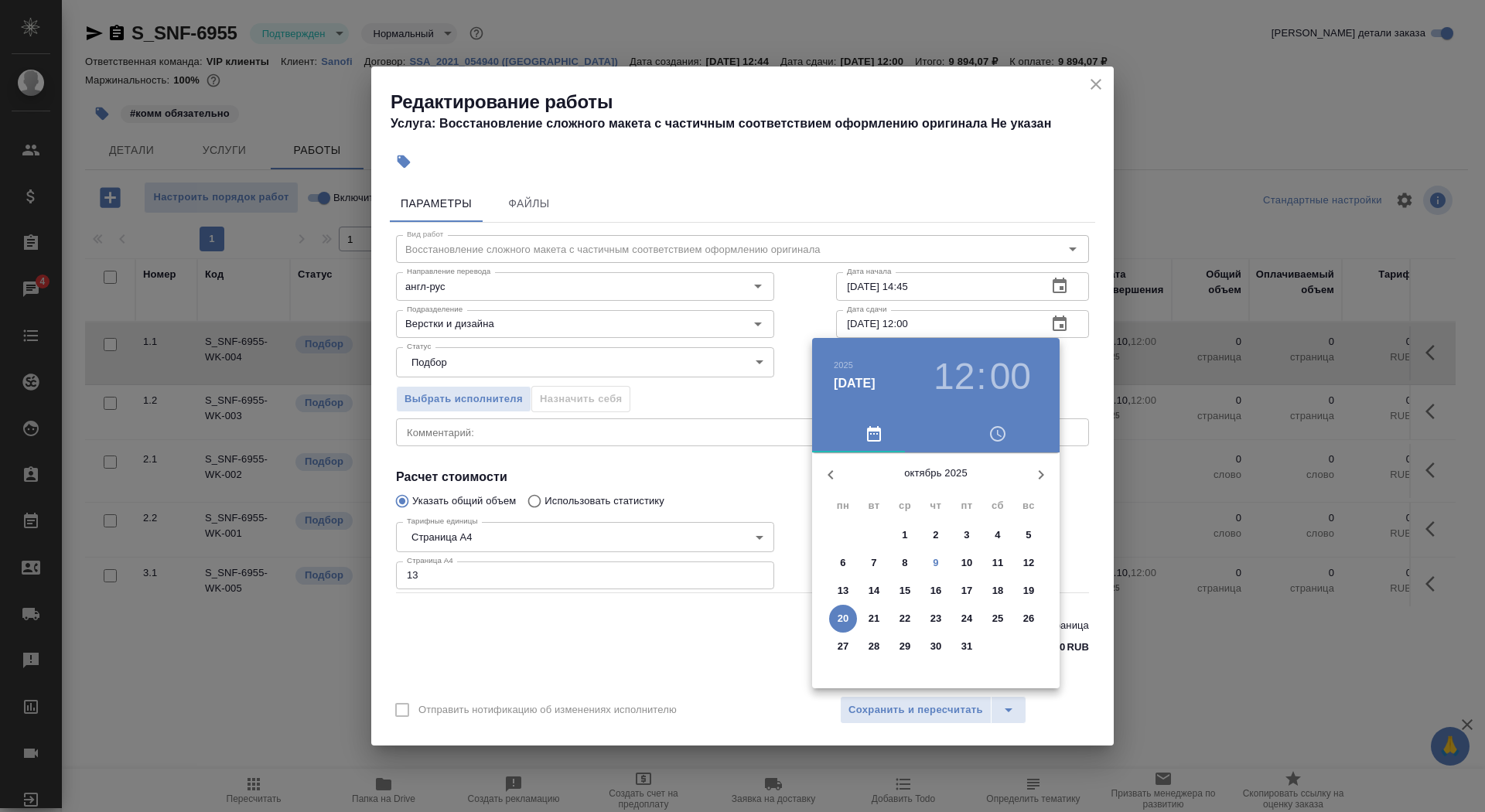
click at [934, 566] on p "9" at bounding box center [935, 563] width 5 height 16
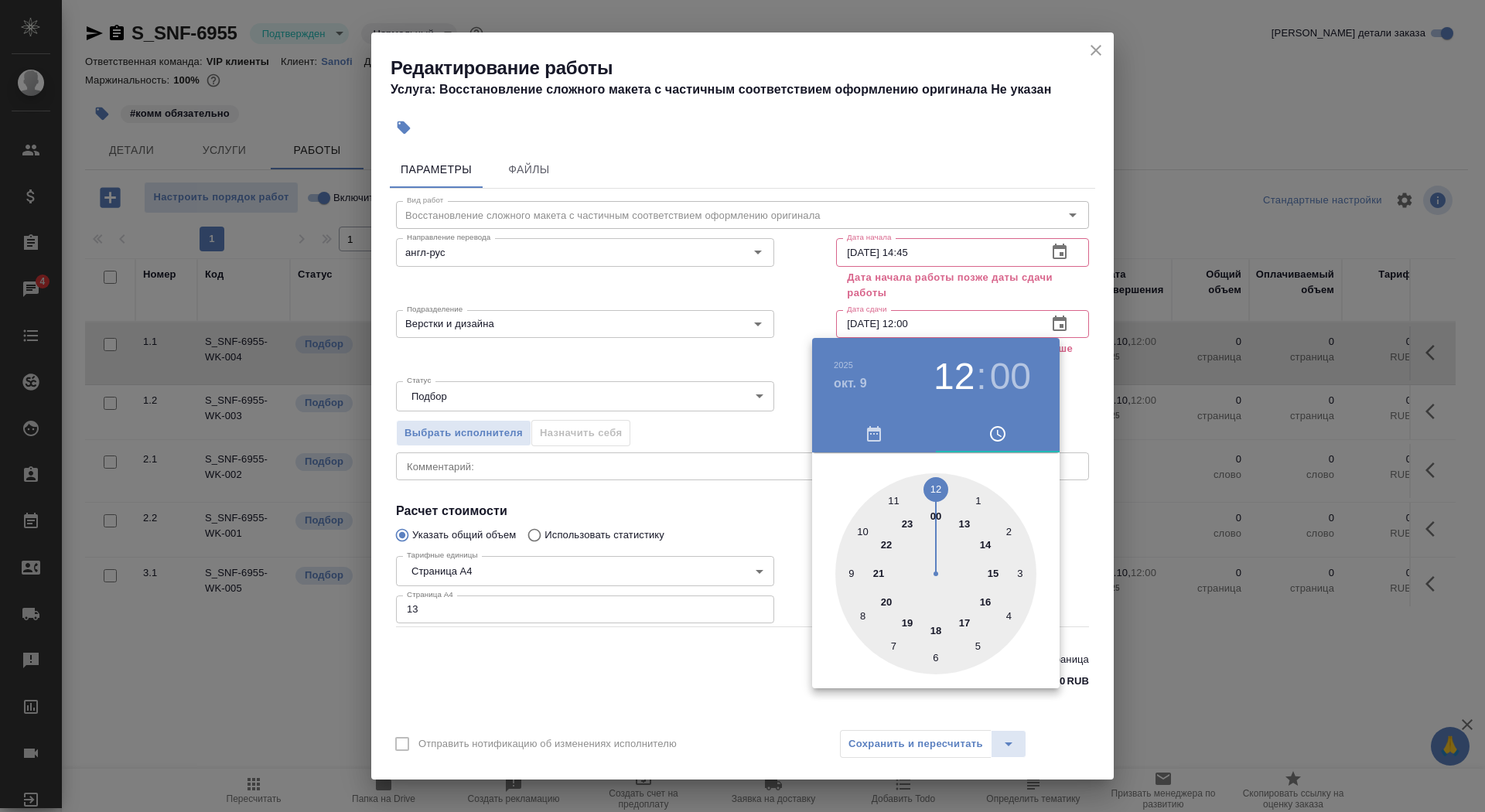
click at [963, 623] on div at bounding box center [936, 573] width 201 height 201
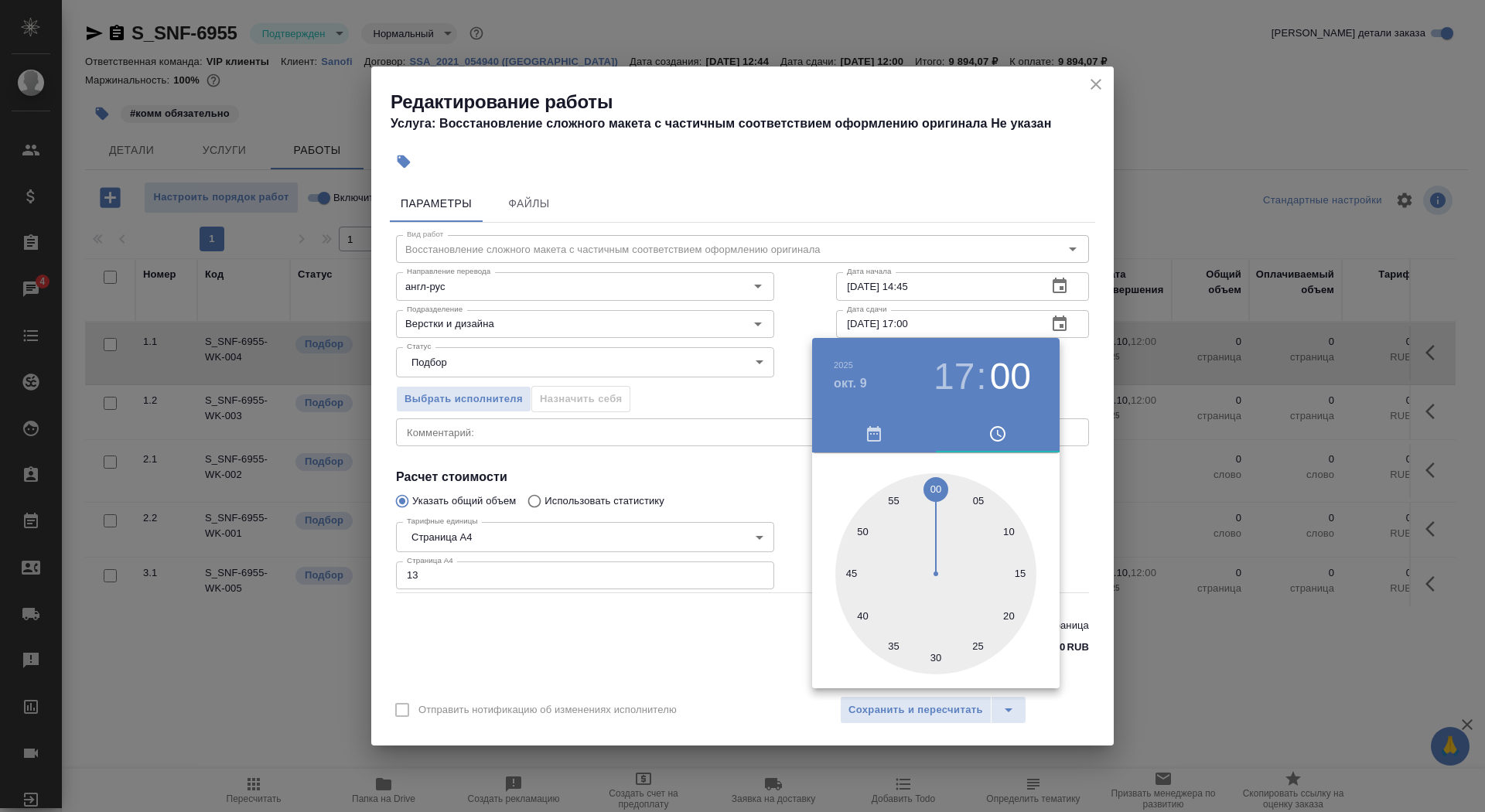
type input "09.10.2025 17:45"
click at [851, 572] on div at bounding box center [936, 573] width 201 height 201
click at [656, 648] on div at bounding box center [742, 406] width 1485 height 812
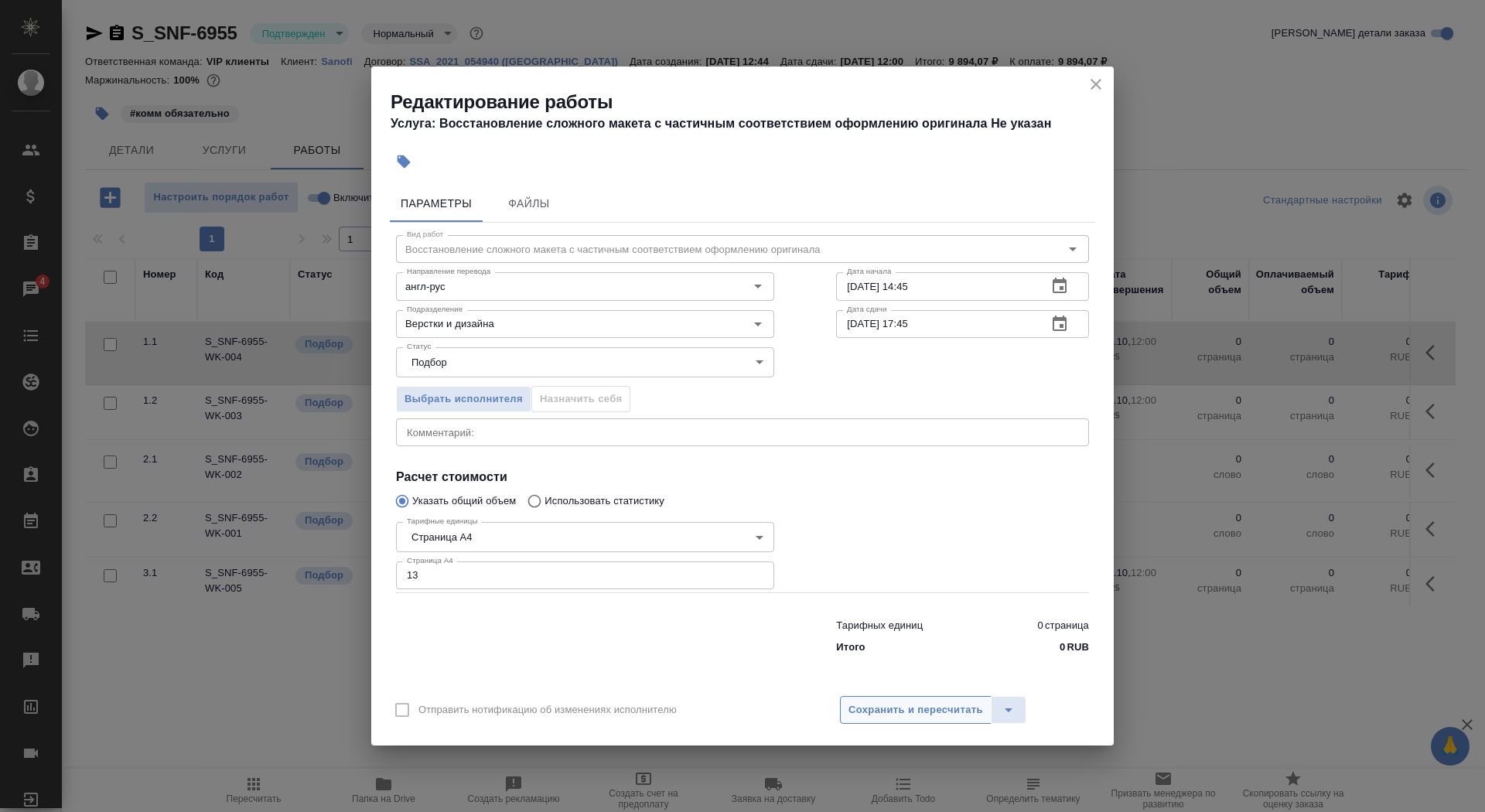
click at [918, 710] on span "Сохранить и пересчитать" at bounding box center [916, 710] width 135 height 18
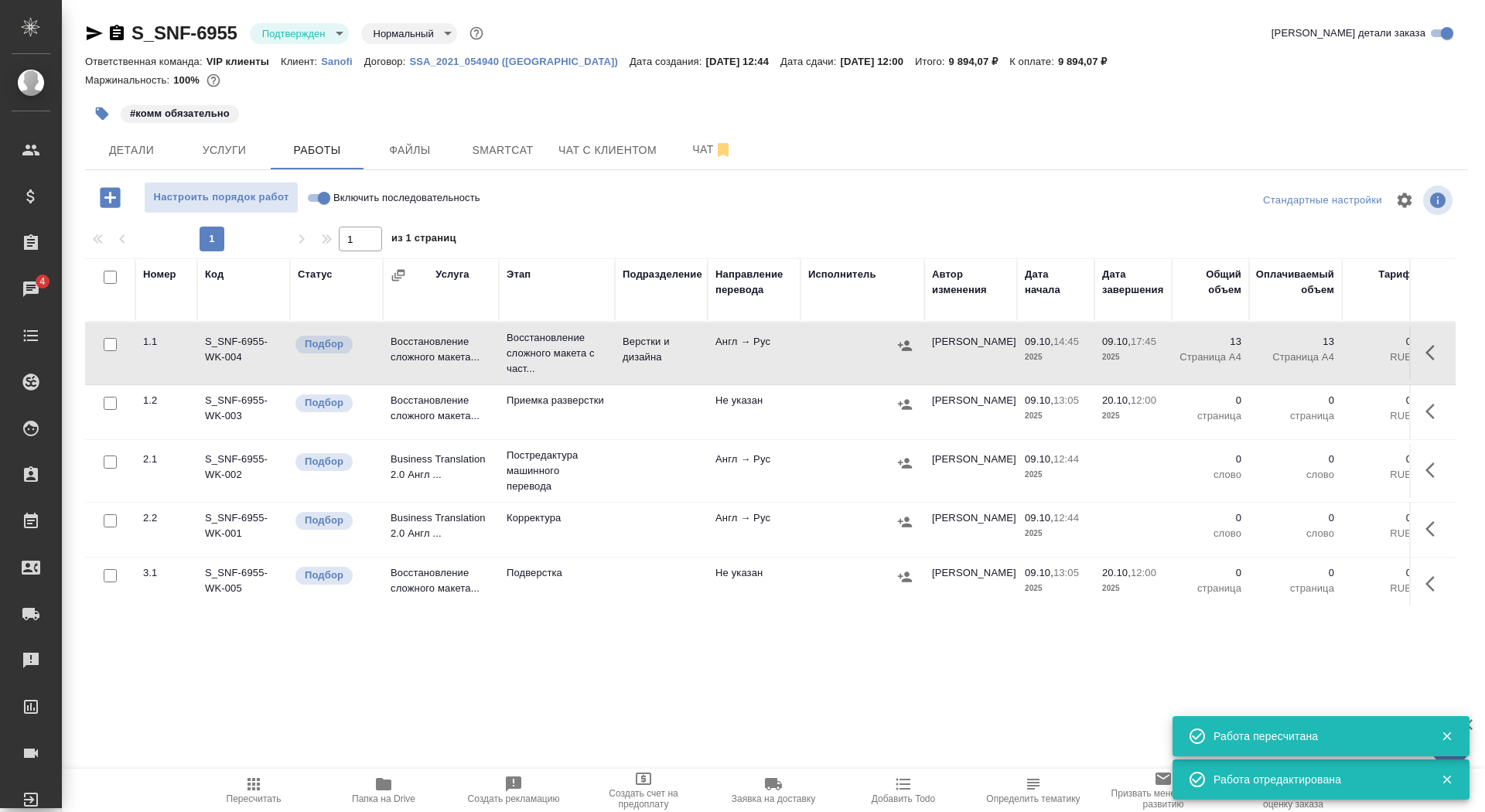
click at [97, 112] on icon "button" at bounding box center [102, 113] width 13 height 13
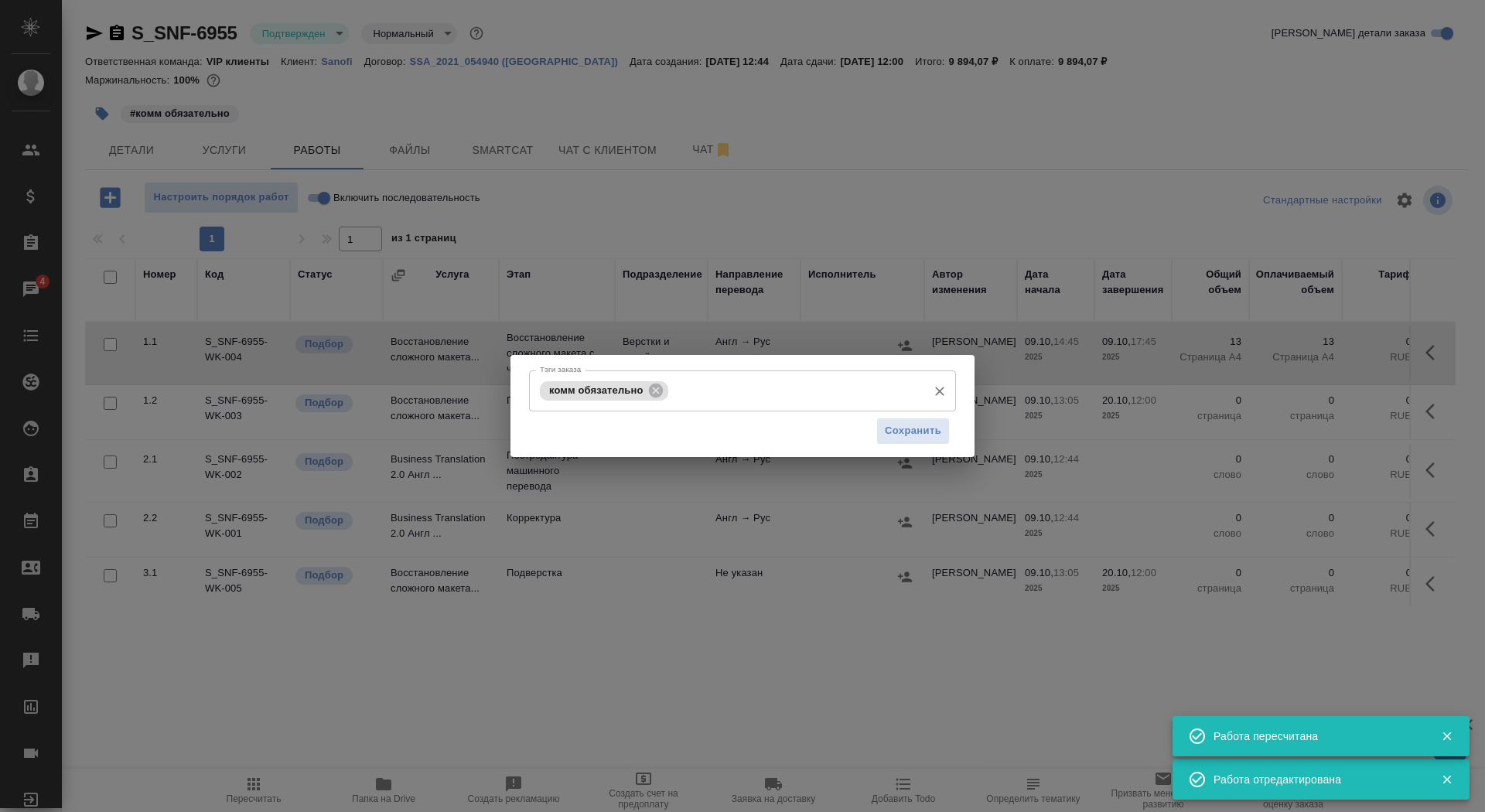
click at [706, 408] on div "комм обязательно Тэги заказа" at bounding box center [743, 390] width 427 height 41
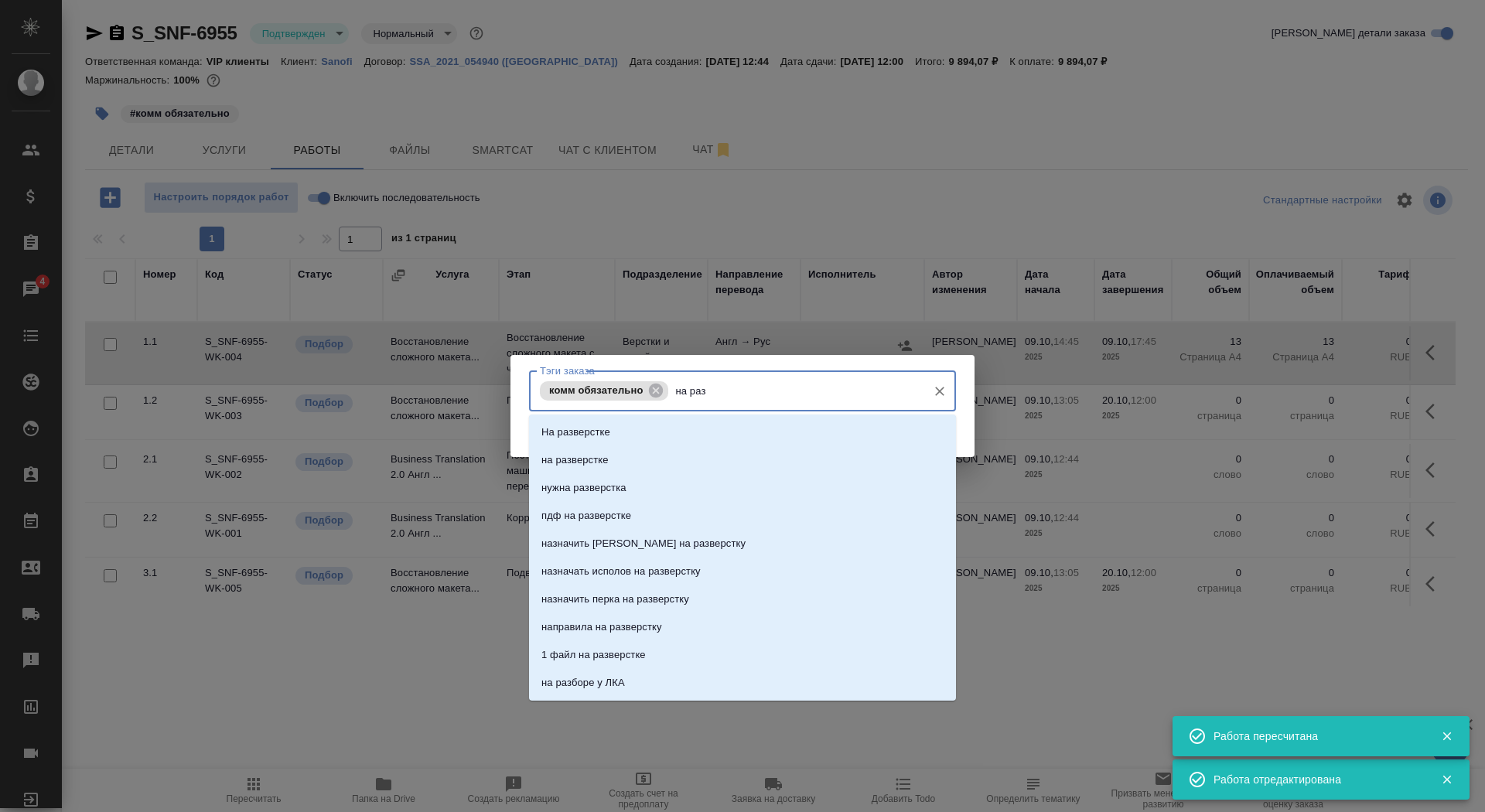
type input "на разв"
click at [707, 451] on li "на разверстке" at bounding box center [743, 460] width 427 height 28
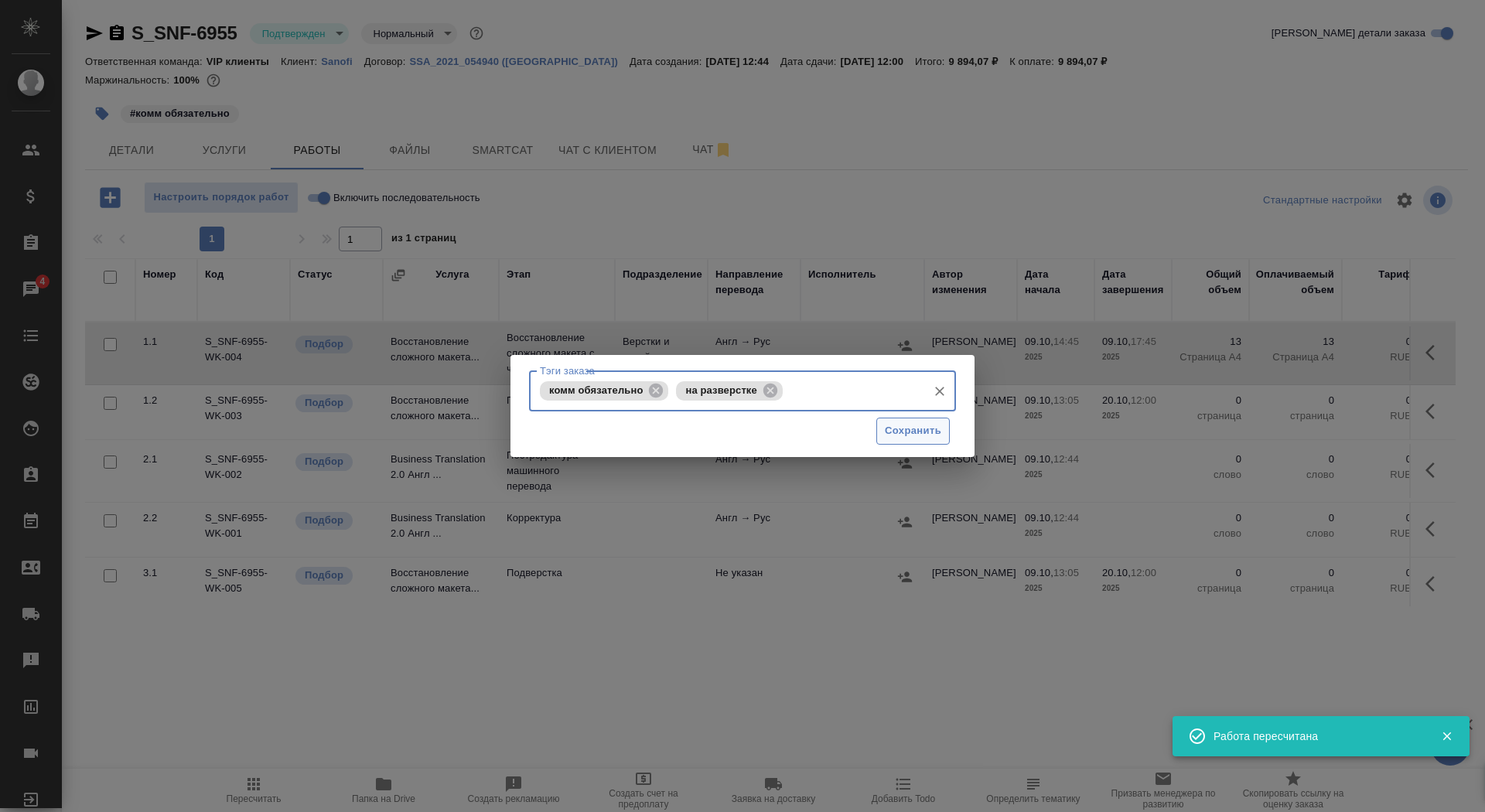
click at [925, 425] on span "Сохранить" at bounding box center [912, 431] width 56 height 18
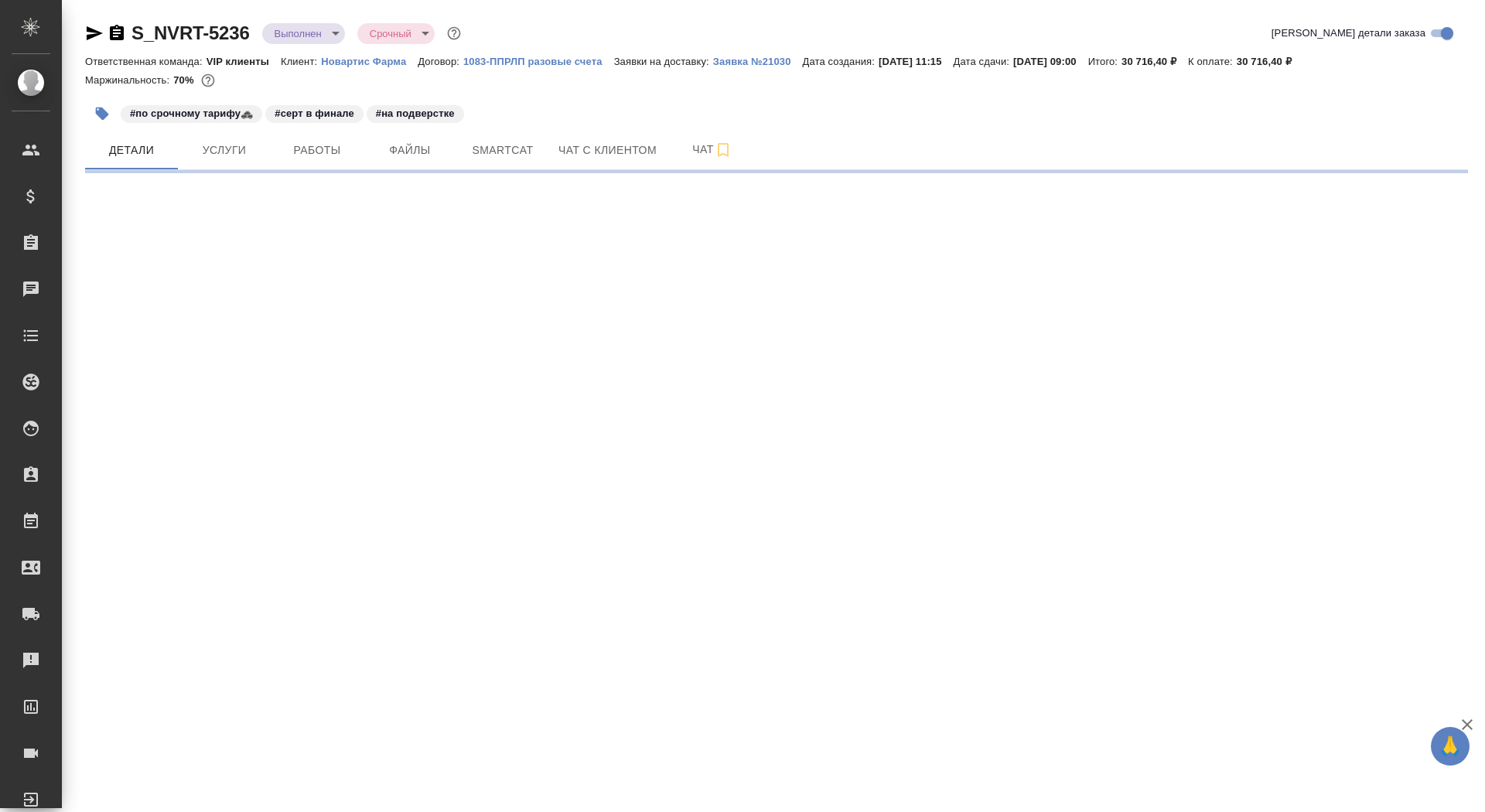
select select "RU"
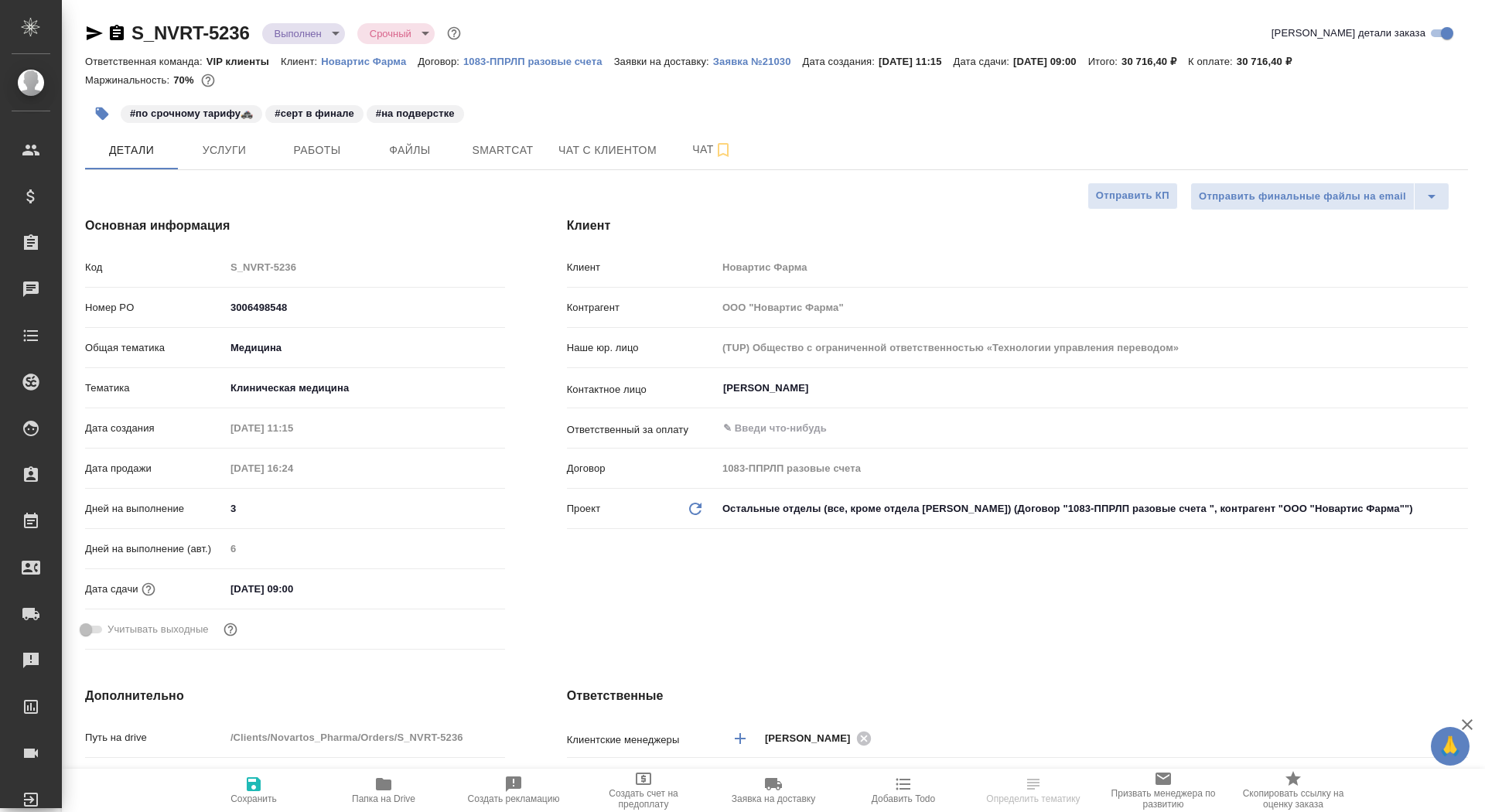
type textarea "x"
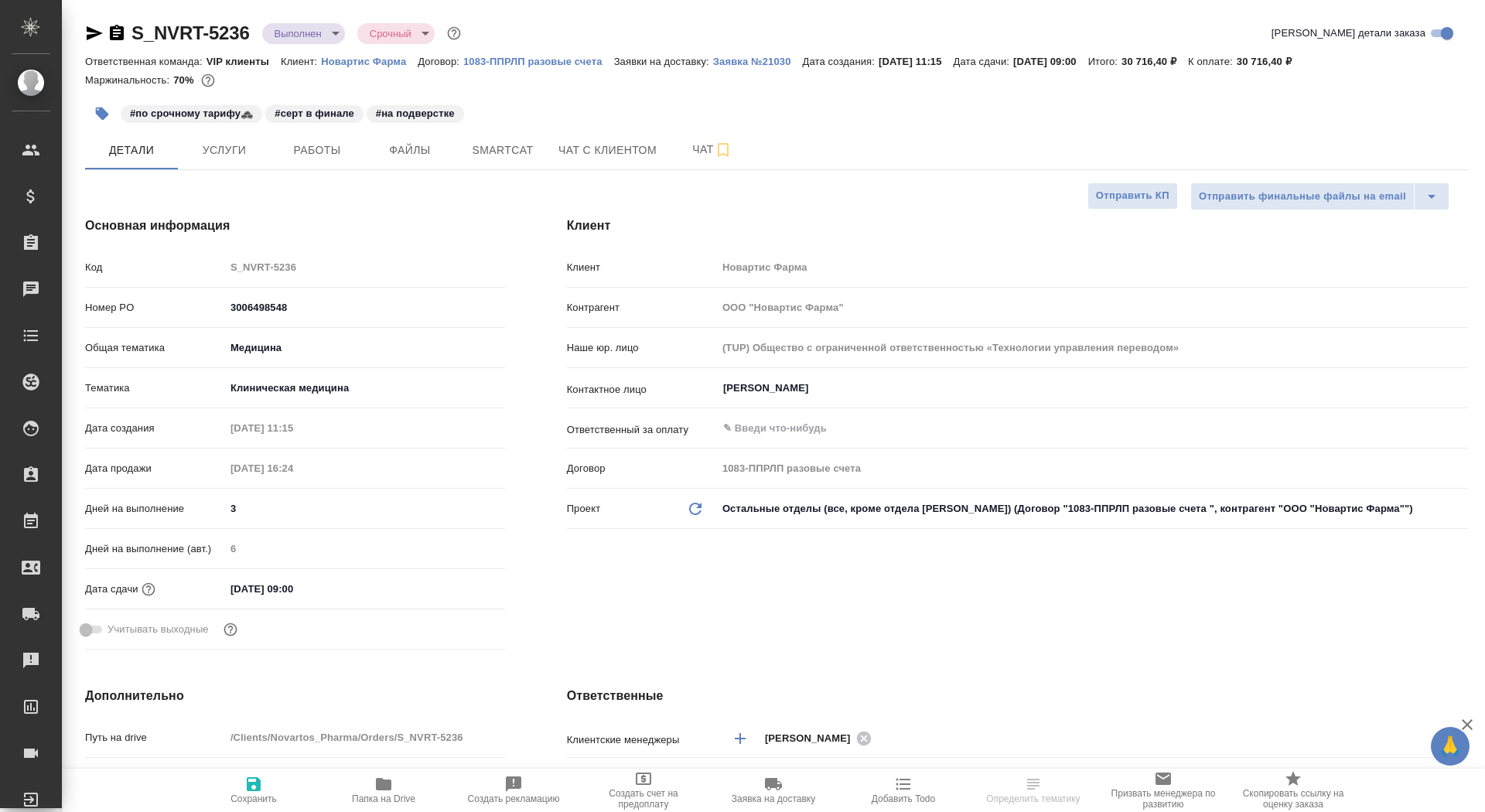
type textarea "x"
click at [790, 775] on span "Заявка на доставку" at bounding box center [773, 790] width 112 height 29
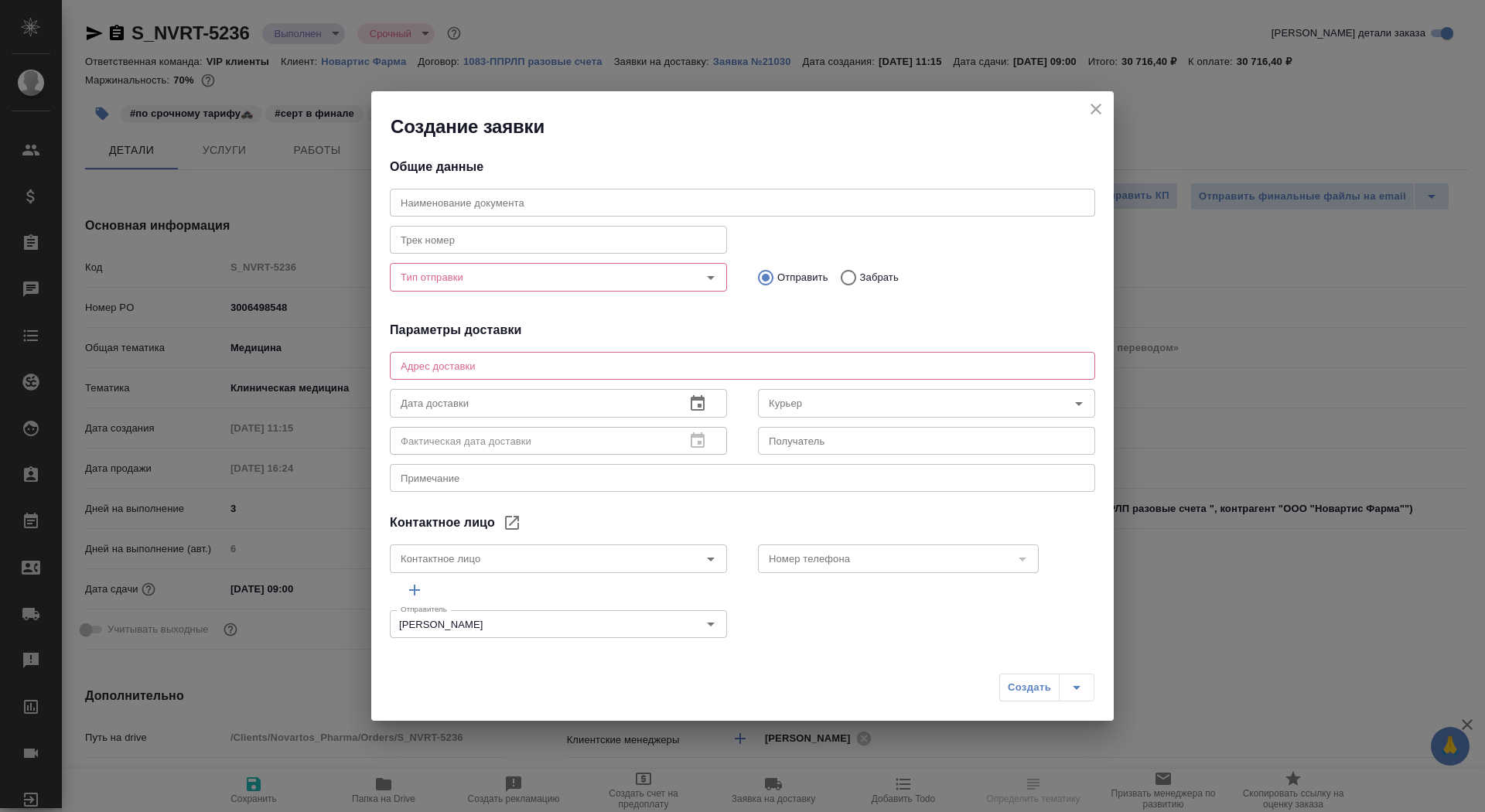
type input "[PERSON_NAME]"
click at [1084, 124] on h2 "Создание заявки" at bounding box center [752, 126] width 723 height 25
click at [1093, 107] on icon "close" at bounding box center [1095, 108] width 18 height 18
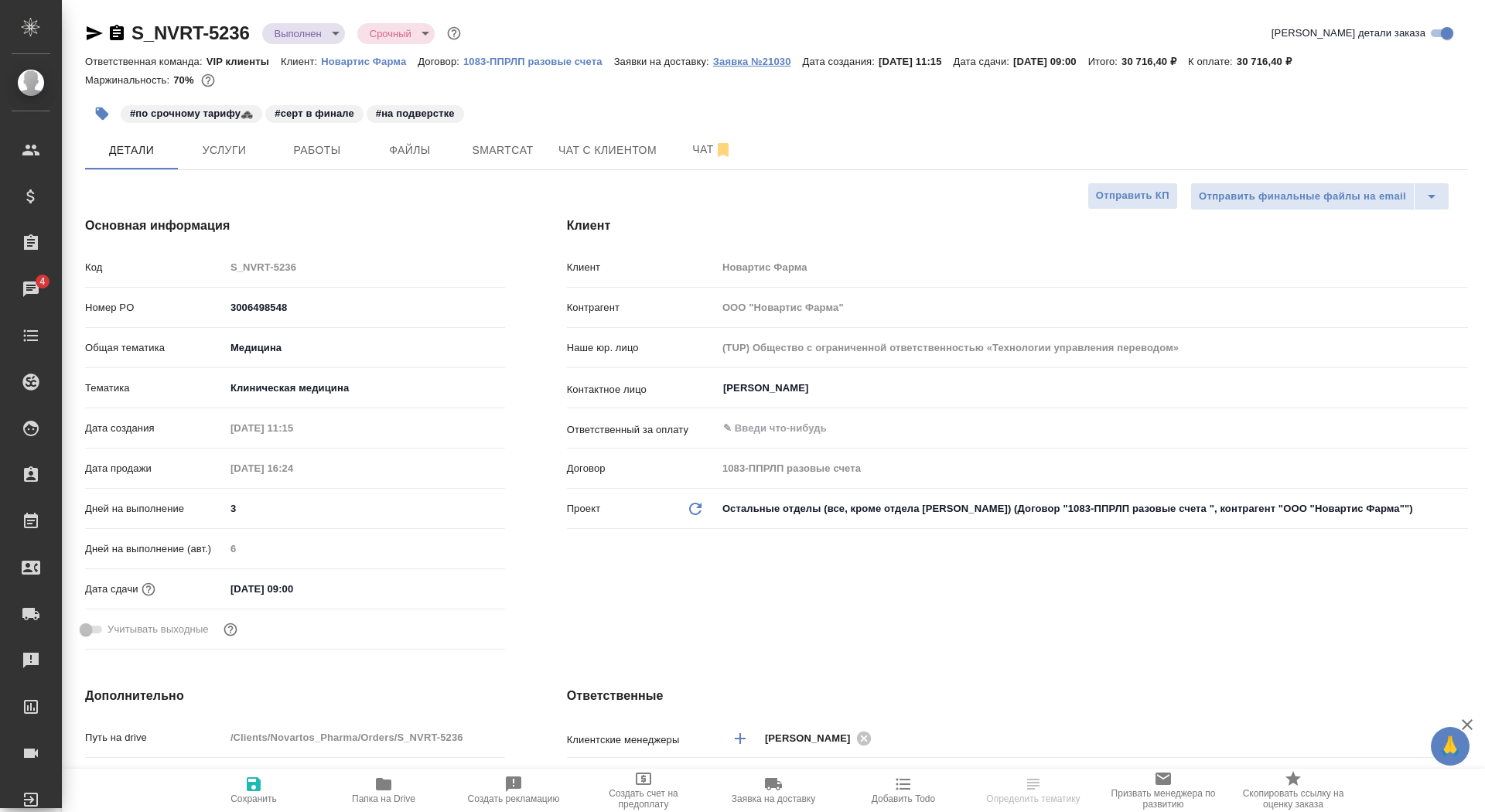
click at [759, 59] on p "Заявка №21030" at bounding box center [758, 61] width 90 height 11
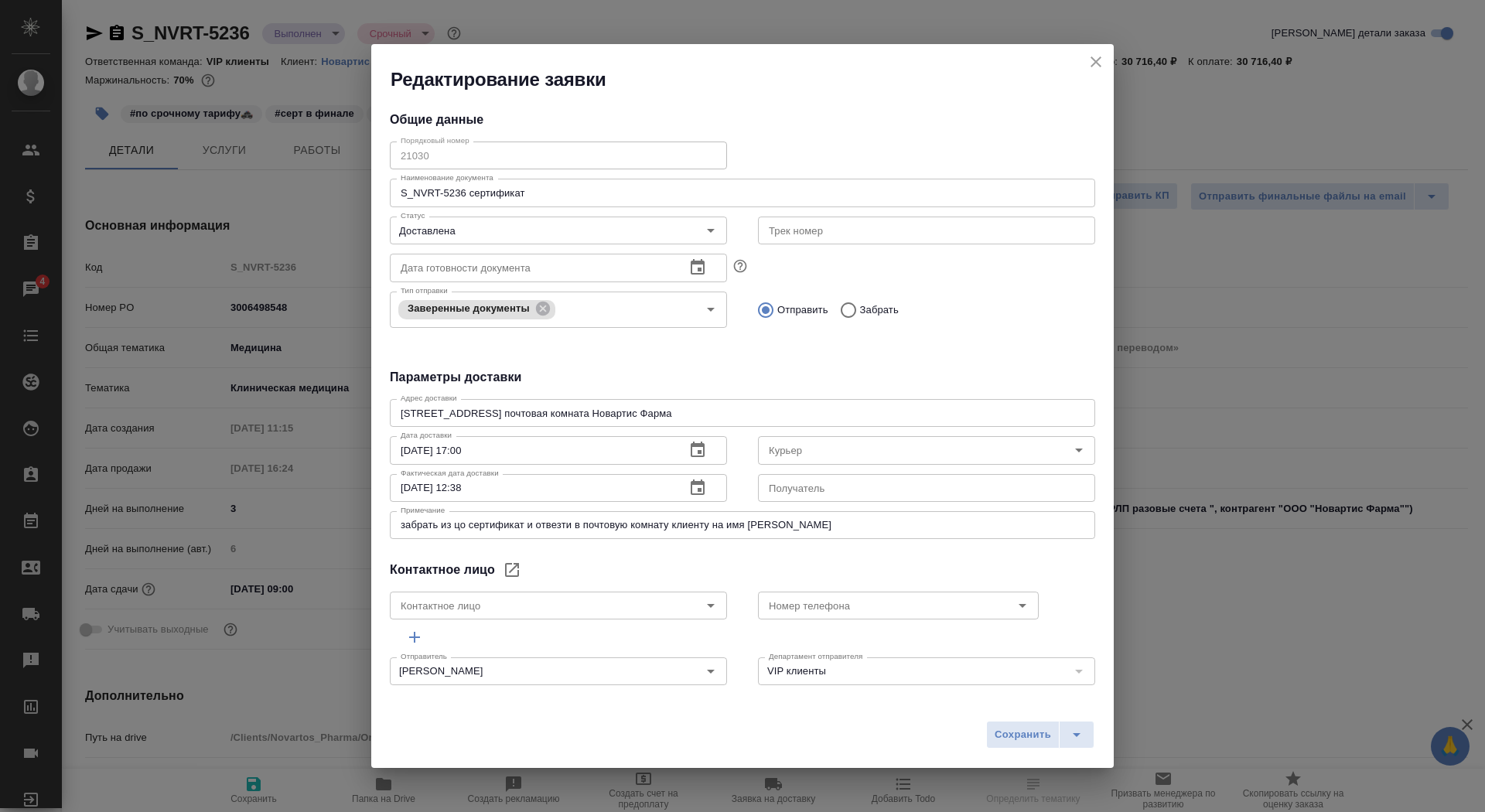
type input "Северов Олег"
type input "Панькин Николай"
type input "+7 985 611 79 58"
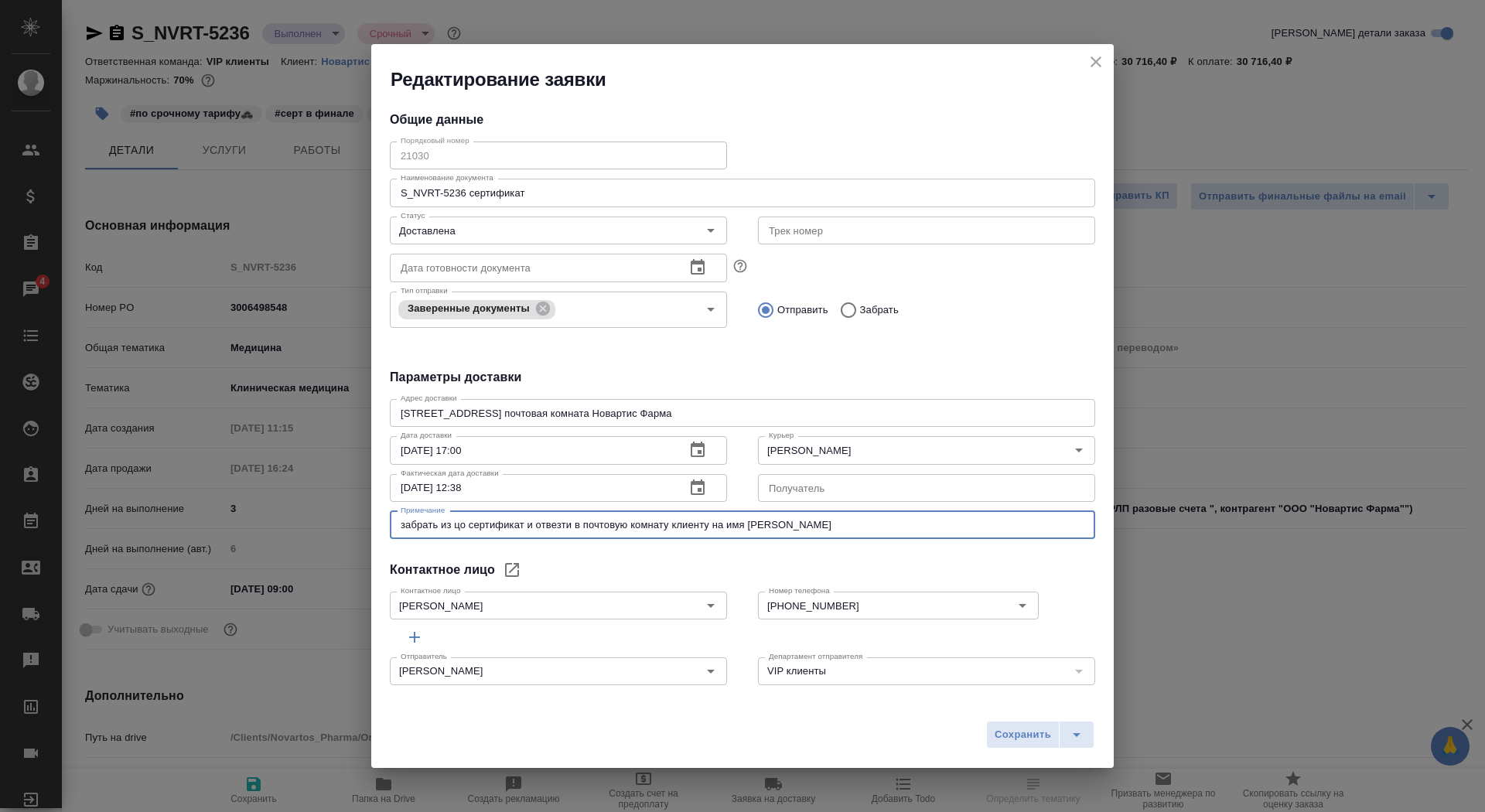
drag, startPoint x: 884, startPoint y: 533, endPoint x: 372, endPoint y: 534, distance: 512.0
click at [374, 534] on div "Общие данные Порядковый номер 21030 Порядковый номер Наименование документа S_N…" at bounding box center [742, 393] width 742 height 603
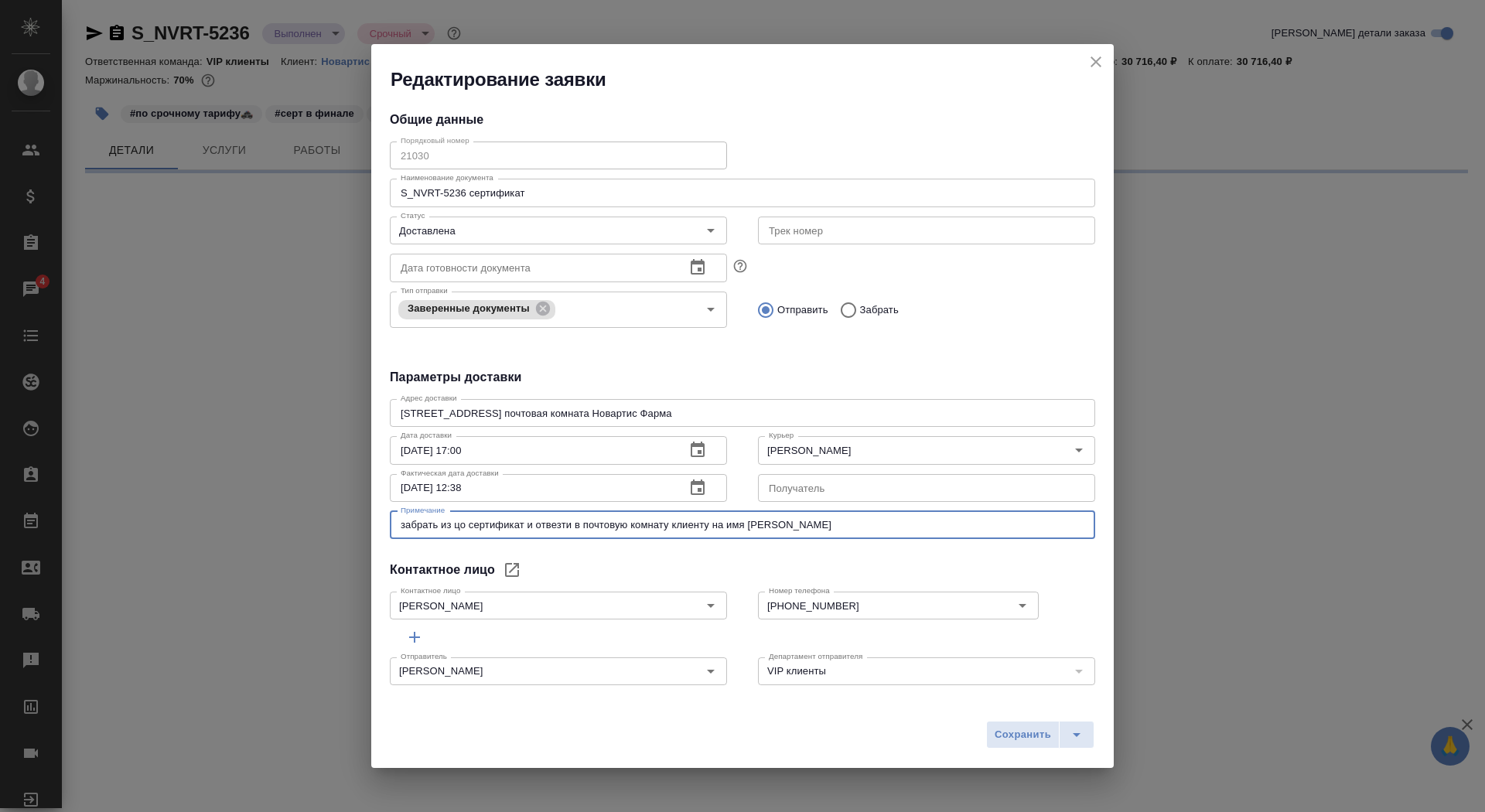
select select "RU"
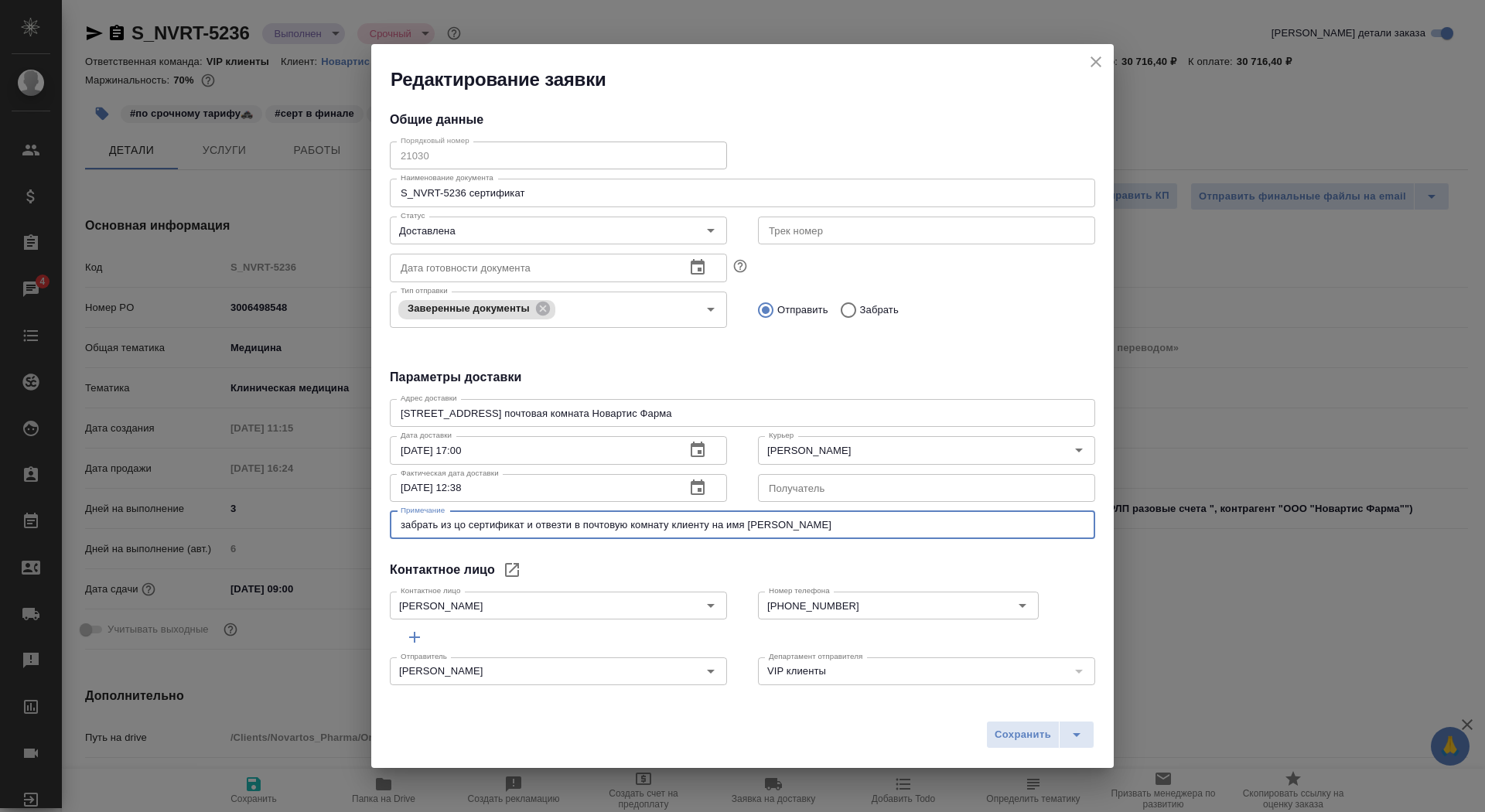
type textarea "x"
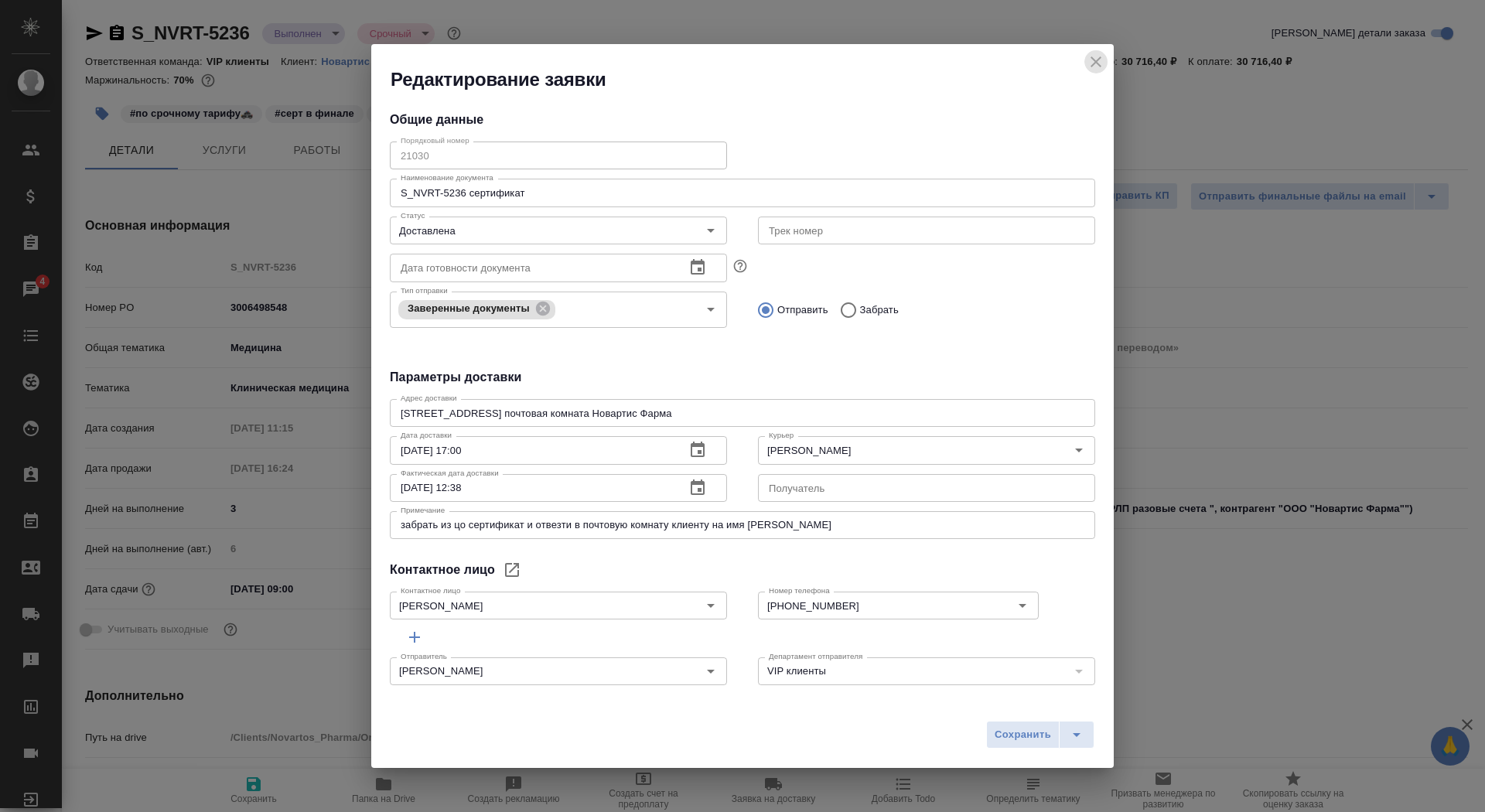
click at [1096, 58] on icon "close" at bounding box center [1095, 61] width 18 height 18
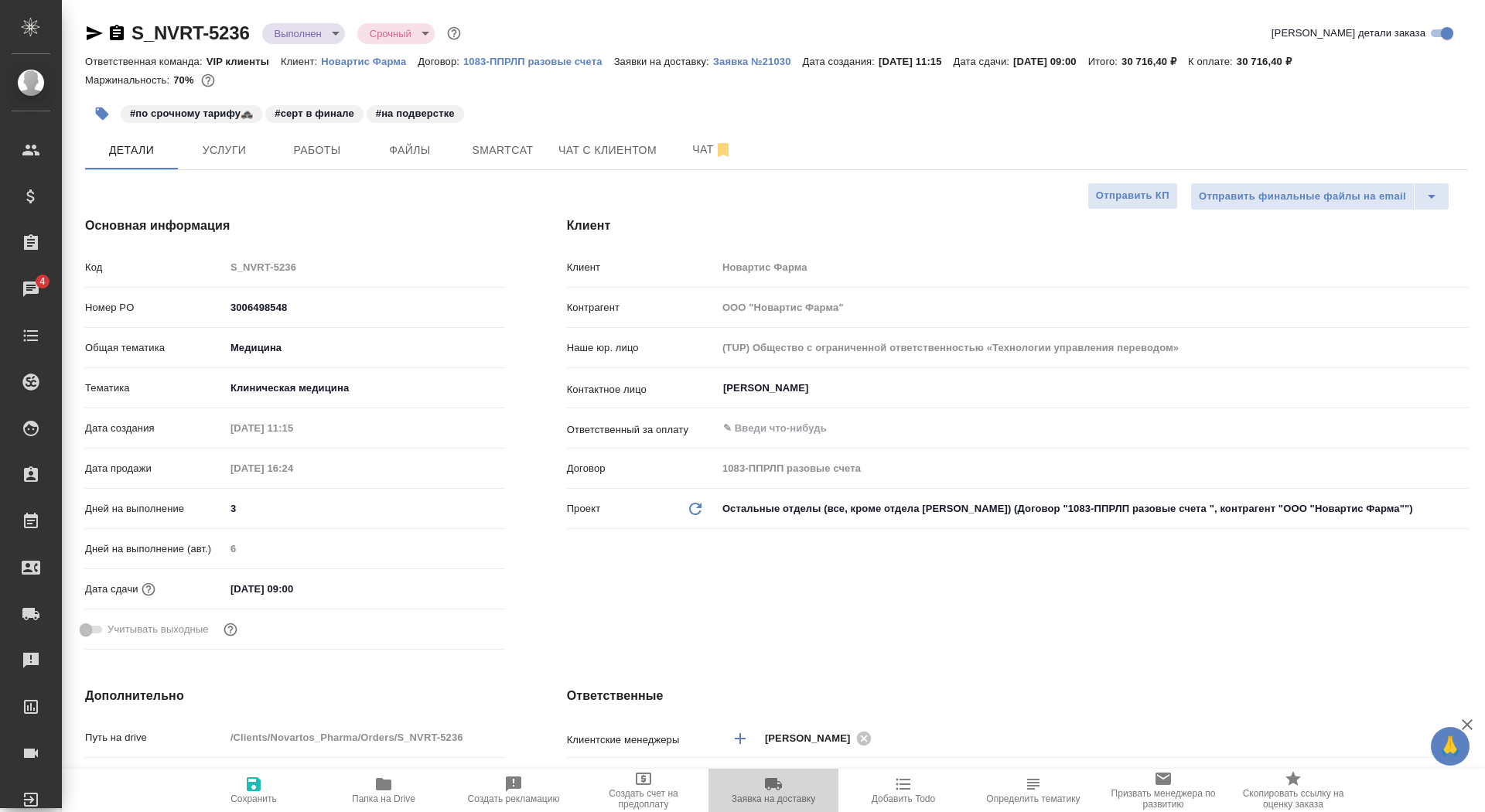
click at [745, 796] on span "Заявка на доставку" at bounding box center [773, 798] width 84 height 11
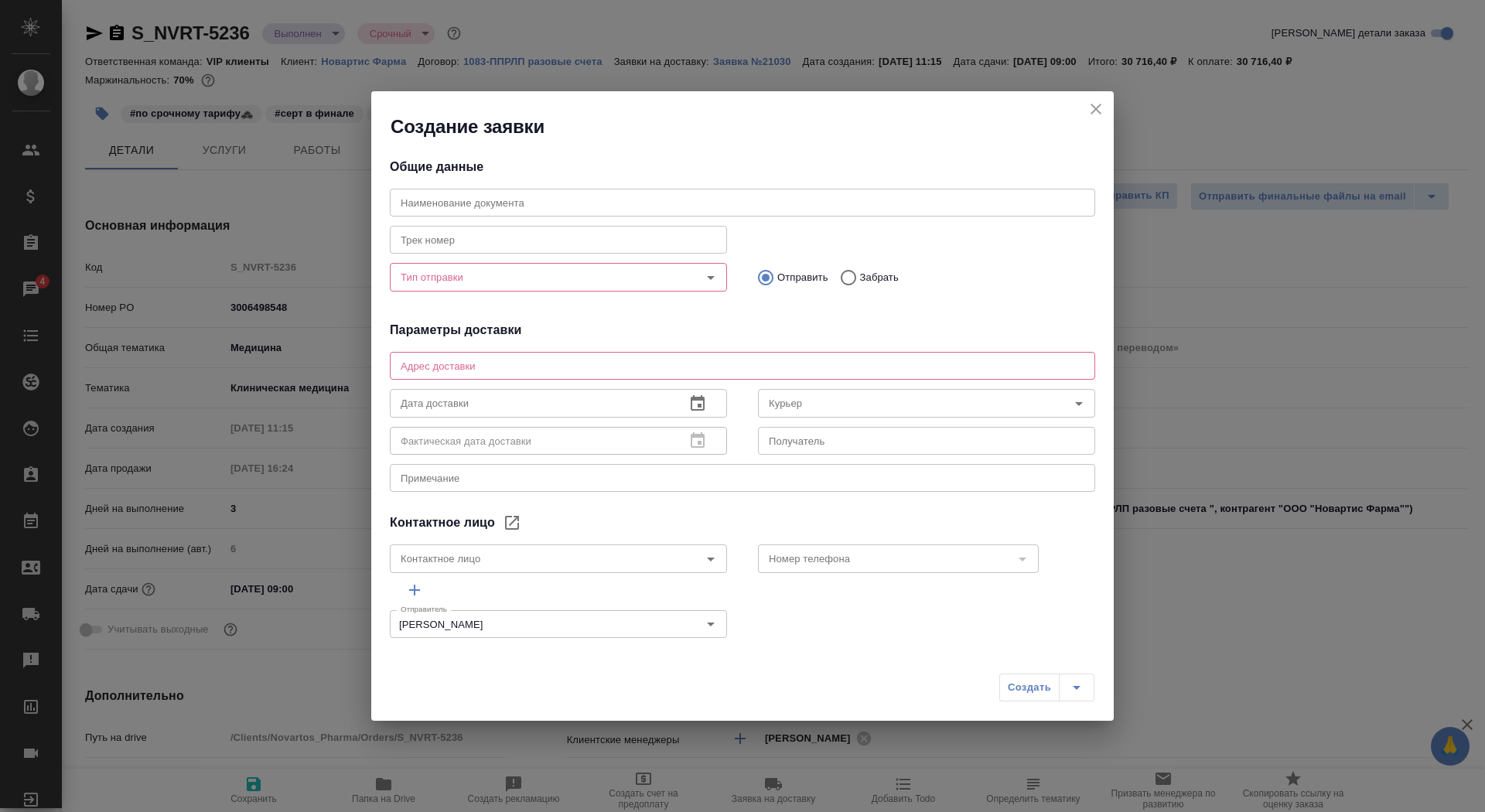
type input "Панькин Николай"
click at [518, 301] on div "Тип отправки Тип отправки" at bounding box center [559, 275] width 368 height 68
click at [518, 292] on div "Тип отправки Тип отправки" at bounding box center [559, 275] width 337 height 37
click at [515, 285] on input "Тип отправки" at bounding box center [532, 276] width 276 height 18
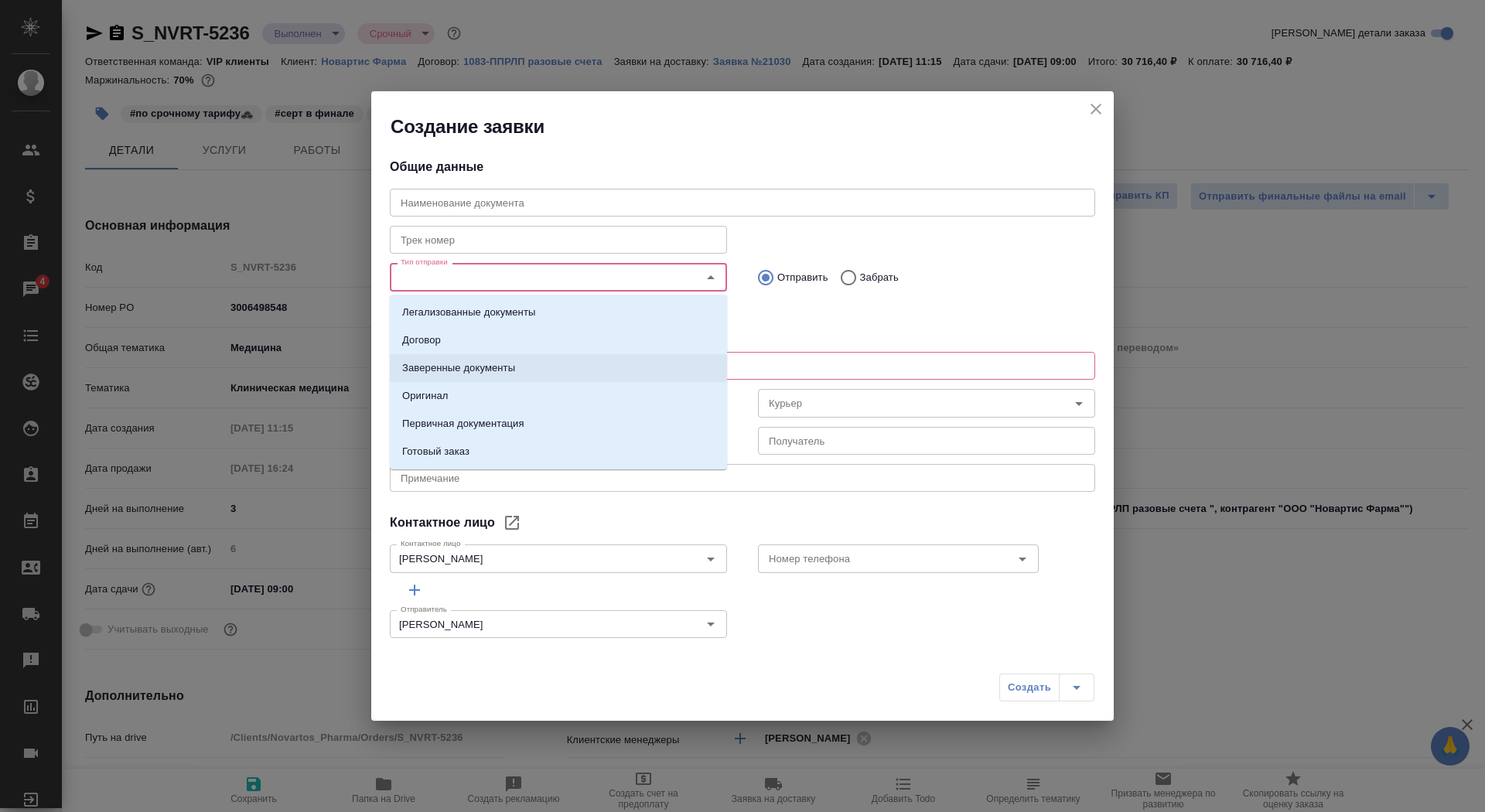
click at [522, 361] on li "Заверенные документы" at bounding box center [559, 368] width 337 height 28
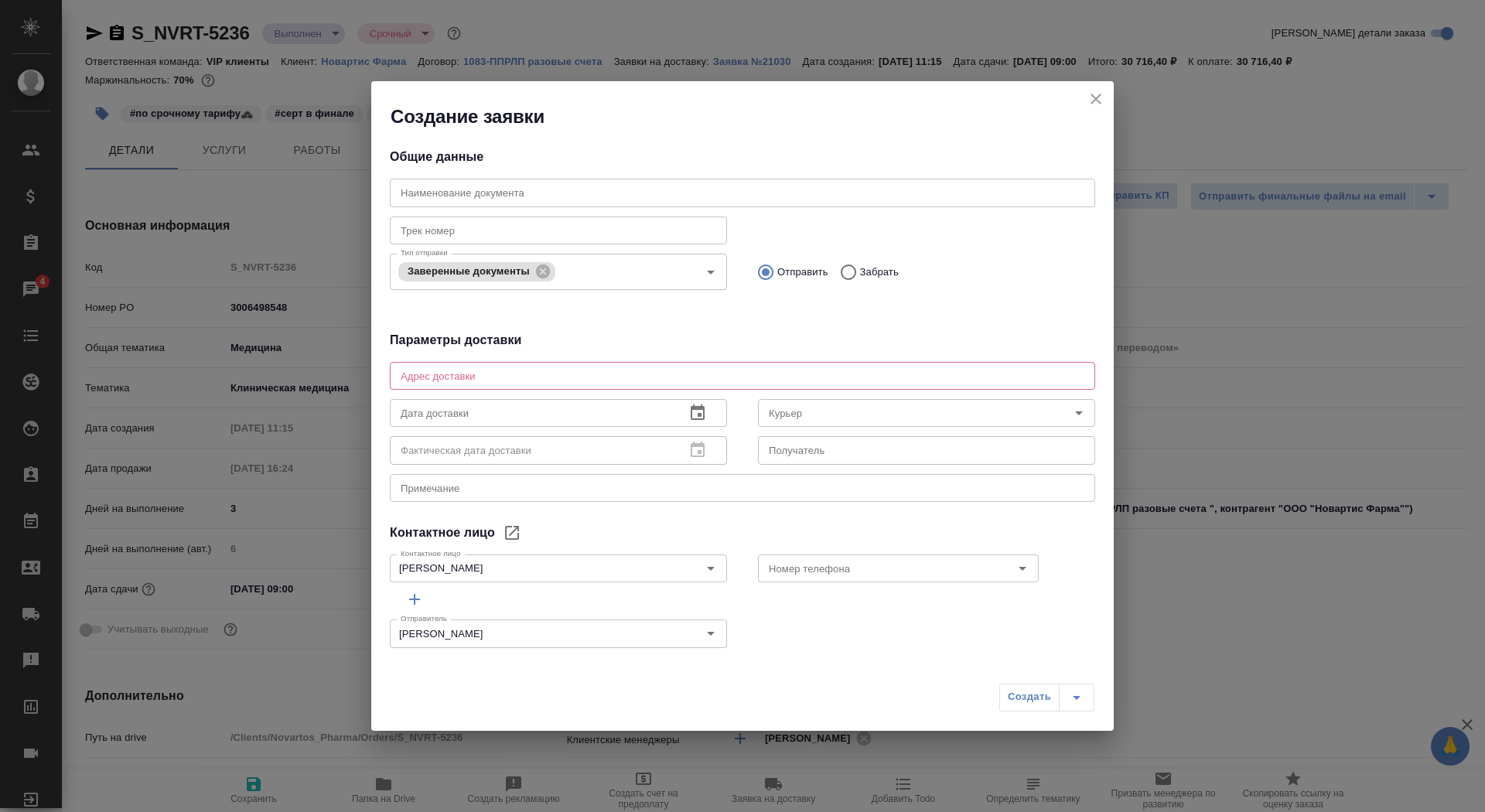
click at [616, 351] on div "Общие данные Наименование документа Наименование документа Трек номер Трек номе…" at bounding box center [742, 393] width 742 height 527
click at [616, 363] on div "x Адрес доставки" at bounding box center [742, 375] width 705 height 28
click at [616, 377] on textarea at bounding box center [742, 374] width 683 height 11
type textarea "Ленинградский проспект 70 почтовая комната Новартис Фарма"
click at [560, 417] on input "text" at bounding box center [531, 412] width 283 height 28
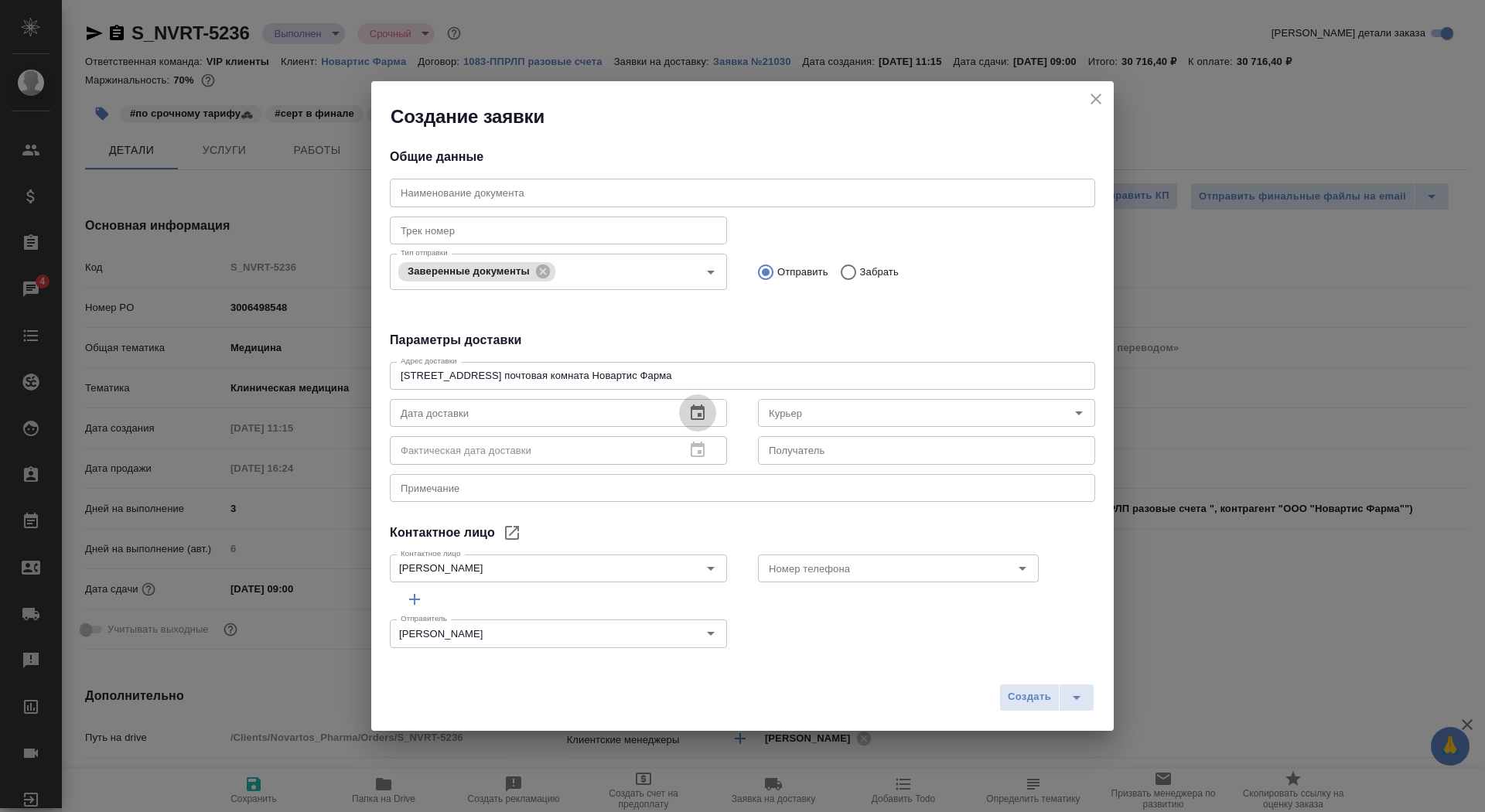
click at [696, 419] on icon "button" at bounding box center [697, 412] width 14 height 16
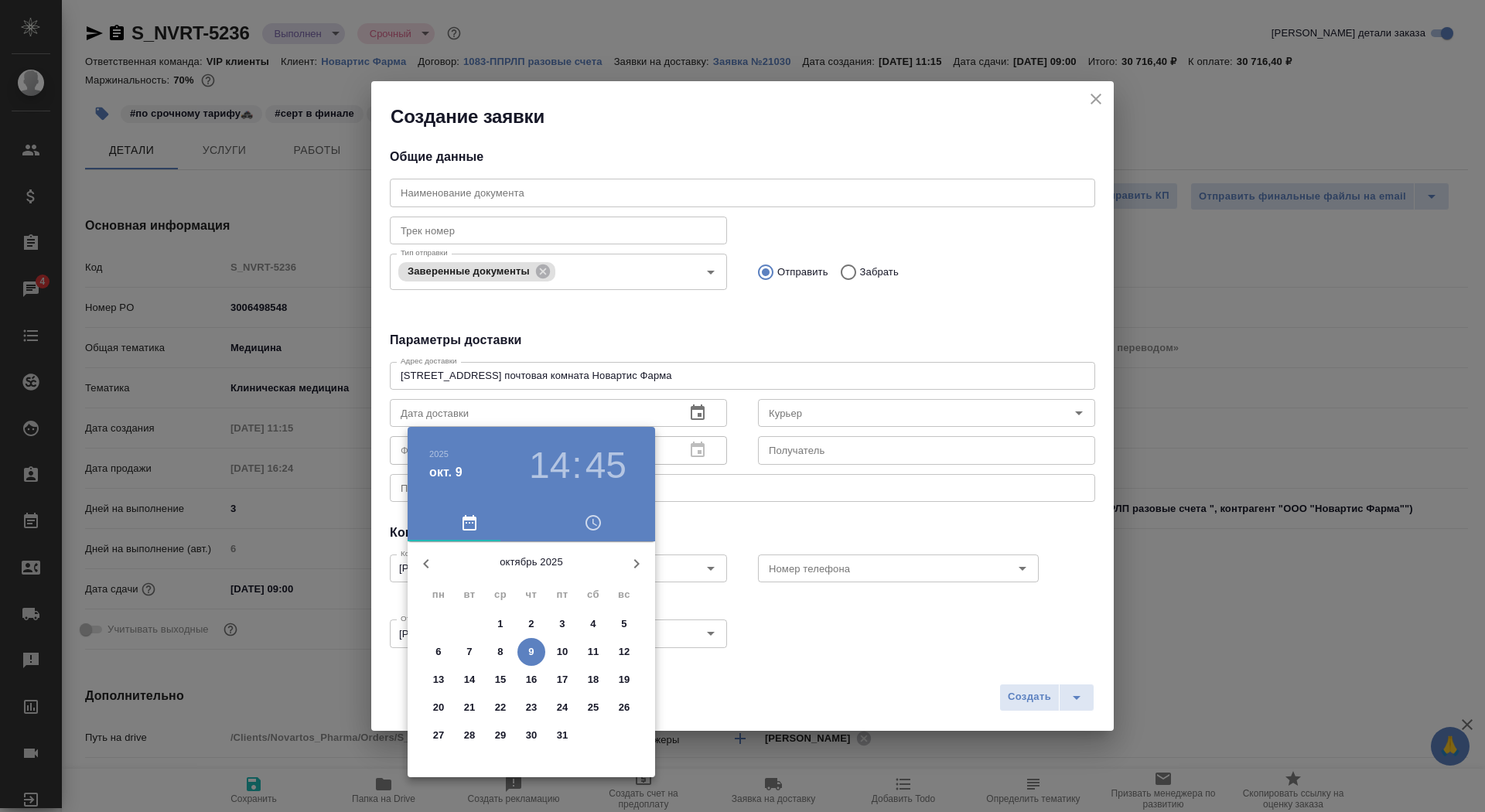
click at [553, 655] on span "10" at bounding box center [562, 652] width 28 height 16
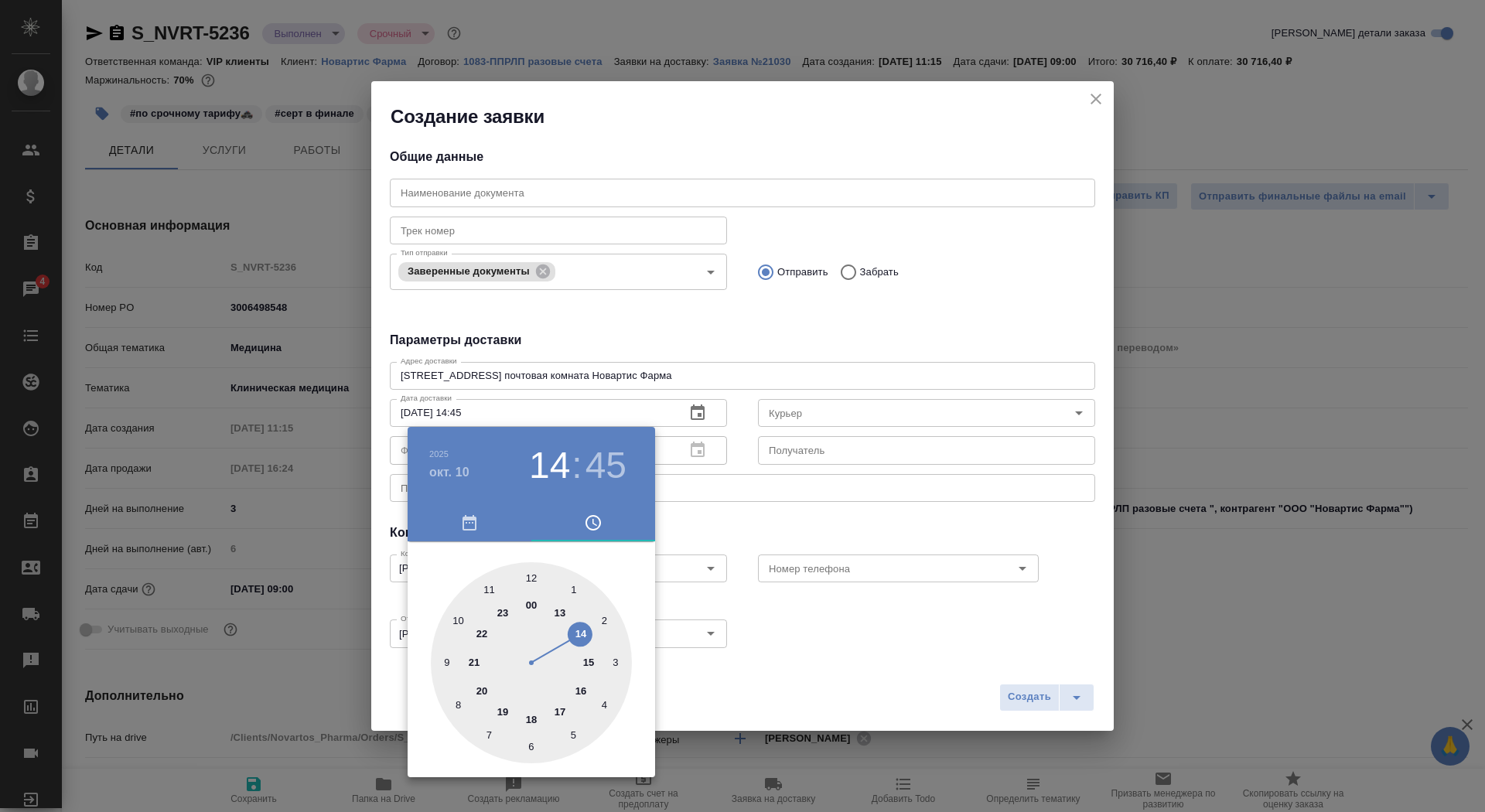
click at [584, 630] on div at bounding box center [531, 662] width 201 height 201
type input "10.10.2025 14:00"
click at [532, 574] on div at bounding box center [531, 662] width 201 height 201
click at [766, 472] on div at bounding box center [742, 406] width 1485 height 812
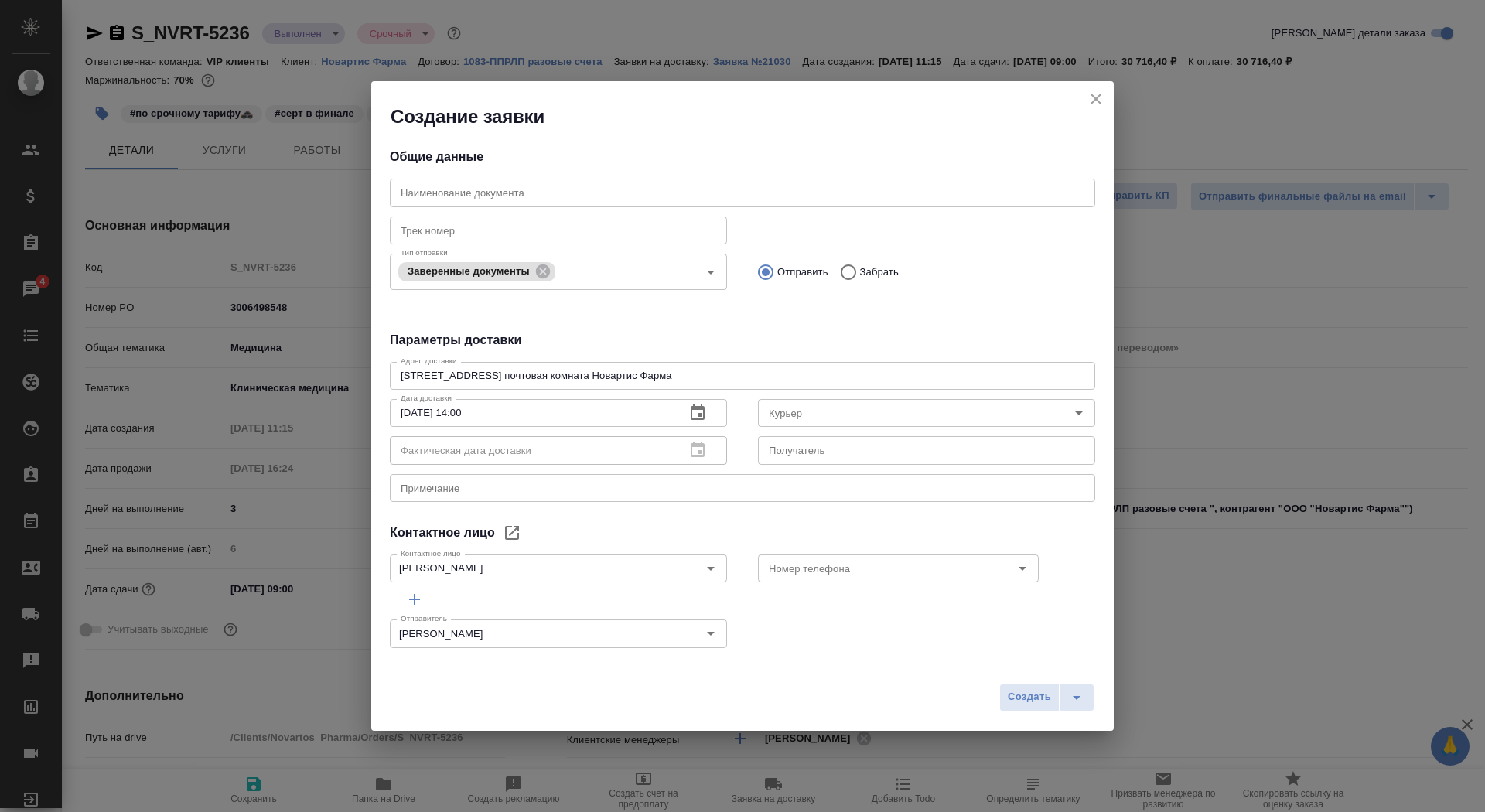
click at [802, 444] on input "text" at bounding box center [926, 450] width 337 height 28
type input "Панькин Николай"
click at [578, 500] on div "x Примечание" at bounding box center [742, 488] width 705 height 28
paste textarea "забрать из цо сертификат и отвезти в почтовую комнату клиенту на имя Панькин Ни…"
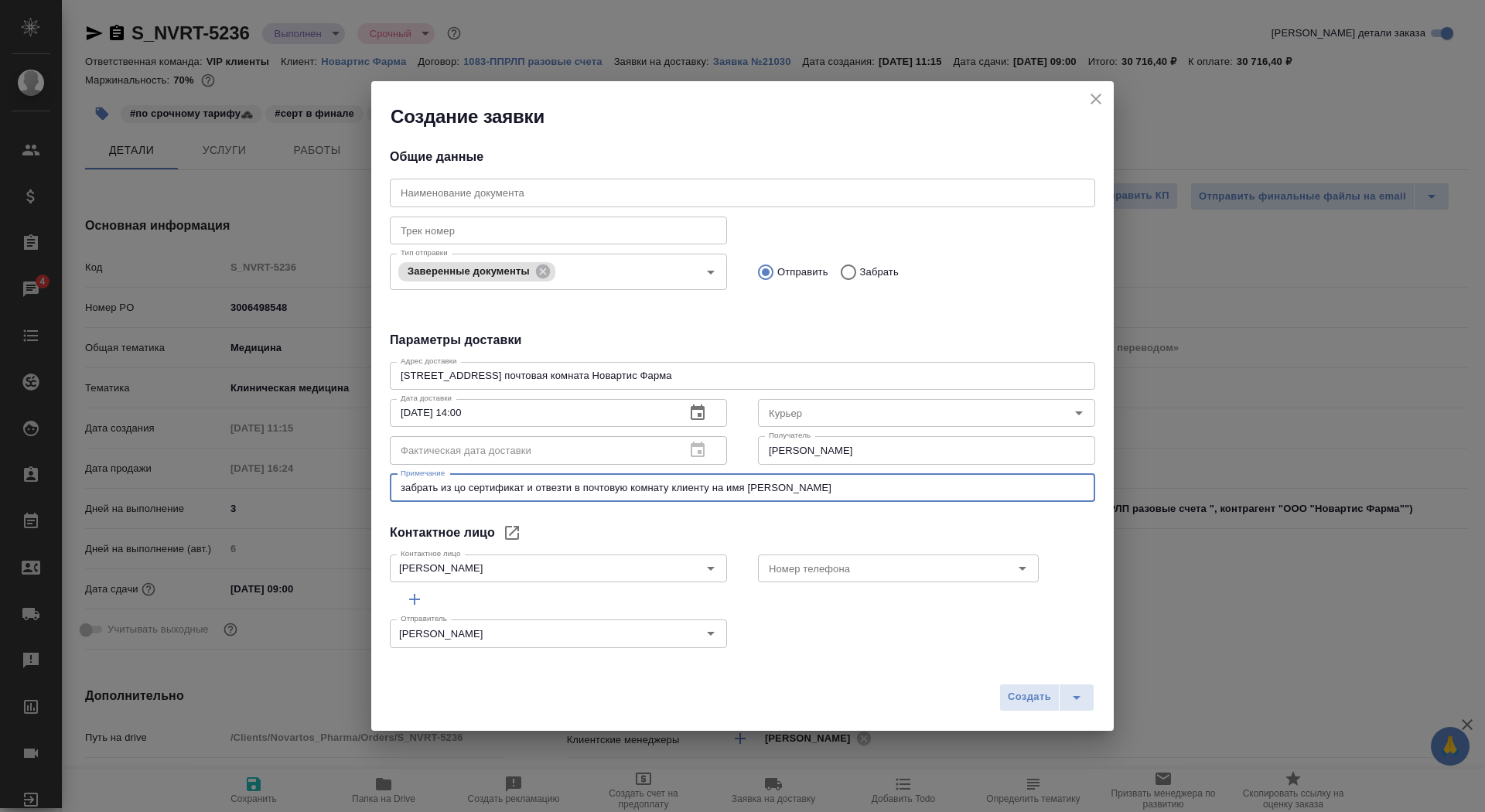
type textarea "забрать из цо сертификат и отвезти в почтовую комнату клиенту на имя Панькин Ни…"
click at [1034, 676] on div "Создать" at bounding box center [742, 702] width 742 height 54
click at [1035, 691] on span "Создать" at bounding box center [1029, 697] width 43 height 18
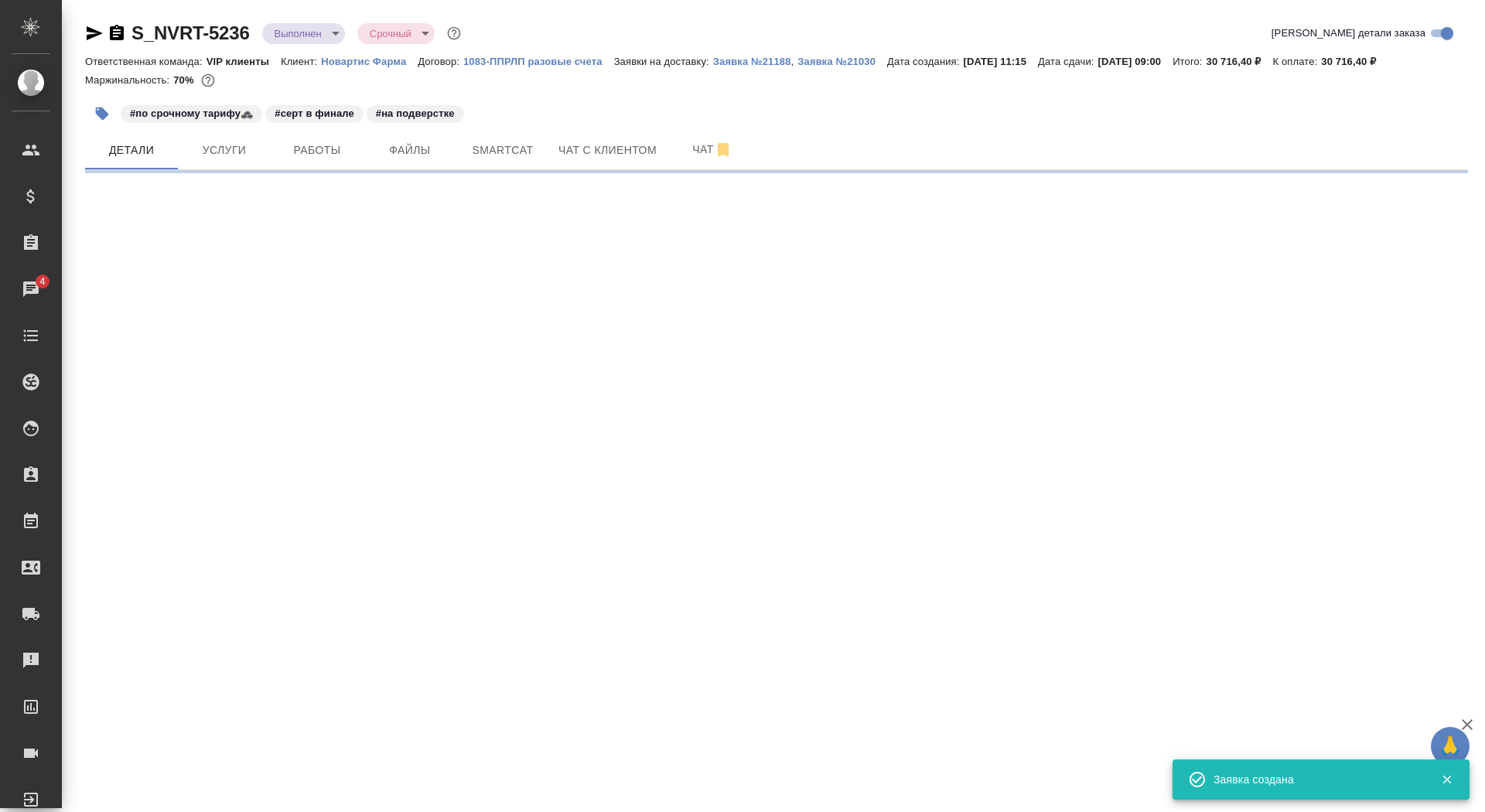
select select "RU"
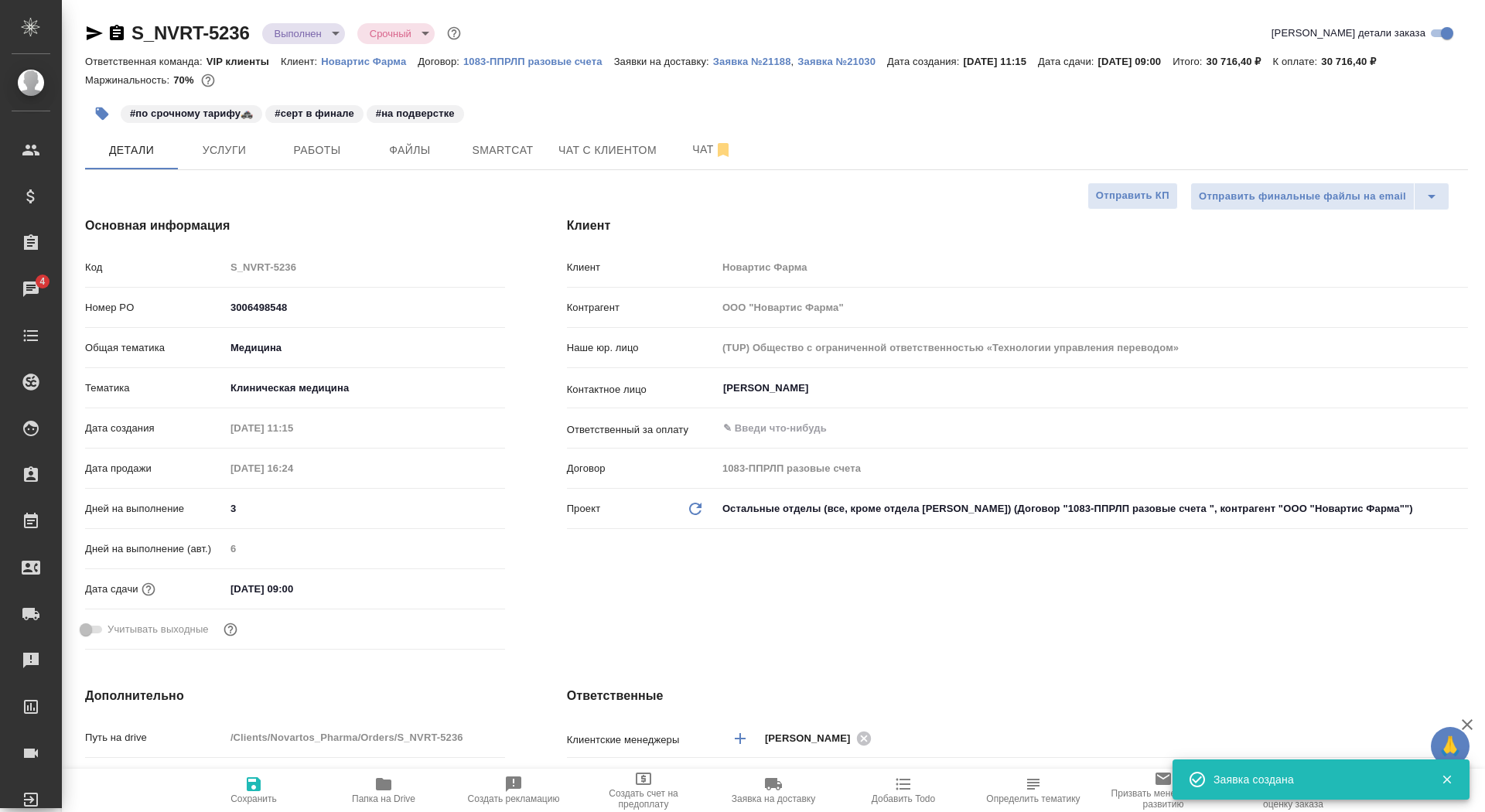
type textarea "x"
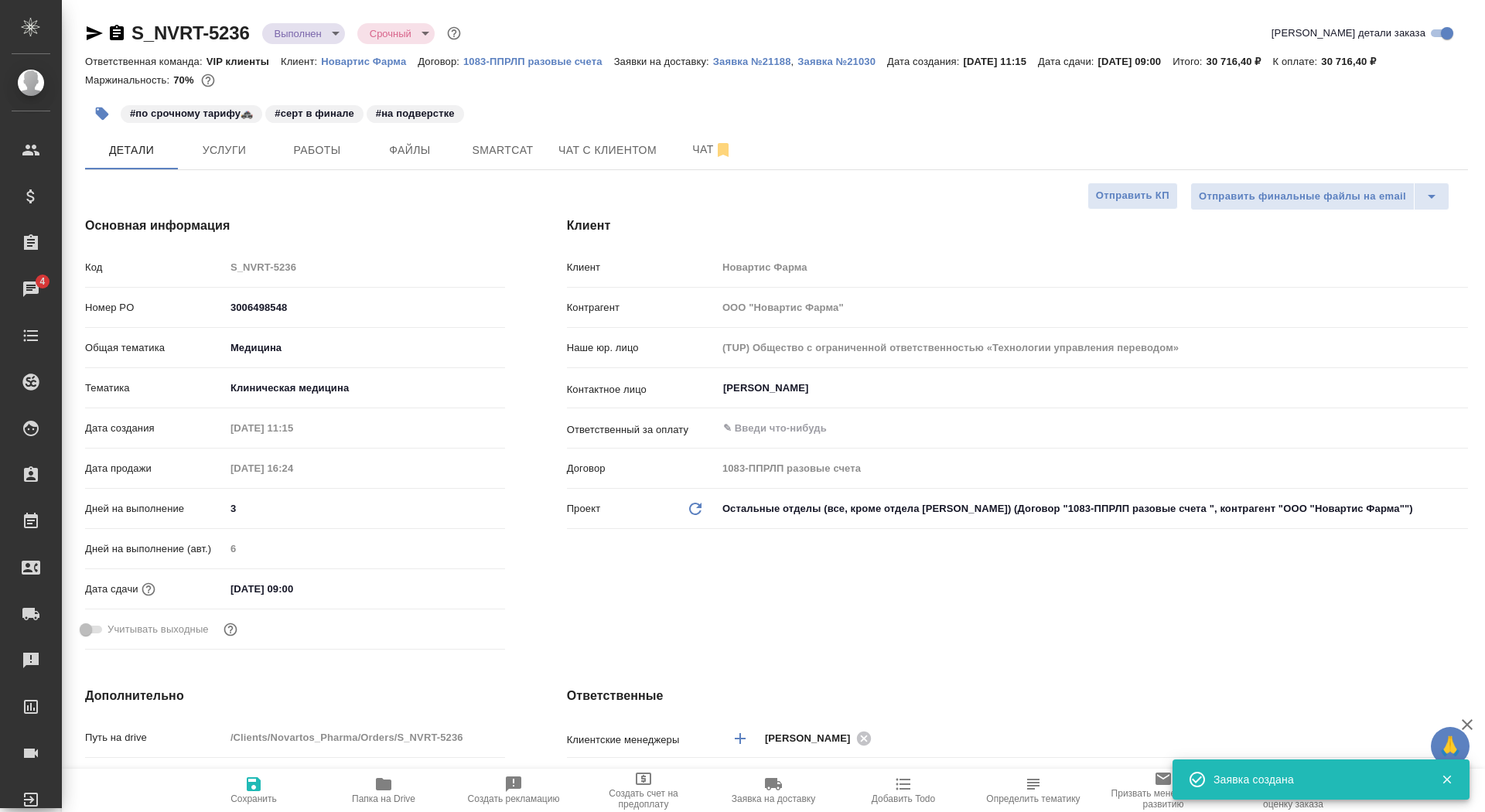
type textarea "x"
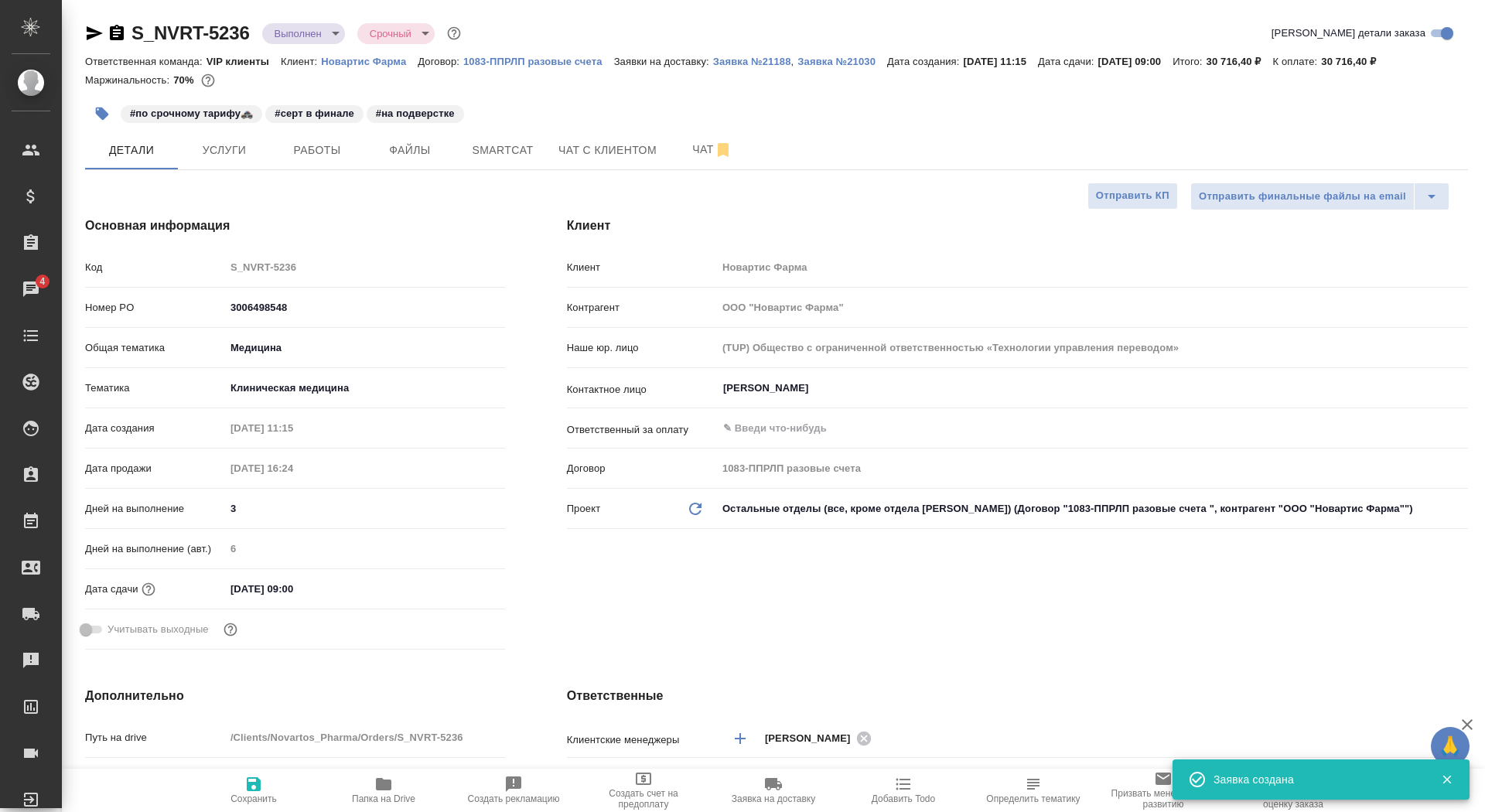
type textarea "x"
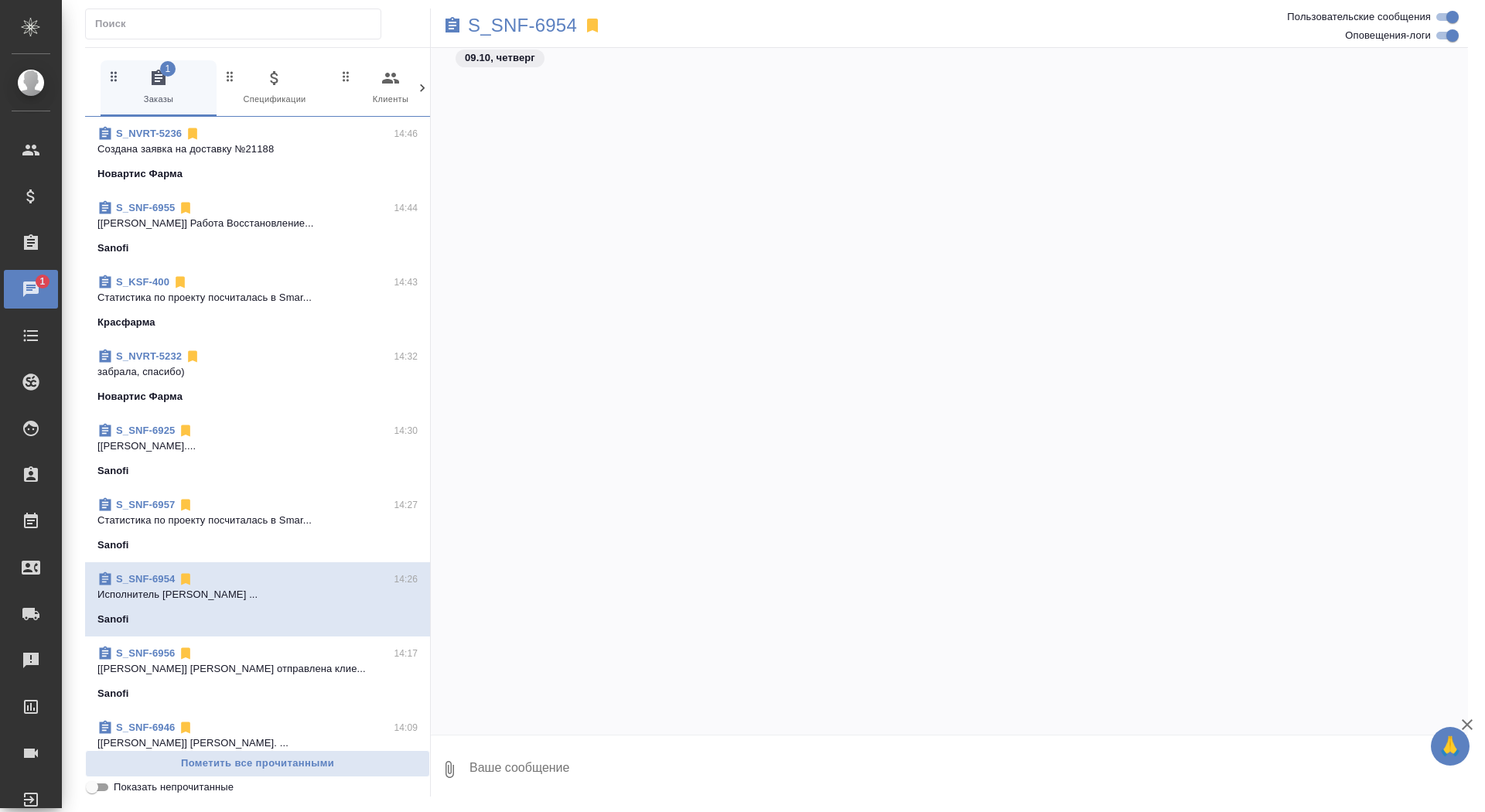
scroll to position [18870, 0]
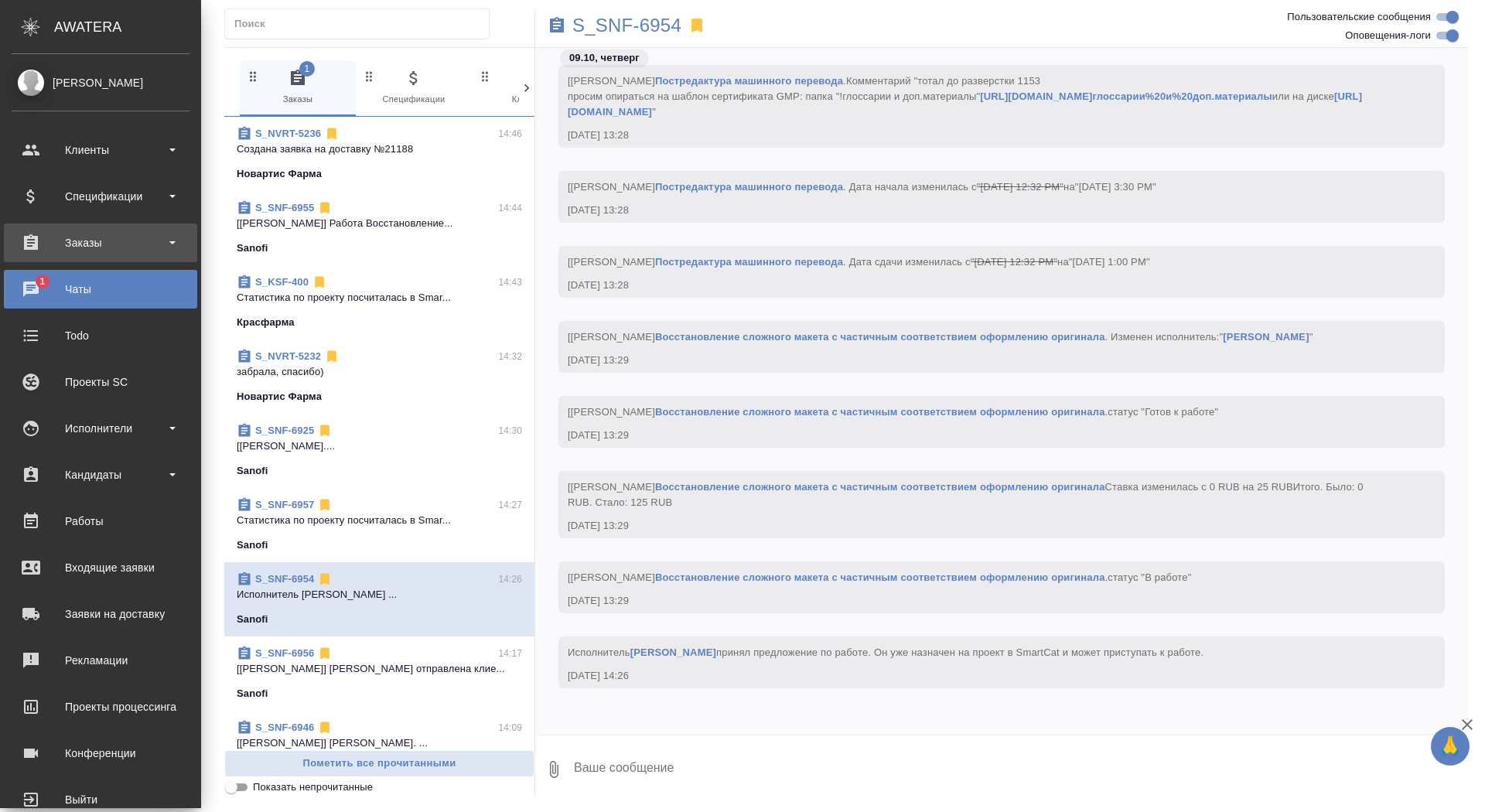
click at [41, 256] on div "Заказы" at bounding box center [100, 242] width 194 height 39
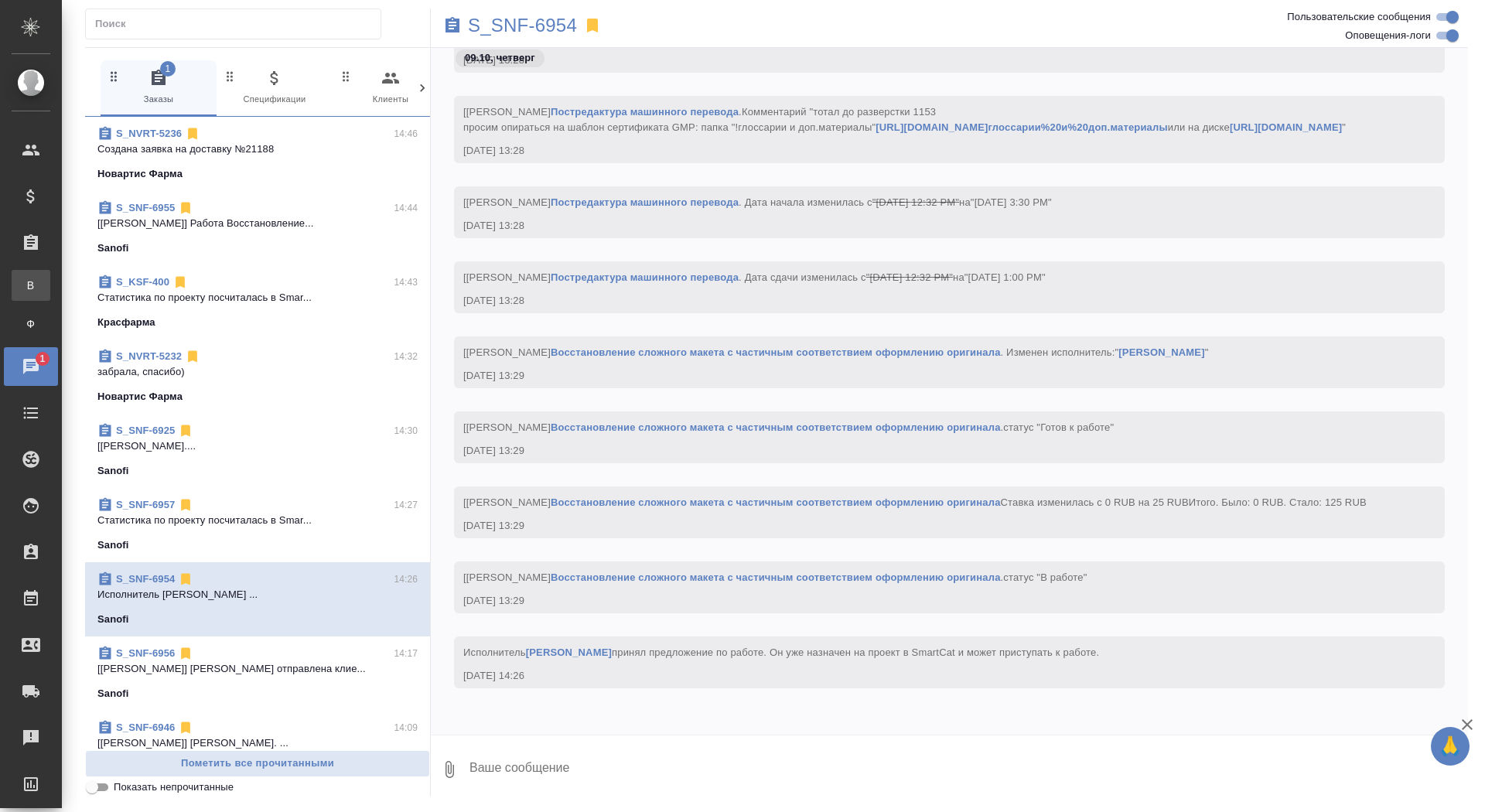
click at [50, 297] on link "В Все заказы" at bounding box center [30, 285] width 39 height 31
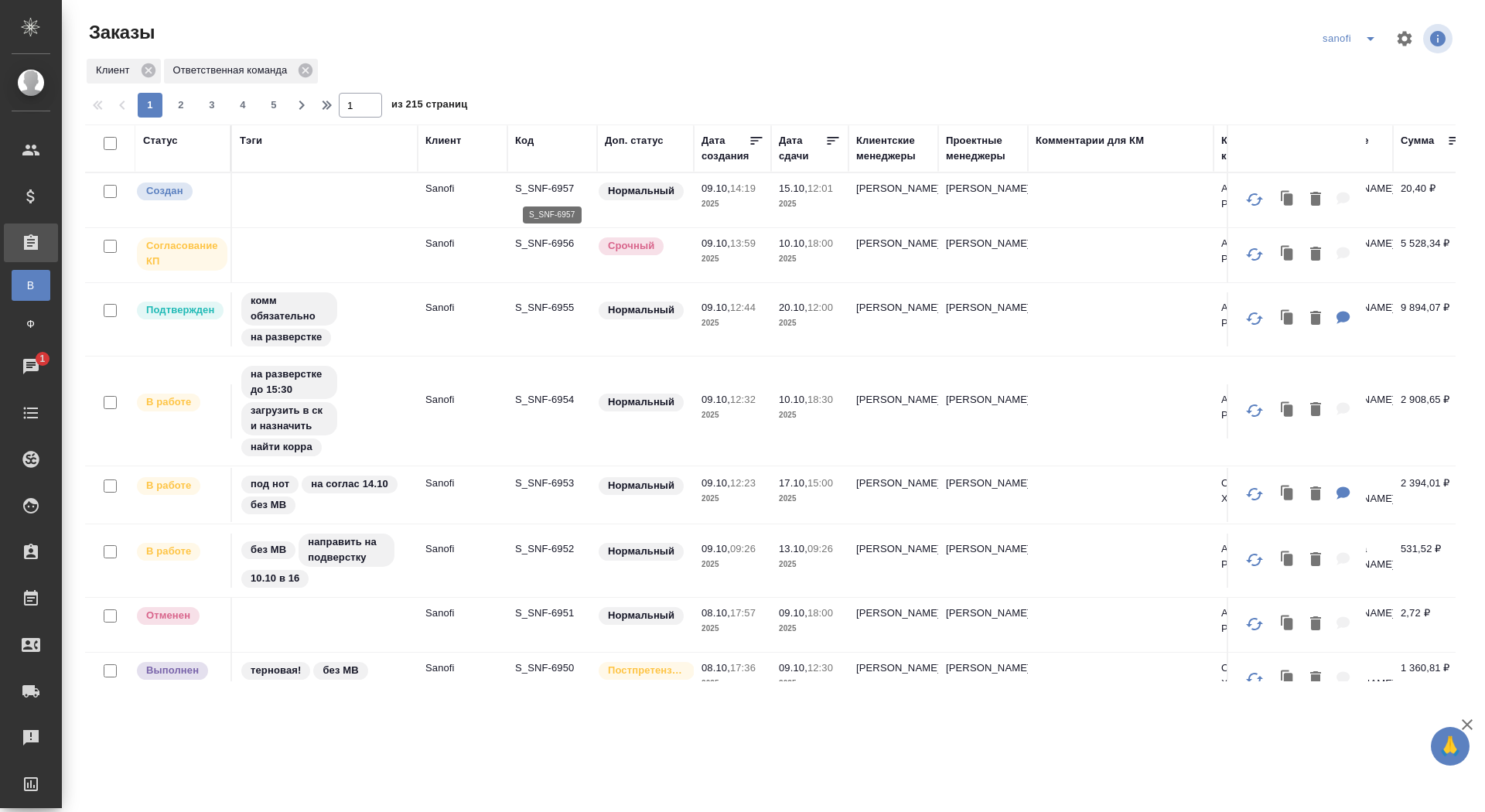
click at [561, 186] on p "S_SNF-6957" at bounding box center [552, 189] width 74 height 16
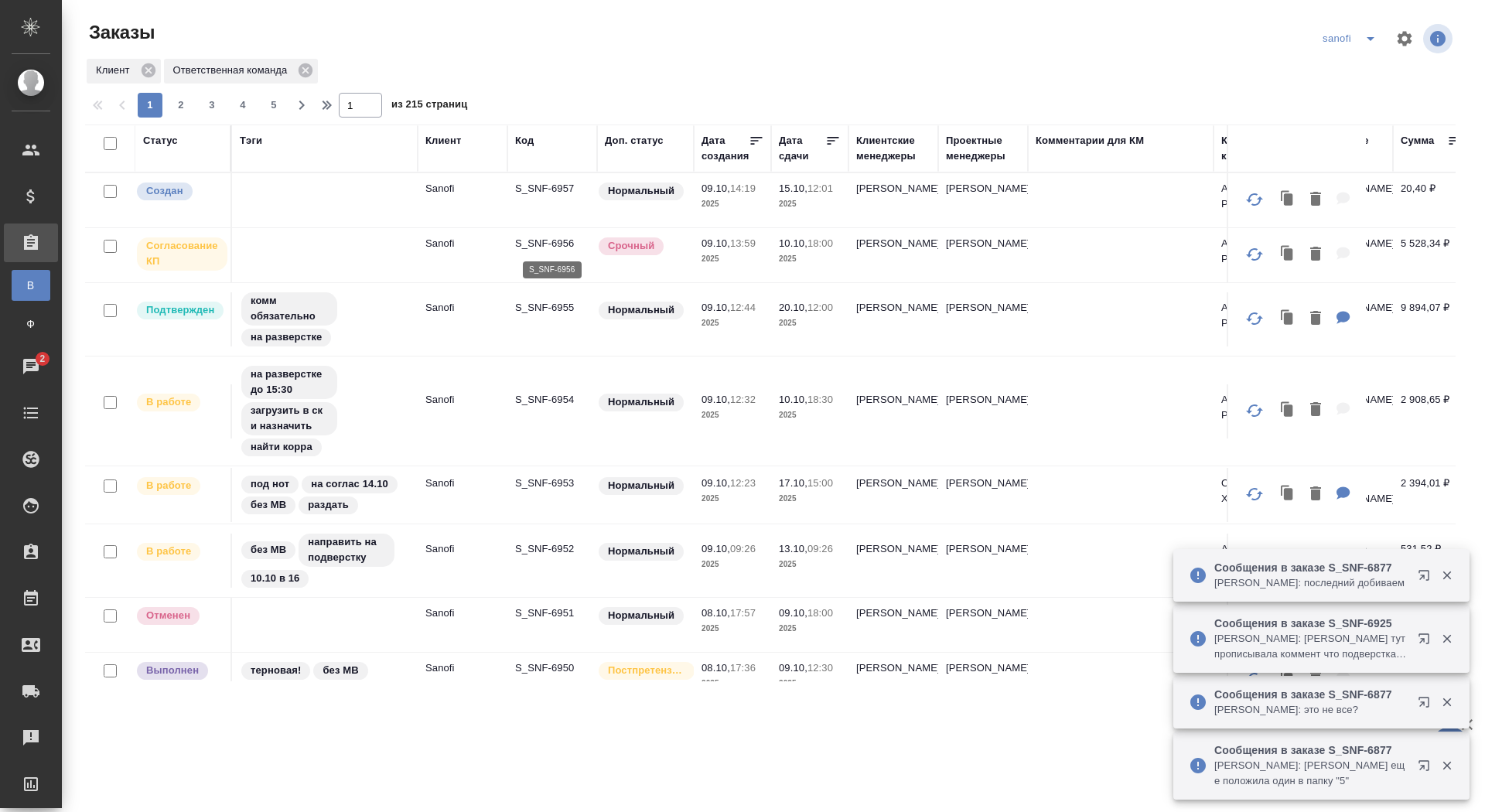
click at [530, 244] on p "S_SNF-6956" at bounding box center [552, 244] width 74 height 16
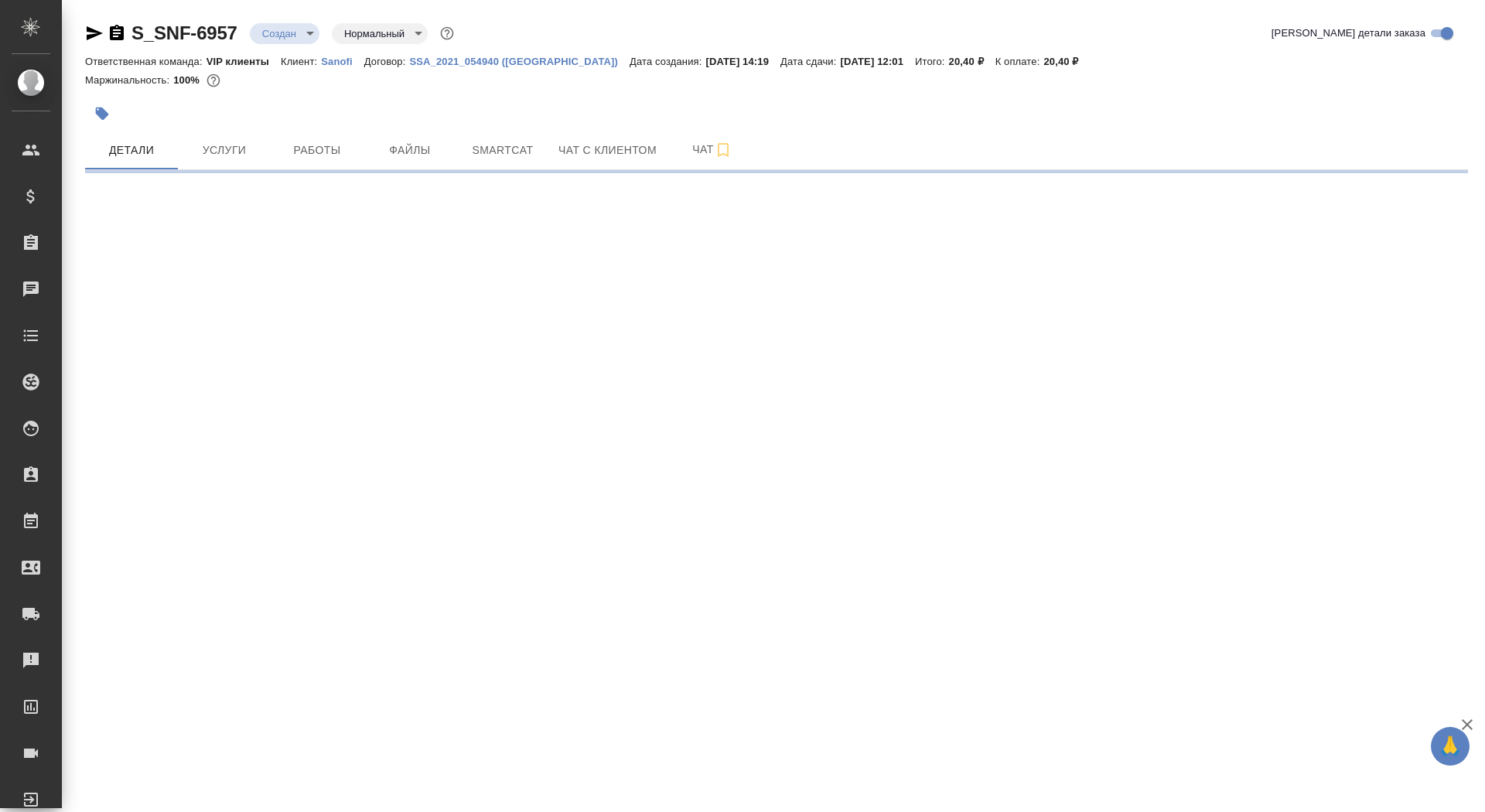
select select "RU"
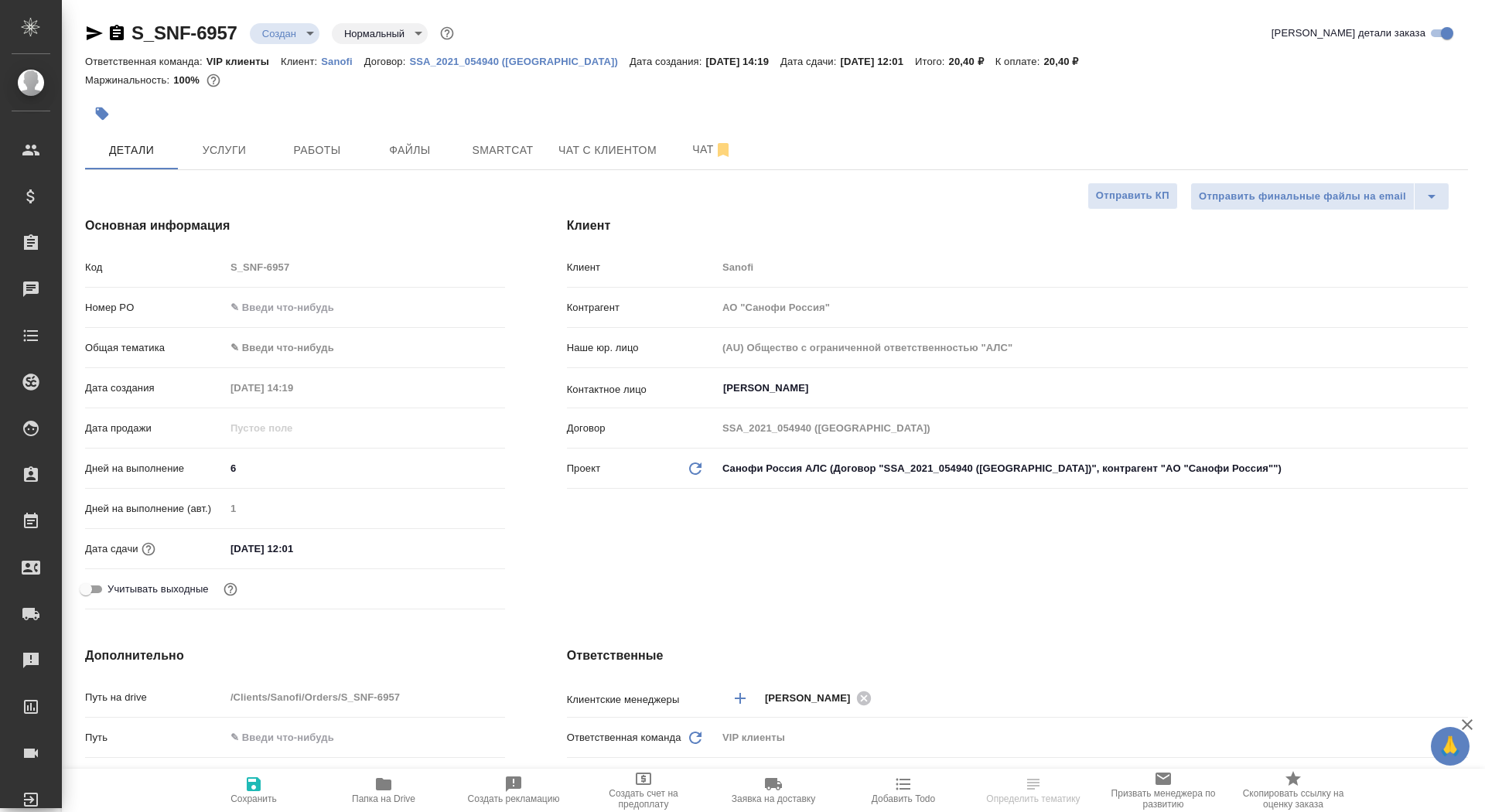
type textarea "x"
click at [376, 793] on span "Папка на Drive" at bounding box center [383, 798] width 63 height 11
type textarea "x"
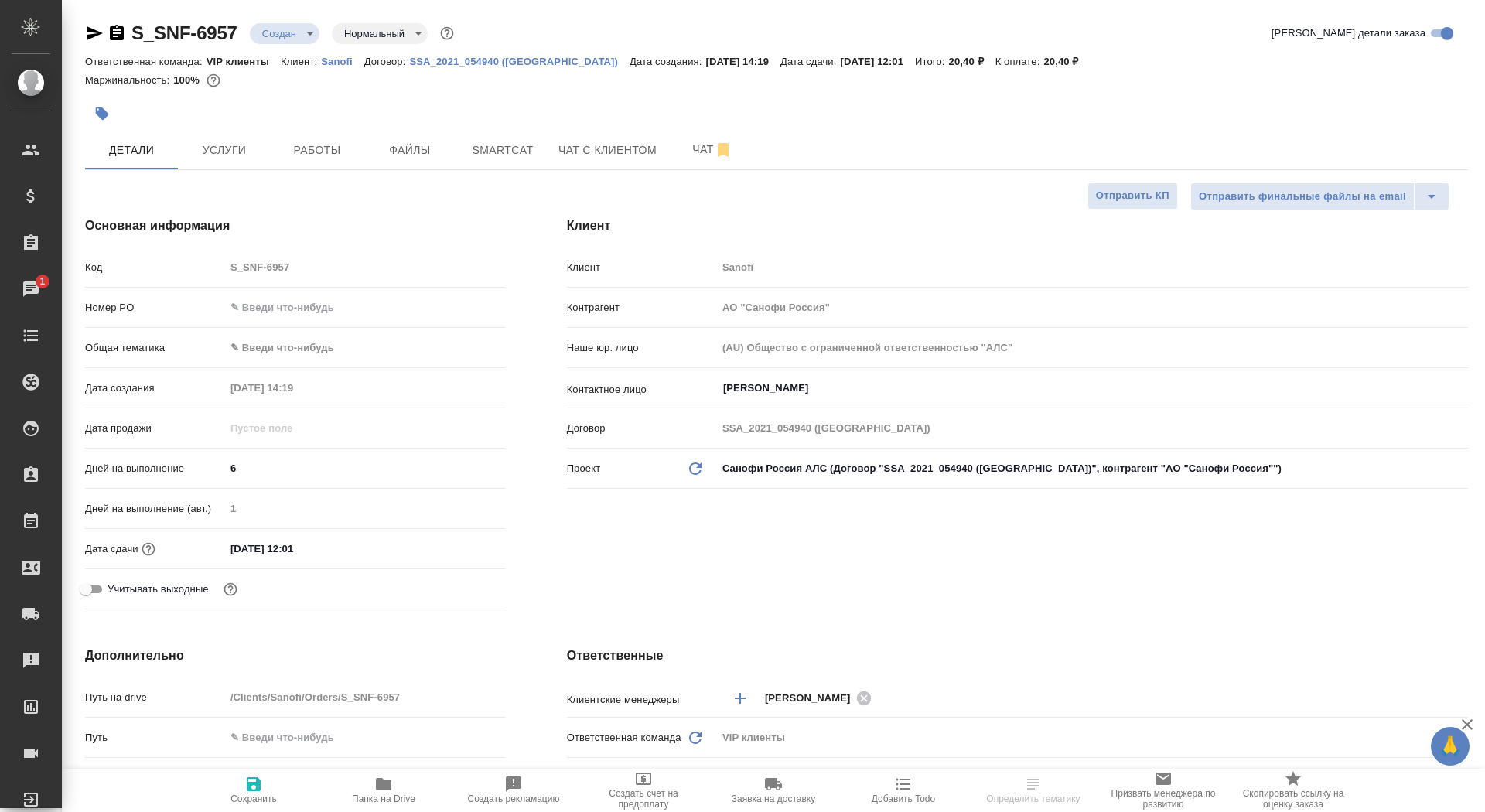
type textarea "x"
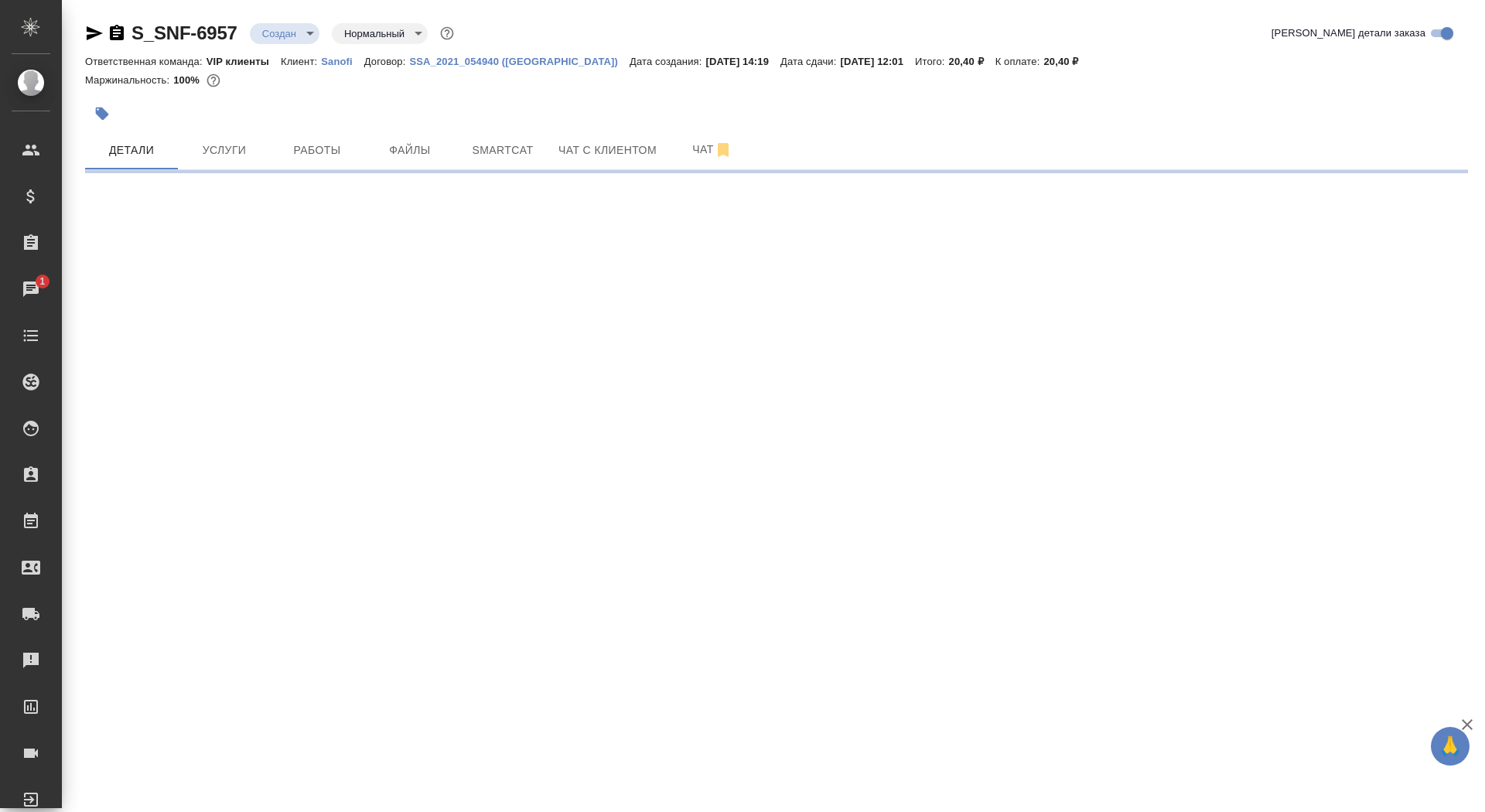
select select "RU"
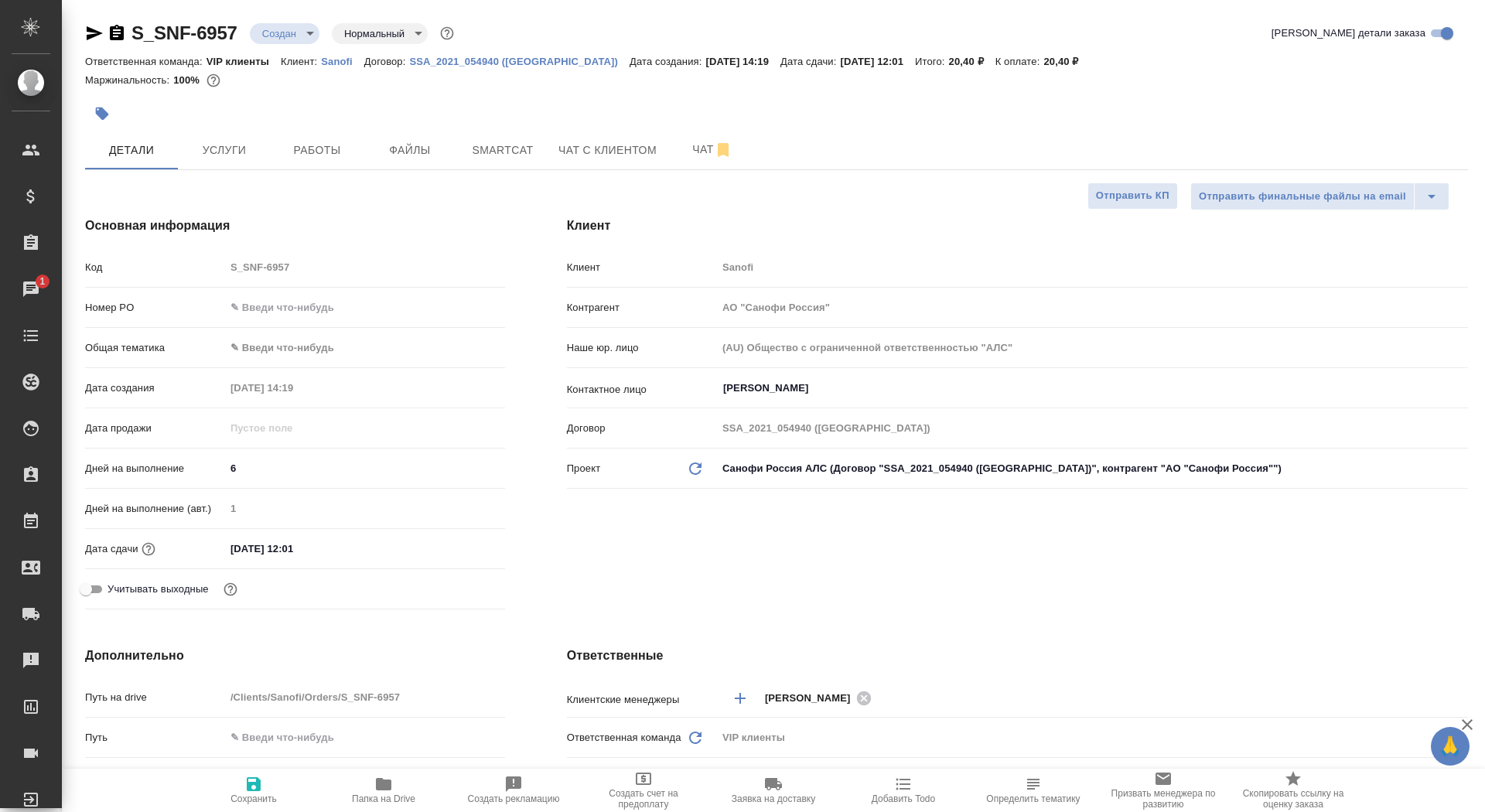
type textarea "x"
click at [89, 24] on icon "button" at bounding box center [93, 33] width 18 height 18
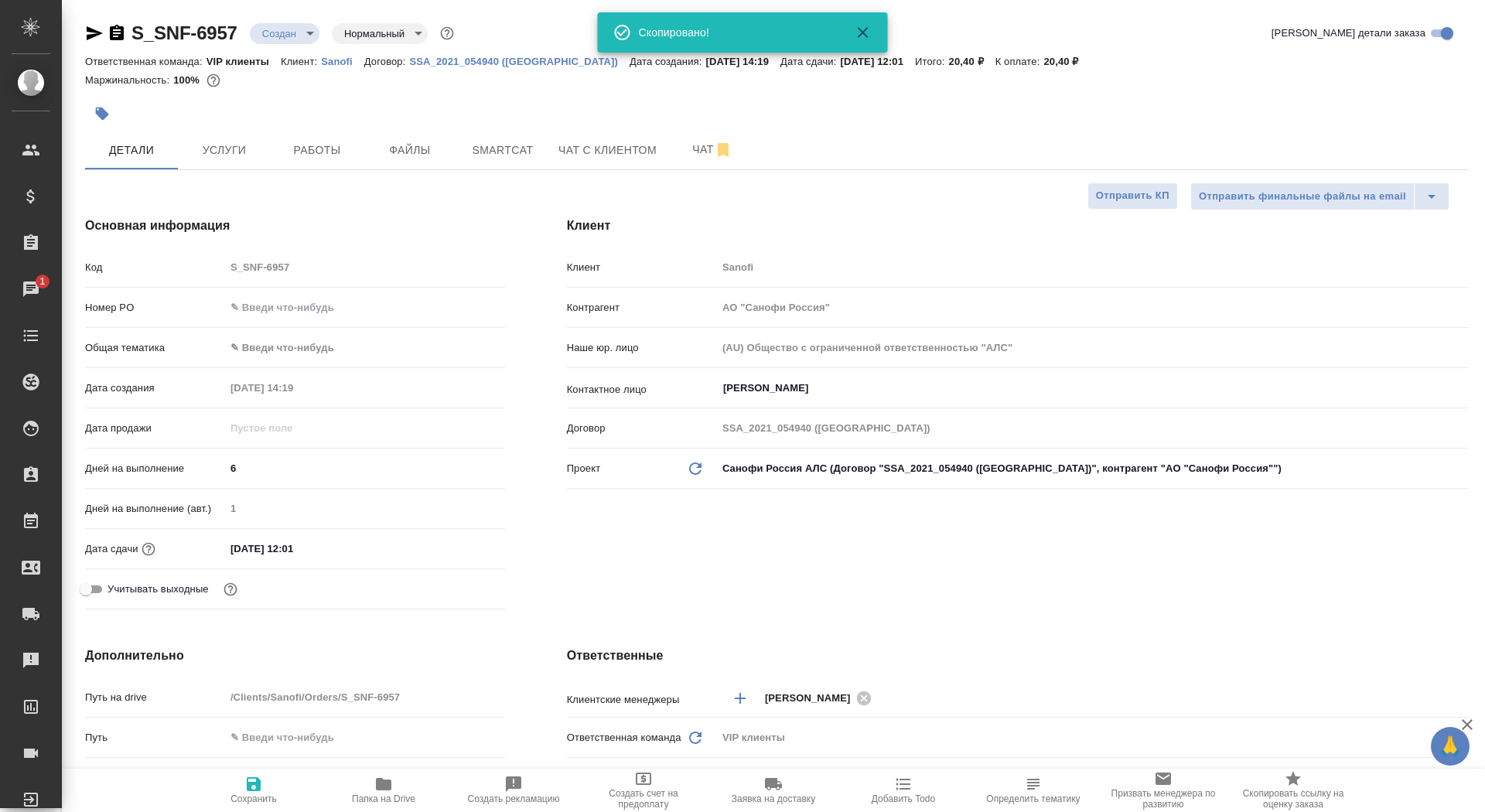
type textarea "x"
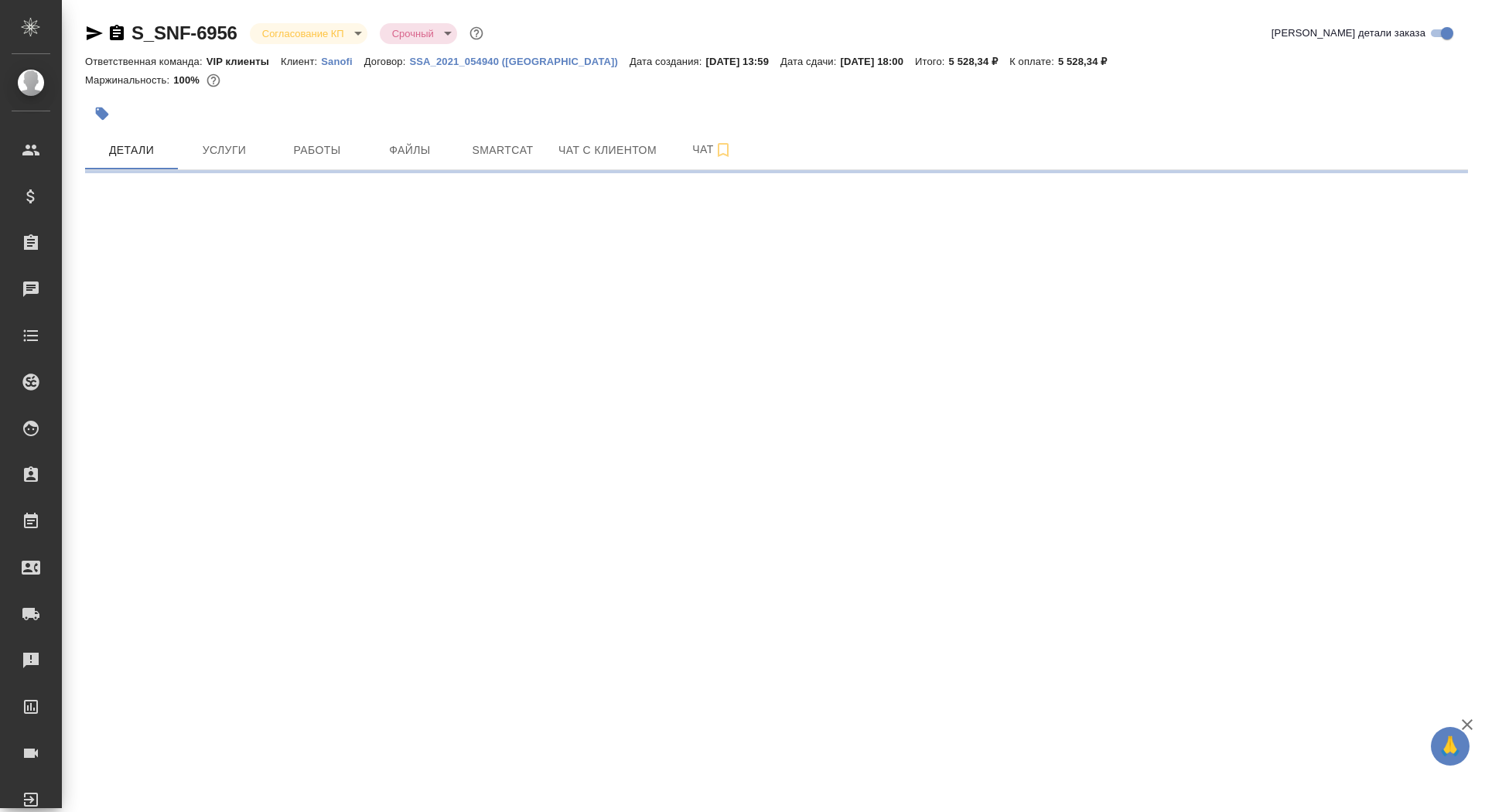
select select "RU"
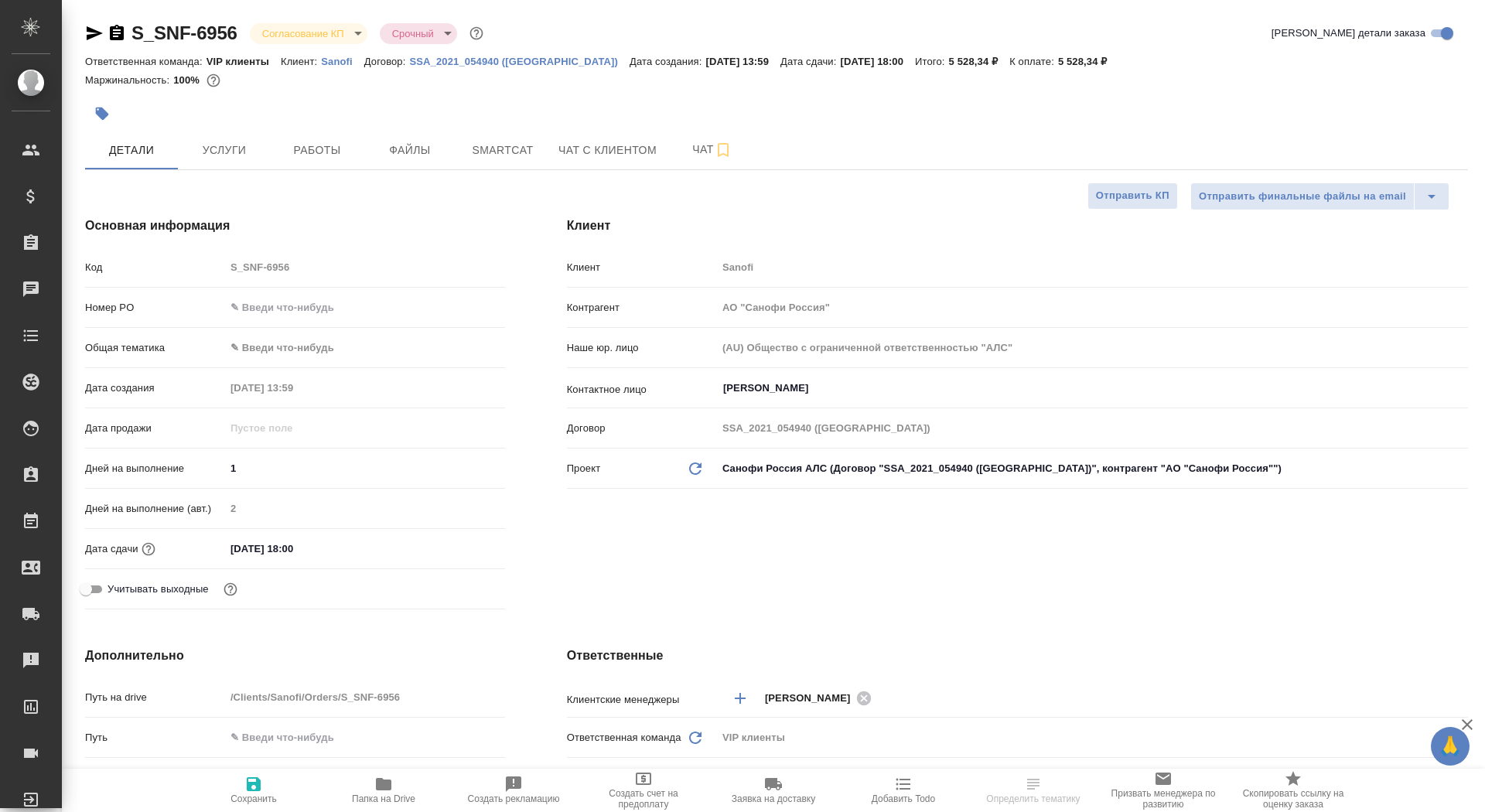
click at [325, 309] on input "text" at bounding box center [365, 307] width 280 height 22
paste input "E005894315"
type input "E005894315"
type textarea "x"
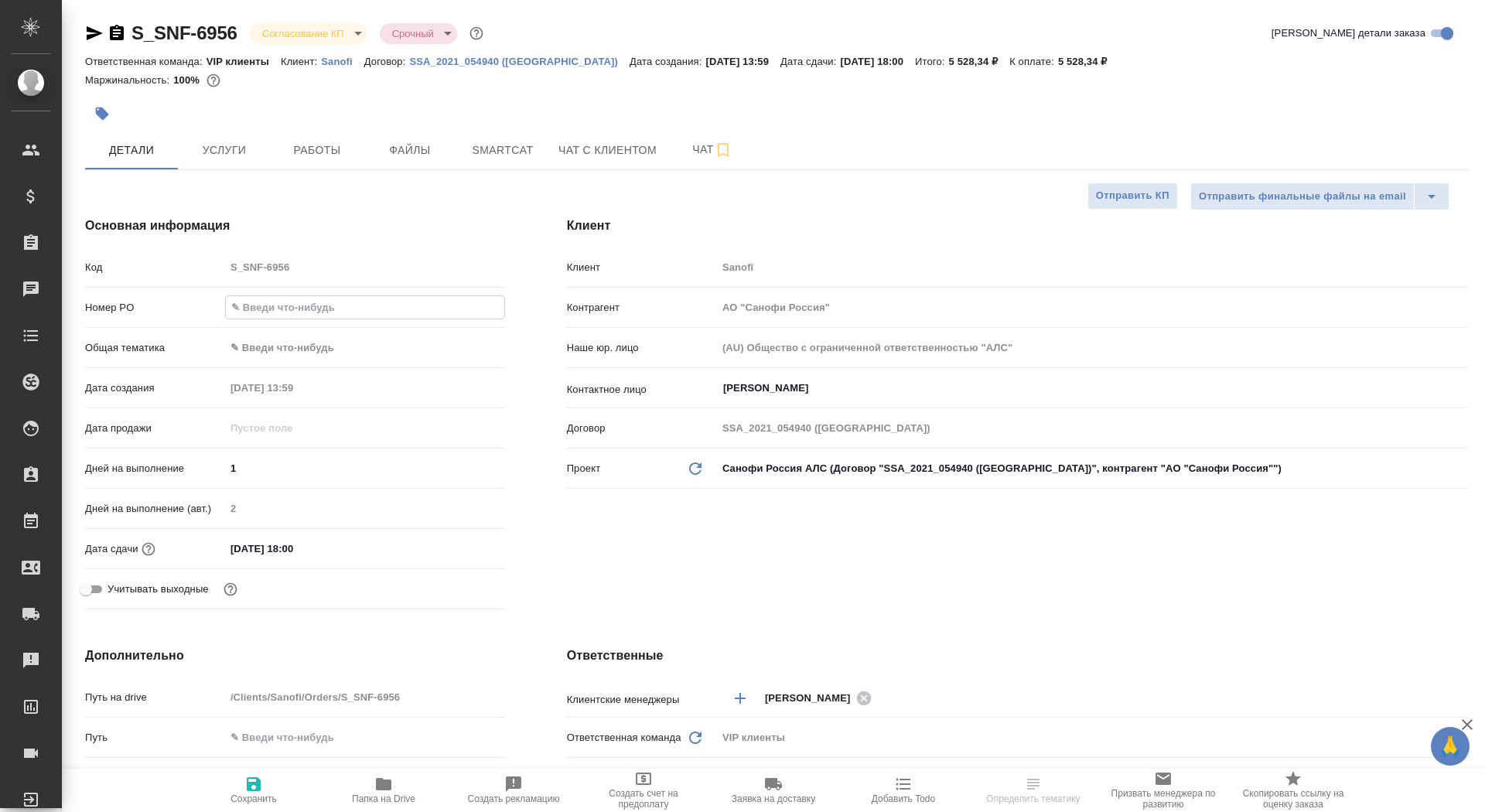
type textarea "x"
type input "[PERSON_NAME]"
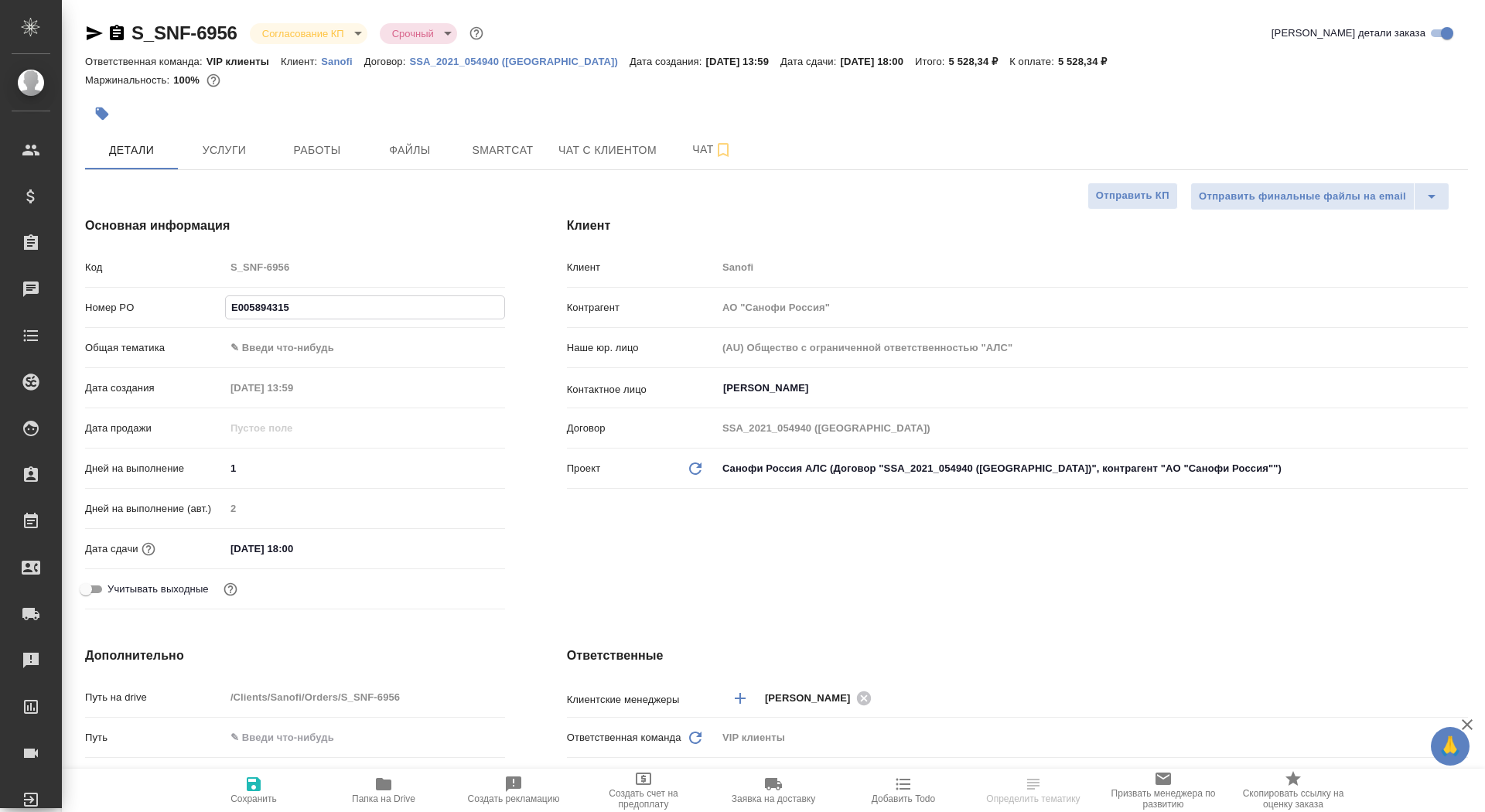
type input "[PERSON_NAME]"
type textarea "x"
type input "E005894315"
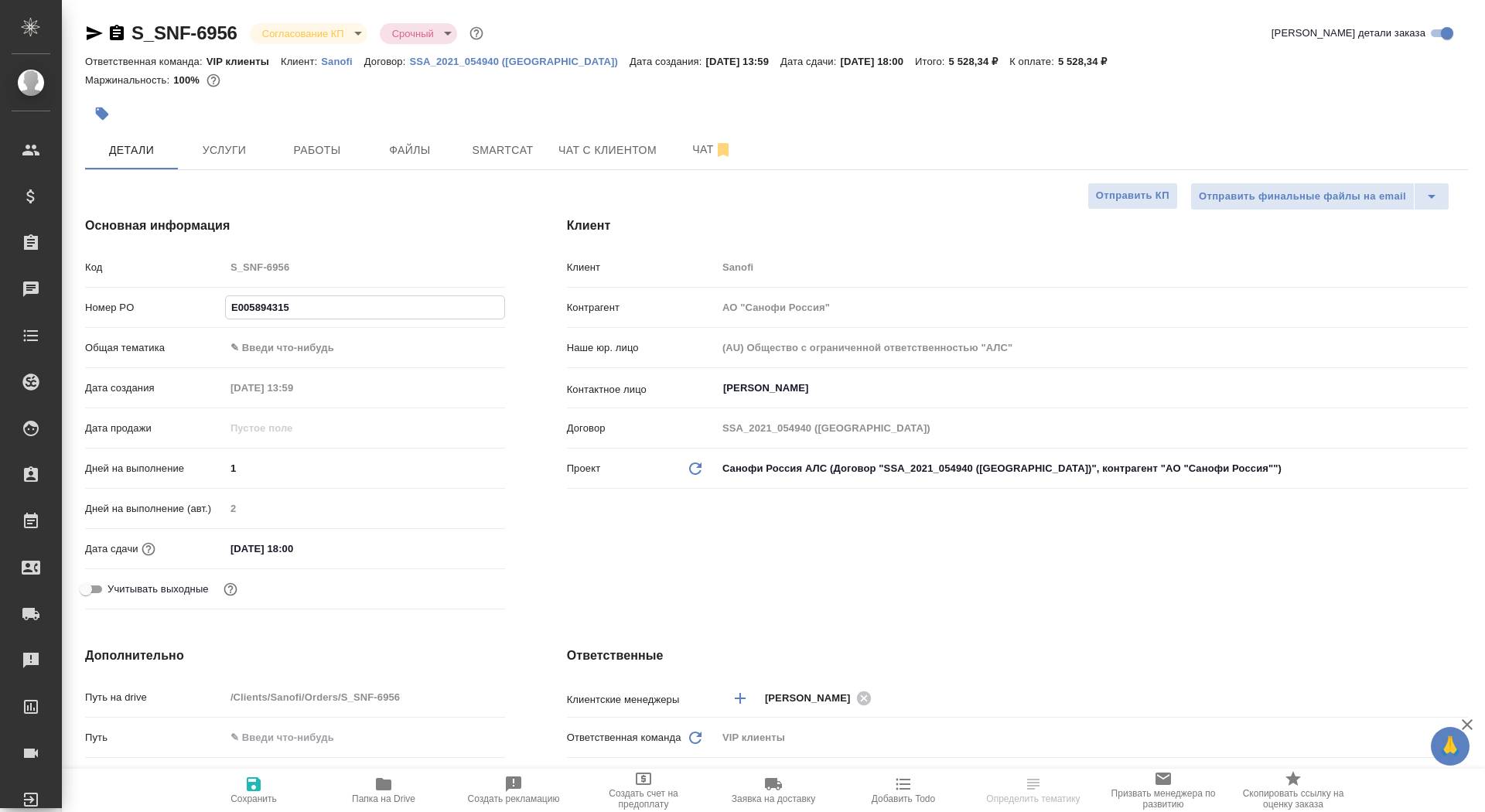
click at [255, 796] on span "Сохранить" at bounding box center [253, 798] width 47 height 11
type textarea "x"
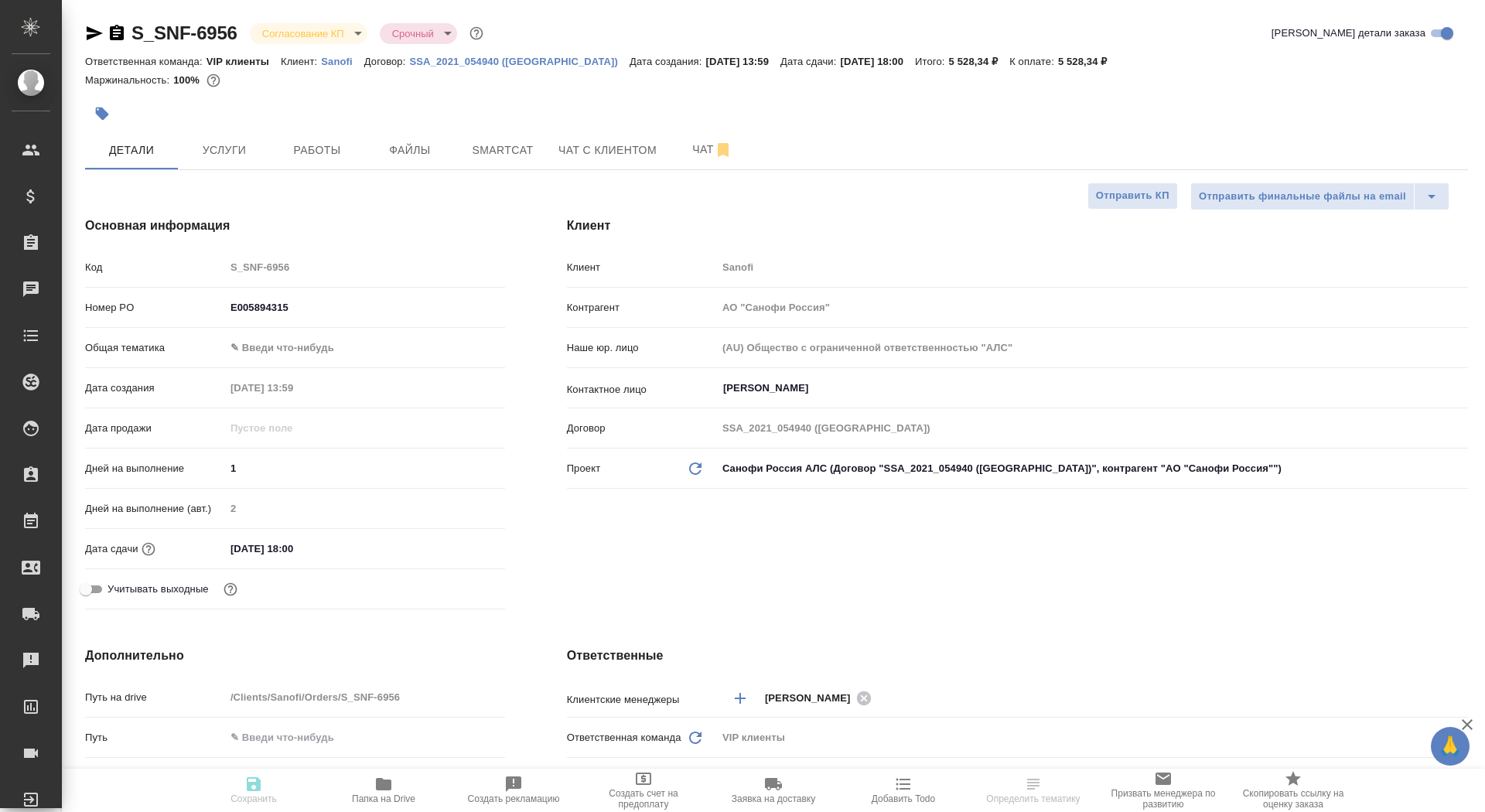
type textarea "x"
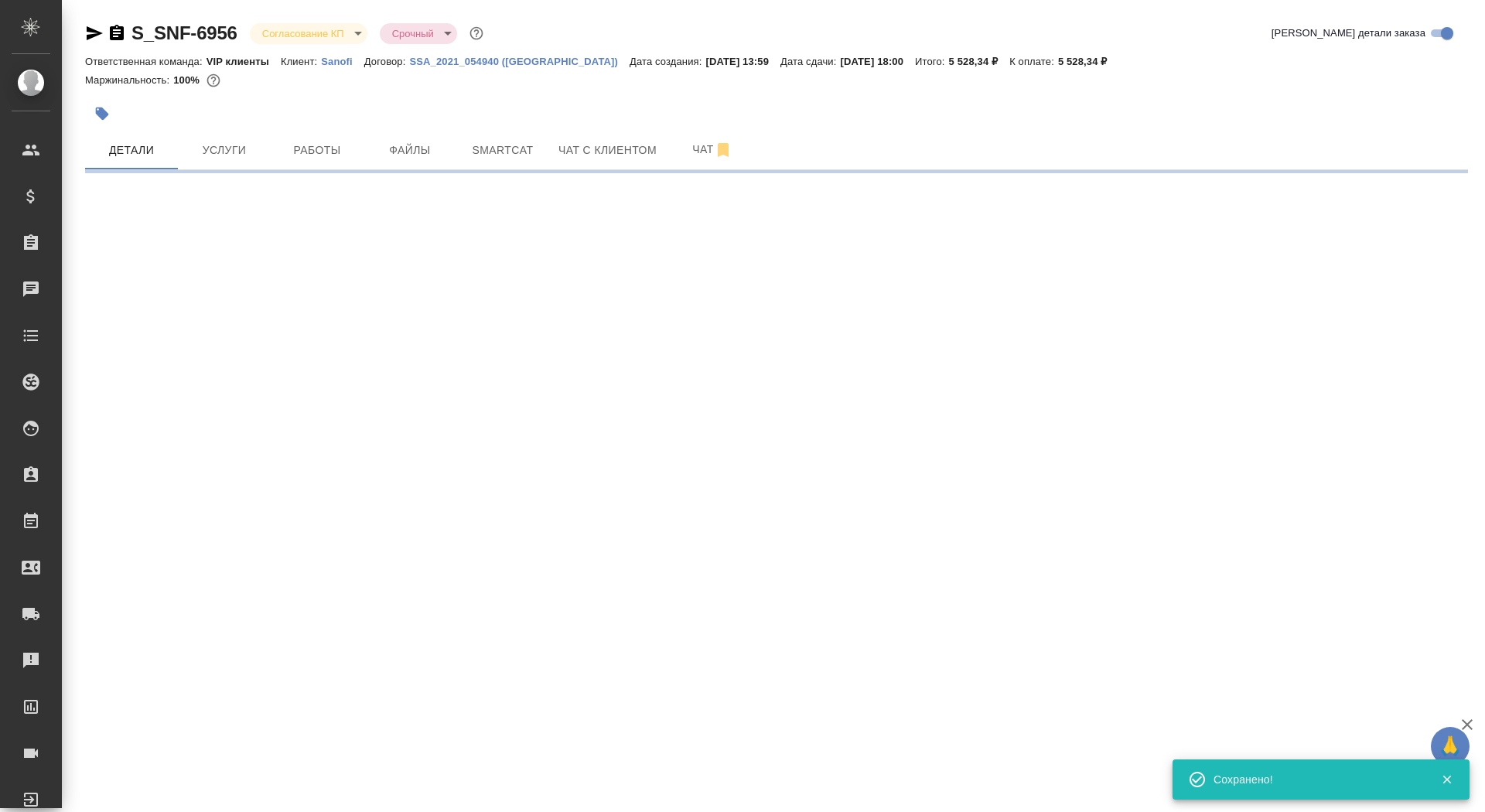
select select "RU"
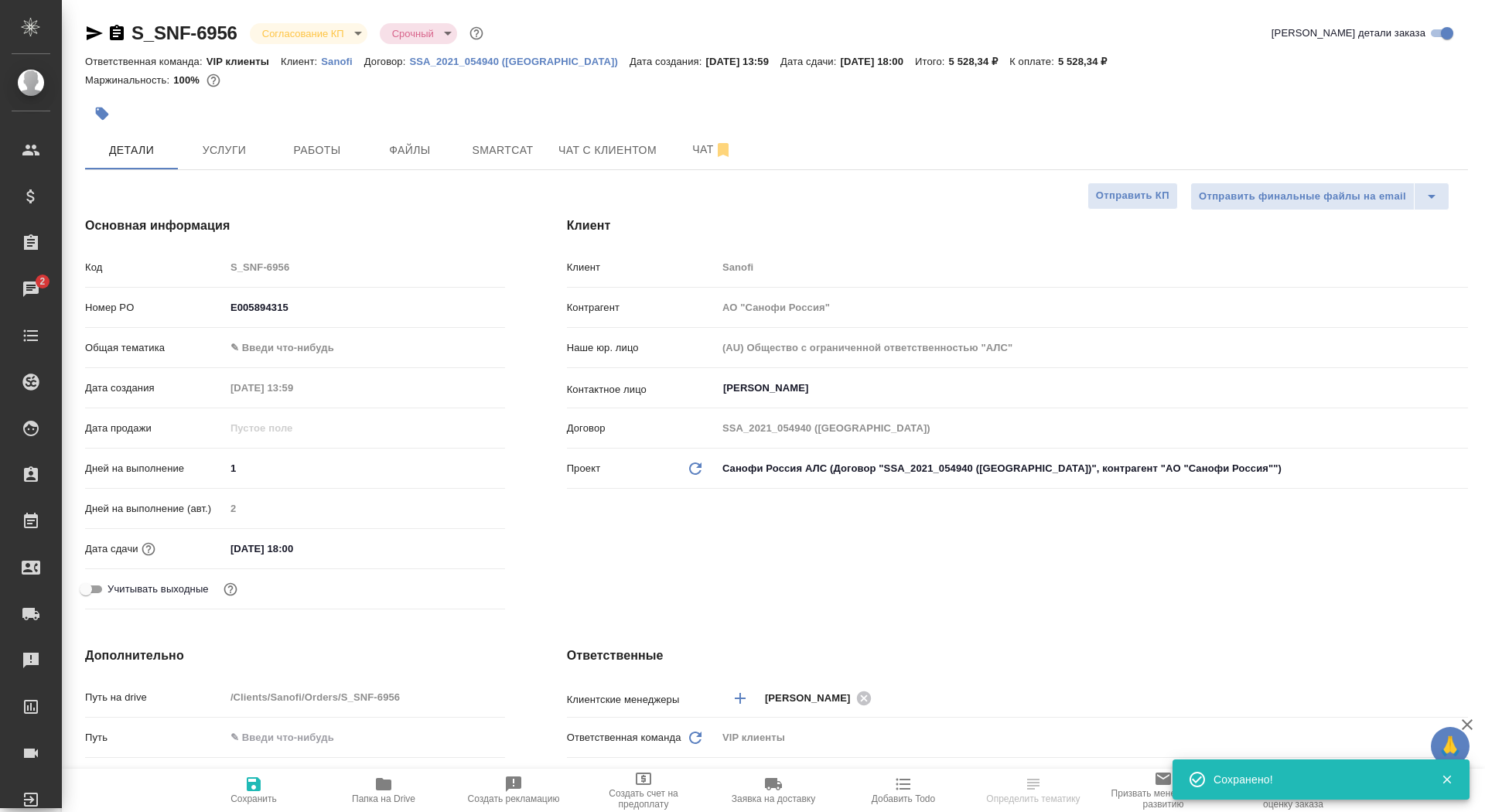
type textarea "x"
click at [274, 30] on body "🙏 .cls-1 fill:#fff; AWATERA Saydasheva Dilyara Клиенты Спецификации Заказы 2 Ча…" at bounding box center [742, 406] width 1485 height 812
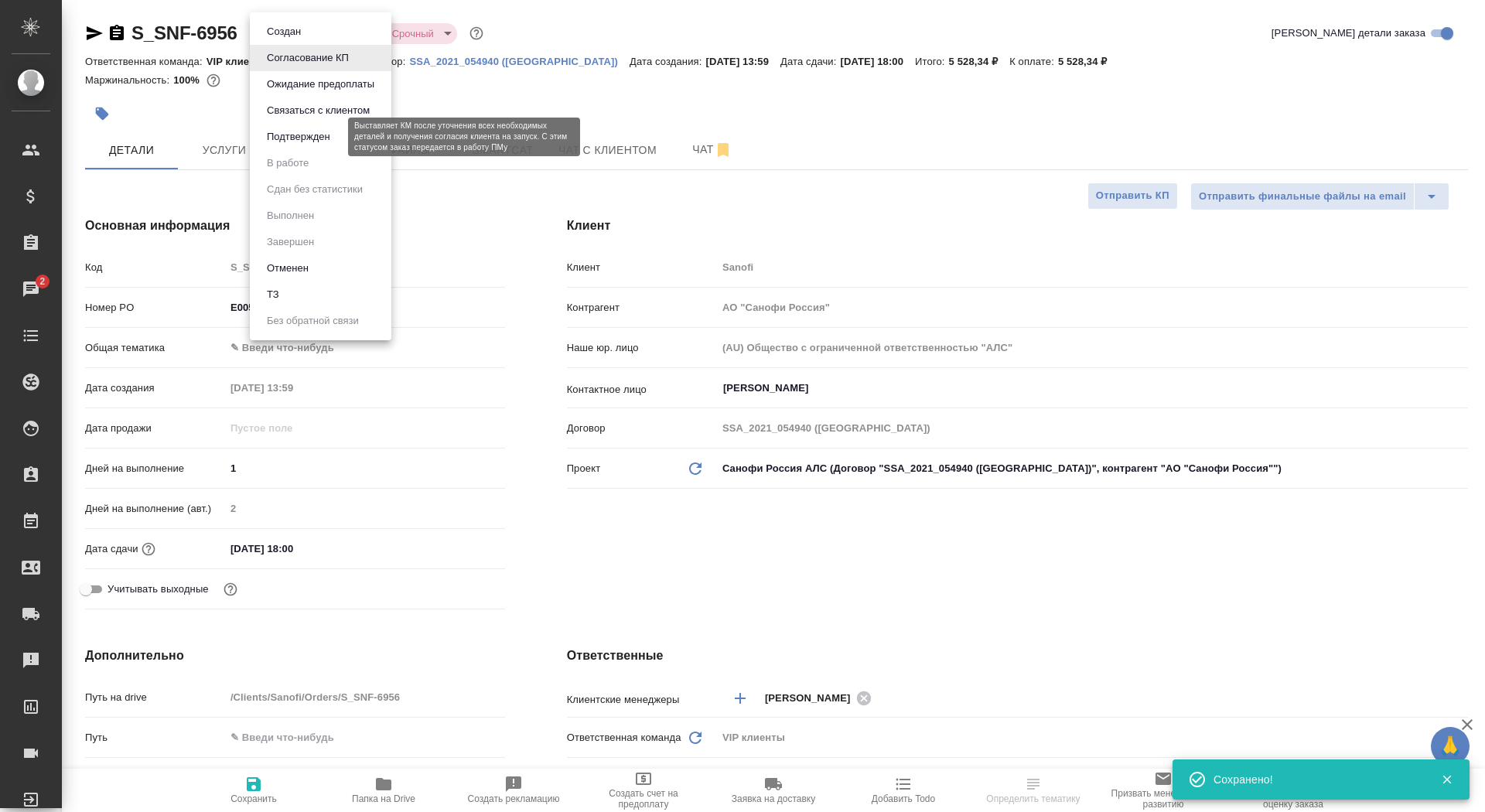
click at [309, 139] on button "Подтвержден" at bounding box center [298, 137] width 73 height 17
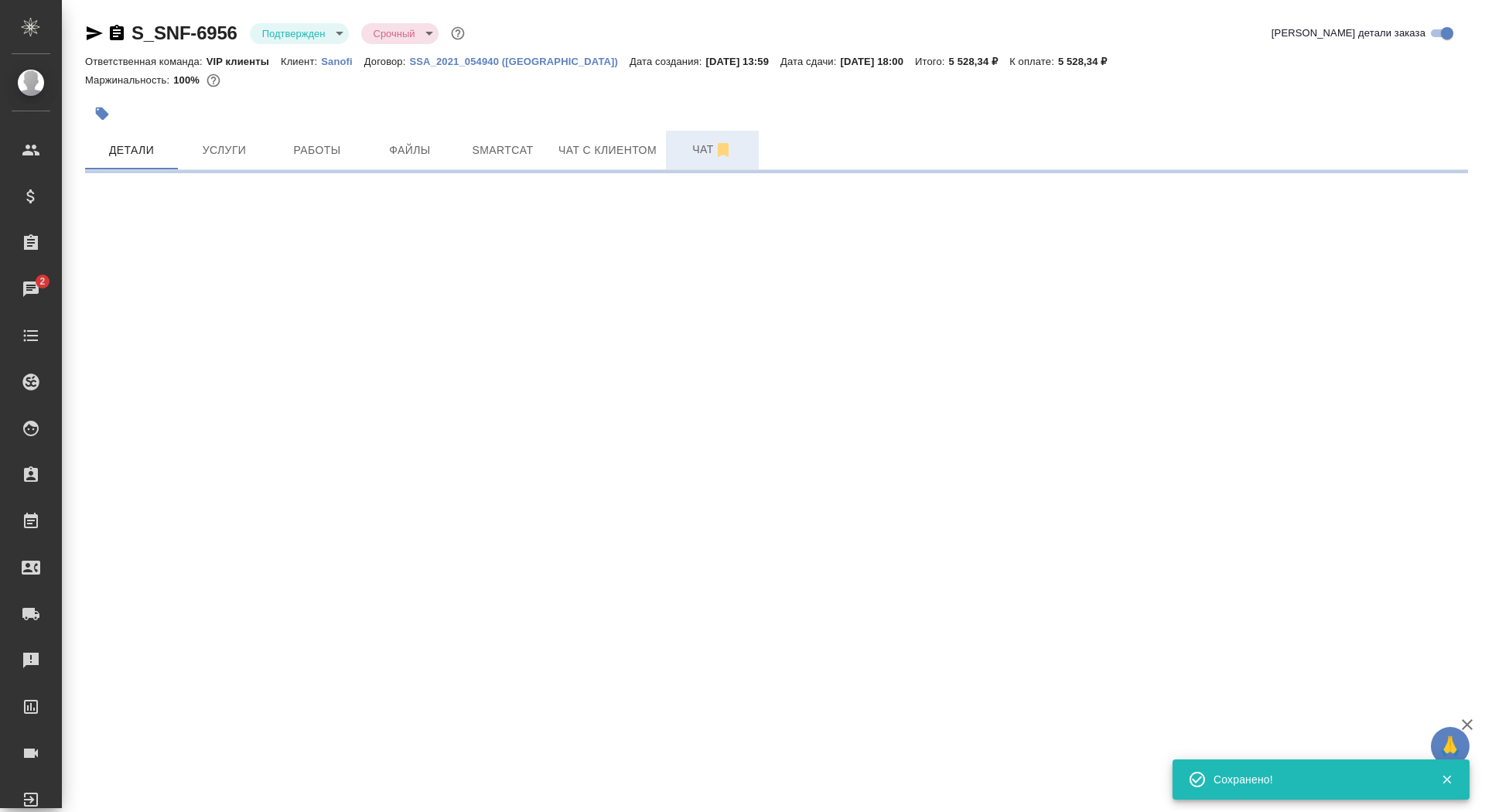
select select "RU"
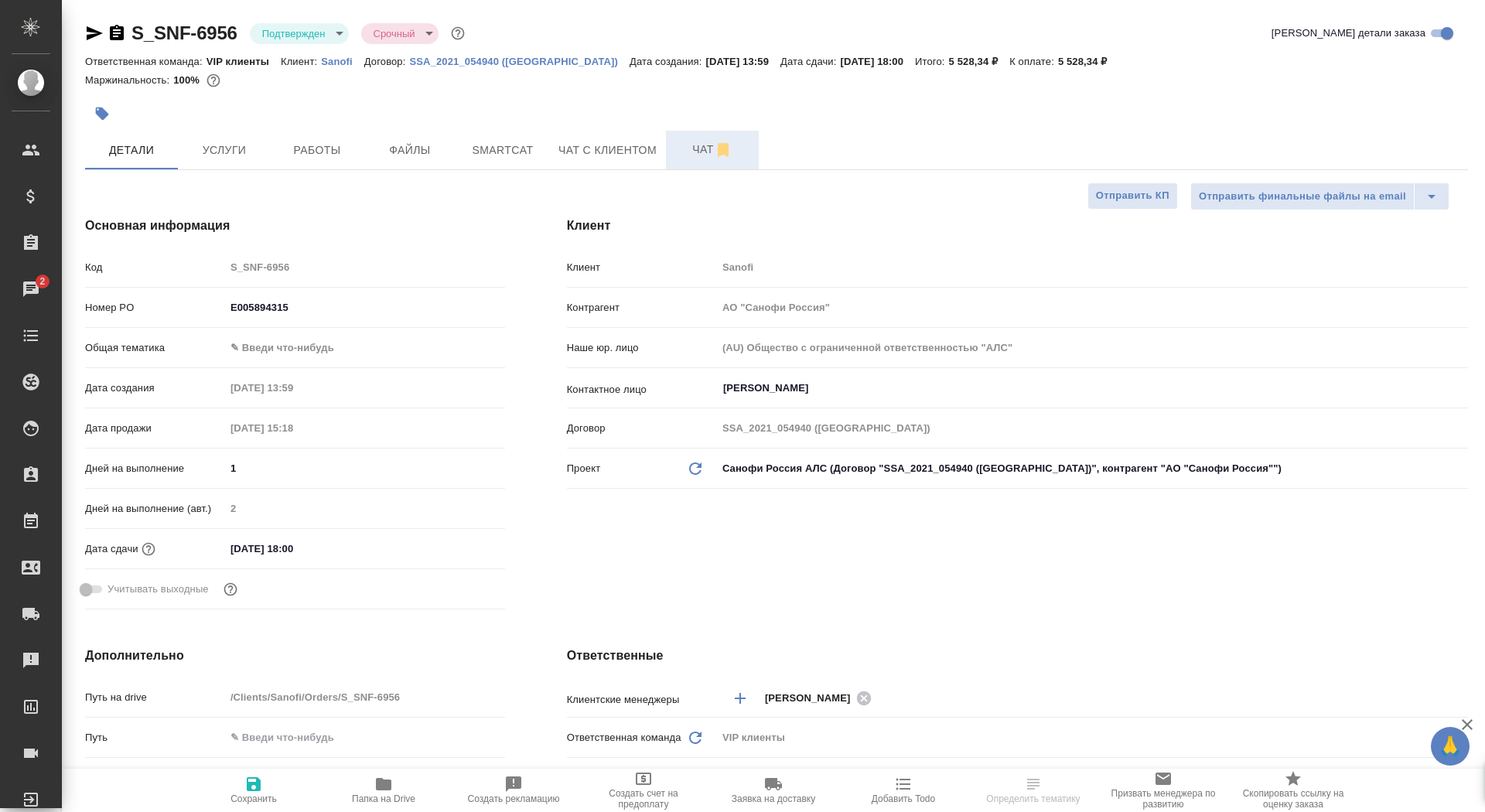
type textarea "x"
click at [690, 150] on span "Чат" at bounding box center [713, 150] width 74 height 19
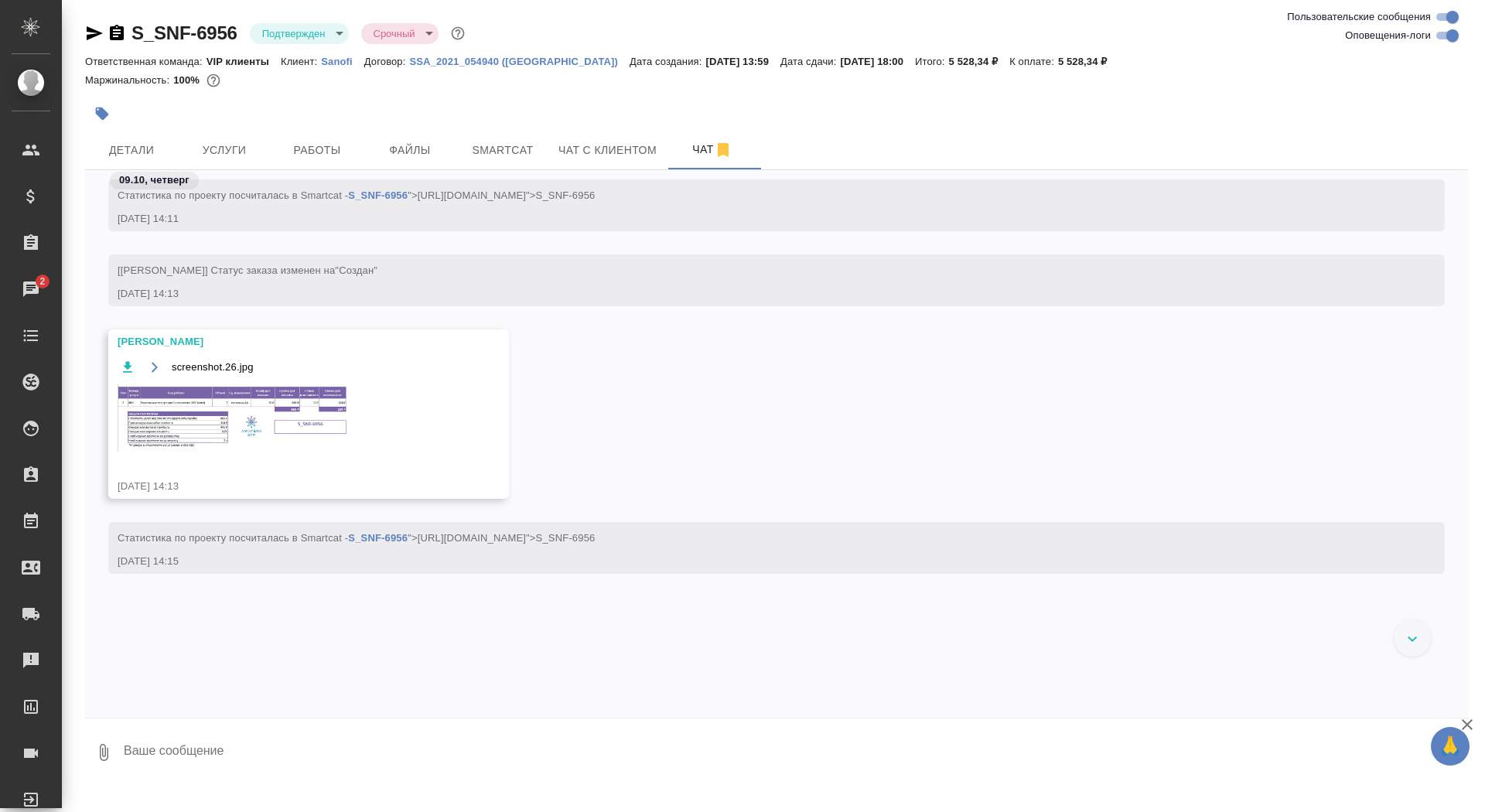
scroll to position [723, 0]
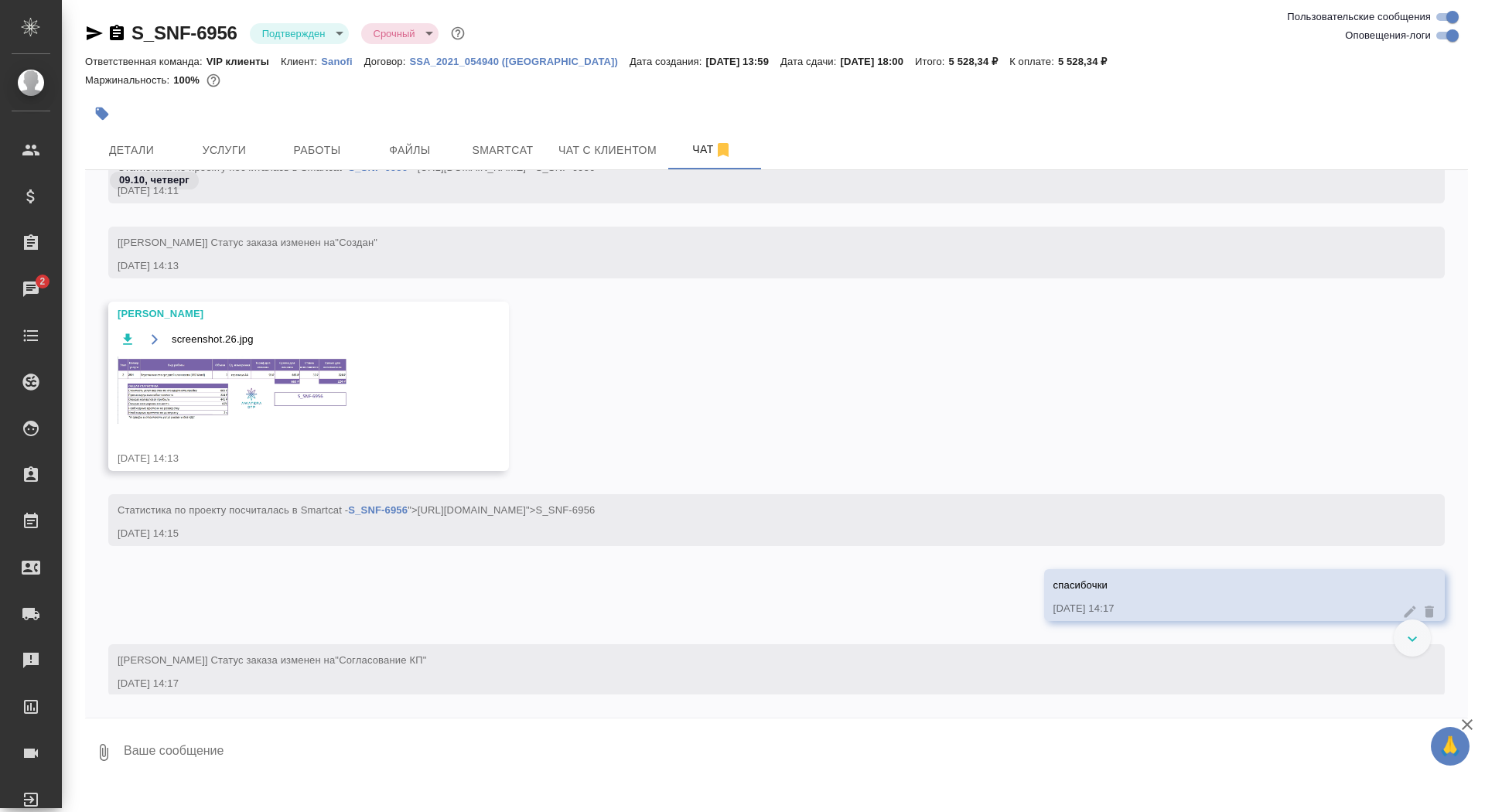
click at [213, 390] on img at bounding box center [234, 390] width 232 height 67
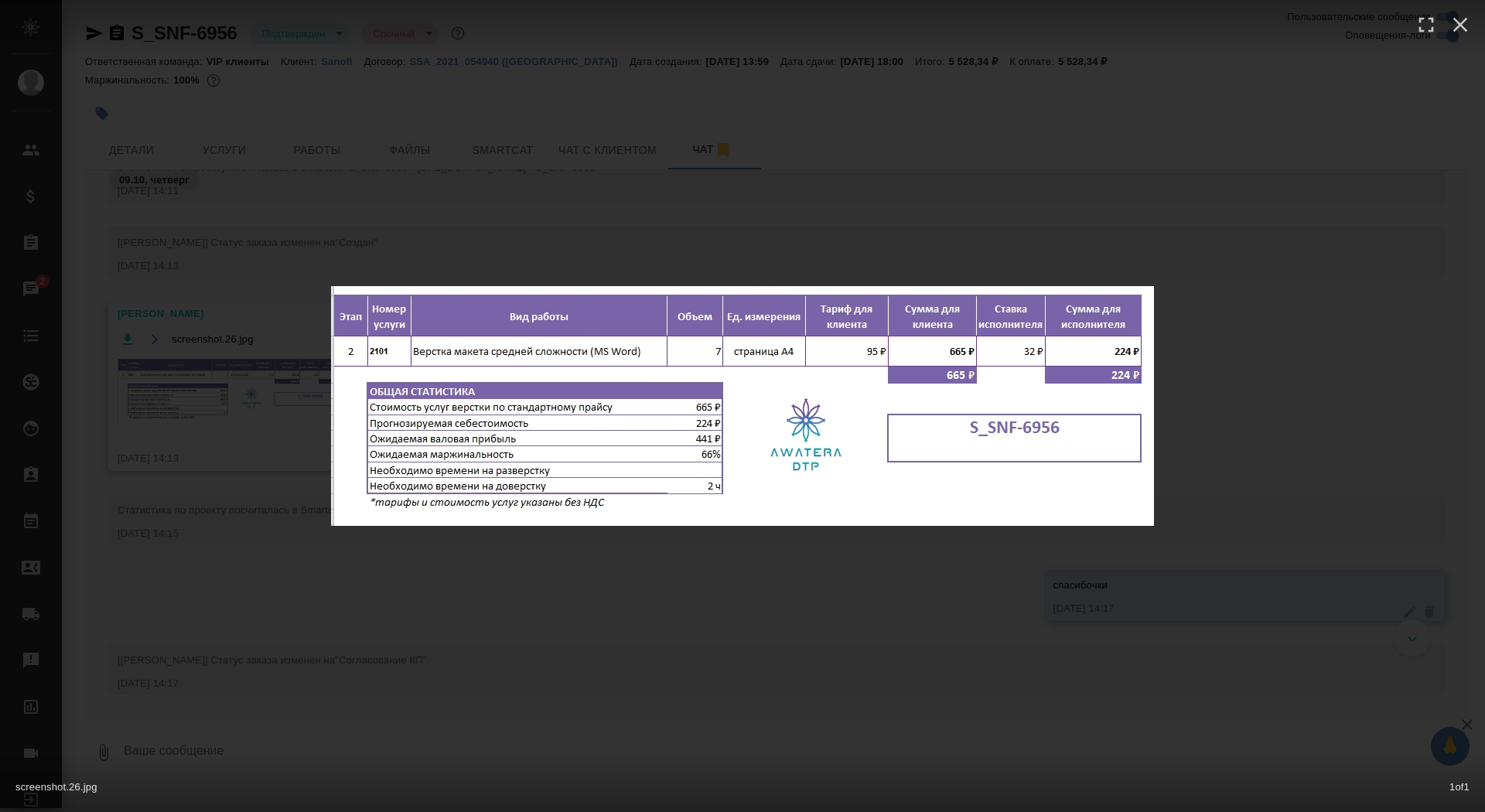
click at [186, 419] on div "screenshot.26.jpg 1 of 1" at bounding box center [742, 406] width 1485 height 812
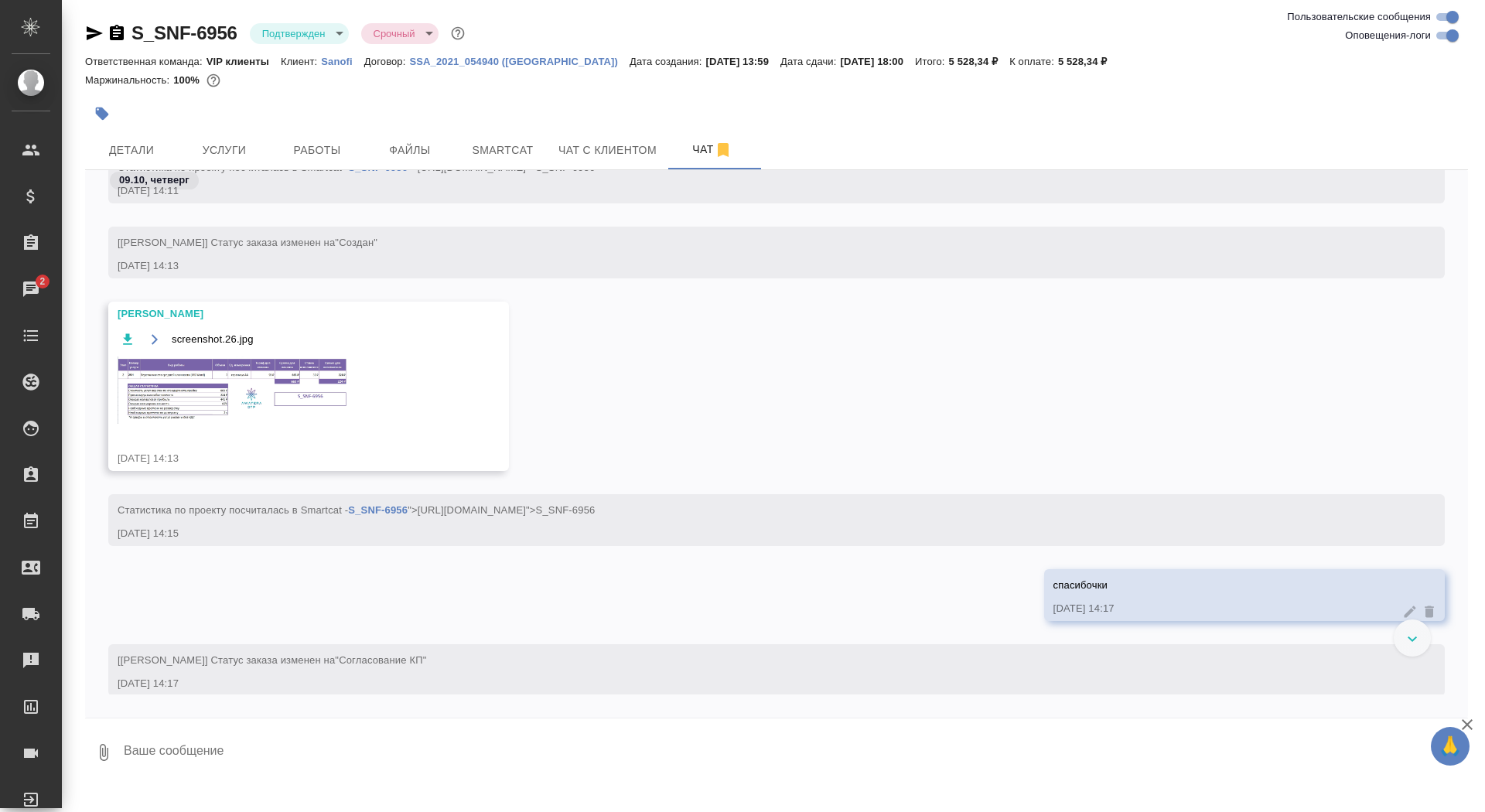
click at [275, 745] on textarea at bounding box center [795, 752] width 1346 height 53
type textarea """
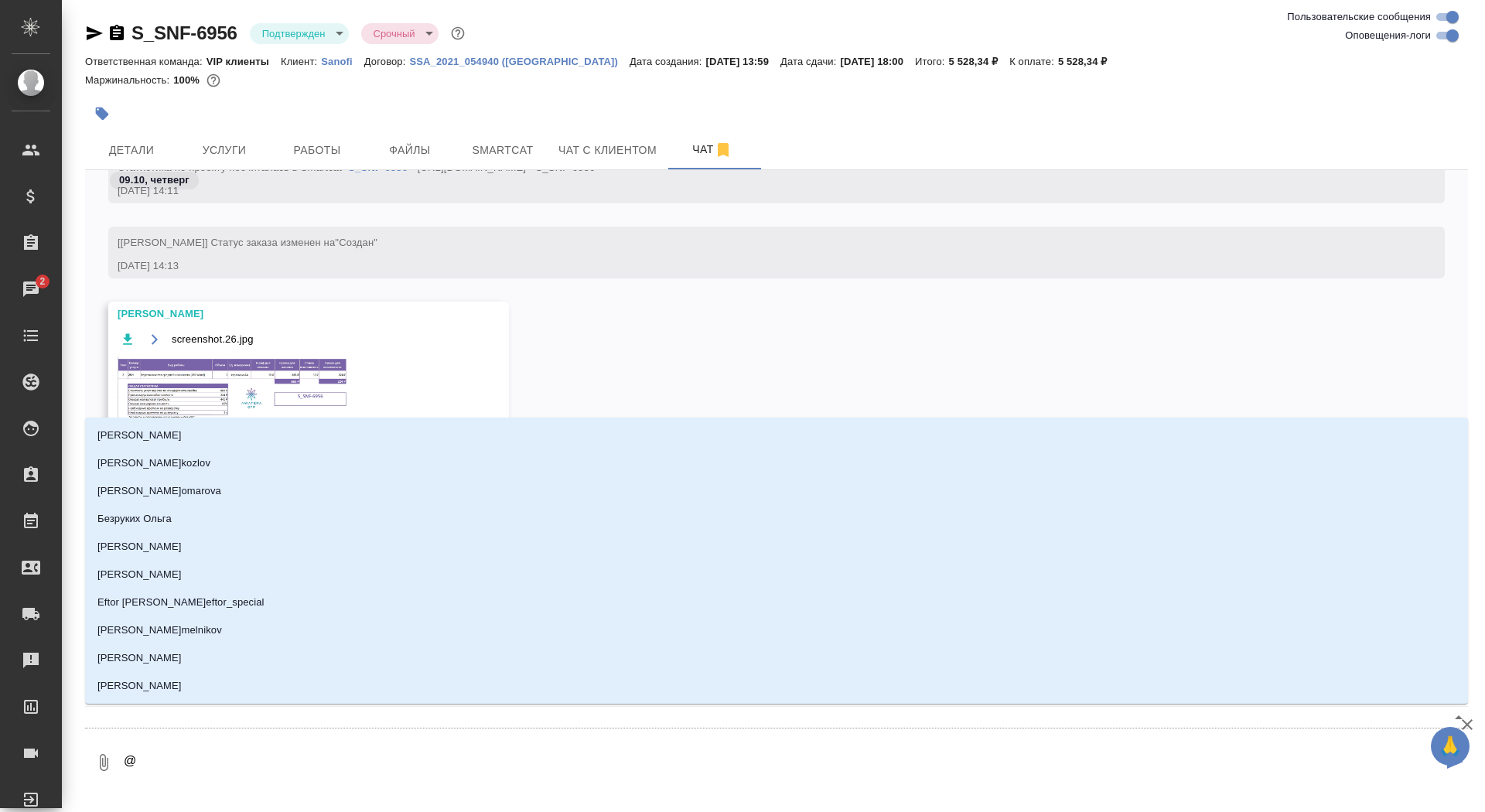
type textarea "@г"
type input "г"
type textarea "@го"
type input "го"
type textarea "@гор"
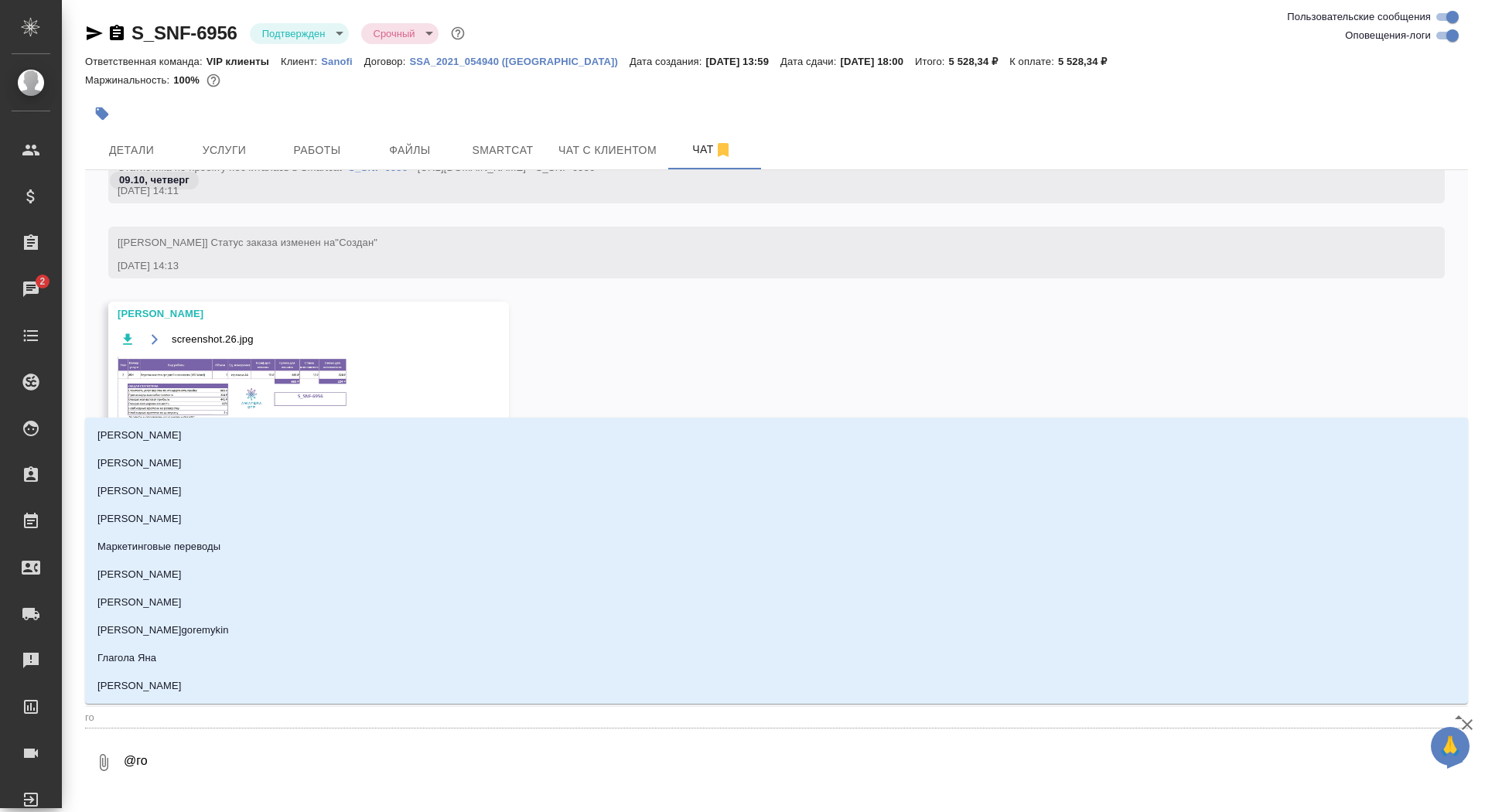
type input "гор"
type textarea "@горш"
type input "горш"
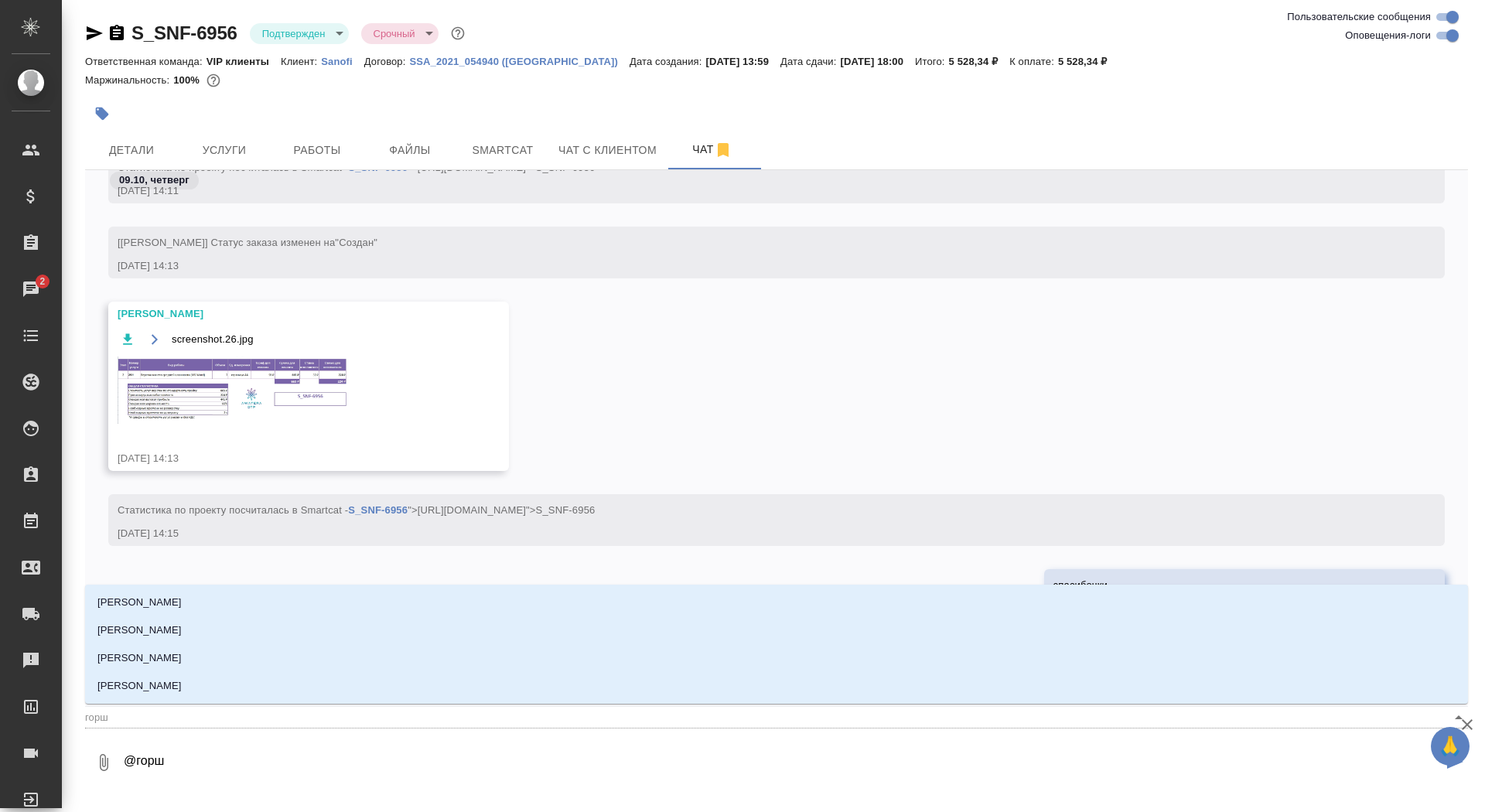
type textarea "@горшк"
type input "горшк"
type textarea "@горшко"
type input "горшко"
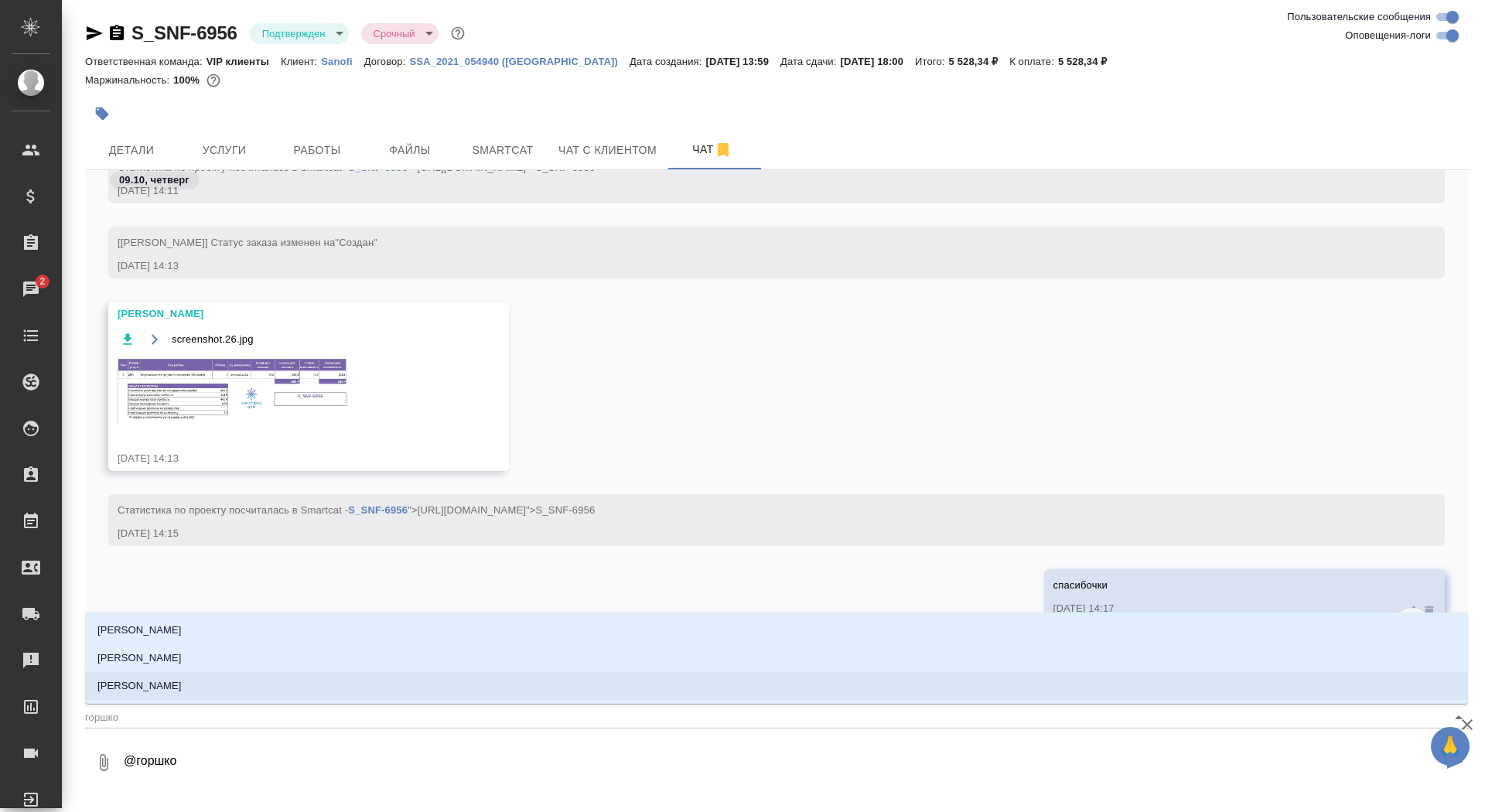
click at [336, 678] on li "[PERSON_NAME]" at bounding box center [776, 686] width 1383 height 28
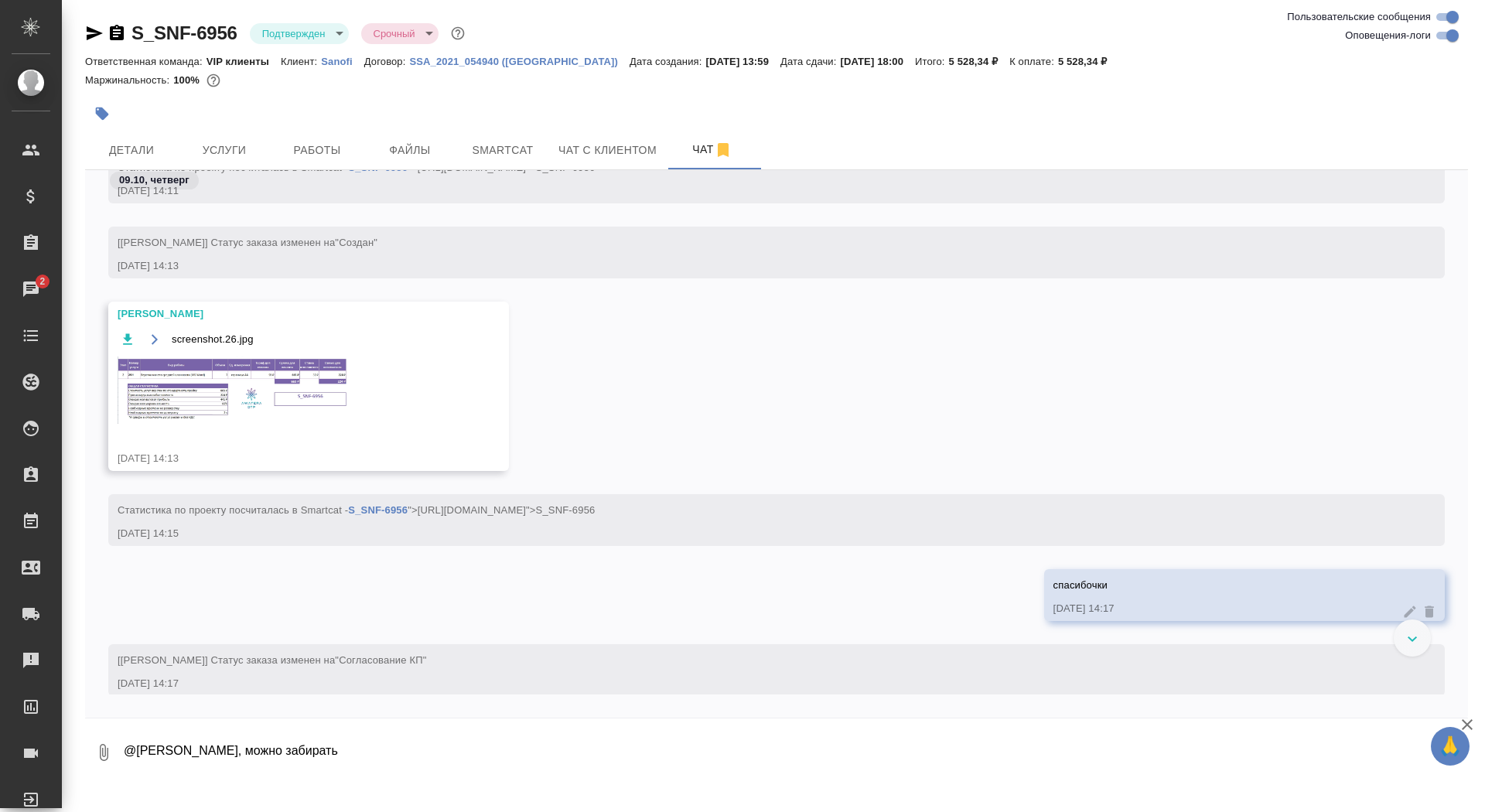
type textarea "@[PERSON_NAME], можно забирать"
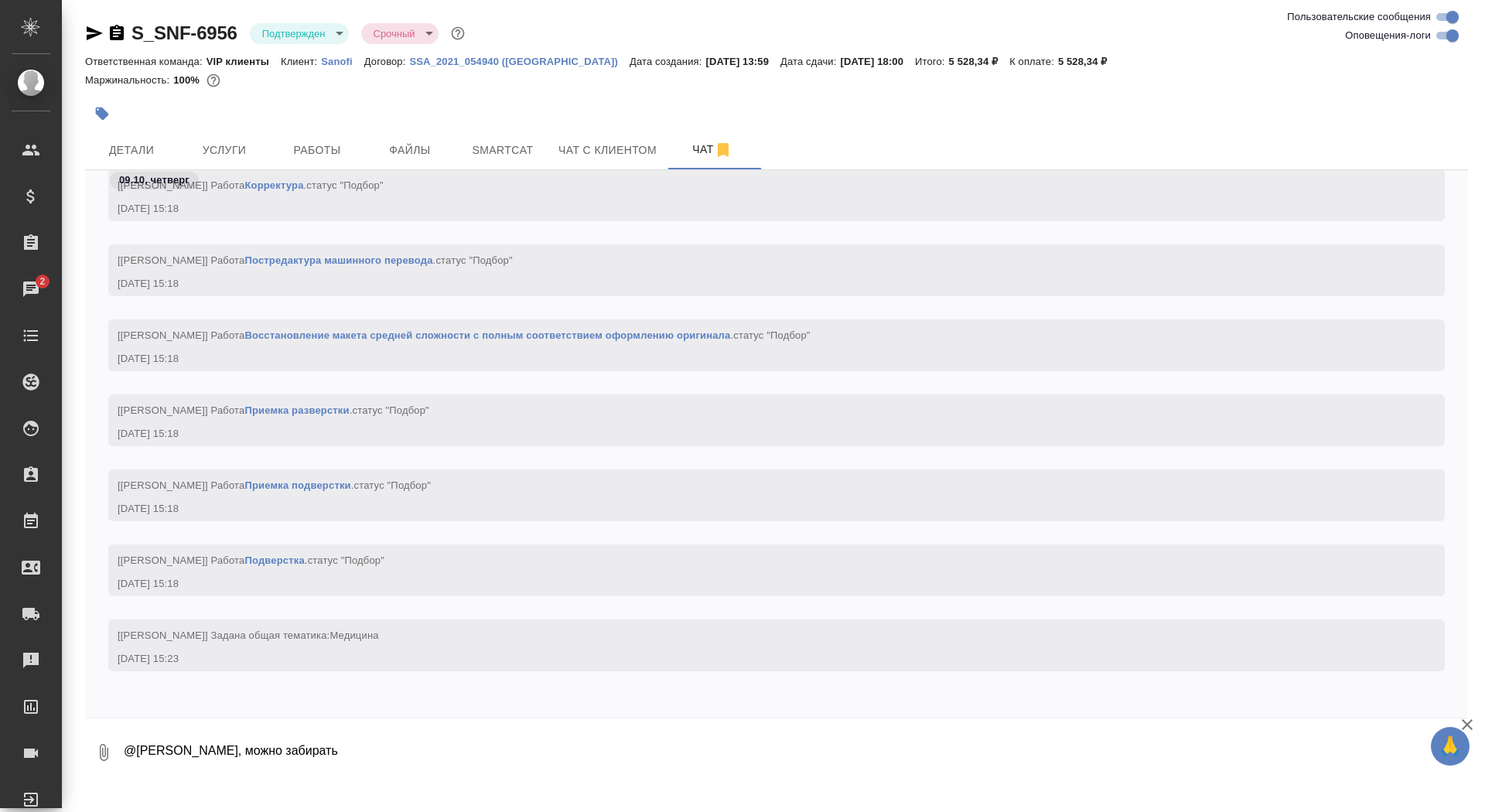
scroll to position [1573, 0]
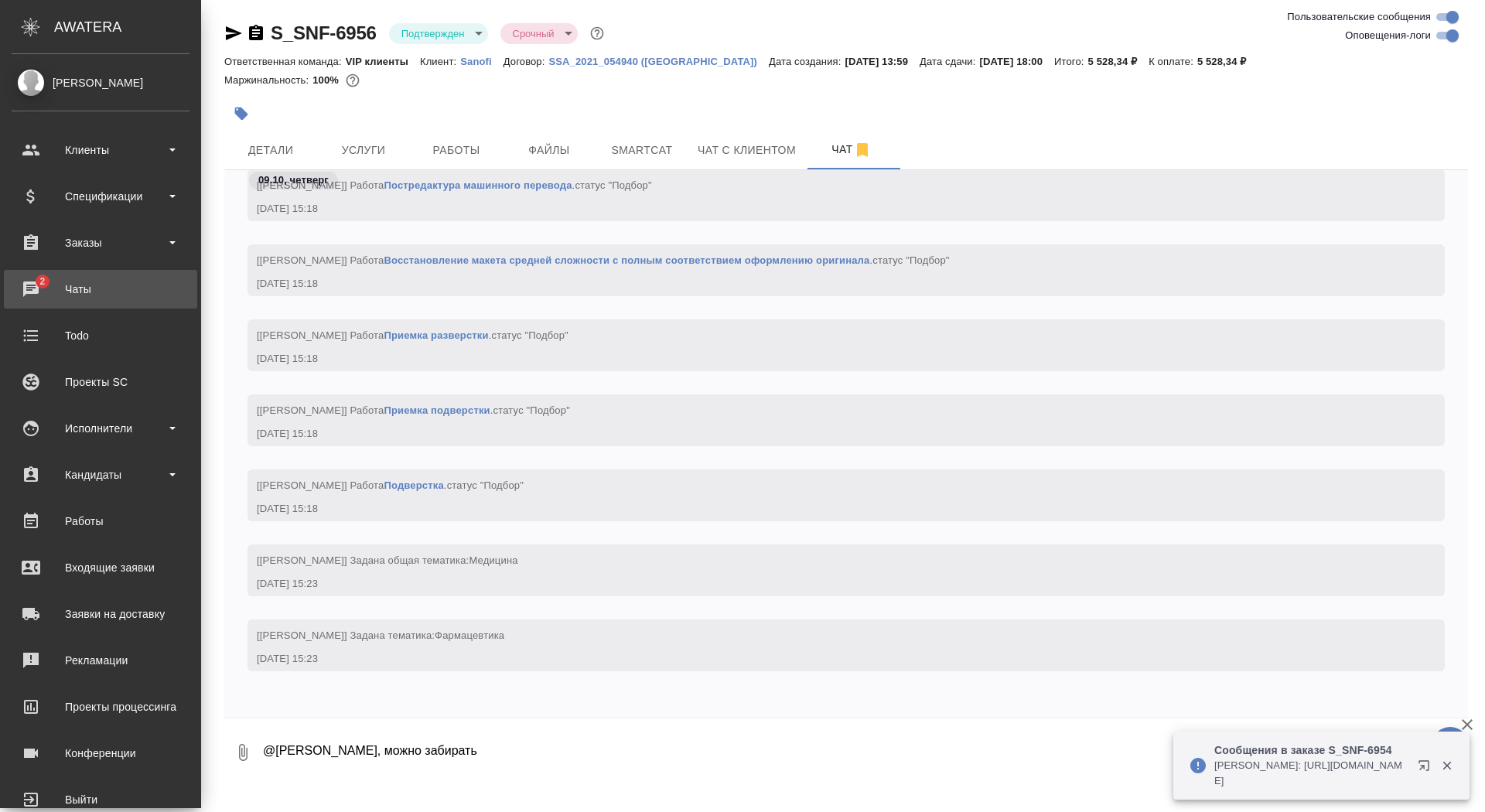
click at [26, 287] on div "Чаты" at bounding box center [100, 289] width 178 height 23
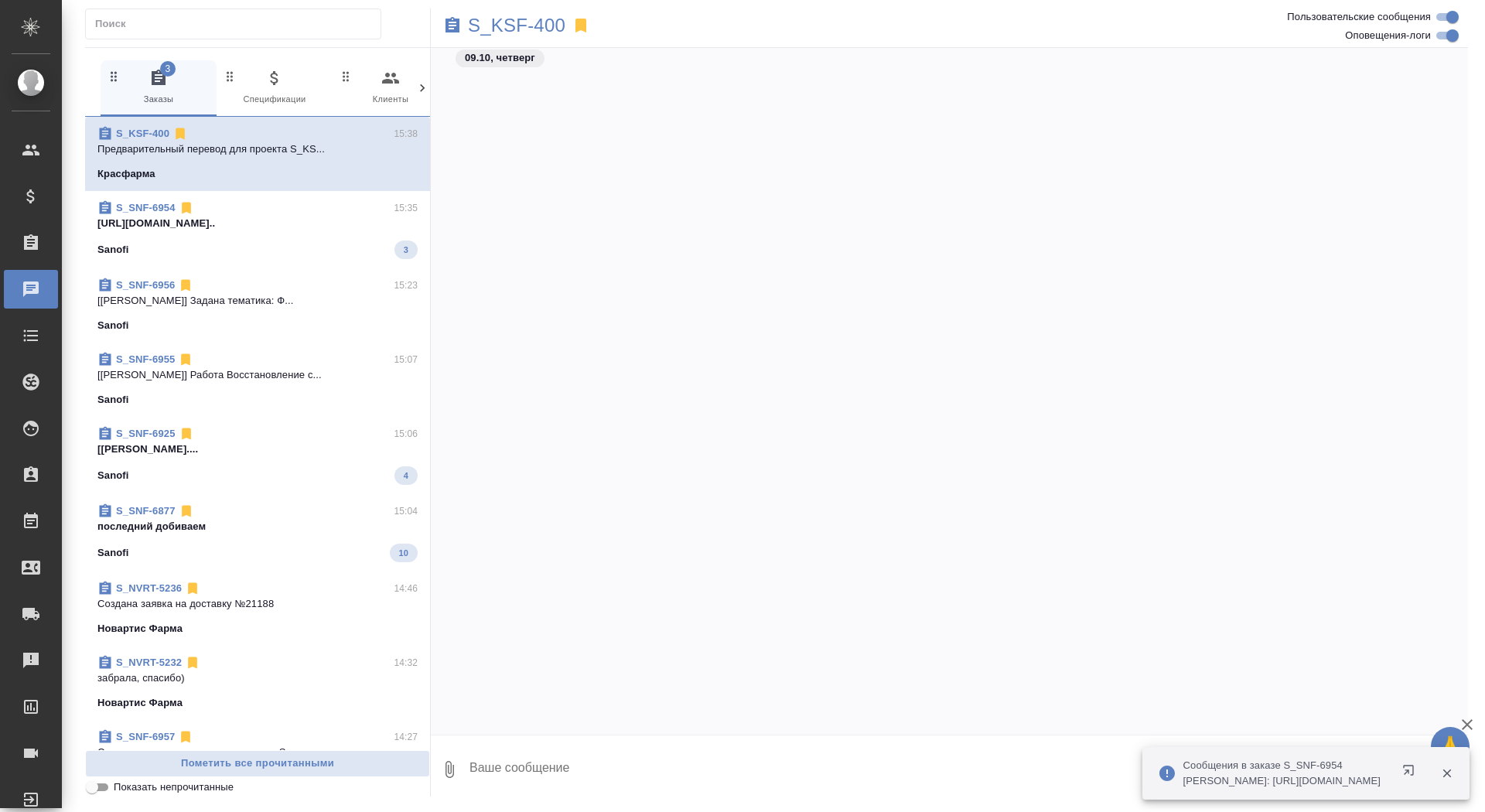
scroll to position [19299, 0]
